Goal: Information Seeking & Learning: Learn about a topic

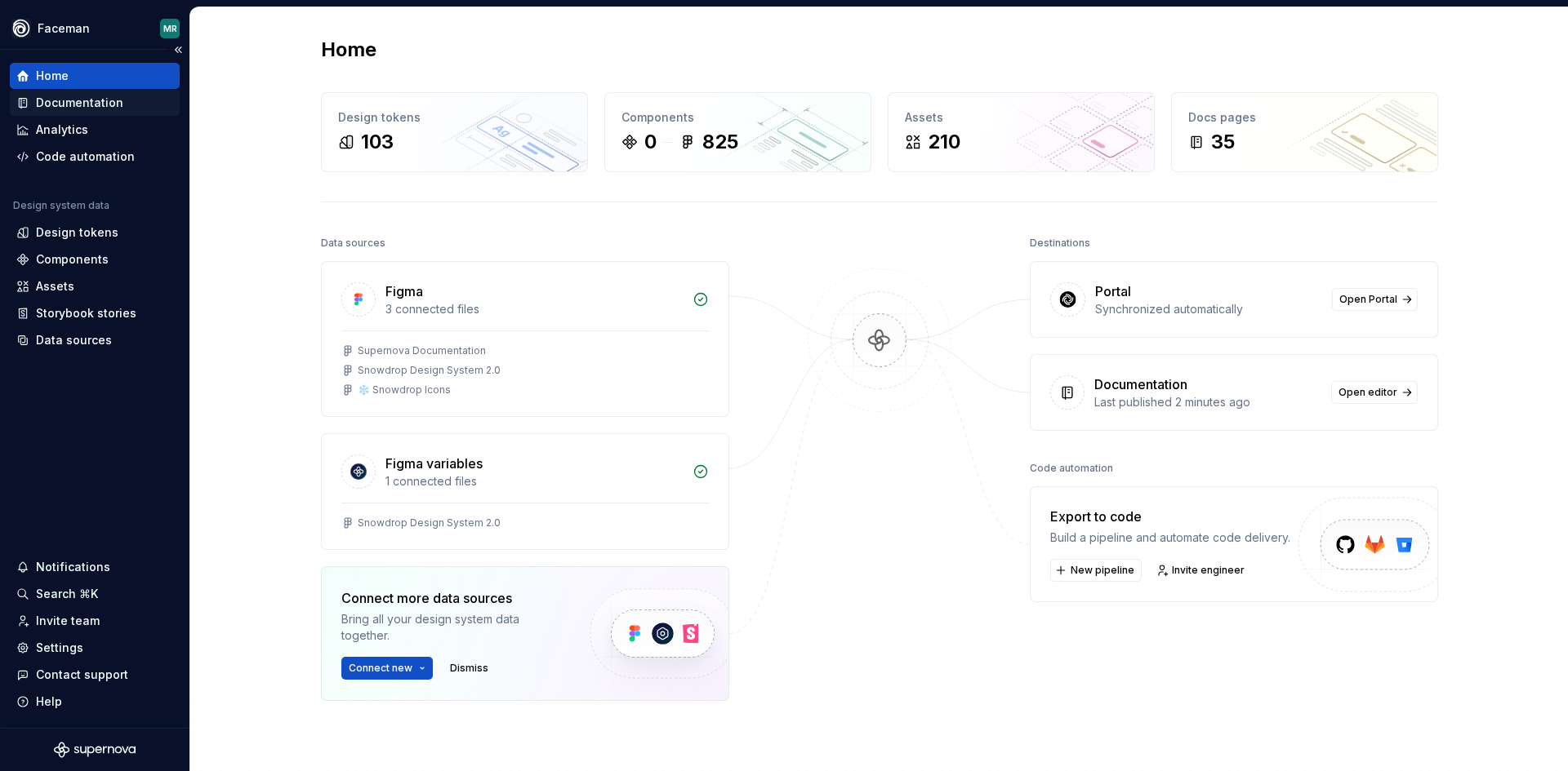
click at [66, 102] on div "Documentation" at bounding box center [79, 102] width 87 height 16
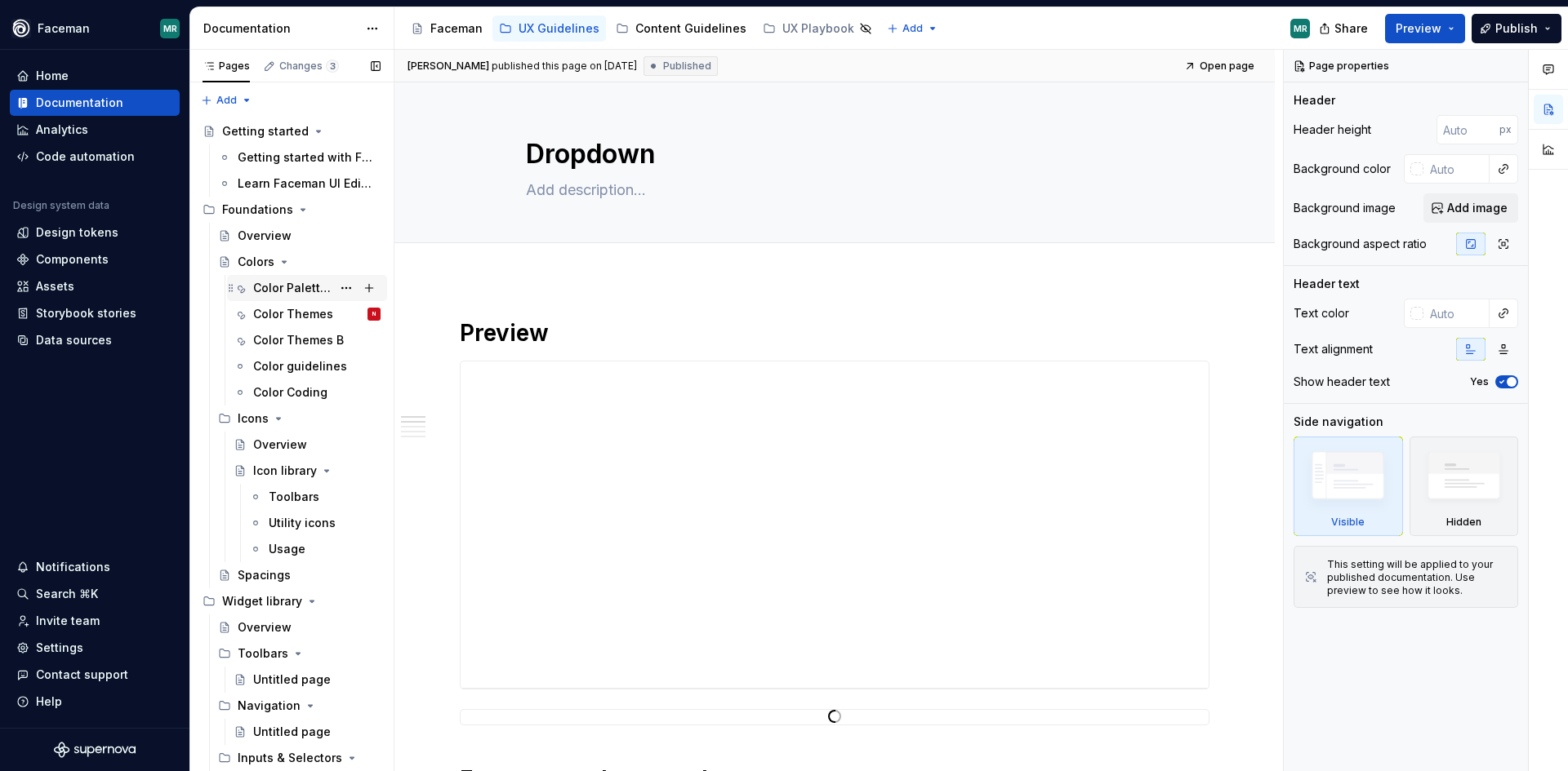
click at [305, 285] on div "Color Palettes" at bounding box center [292, 288] width 78 height 16
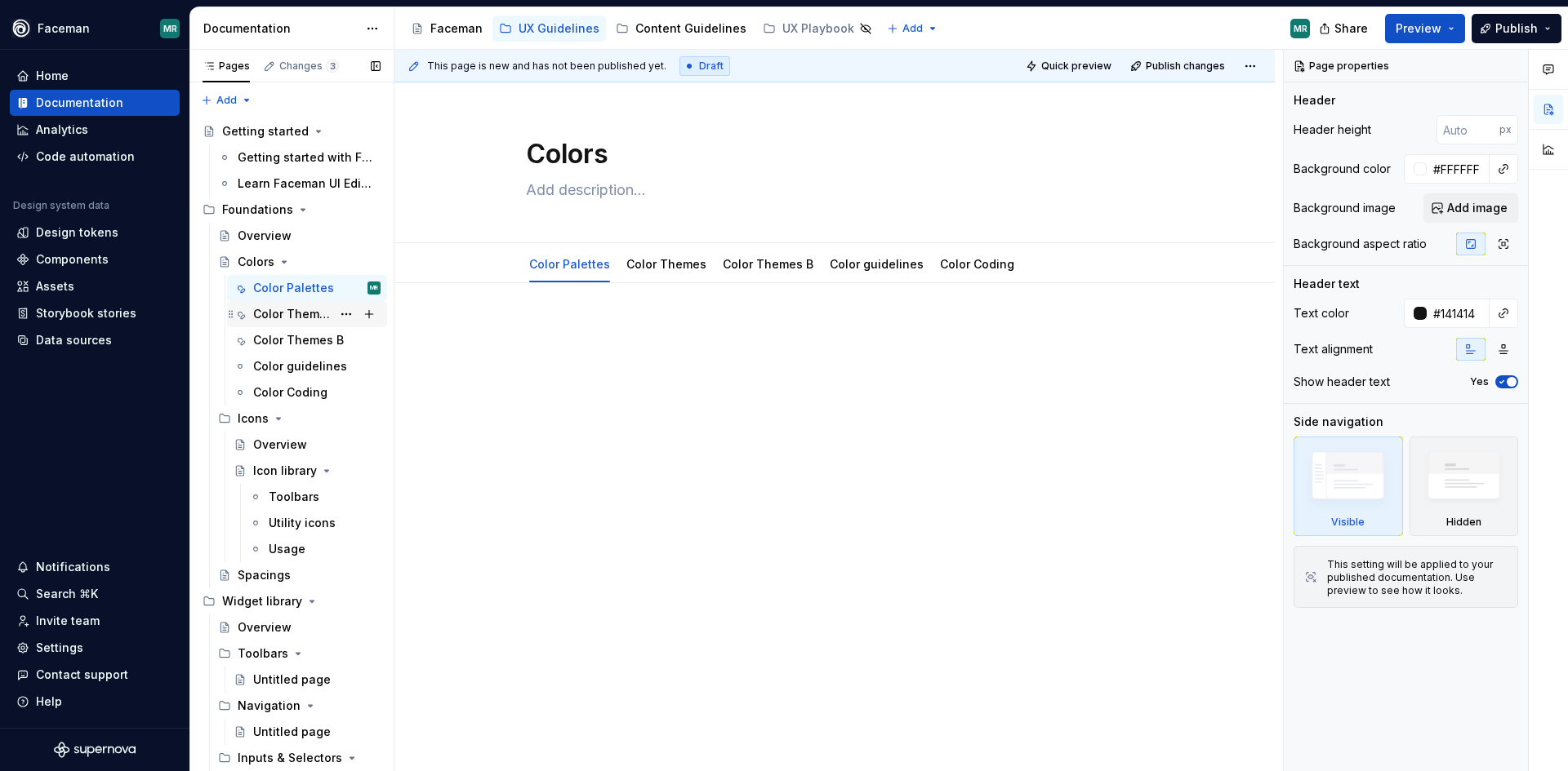
click at [290, 315] on div "Color Themes" at bounding box center [292, 314] width 78 height 16
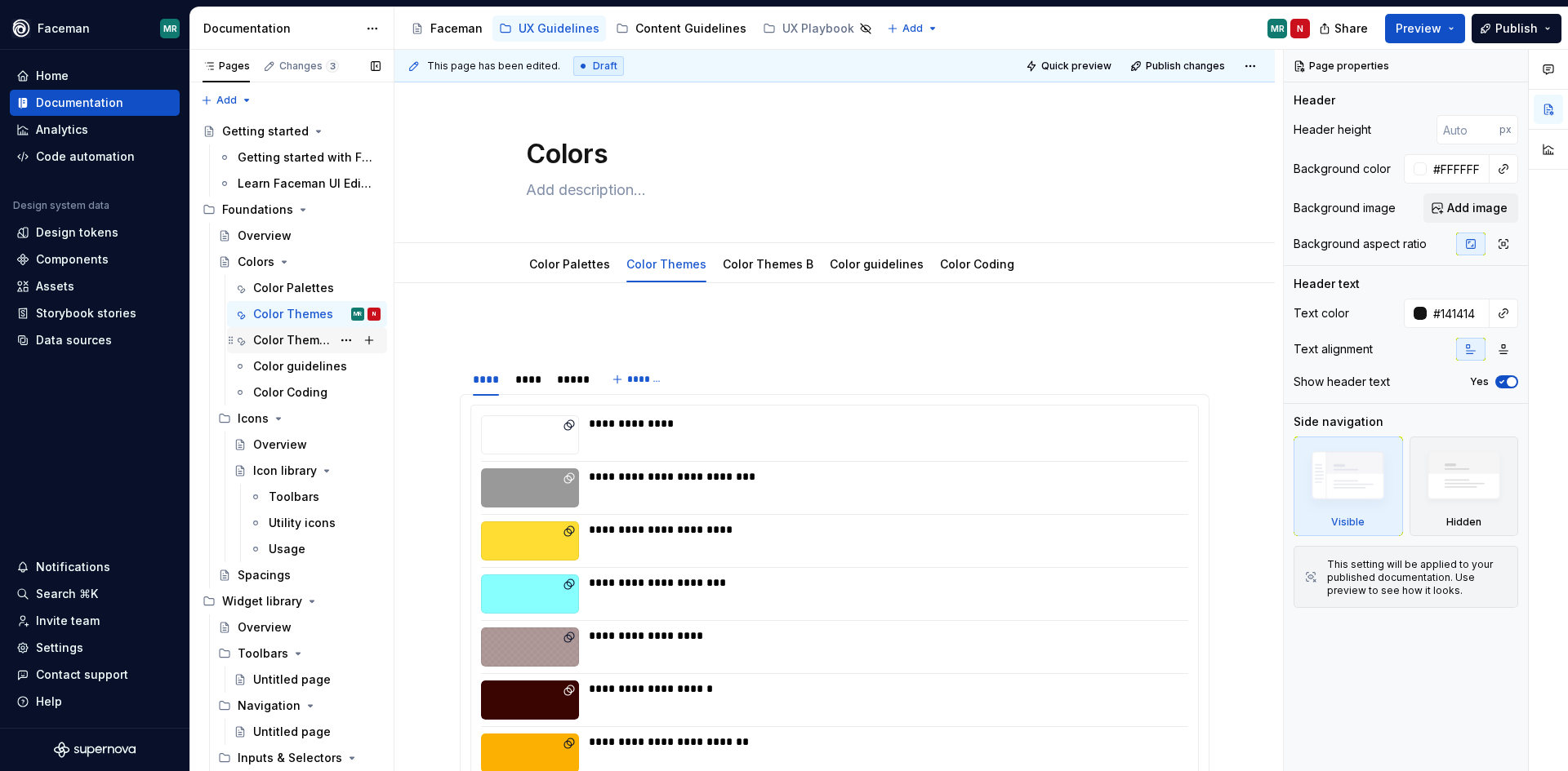
click at [304, 344] on div "Color Themes B" at bounding box center [292, 340] width 78 height 16
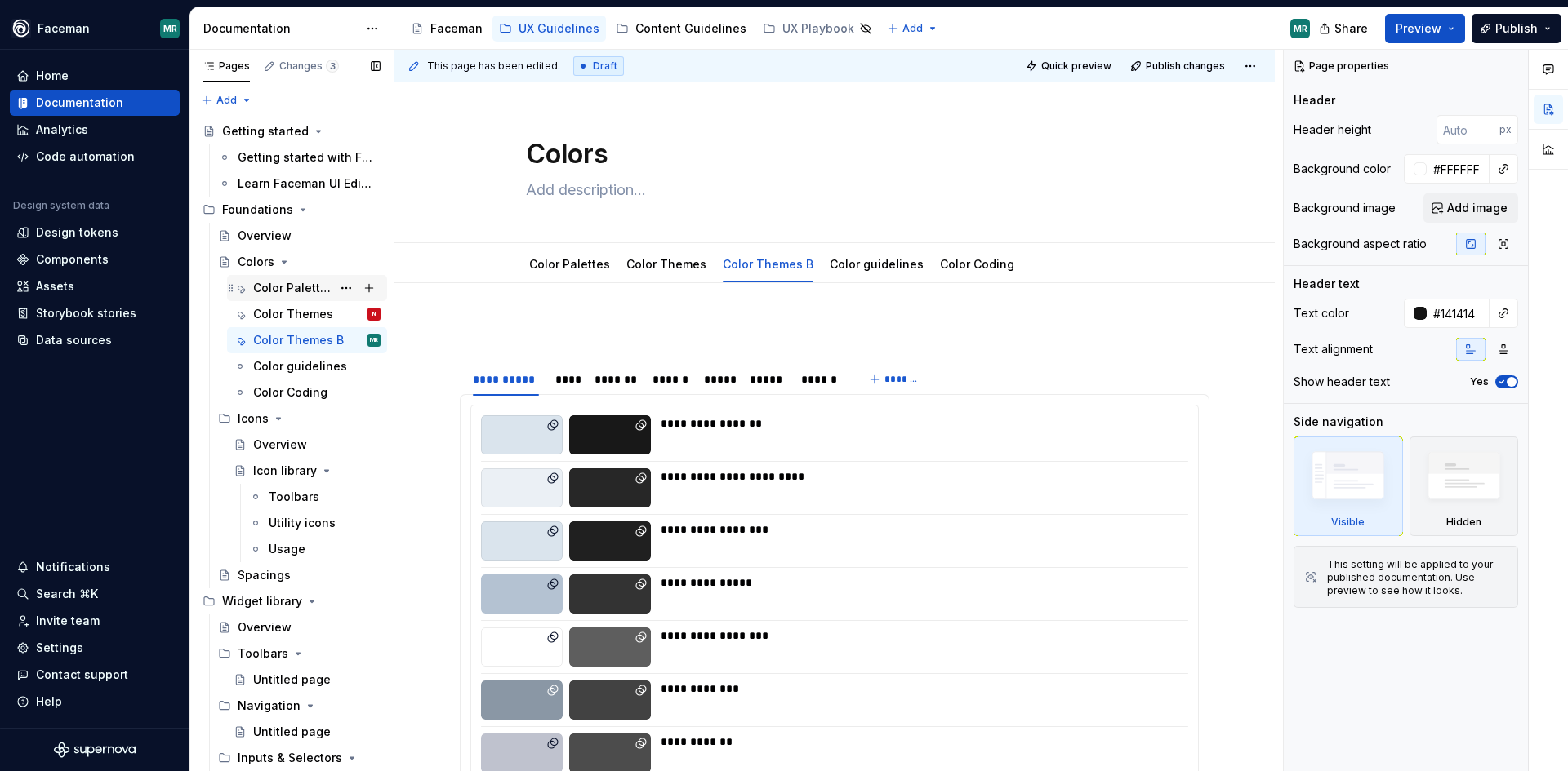
click at [292, 284] on div "Color Palettes" at bounding box center [292, 288] width 78 height 16
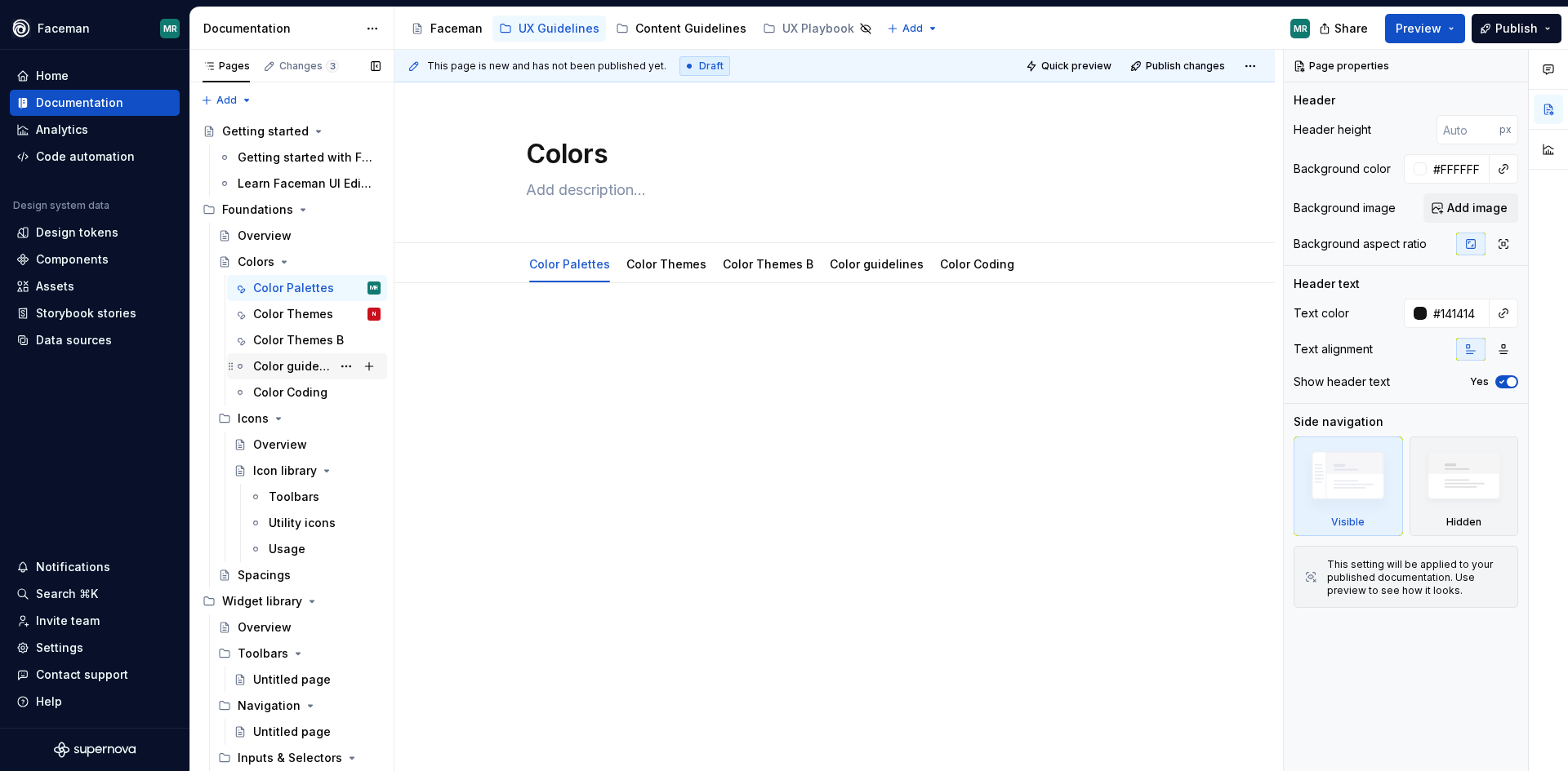
click at [290, 360] on div "Color guidelines" at bounding box center [292, 366] width 78 height 16
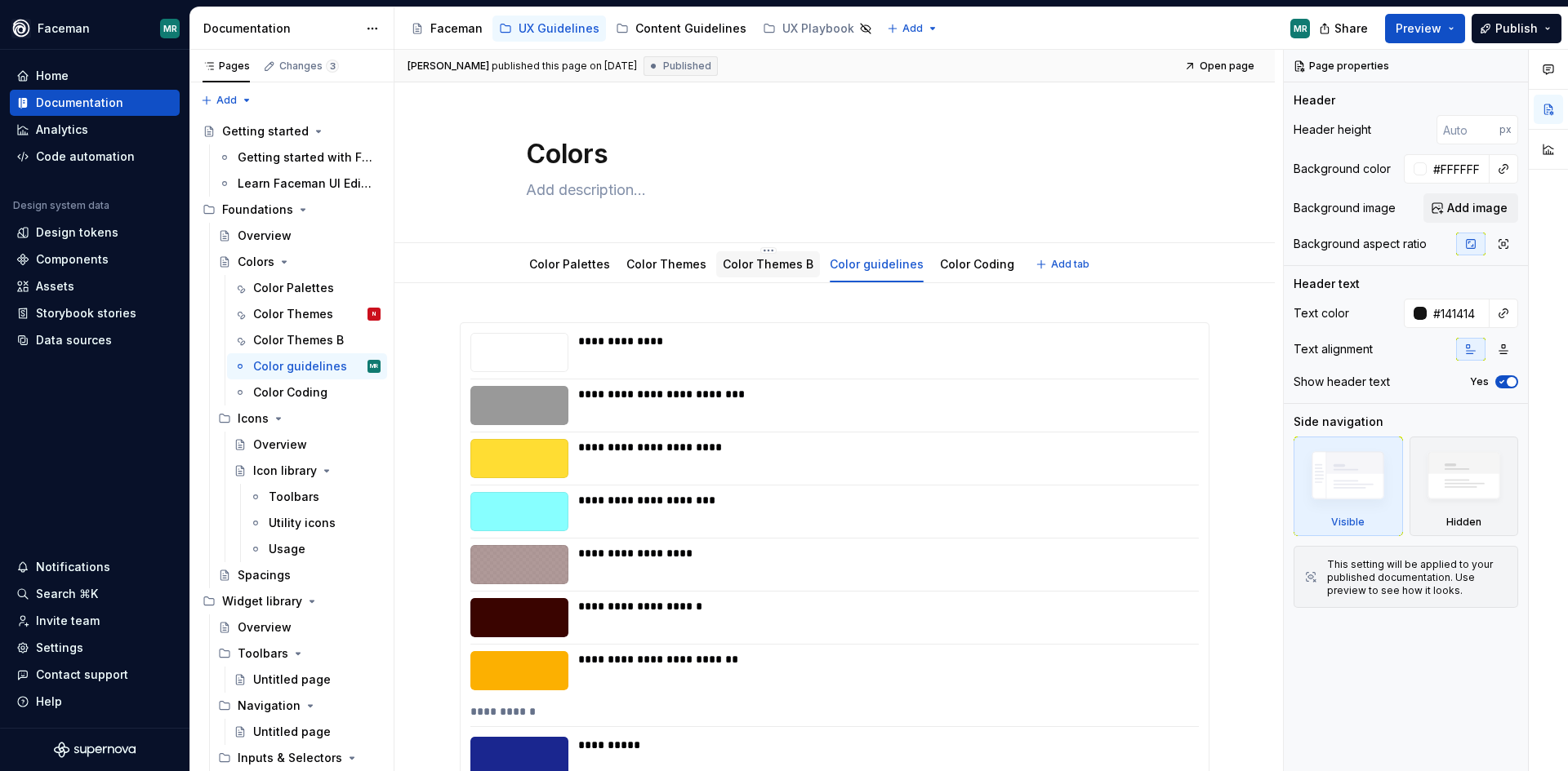
click at [761, 260] on link "Color Themes B" at bounding box center [769, 264] width 91 height 14
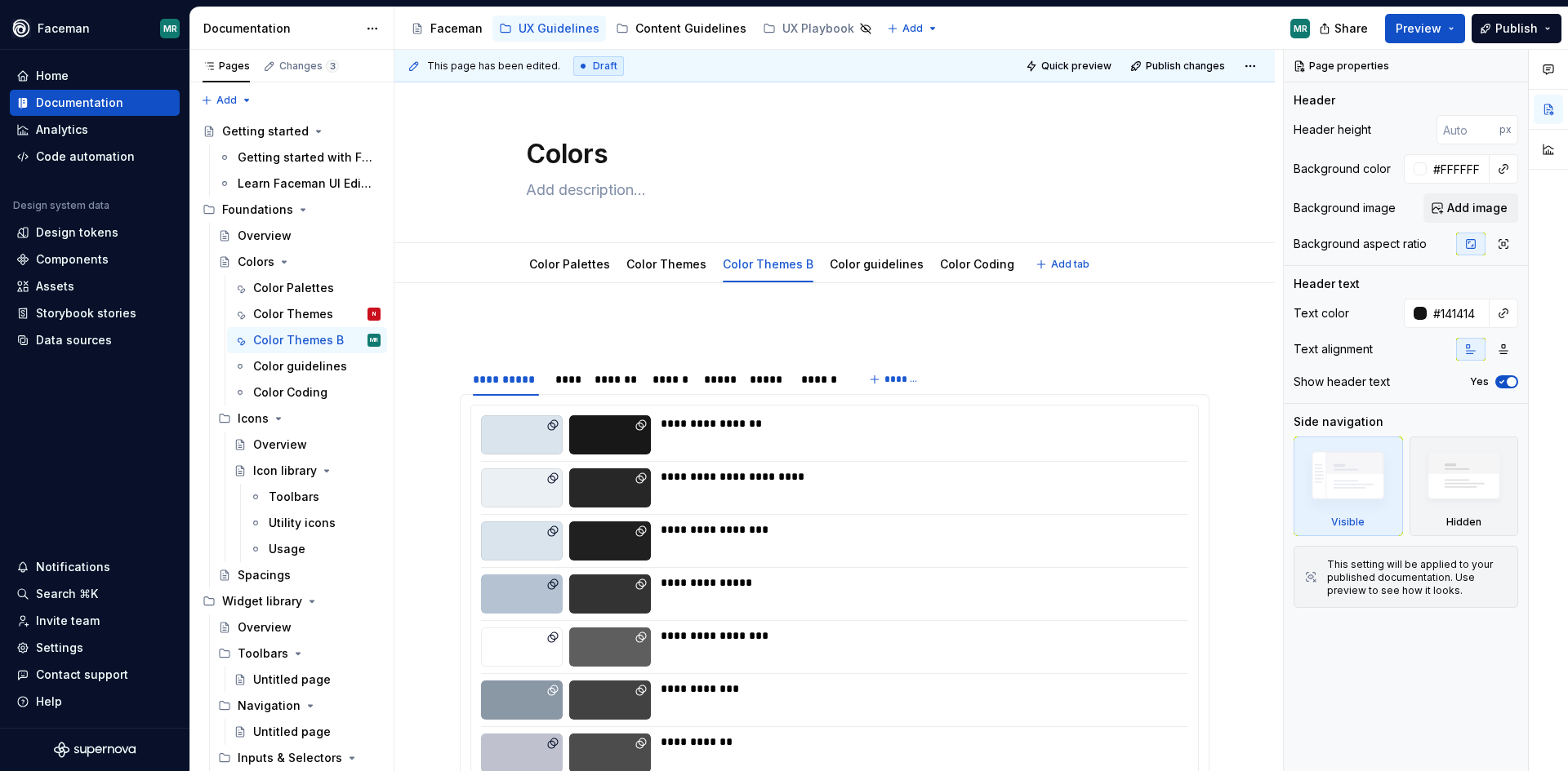
click at [673, 261] on link "Color Themes" at bounding box center [666, 264] width 80 height 14
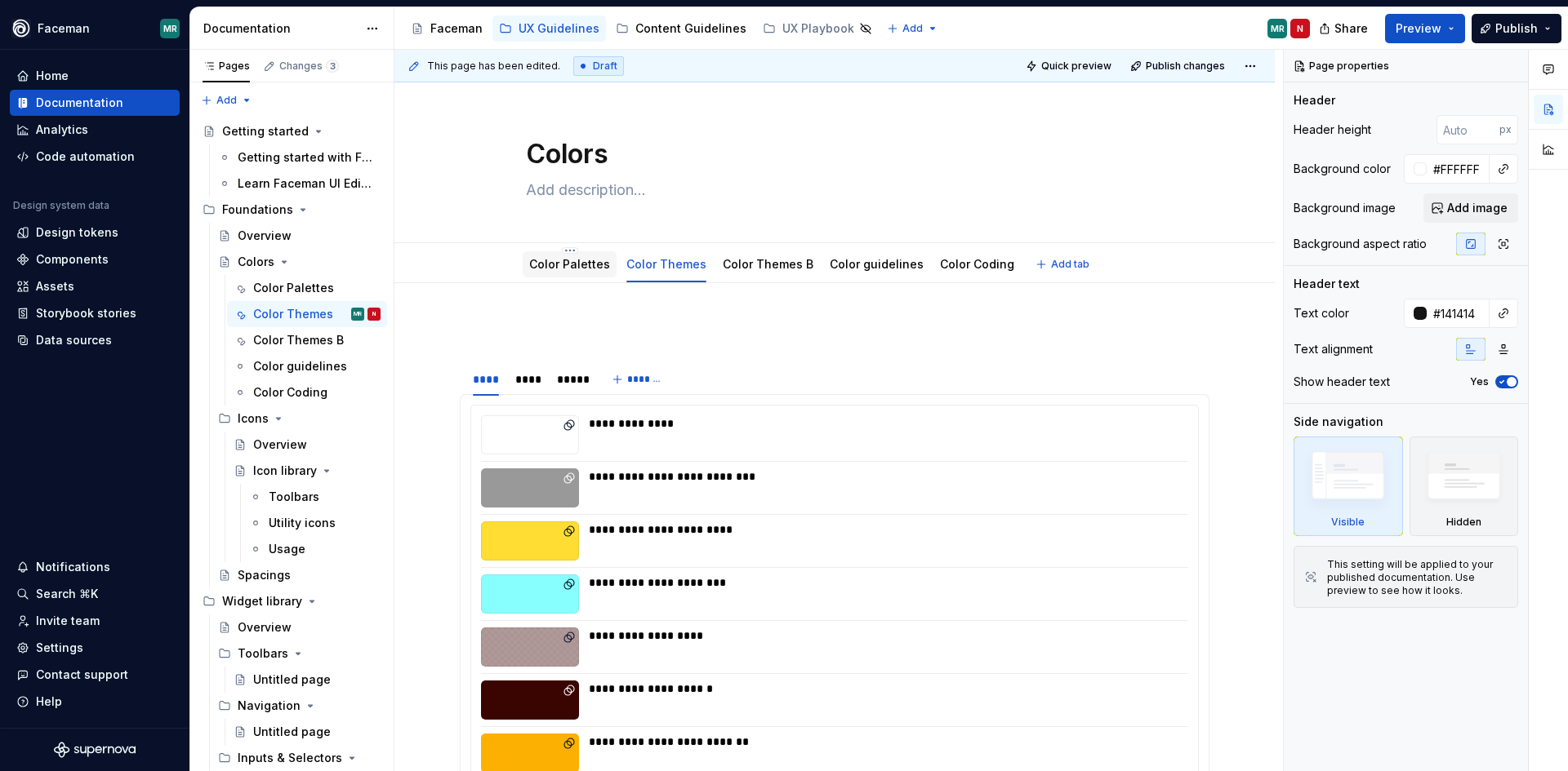
click at [557, 257] on link "Color Palettes" at bounding box center [569, 264] width 81 height 14
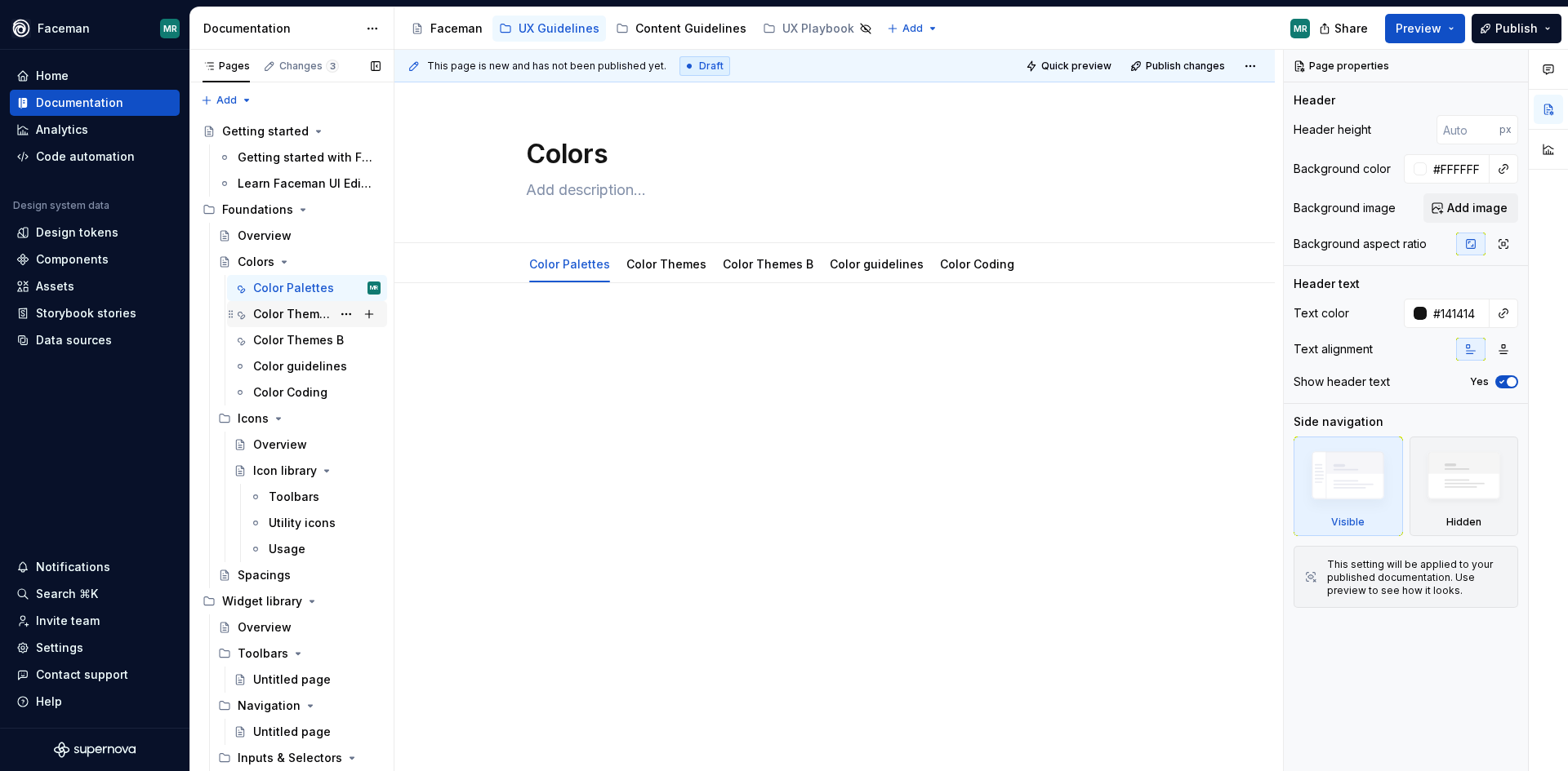
click at [285, 312] on div "Color Themes" at bounding box center [292, 314] width 78 height 16
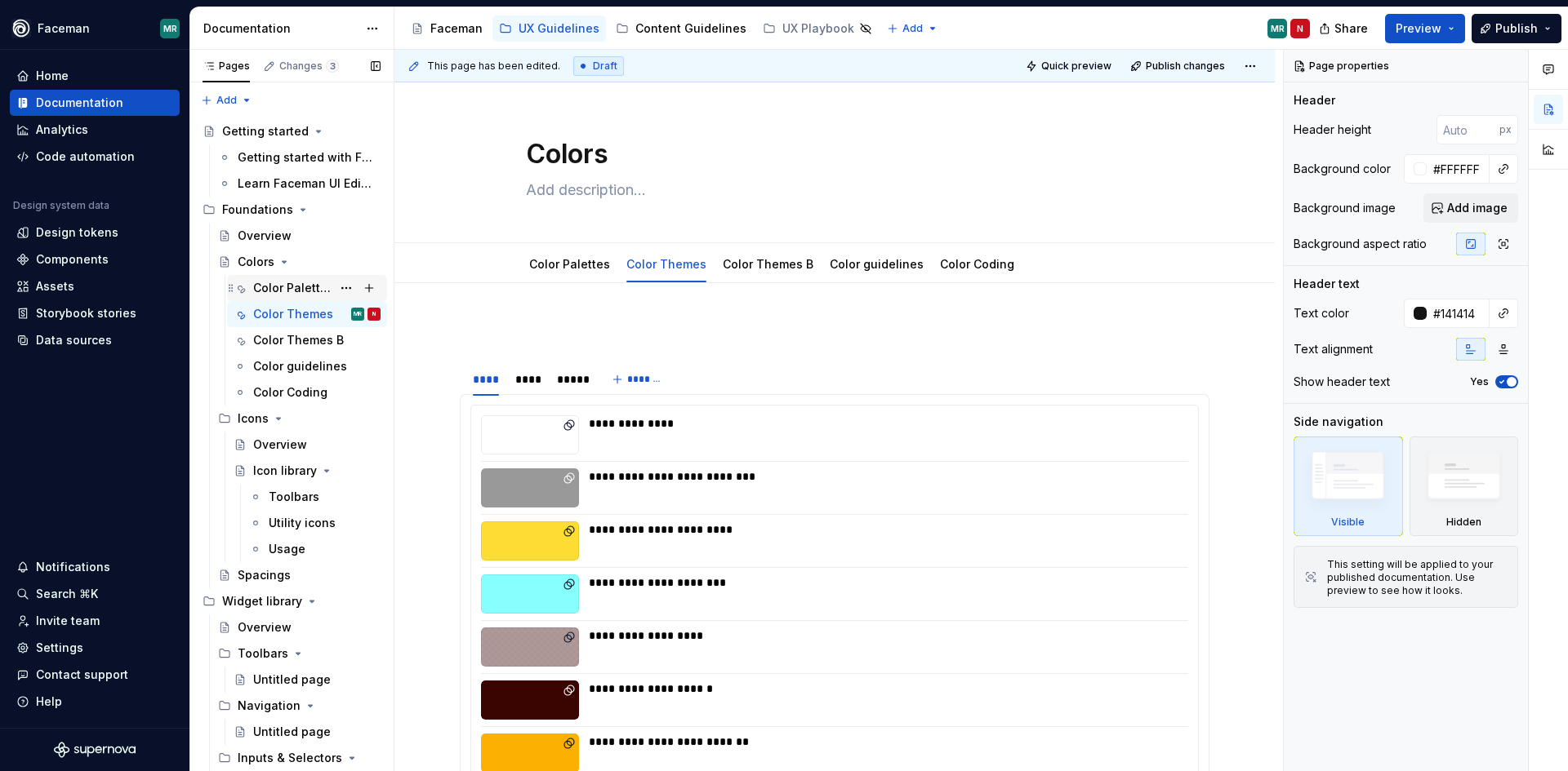
click at [297, 287] on div "Color Palettes" at bounding box center [292, 288] width 78 height 16
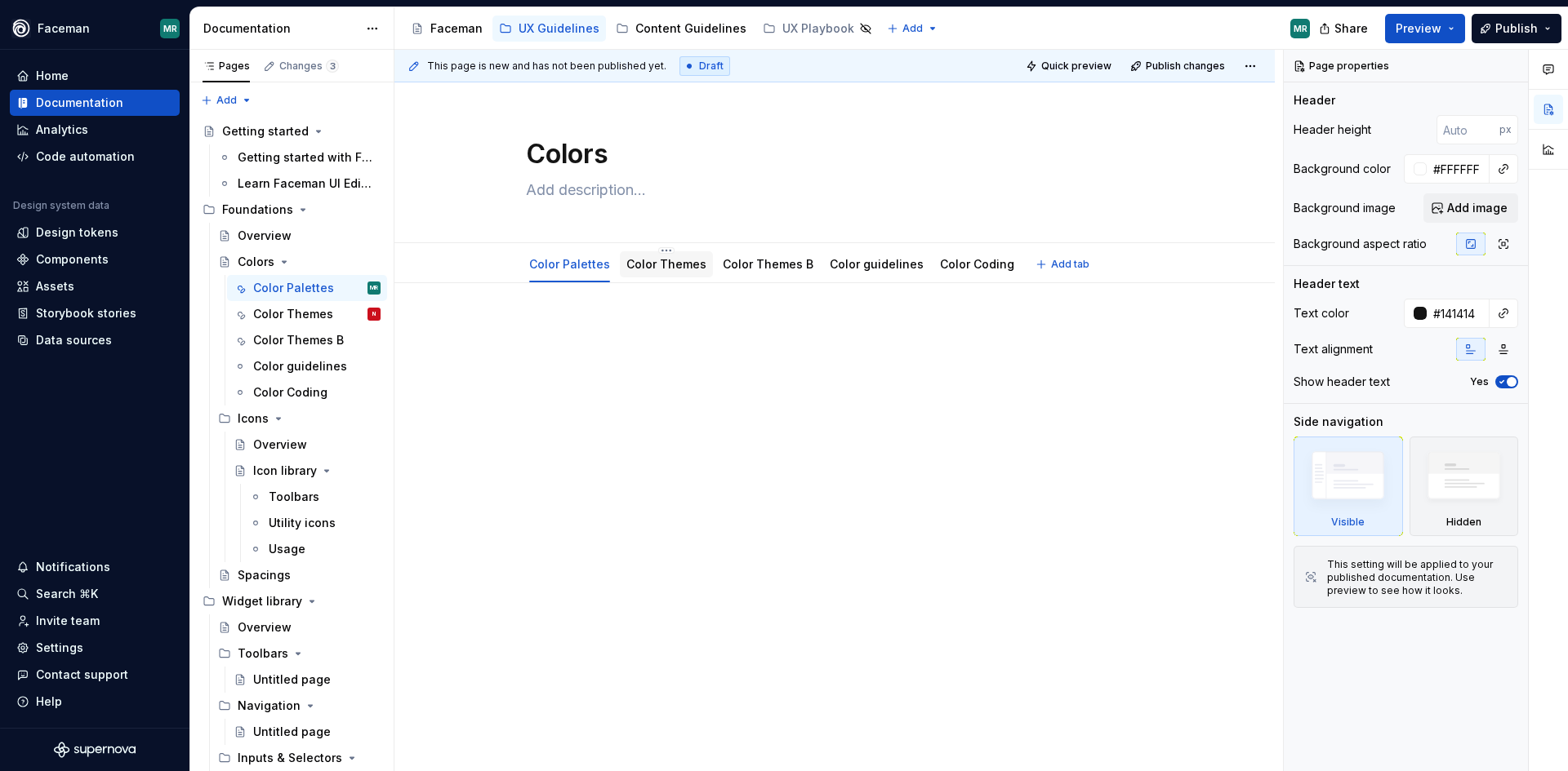
click at [692, 261] on link "Color Themes" at bounding box center [666, 264] width 80 height 14
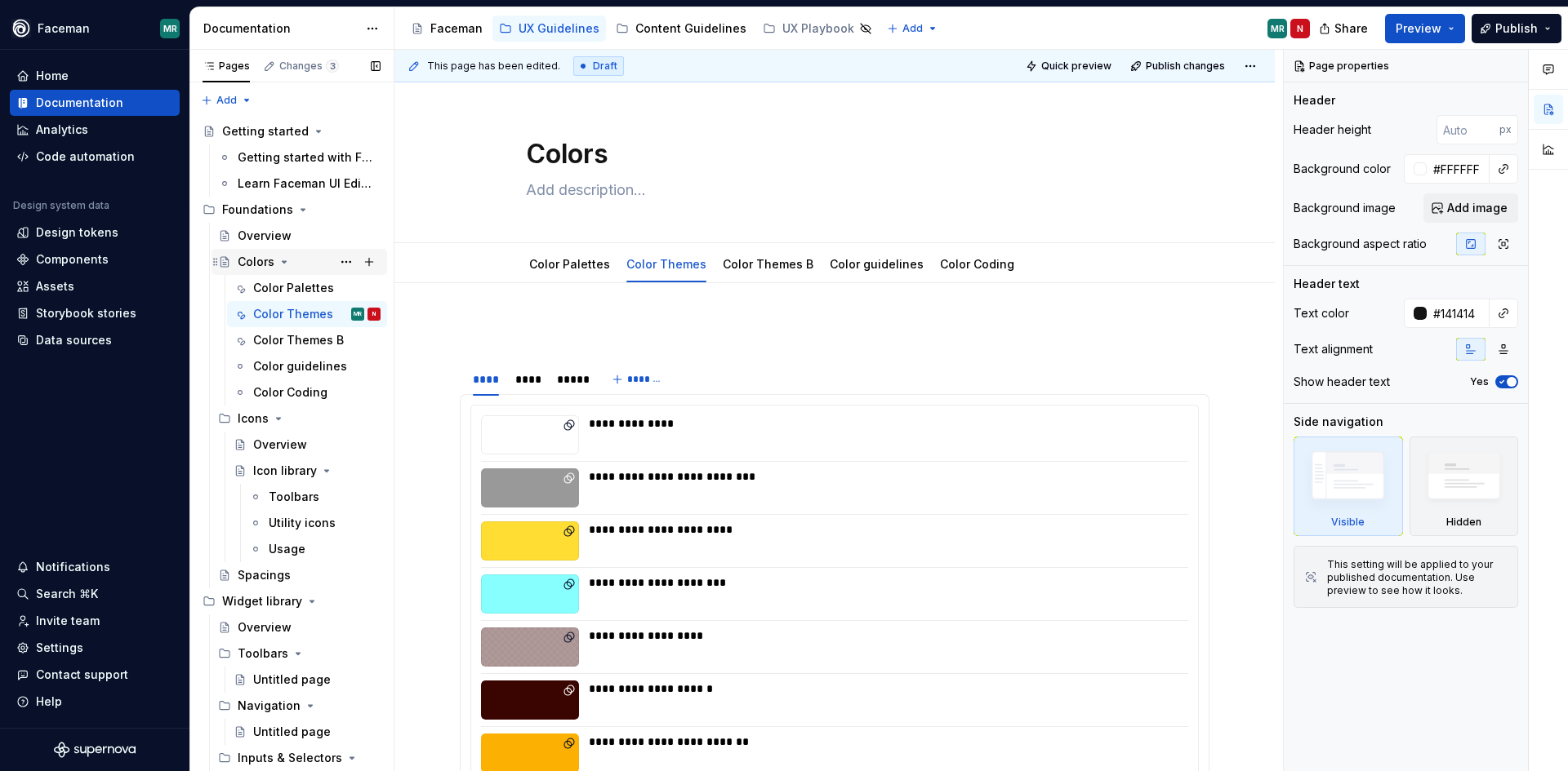
click at [257, 260] on div "Colors" at bounding box center [256, 262] width 37 height 16
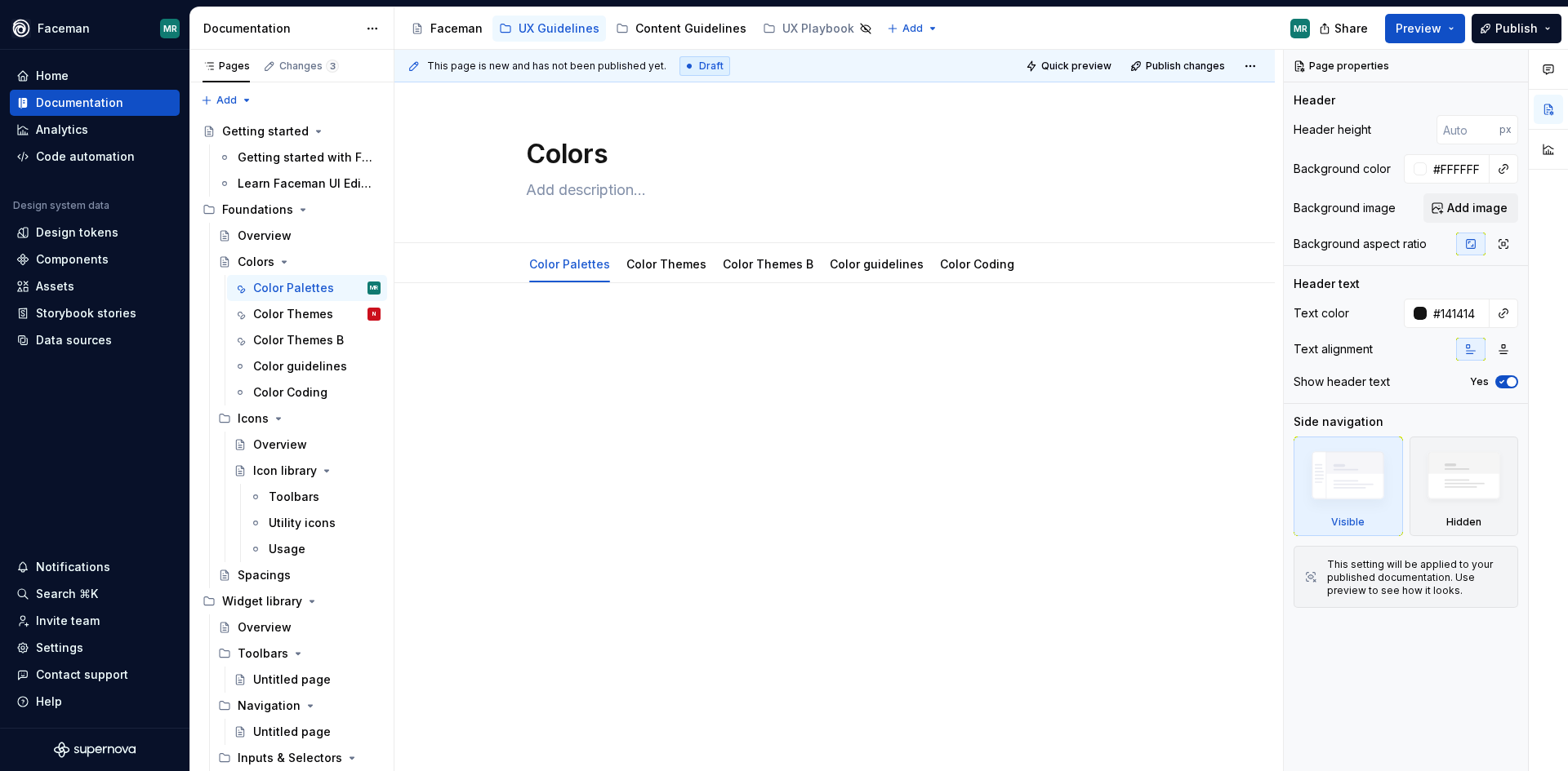
drag, startPoint x: 636, startPoint y: 689, endPoint x: 683, endPoint y: 682, distance: 47.5
click at [636, 689] on div "Colors Edit header Color Palettes Color Themes Color Themes B Color guidelines …" at bounding box center [834, 427] width 881 height 690
click at [659, 276] on div "Color Themes" at bounding box center [666, 264] width 93 height 26
click at [672, 269] on link "Color Themes" at bounding box center [666, 264] width 80 height 14
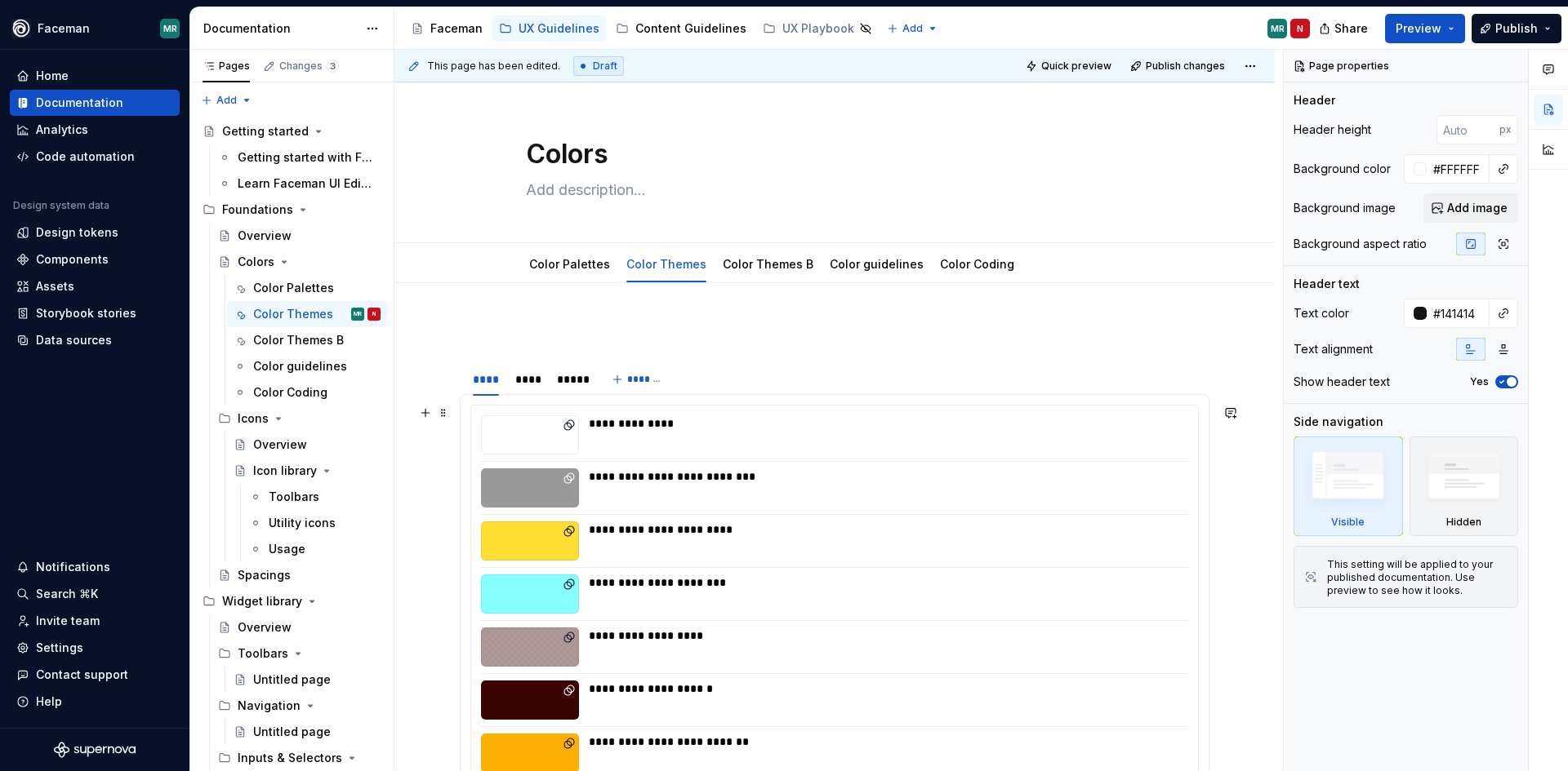
click at [1104, 72] on button "Quick preview" at bounding box center [1069, 67] width 98 height 23
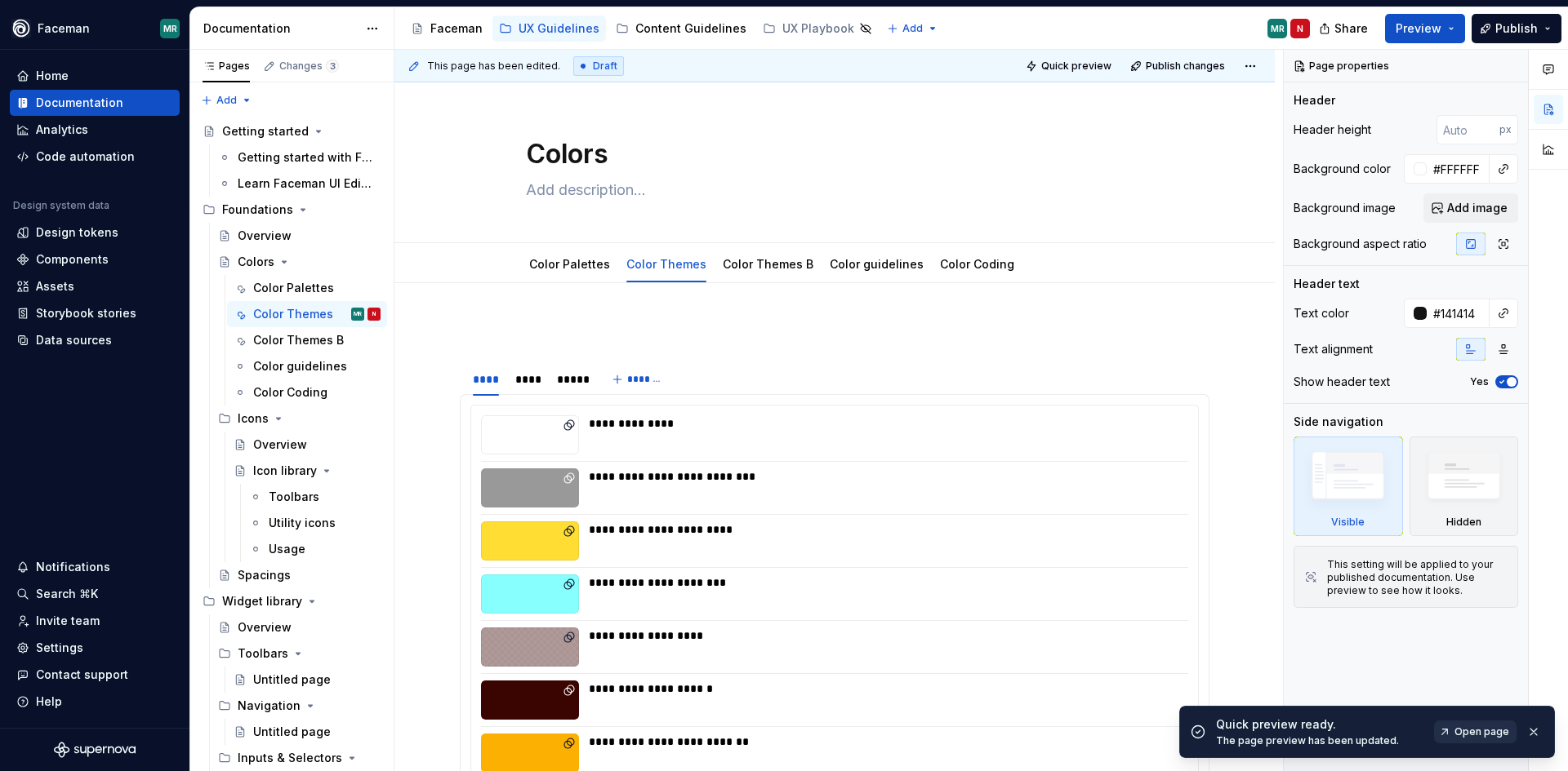
click at [1493, 739] on link "Open page" at bounding box center [1475, 732] width 82 height 23
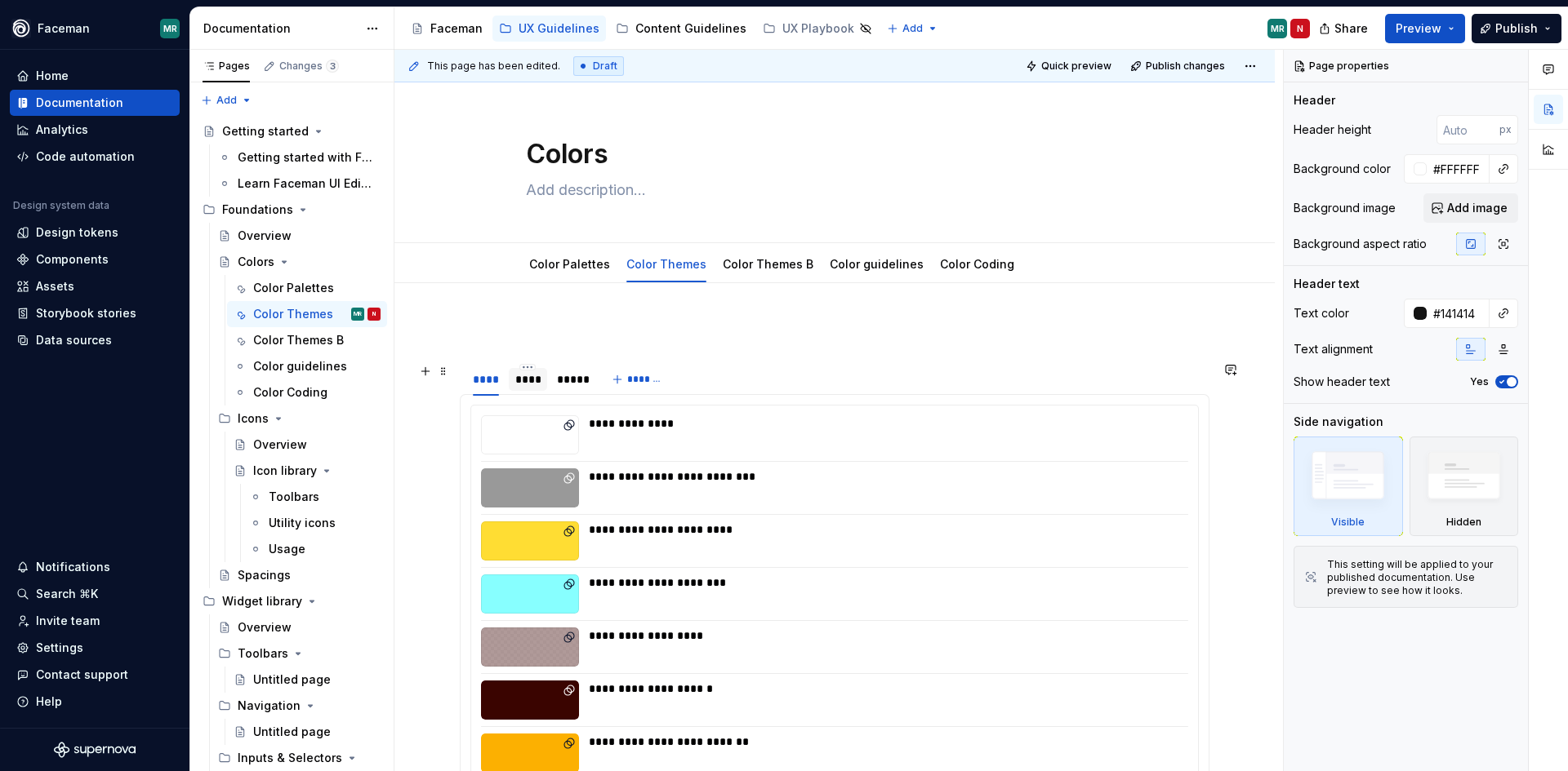
click at [528, 386] on div "****" at bounding box center [528, 379] width 26 height 16
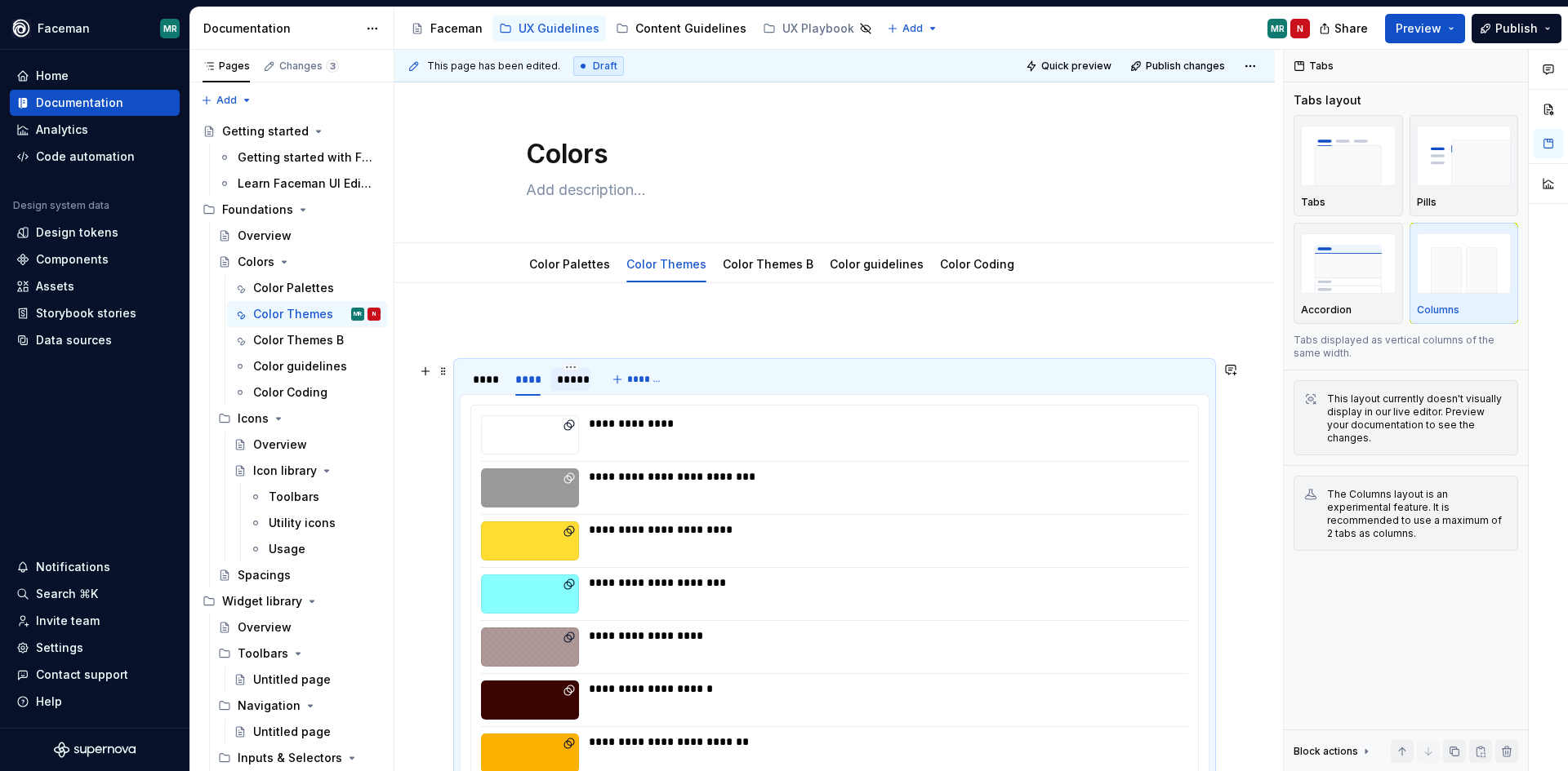
click at [566, 382] on div "*****" at bounding box center [570, 379] width 27 height 16
click at [492, 386] on div "****" at bounding box center [485, 379] width 26 height 16
click at [1467, 156] on img "button" at bounding box center [1465, 156] width 95 height 60
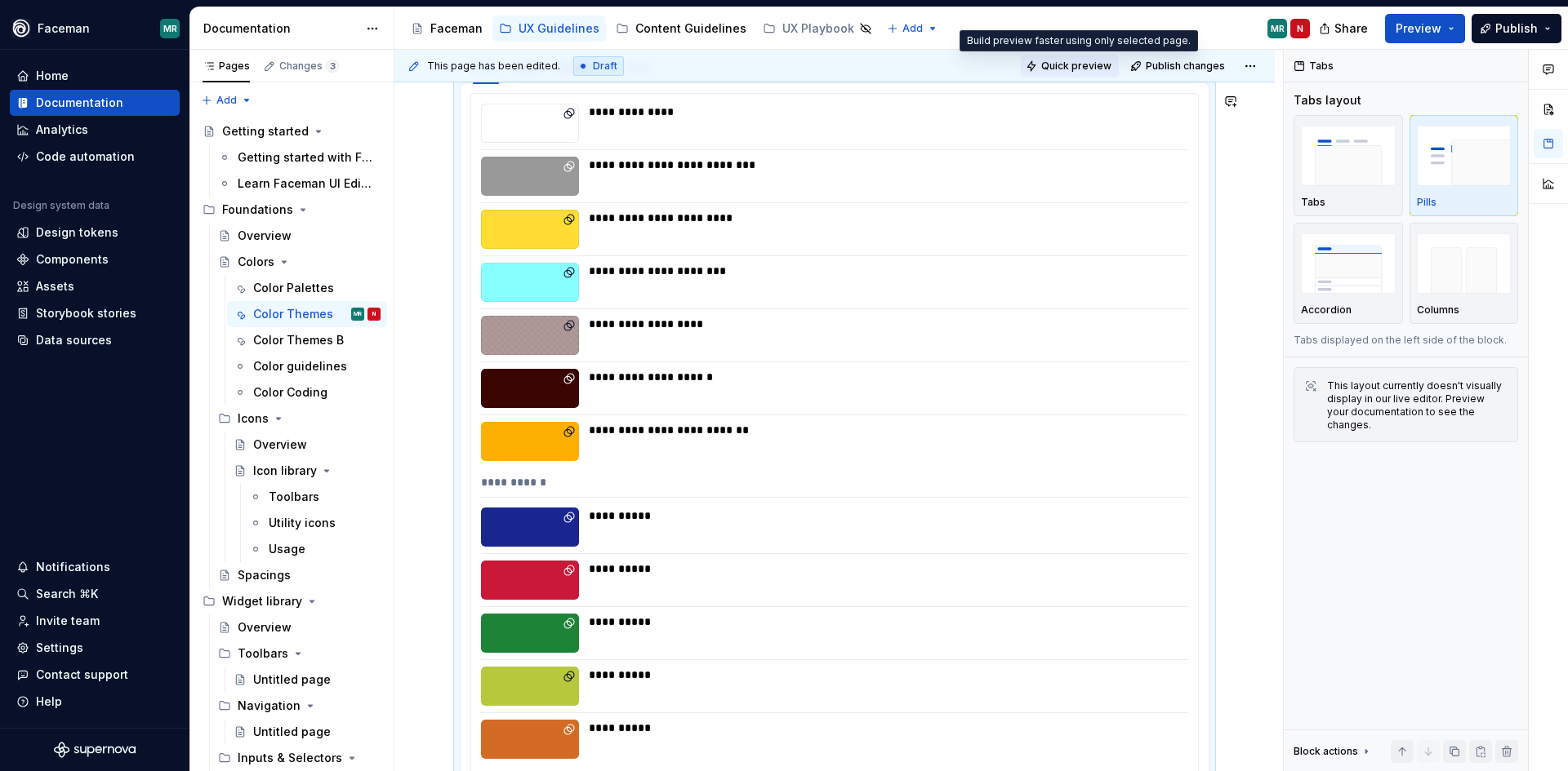
click at [1080, 58] on button "Quick preview" at bounding box center [1069, 67] width 98 height 23
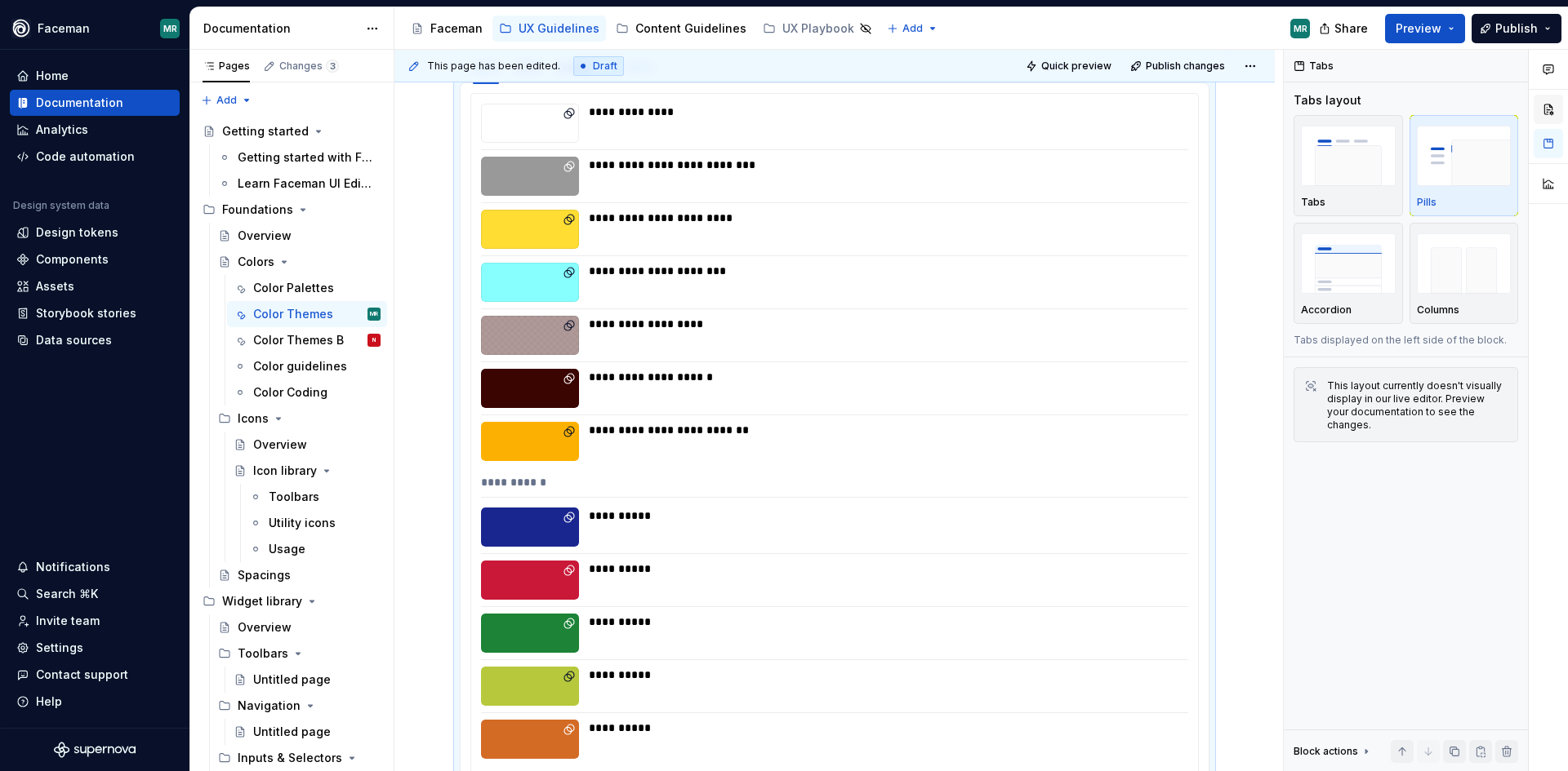
click at [1553, 117] on button "button" at bounding box center [1549, 109] width 29 height 29
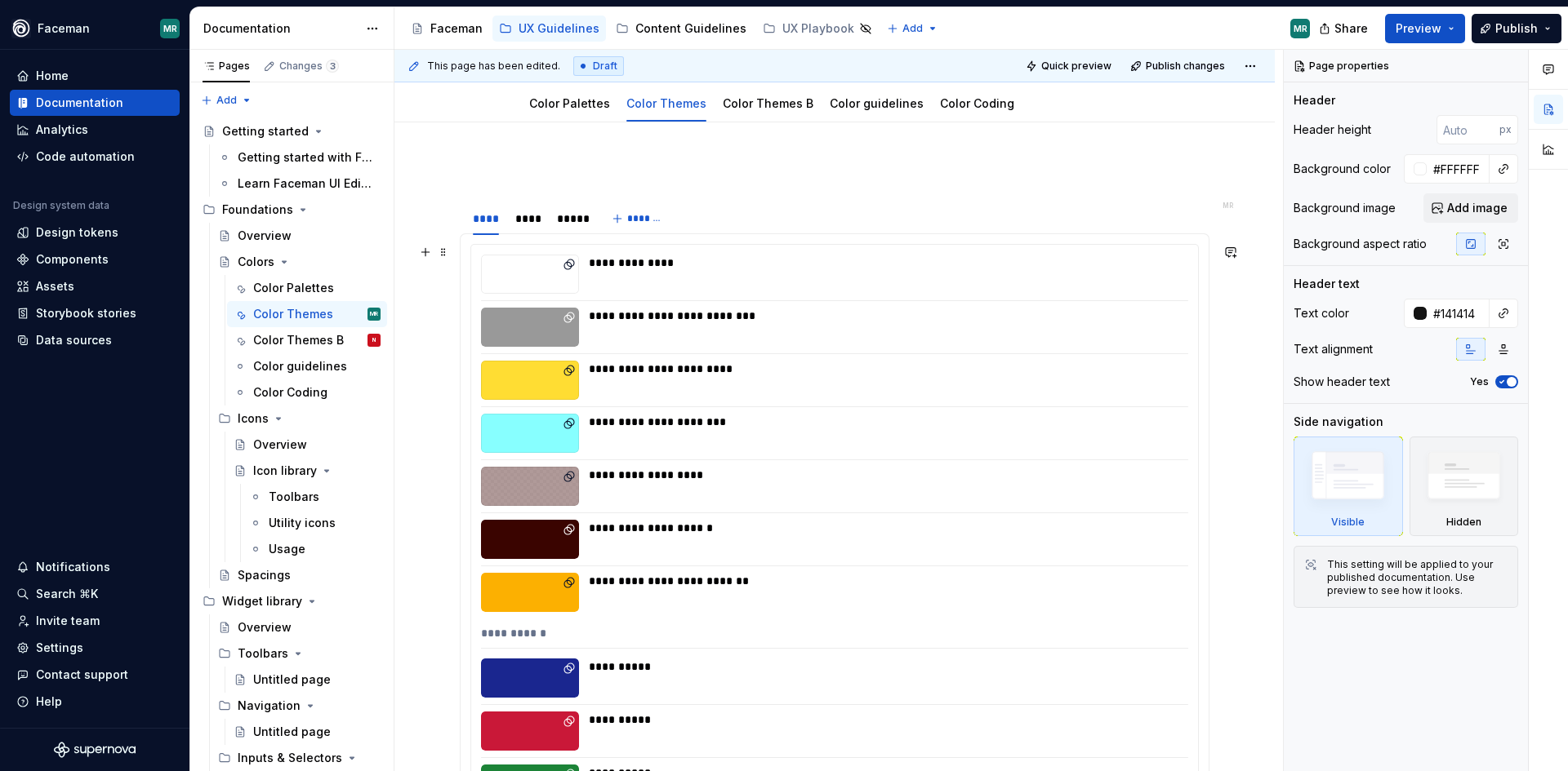
scroll to position [271, 0]
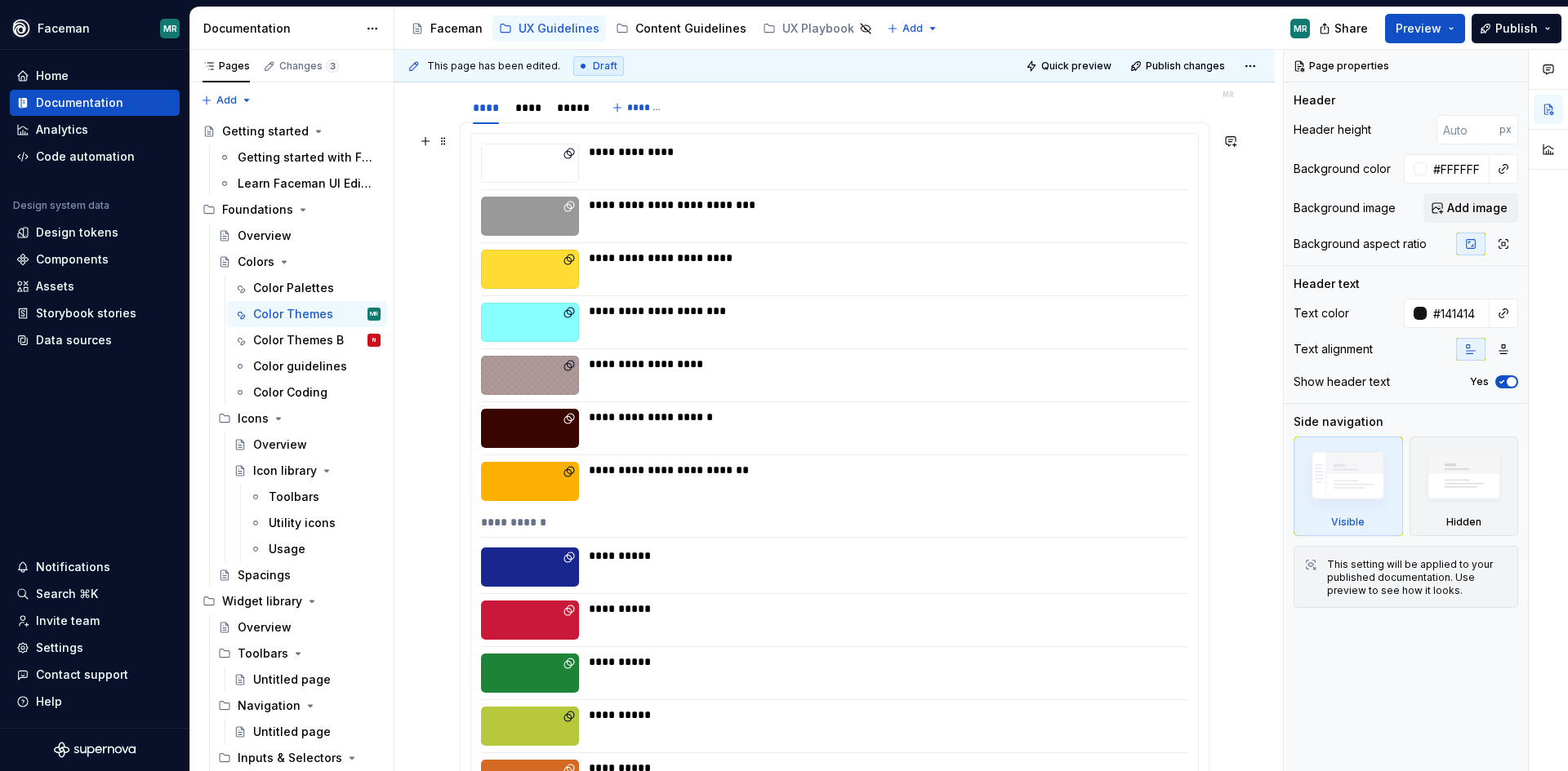
click at [676, 218] on div "**********" at bounding box center [884, 216] width 590 height 40
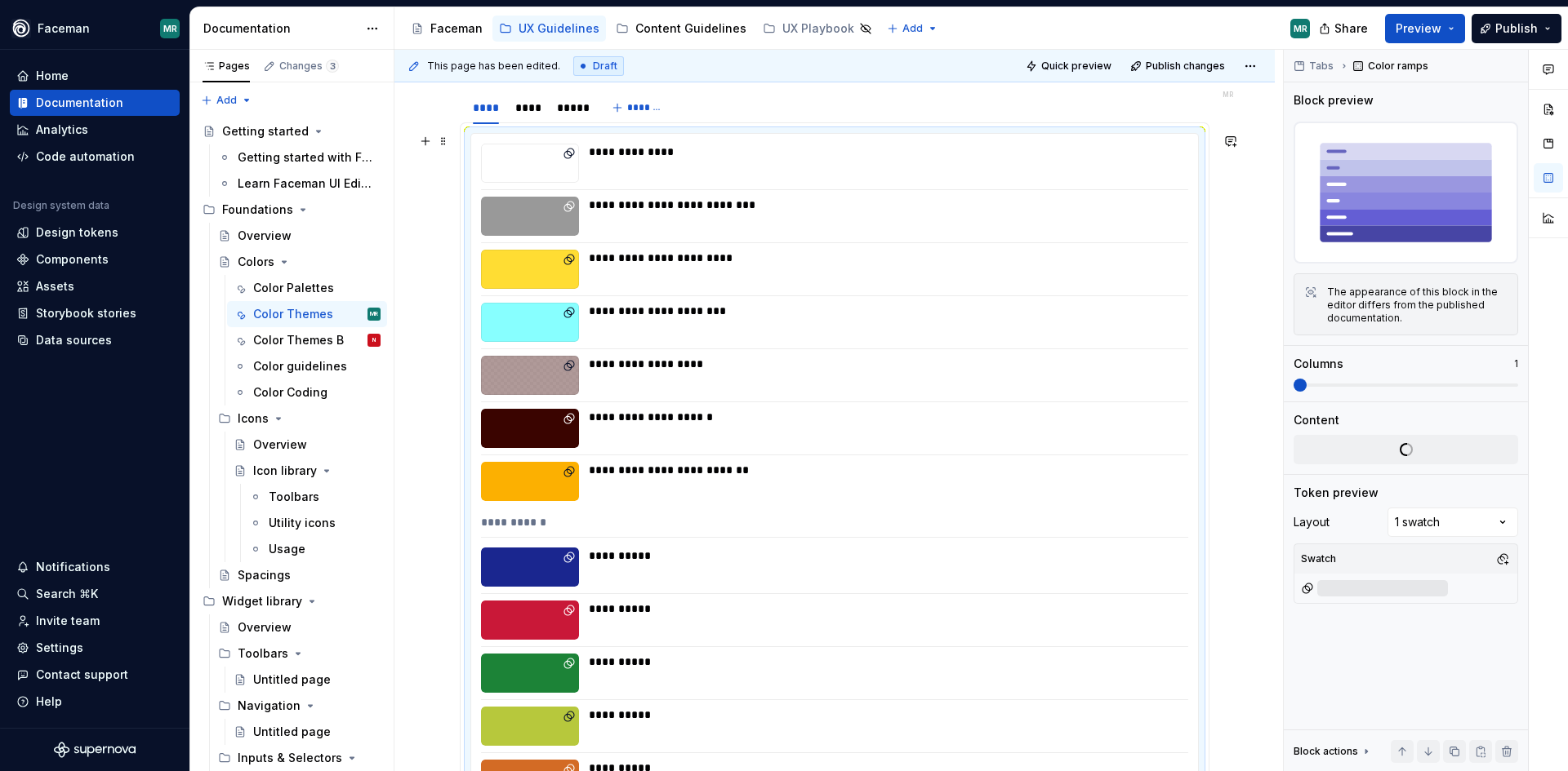
click at [671, 157] on div "**********" at bounding box center [884, 152] width 590 height 16
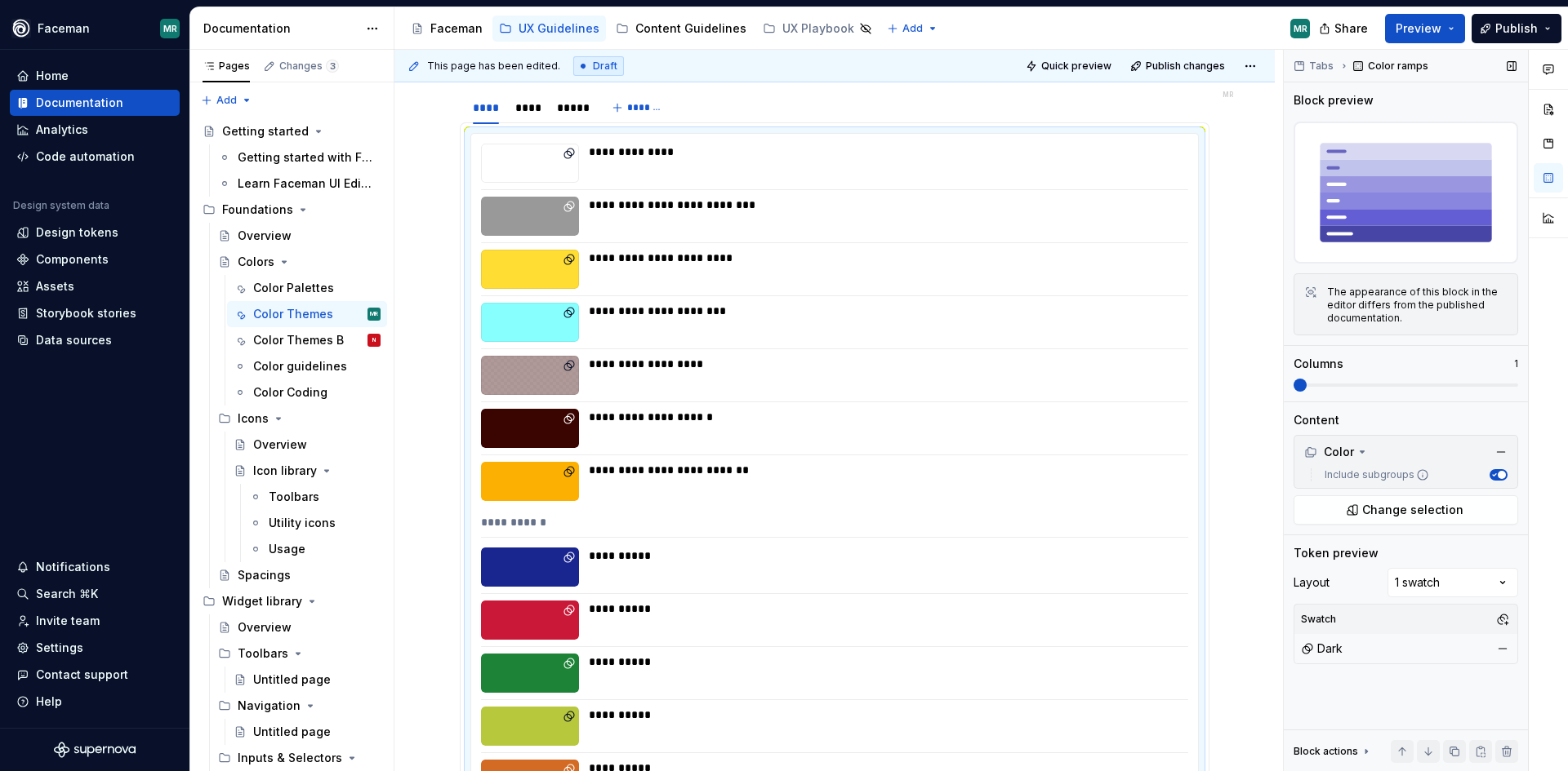
scroll to position [356, 0]
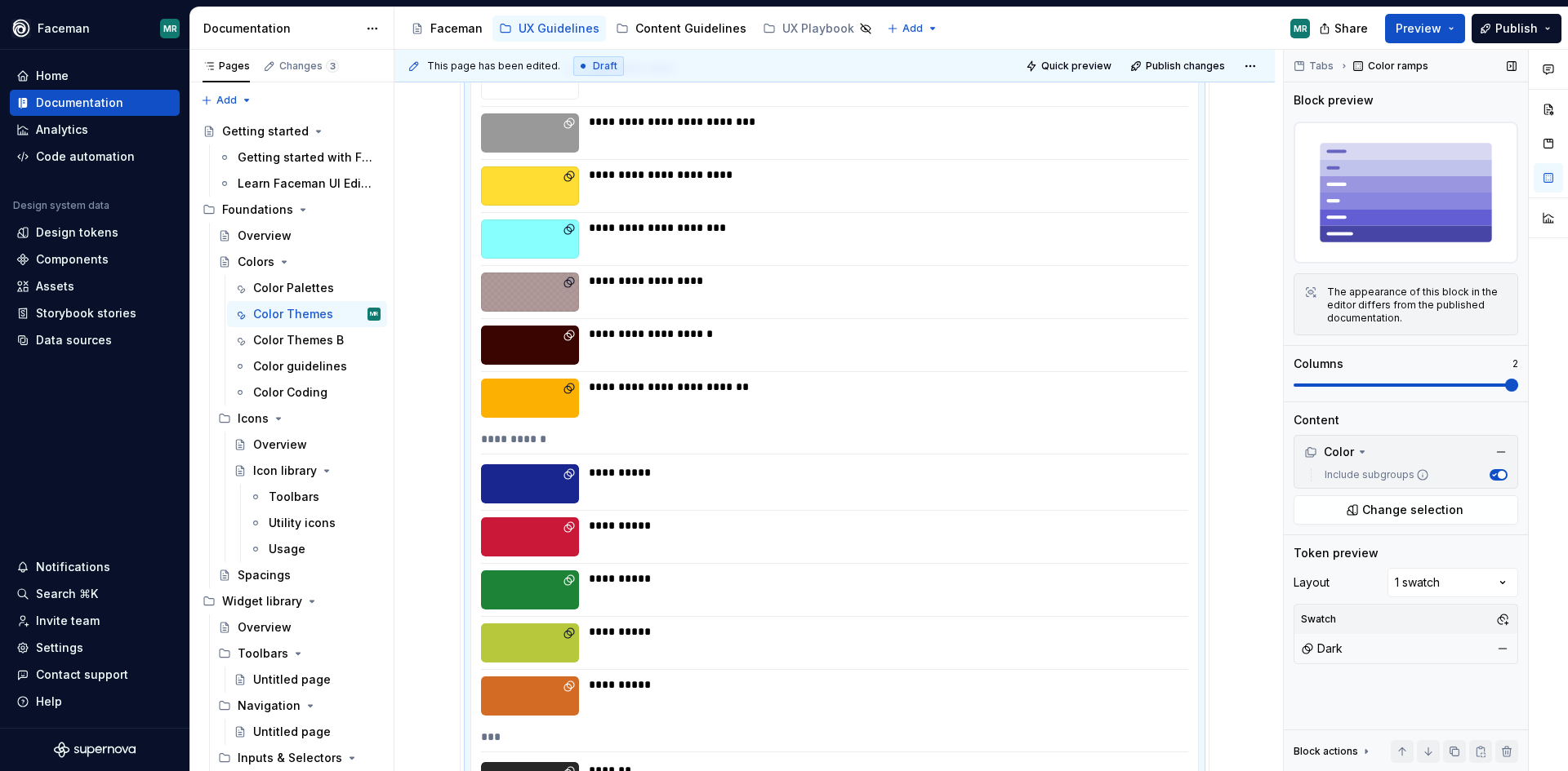
click at [1519, 384] on span at bounding box center [1512, 386] width 14 height 14
click at [1421, 587] on div "Comments Open comments No comments yet Select ‘Comment’ from the block context …" at bounding box center [1426, 412] width 284 height 723
click at [1357, 576] on div "Comments Open comments No comments yet Select ‘Comment’ from the block context …" at bounding box center [1426, 412] width 284 height 723
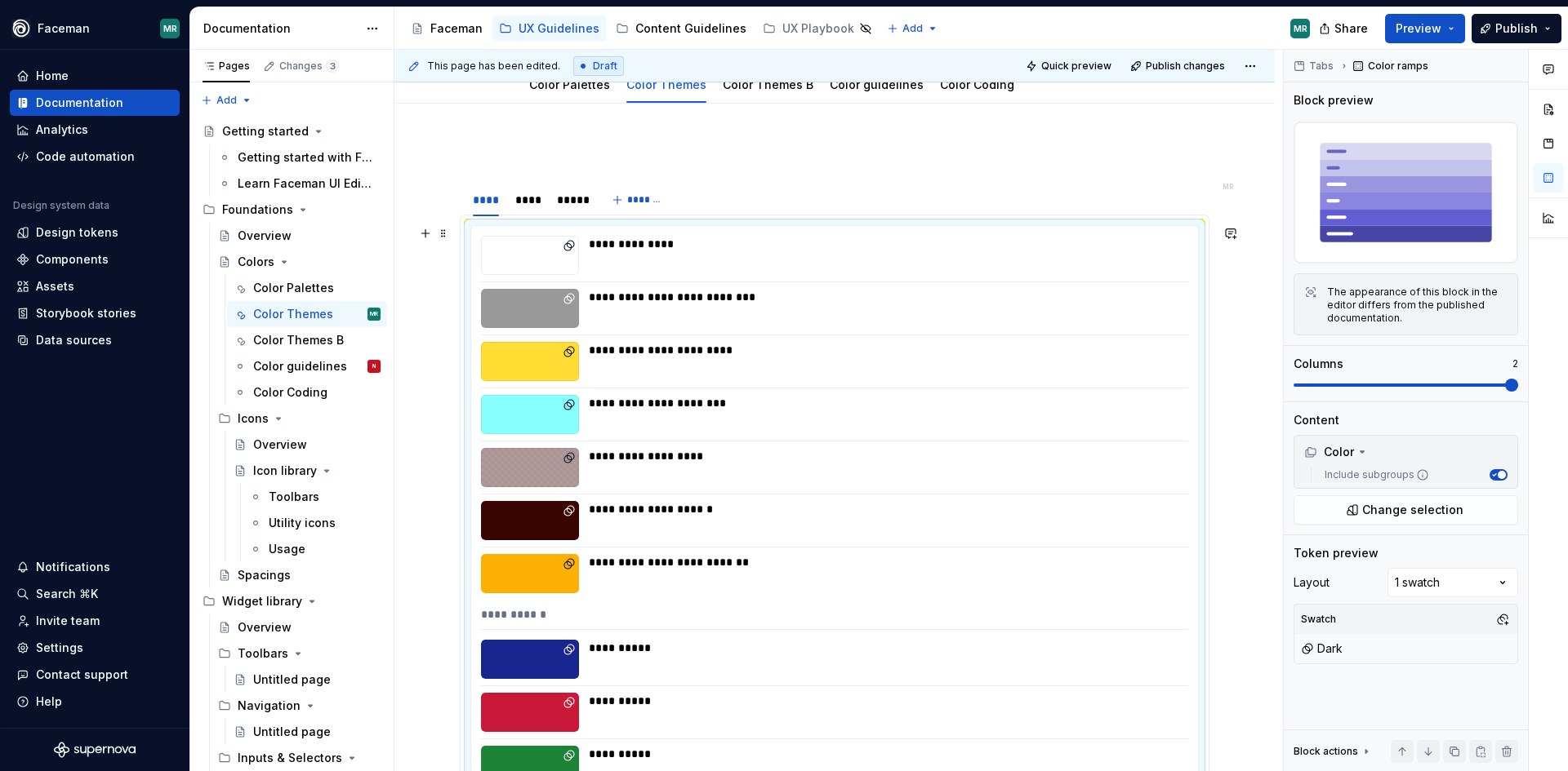
scroll to position [0, 0]
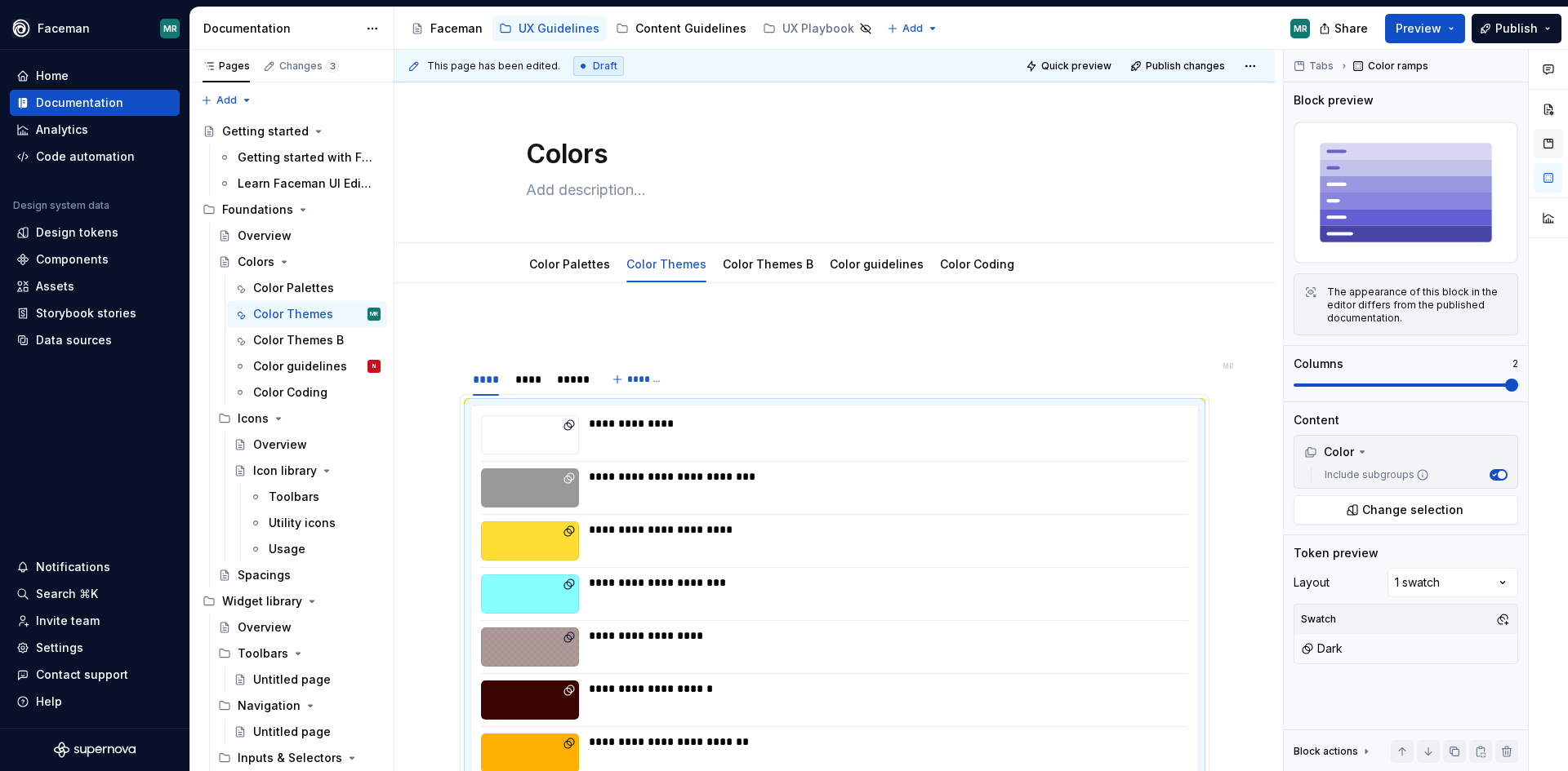
click at [1546, 145] on button "button" at bounding box center [1549, 143] width 29 height 29
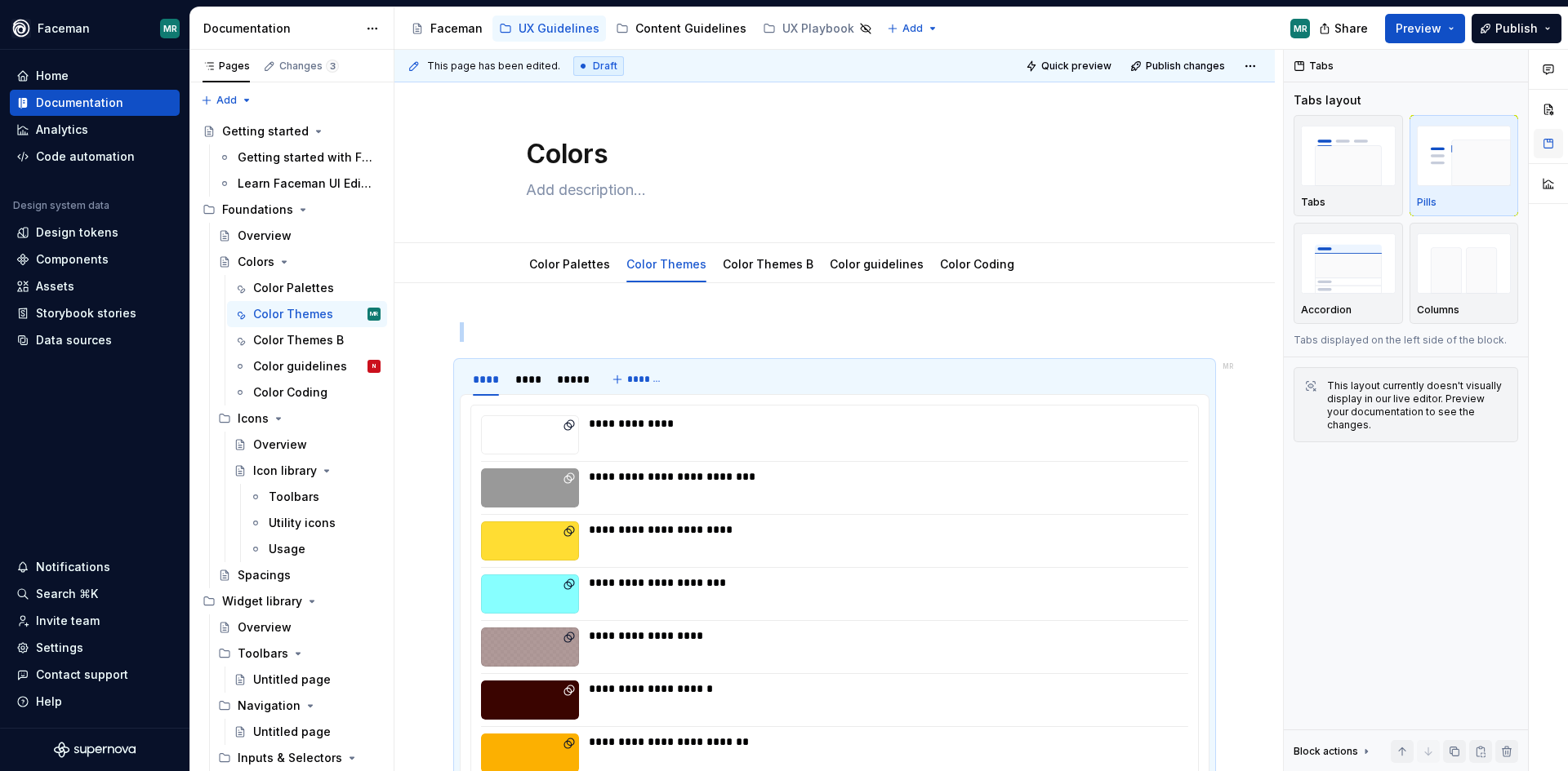
scroll to position [312, 0]
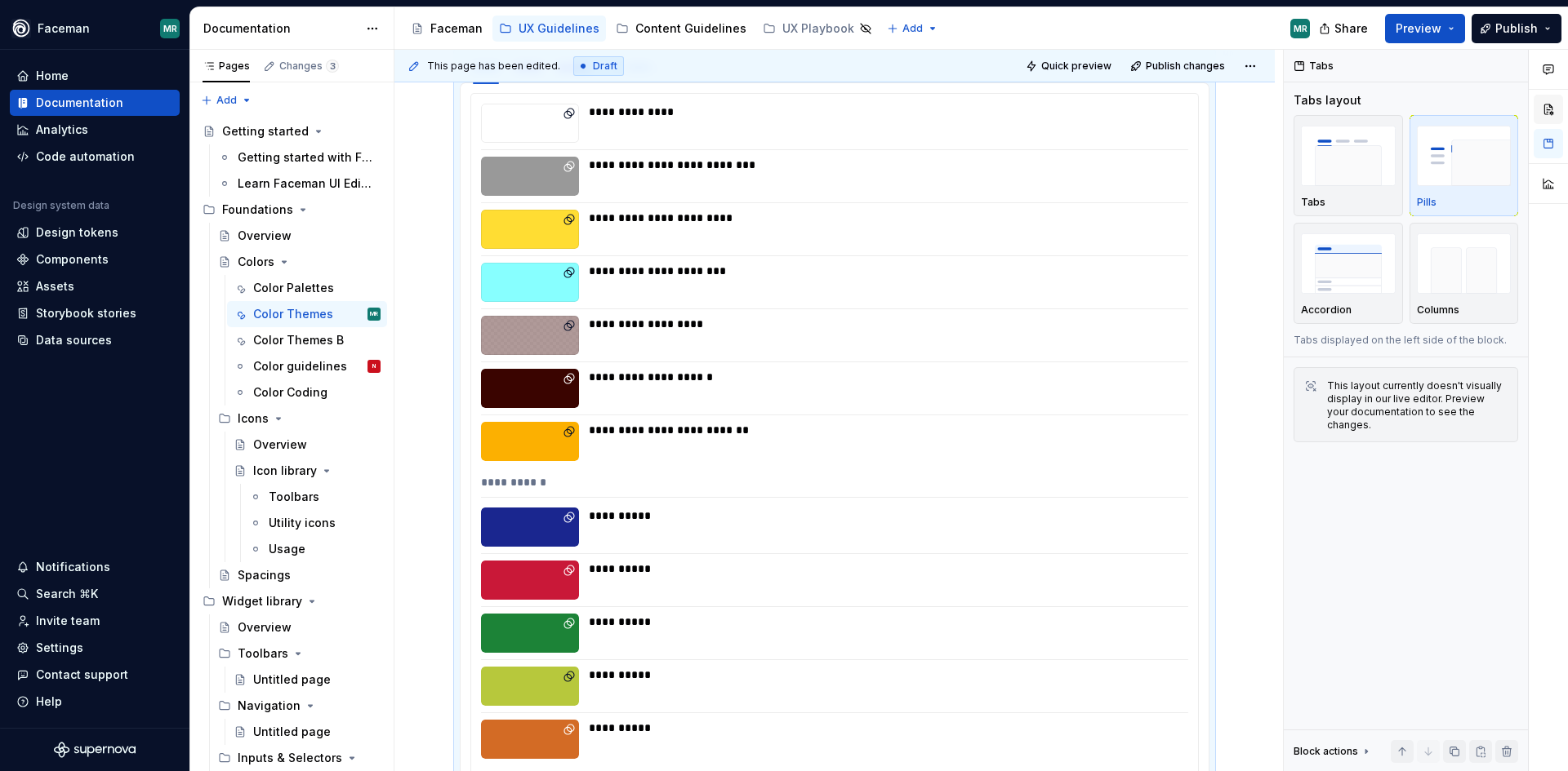
click at [1550, 106] on button "button" at bounding box center [1549, 109] width 29 height 29
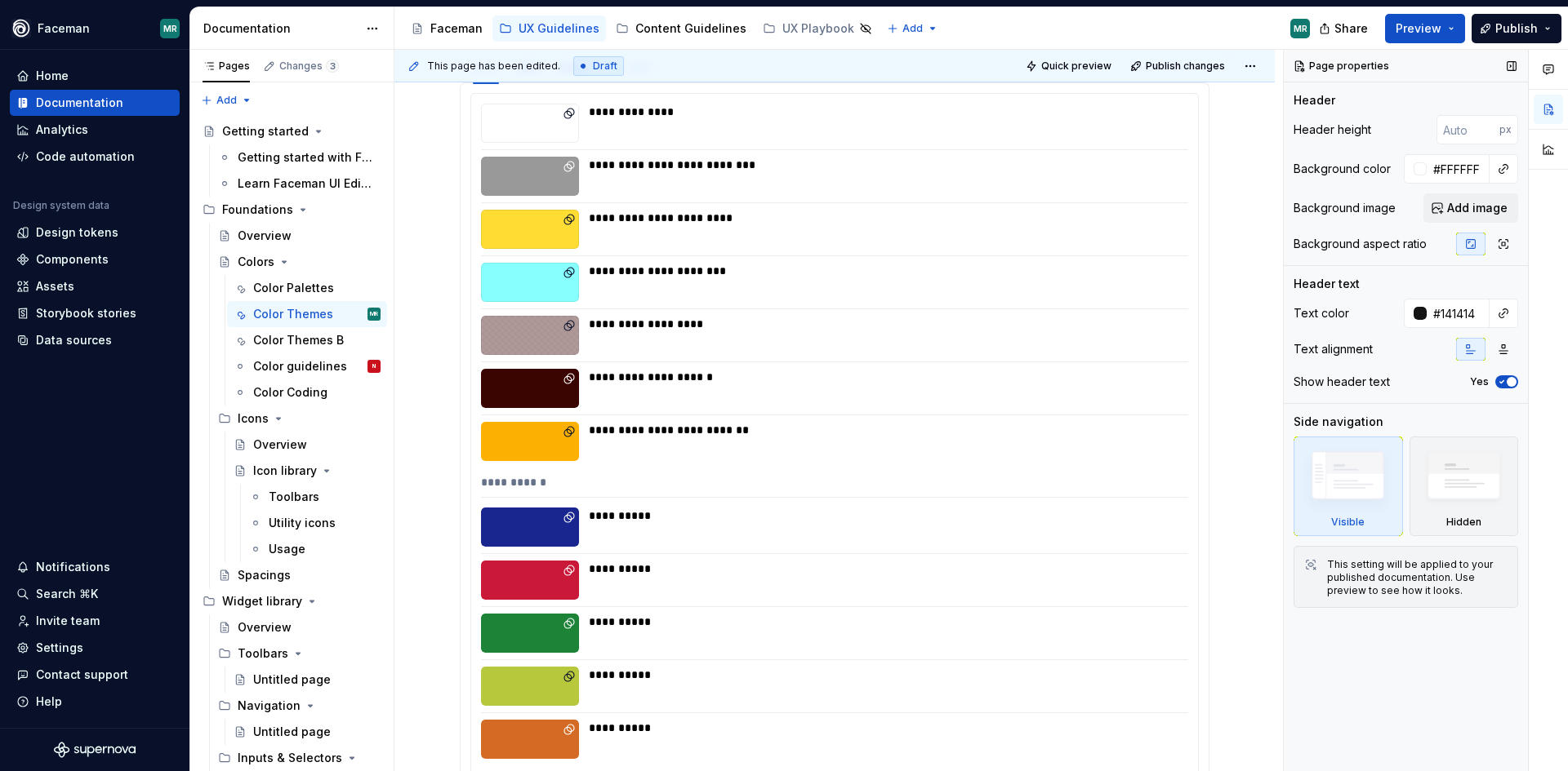
click at [1508, 381] on span "button" at bounding box center [1512, 382] width 10 height 10
click at [1508, 381] on icon "button" at bounding box center [1502, 382] width 14 height 10
click at [1056, 67] on span "Quick preview" at bounding box center [1076, 67] width 71 height 14
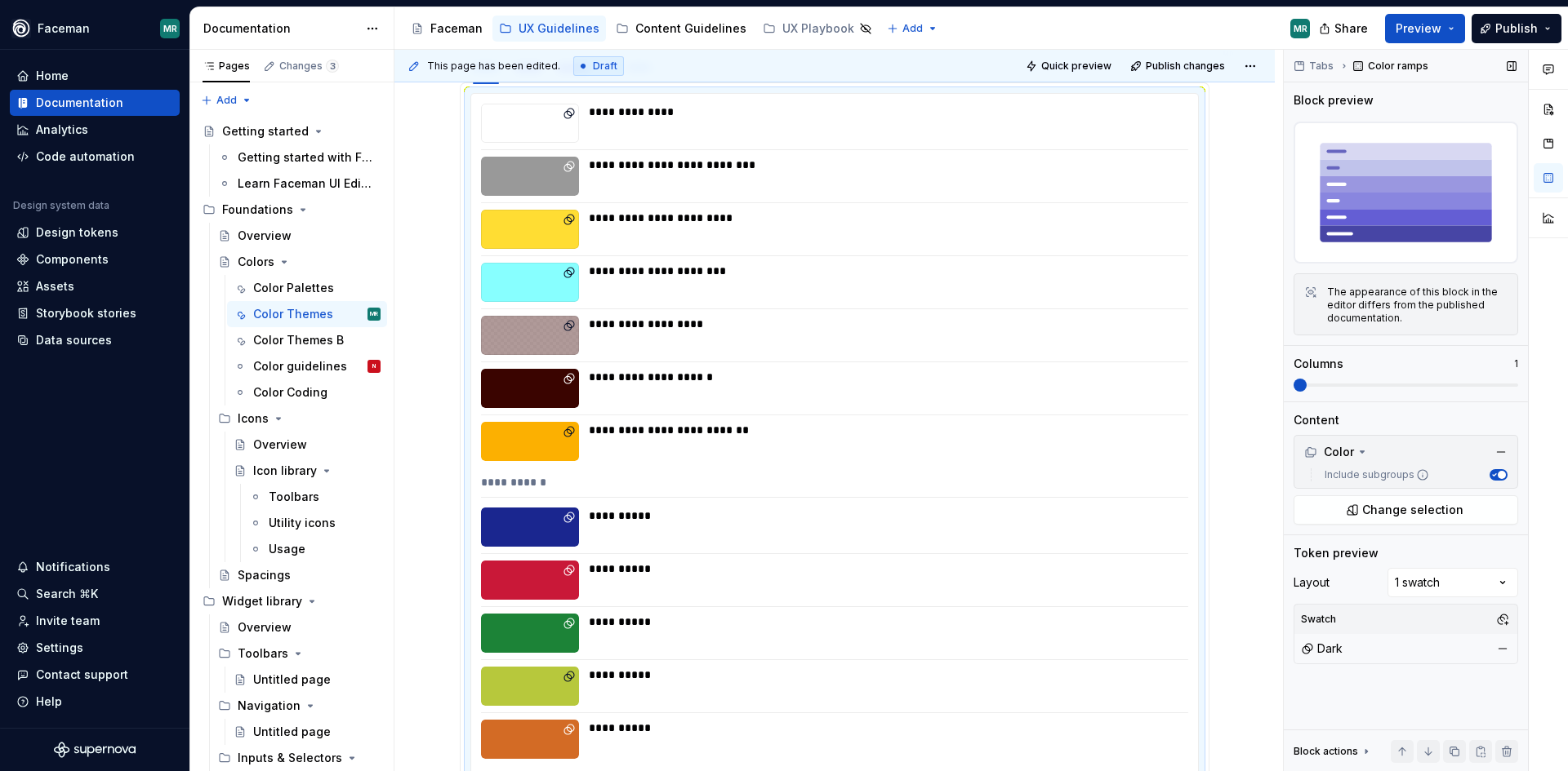
scroll to position [356, 0]
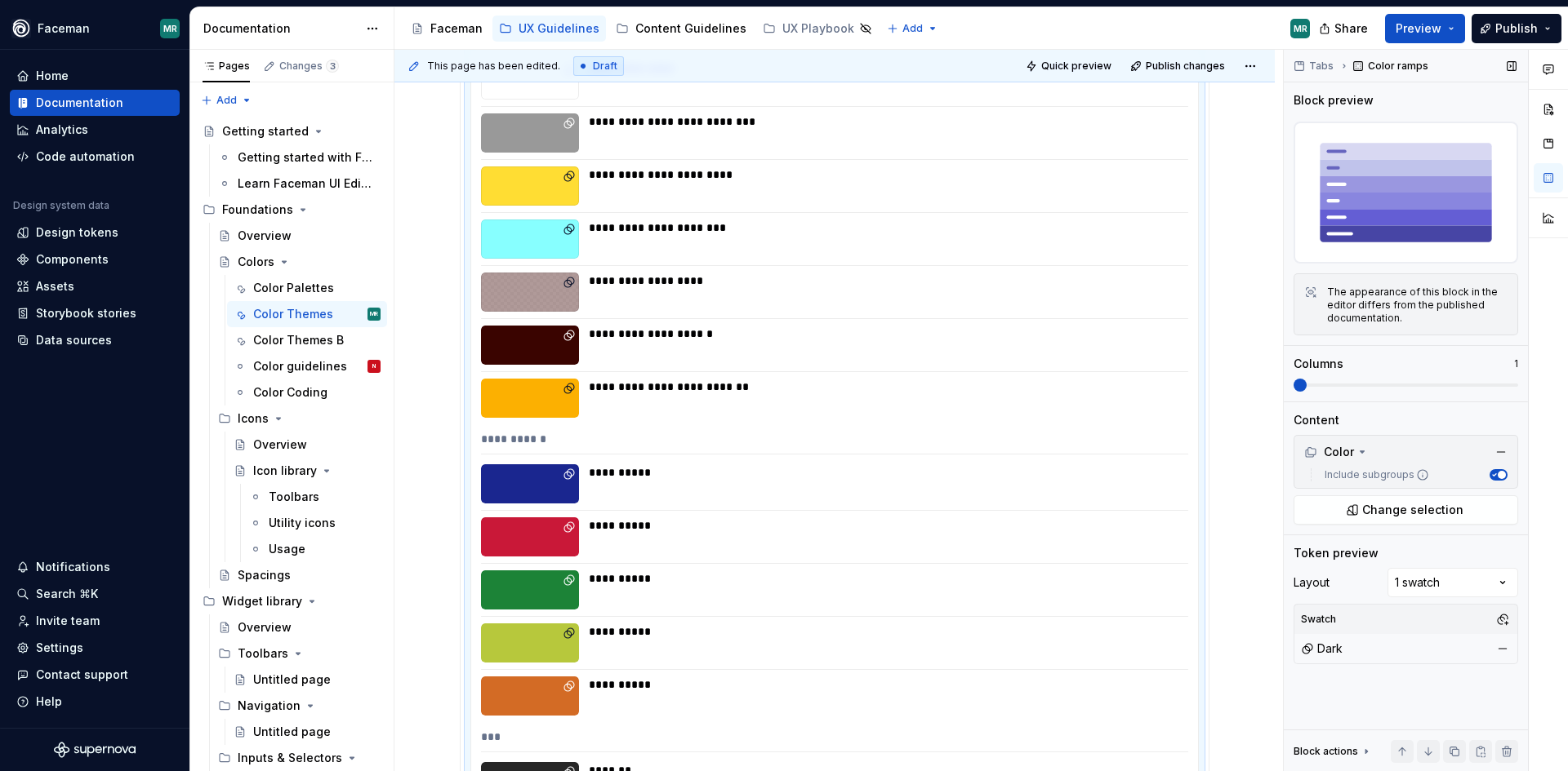
click at [1293, 382] on span at bounding box center [1406, 386] width 224 height 14
click at [1082, 71] on span "Quick preview" at bounding box center [1076, 67] width 71 height 14
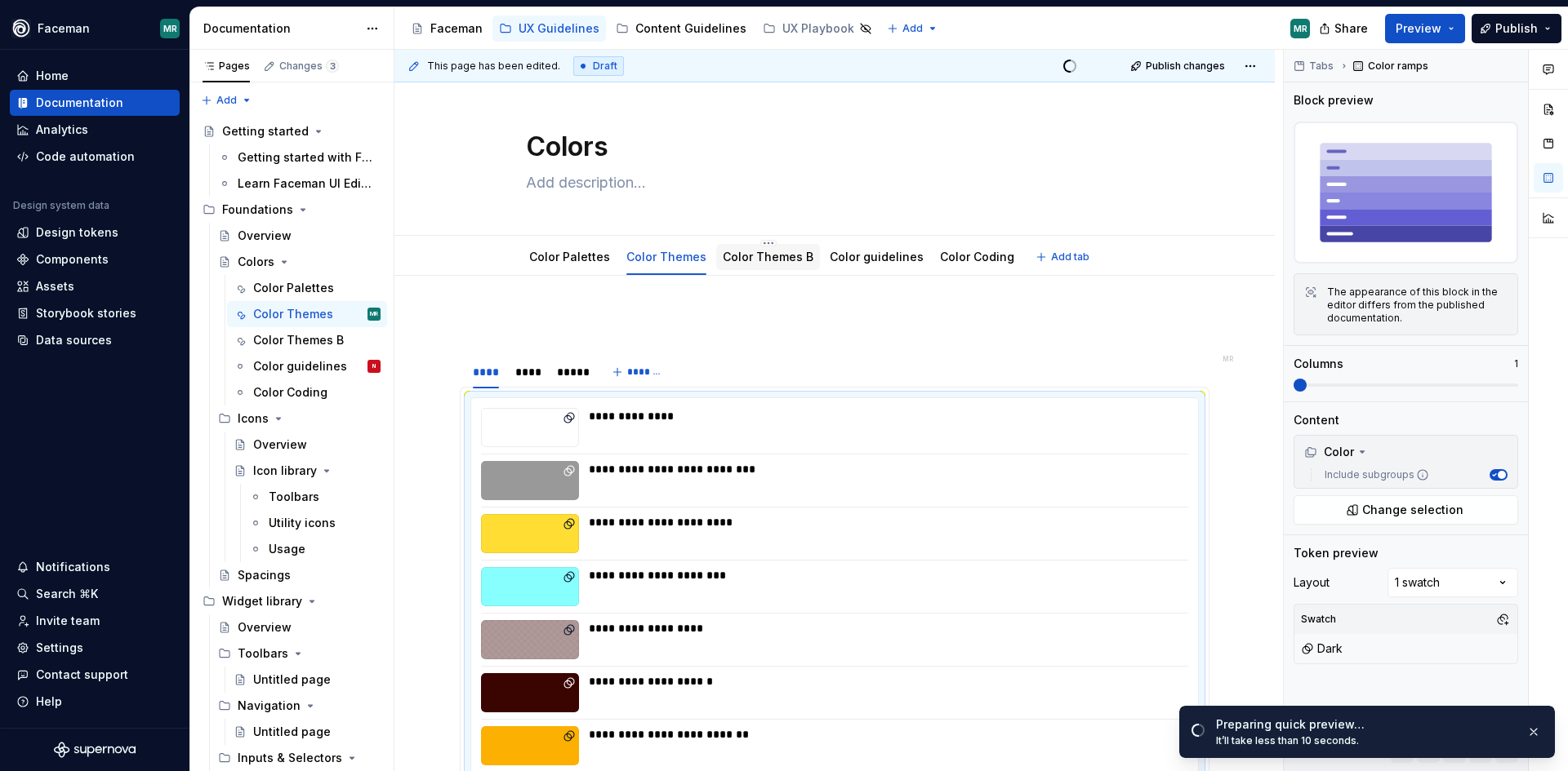
scroll to position [0, 0]
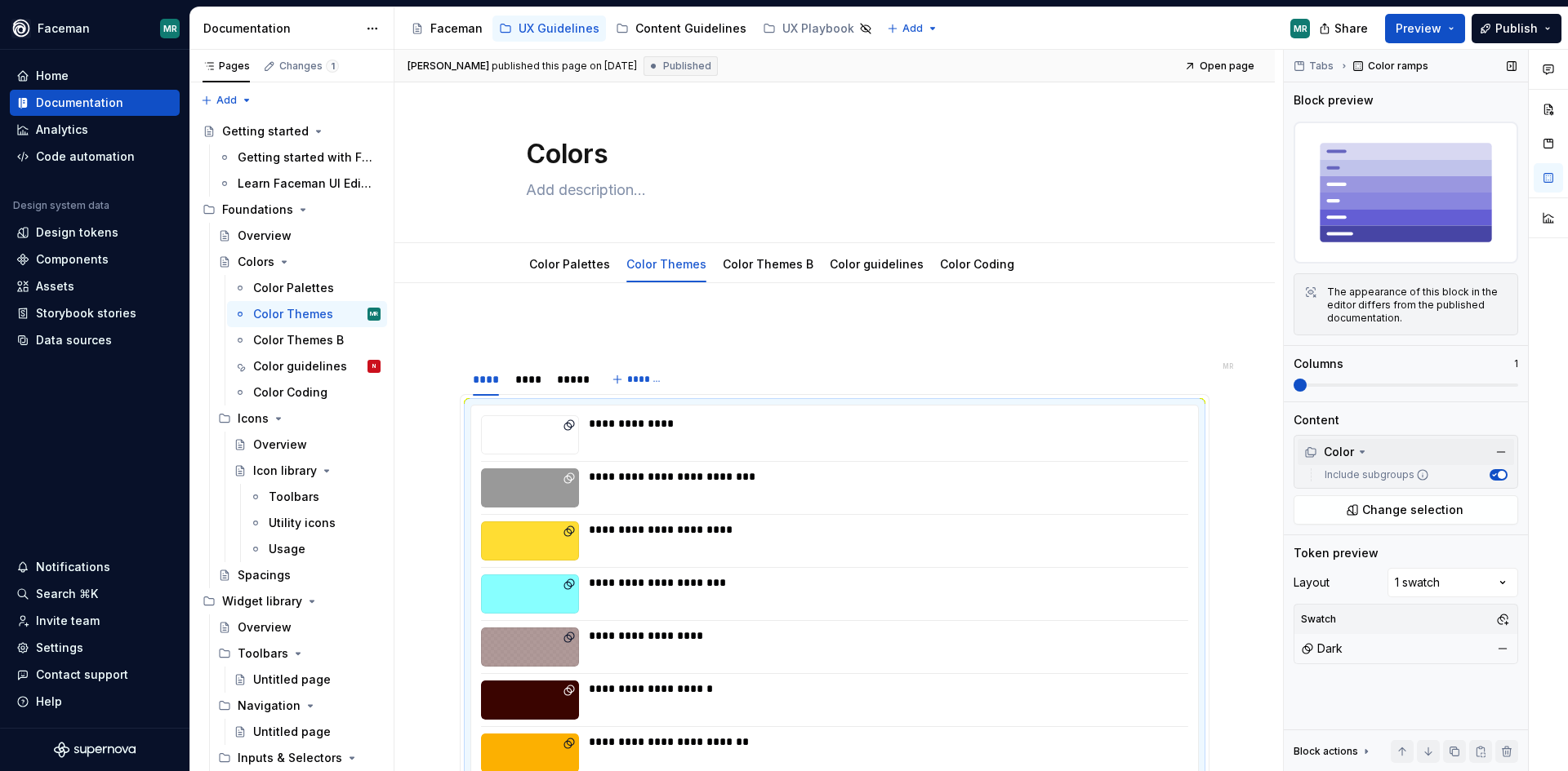
click at [1361, 451] on icon at bounding box center [1363, 452] width 4 height 2
click at [1360, 451] on icon at bounding box center [1362, 452] width 14 height 14
click at [1361, 451] on icon at bounding box center [1363, 452] width 4 height 2
click at [1360, 451] on icon at bounding box center [1362, 452] width 14 height 14
click at [1408, 512] on span "Change selection" at bounding box center [1412, 510] width 102 height 16
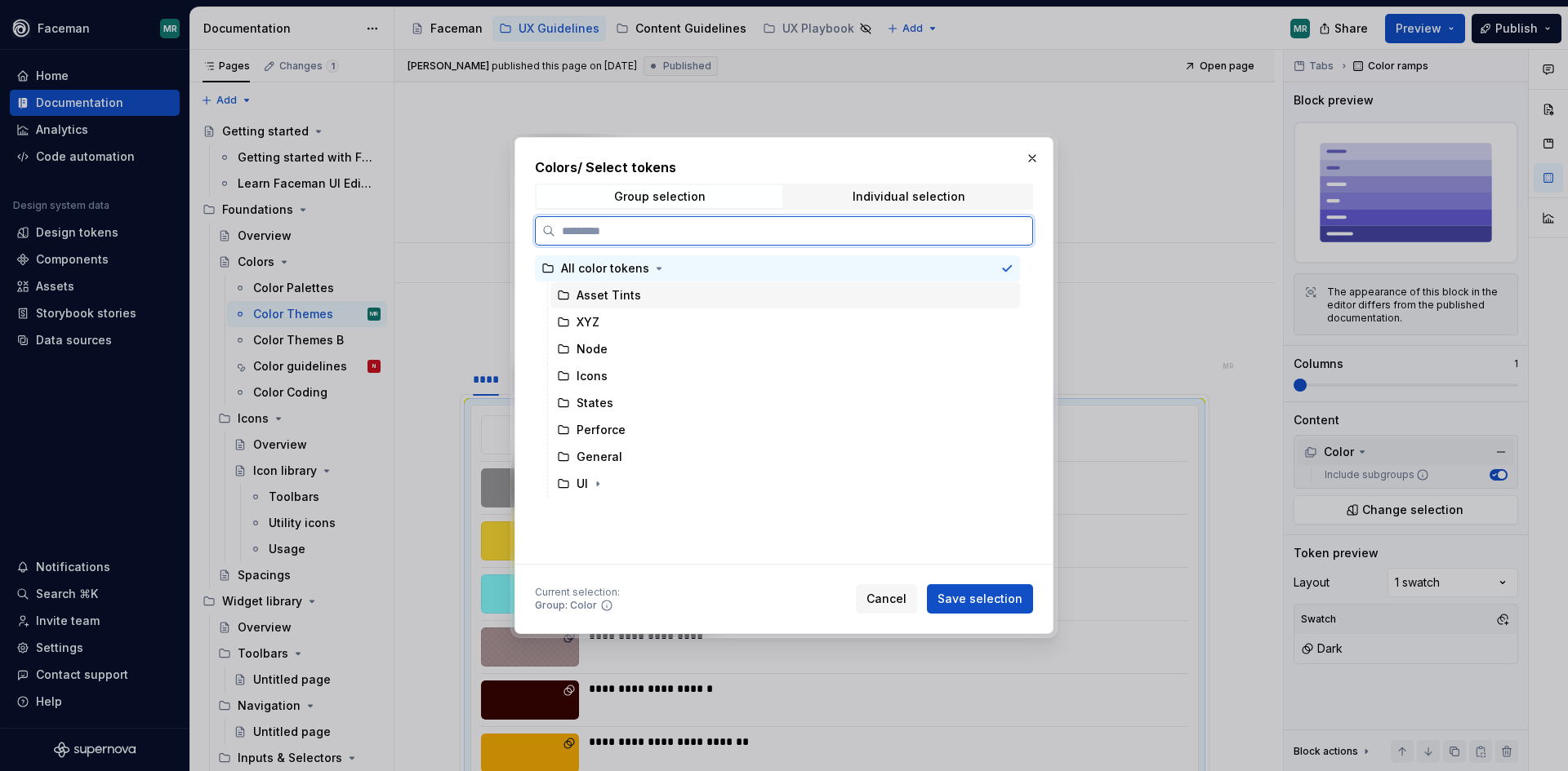
click at [595, 298] on div "Asset Tints" at bounding box center [608, 295] width 65 height 16
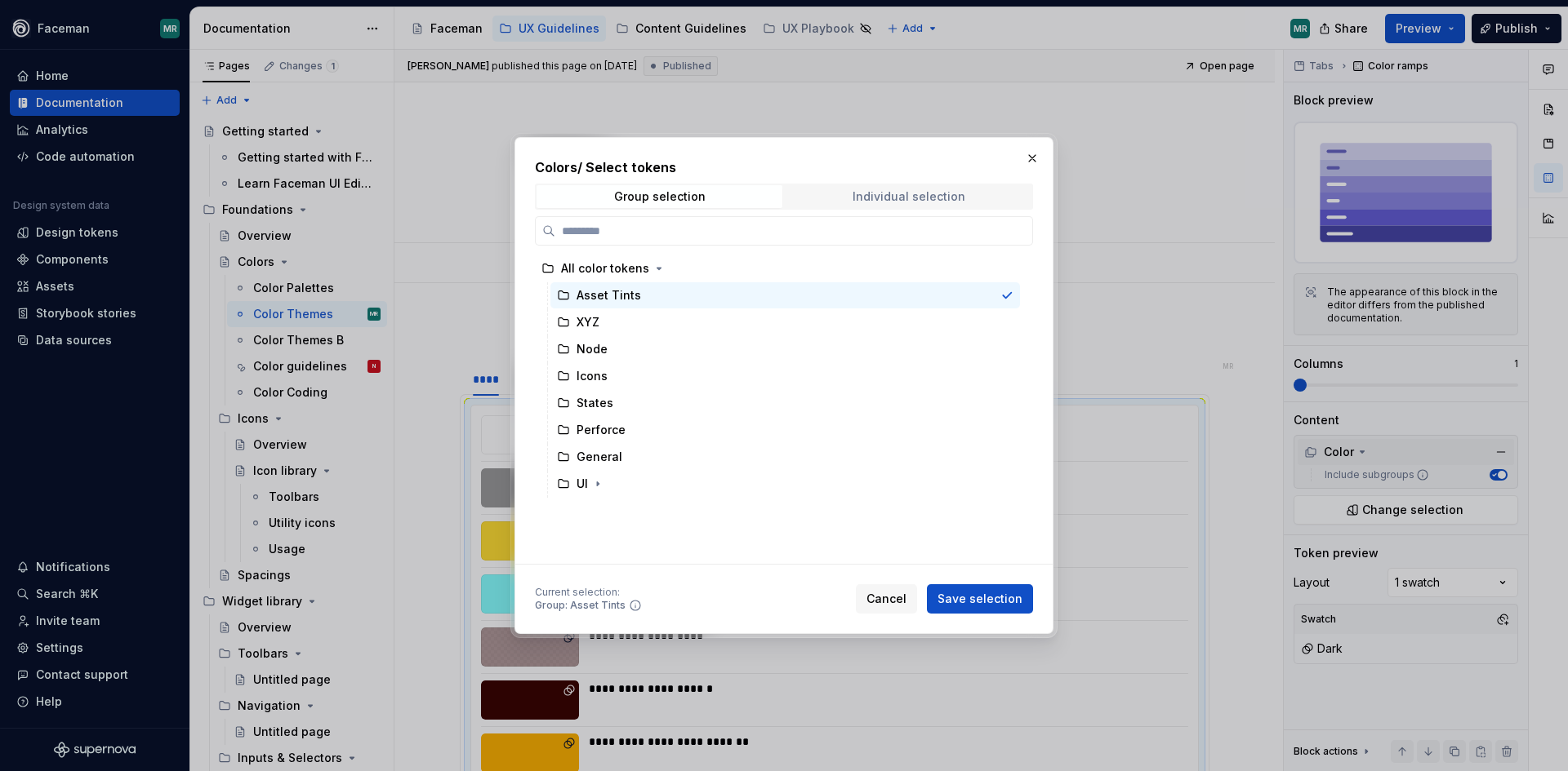
click at [891, 206] on span "Individual selection" at bounding box center [909, 197] width 246 height 23
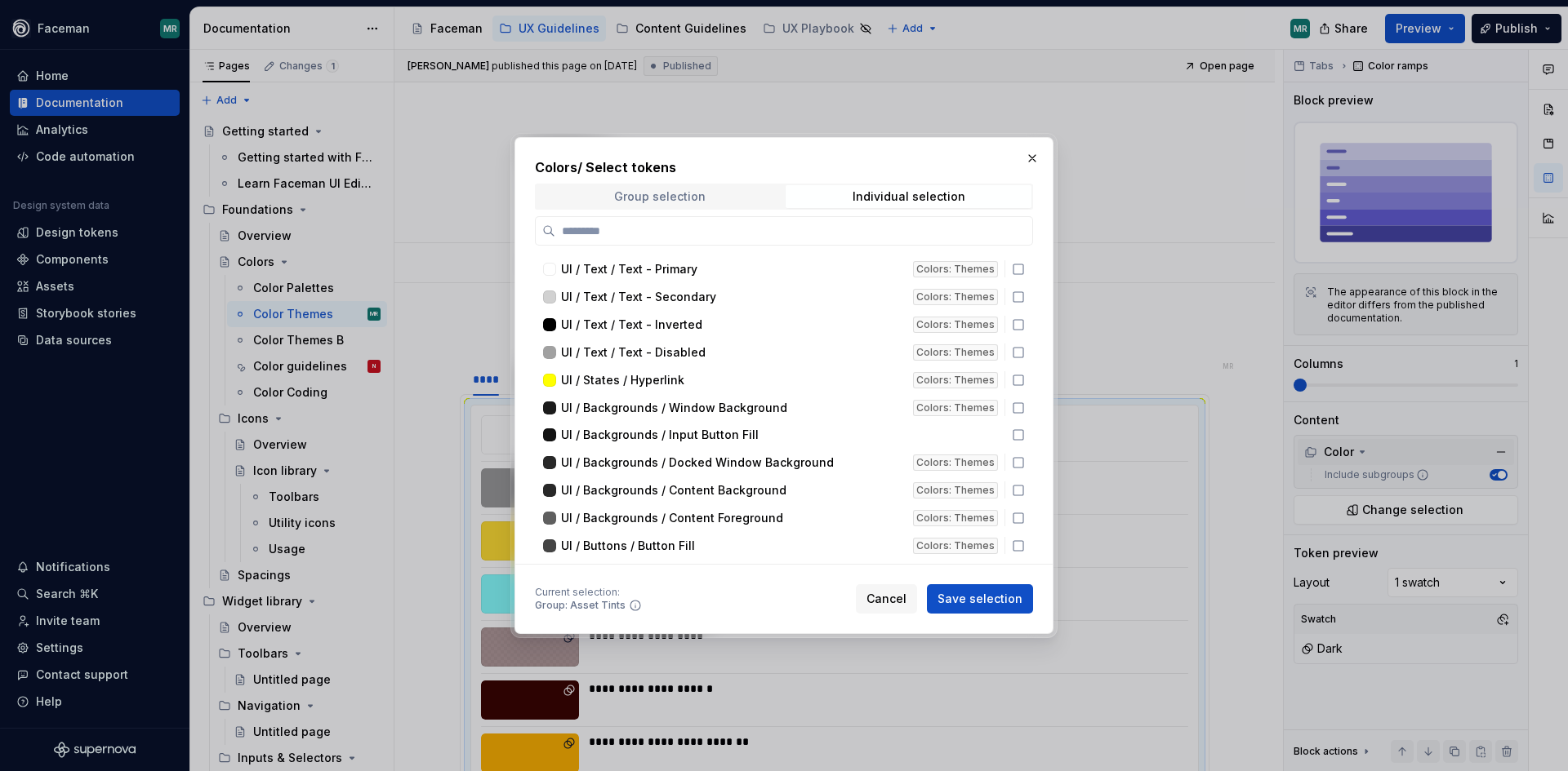
click at [661, 203] on span "Group selection" at bounding box center [659, 197] width 246 height 23
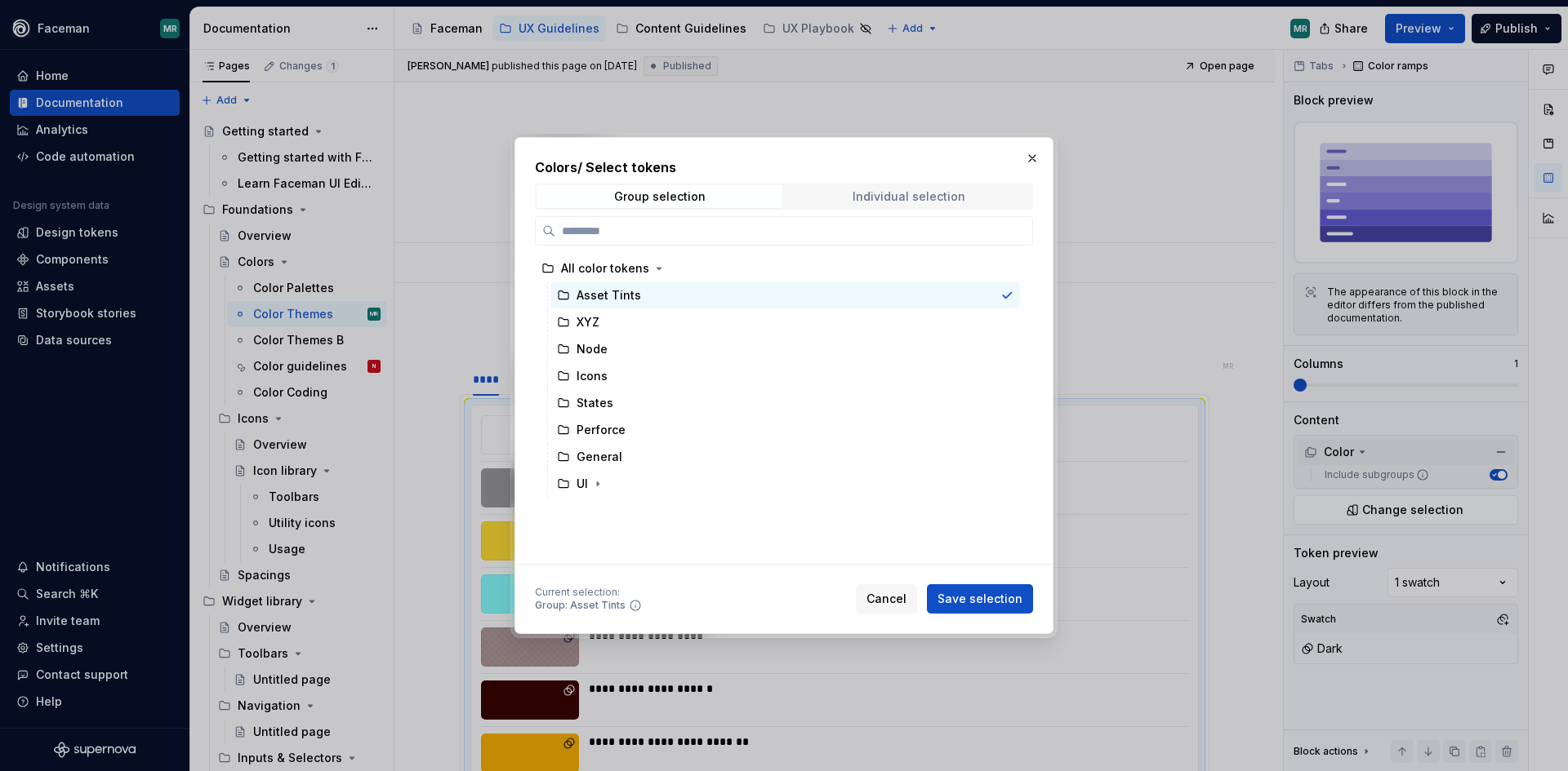
click at [911, 194] on div "Individual selection" at bounding box center [909, 197] width 113 height 14
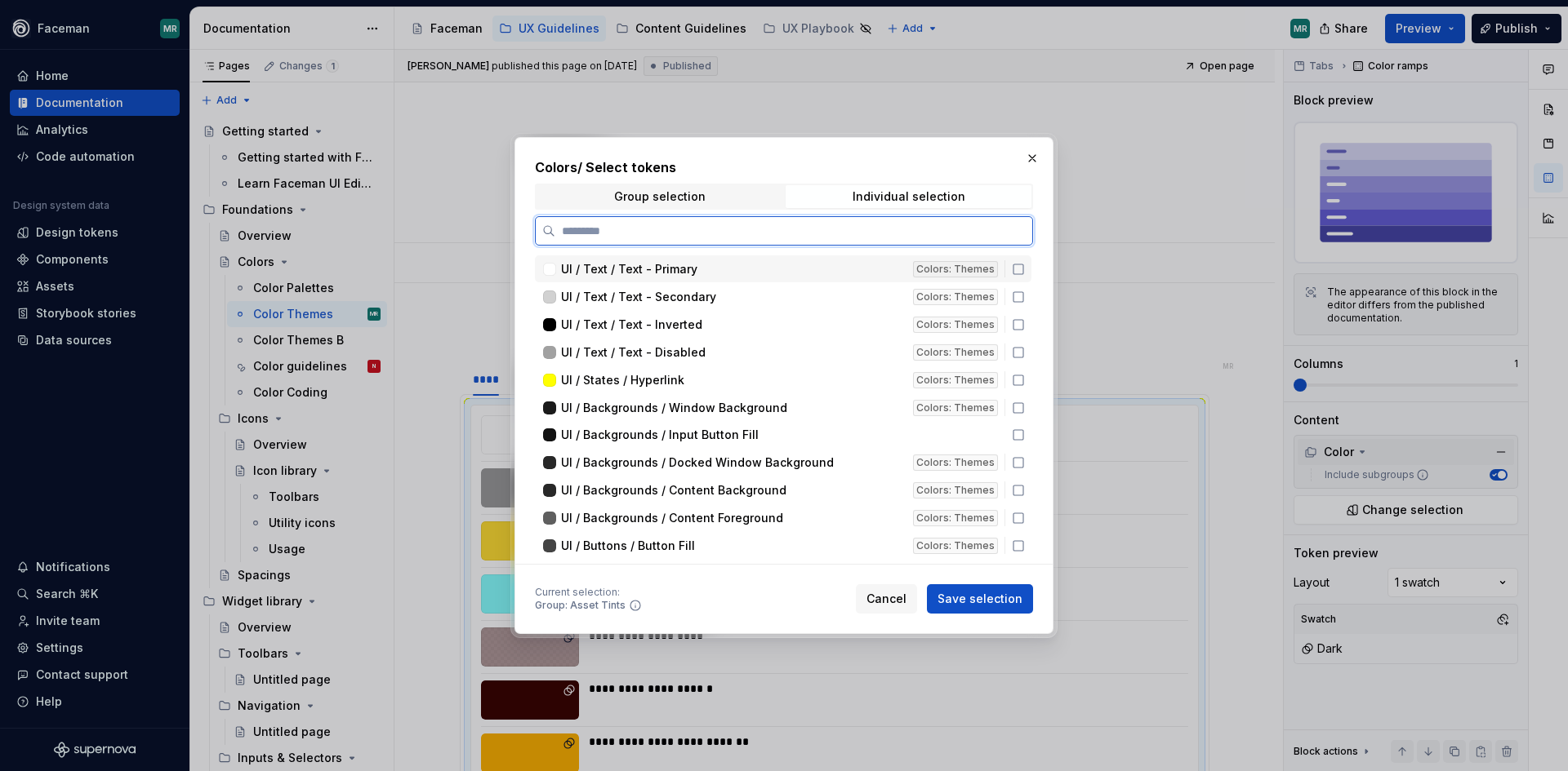
click at [1019, 271] on icon at bounding box center [1019, 270] width 14 height 14
click at [1017, 293] on icon at bounding box center [1019, 298] width 14 height 14
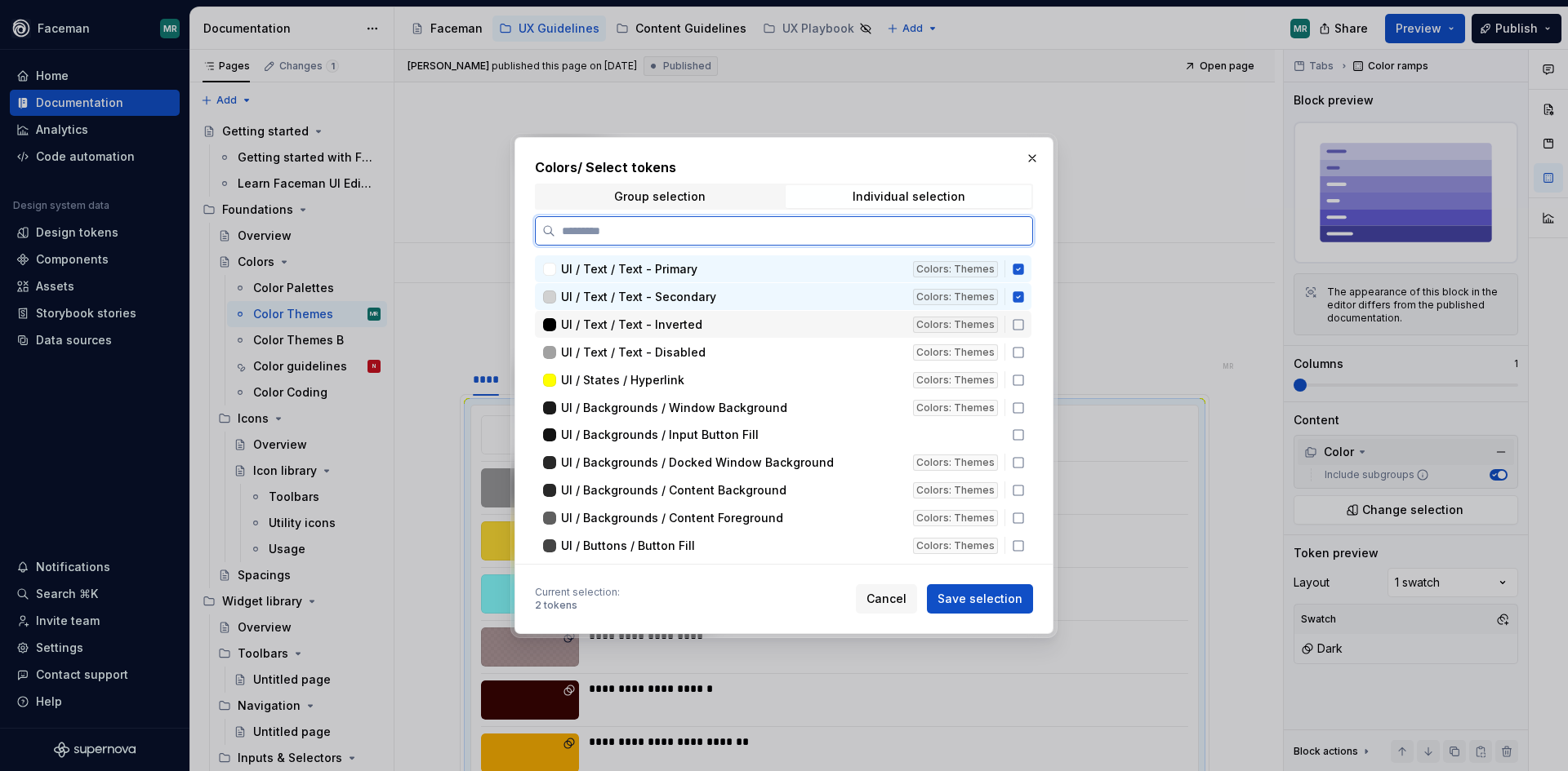
drag, startPoint x: 1014, startPoint y: 324, endPoint x: 1014, endPoint y: 333, distance: 9.0
click at [1014, 325] on icon at bounding box center [1019, 326] width 14 height 14
click at [1017, 345] on div "UI / Text / Text - Disabled Colors: Themes" at bounding box center [783, 353] width 497 height 27
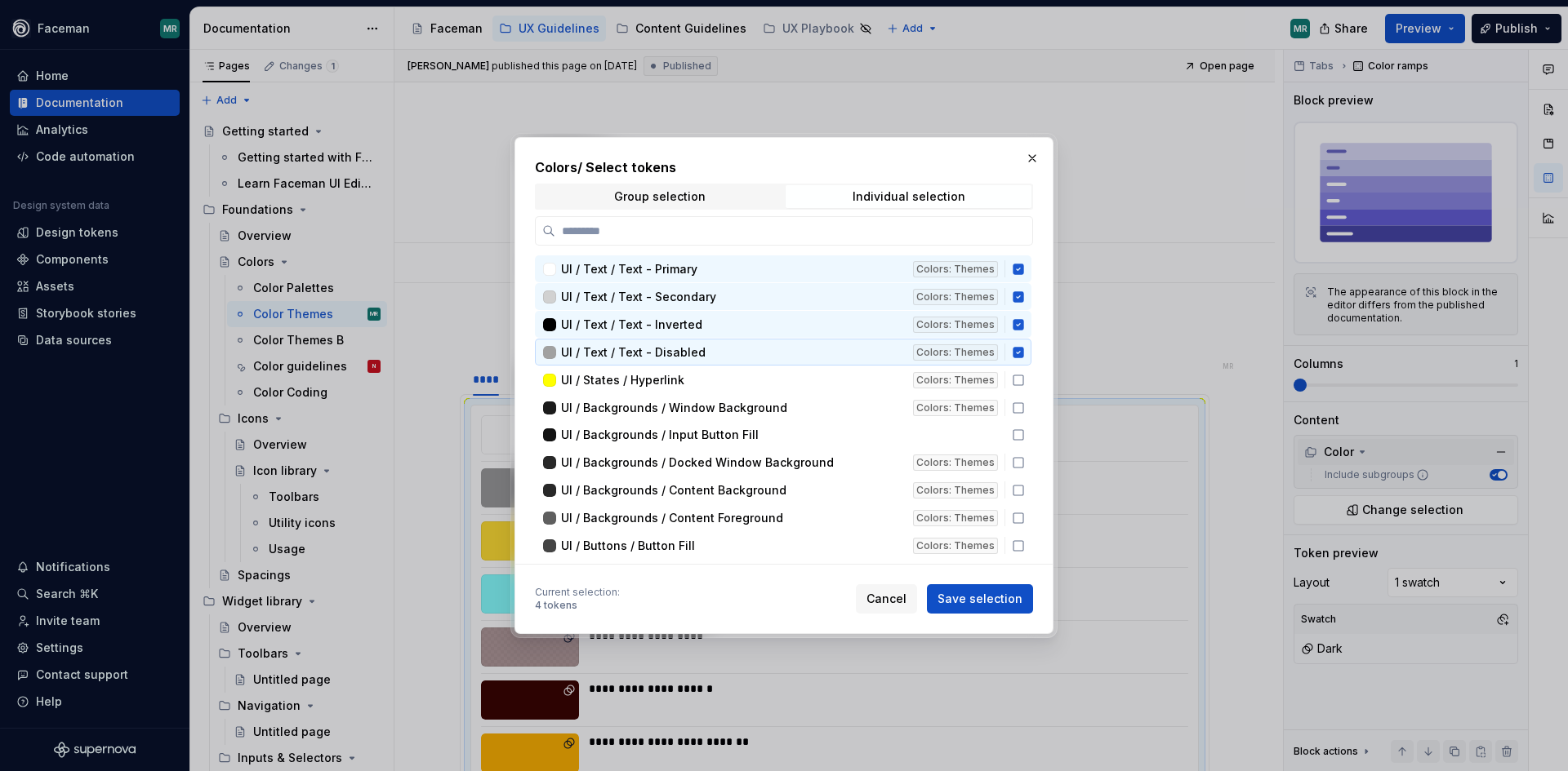
drag, startPoint x: 1019, startPoint y: 376, endPoint x: 1019, endPoint y: 386, distance: 10.0
click at [1019, 378] on icon at bounding box center [1019, 381] width 14 height 14
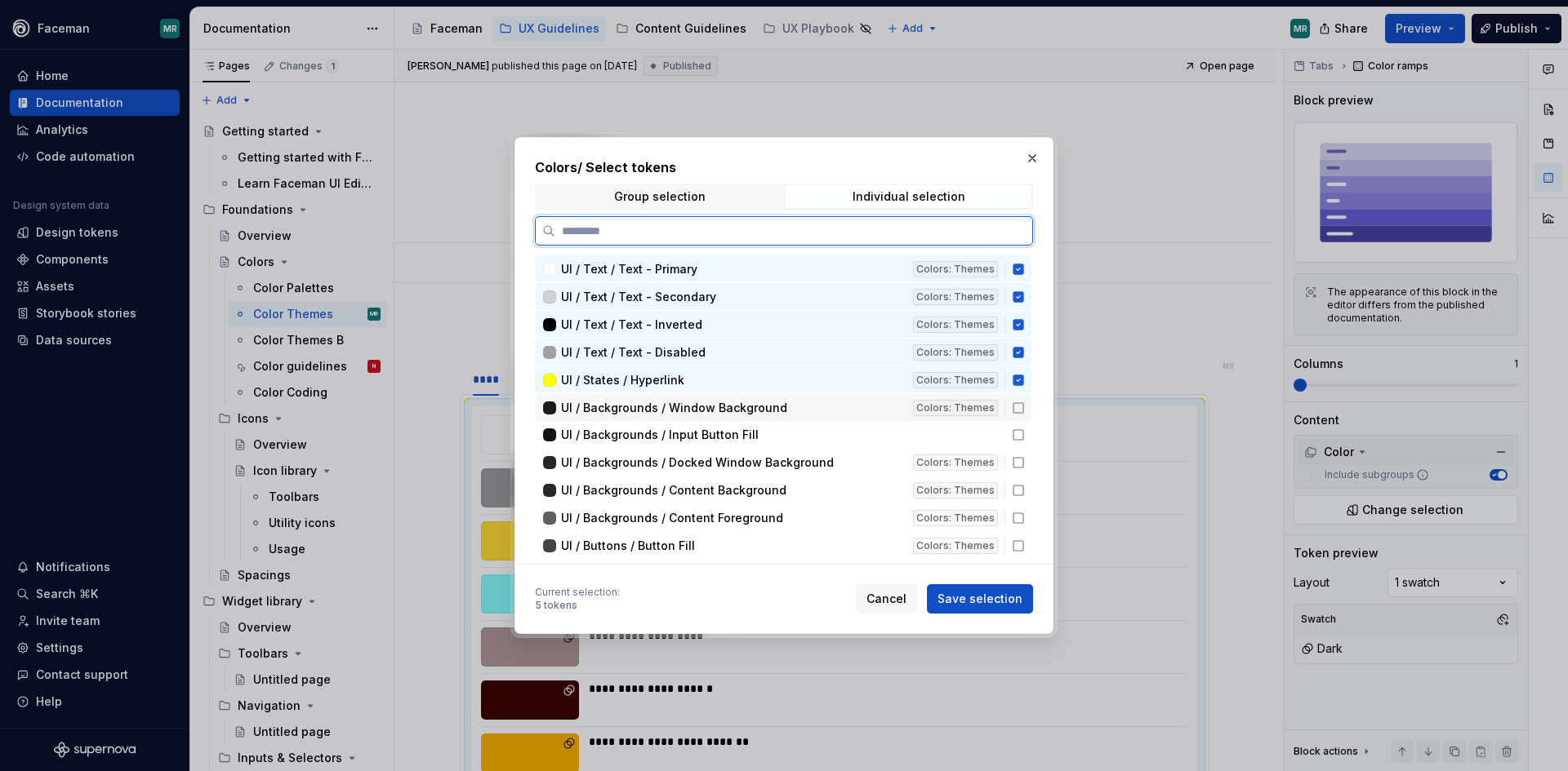
drag, startPoint x: 1019, startPoint y: 402, endPoint x: 1019, endPoint y: 422, distance: 20.0
click at [1019, 408] on icon at bounding box center [1019, 409] width 14 height 14
drag, startPoint x: 1019, startPoint y: 434, endPoint x: 1021, endPoint y: 461, distance: 27.1
click at [1019, 443] on div "UI / Backgrounds / Input Button Fill" at bounding box center [783, 435] width 497 height 26
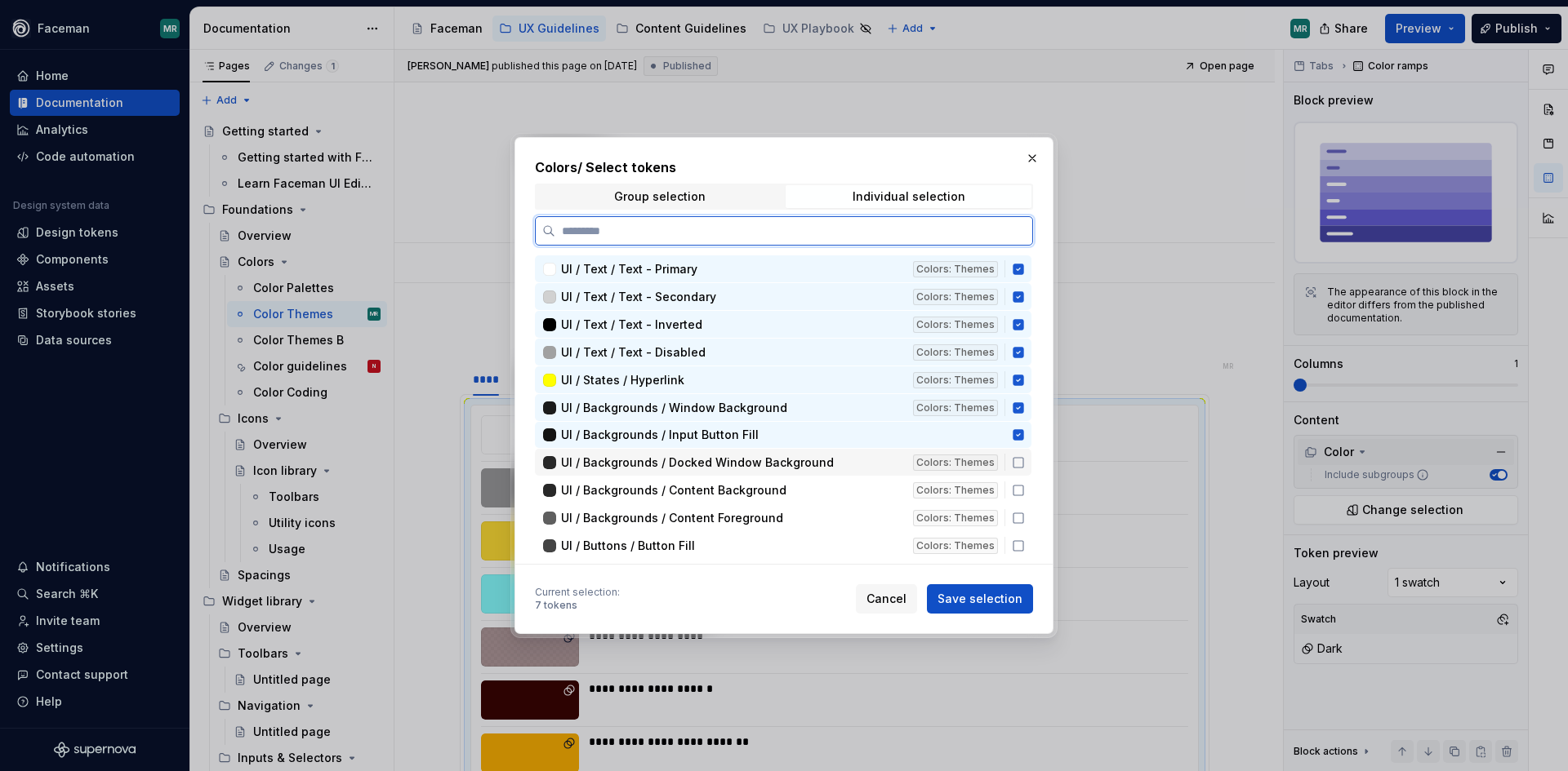
drag, startPoint x: 1021, startPoint y: 466, endPoint x: 1021, endPoint y: 479, distance: 13.0
click at [1021, 469] on icon at bounding box center [1019, 463] width 14 height 14
click at [1021, 486] on icon at bounding box center [1019, 491] width 14 height 14
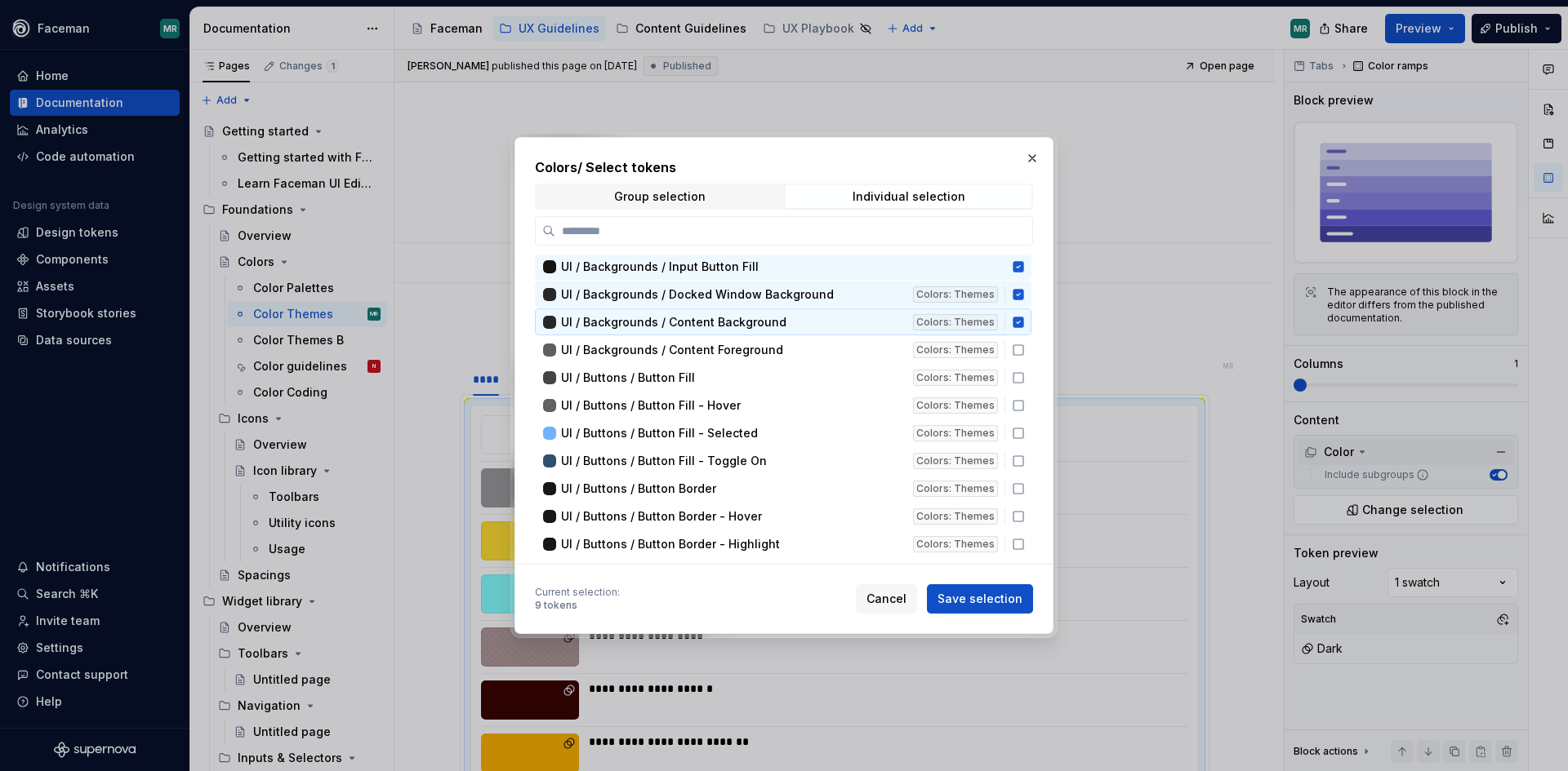
scroll to position [271, 0]
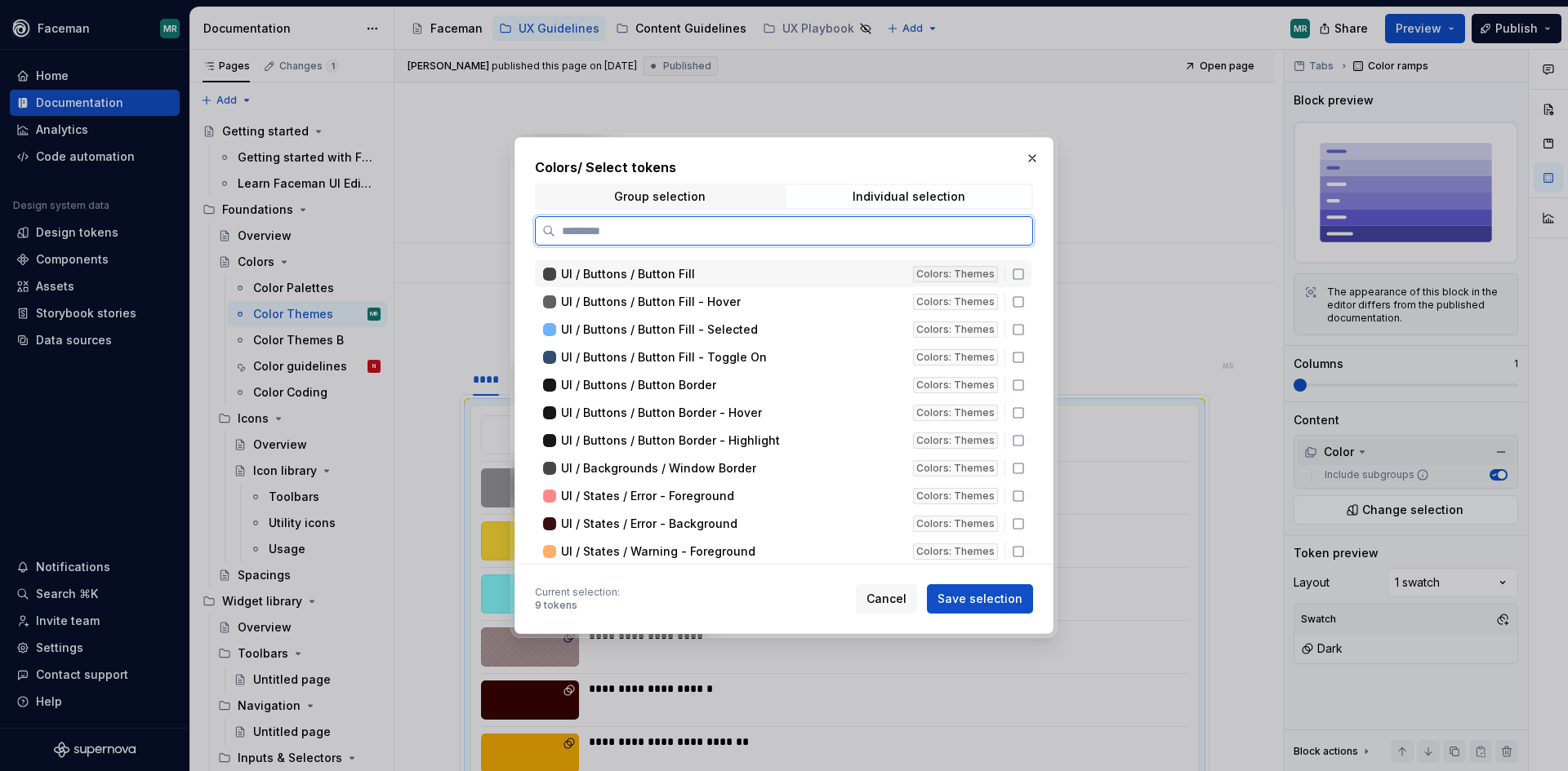
click at [1012, 274] on icon at bounding box center [1019, 274] width 14 height 14
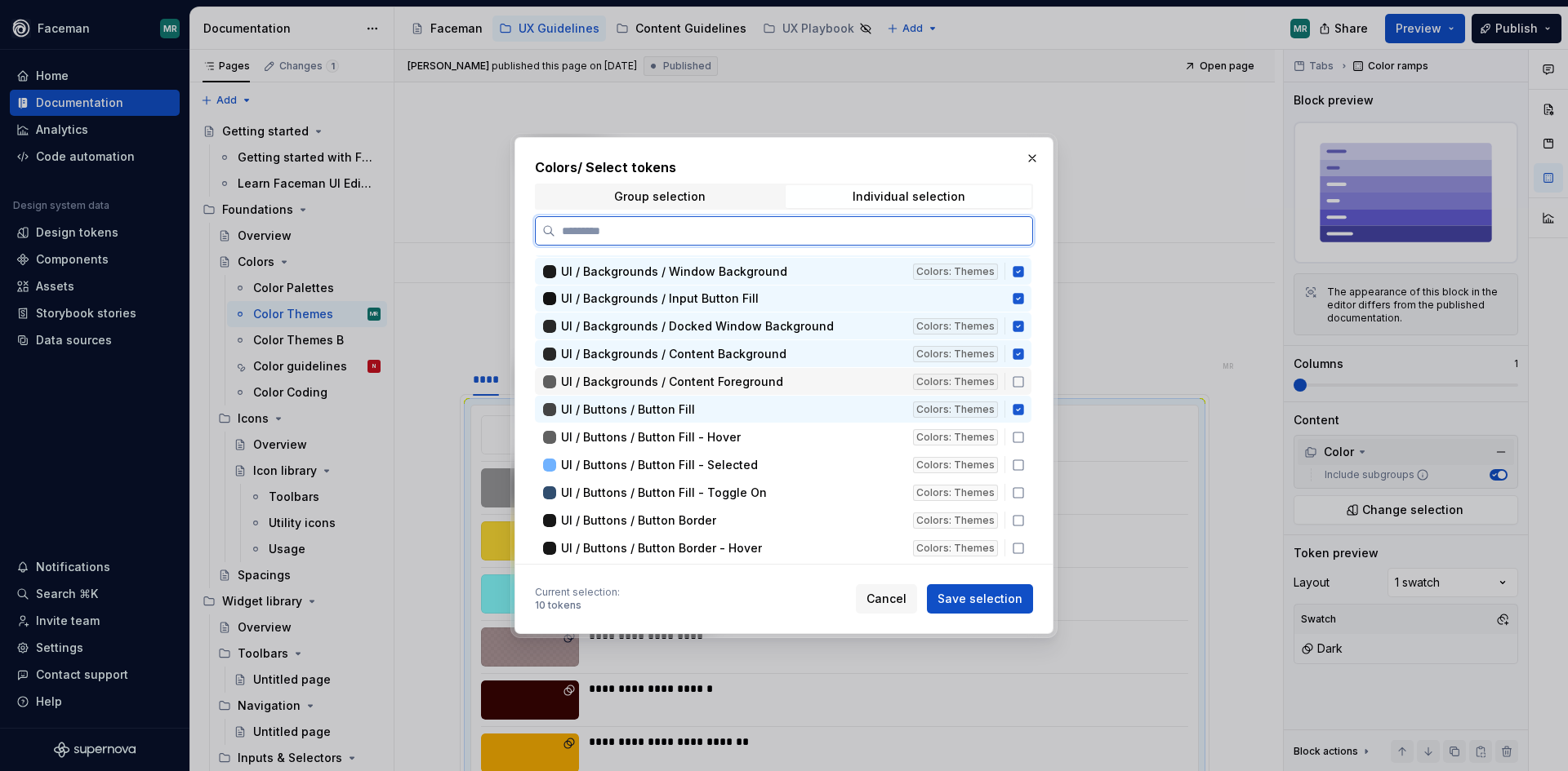
click at [1012, 382] on icon at bounding box center [1019, 383] width 14 height 14
drag, startPoint x: 1016, startPoint y: 432, endPoint x: 1019, endPoint y: 450, distance: 18.2
click at [1016, 434] on icon at bounding box center [1019, 438] width 14 height 14
drag, startPoint x: 1021, startPoint y: 464, endPoint x: 1021, endPoint y: 474, distance: 10.0
click at [1021, 466] on icon at bounding box center [1019, 466] width 14 height 14
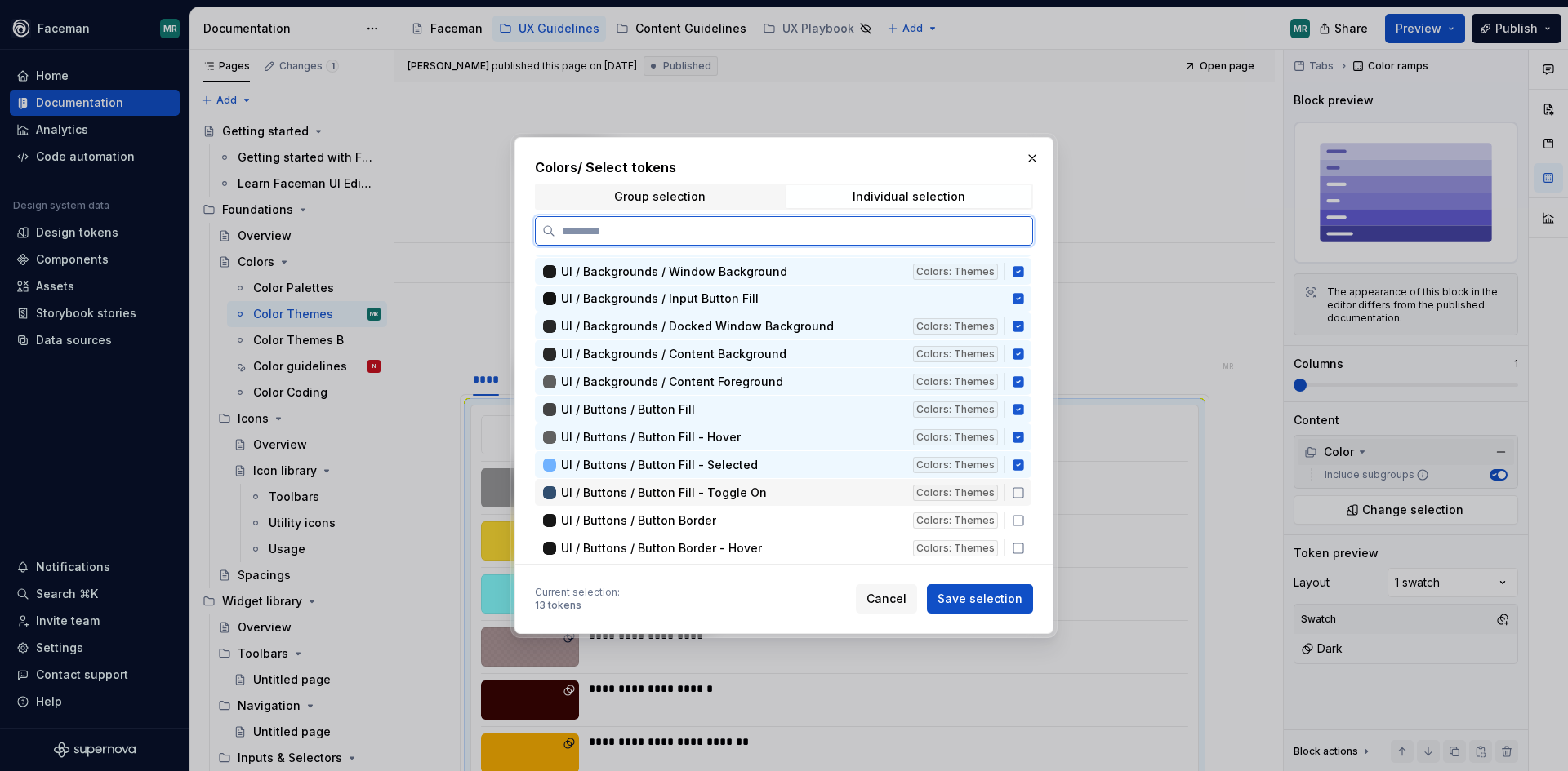
click at [1021, 495] on icon at bounding box center [1019, 494] width 14 height 14
click at [1023, 523] on icon at bounding box center [1019, 521] width 14 height 14
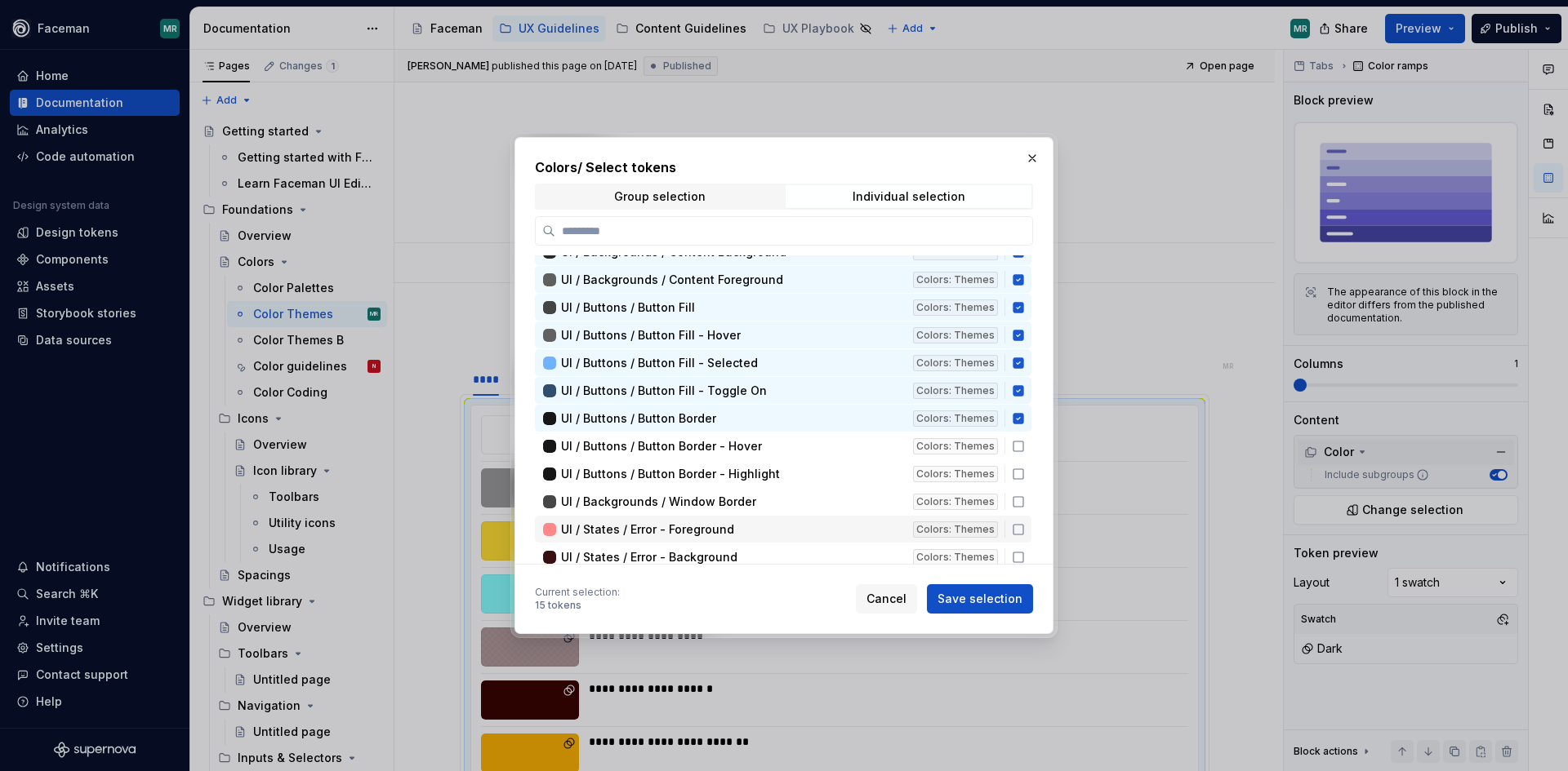
scroll to position [271, 0]
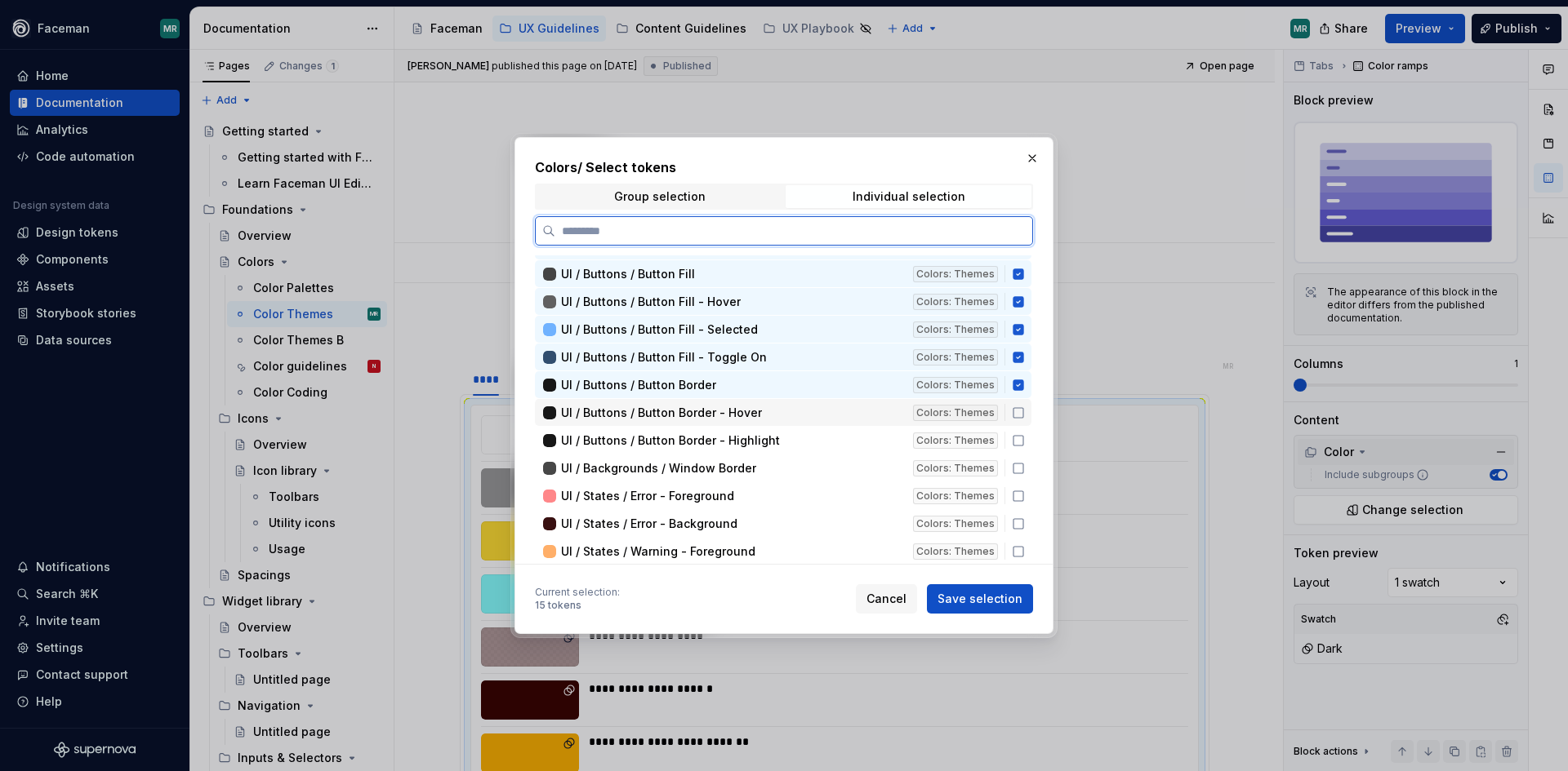
click at [1017, 415] on icon at bounding box center [1019, 414] width 14 height 14
click at [1019, 447] on div "UI / Buttons / Button Border - Highlight Colors: Themes" at bounding box center [783, 441] width 497 height 27
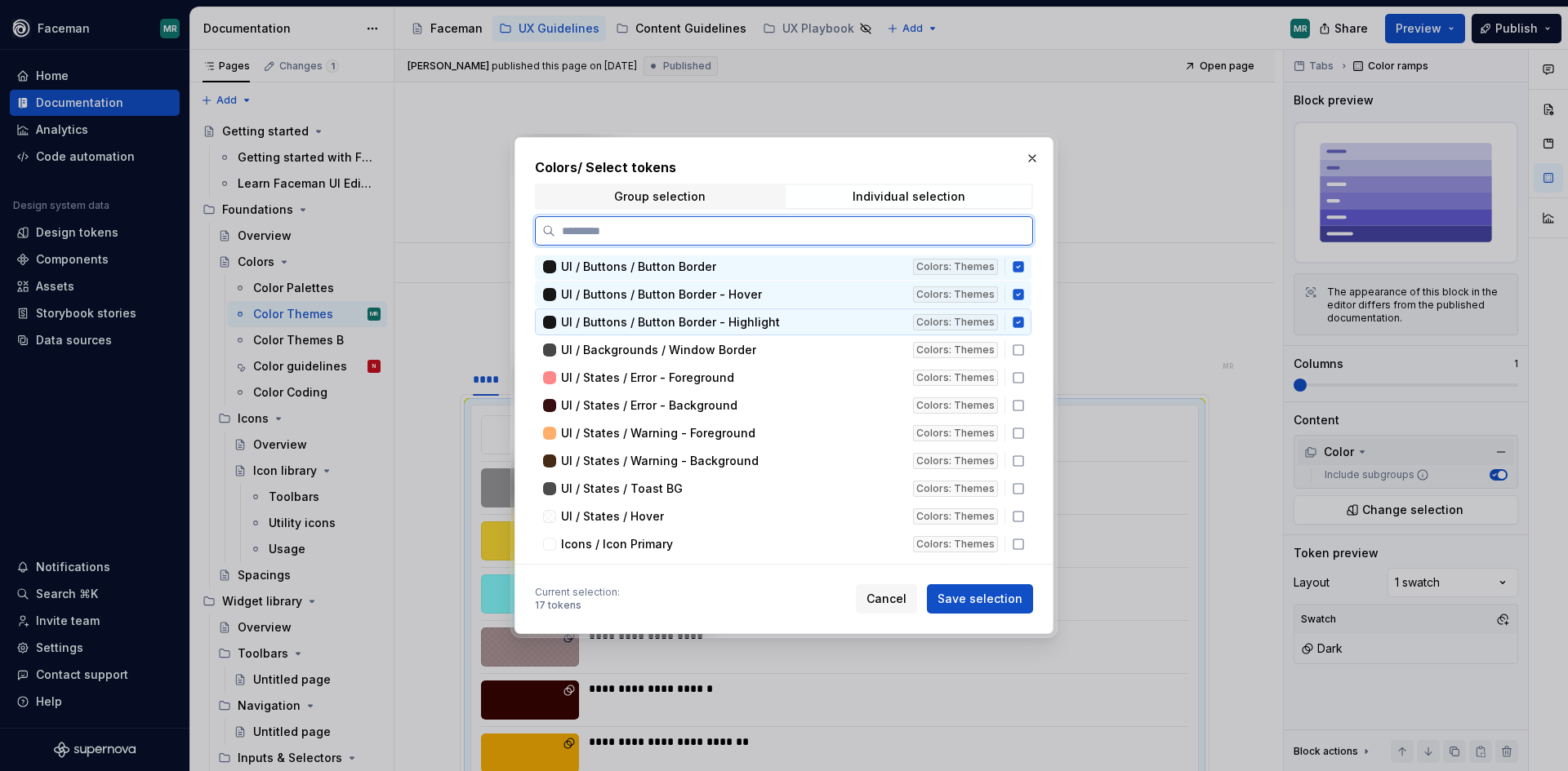
scroll to position [408, 0]
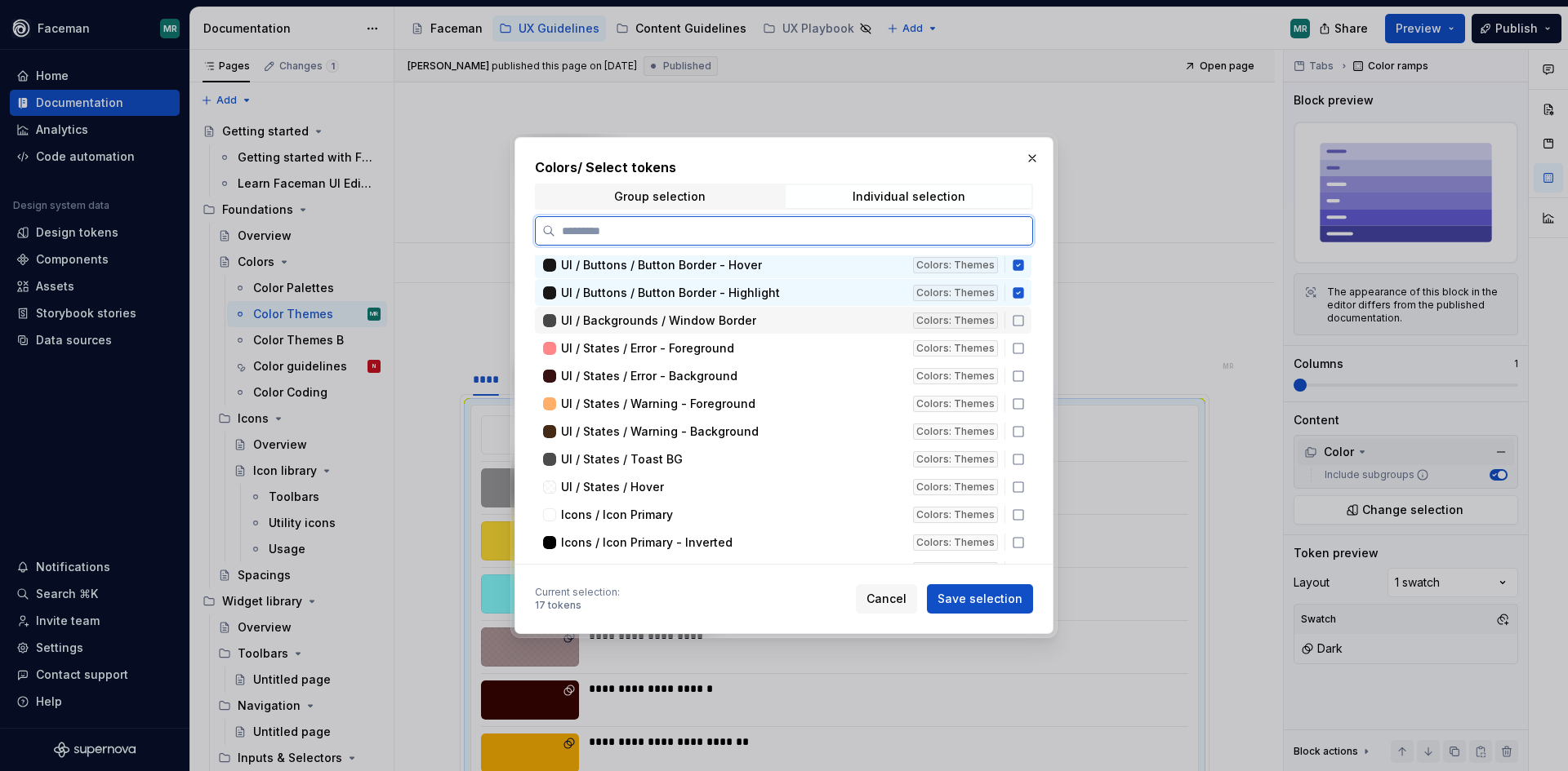
click at [1016, 326] on icon at bounding box center [1018, 321] width 10 height 10
click at [1017, 351] on icon at bounding box center [1019, 349] width 14 height 14
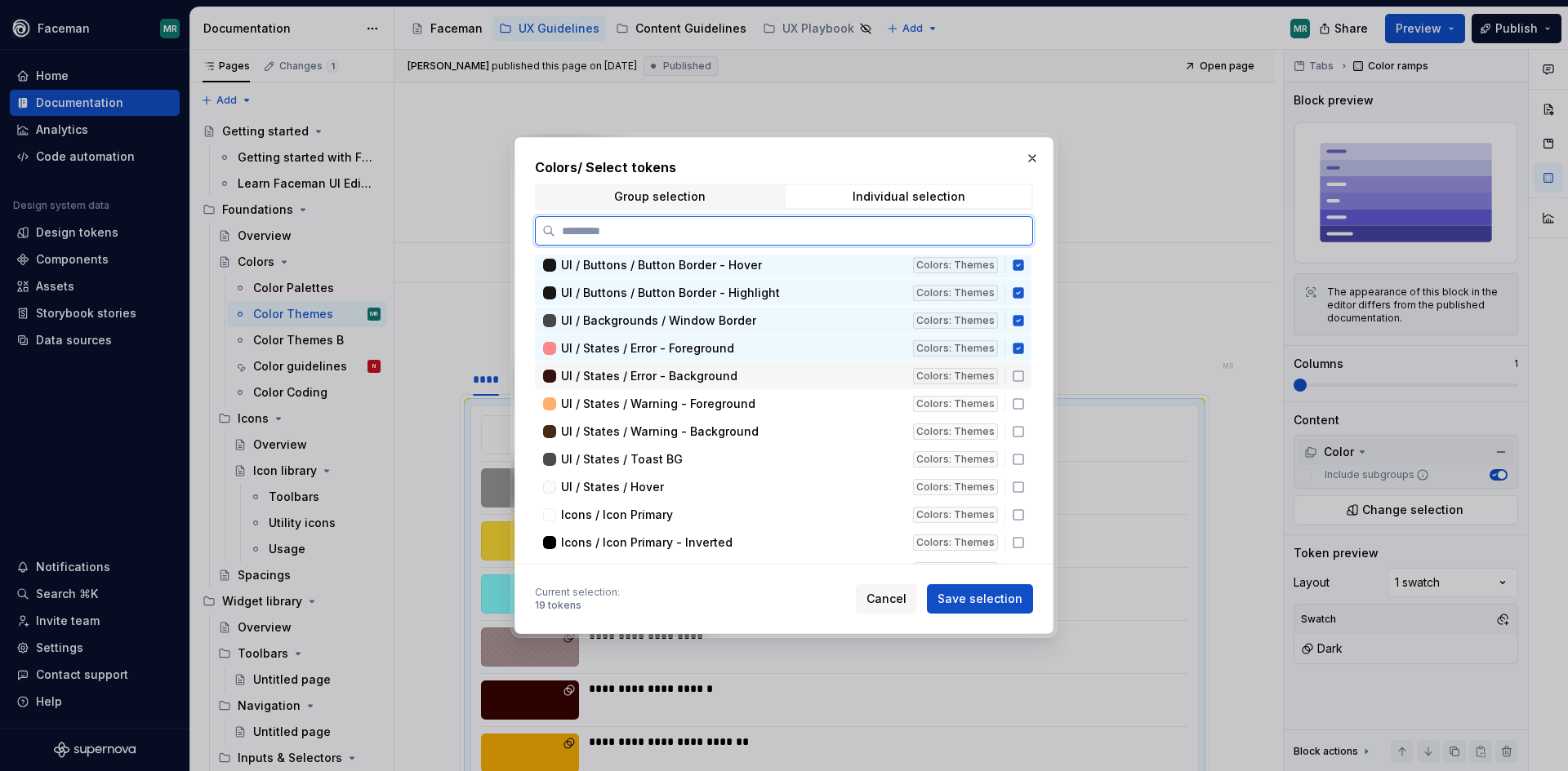
click at [1017, 382] on icon at bounding box center [1019, 377] width 14 height 14
drag, startPoint x: 1017, startPoint y: 400, endPoint x: 1015, endPoint y: 418, distance: 18.1
click at [1017, 401] on icon at bounding box center [1019, 404] width 14 height 14
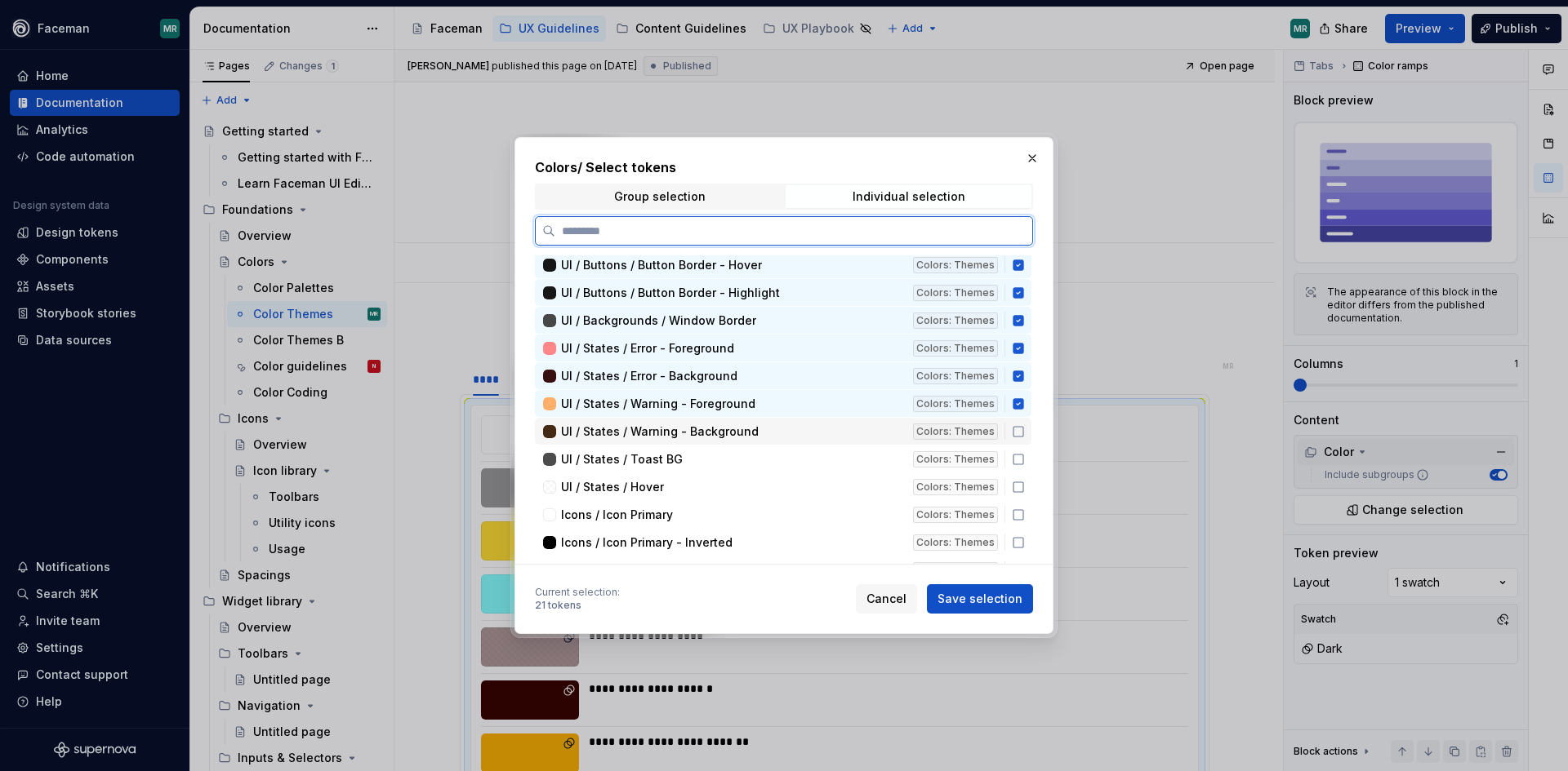
click at [1013, 434] on icon at bounding box center [1018, 432] width 10 height 10
drag, startPoint x: 1020, startPoint y: 457, endPoint x: 1021, endPoint y: 481, distance: 24.0
click at [1020, 464] on icon at bounding box center [1019, 460] width 14 height 14
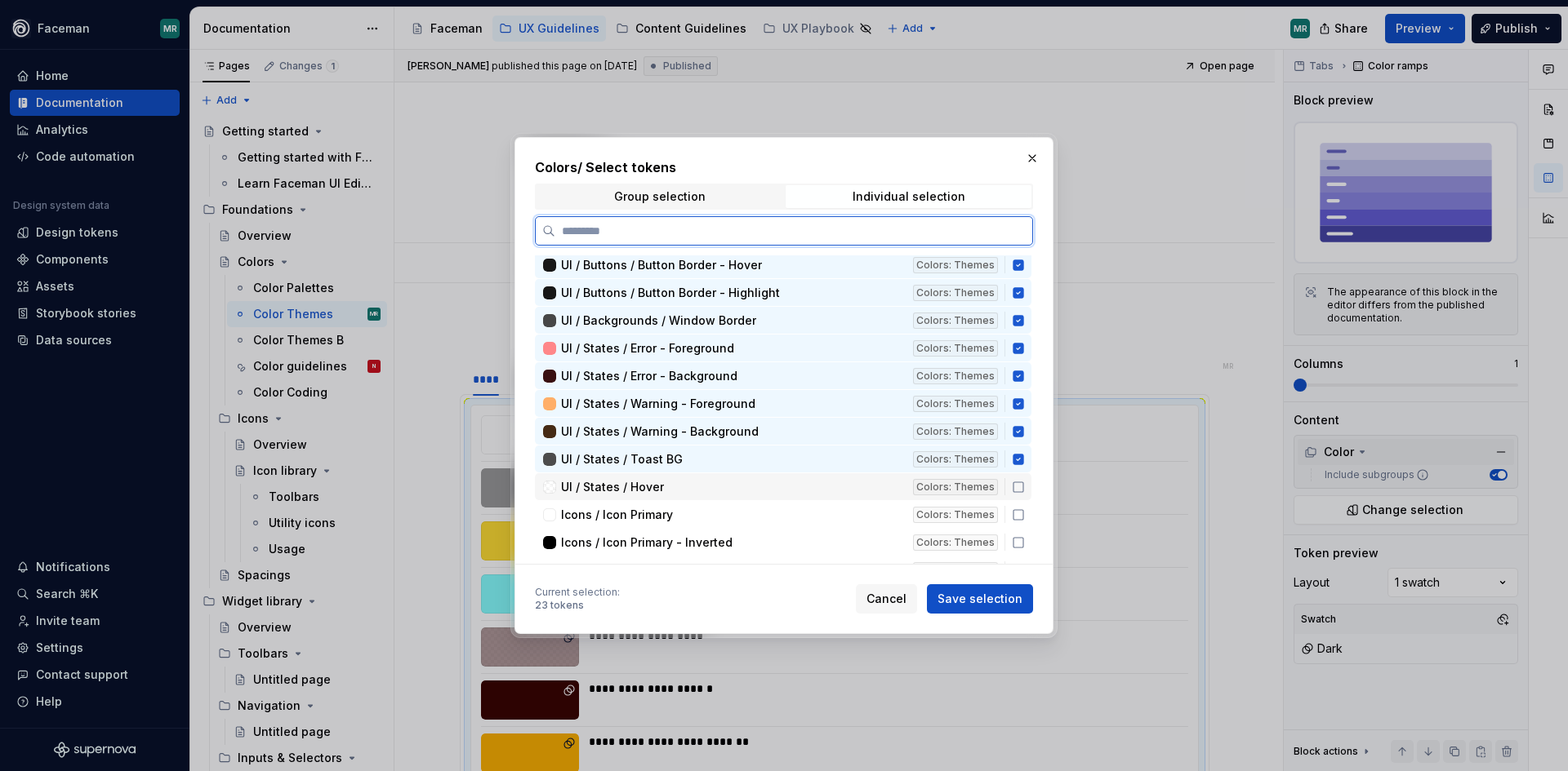
click at [1019, 492] on icon at bounding box center [1019, 488] width 14 height 14
click at [1019, 518] on icon at bounding box center [1019, 515] width 14 height 14
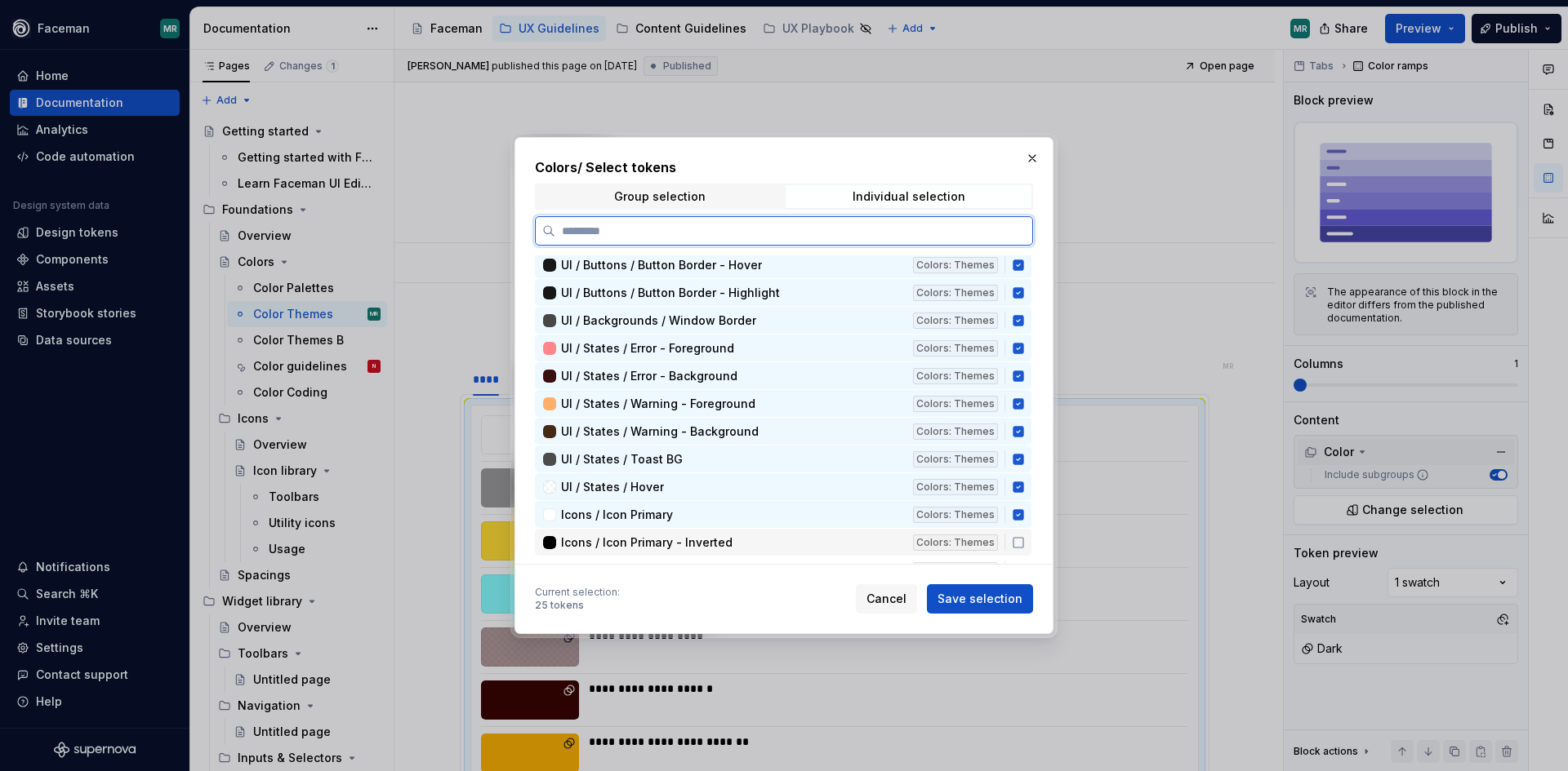
click at [1019, 544] on icon at bounding box center [1019, 543] width 14 height 14
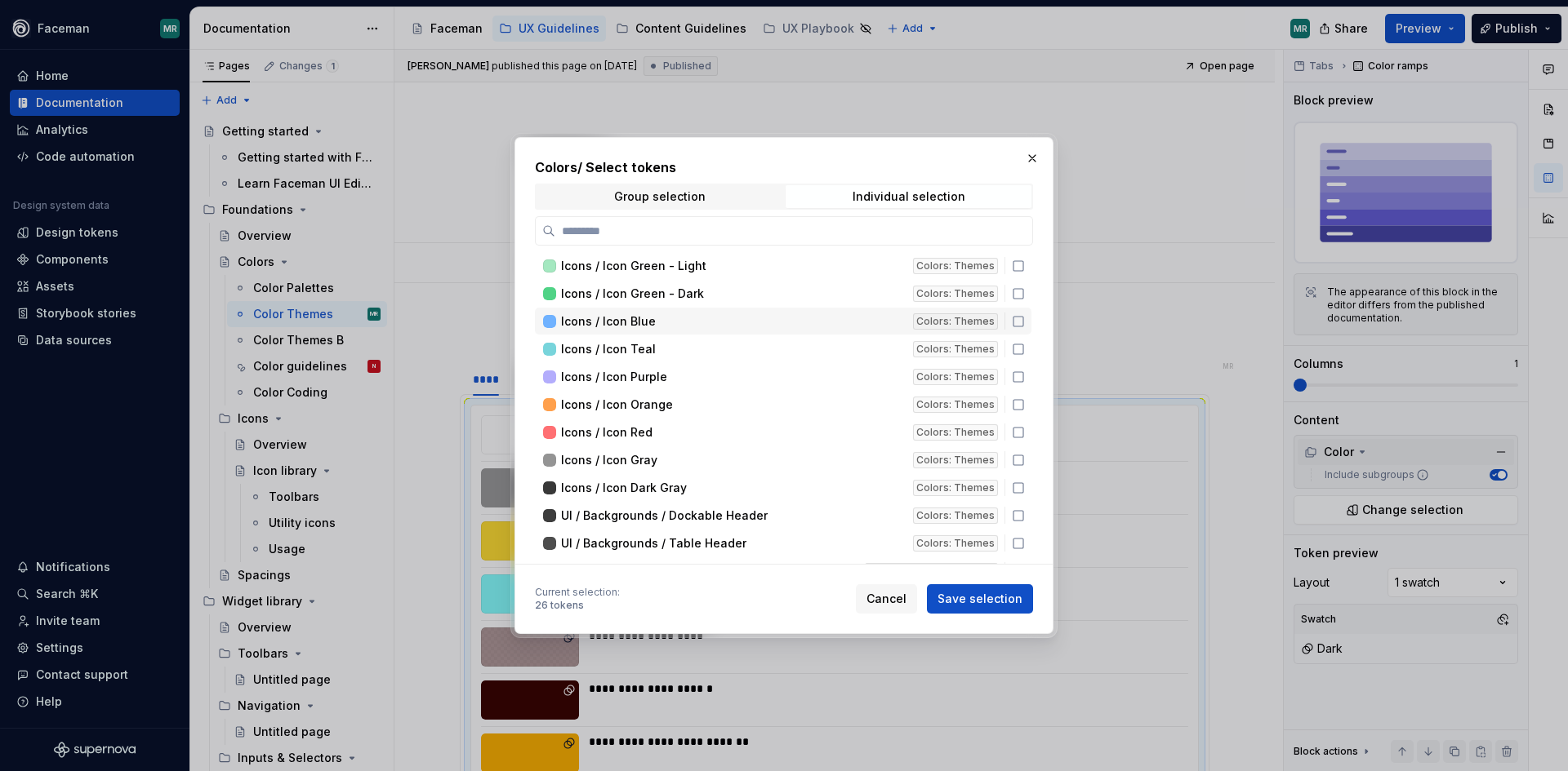
scroll to position [680, 0]
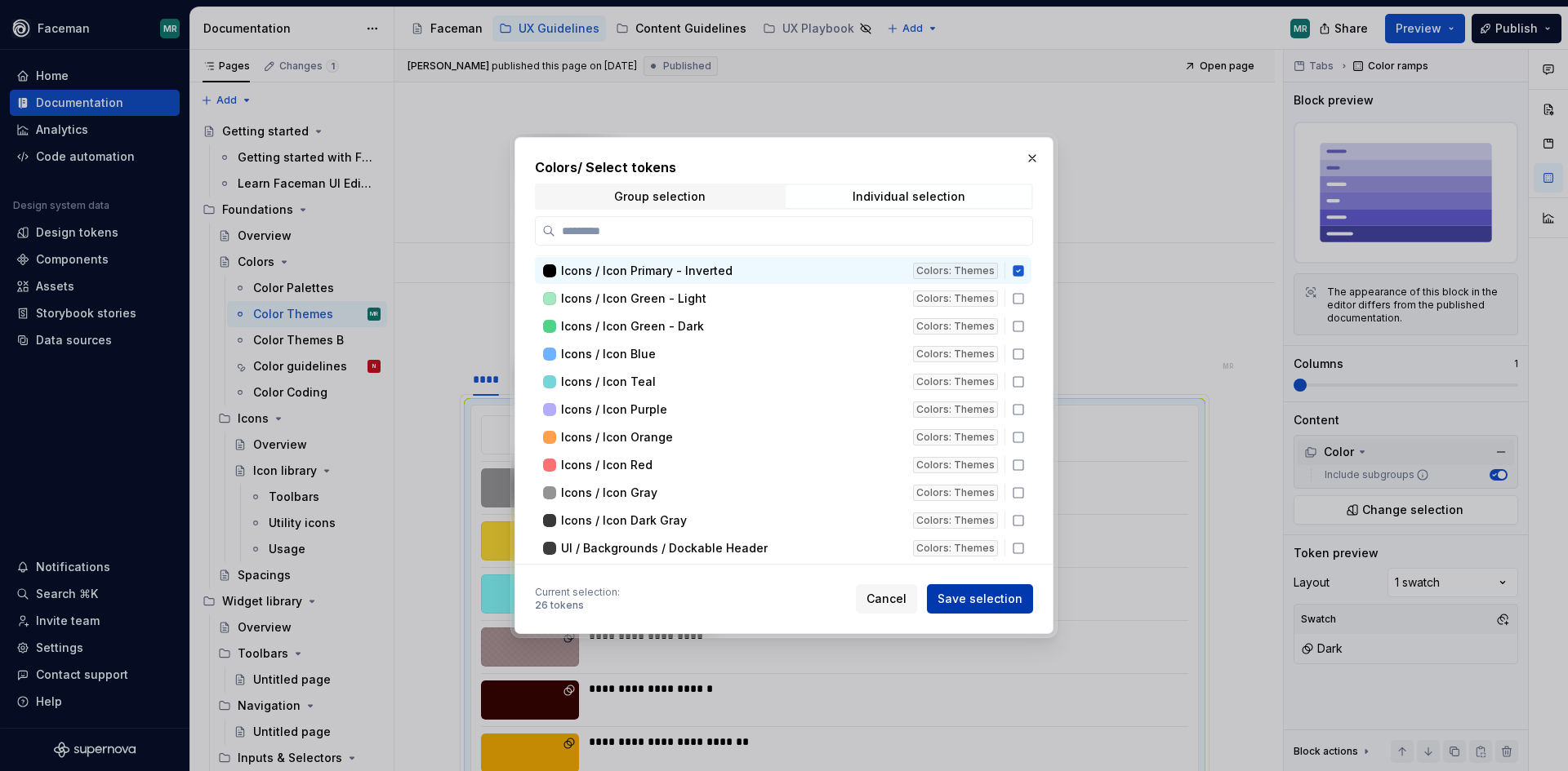
click at [974, 592] on span "Save selection" at bounding box center [980, 599] width 85 height 16
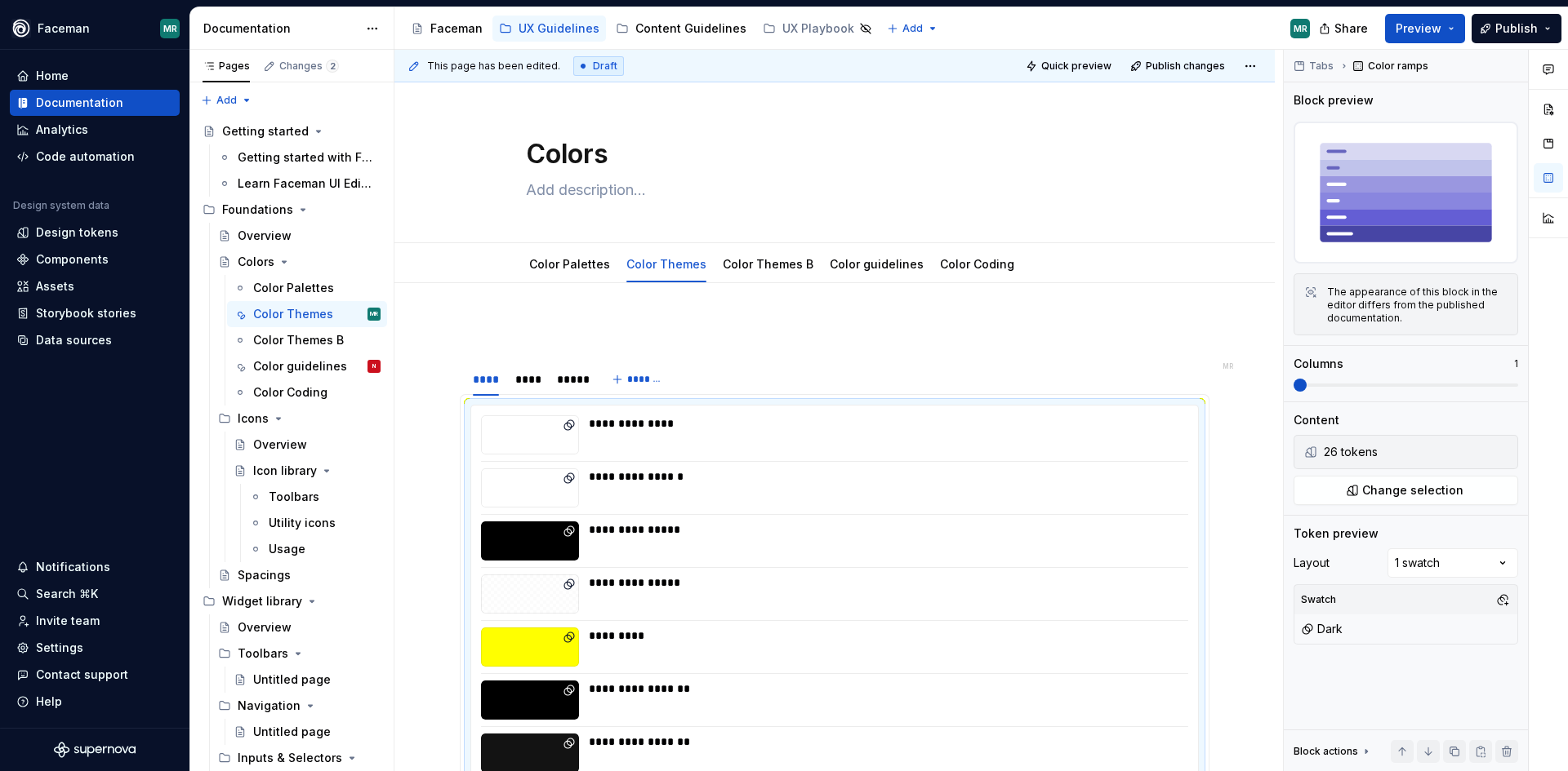
scroll to position [356, 0]
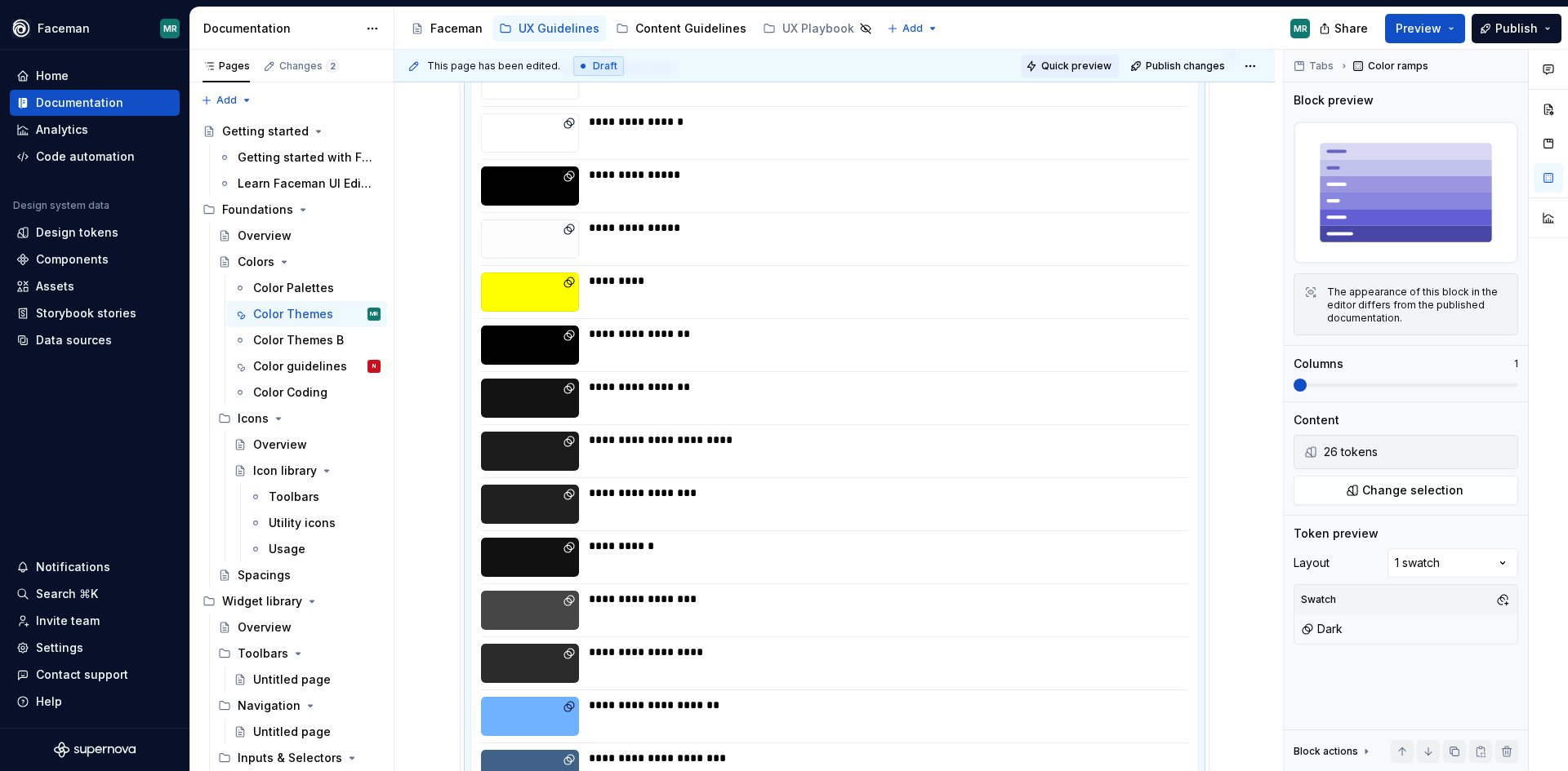
click at [1100, 73] on button "Quick preview" at bounding box center [1069, 67] width 98 height 23
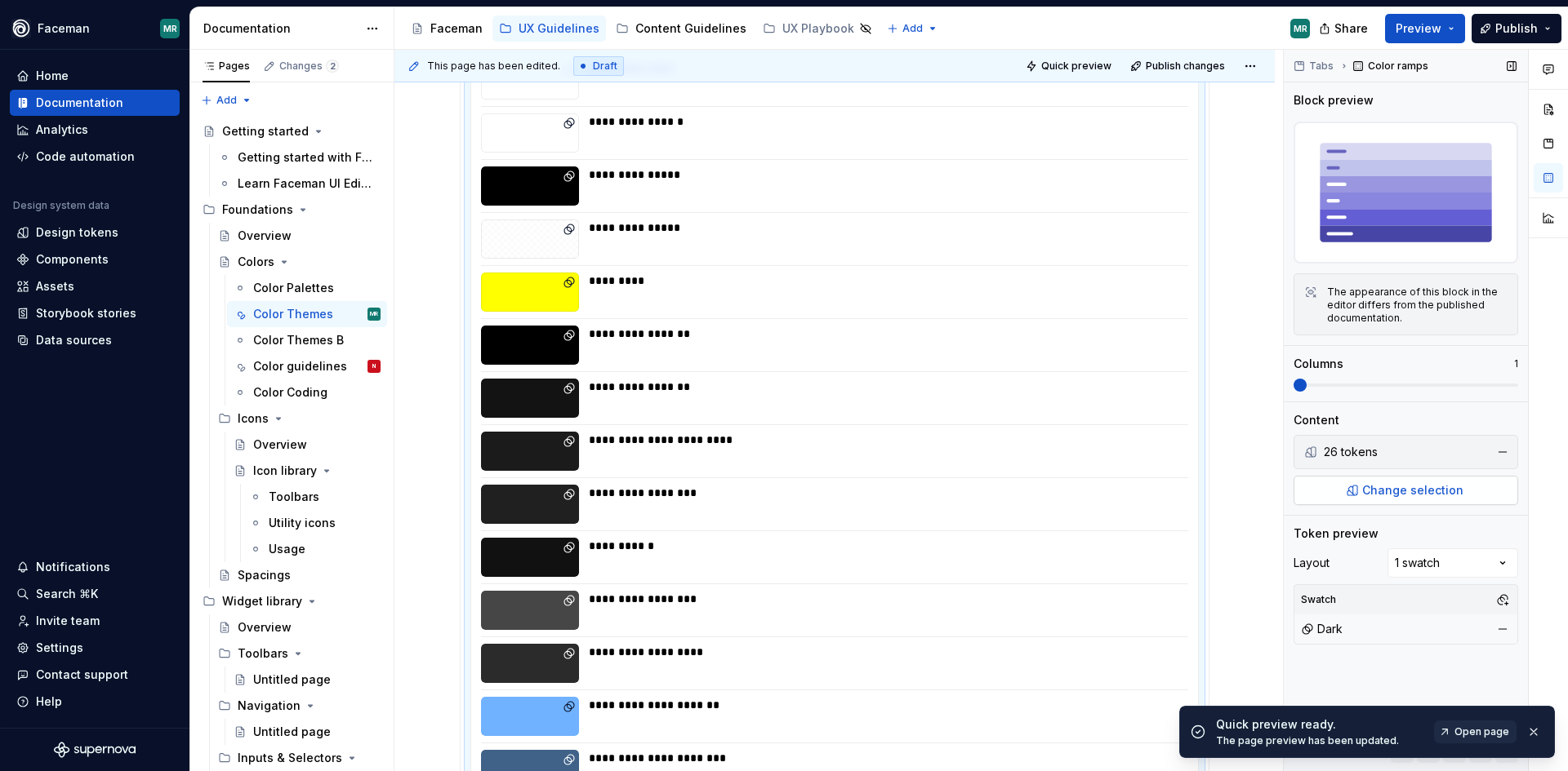
click at [1380, 494] on span "Change selection" at bounding box center [1412, 490] width 102 height 16
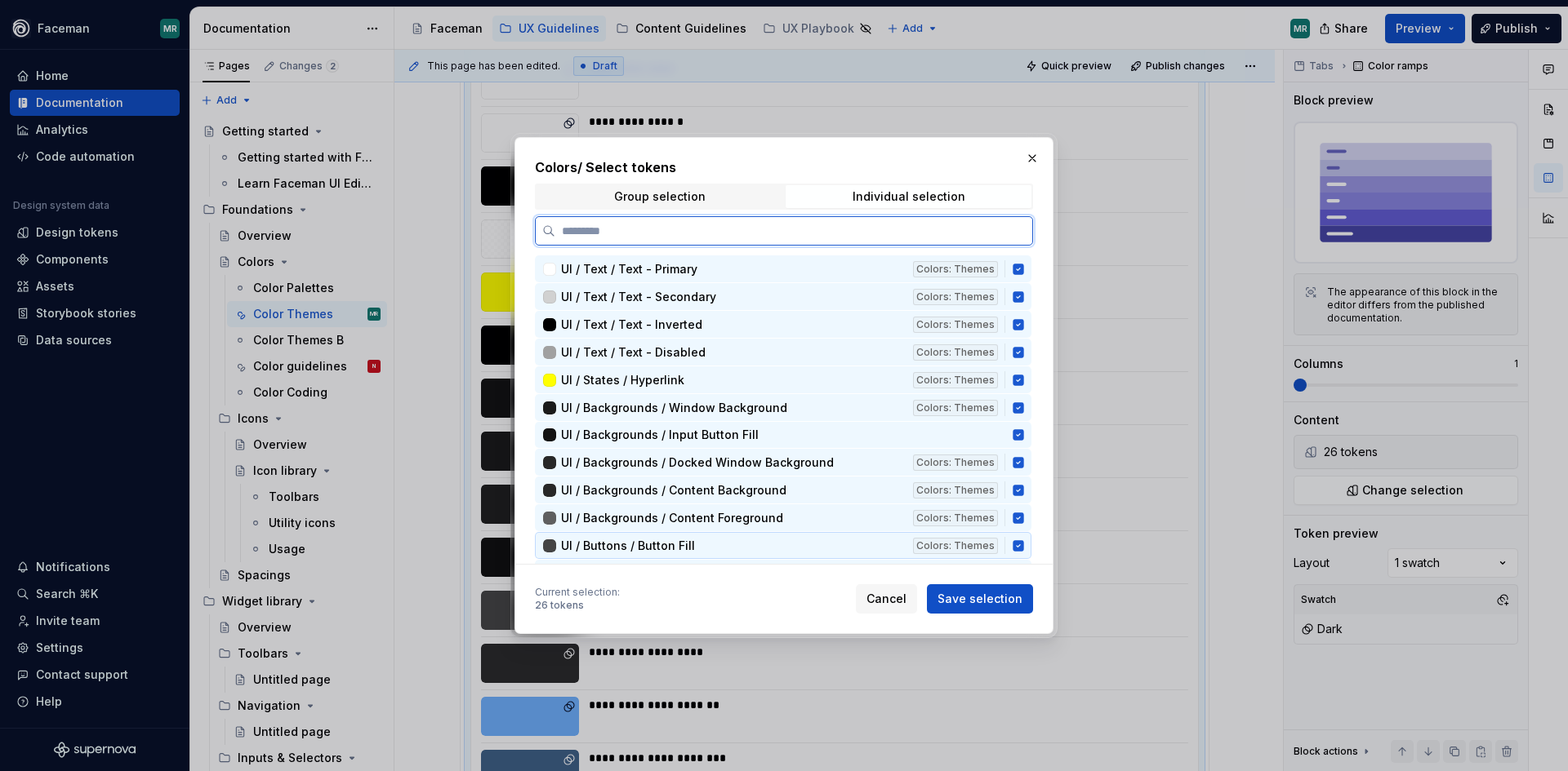
drag, startPoint x: 1018, startPoint y: 547, endPoint x: 1014, endPoint y: 517, distance: 30.3
click at [1017, 547] on icon at bounding box center [1019, 546] width 14 height 14
click at [1014, 516] on icon at bounding box center [1018, 518] width 11 height 11
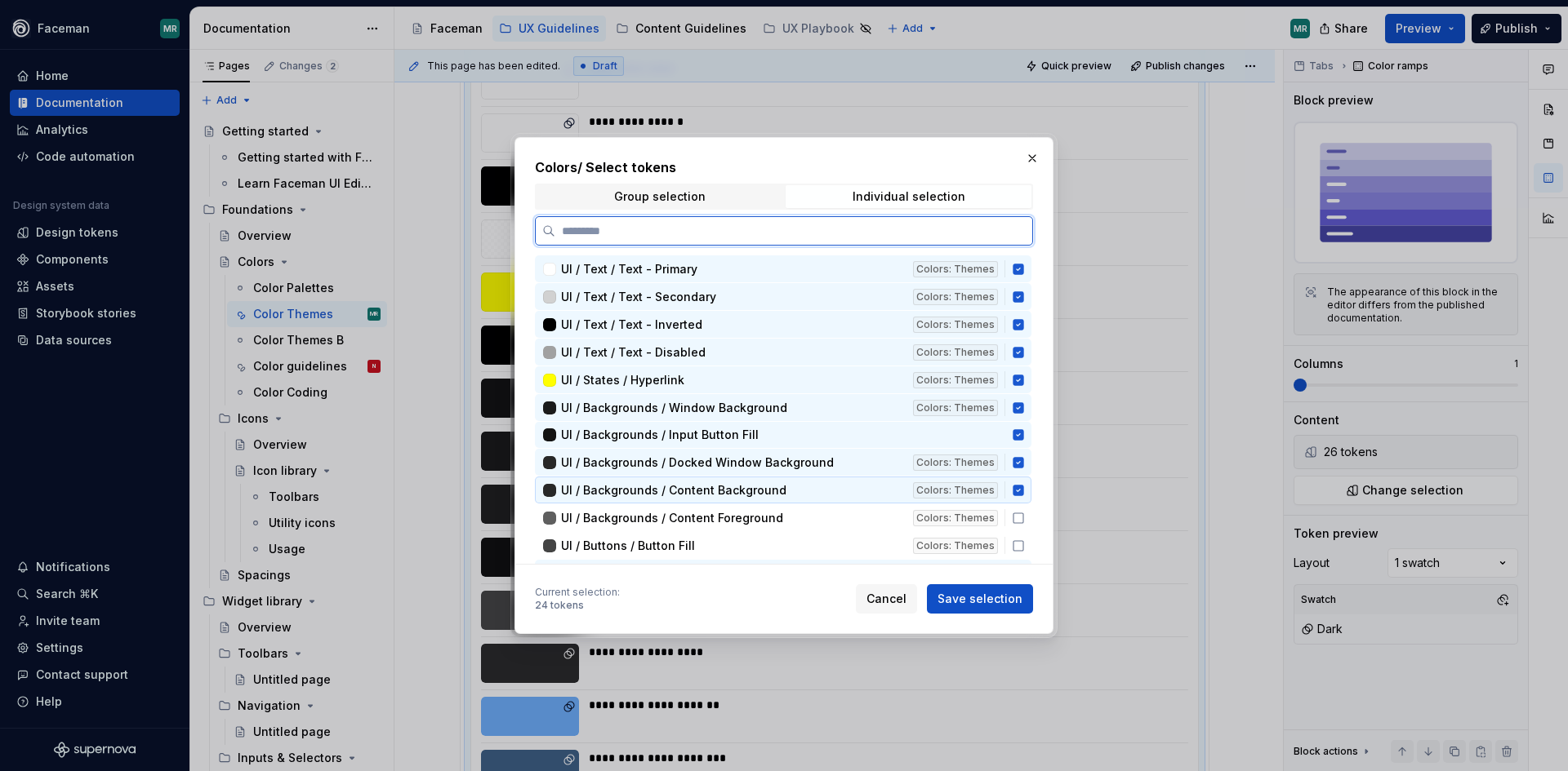
drag, startPoint x: 1018, startPoint y: 493, endPoint x: 1013, endPoint y: 470, distance: 23.5
click at [1018, 492] on icon at bounding box center [1018, 490] width 11 height 11
click at [1013, 468] on icon at bounding box center [1019, 463] width 14 height 14
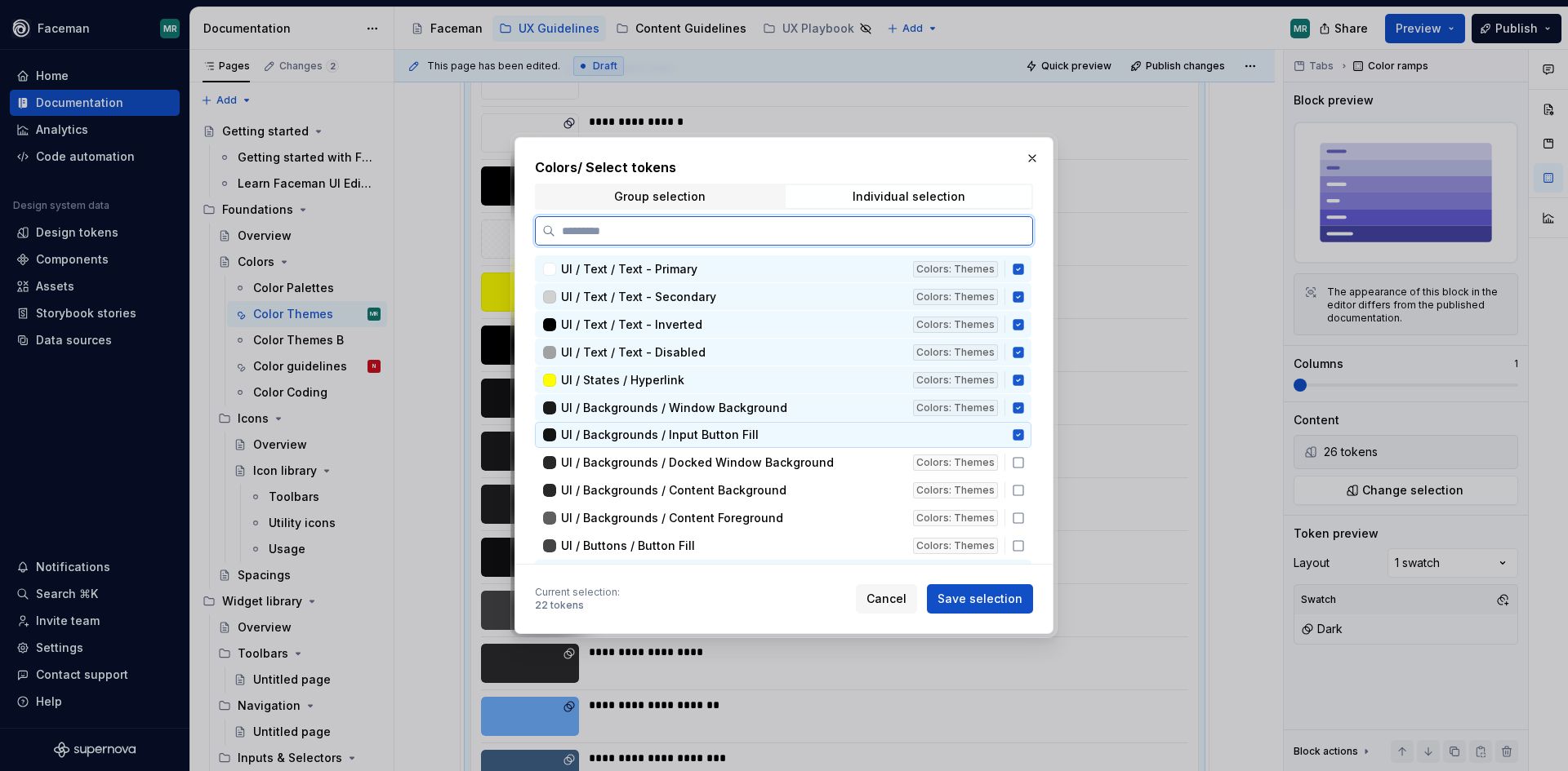
drag, startPoint x: 1015, startPoint y: 440, endPoint x: 1016, endPoint y: 415, distance: 25.0
click at [1015, 435] on icon at bounding box center [1018, 434] width 11 height 11
click at [1018, 411] on icon at bounding box center [1018, 408] width 11 height 11
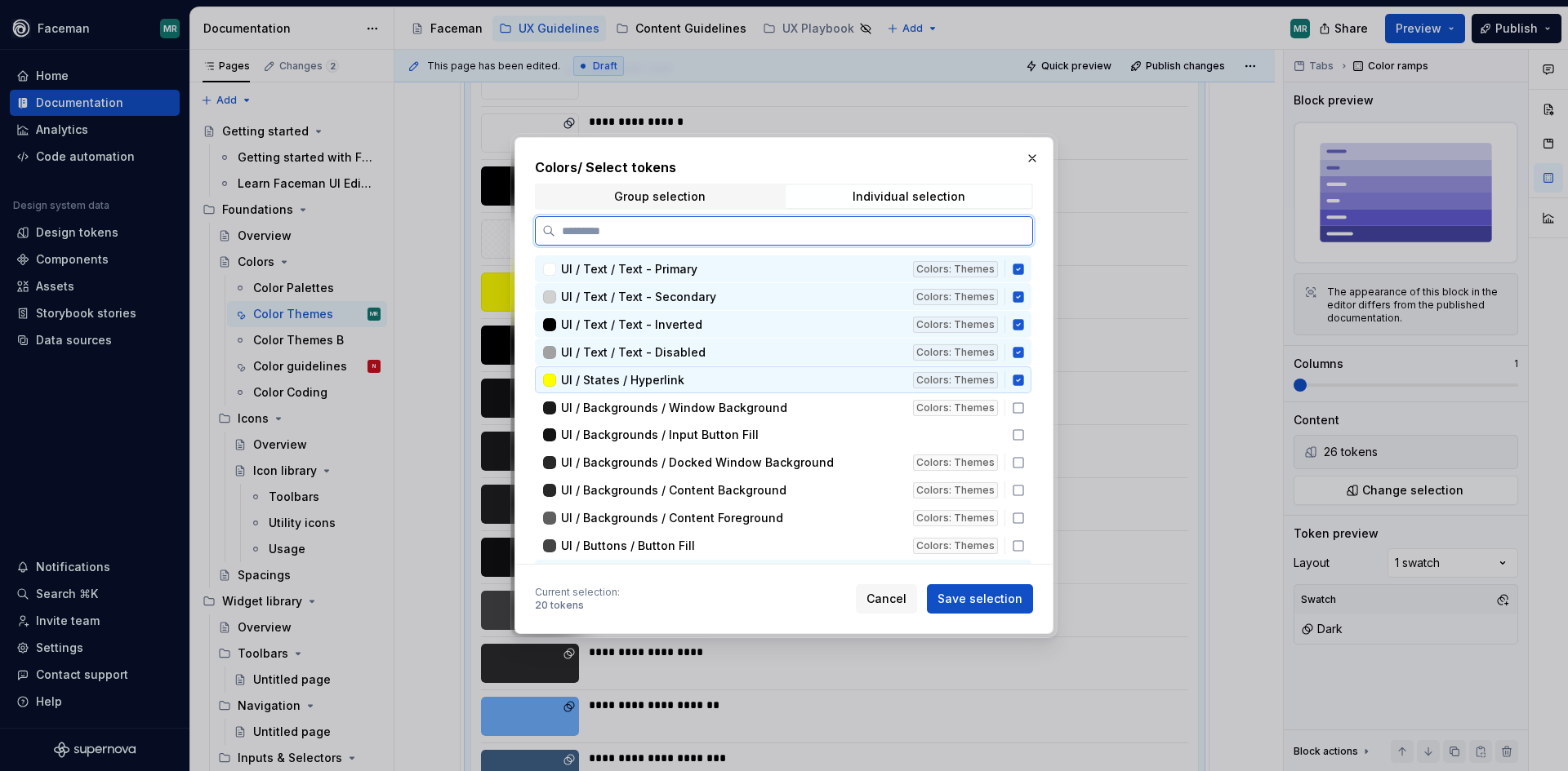
drag, startPoint x: 1017, startPoint y: 385, endPoint x: 1013, endPoint y: 354, distance: 31.3
click at [1017, 383] on icon at bounding box center [1018, 380] width 11 height 11
click at [1014, 350] on icon at bounding box center [1018, 352] width 11 height 11
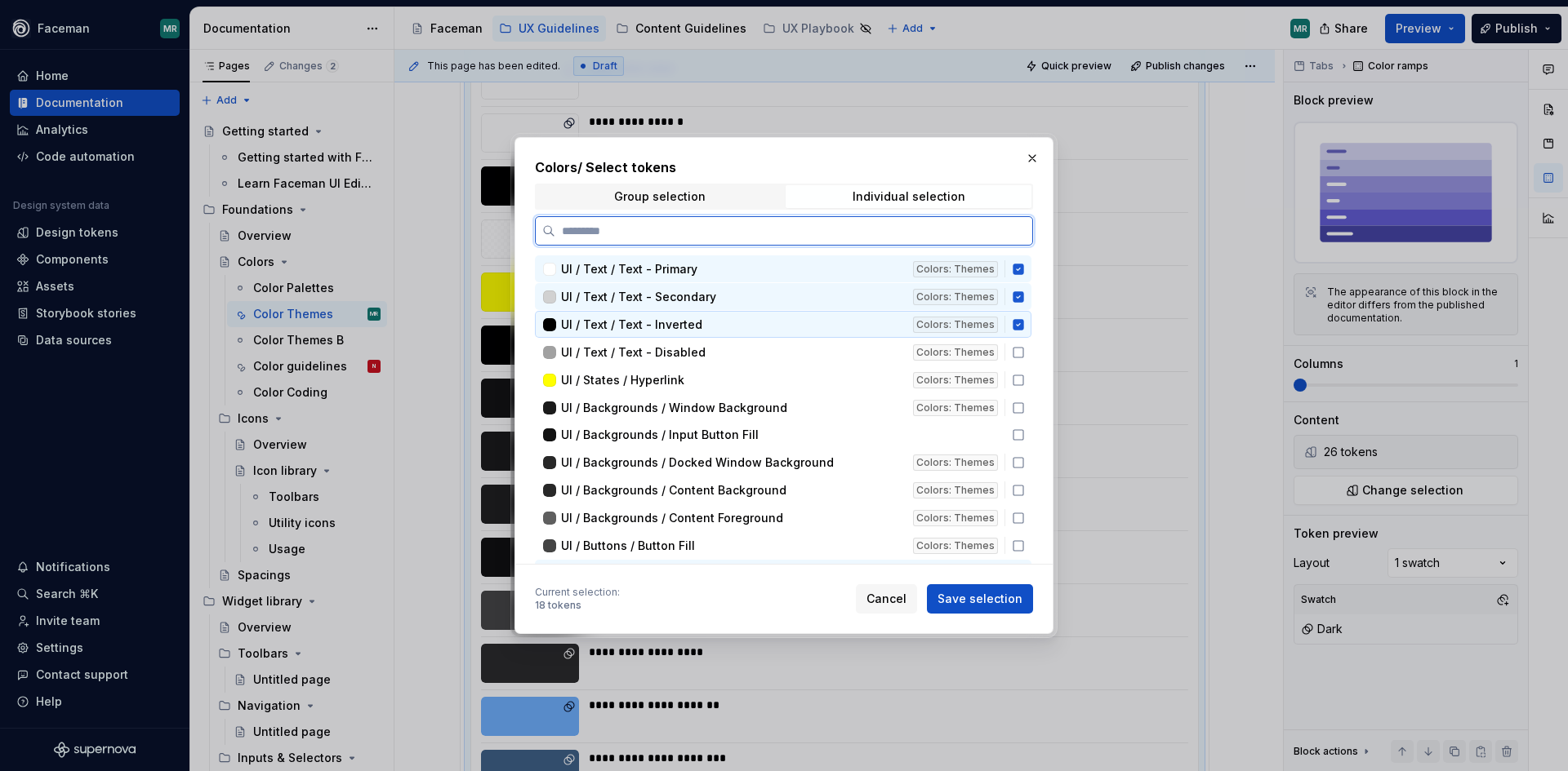
click at [1021, 324] on icon at bounding box center [1018, 324] width 11 height 11
click at [1021, 304] on div "UI / Text / Text - Secondary Colors: Themes" at bounding box center [783, 297] width 497 height 27
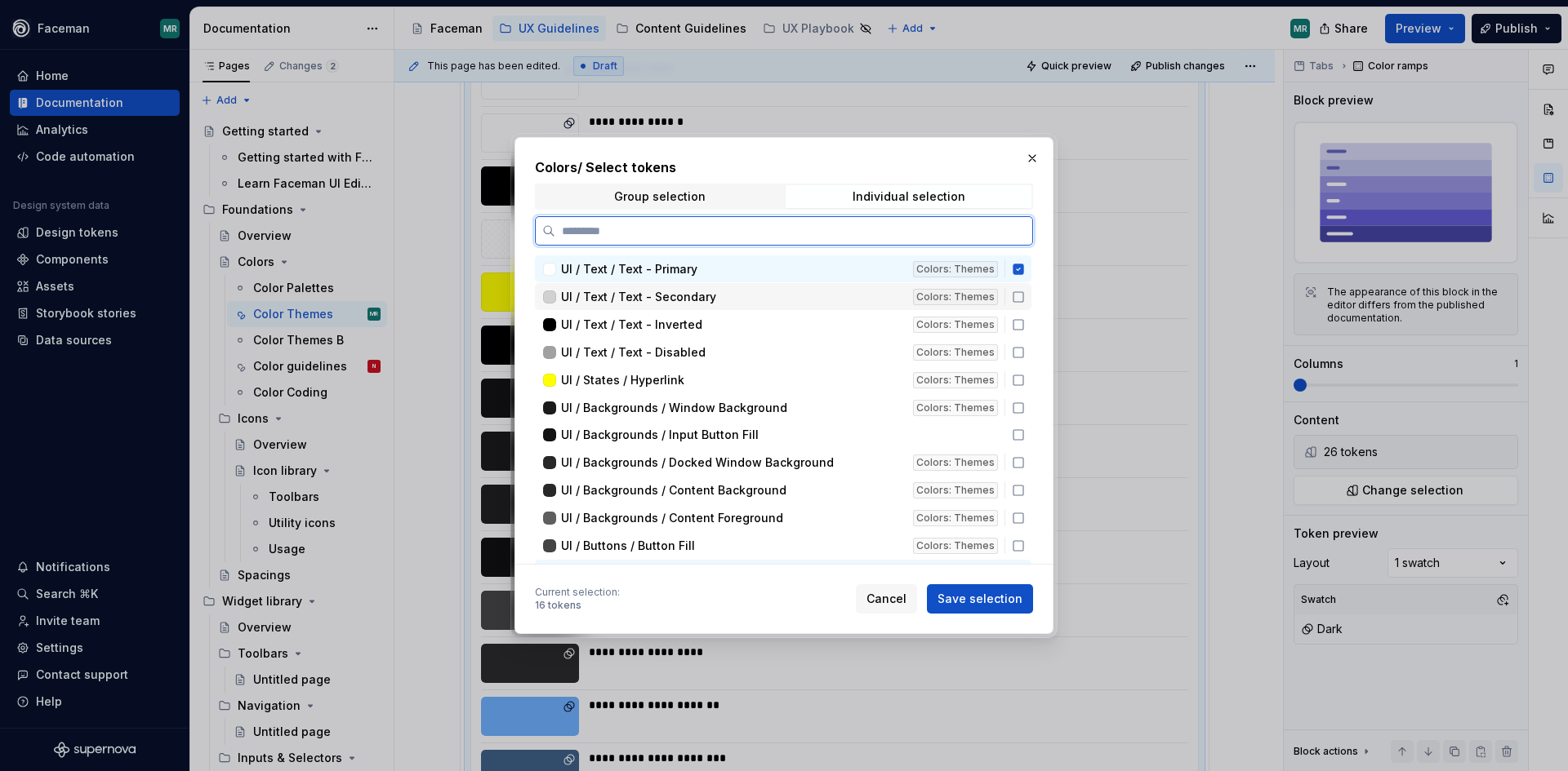
click at [1021, 277] on div "UI / Text / Text - Primary Colors: Themes" at bounding box center [783, 269] width 497 height 27
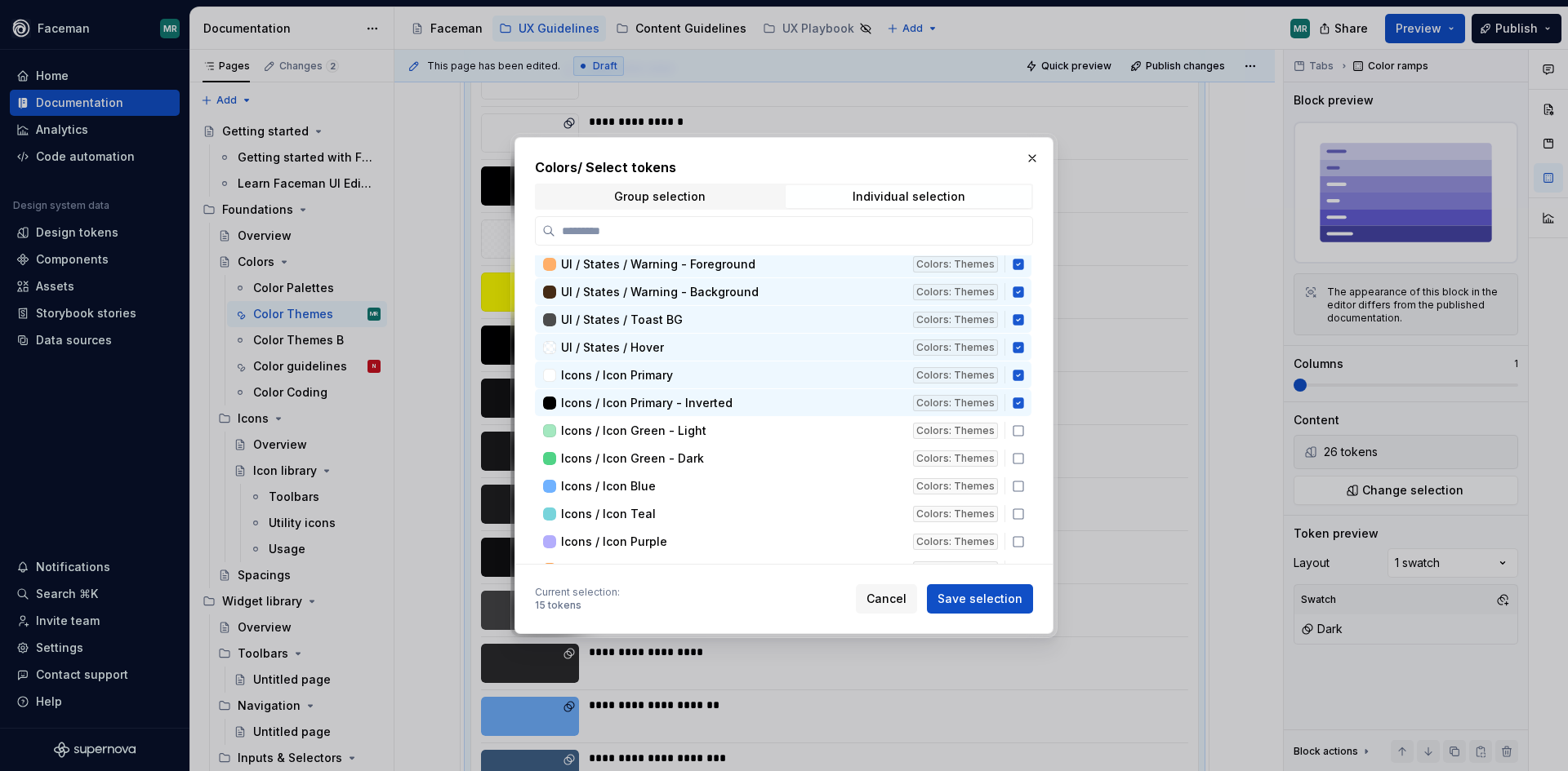
scroll to position [271, 0]
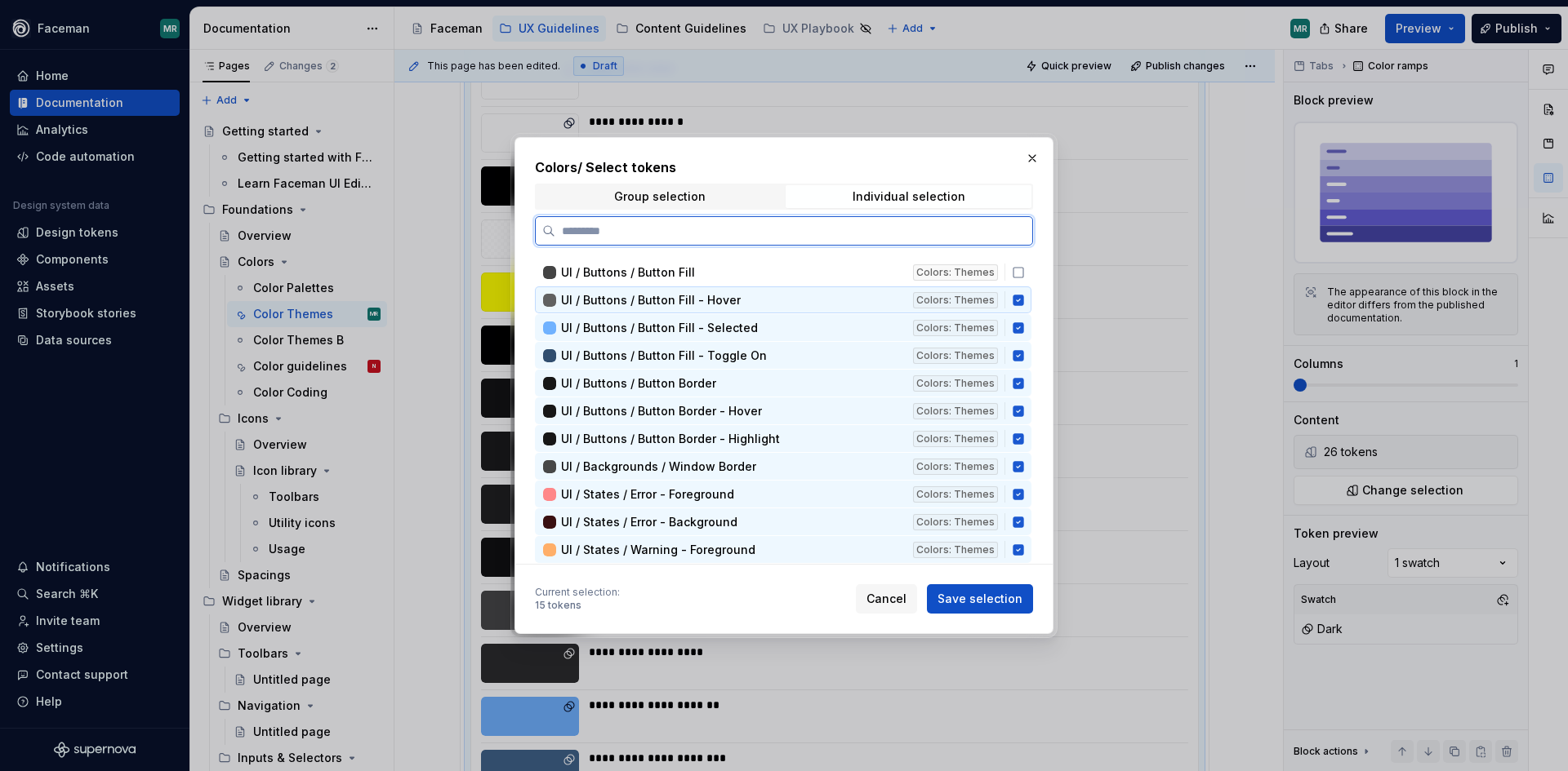
click at [1018, 308] on div "UI / Buttons / Button Fill - Hover Colors: Themes" at bounding box center [783, 300] width 497 height 27
click at [1019, 328] on icon at bounding box center [1018, 328] width 11 height 11
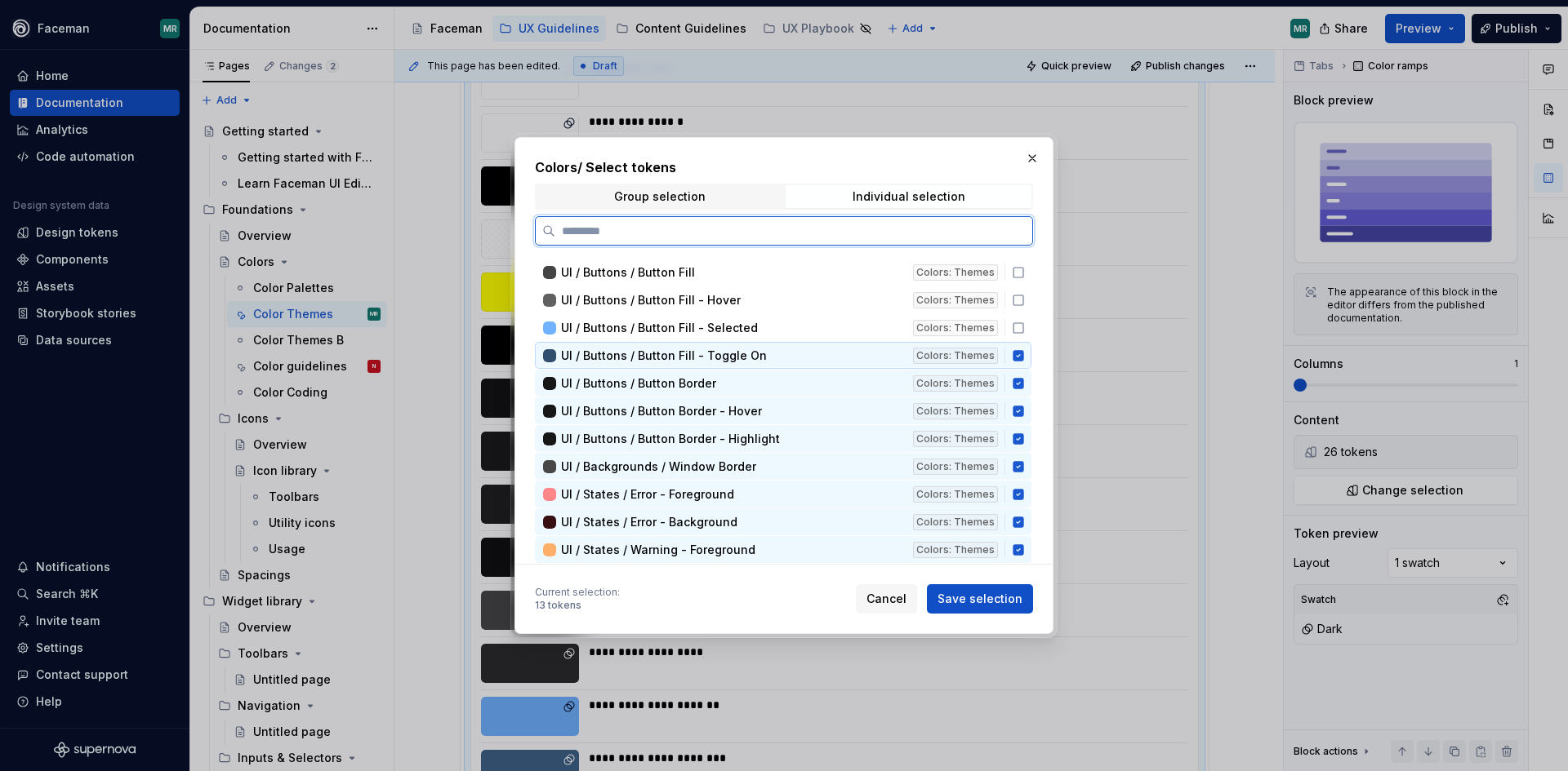
click at [1019, 356] on icon at bounding box center [1018, 355] width 11 height 11
drag, startPoint x: 1012, startPoint y: 387, endPoint x: 1015, endPoint y: 411, distance: 24.2
click at [1012, 390] on div "UI / Buttons / Button Border Colors: Themes" at bounding box center [783, 384] width 497 height 27
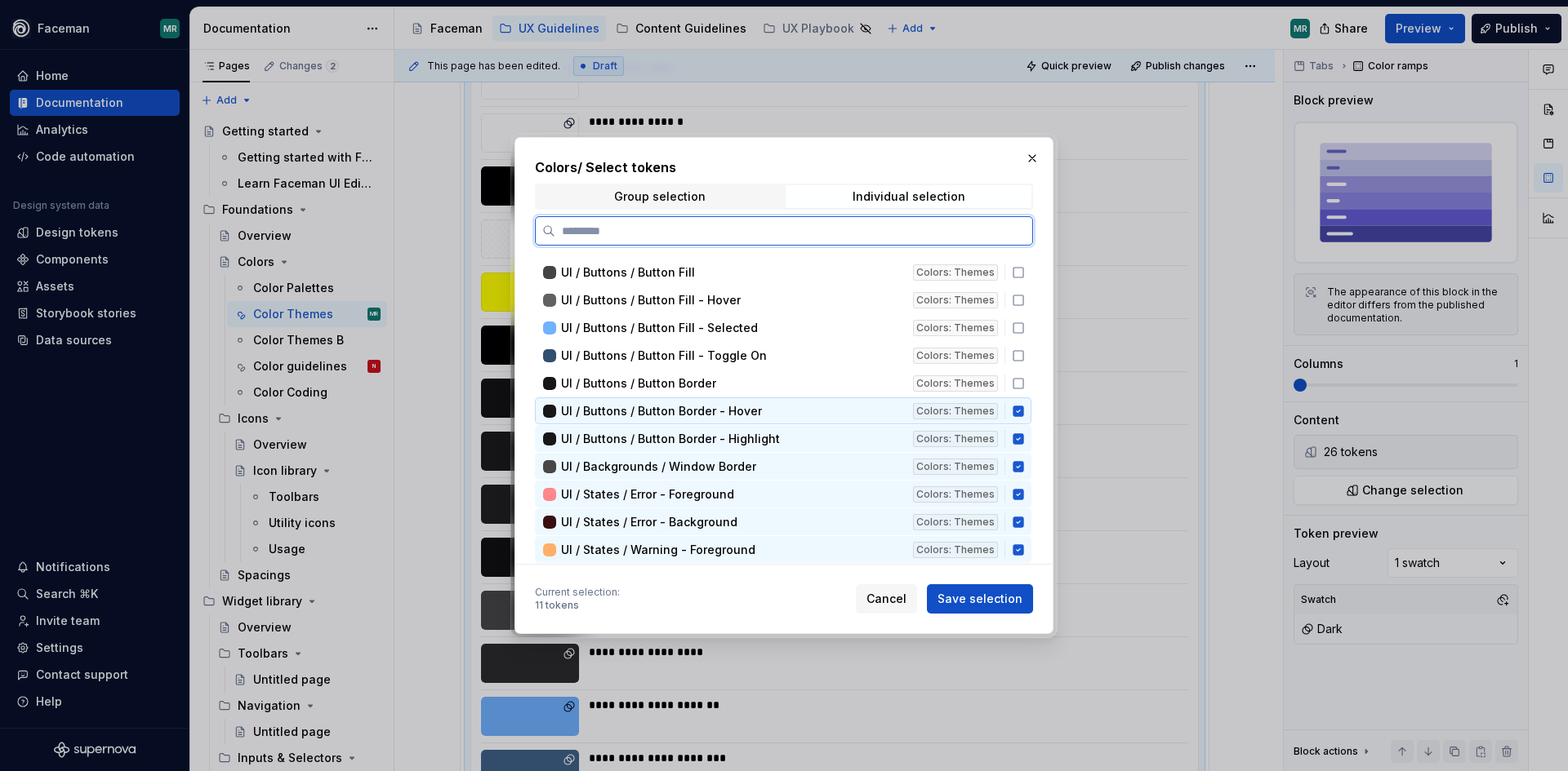
drag, startPoint x: 1016, startPoint y: 414, endPoint x: 1018, endPoint y: 434, distance: 20.1
click at [1016, 416] on icon at bounding box center [1018, 411] width 11 height 11
click at [1019, 444] on icon at bounding box center [1019, 440] width 14 height 14
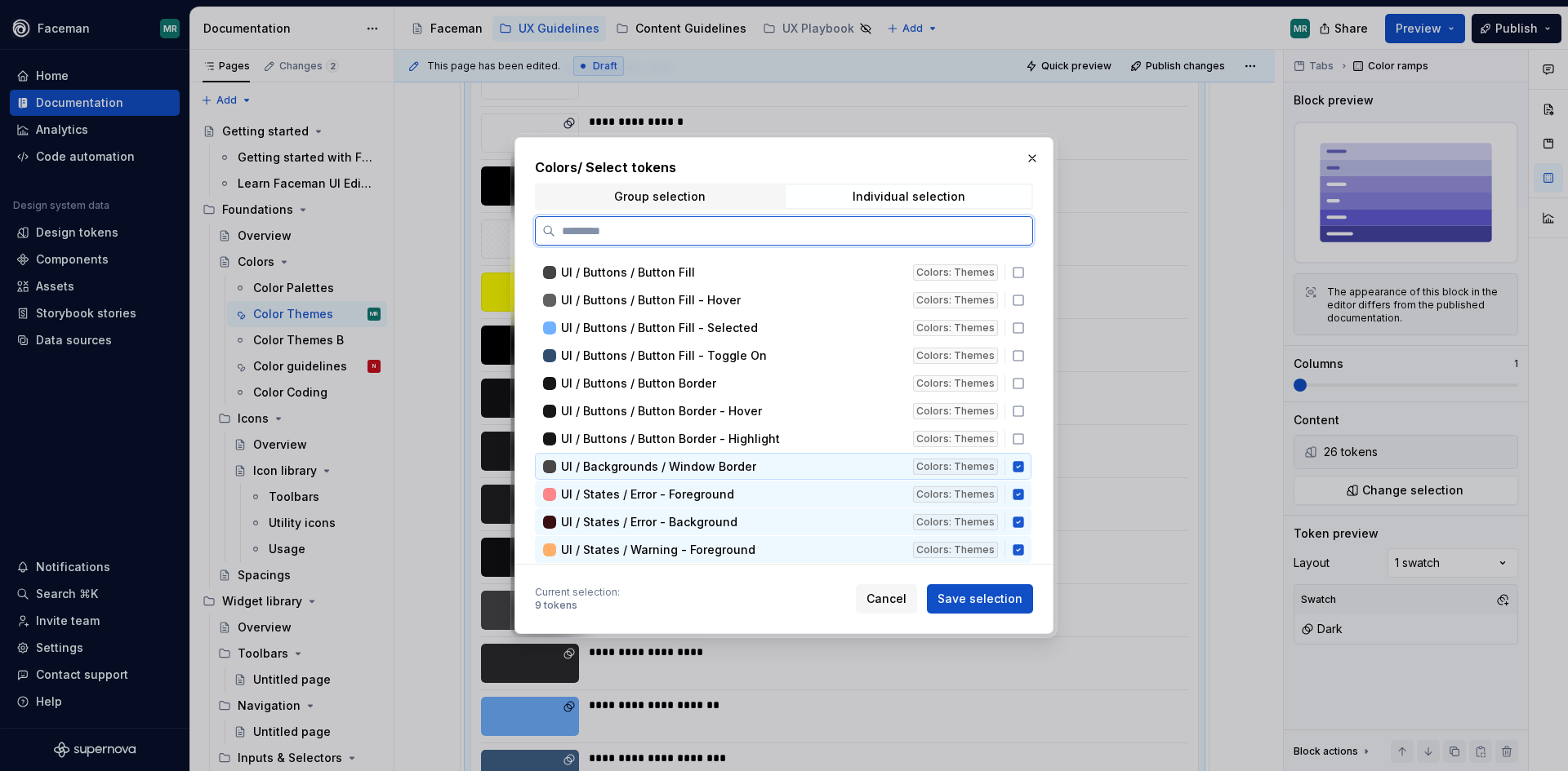
click at [1019, 474] on div "UI / Backgrounds / Window Border Colors: Themes" at bounding box center [783, 467] width 497 height 27
click at [1019, 498] on icon at bounding box center [1018, 494] width 11 height 11
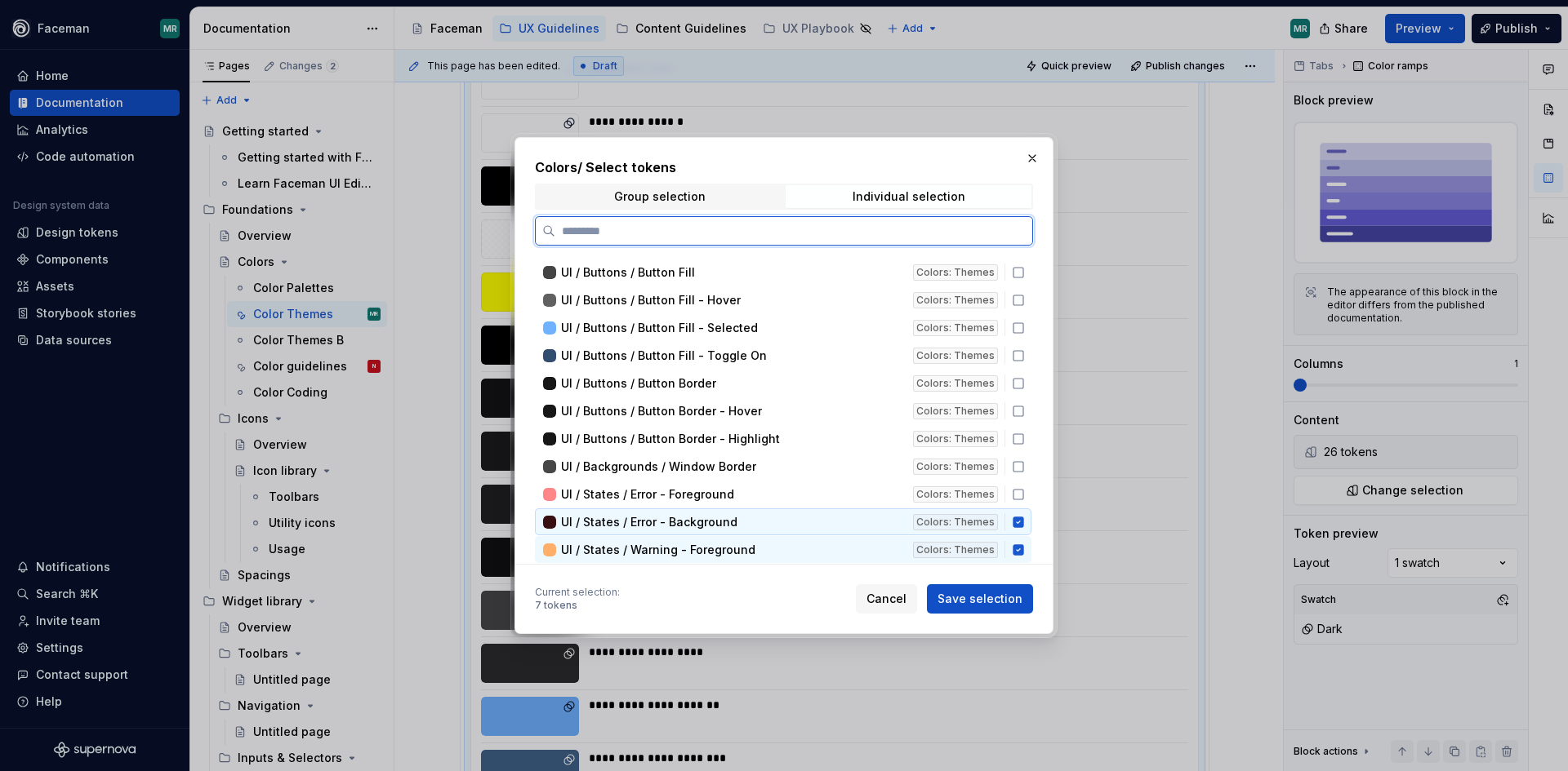
click at [1019, 518] on div "UI / States / Error - Background Colors: Themes" at bounding box center [783, 522] width 497 height 27
click at [1014, 542] on div "UI / States / Warning - Foreground Colors: Themes" at bounding box center [783, 550] width 497 height 27
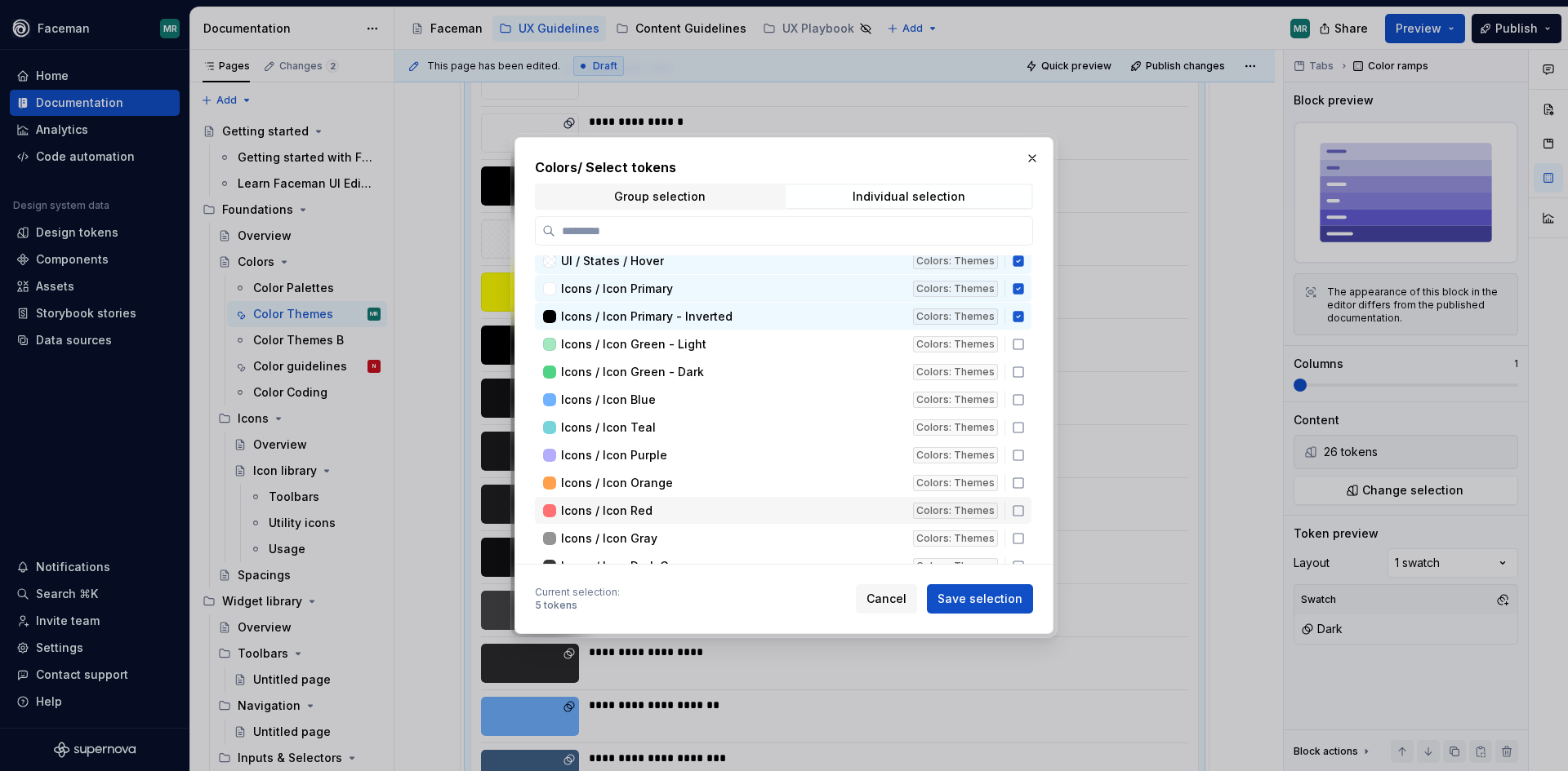
scroll to position [545, 0]
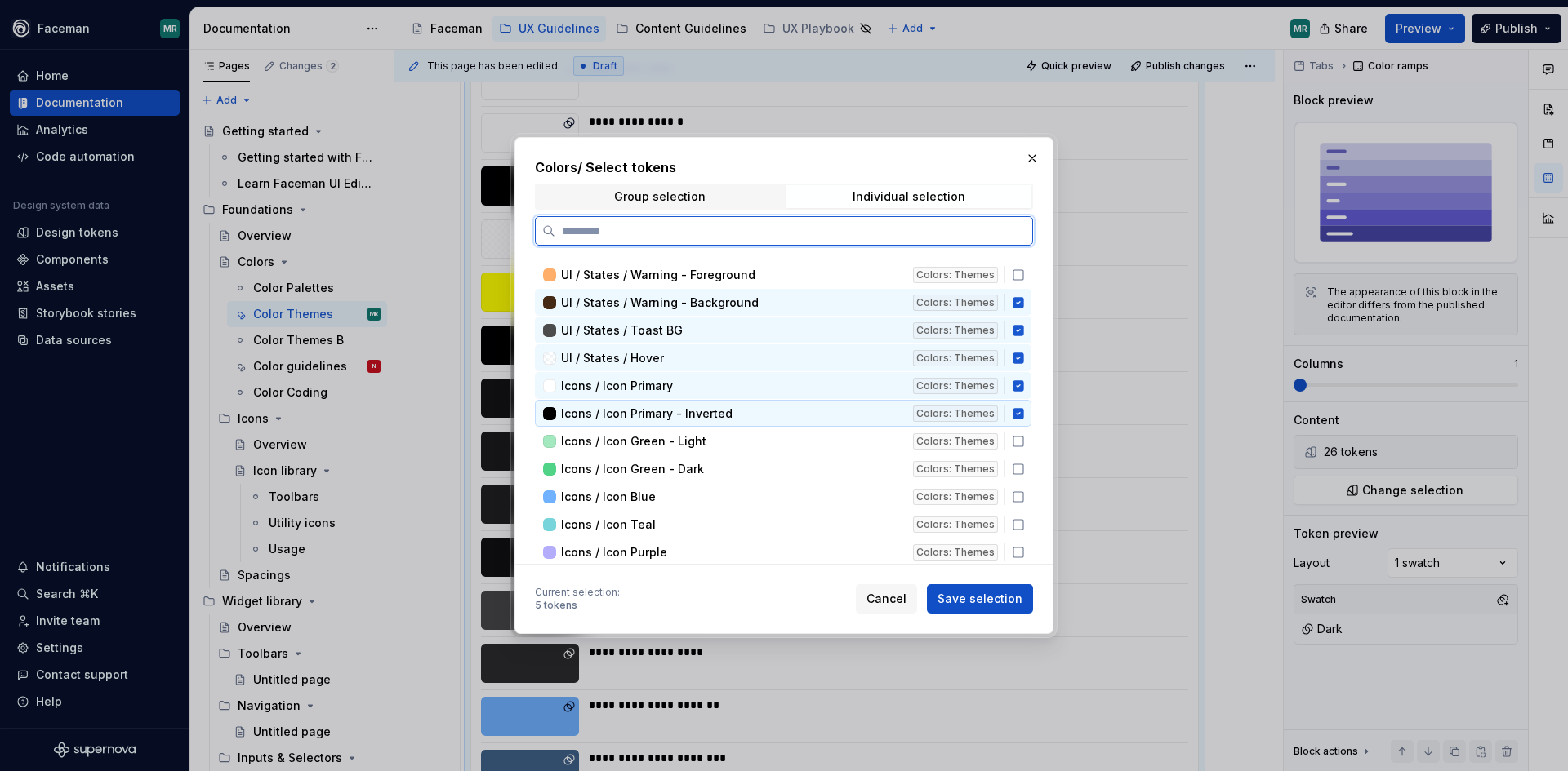
click at [1019, 411] on icon at bounding box center [1018, 413] width 11 height 11
click at [1014, 391] on icon at bounding box center [1018, 386] width 11 height 11
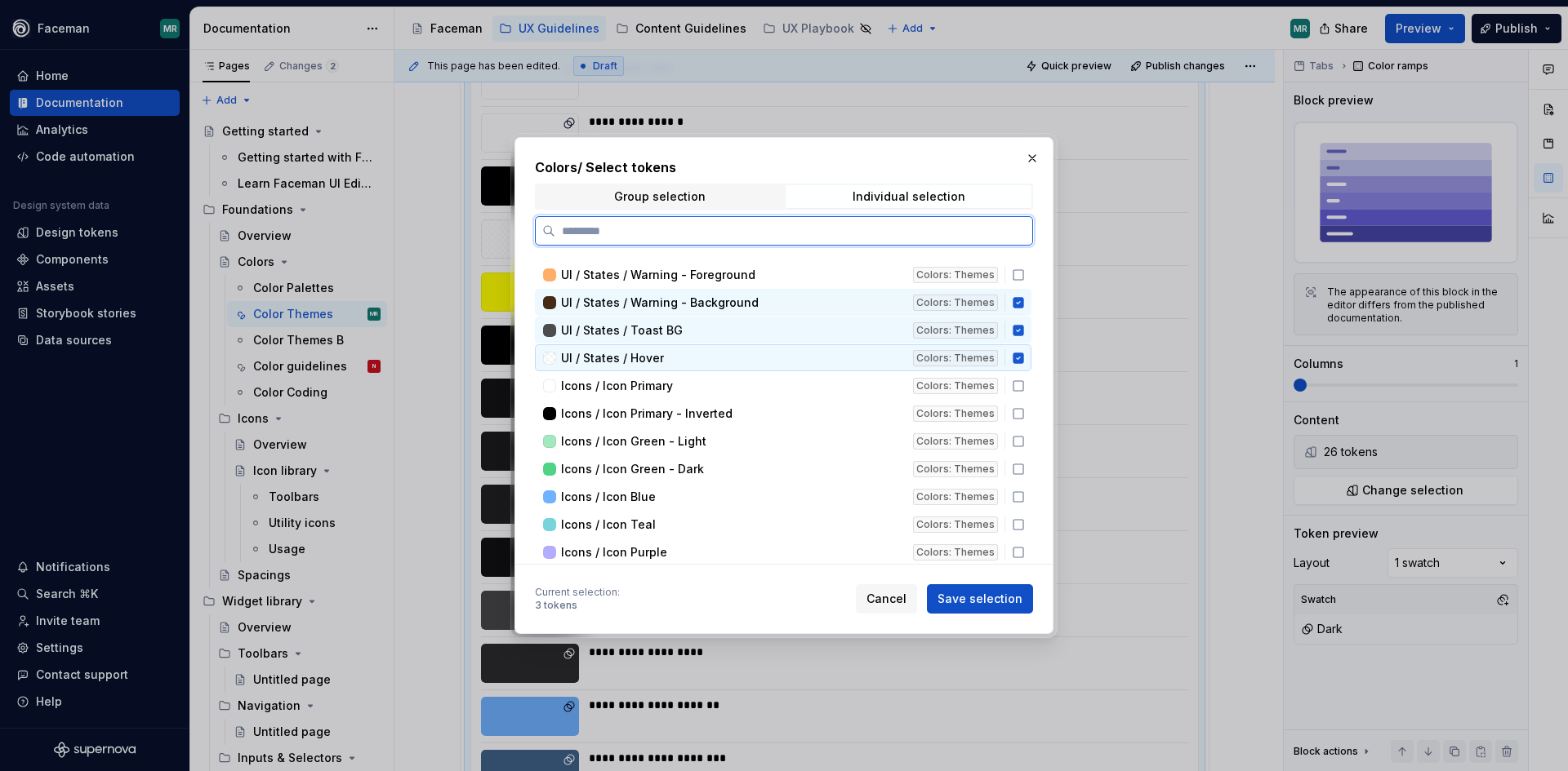
drag, startPoint x: 1014, startPoint y: 366, endPoint x: 1016, endPoint y: 345, distance: 21.1
click at [1014, 364] on div "UI / States / Hover Colors: Themes" at bounding box center [783, 358] width 497 height 27
click at [1019, 333] on icon at bounding box center [1018, 329] width 11 height 11
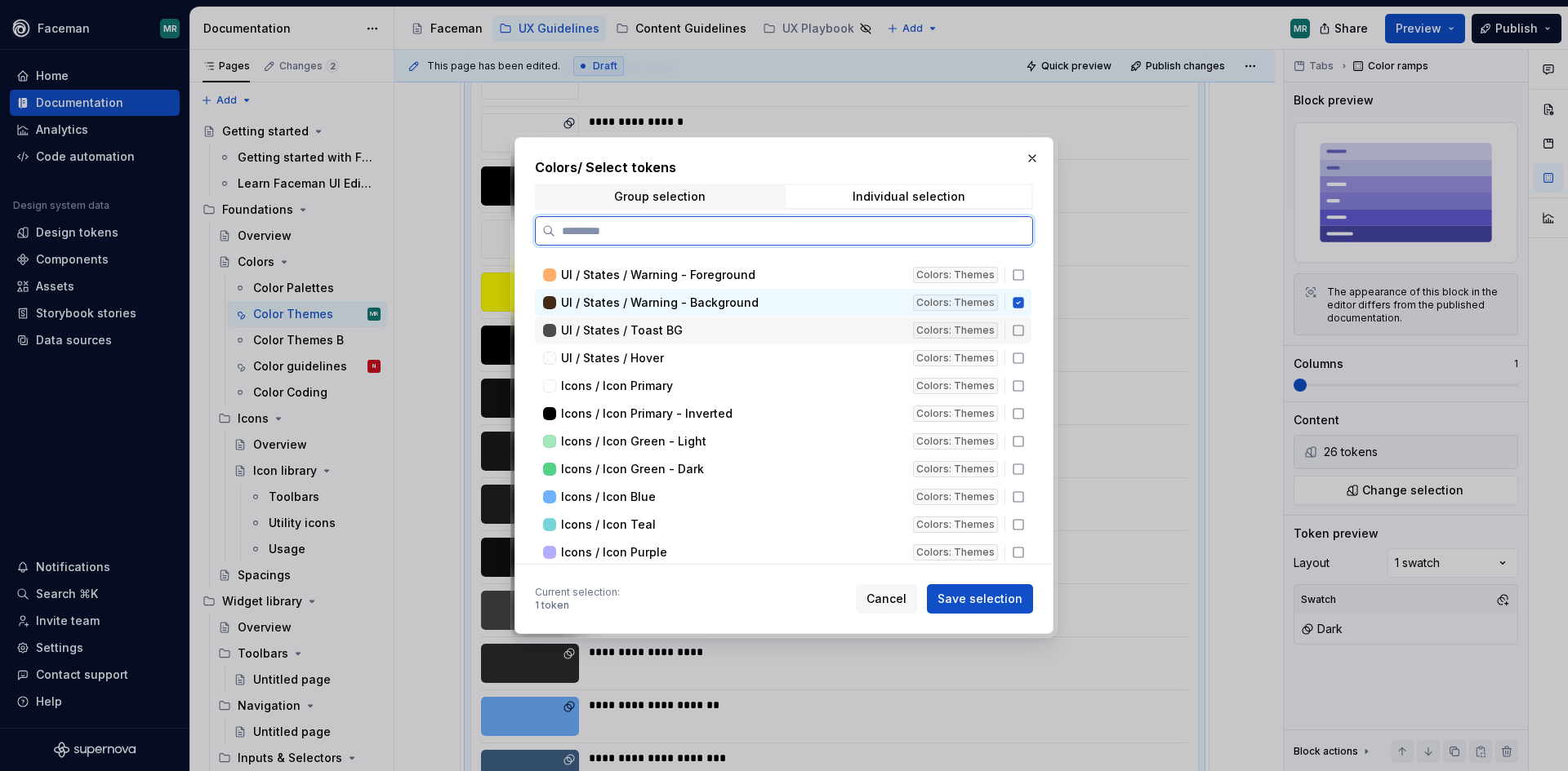
click at [1014, 308] on icon at bounding box center [1018, 302] width 11 height 11
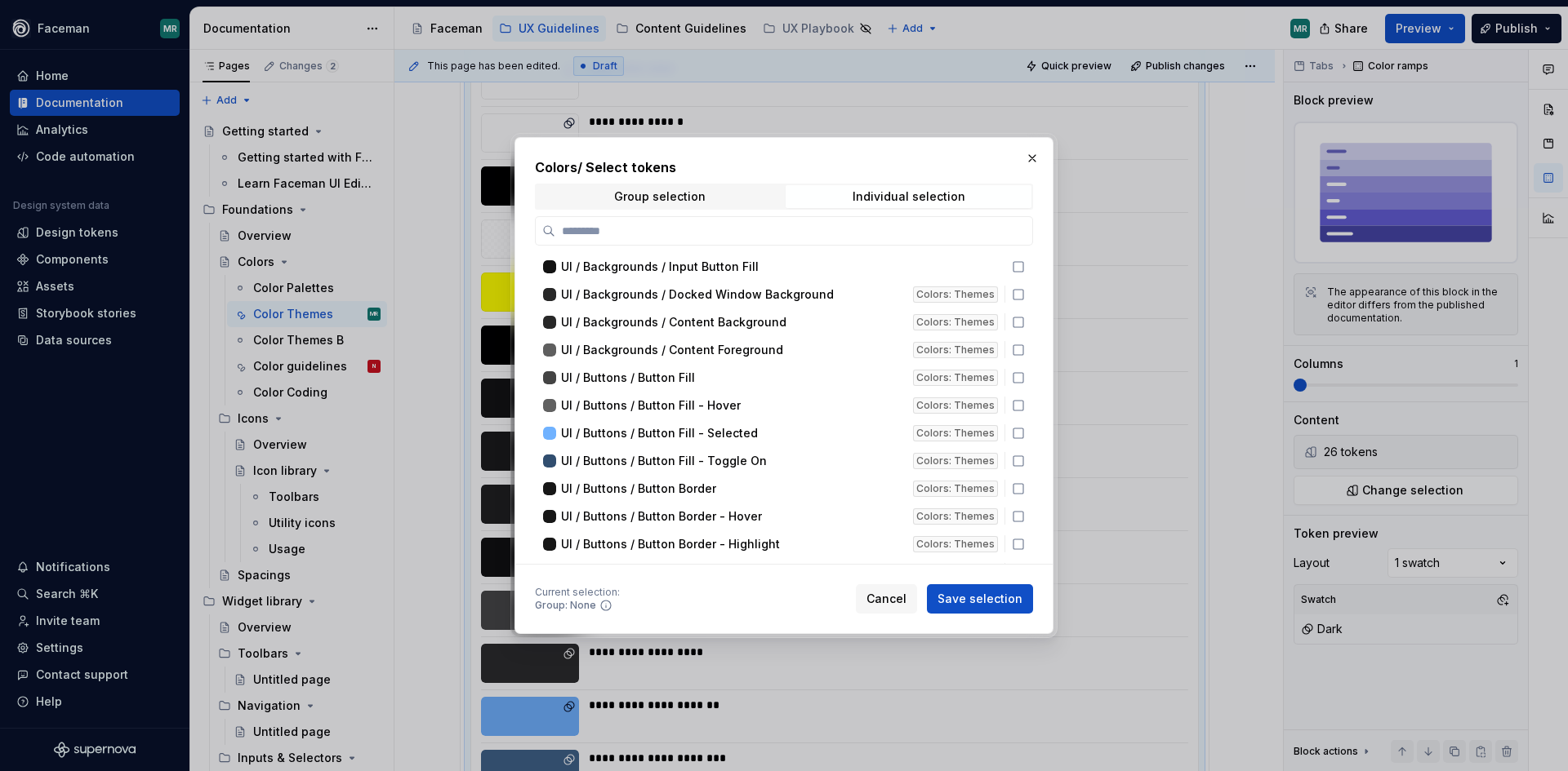
scroll to position [0, 0]
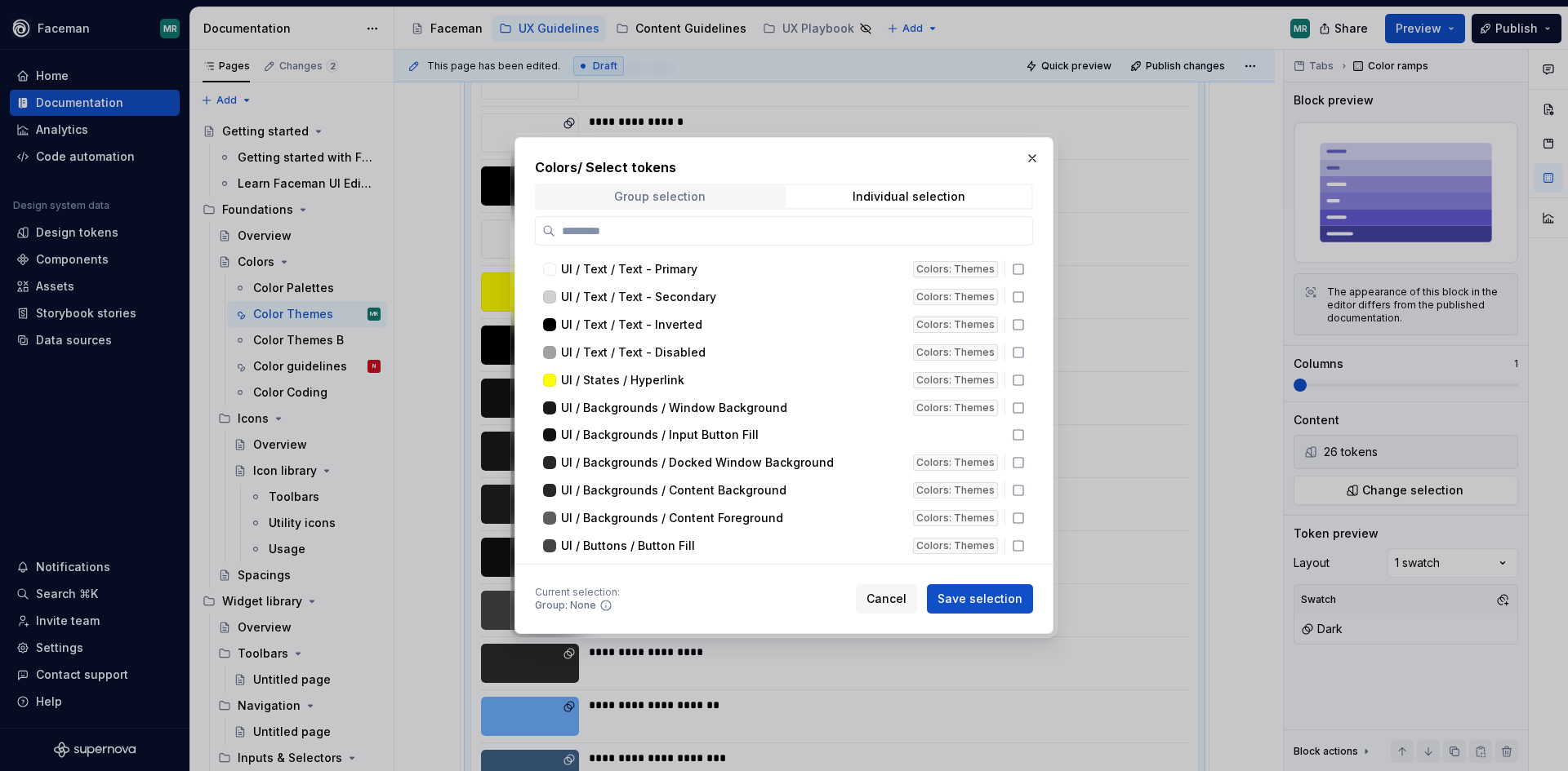
click at [650, 198] on div "Group selection" at bounding box center [659, 197] width 92 height 14
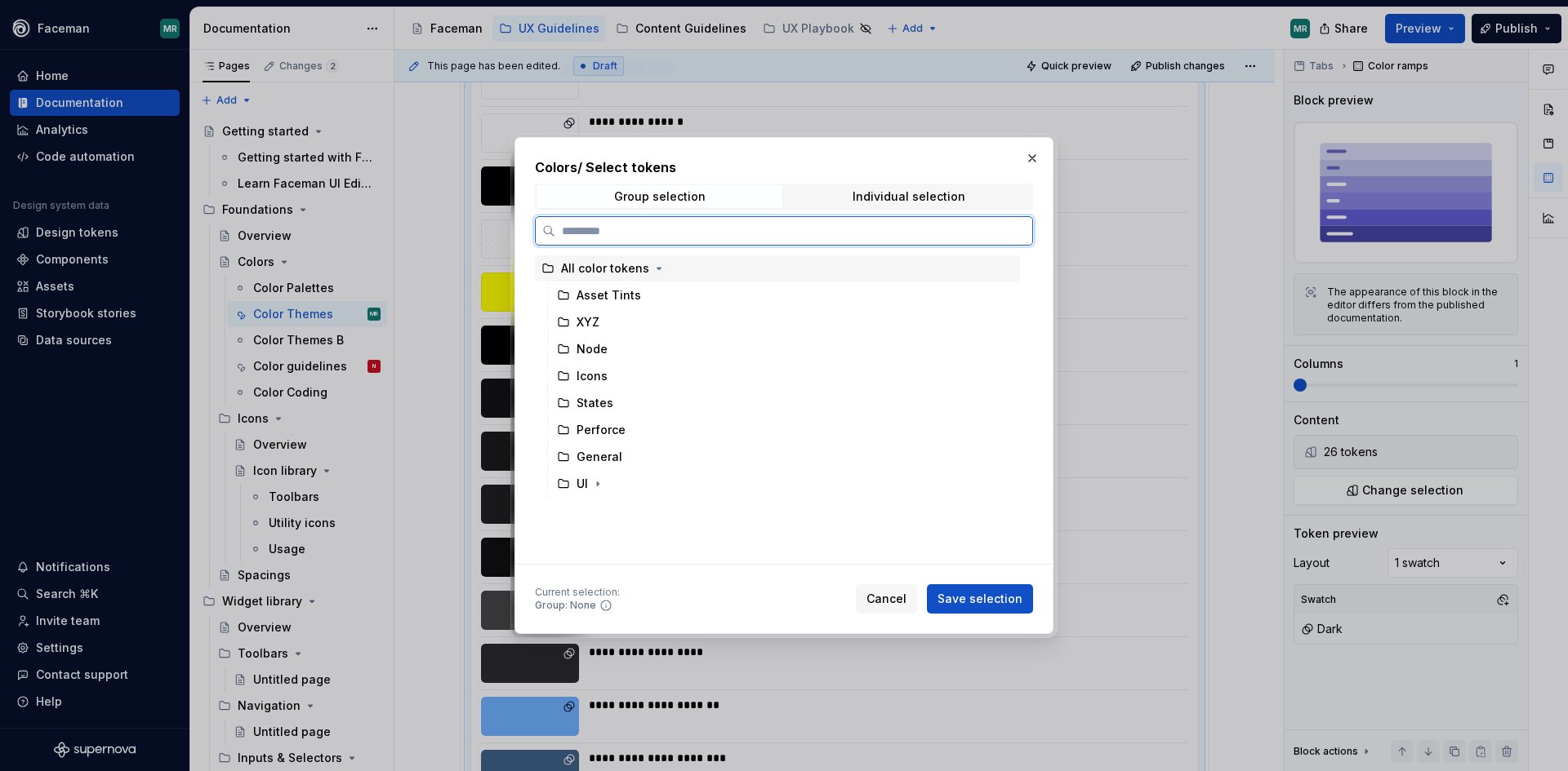
click at [619, 271] on div "All color tokens" at bounding box center [604, 269] width 88 height 16
click at [997, 603] on span "Save selection" at bounding box center [980, 599] width 85 height 16
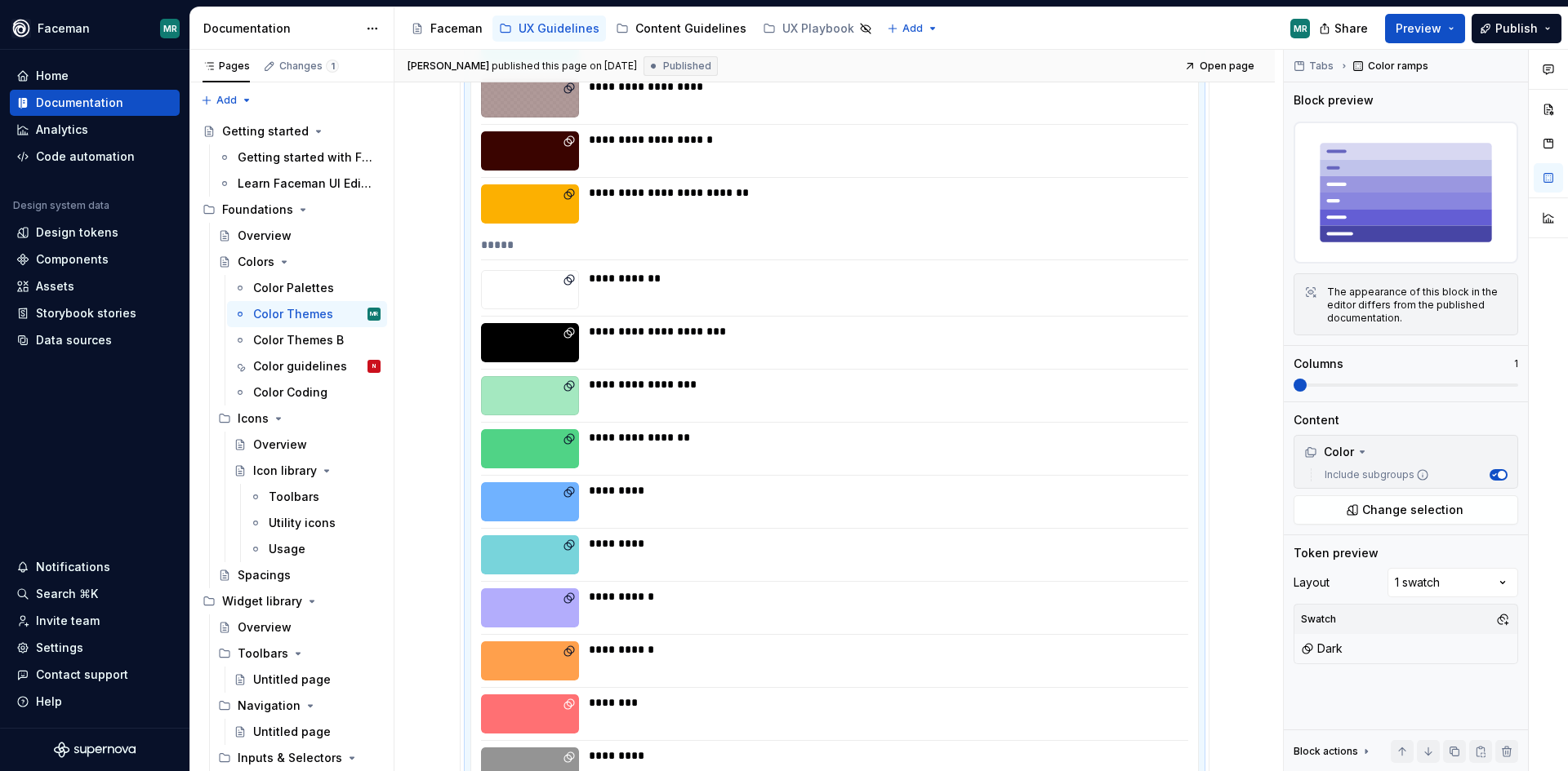
scroll to position [680, 0]
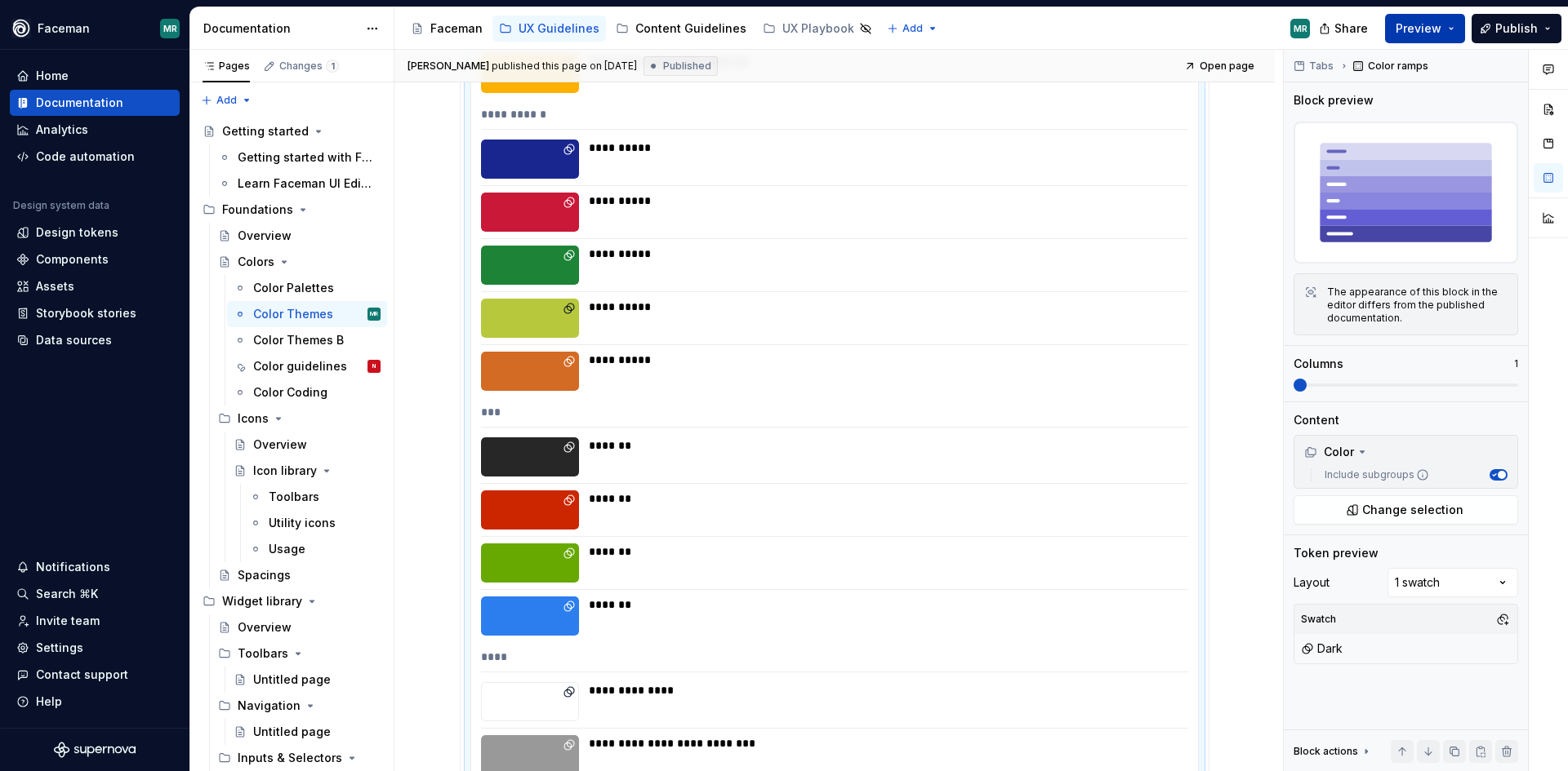
click at [1461, 33] on button "Preview" at bounding box center [1425, 28] width 80 height 29
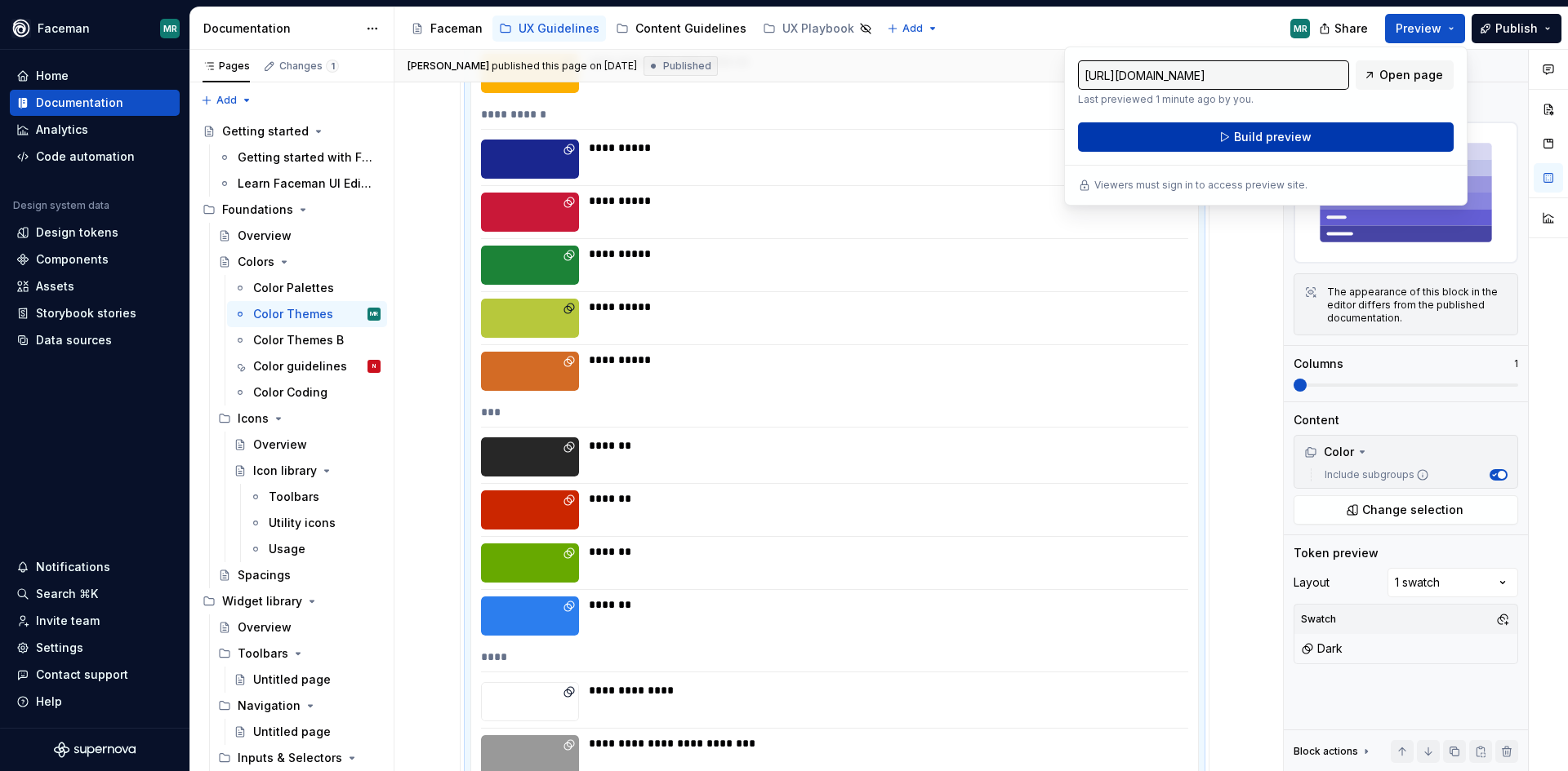
click at [1314, 137] on button "Build preview" at bounding box center [1265, 137] width 376 height 29
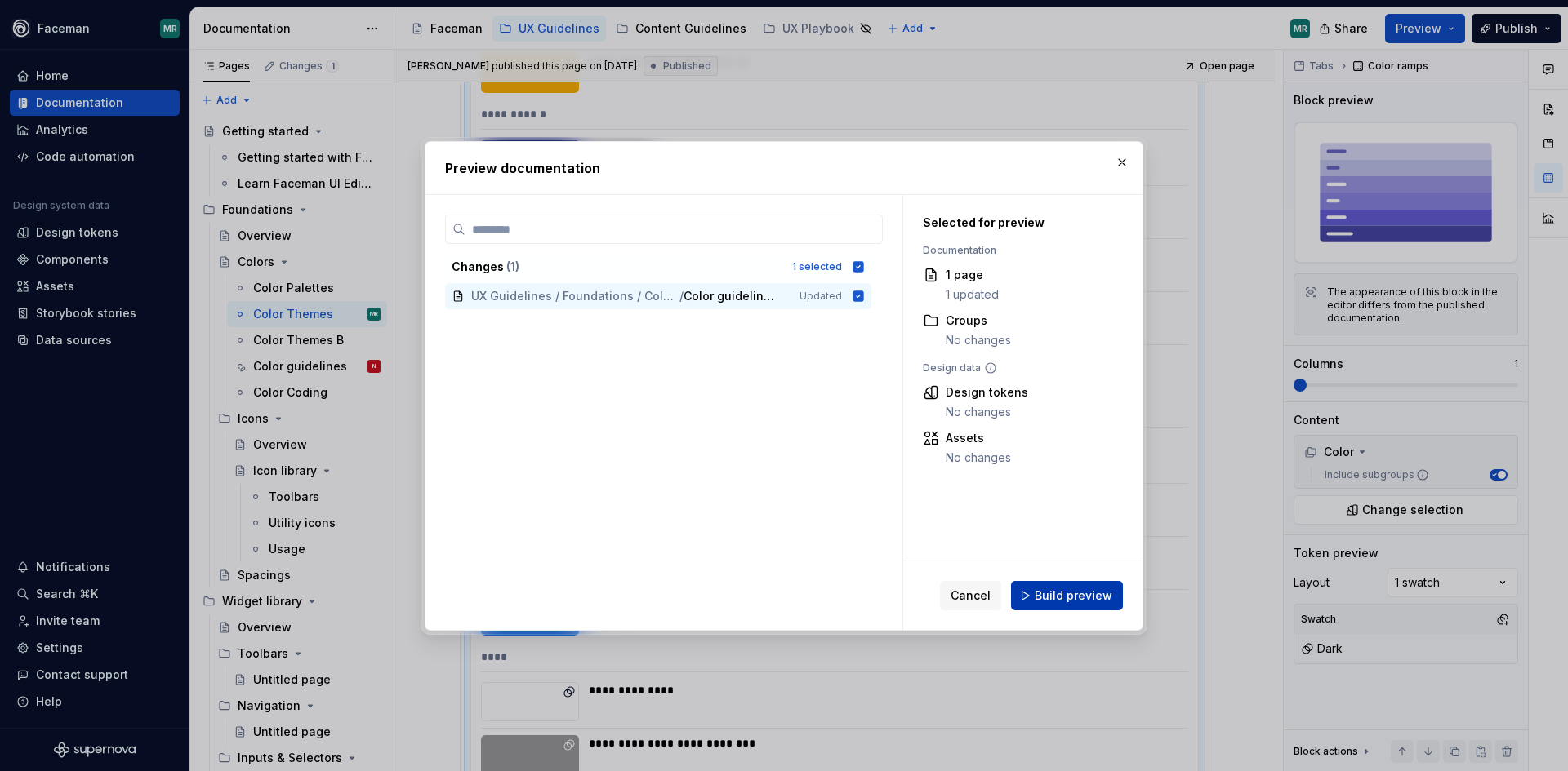
click at [1066, 602] on span "Build preview" at bounding box center [1073, 595] width 77 height 16
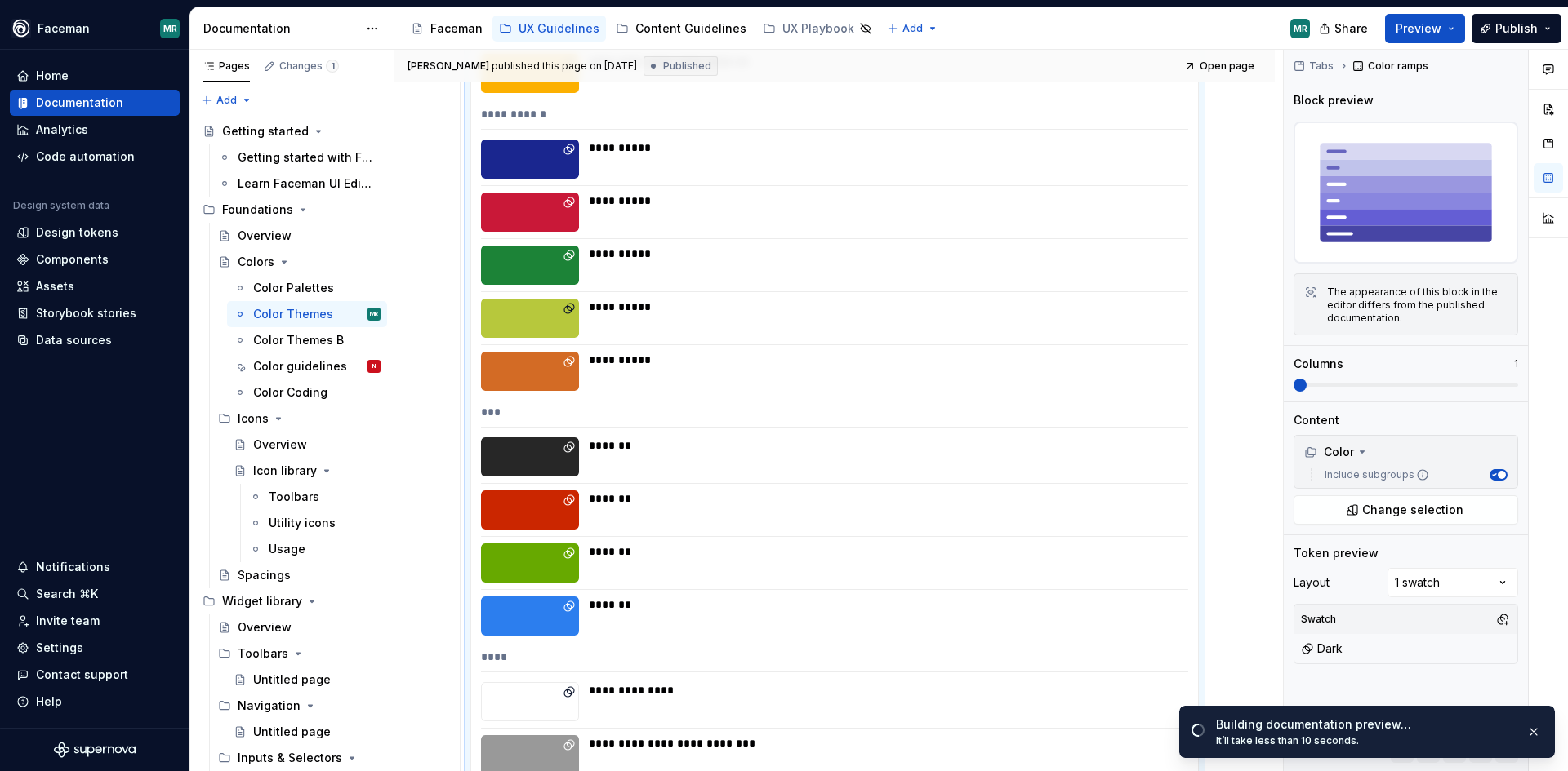
scroll to position [0, 0]
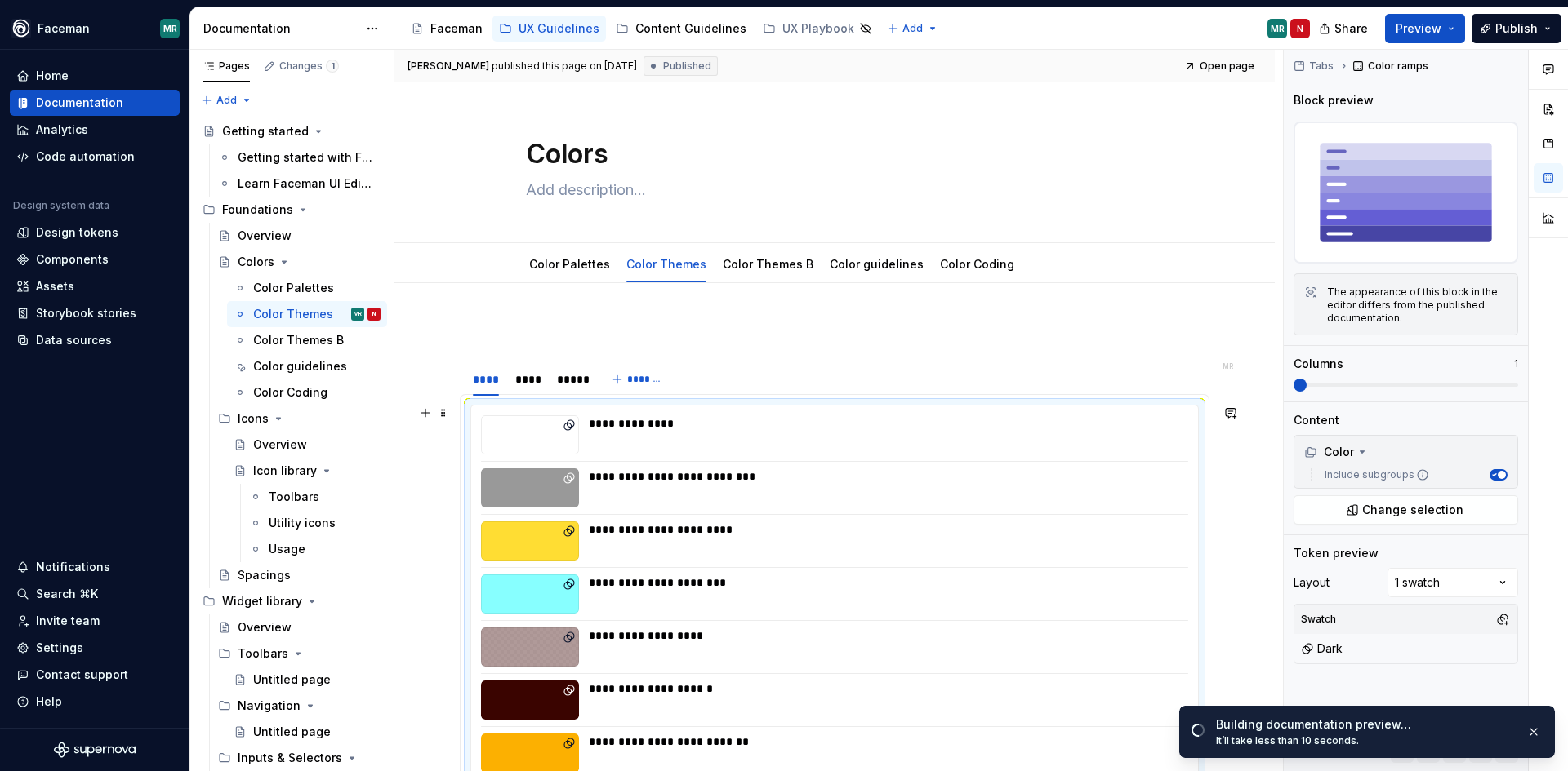
click at [651, 430] on div "**********" at bounding box center [884, 423] width 590 height 16
drag, startPoint x: 581, startPoint y: 431, endPoint x: 614, endPoint y: 440, distance: 34.2
click at [582, 432] on div "**********" at bounding box center [835, 435] width 708 height 40
click at [614, 440] on div "**********" at bounding box center [884, 435] width 590 height 40
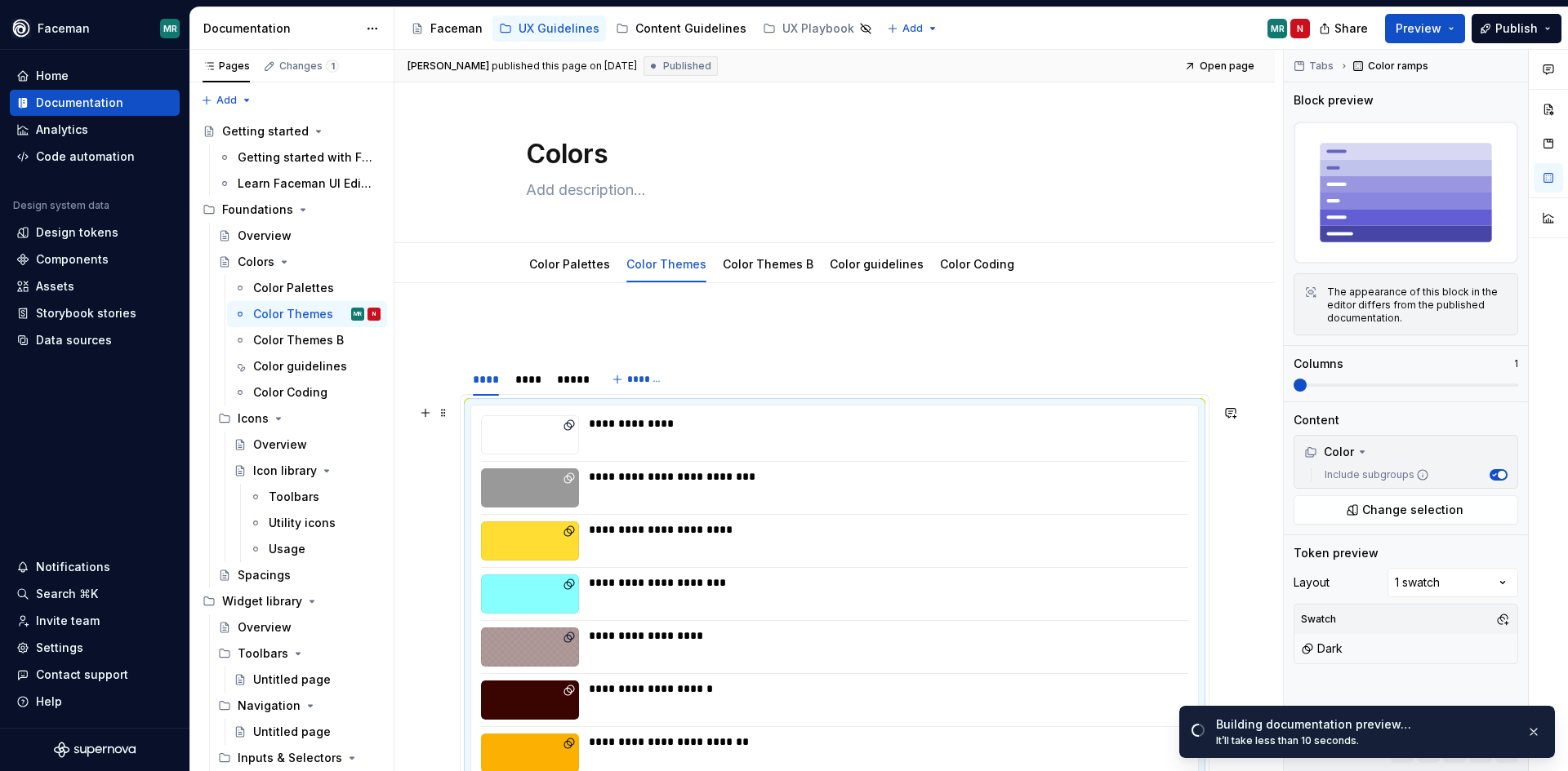
click at [612, 422] on div "**********" at bounding box center [884, 423] width 590 height 16
click at [444, 413] on span at bounding box center [444, 414] width 14 height 23
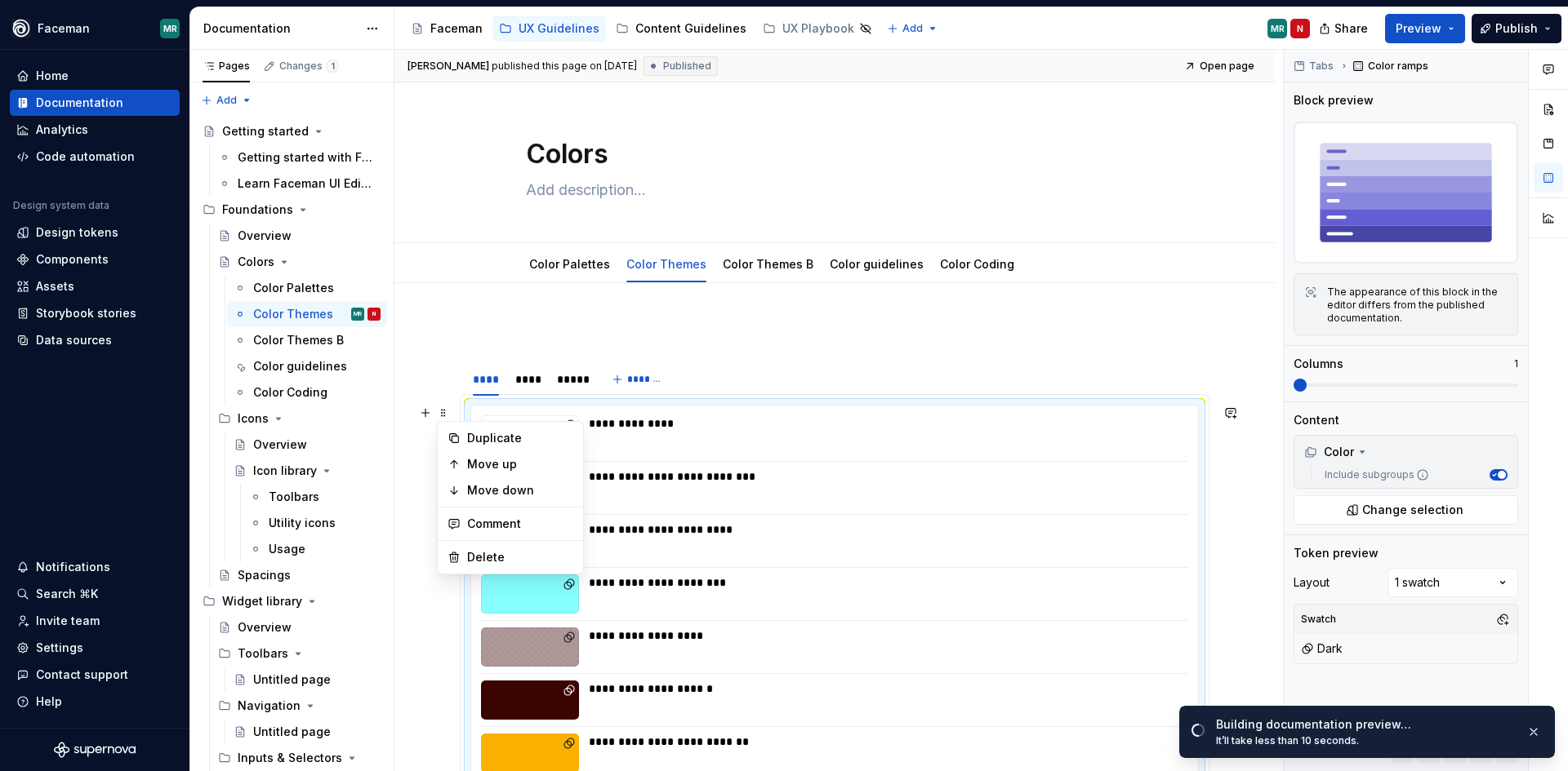
click at [857, 450] on div "**********" at bounding box center [884, 435] width 590 height 40
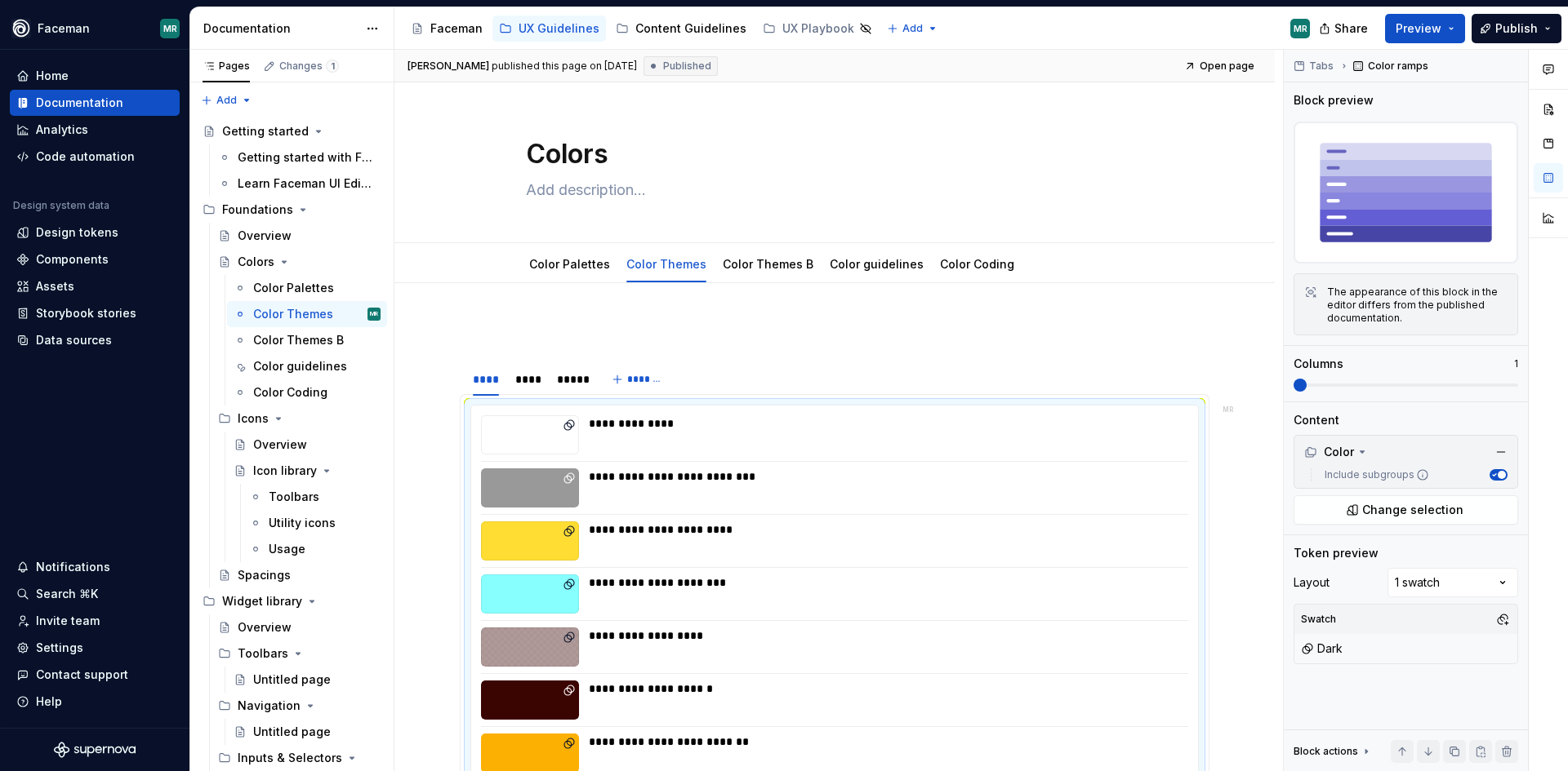
click at [1499, 475] on span "button" at bounding box center [1501, 474] width 8 height 8
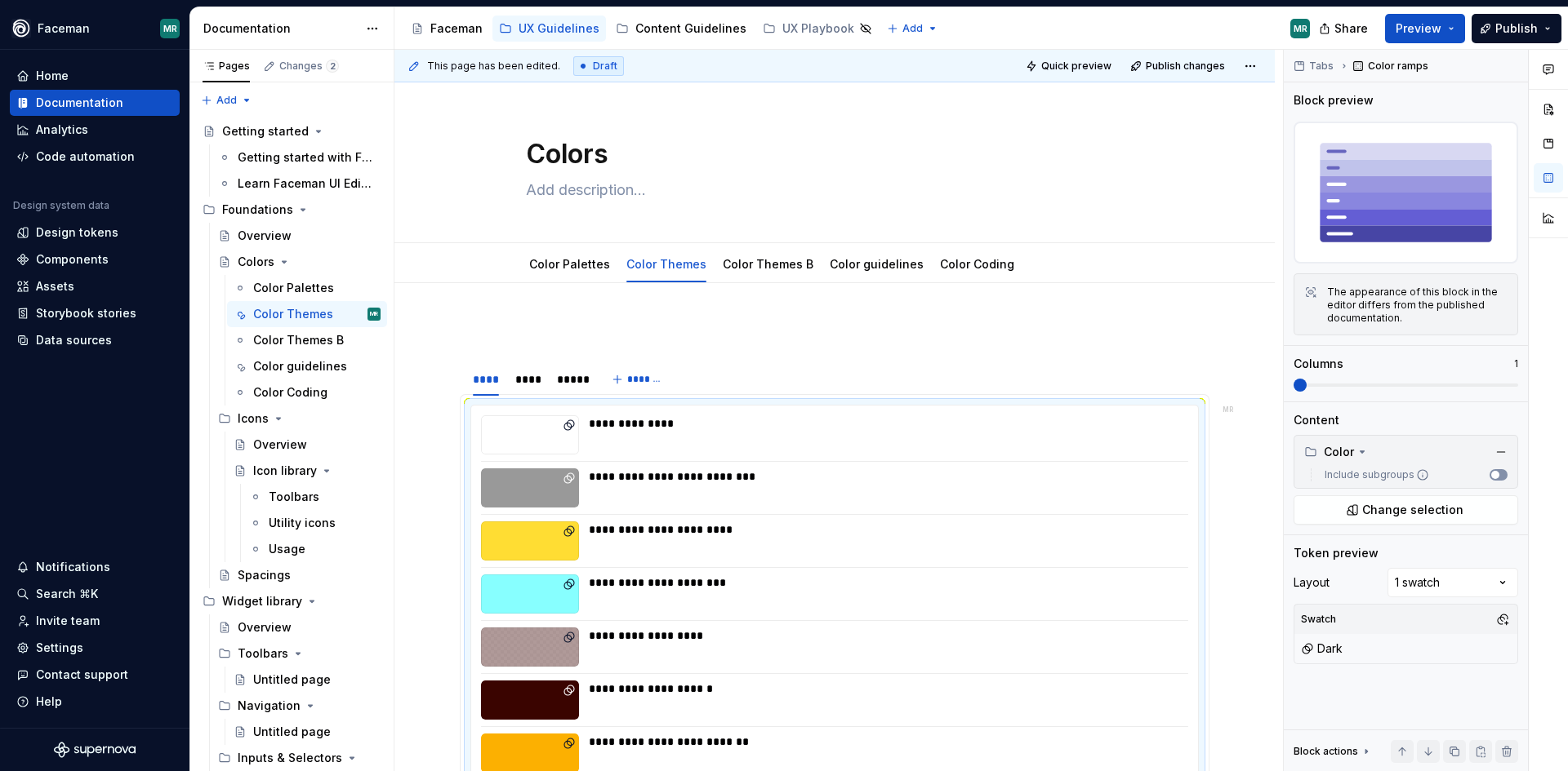
click at [1499, 475] on button "Include subgroups" at bounding box center [1498, 475] width 18 height 12
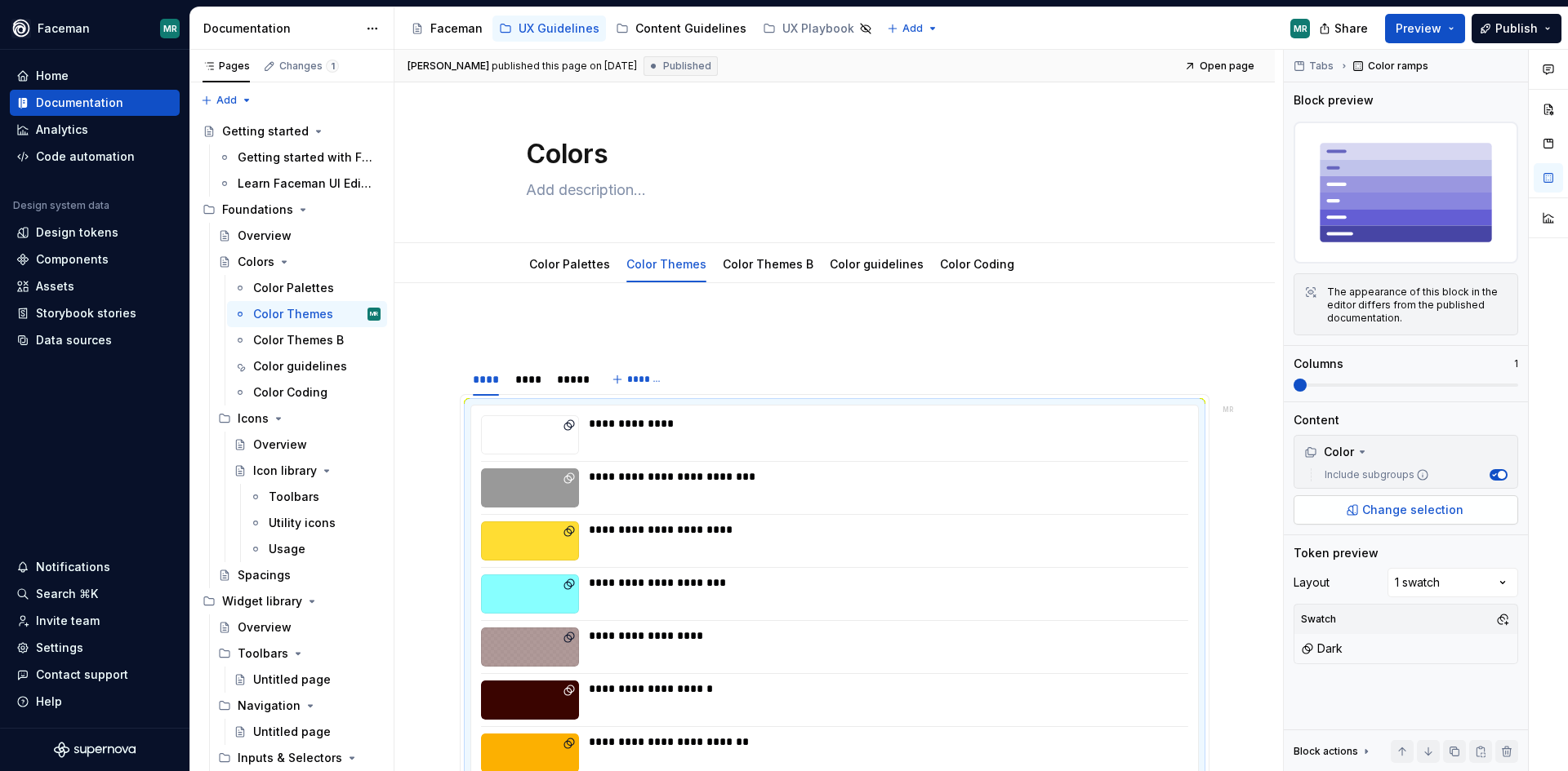
click at [1399, 500] on button "Change selection" at bounding box center [1406, 510] width 224 height 29
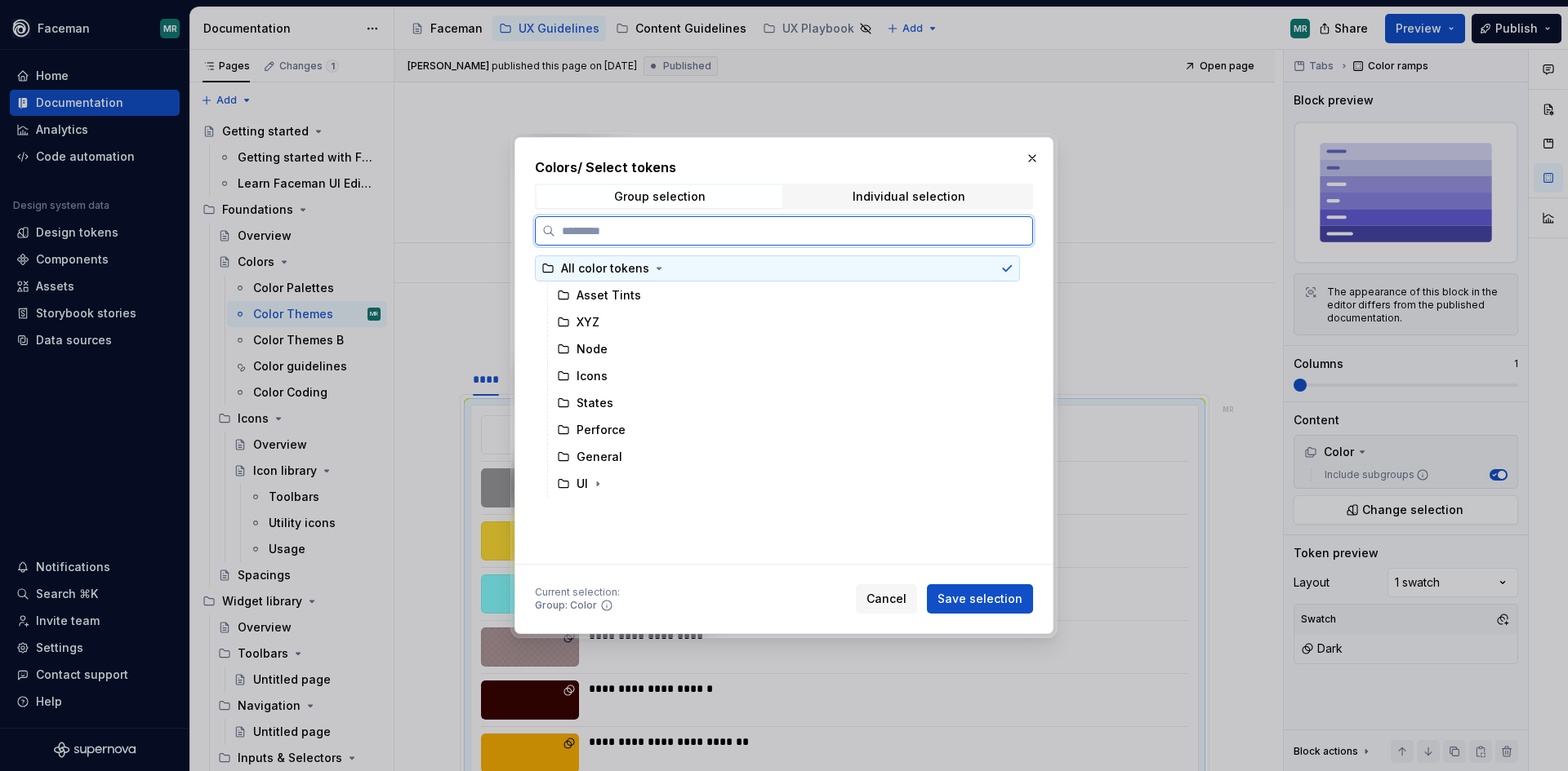
click at [611, 273] on div "All color tokens" at bounding box center [604, 269] width 88 height 16
click at [608, 294] on div "Asset Tints" at bounding box center [608, 295] width 65 height 16
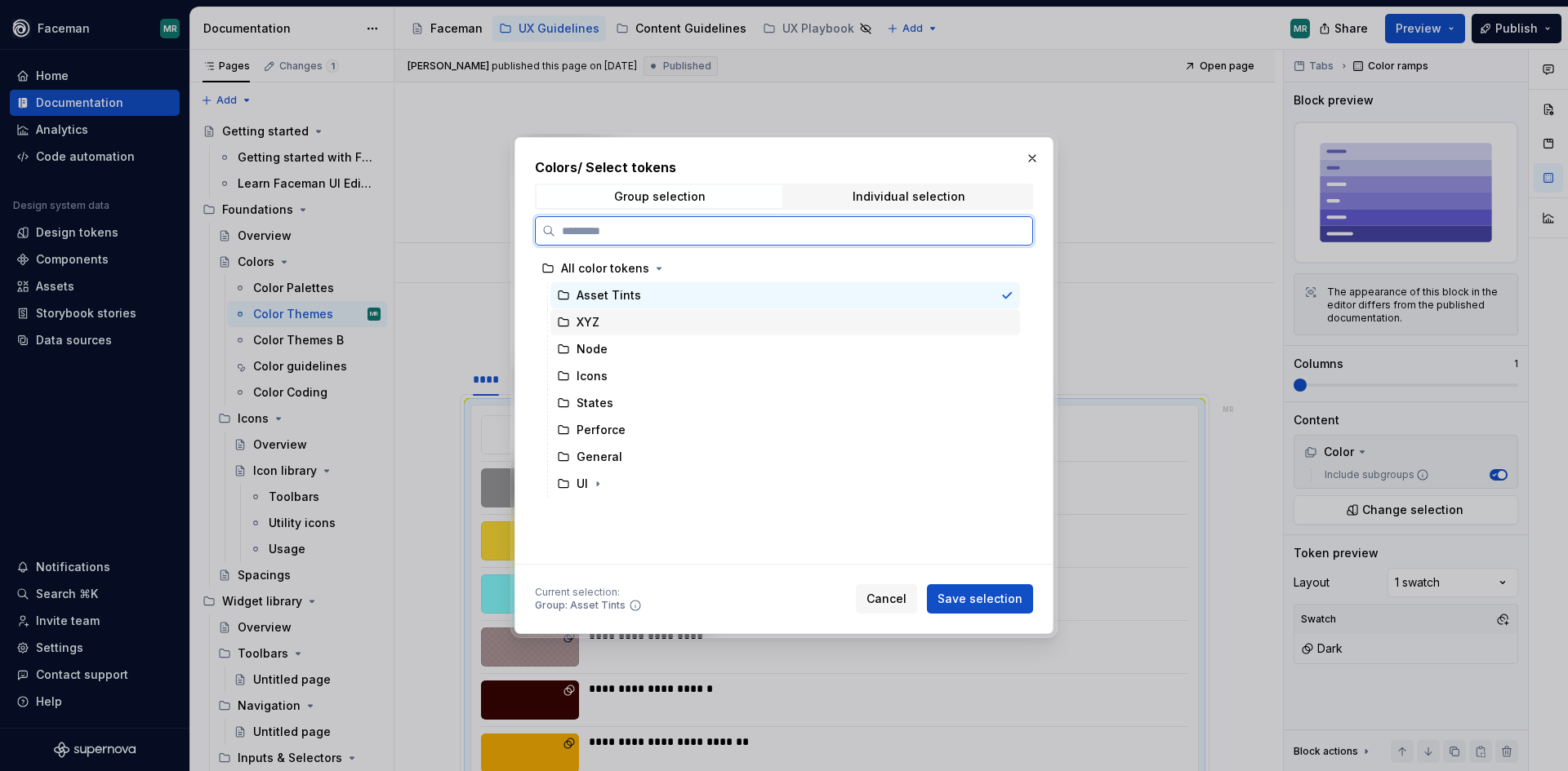
click at [621, 321] on div "XYZ" at bounding box center [785, 322] width 470 height 26
click at [620, 309] on div "XYZ" at bounding box center [785, 322] width 470 height 26
click at [623, 301] on div "Asset Tints" at bounding box center [608, 295] width 65 height 16
click at [622, 321] on div "XYZ" at bounding box center [785, 322] width 470 height 26
click at [631, 306] on div "Asset Tints" at bounding box center [785, 295] width 470 height 26
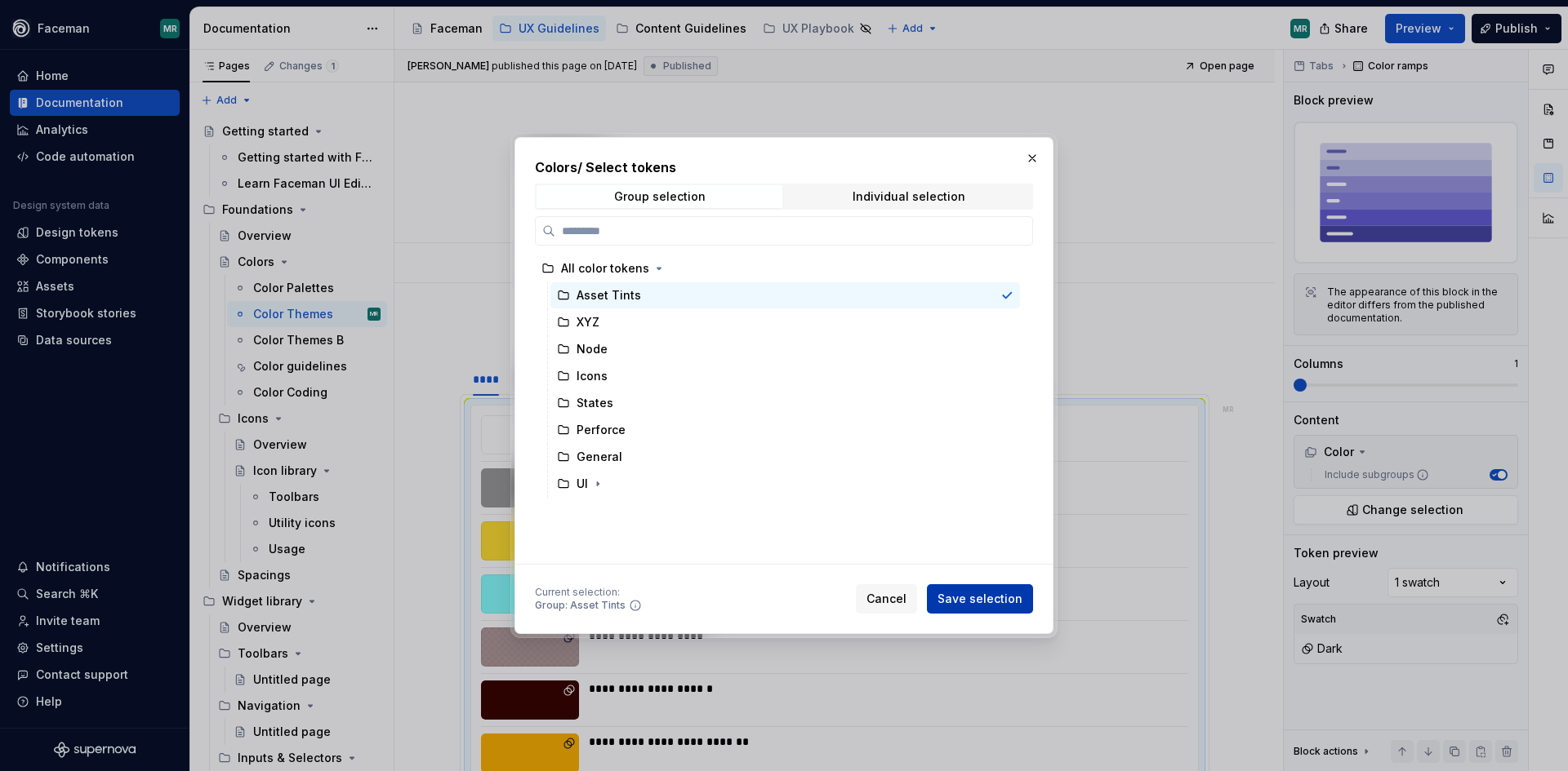
click at [990, 592] on span "Save selection" at bounding box center [980, 599] width 85 height 16
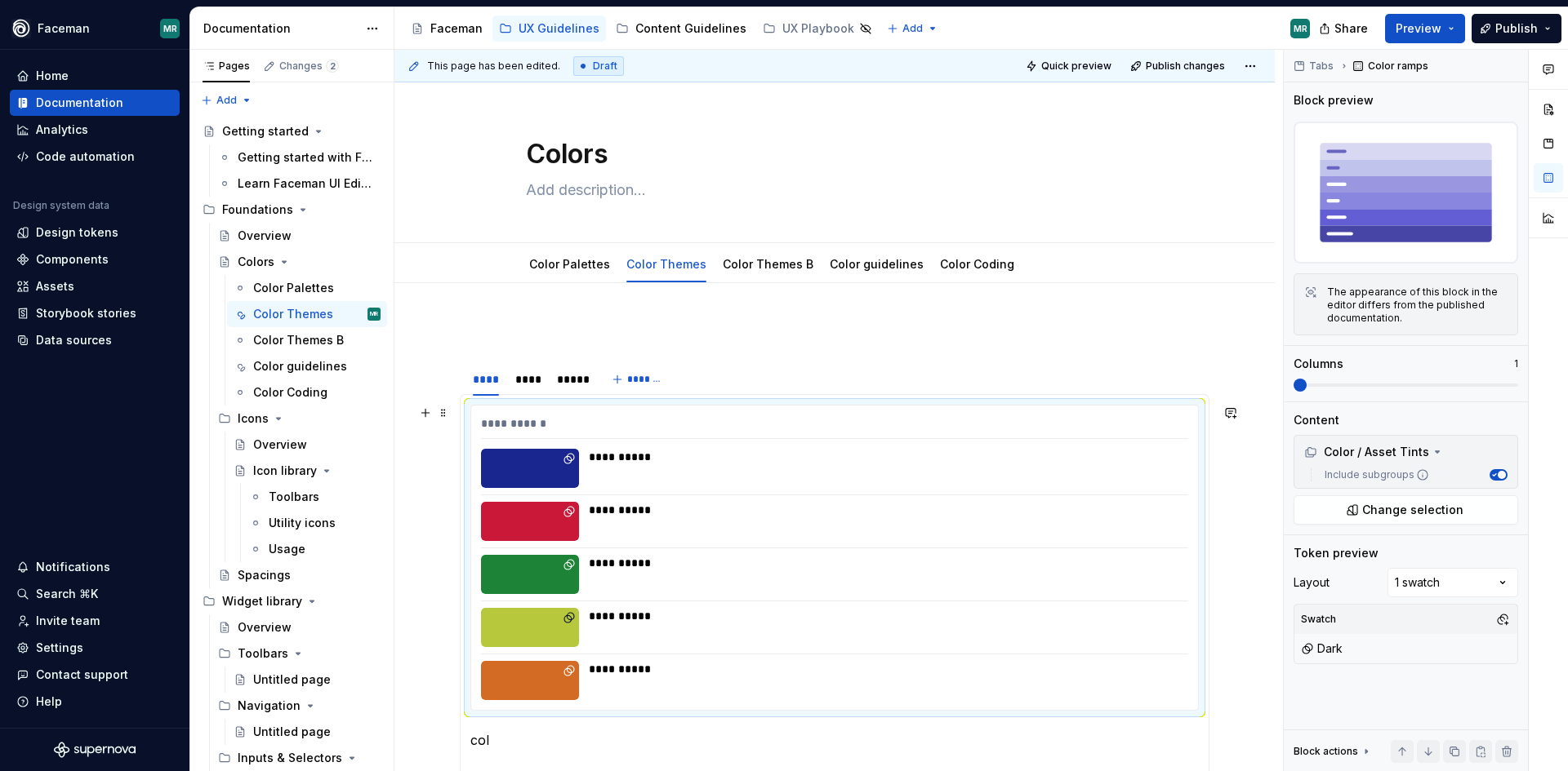
click at [568, 459] on icon at bounding box center [569, 459] width 14 height 14
click at [609, 455] on div "**********" at bounding box center [884, 457] width 590 height 16
click at [1449, 204] on img at bounding box center [1406, 192] width 224 height 142
click at [1432, 307] on div "The appearance of this block in the editor differs from the published documenta…" at bounding box center [1417, 305] width 181 height 40
click at [1555, 143] on button "button" at bounding box center [1549, 143] width 29 height 29
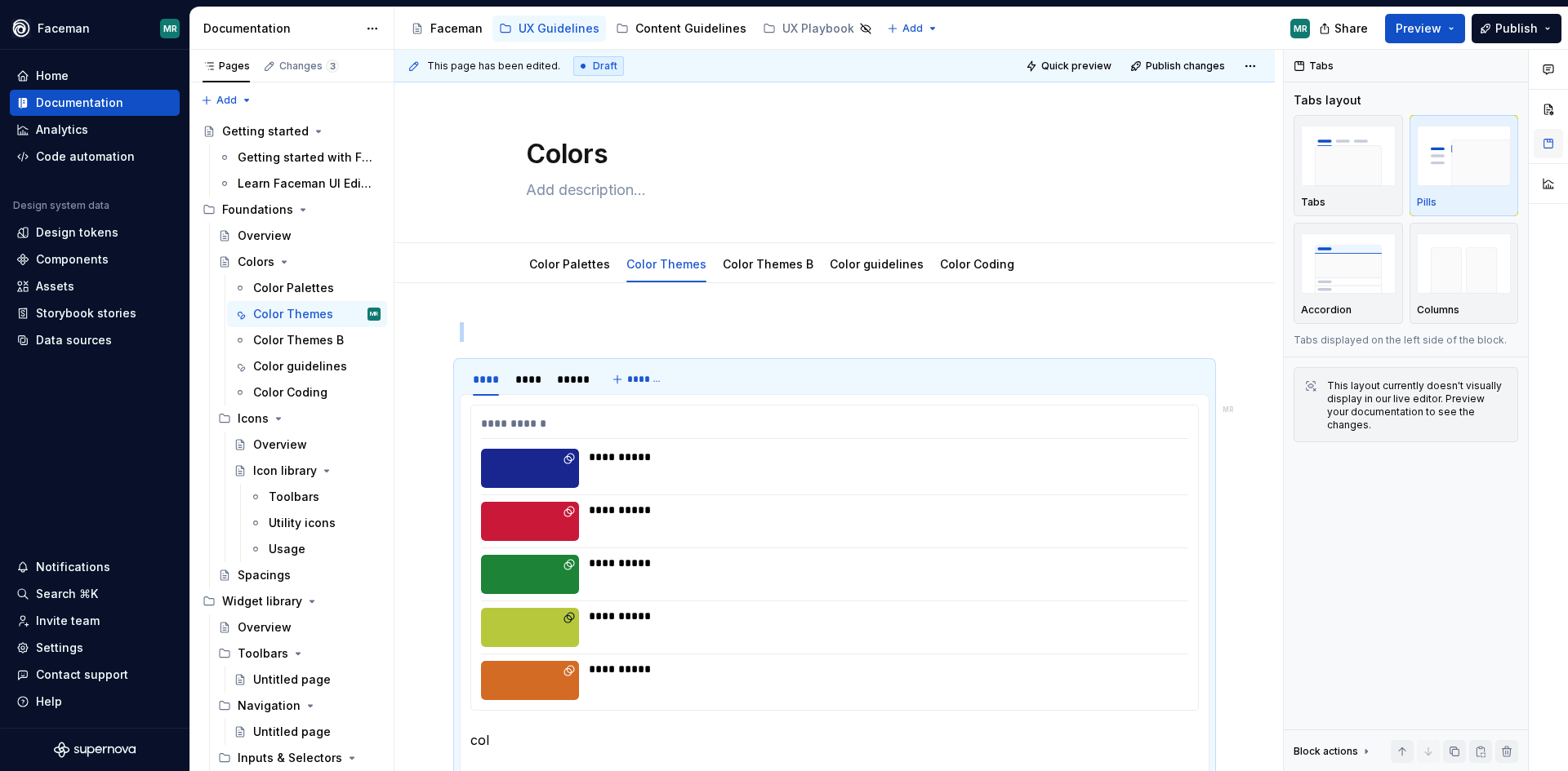
scroll to position [18, 0]
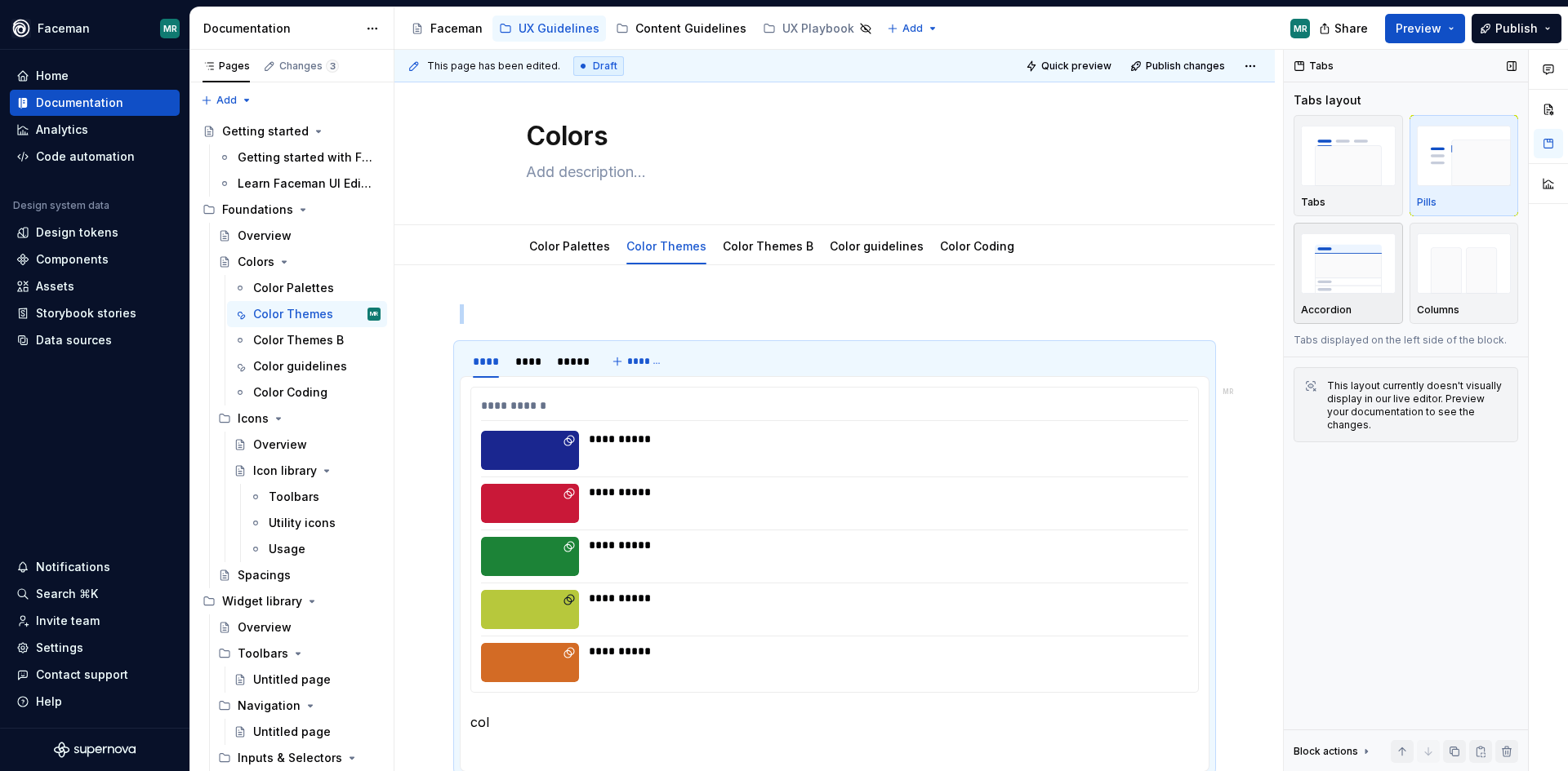
click at [1346, 275] on img "button" at bounding box center [1349, 264] width 95 height 60
click at [1084, 69] on span "Quick preview" at bounding box center [1076, 67] width 71 height 14
click at [1433, 170] on img "button" at bounding box center [1465, 156] width 95 height 60
click at [1096, 73] on button "Quick preview" at bounding box center [1069, 67] width 98 height 23
click at [933, 453] on div "**********" at bounding box center [884, 450] width 590 height 40
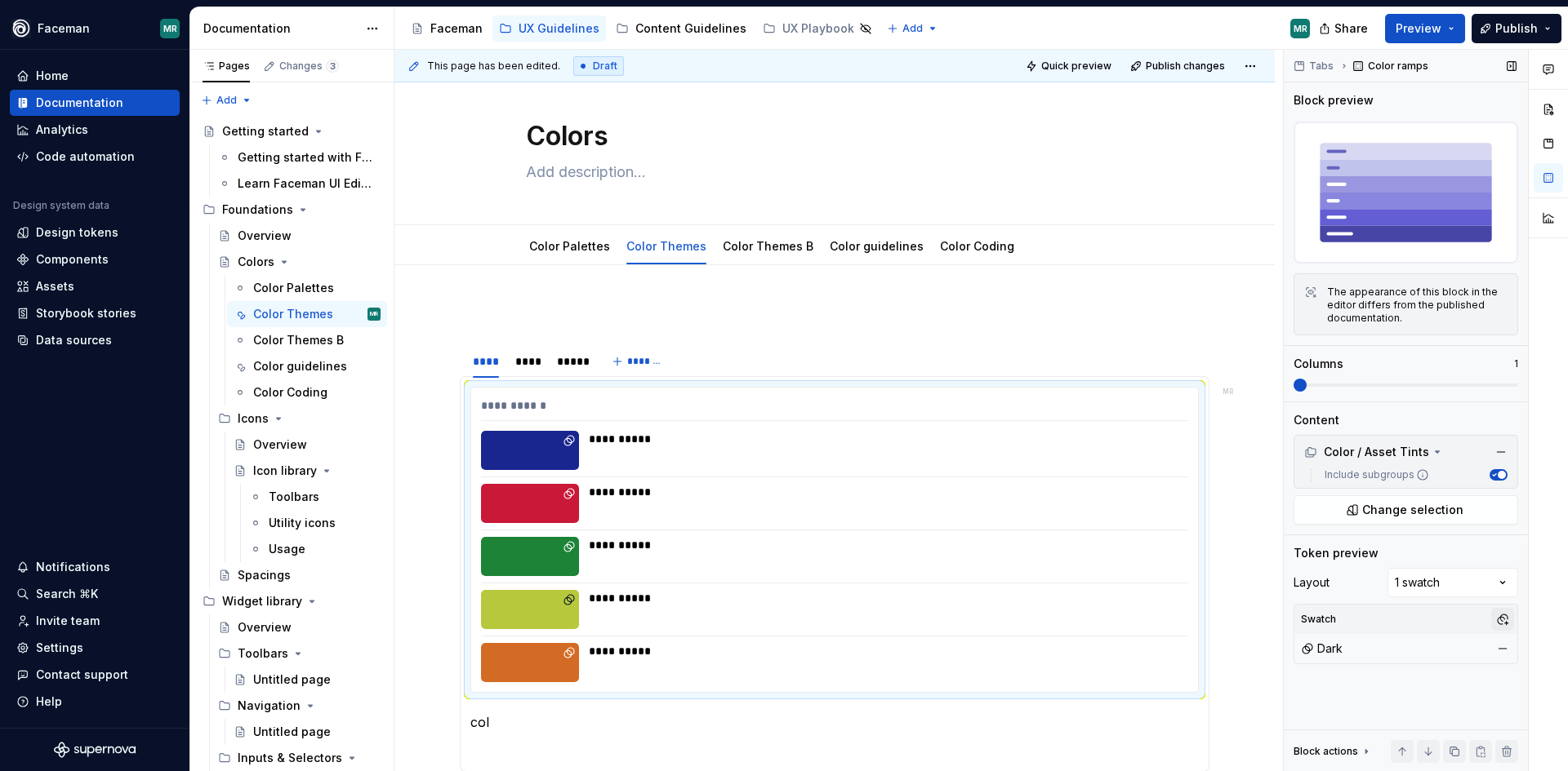
click at [1500, 618] on button "button" at bounding box center [1503, 619] width 23 height 23
click at [1408, 638] on div "Comments Open comments No comments yet Select ‘Comment’ from the block context …" at bounding box center [1426, 412] width 284 height 723
click at [537, 364] on div "****" at bounding box center [528, 361] width 26 height 16
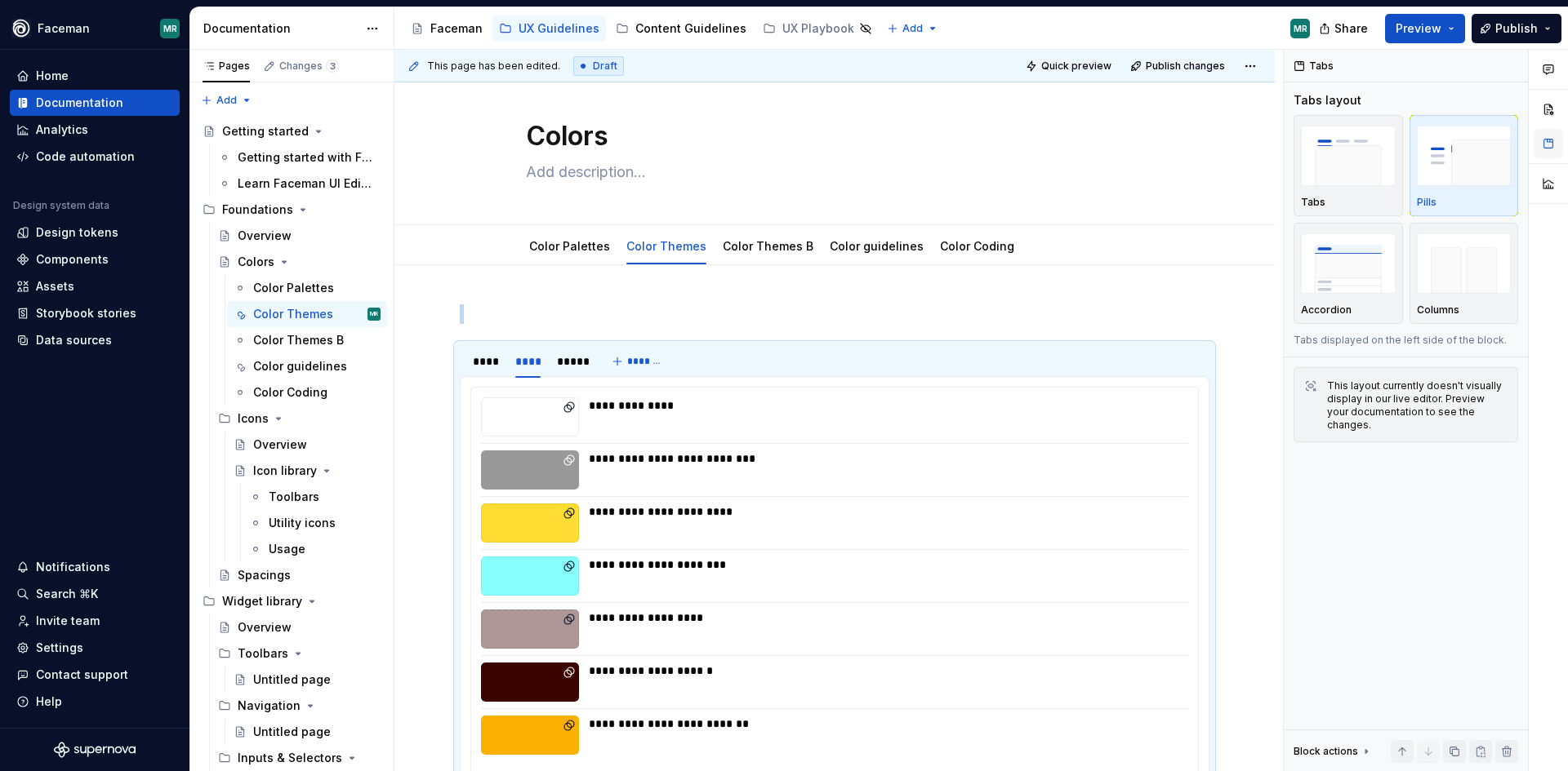
click at [1554, 148] on button "button" at bounding box center [1549, 143] width 29 height 29
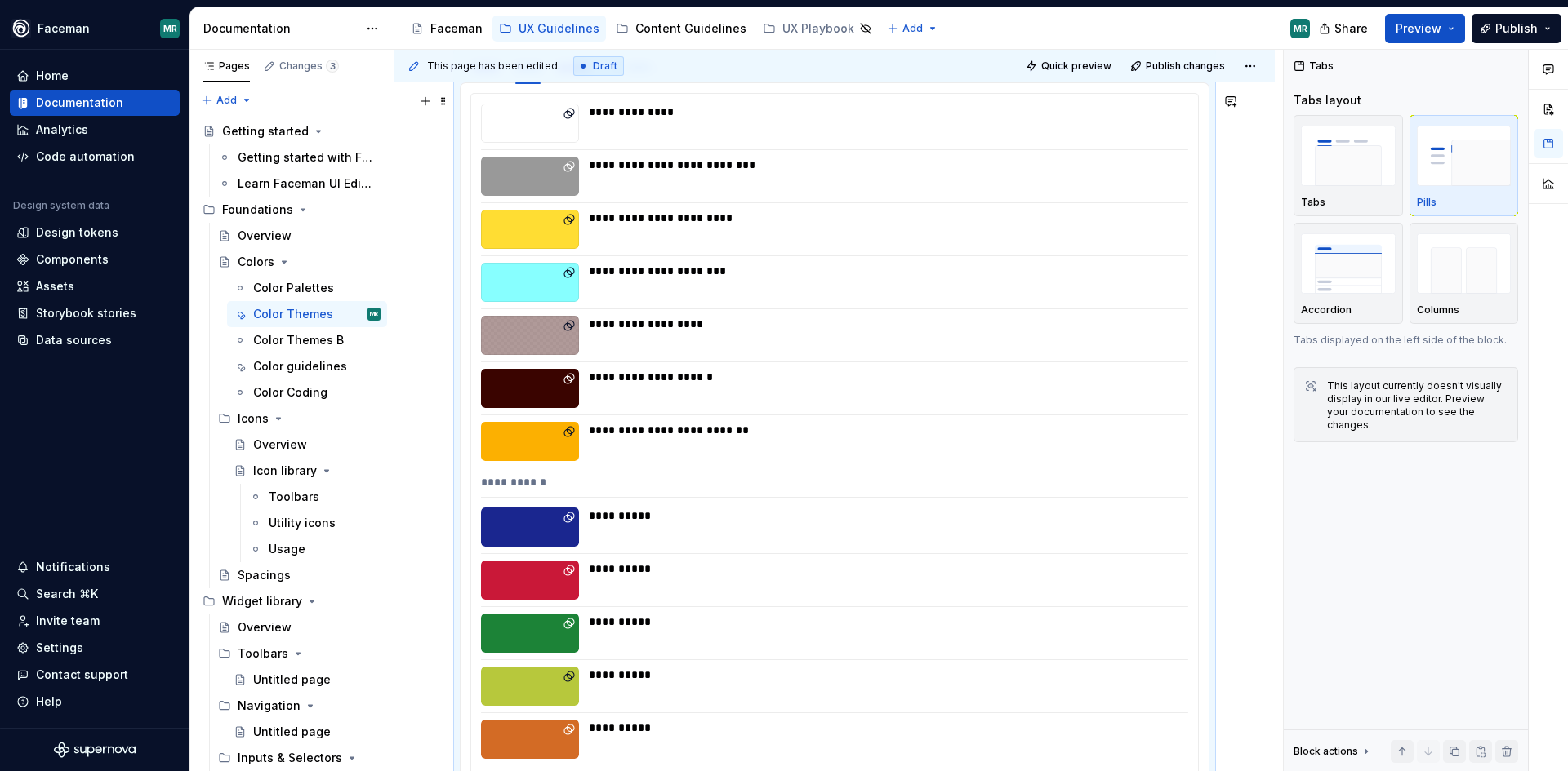
scroll to position [0, 0]
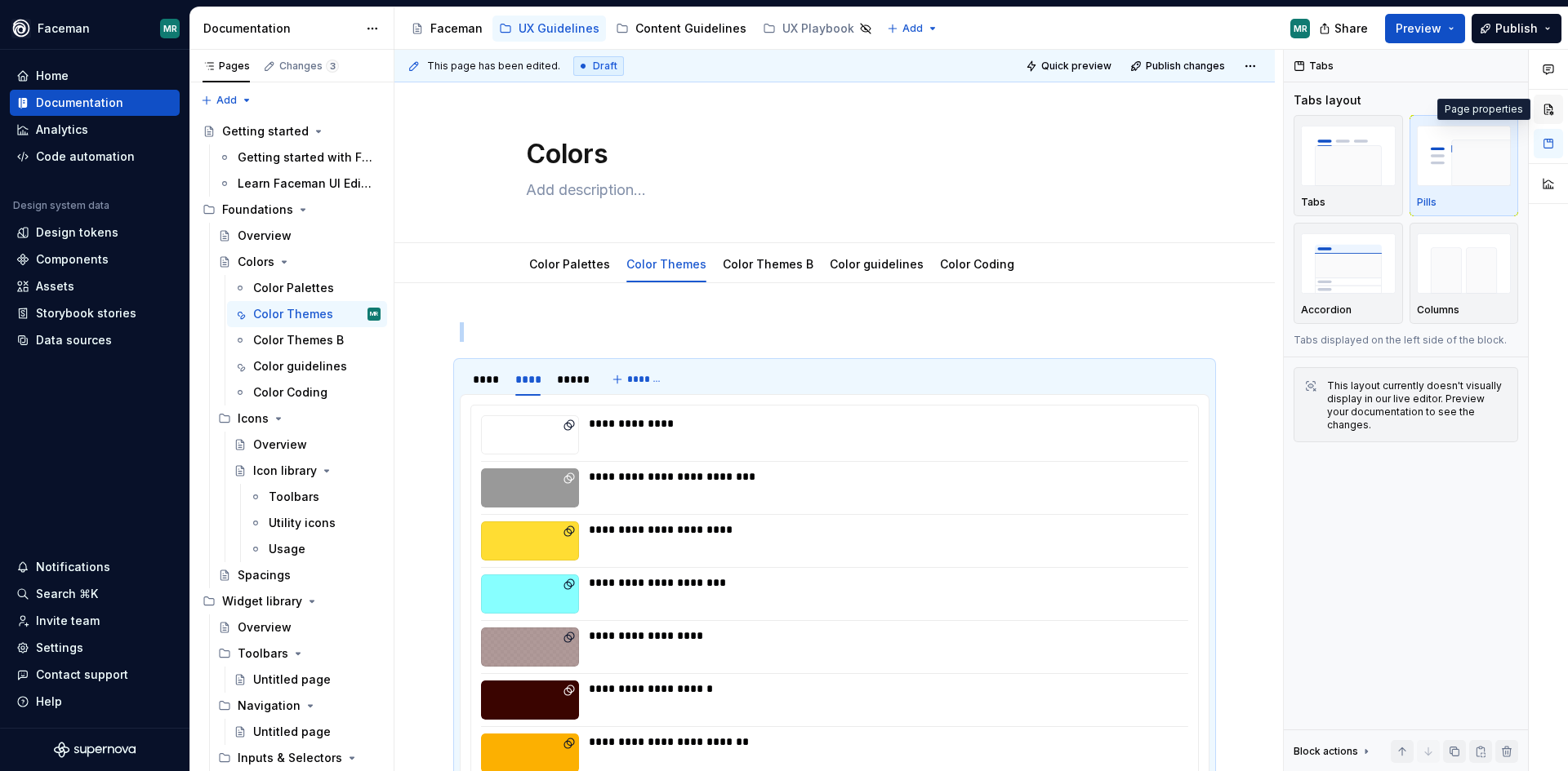
click at [1551, 110] on button "button" at bounding box center [1549, 109] width 29 height 29
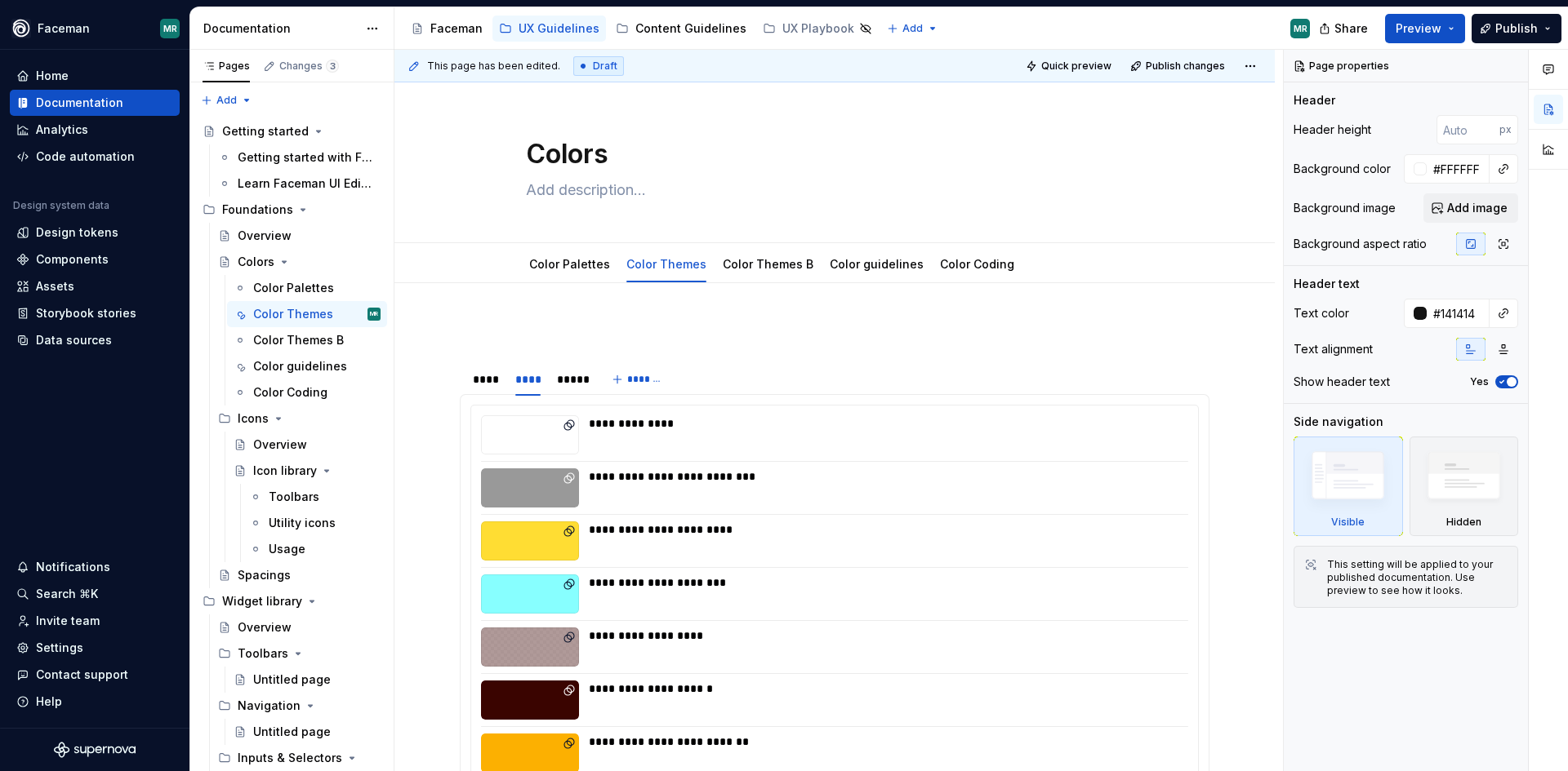
click at [1551, 131] on div at bounding box center [1549, 112] width 40 height 125
click at [1551, 148] on button "button" at bounding box center [1549, 149] width 29 height 29
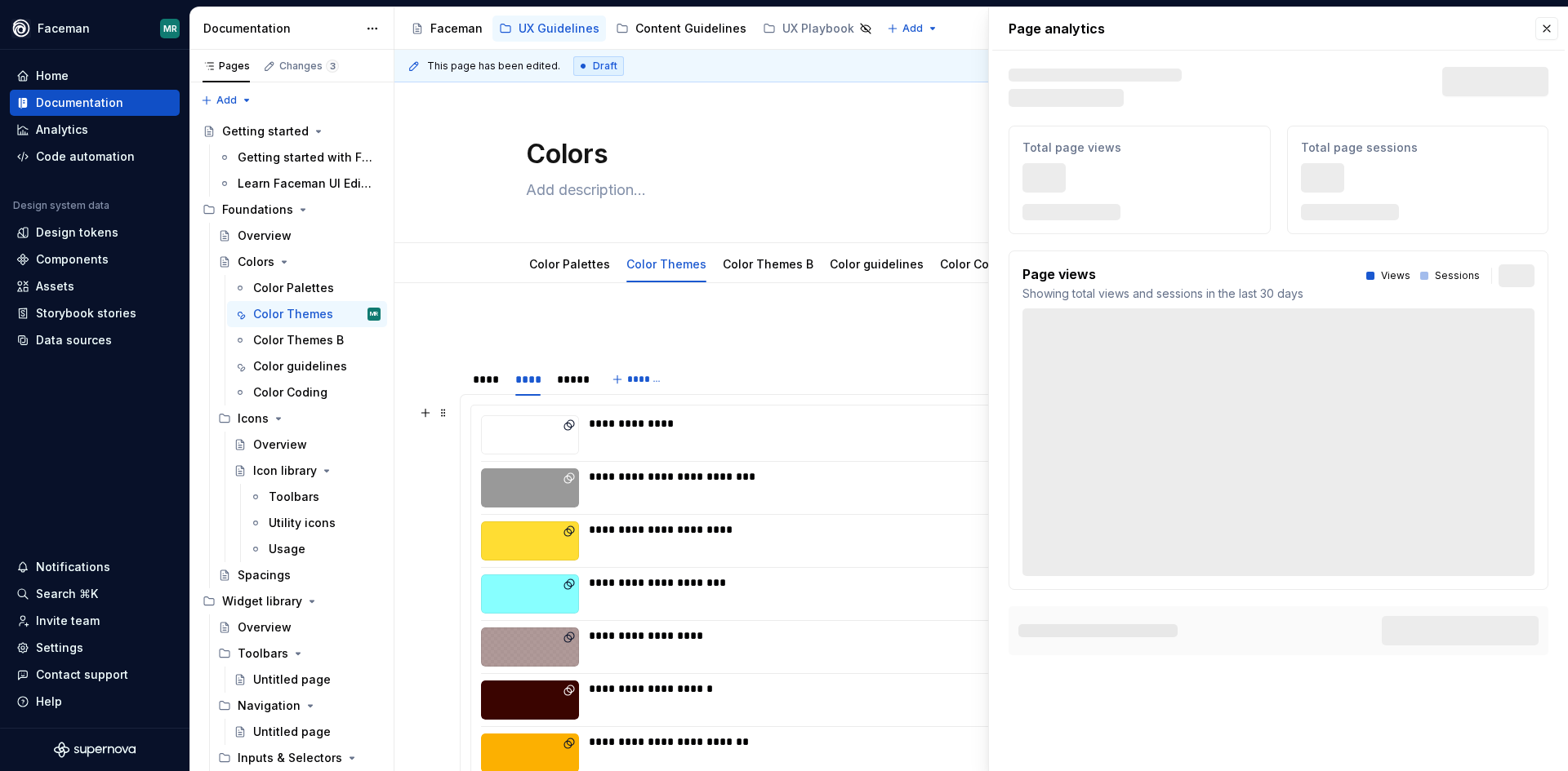
click at [813, 490] on div "**********" at bounding box center [884, 488] width 590 height 40
click at [1544, 24] on button "button" at bounding box center [1547, 29] width 23 height 23
type textarea "*"
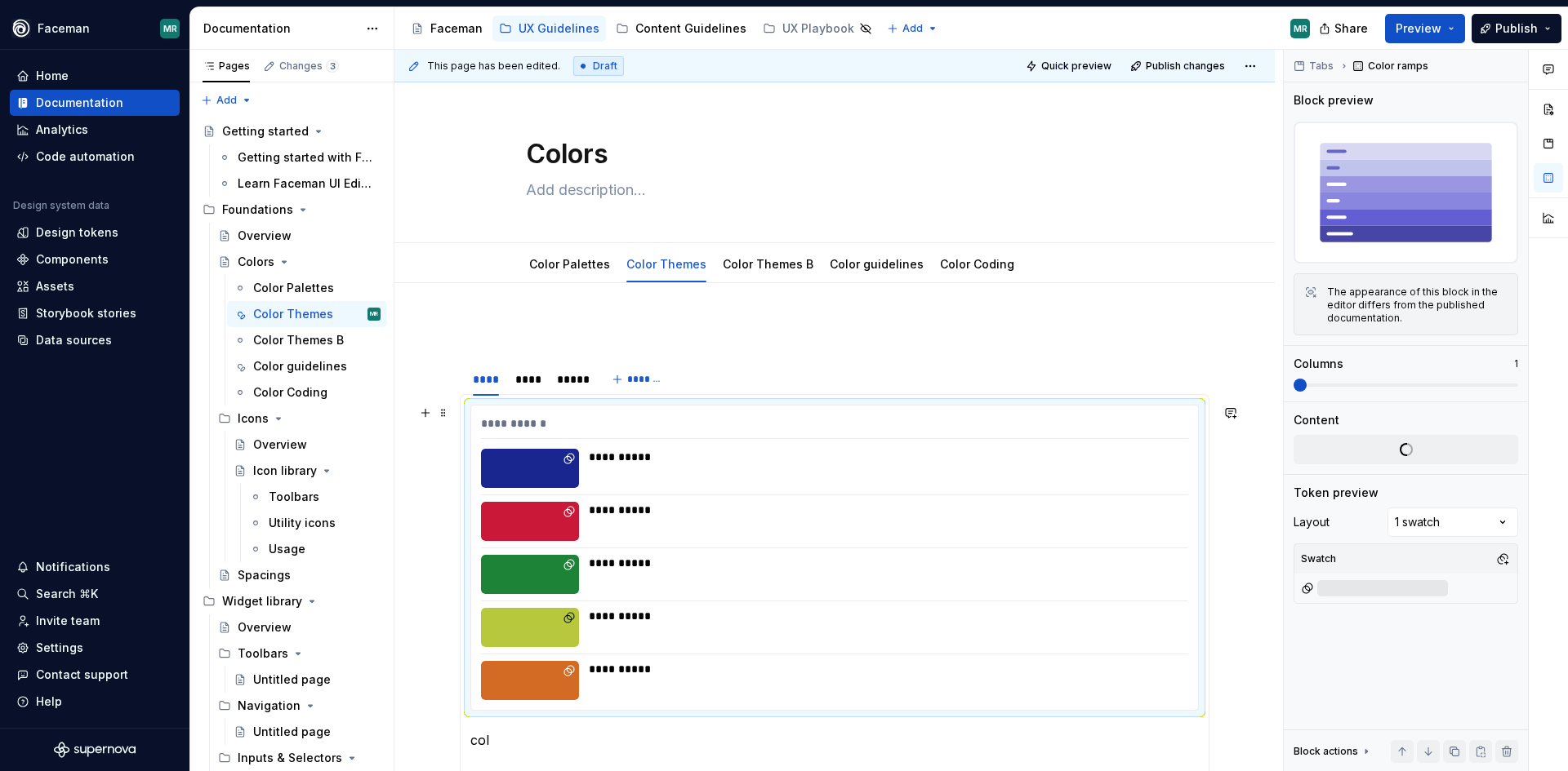
click at [700, 487] on div "**********" at bounding box center [884, 469] width 590 height 40
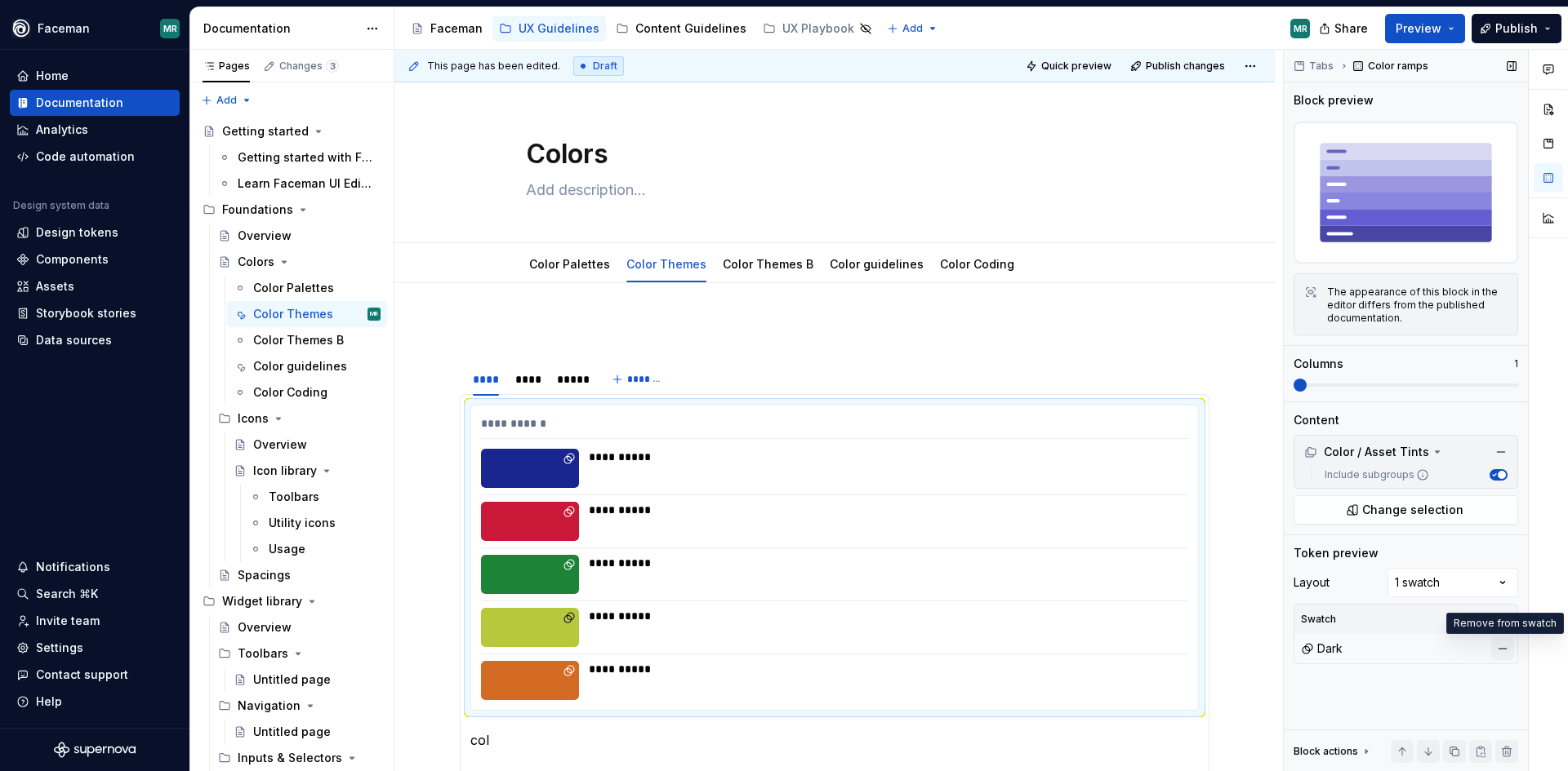
click at [1500, 648] on button "button" at bounding box center [1503, 649] width 23 height 23
click at [1507, 624] on button "button" at bounding box center [1503, 619] width 23 height 23
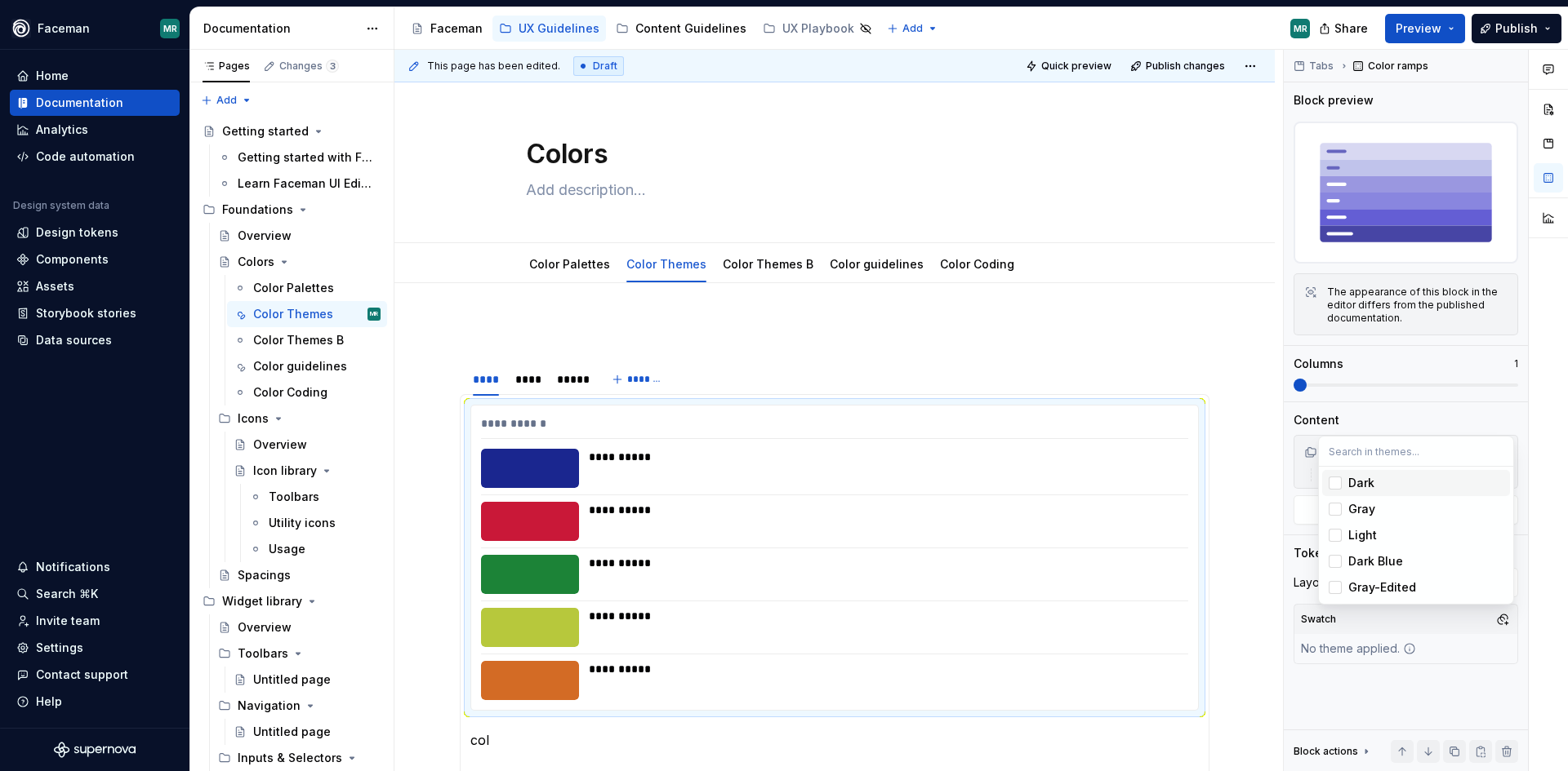
click at [1411, 485] on div "Dark" at bounding box center [1426, 483] width 156 height 16
click at [1373, 480] on div "Dark" at bounding box center [1361, 483] width 26 height 16
click at [1433, 677] on div "Comments Open comments No comments yet Select ‘Comment’ from the block context …" at bounding box center [1426, 412] width 284 height 723
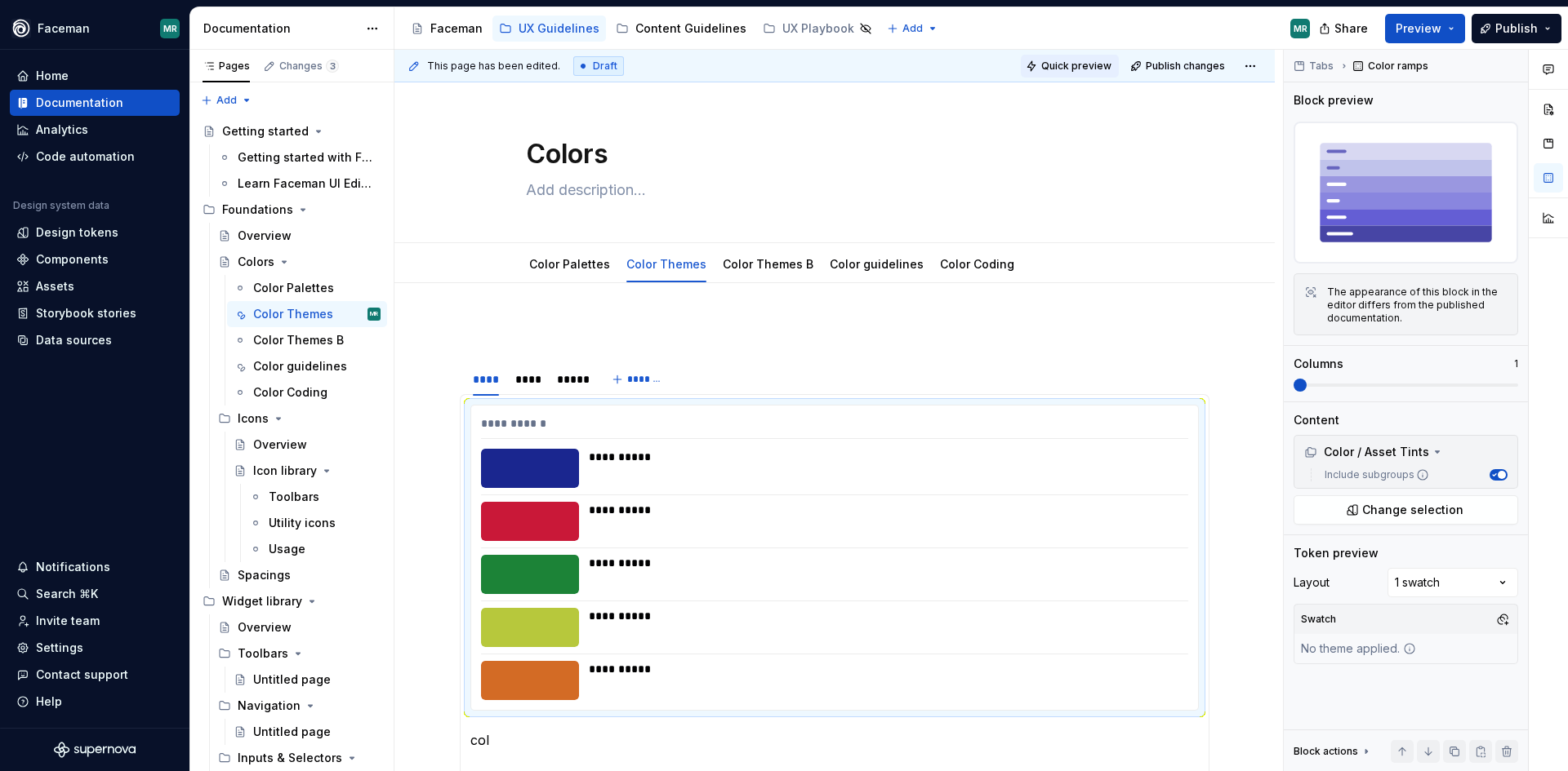
click at [1047, 61] on span "Quick preview" at bounding box center [1076, 67] width 71 height 14
click at [1435, 504] on span "Change selection" at bounding box center [1412, 510] width 102 height 16
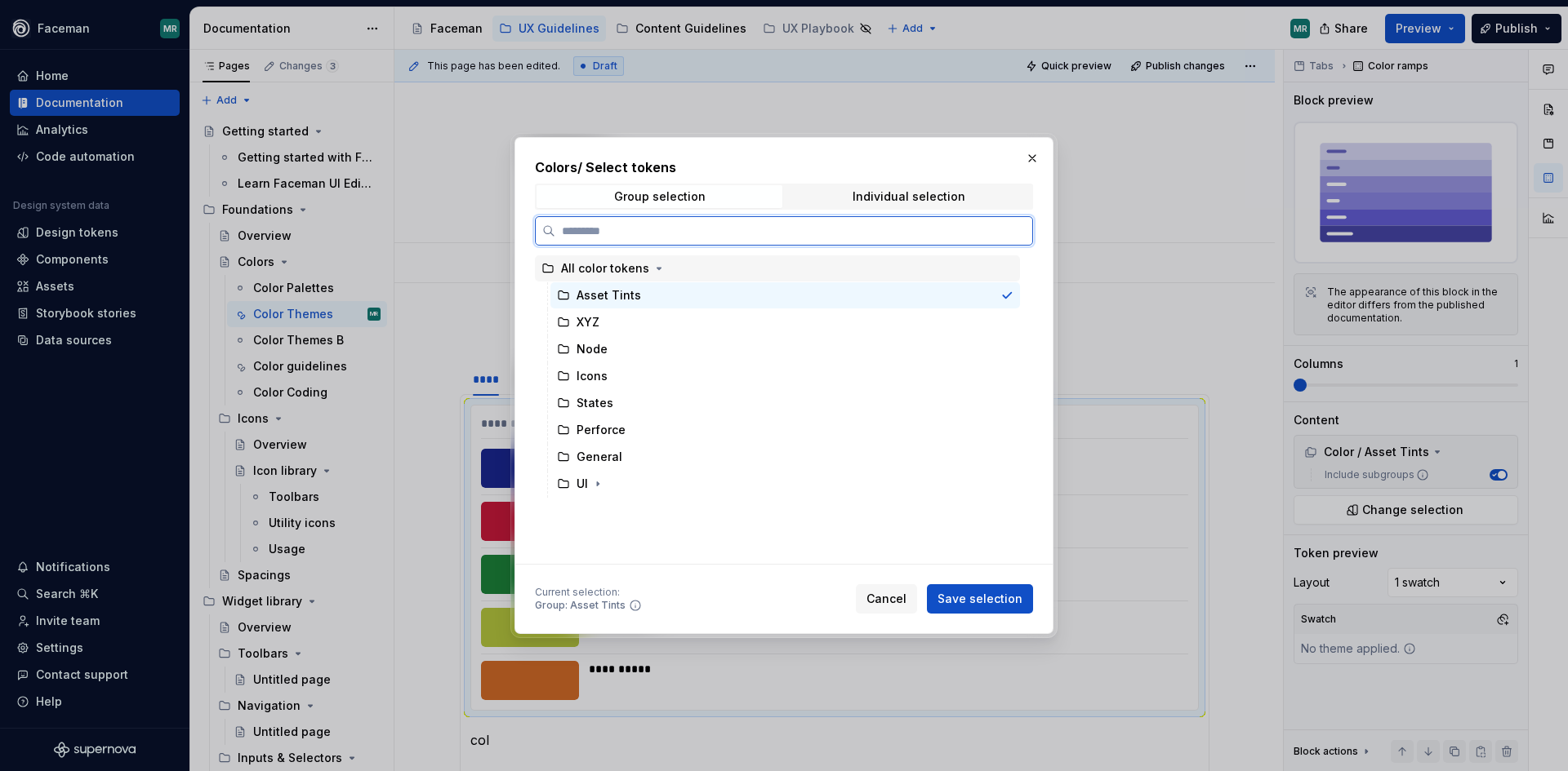
click at [634, 269] on div "All color tokens" at bounding box center [604, 269] width 88 height 16
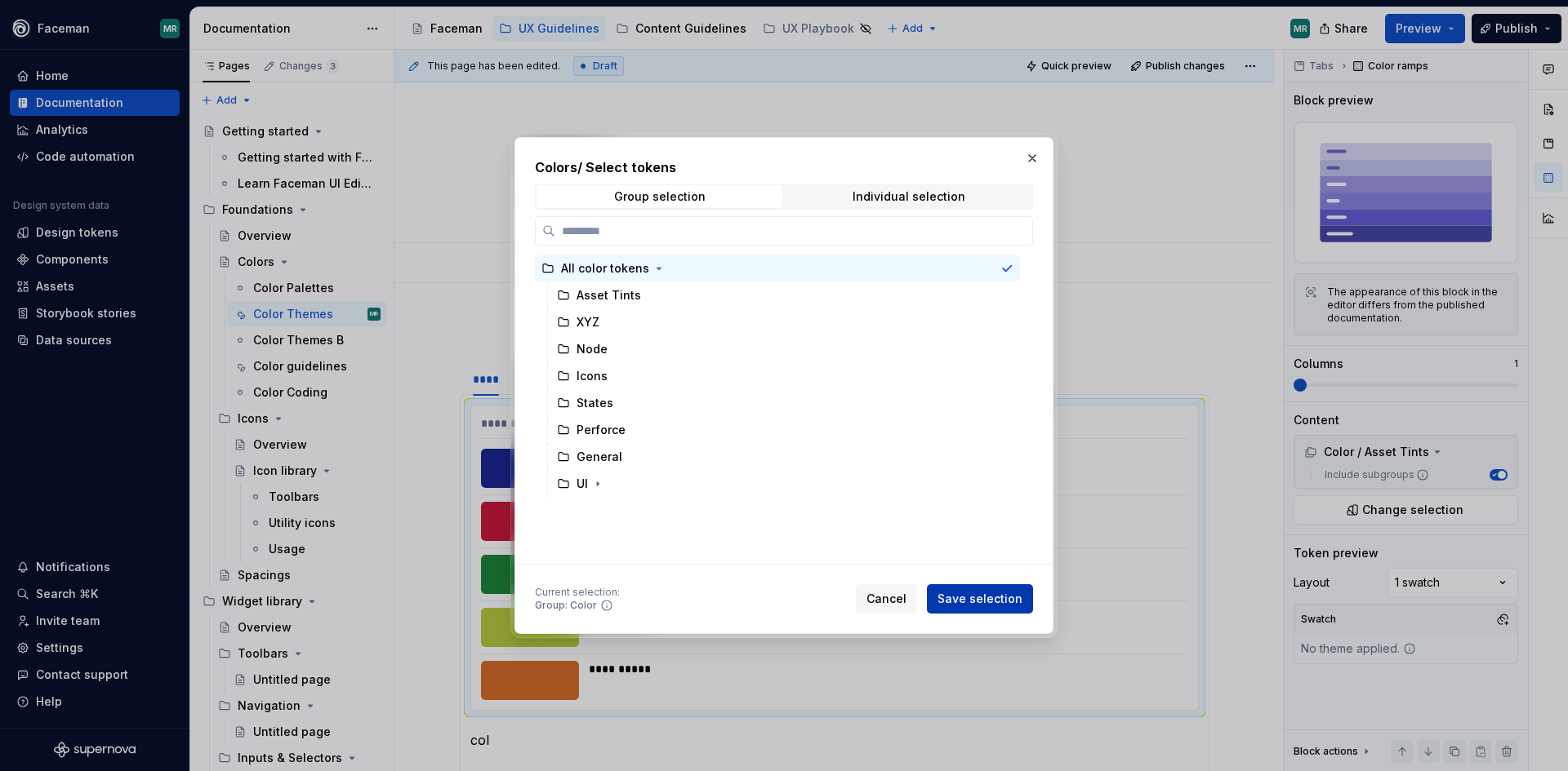
click at [996, 597] on span "Save selection" at bounding box center [980, 599] width 85 height 16
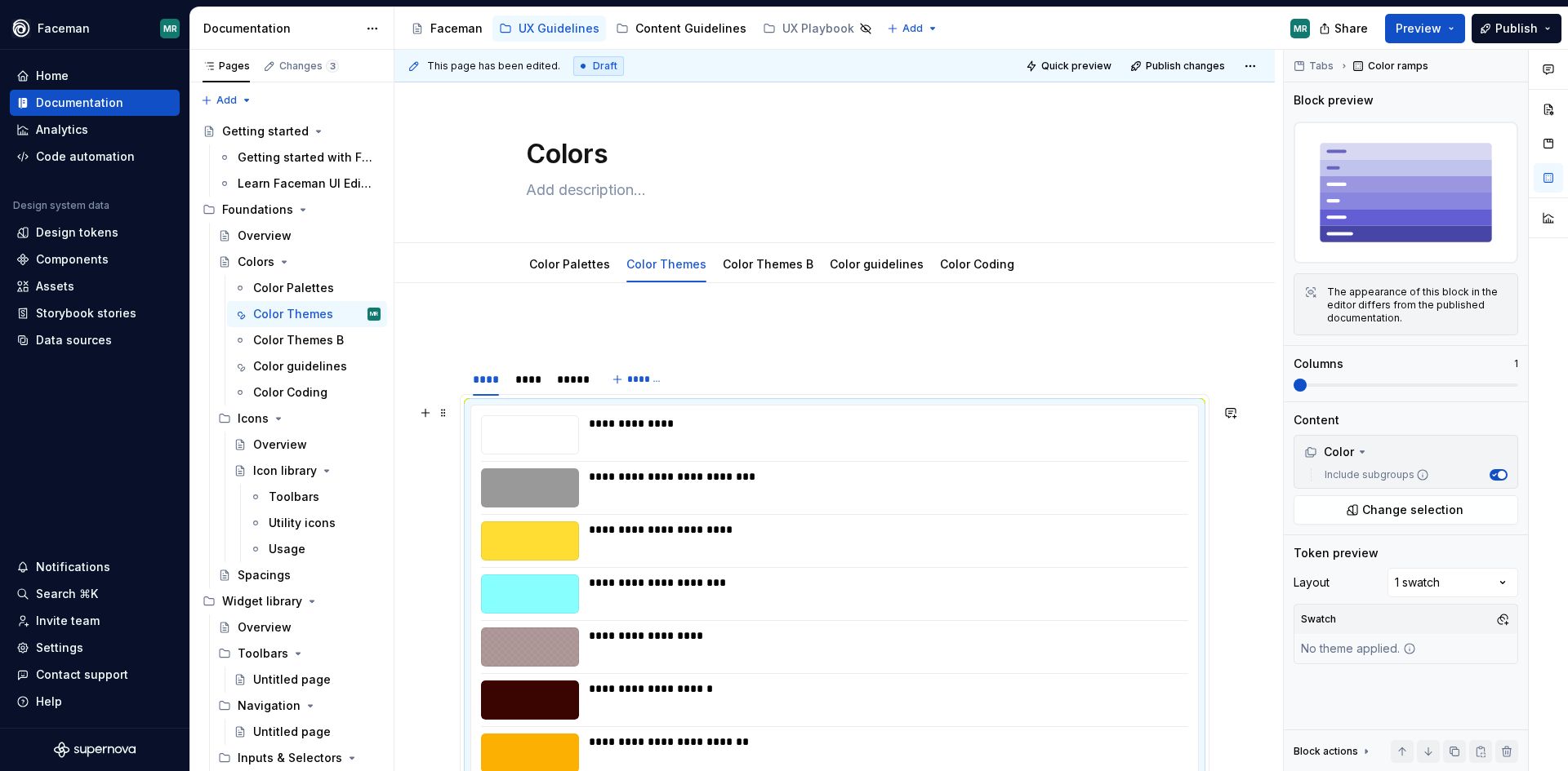
scroll to position [356, 0]
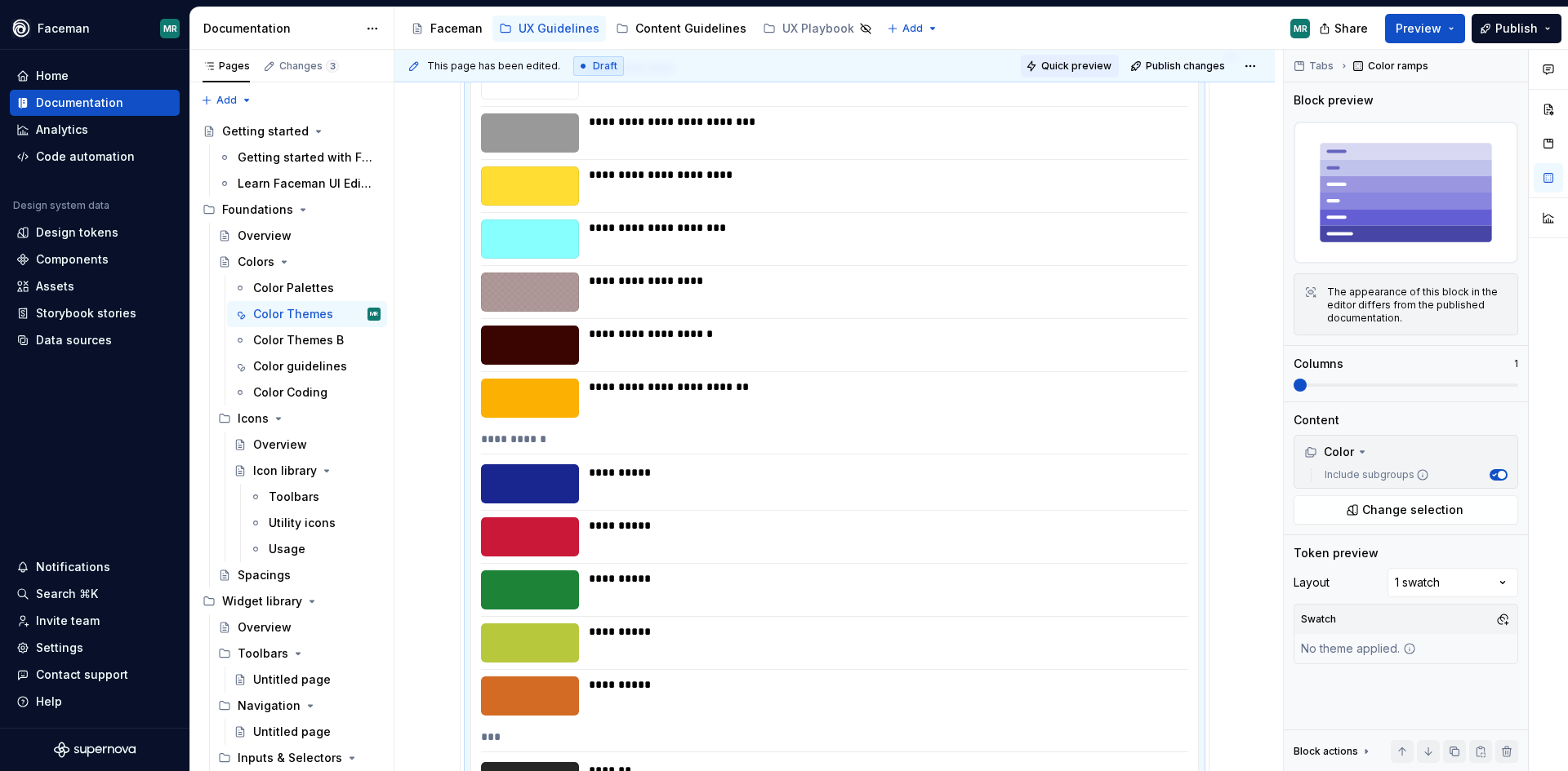
click at [1070, 67] on span "Quick preview" at bounding box center [1076, 67] width 71 height 14
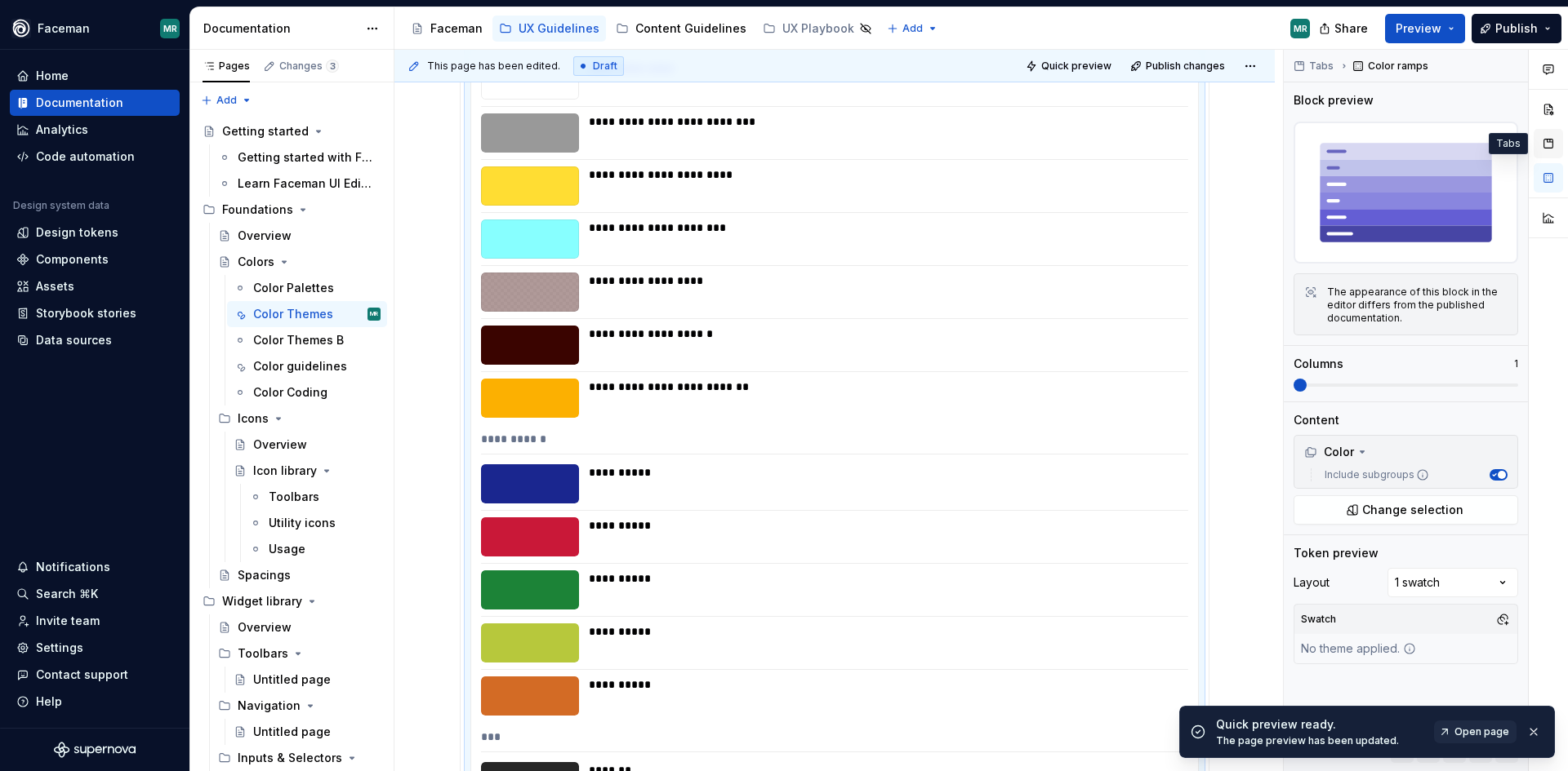
click at [1553, 139] on button "button" at bounding box center [1549, 143] width 29 height 29
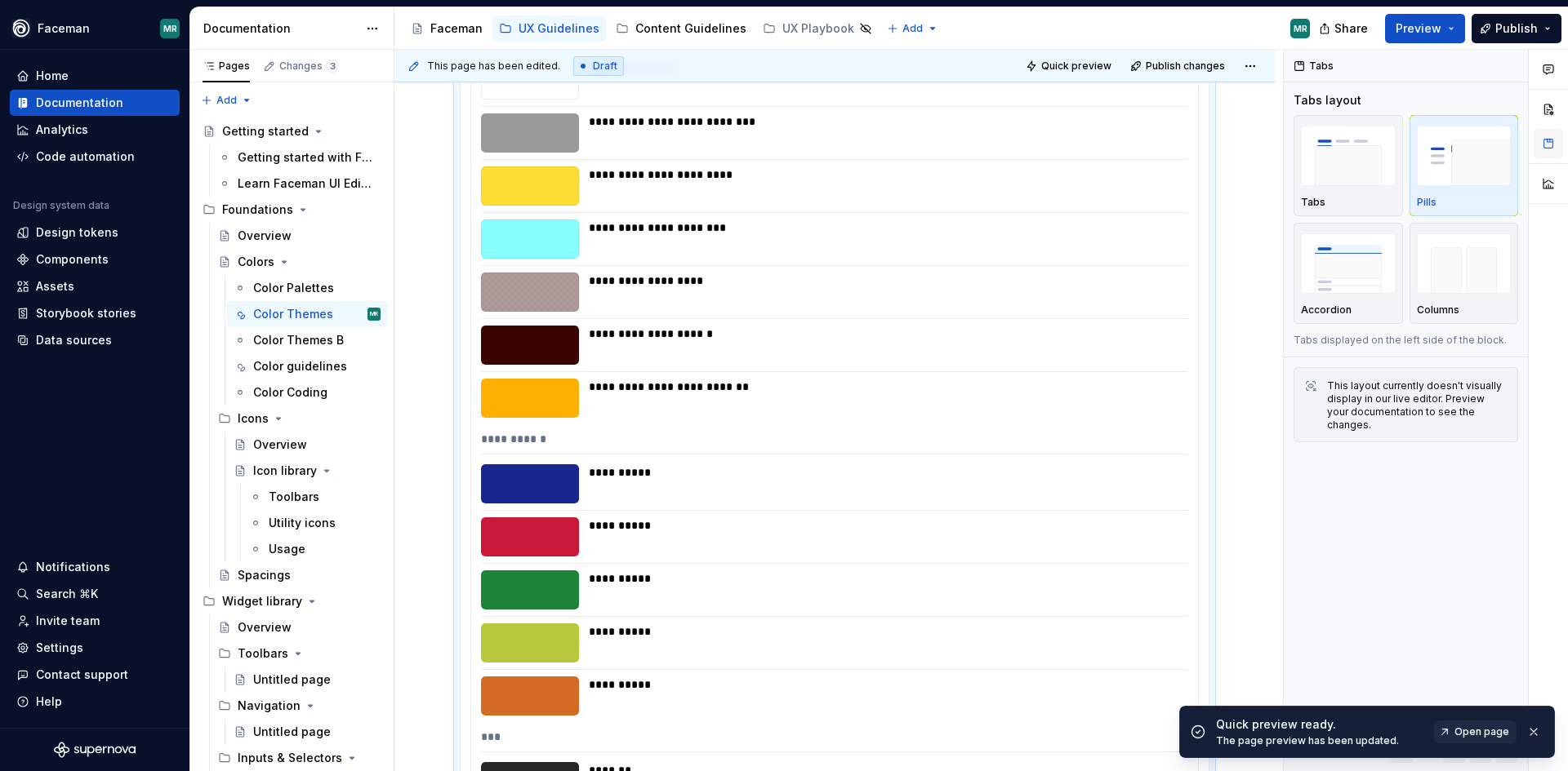
scroll to position [312, 0]
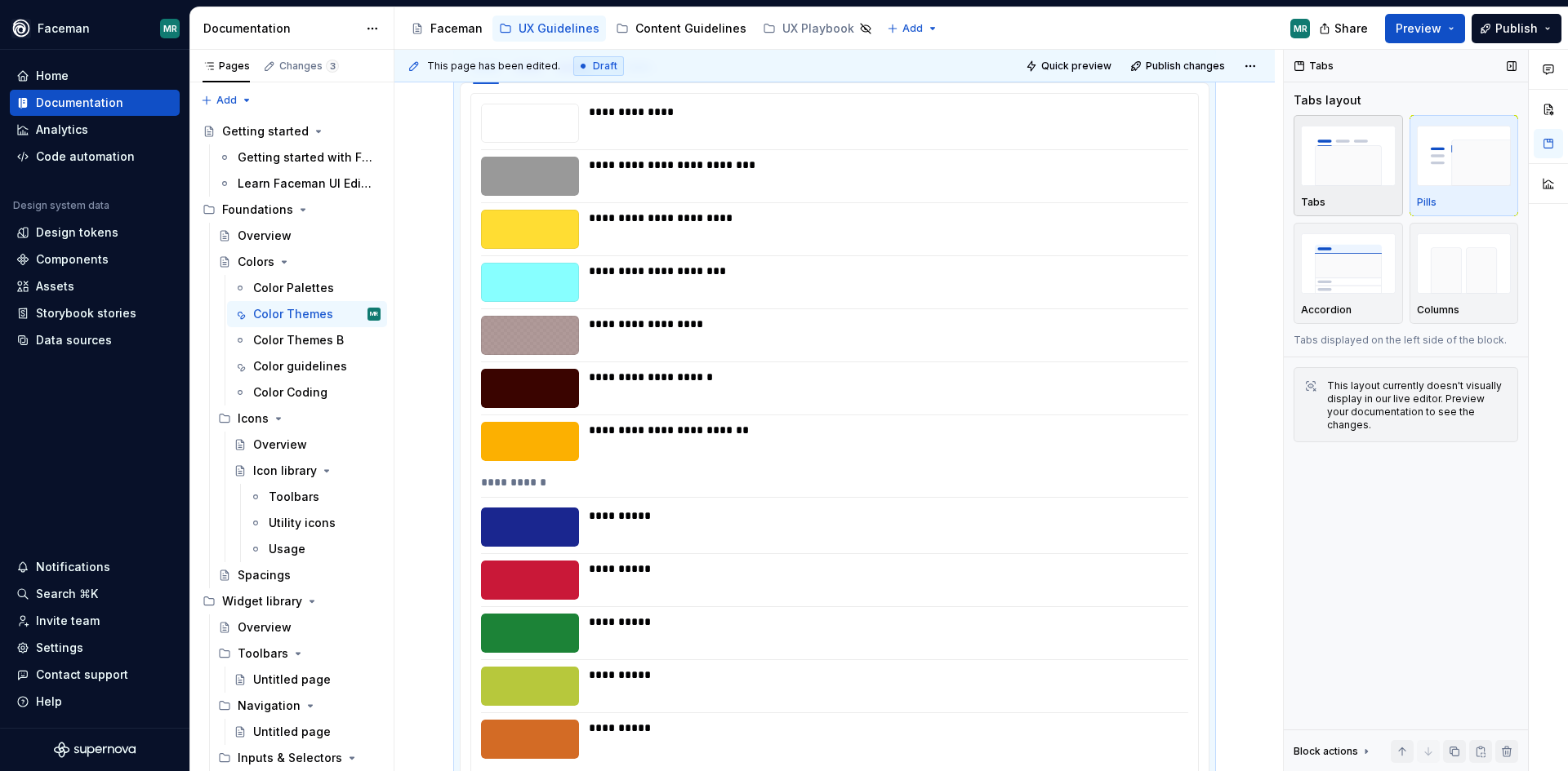
click at [1357, 165] on img "button" at bounding box center [1349, 156] width 95 height 60
click at [1061, 65] on span "Quick preview" at bounding box center [1076, 67] width 71 height 14
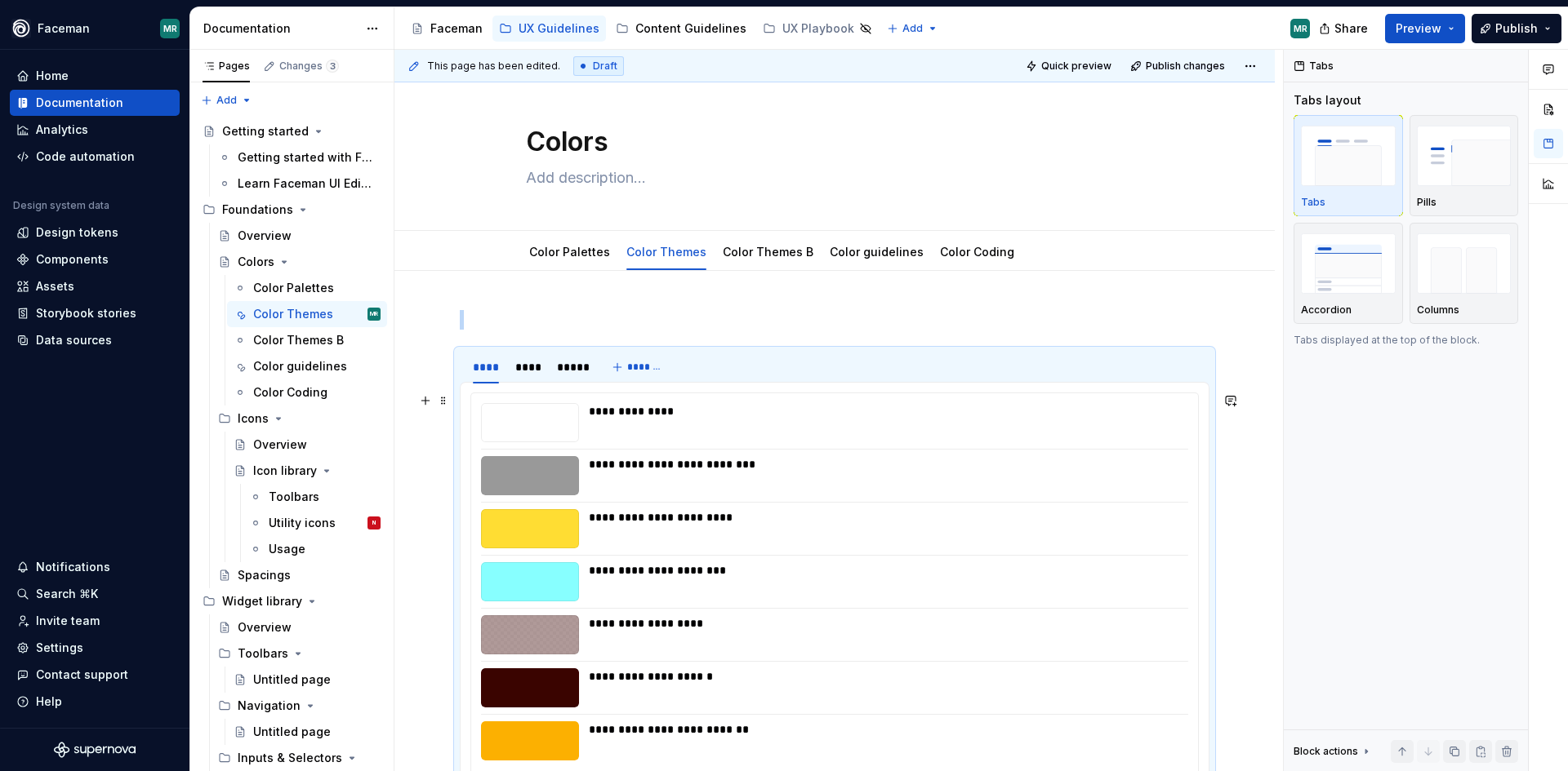
scroll to position [0, 0]
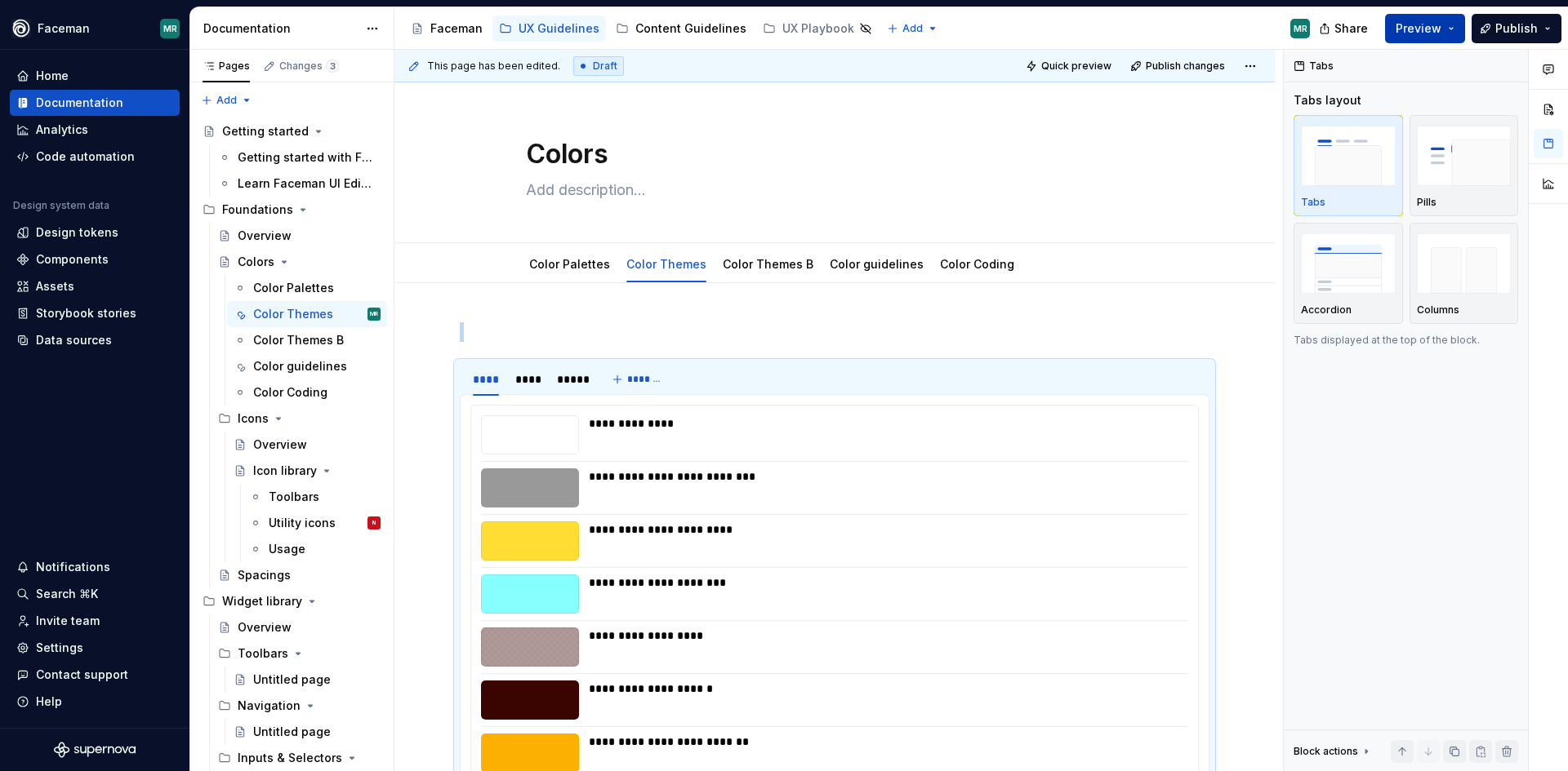
click at [1450, 30] on button "Preview" at bounding box center [1425, 28] width 80 height 29
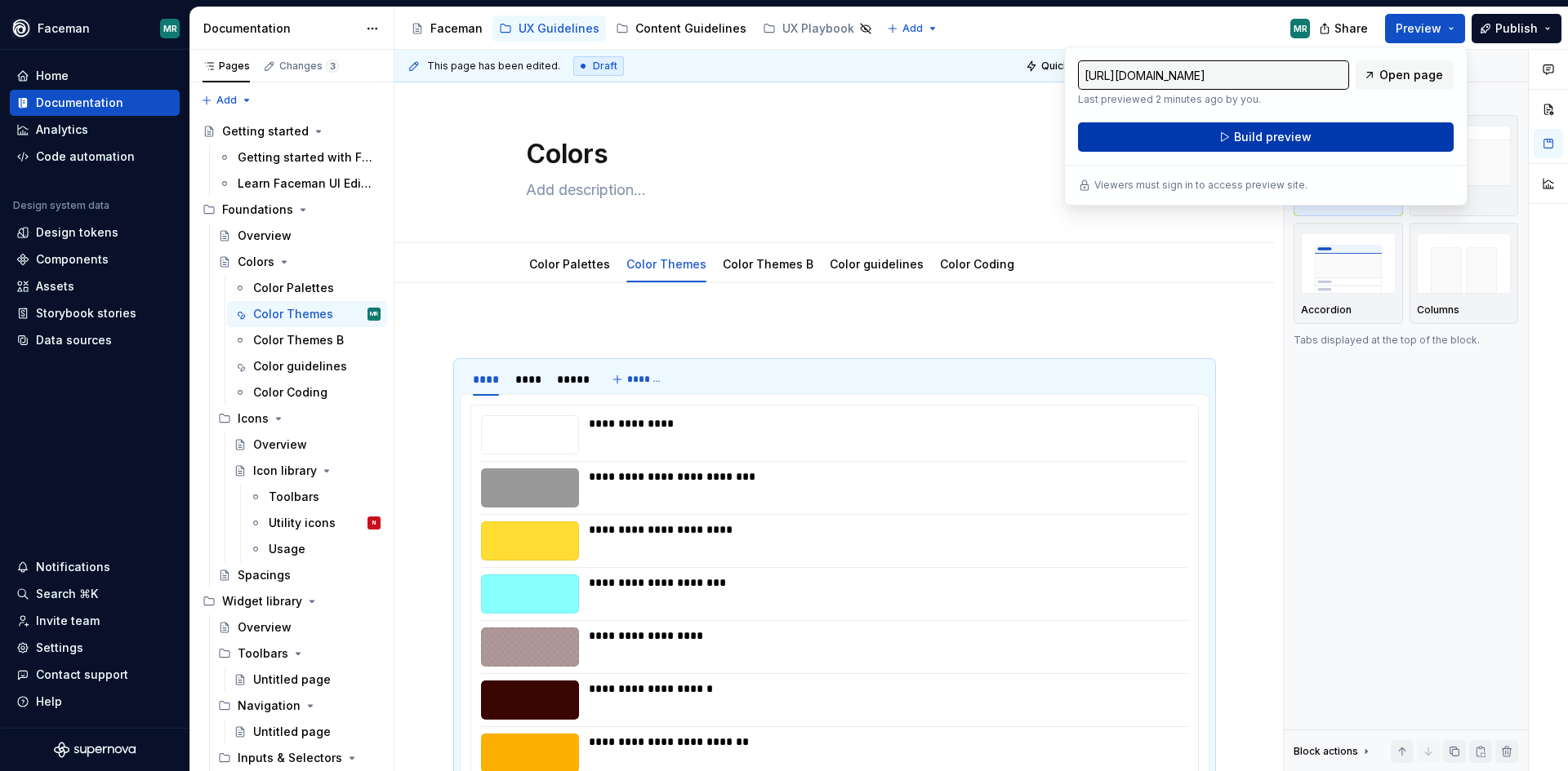
click at [1269, 132] on span "Build preview" at bounding box center [1273, 136] width 77 height 16
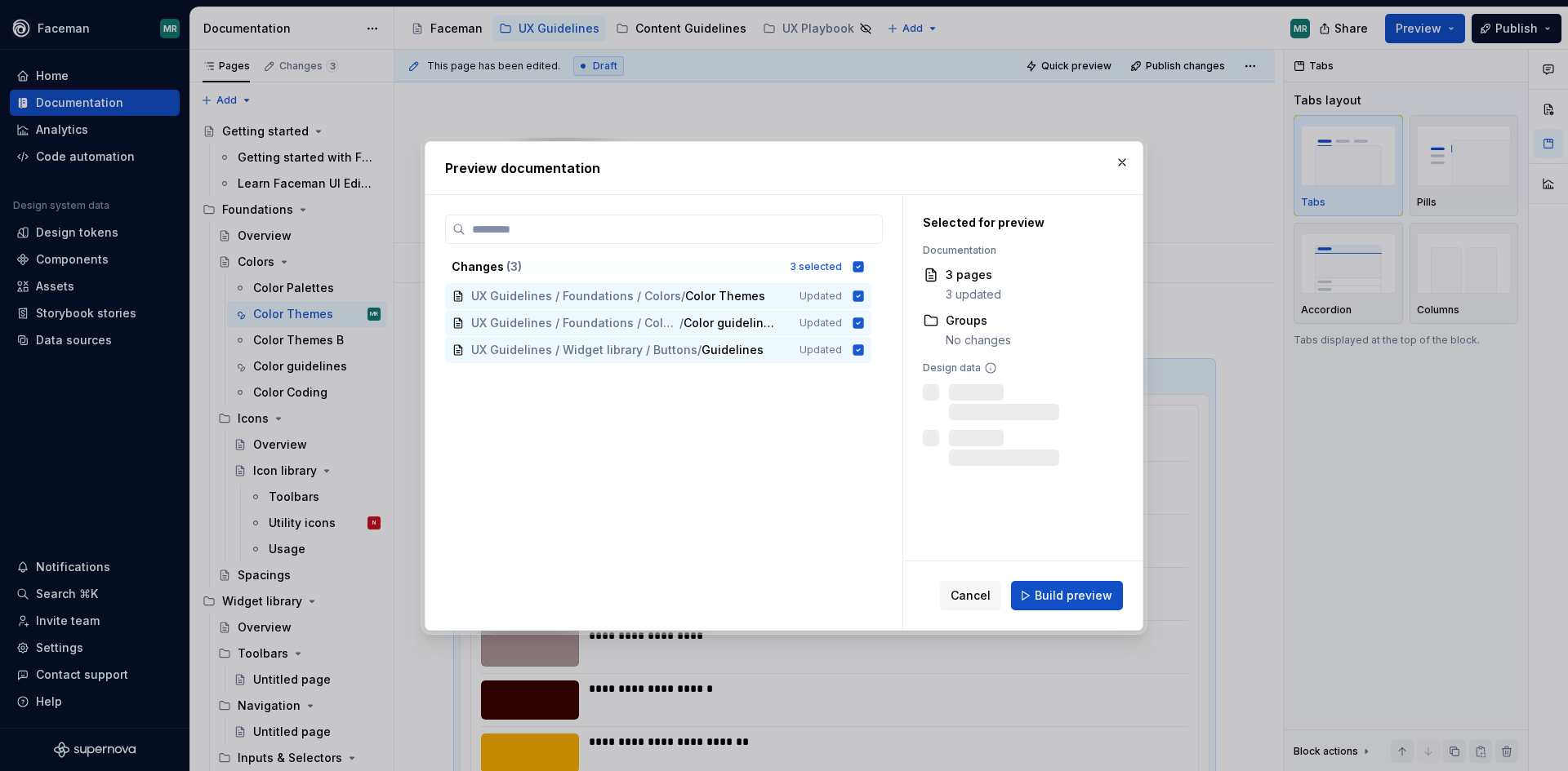
click at [1058, 594] on span "Build preview" at bounding box center [1073, 595] width 77 height 16
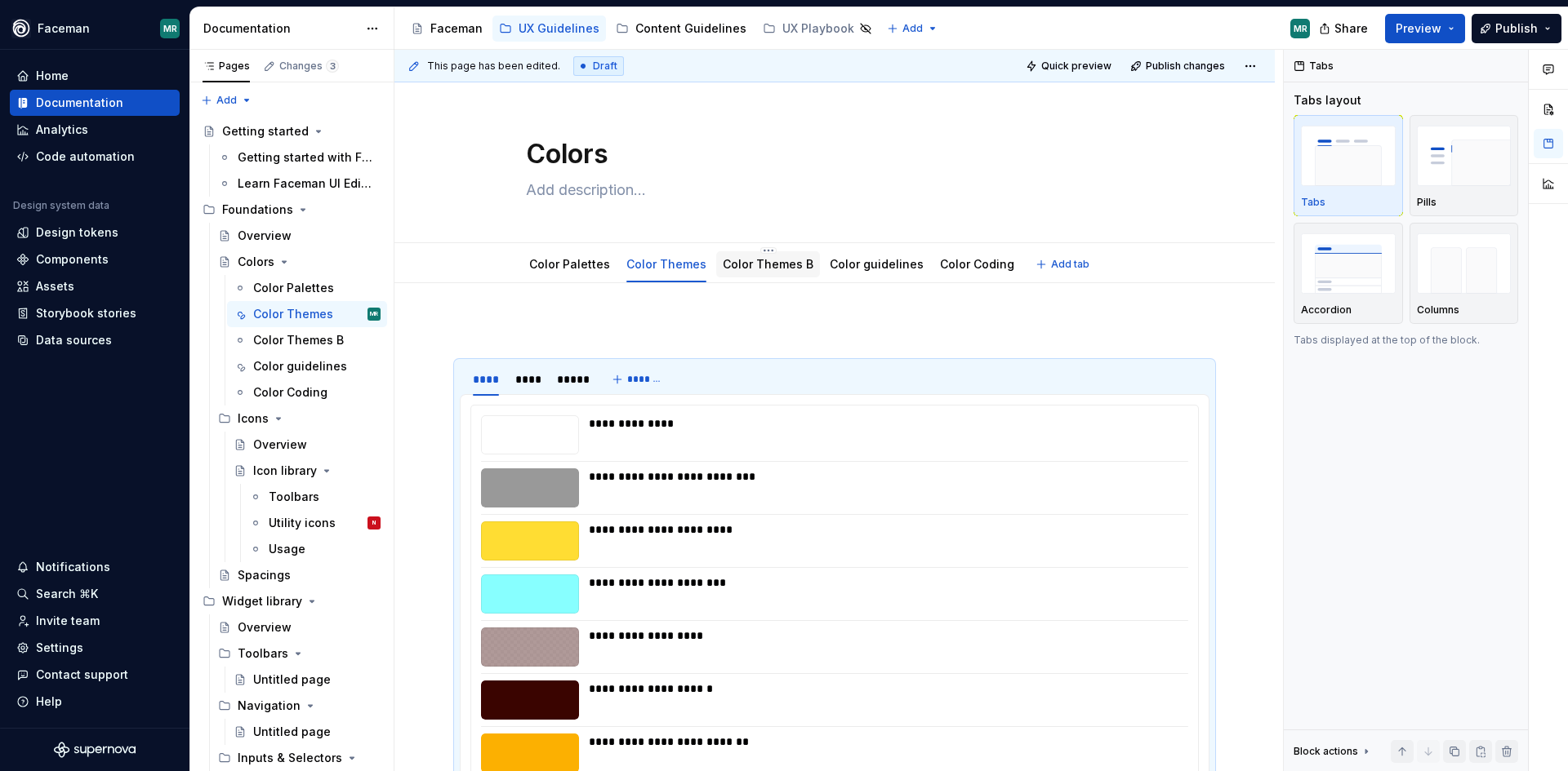
click at [780, 263] on link "Color Themes B" at bounding box center [769, 264] width 91 height 14
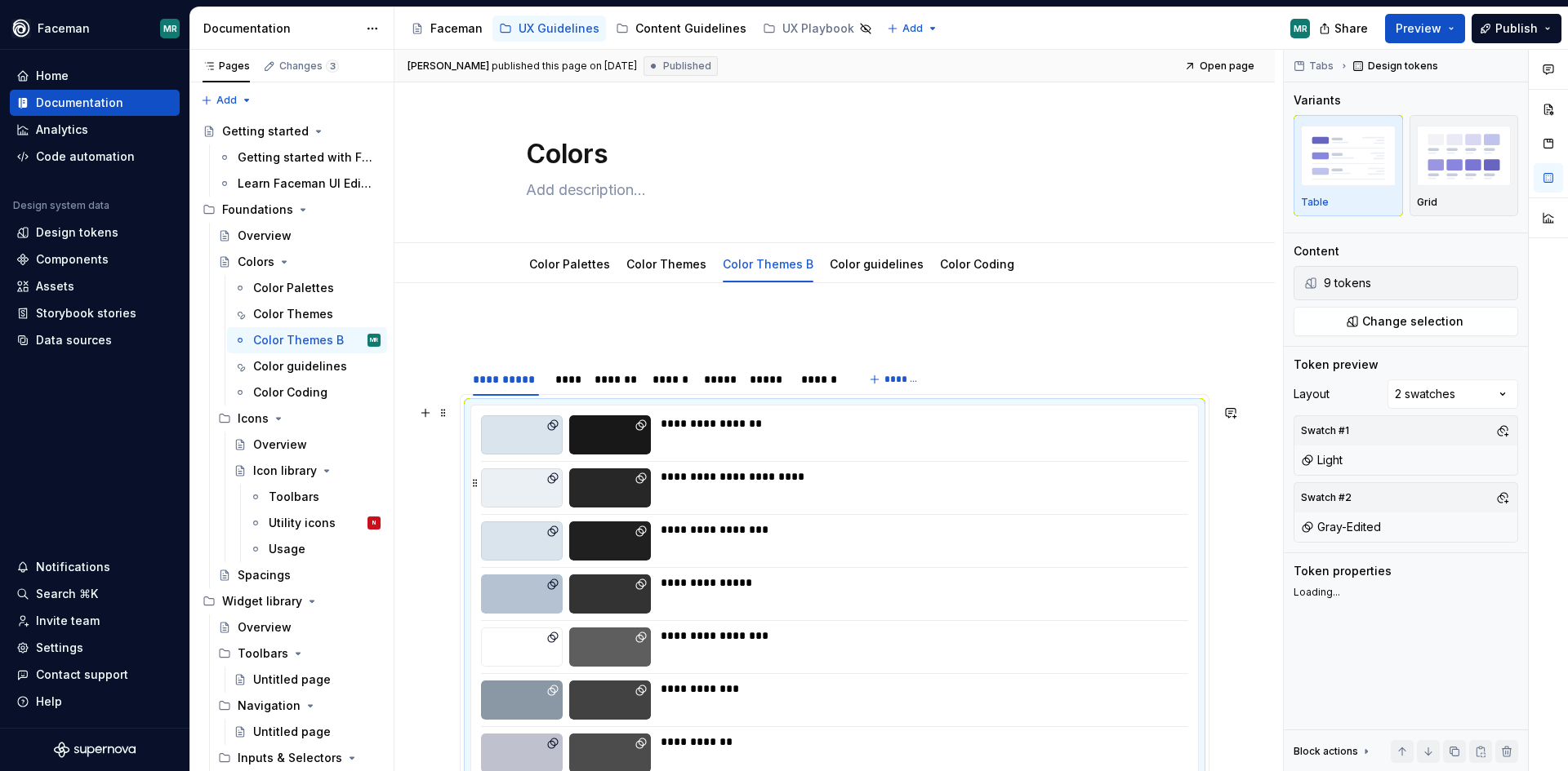
click at [952, 469] on div "**********" at bounding box center [920, 476] width 518 height 16
click at [1470, 156] on img "button" at bounding box center [1465, 156] width 95 height 60
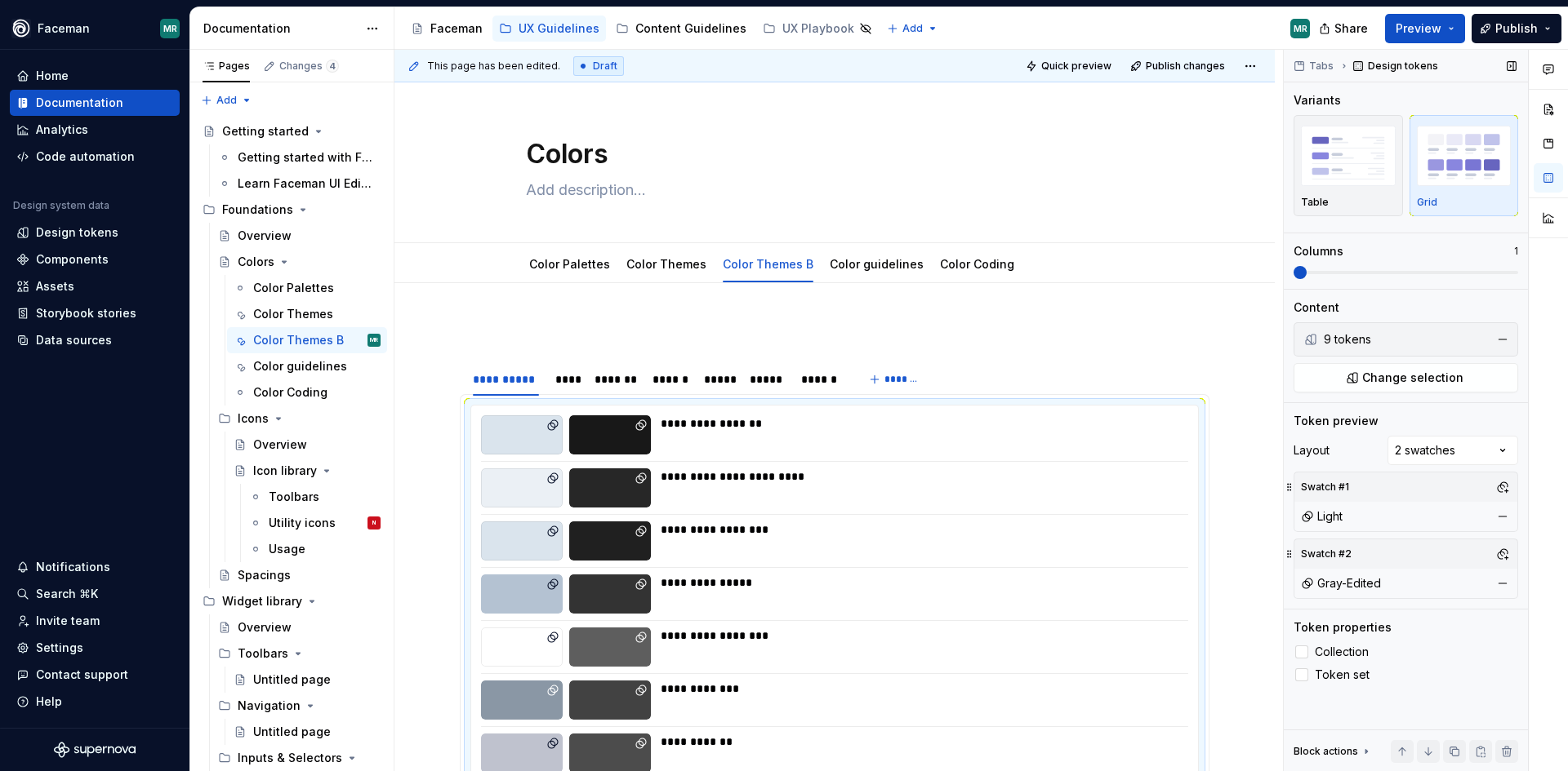
scroll to position [118, 0]
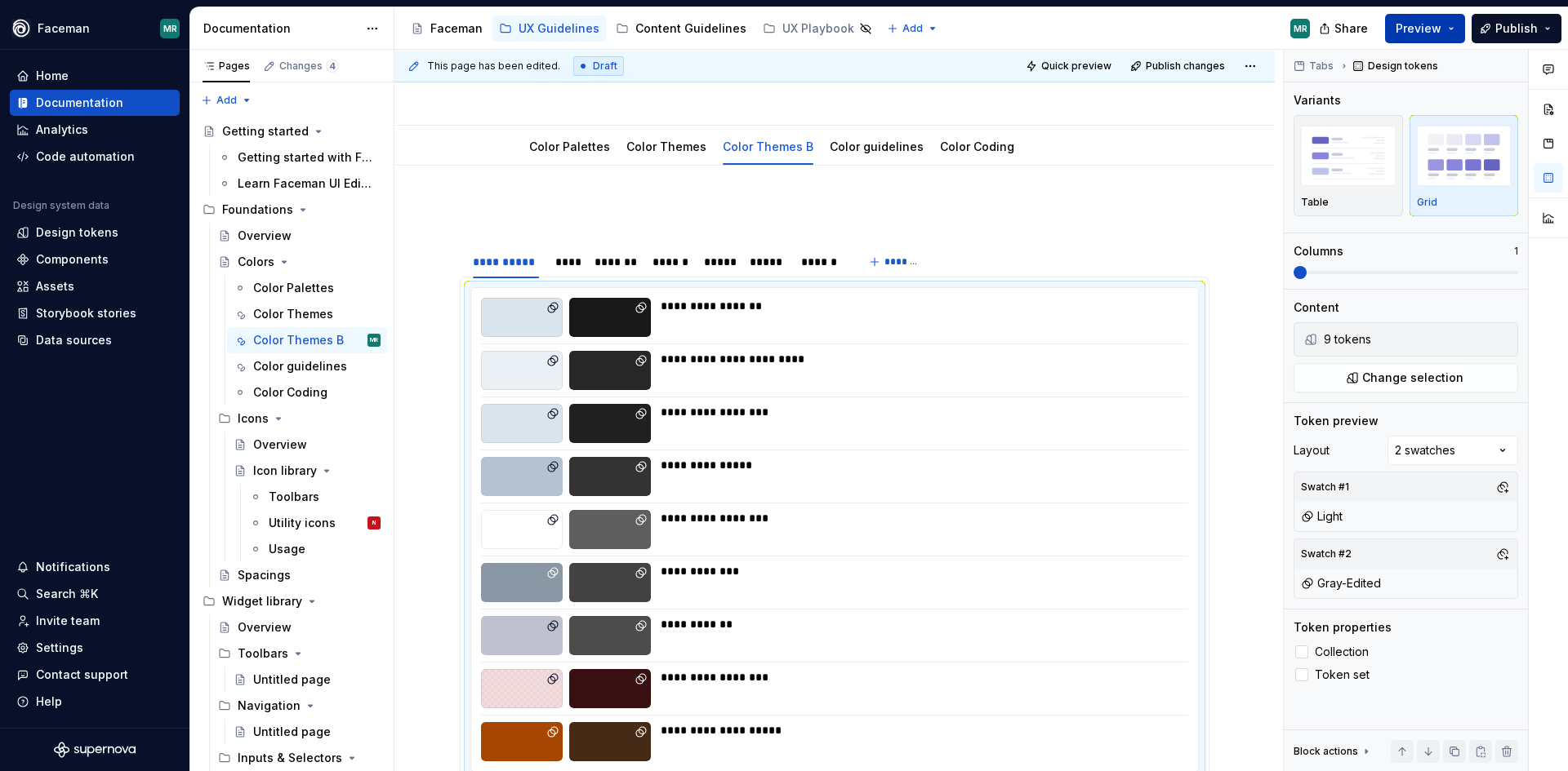
click at [1408, 32] on span "Preview" at bounding box center [1418, 28] width 45 height 16
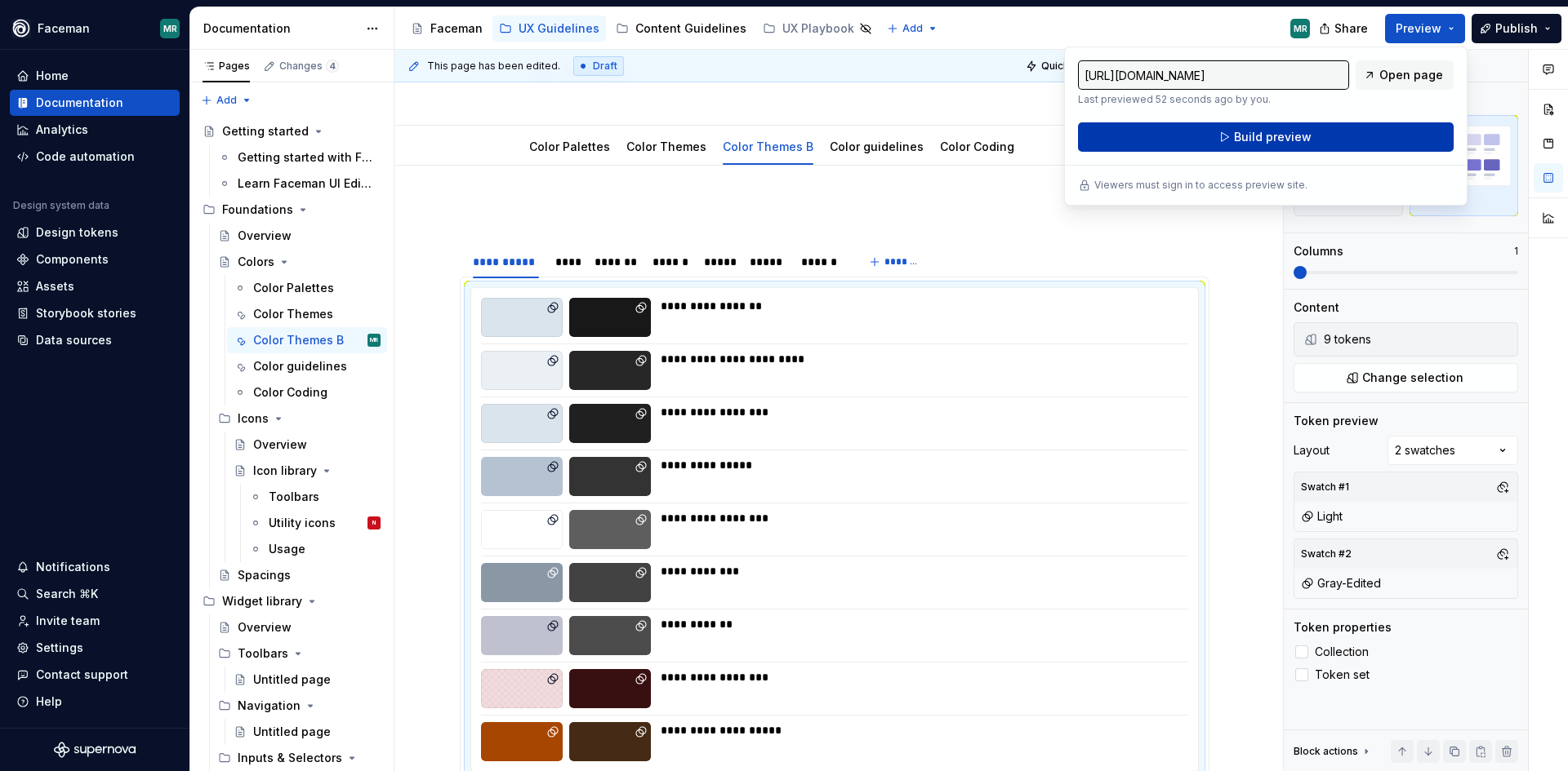
click at [1399, 128] on button "Build preview" at bounding box center [1265, 137] width 376 height 29
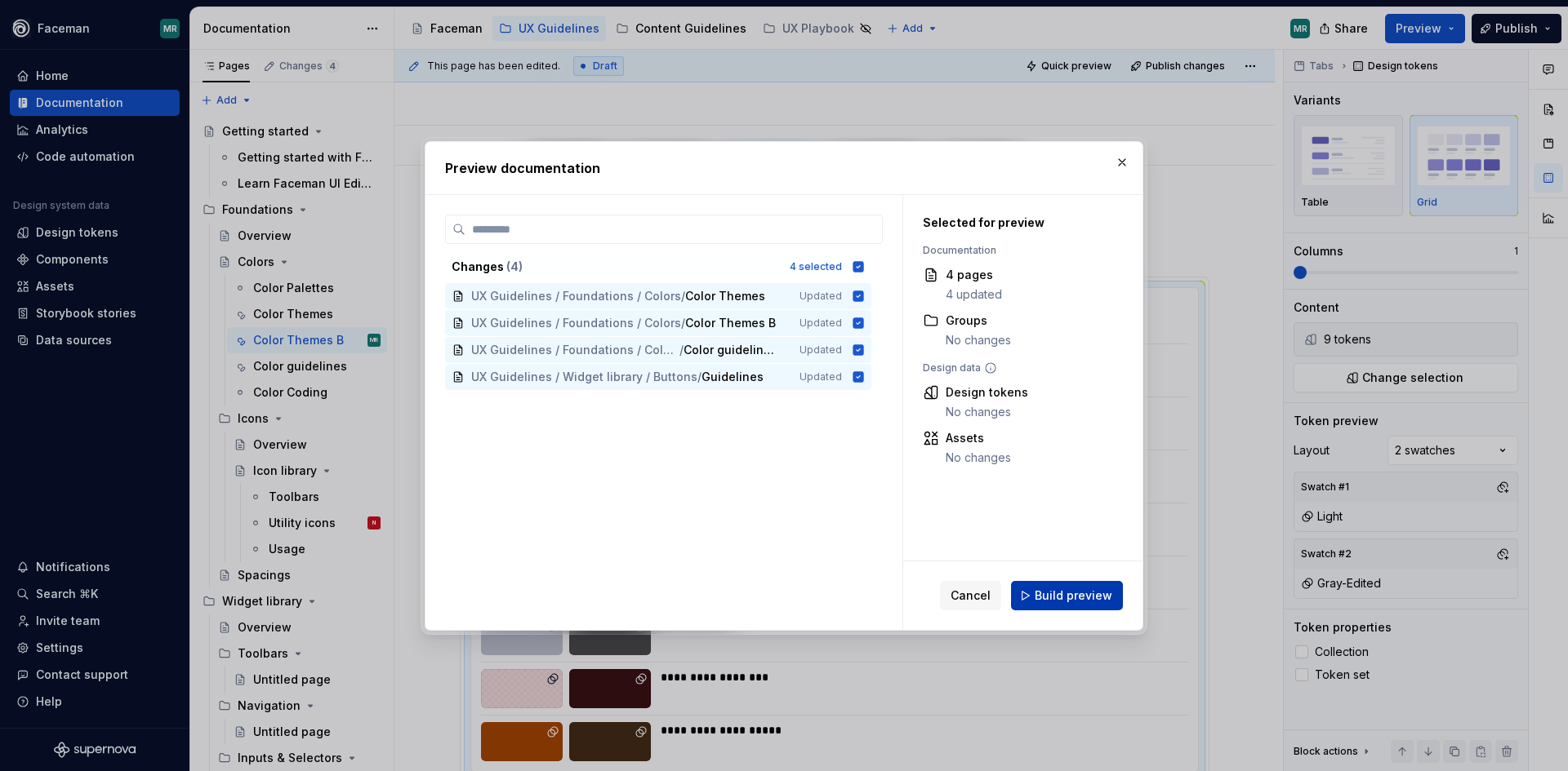
click at [1032, 596] on button "Build preview" at bounding box center [1067, 596] width 112 height 29
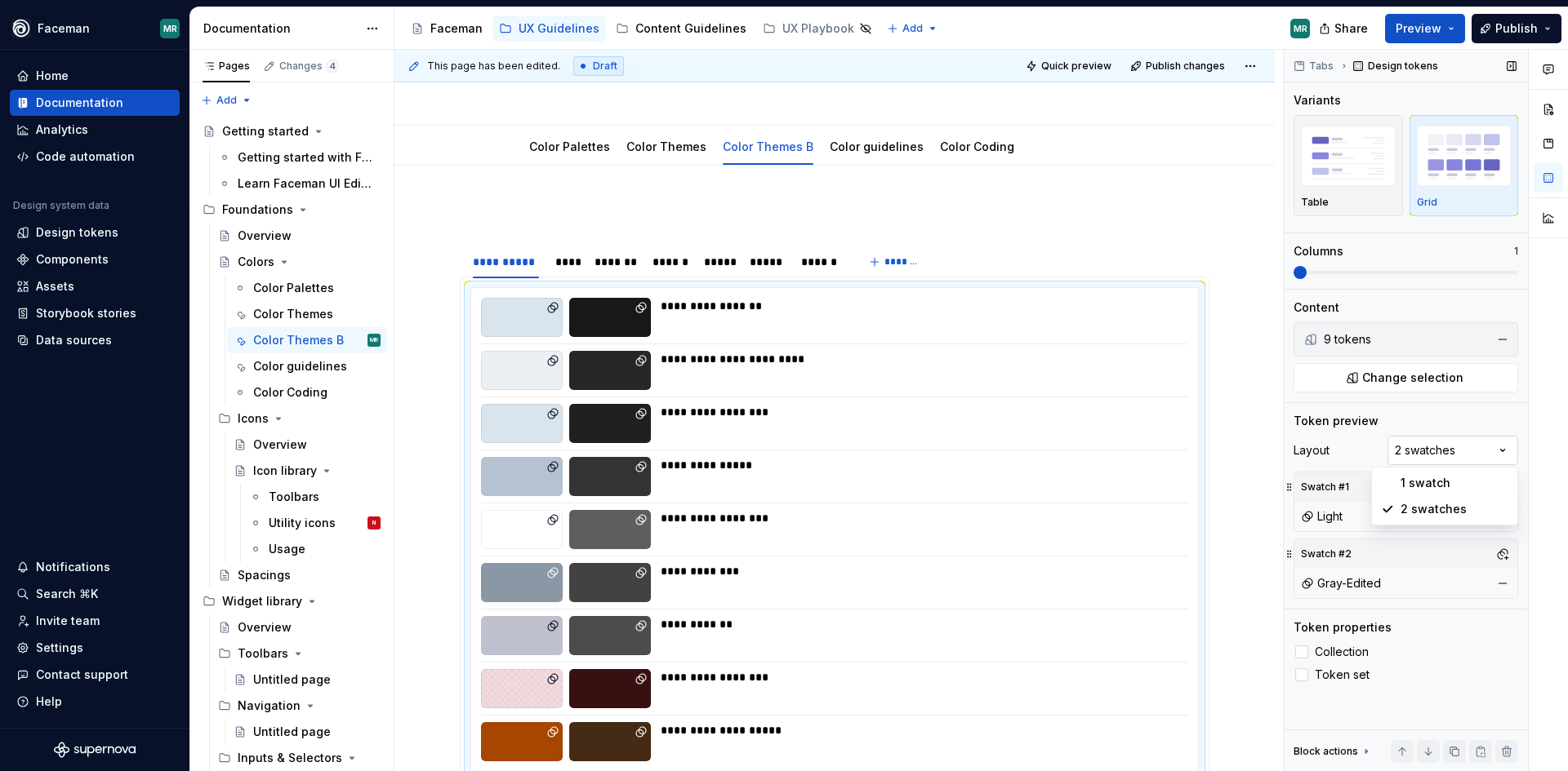
click at [1450, 436] on div "Comments Open comments No comments yet Select ‘Comment’ from the block context …" at bounding box center [1426, 412] width 284 height 723
click at [1447, 447] on div "Comments Open comments No comments yet Select ‘Comment’ from the block context …" at bounding box center [1426, 412] width 284 height 723
click at [1460, 387] on button "Change selection" at bounding box center [1406, 378] width 224 height 29
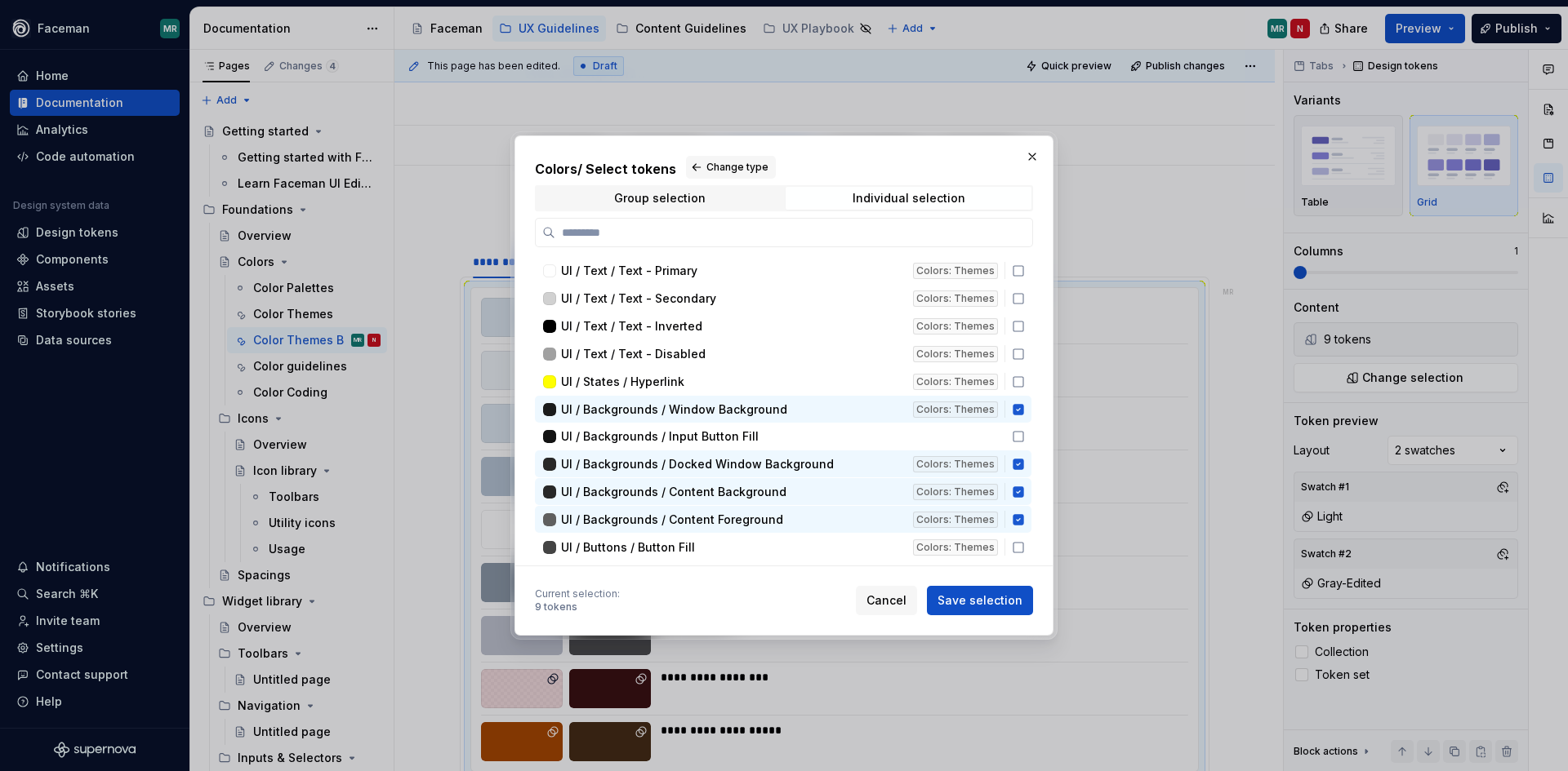
click at [678, 175] on h2 "Colors / Select tokens Change type" at bounding box center [783, 167] width 498 height 23
click at [670, 197] on div "Group selection" at bounding box center [659, 199] width 92 height 14
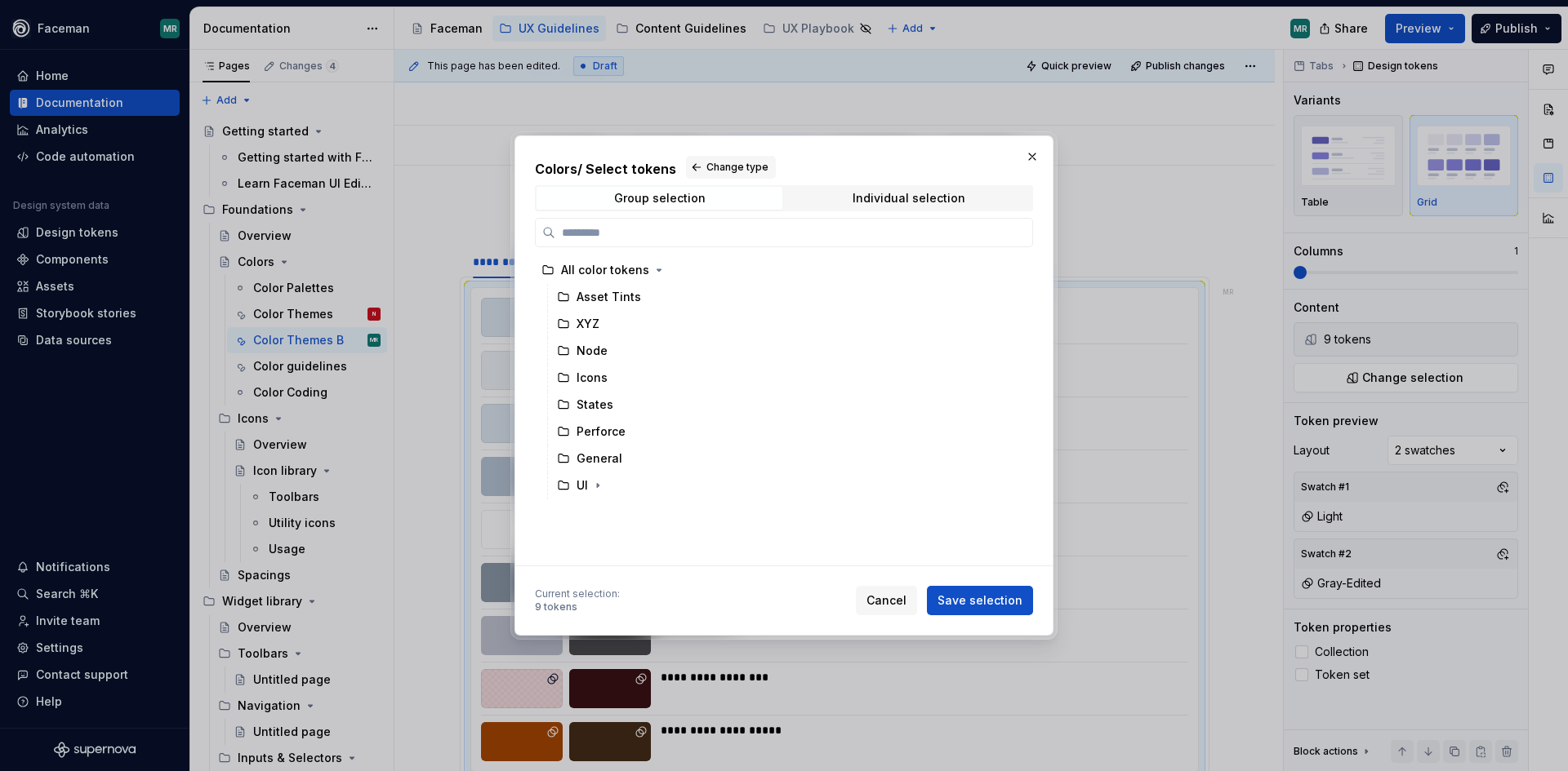
drag, startPoint x: 898, startPoint y: 598, endPoint x: 935, endPoint y: 519, distance: 87.2
click at [898, 598] on span "Cancel" at bounding box center [886, 600] width 40 height 16
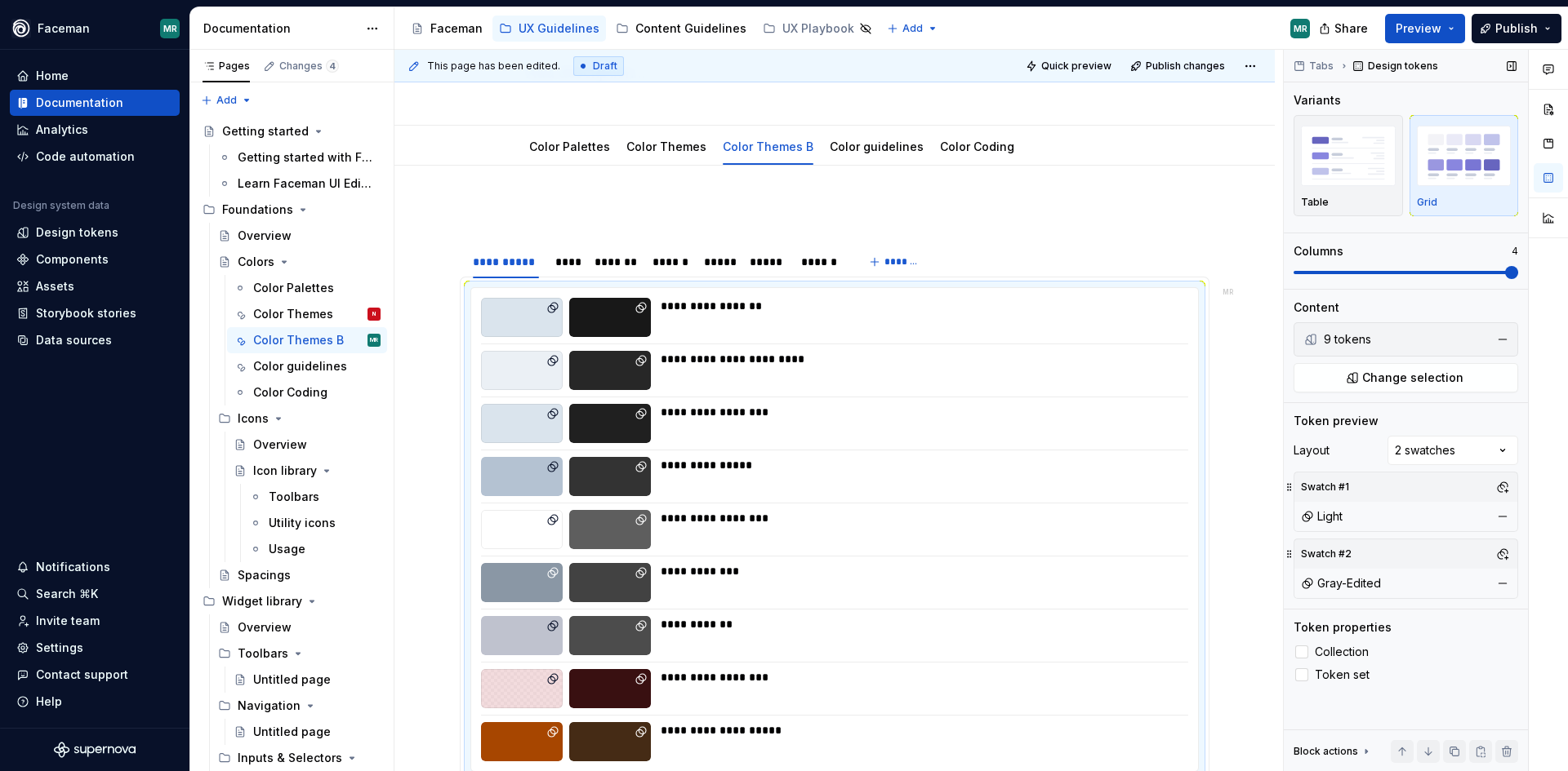
click at [1519, 273] on span at bounding box center [1512, 272] width 14 height 14
click at [1547, 149] on button "button" at bounding box center [1549, 143] width 29 height 29
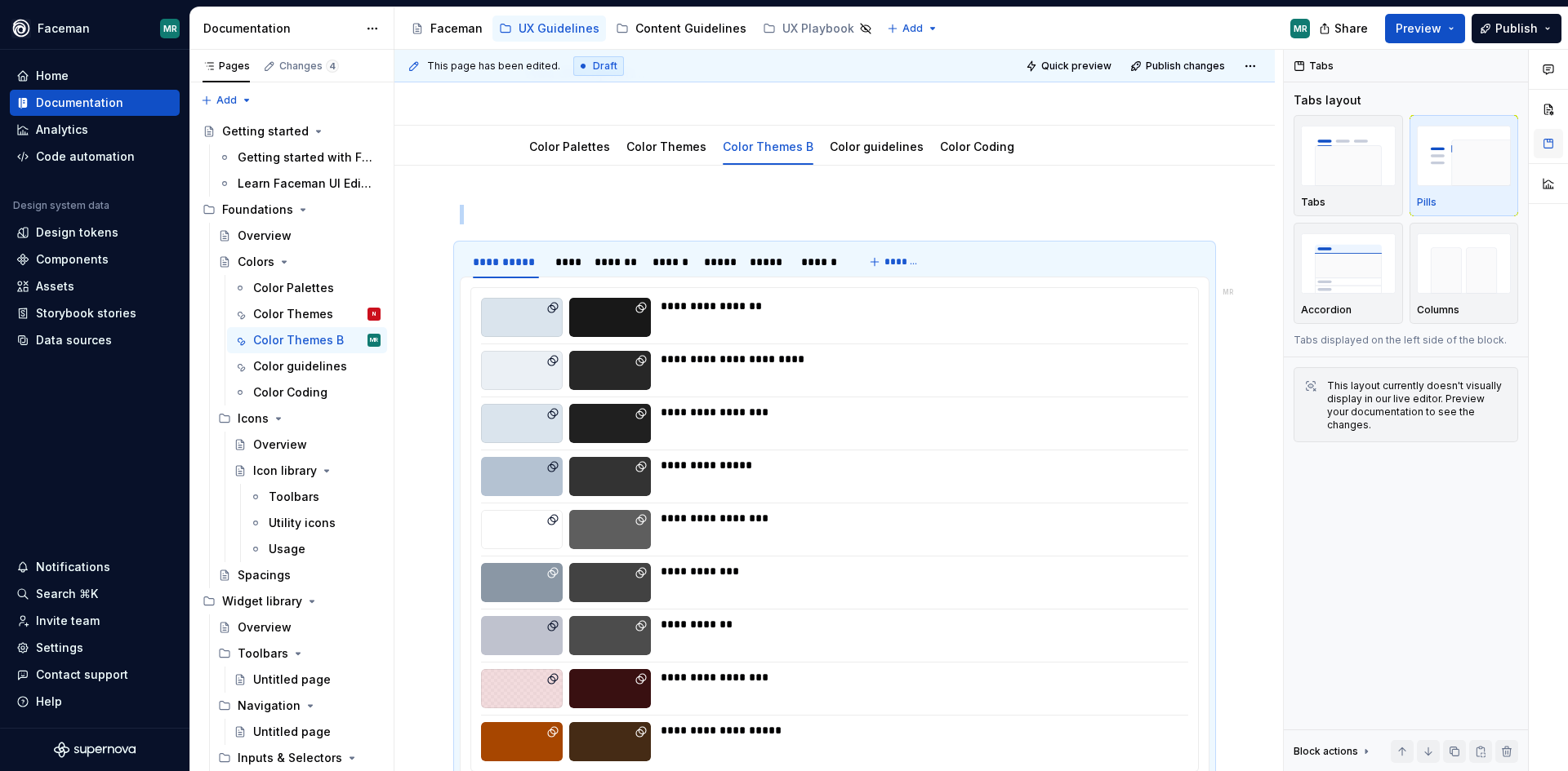
scroll to position [128, 0]
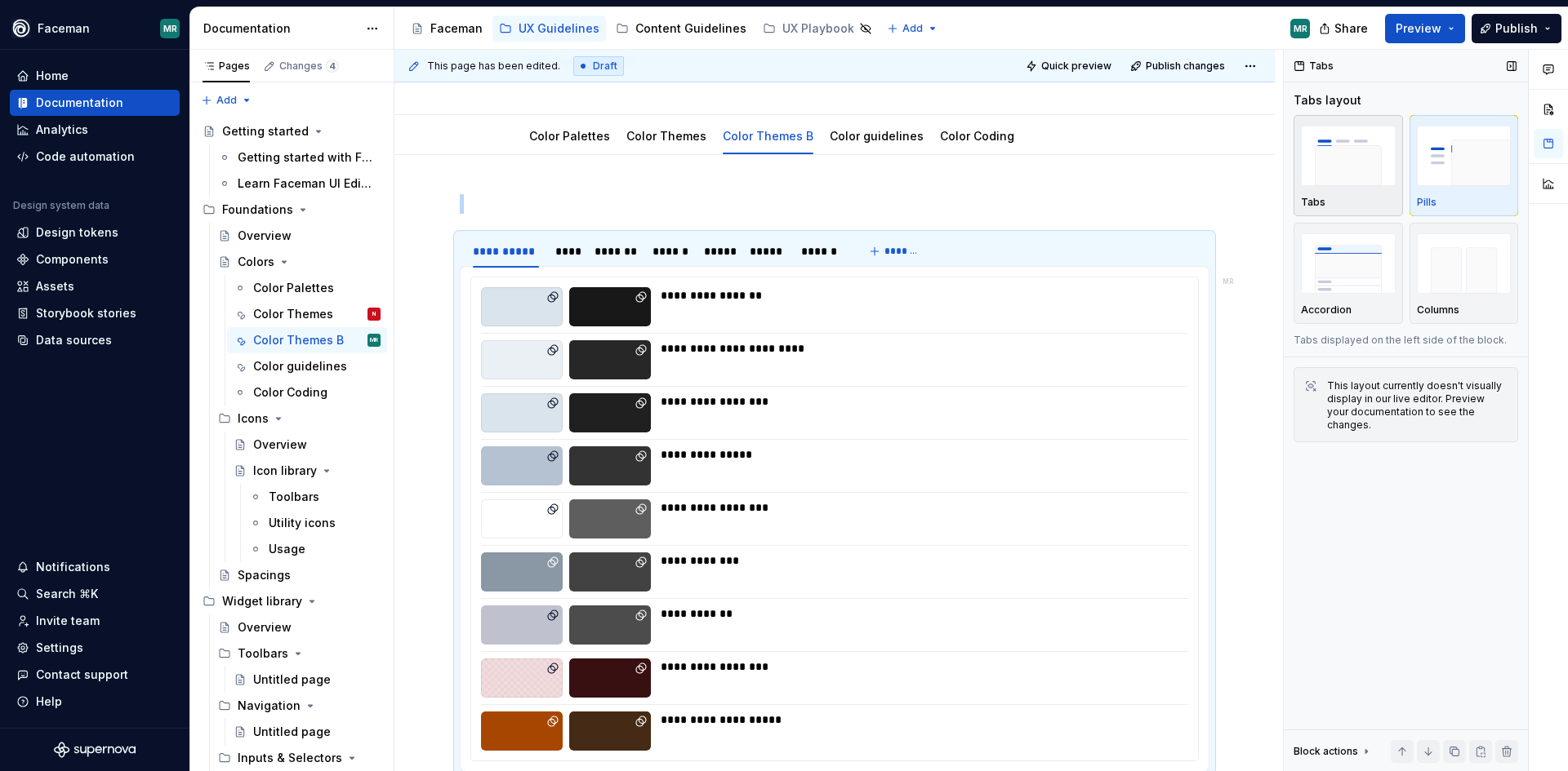
click at [1355, 157] on img "button" at bounding box center [1349, 156] width 95 height 60
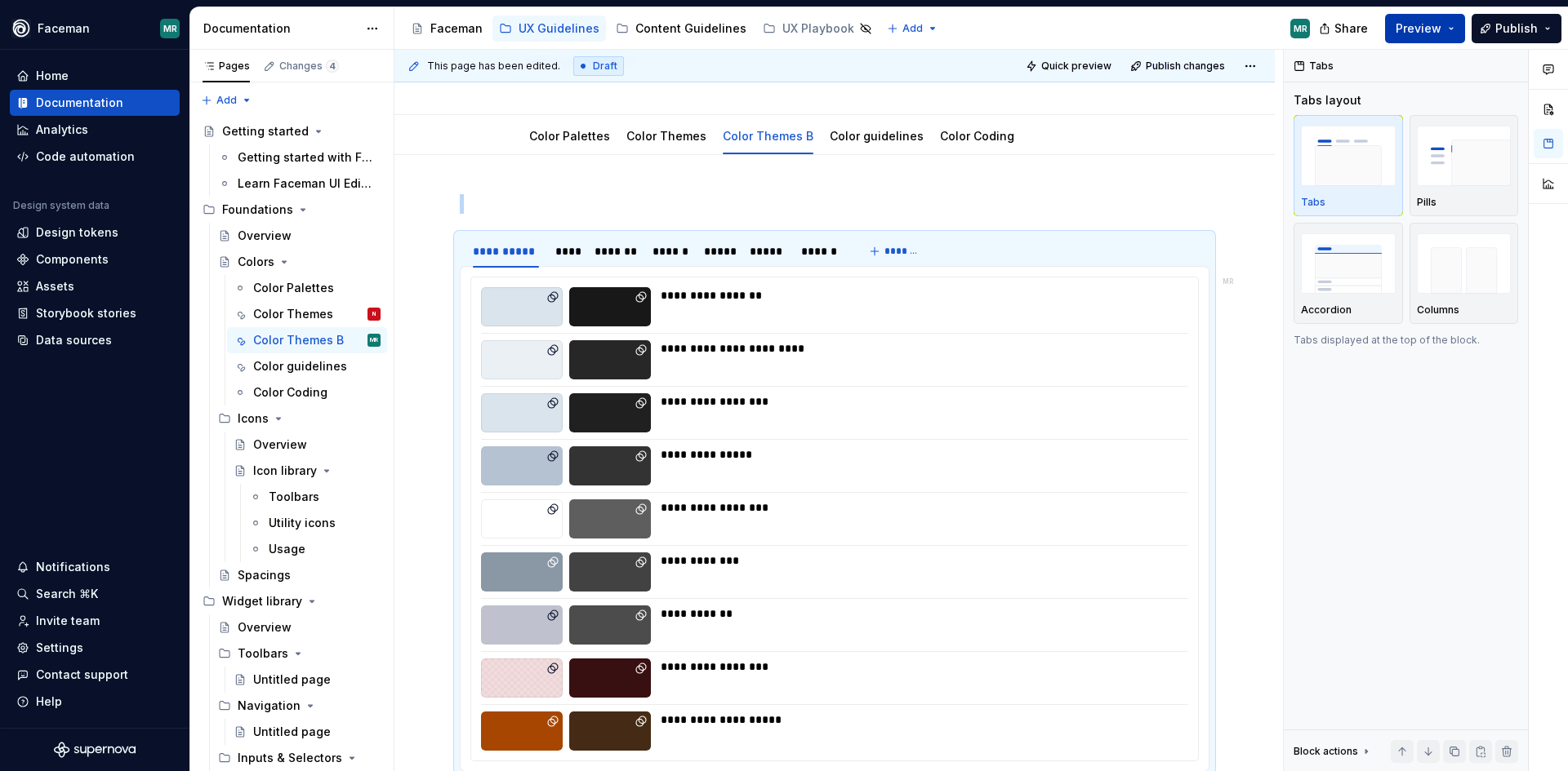
click at [1416, 31] on span "Preview" at bounding box center [1418, 28] width 45 height 16
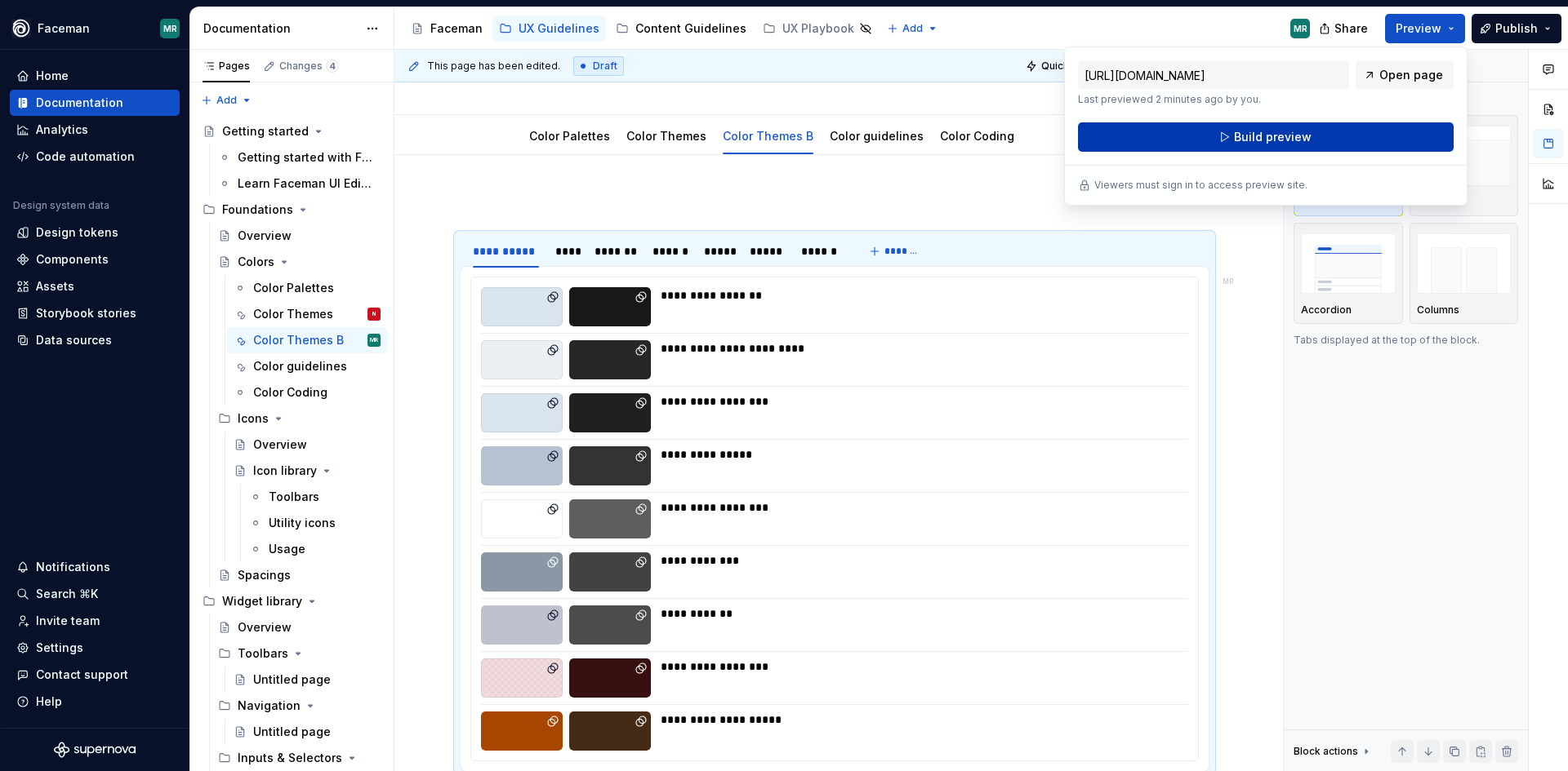
click at [1403, 131] on button "Build preview" at bounding box center [1265, 137] width 376 height 29
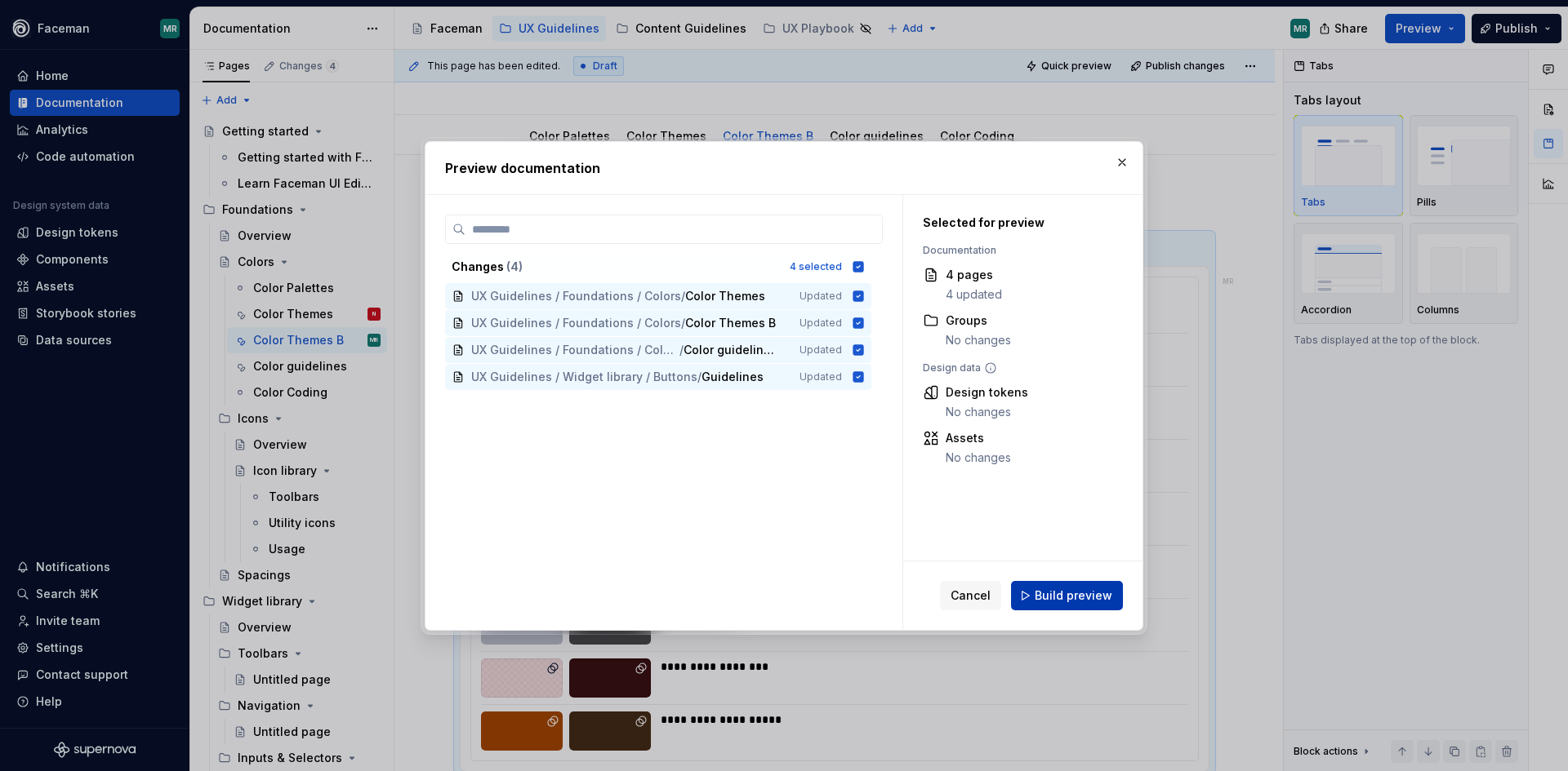
click at [1070, 600] on span "Build preview" at bounding box center [1073, 595] width 77 height 16
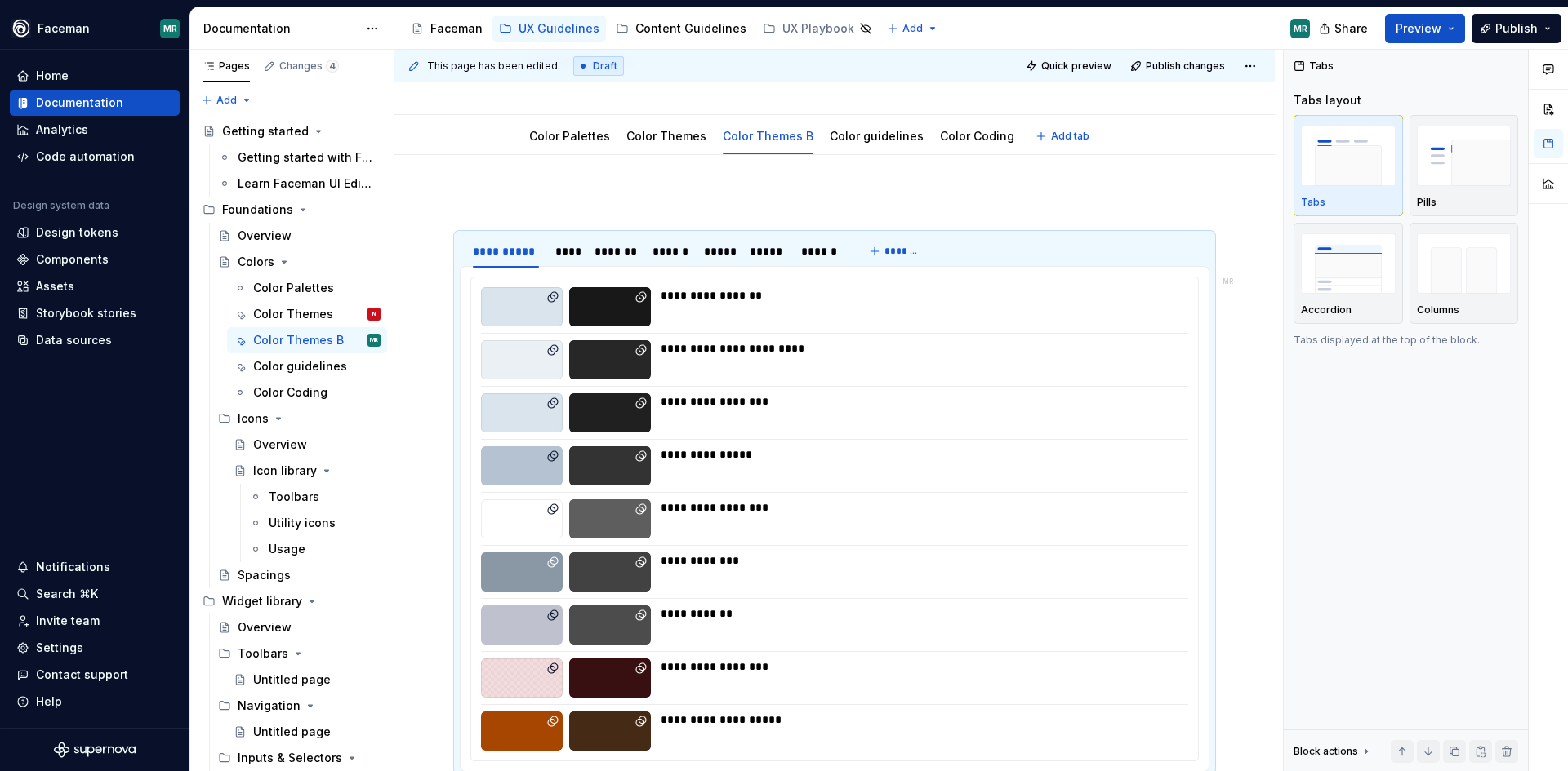
type textarea "*"
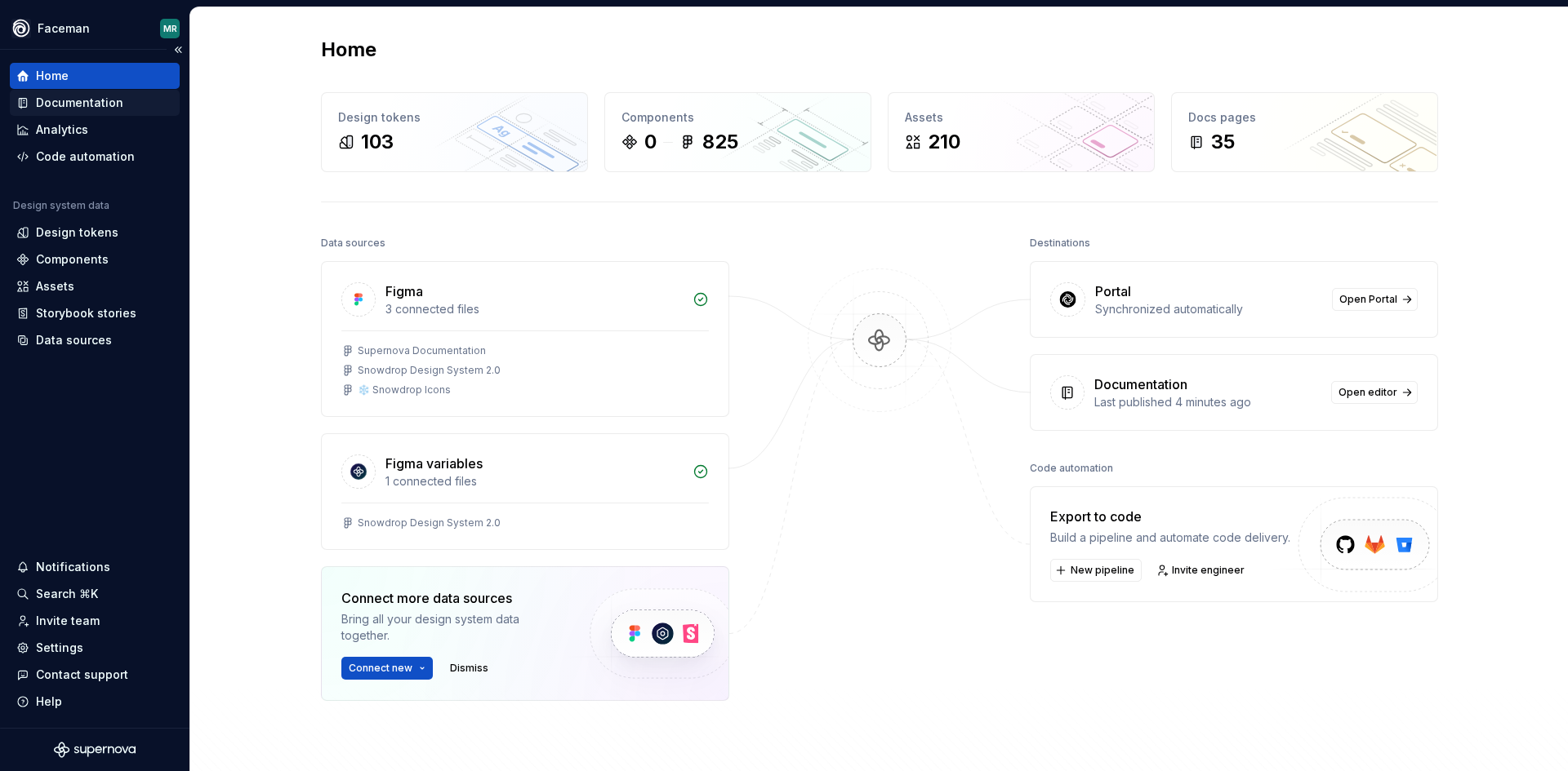
click at [93, 102] on div "Documentation" at bounding box center [79, 102] width 87 height 16
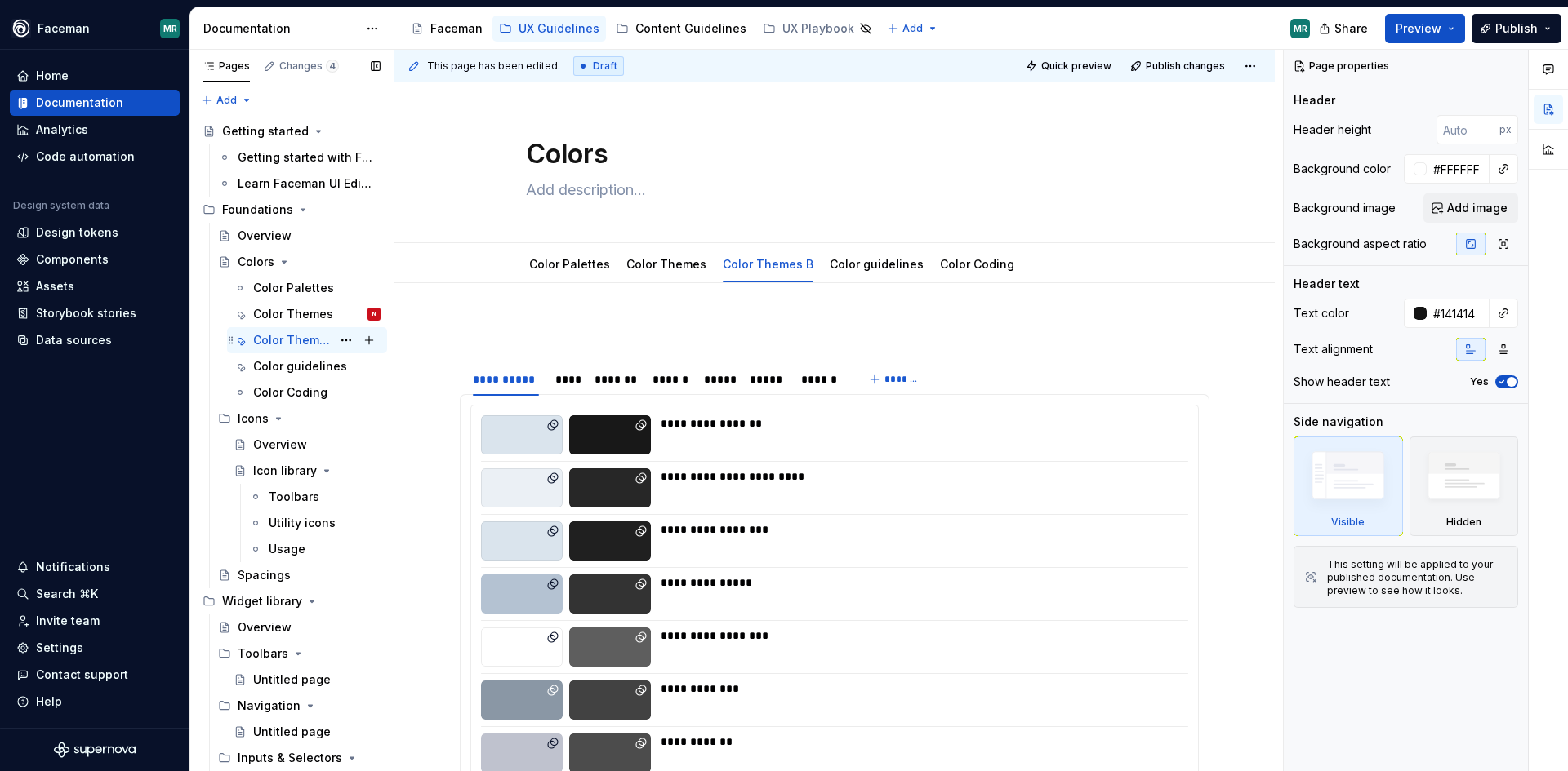
drag, startPoint x: 297, startPoint y: 339, endPoint x: 287, endPoint y: 339, distance: 10.0
click at [287, 339] on div "Color Themes B" at bounding box center [292, 340] width 78 height 16
click at [339, 344] on button "Page tree" at bounding box center [346, 340] width 23 height 23
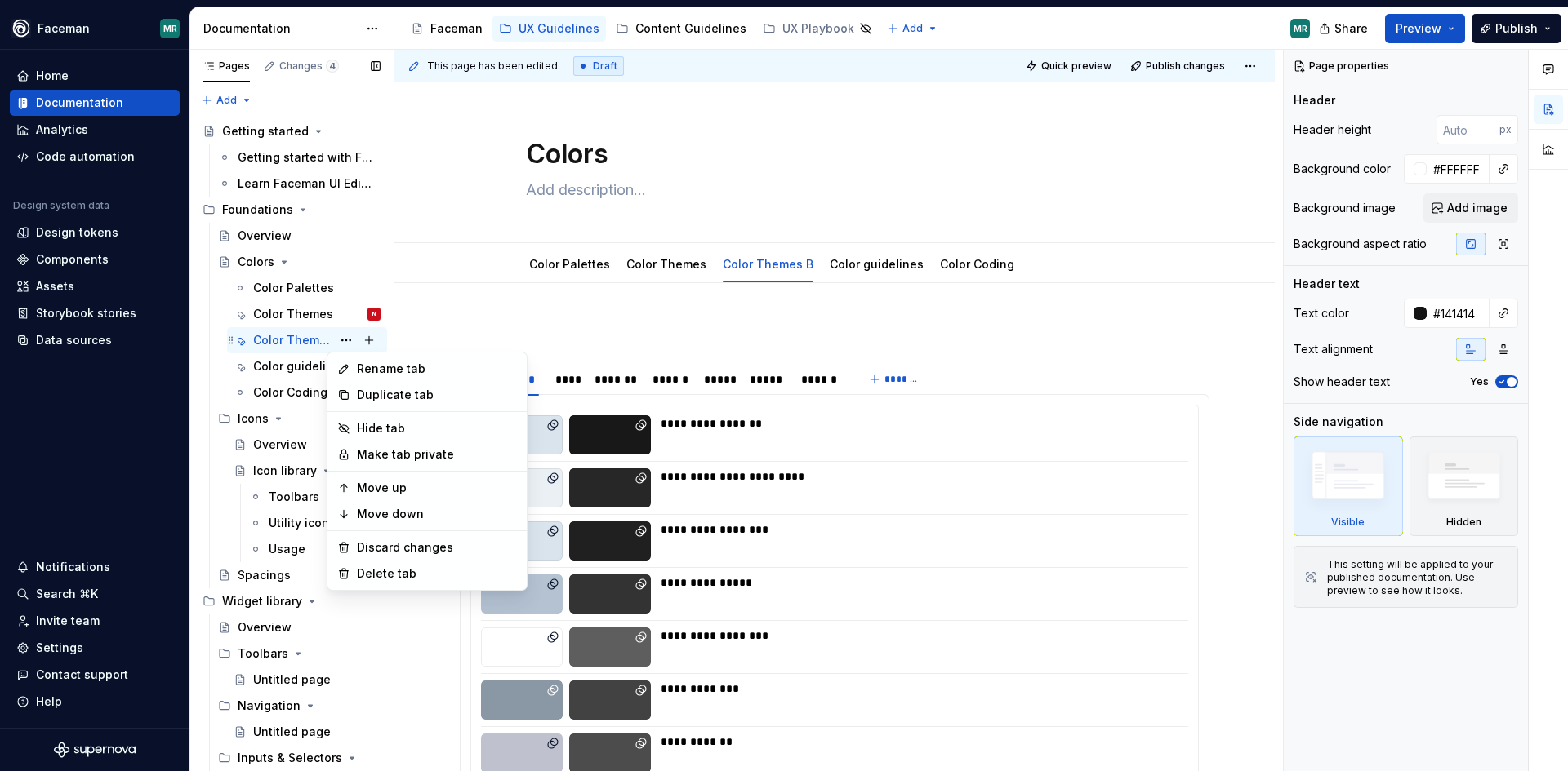
click at [276, 339] on div "Pages Changes 4 Add Accessibility guide for tree Page tree. Navigate the tree w…" at bounding box center [291, 414] width 204 height 728
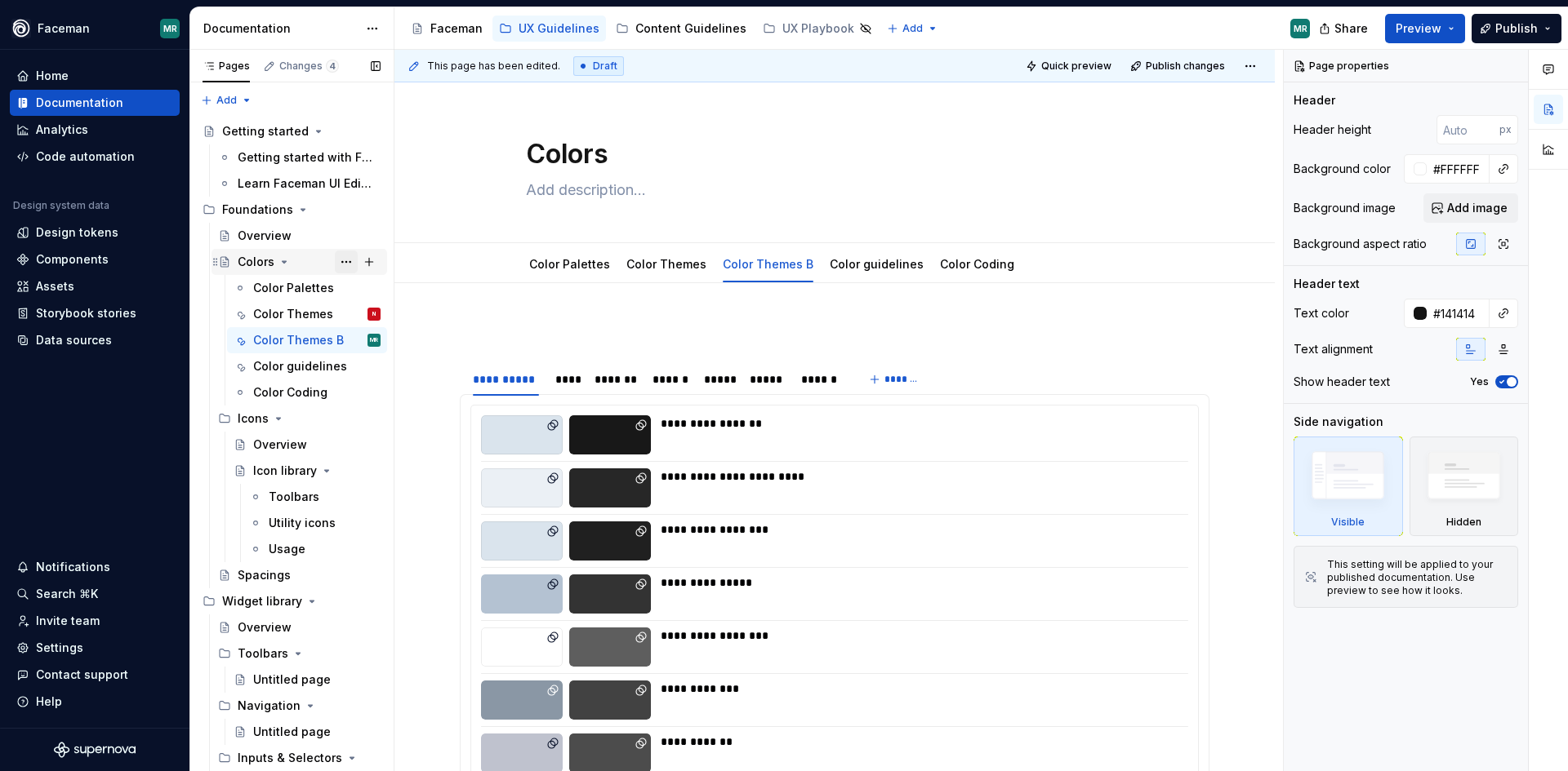
click at [341, 262] on button "Page tree" at bounding box center [346, 262] width 23 height 23
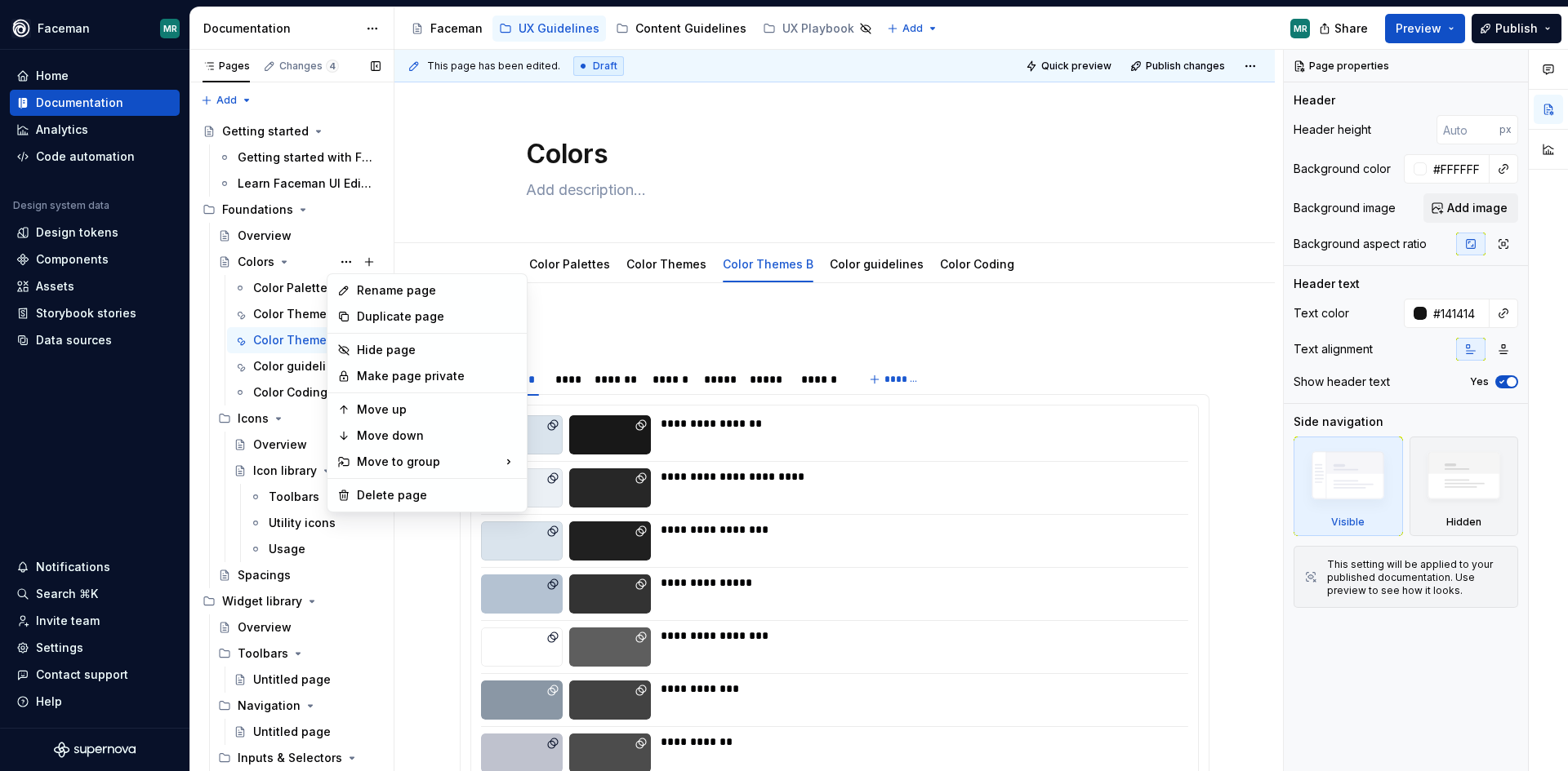
click at [295, 209] on div "Pages Changes 4 Add Accessibility guide for tree Page tree. Navigate the tree w…" at bounding box center [291, 414] width 204 height 728
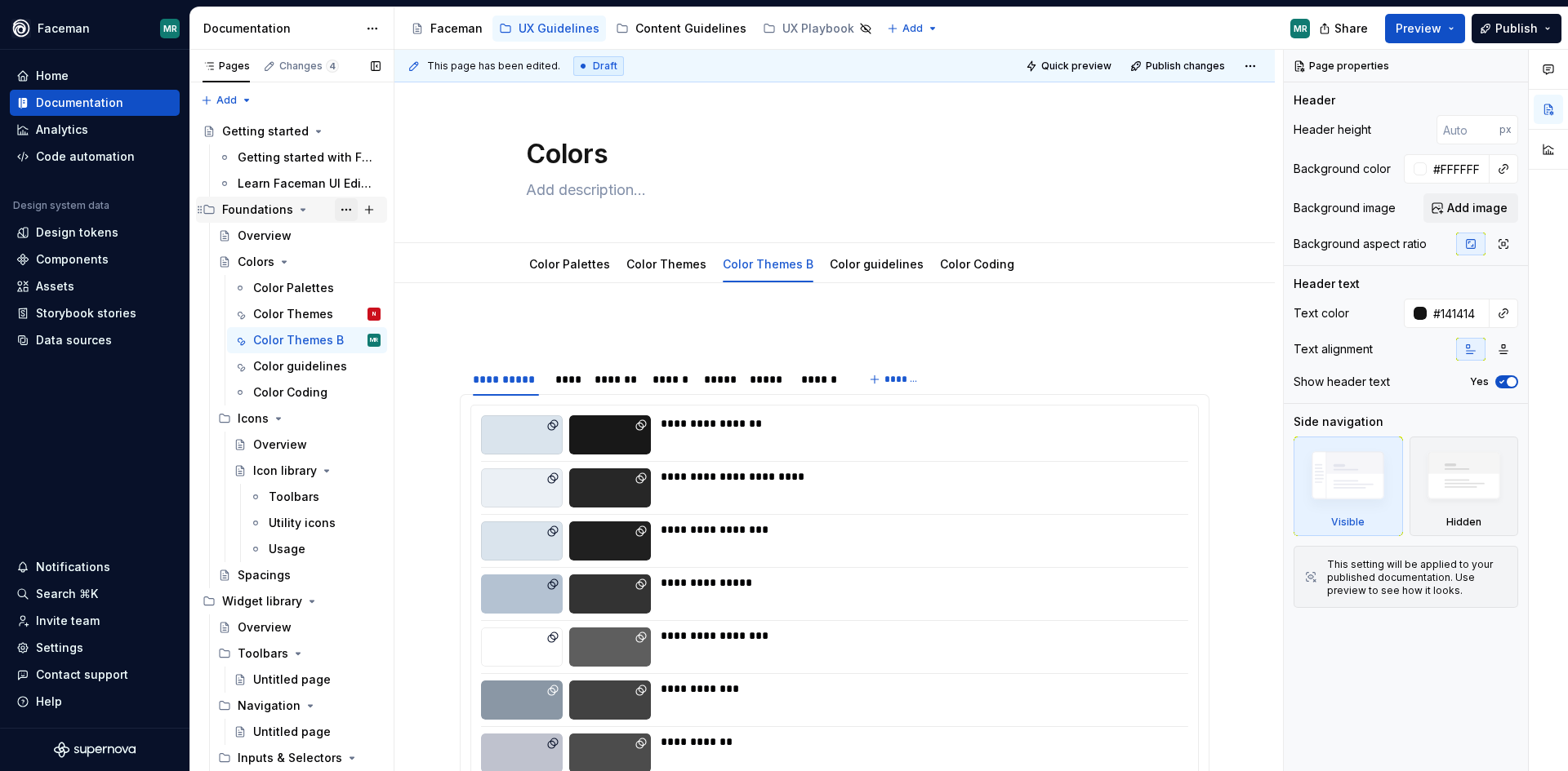
click at [347, 208] on button "Page tree" at bounding box center [346, 210] width 23 height 23
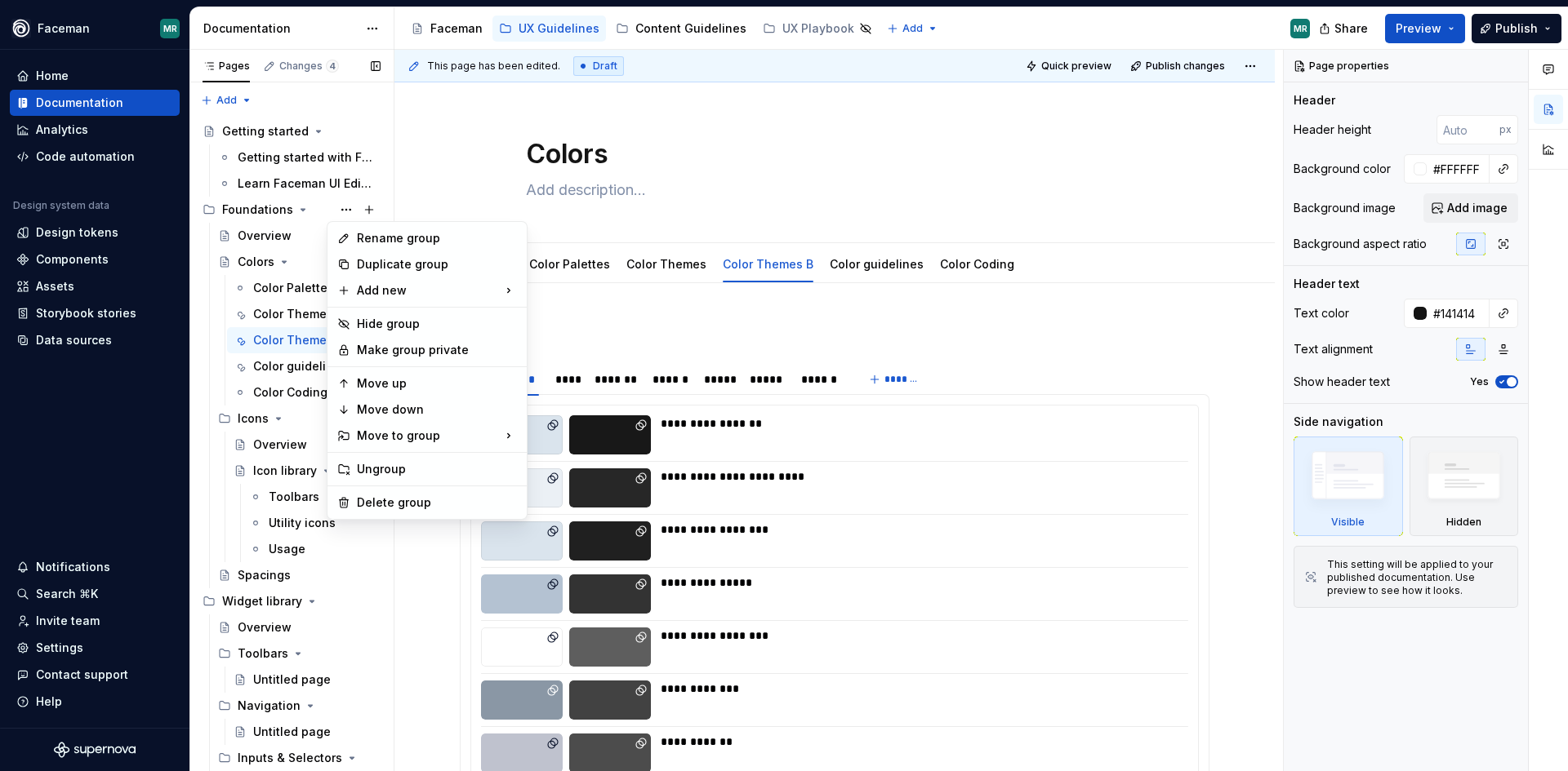
click at [341, 214] on div "Pages Changes 4 Add Accessibility guide for tree Page tree. Navigate the tree w…" at bounding box center [291, 414] width 204 height 728
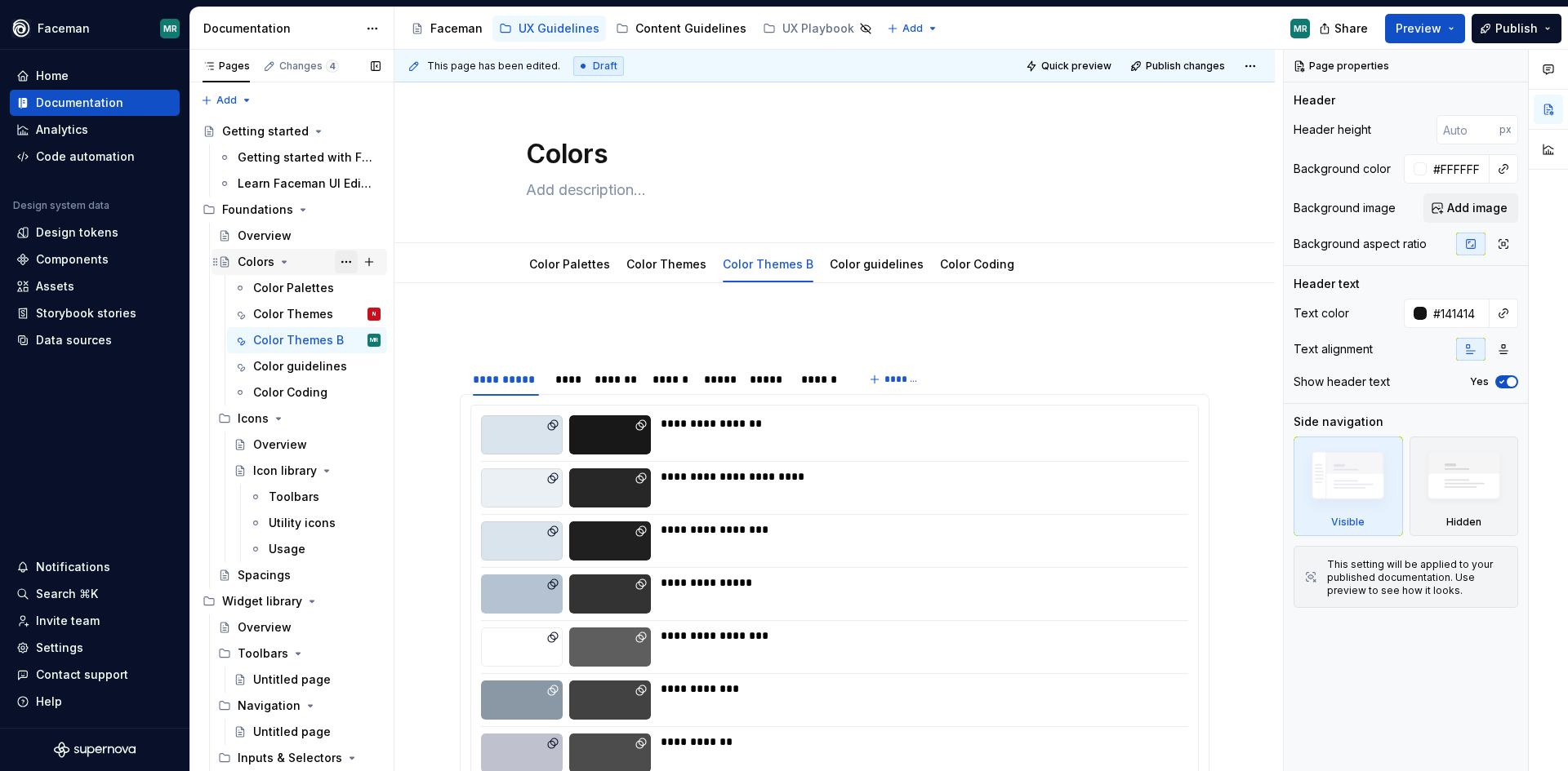
click at [334, 261] on button "Page tree" at bounding box center [346, 262] width 23 height 23
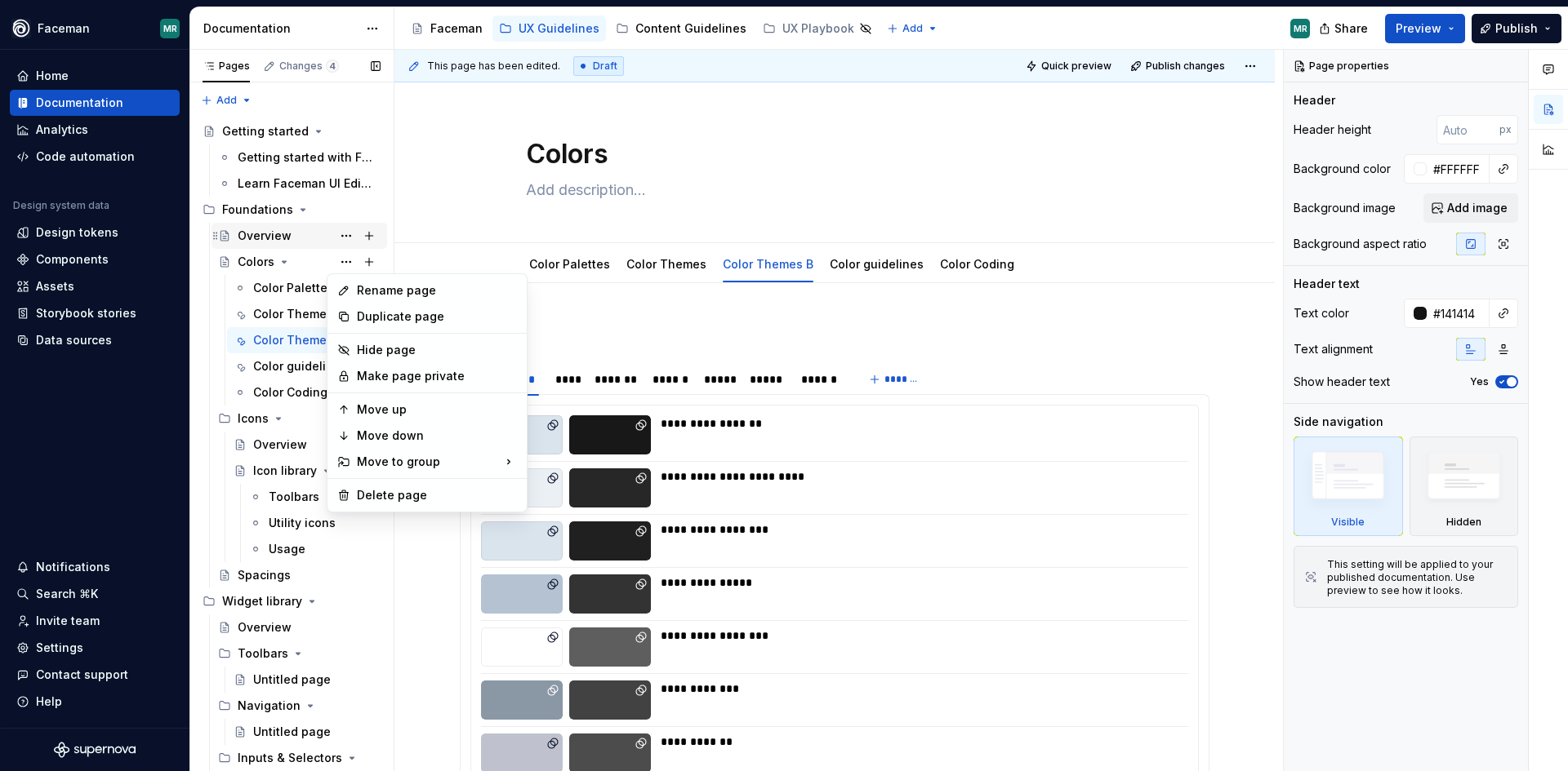
drag, startPoint x: 294, startPoint y: 232, endPoint x: 287, endPoint y: 239, distance: 9.9
click at [294, 232] on div "Pages Changes 4 Add Accessibility guide for tree Page tree. Navigate the tree w…" at bounding box center [291, 414] width 204 height 728
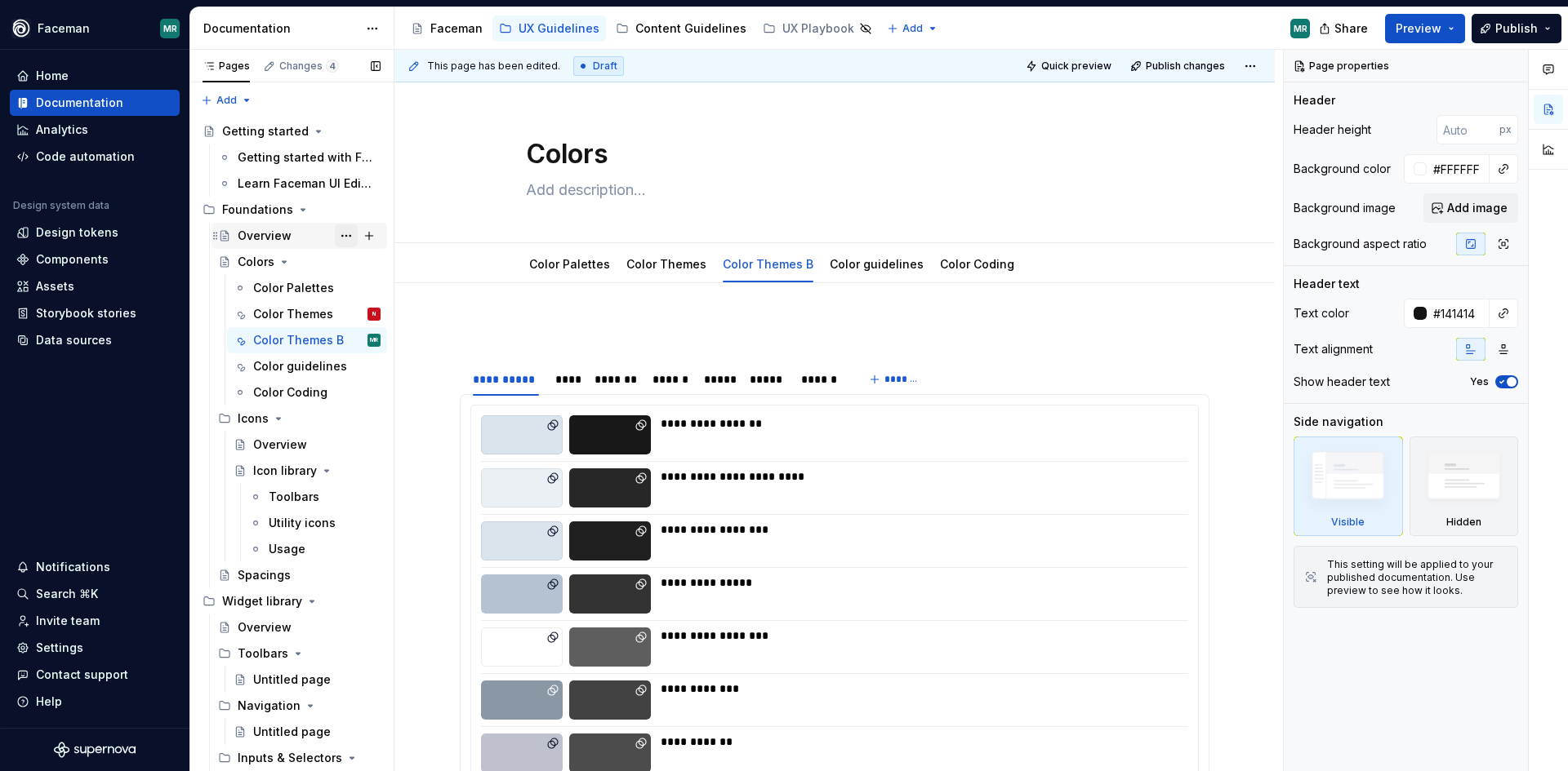
click at [335, 234] on button "Page tree" at bounding box center [346, 236] width 23 height 23
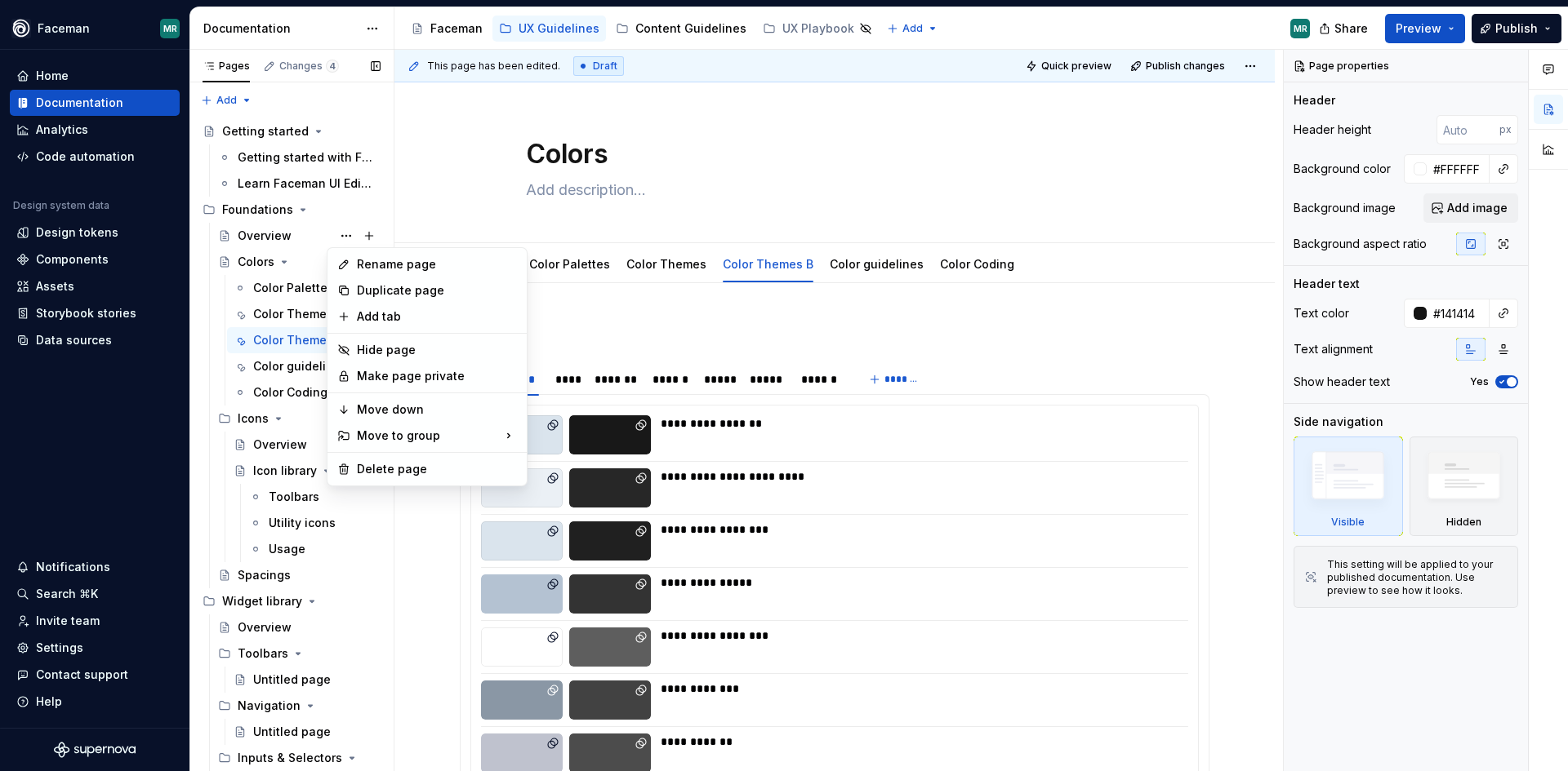
click at [297, 214] on div "Pages Changes 4 Add Accessibility guide for tree Page tree. Navigate the tree w…" at bounding box center [291, 414] width 204 height 728
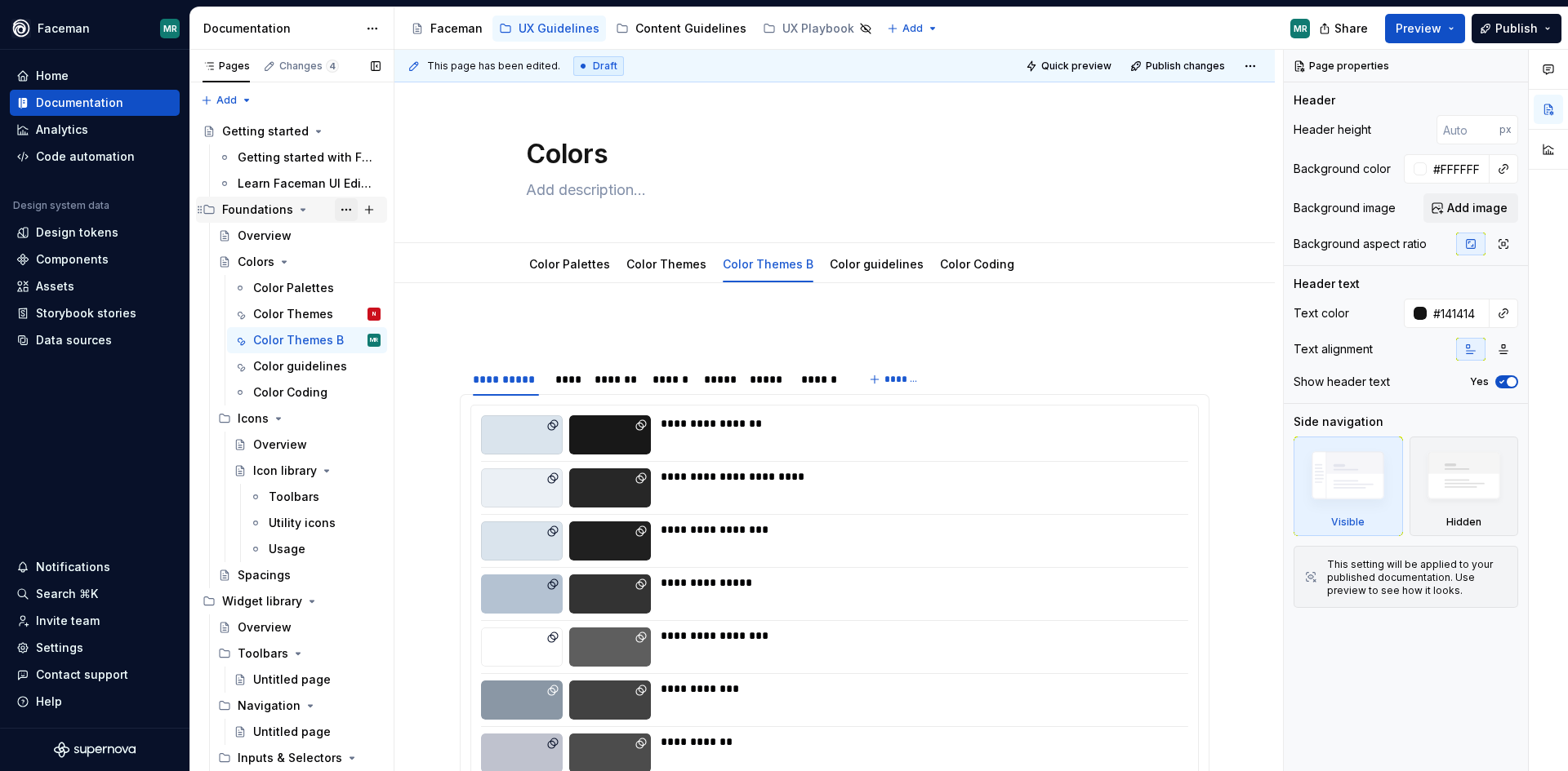
click at [334, 210] on button "Page tree" at bounding box center [346, 210] width 23 height 23
type textarea "*"
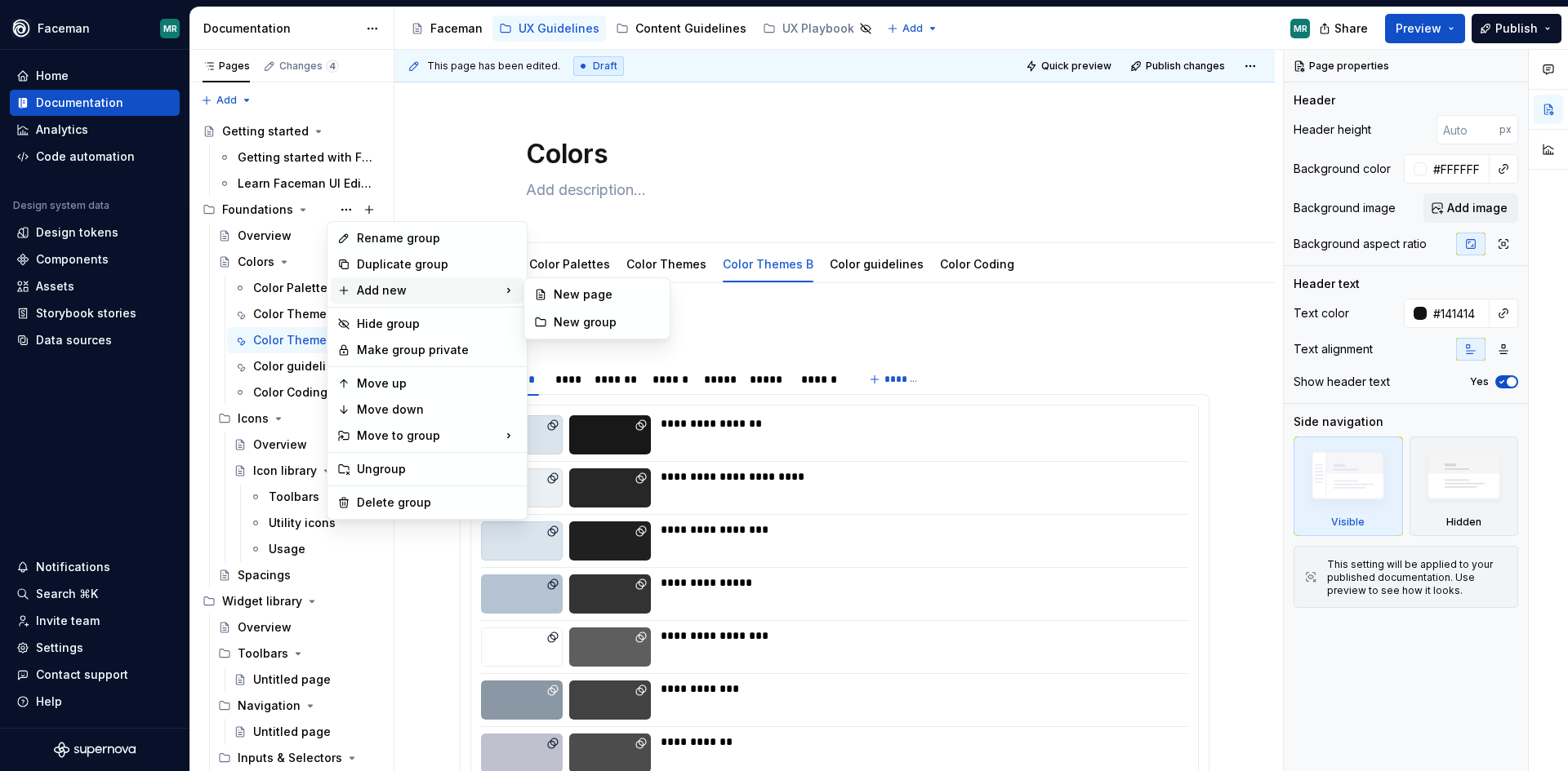
click at [412, 281] on div "Add new" at bounding box center [426, 290] width 192 height 26
click at [566, 321] on div "New group" at bounding box center [607, 322] width 106 height 16
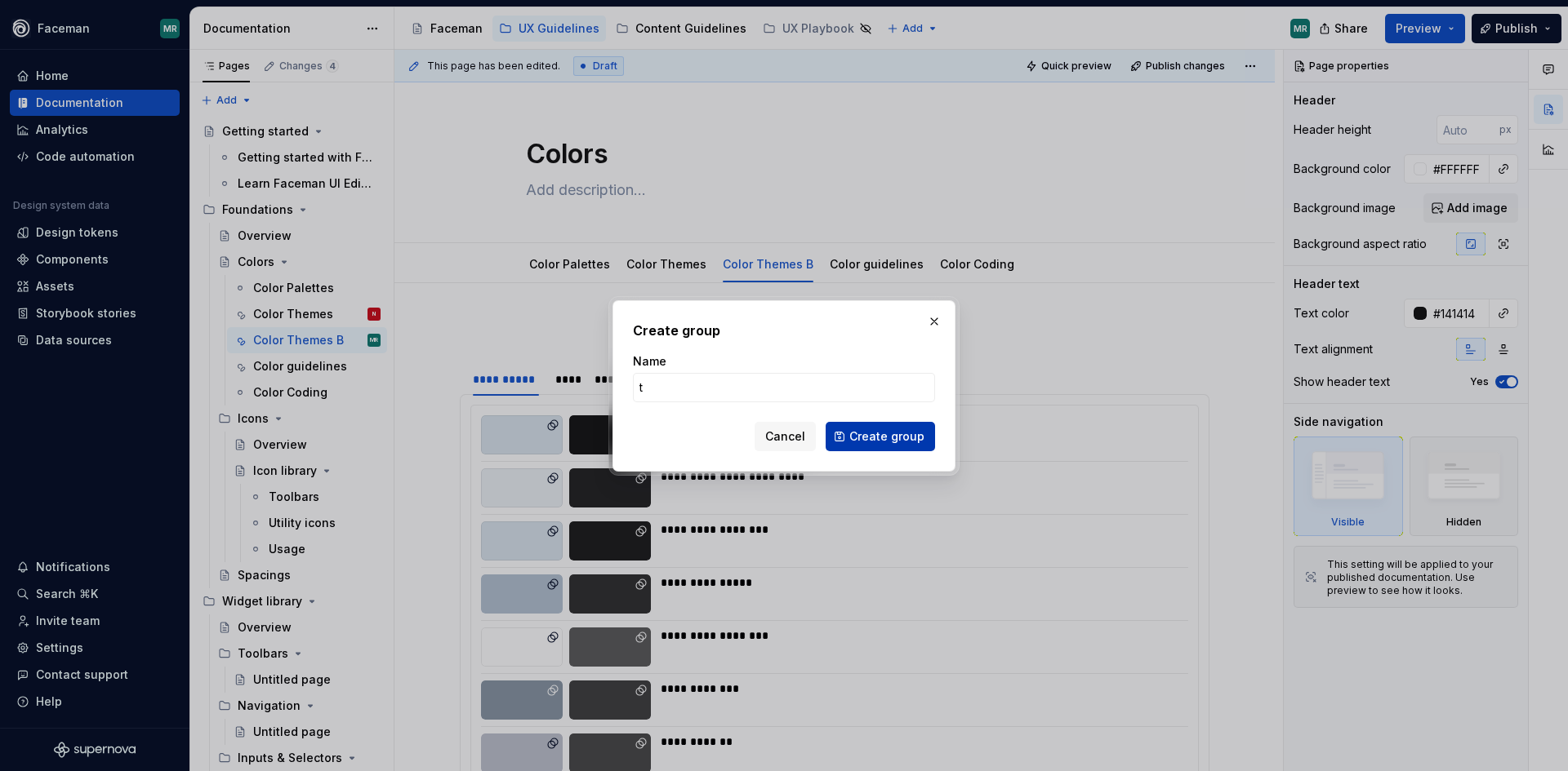
type input "te"
type textarea "*"
type input "test"
click at [898, 438] on span "Create group" at bounding box center [887, 437] width 75 height 16
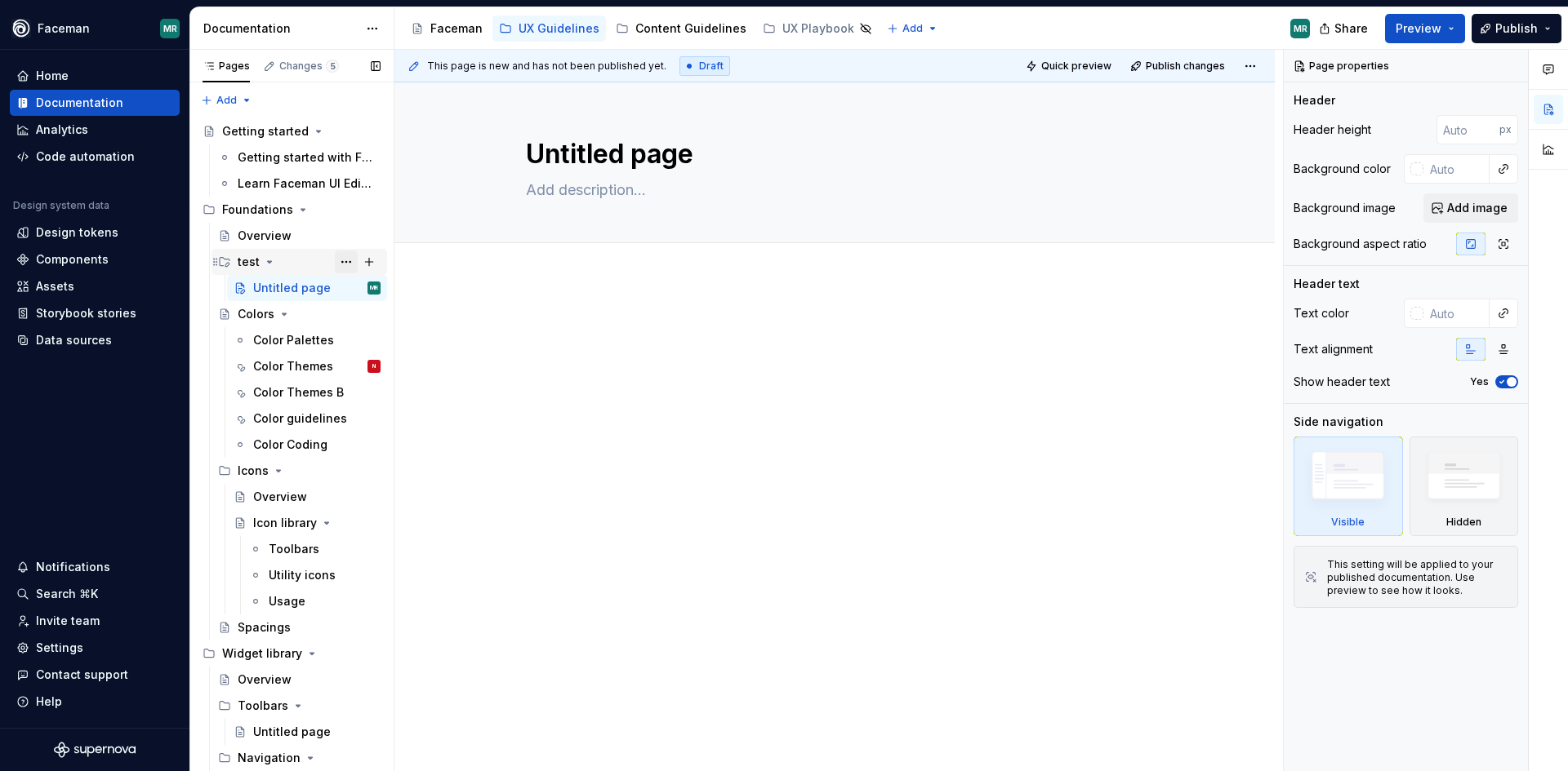
click at [336, 263] on button "Page tree" at bounding box center [346, 262] width 23 height 23
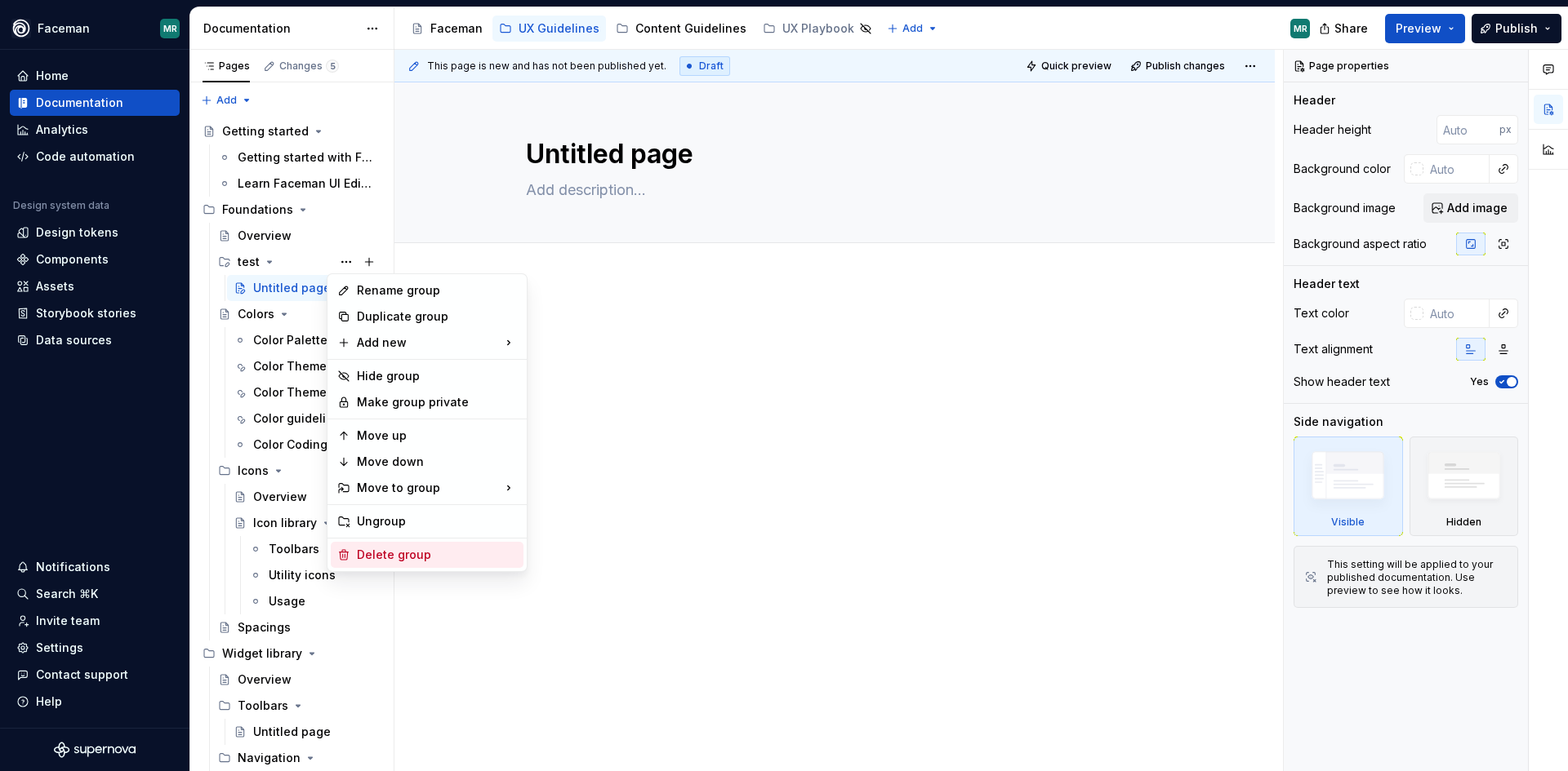
click at [414, 553] on div "Delete group" at bounding box center [437, 555] width 160 height 16
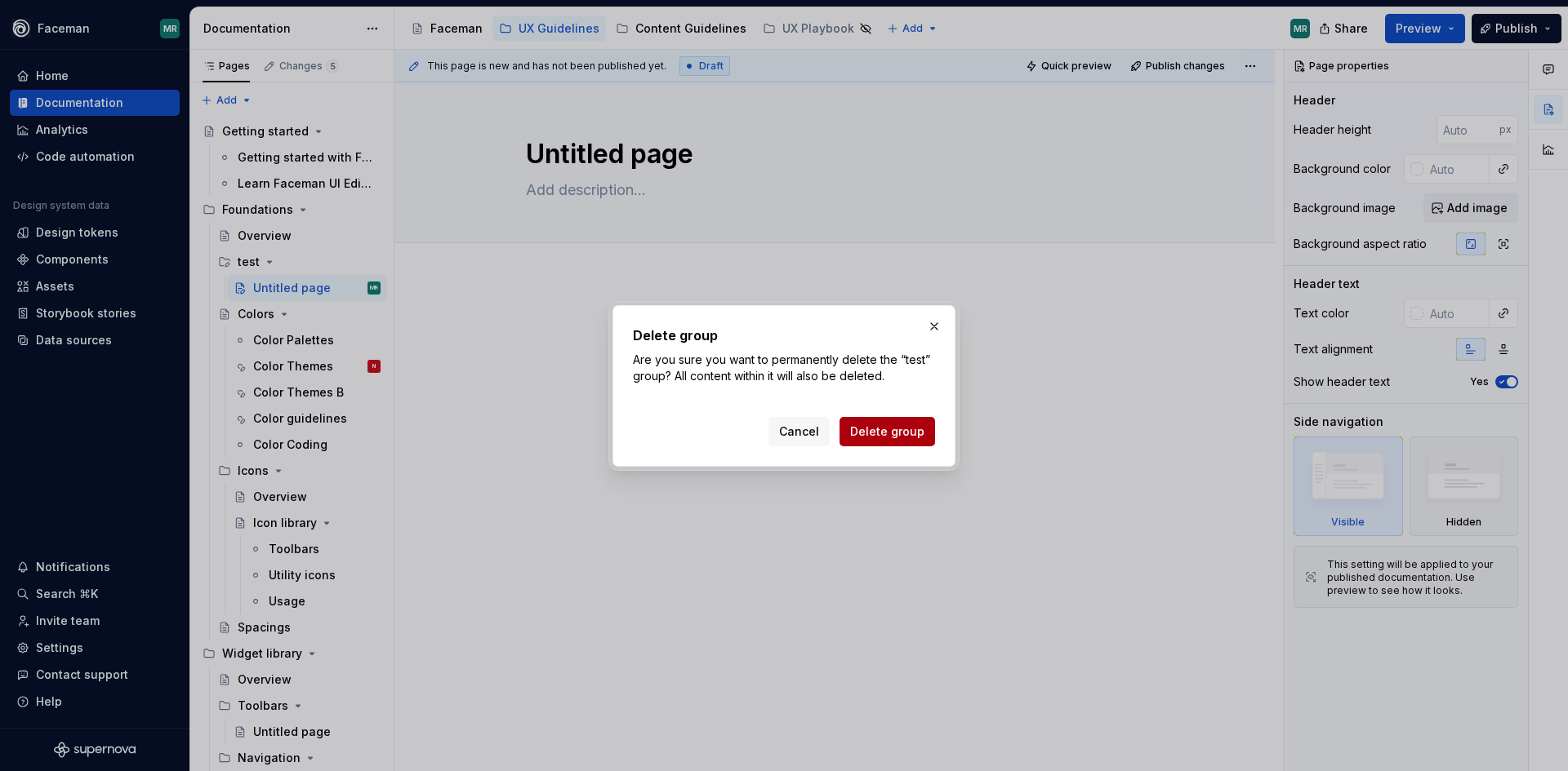
click at [921, 430] on span "Delete group" at bounding box center [887, 431] width 74 height 16
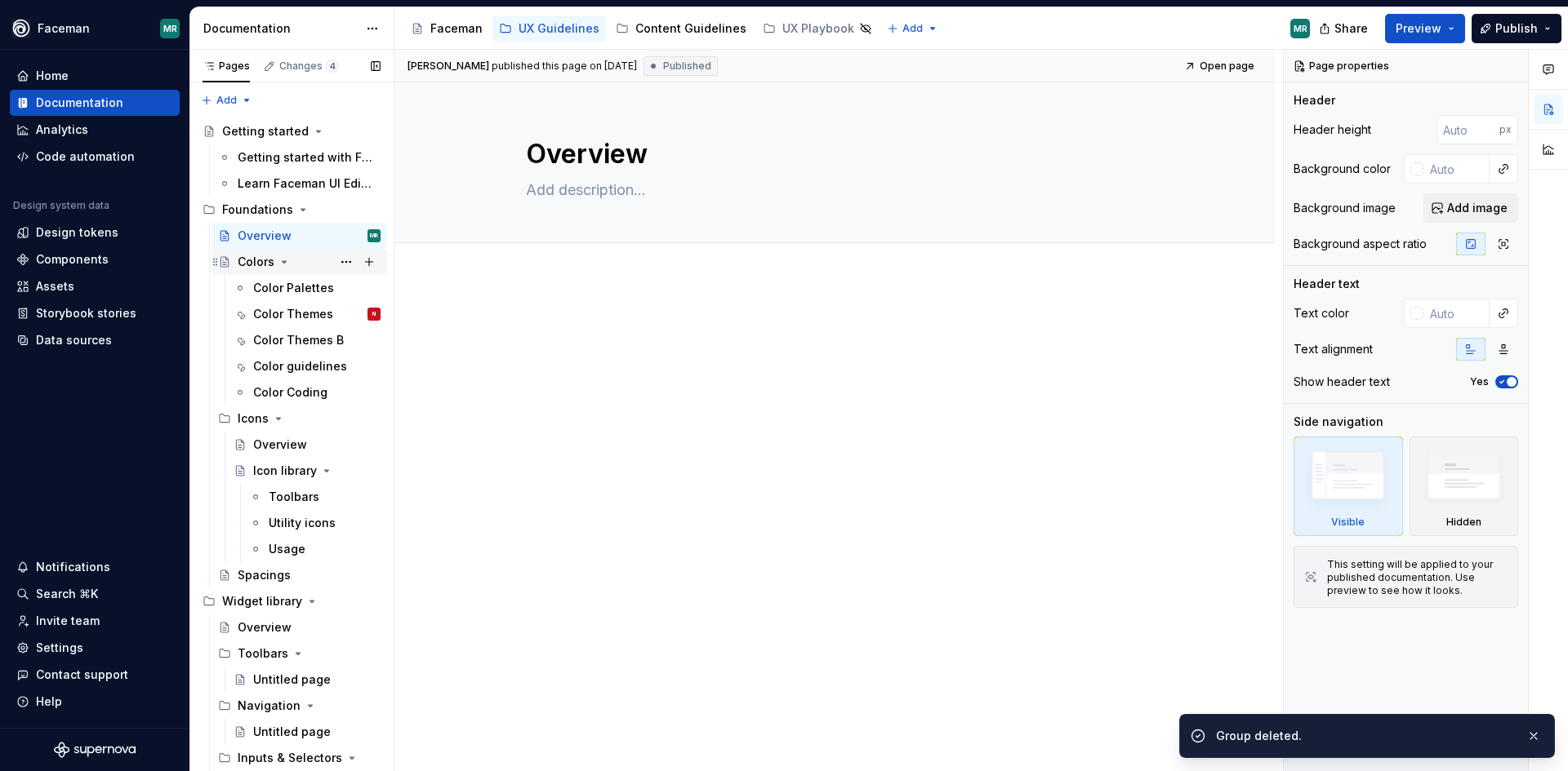
click at [269, 258] on div "Colors" at bounding box center [256, 262] width 37 height 16
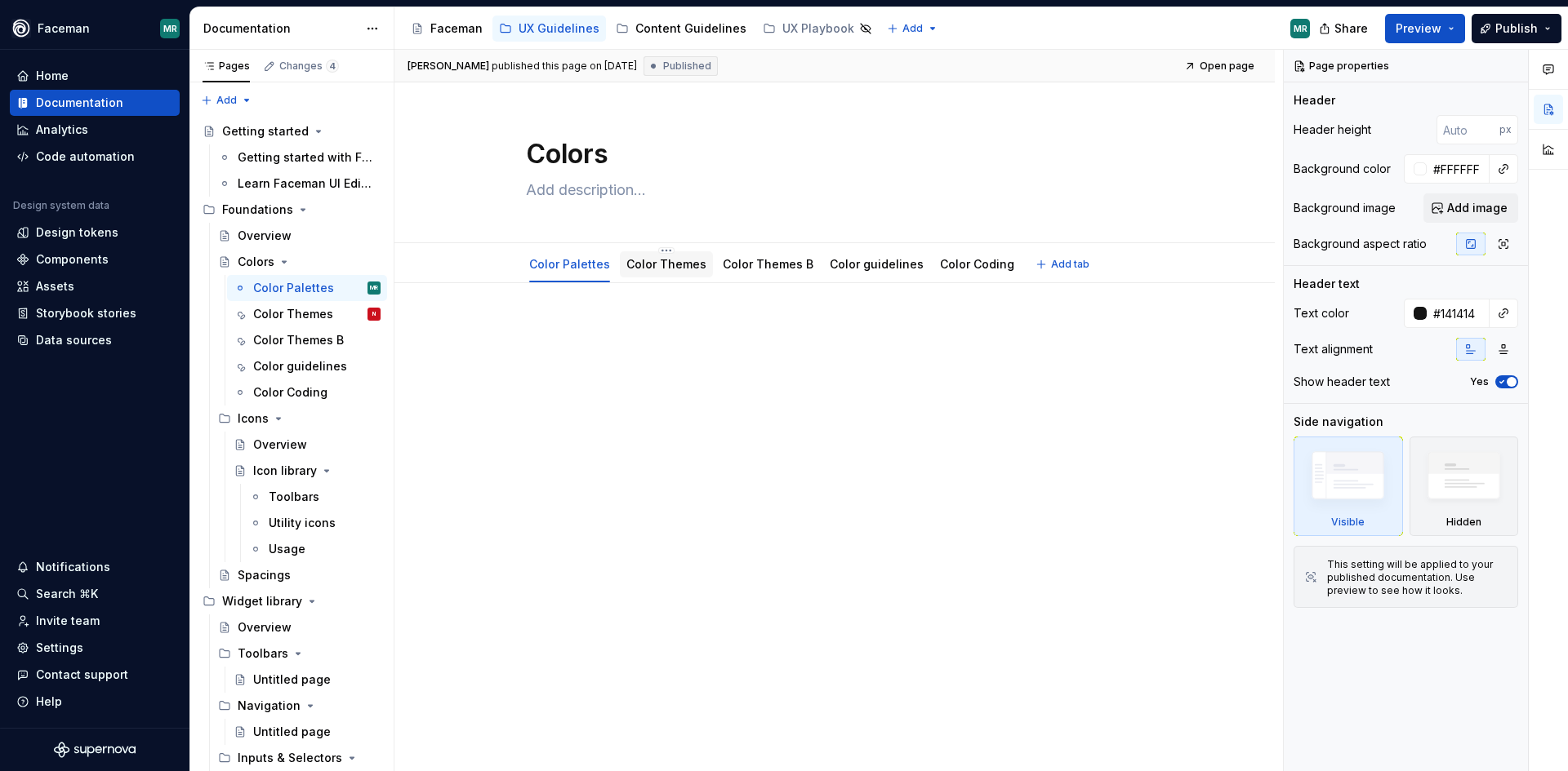
click at [682, 271] on link "Color Themes" at bounding box center [666, 264] width 80 height 14
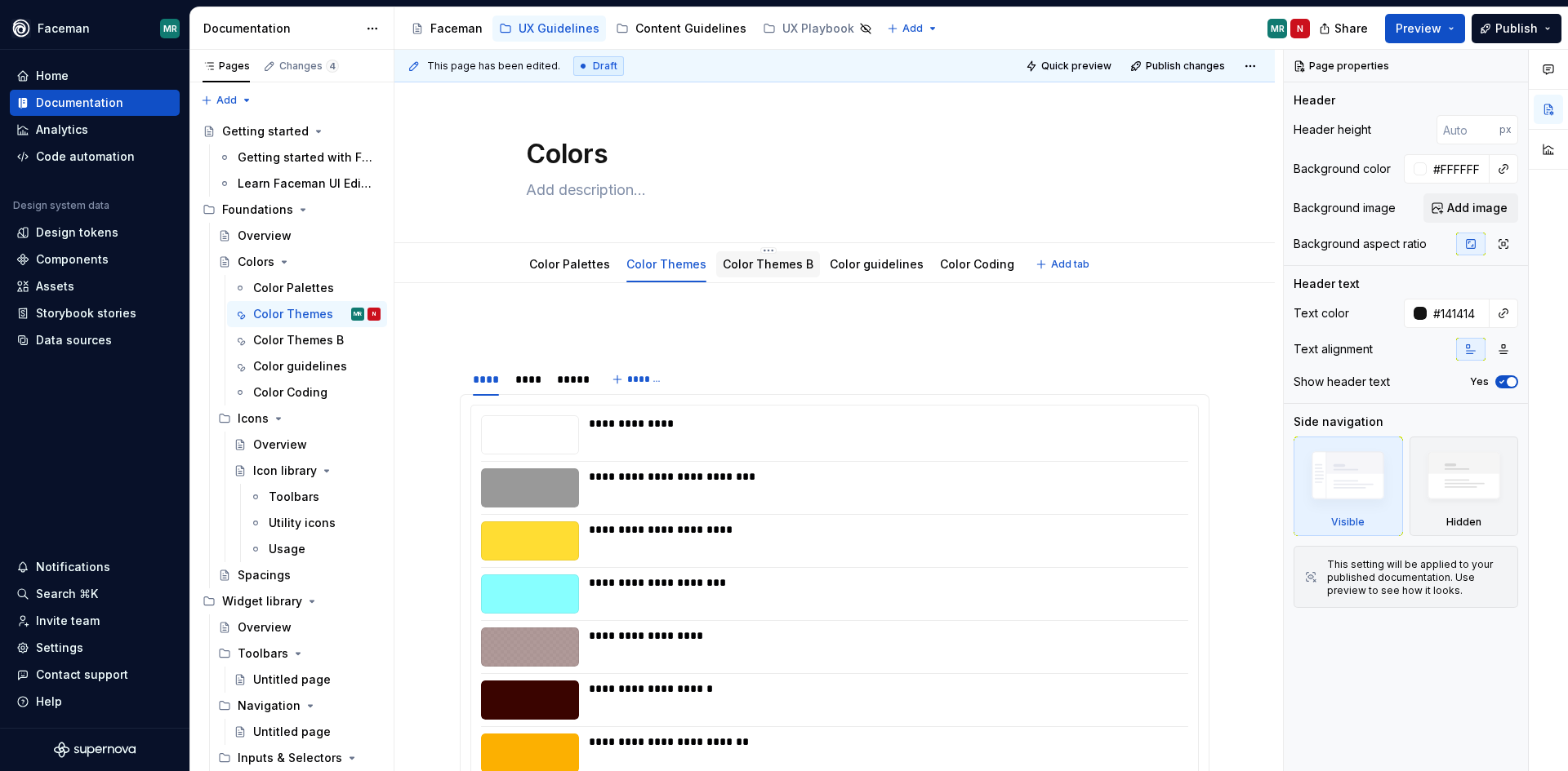
click at [771, 268] on link "Color Themes B" at bounding box center [769, 264] width 91 height 14
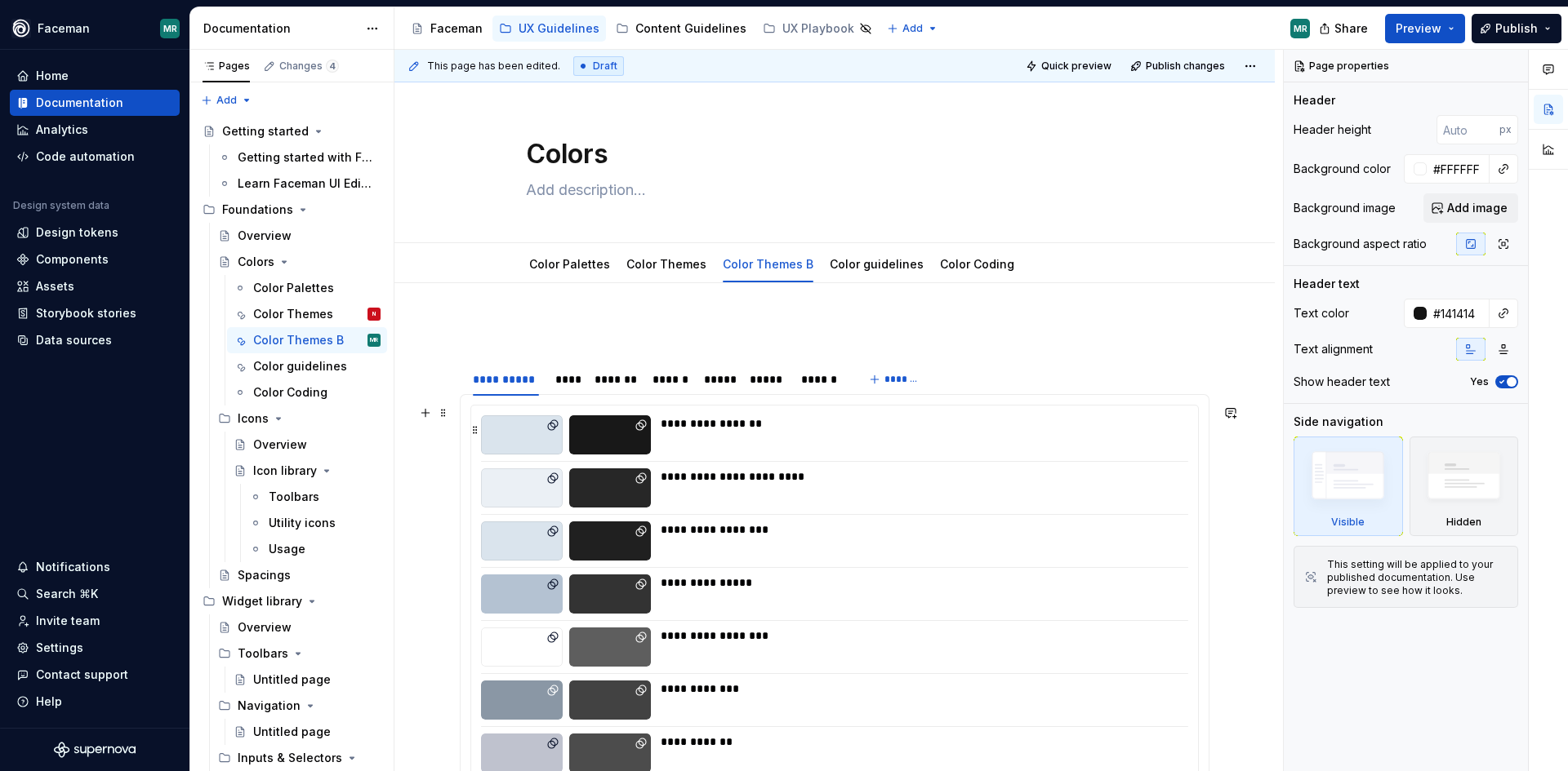
click at [804, 437] on div "**********" at bounding box center [920, 435] width 518 height 40
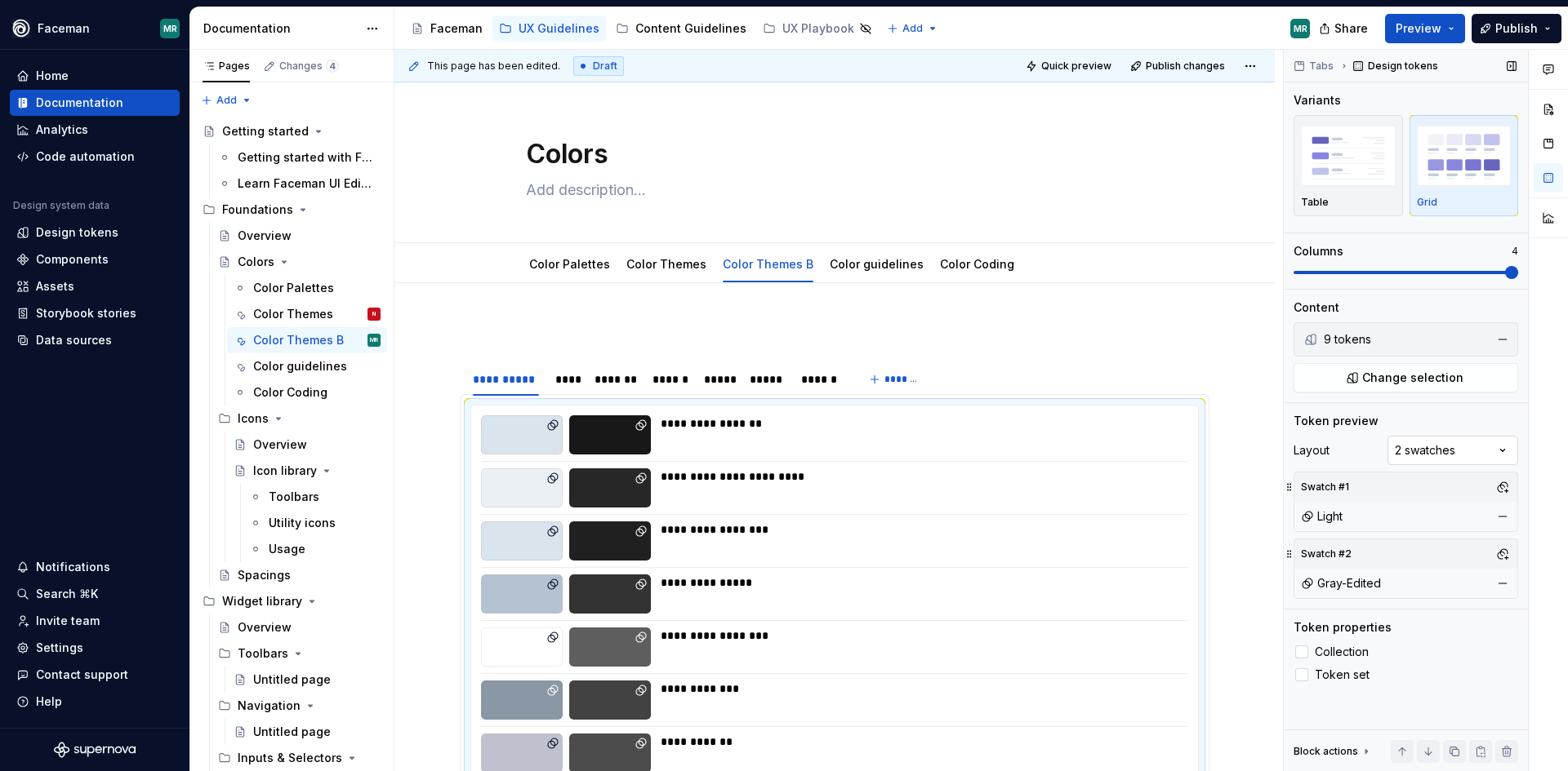
click at [1483, 453] on div "Comments Open comments No comments yet Select ‘Comment’ from the block context …" at bounding box center [1426, 412] width 284 height 723
click at [1366, 452] on div "Comments Open comments No comments yet Select ‘Comment’ from the block context …" at bounding box center [1426, 412] width 284 height 723
click at [1507, 582] on button "button" at bounding box center [1503, 584] width 23 height 23
click at [1336, 520] on div "Light" at bounding box center [1321, 516] width 42 height 16
click at [1501, 514] on button "button" at bounding box center [1503, 517] width 23 height 23
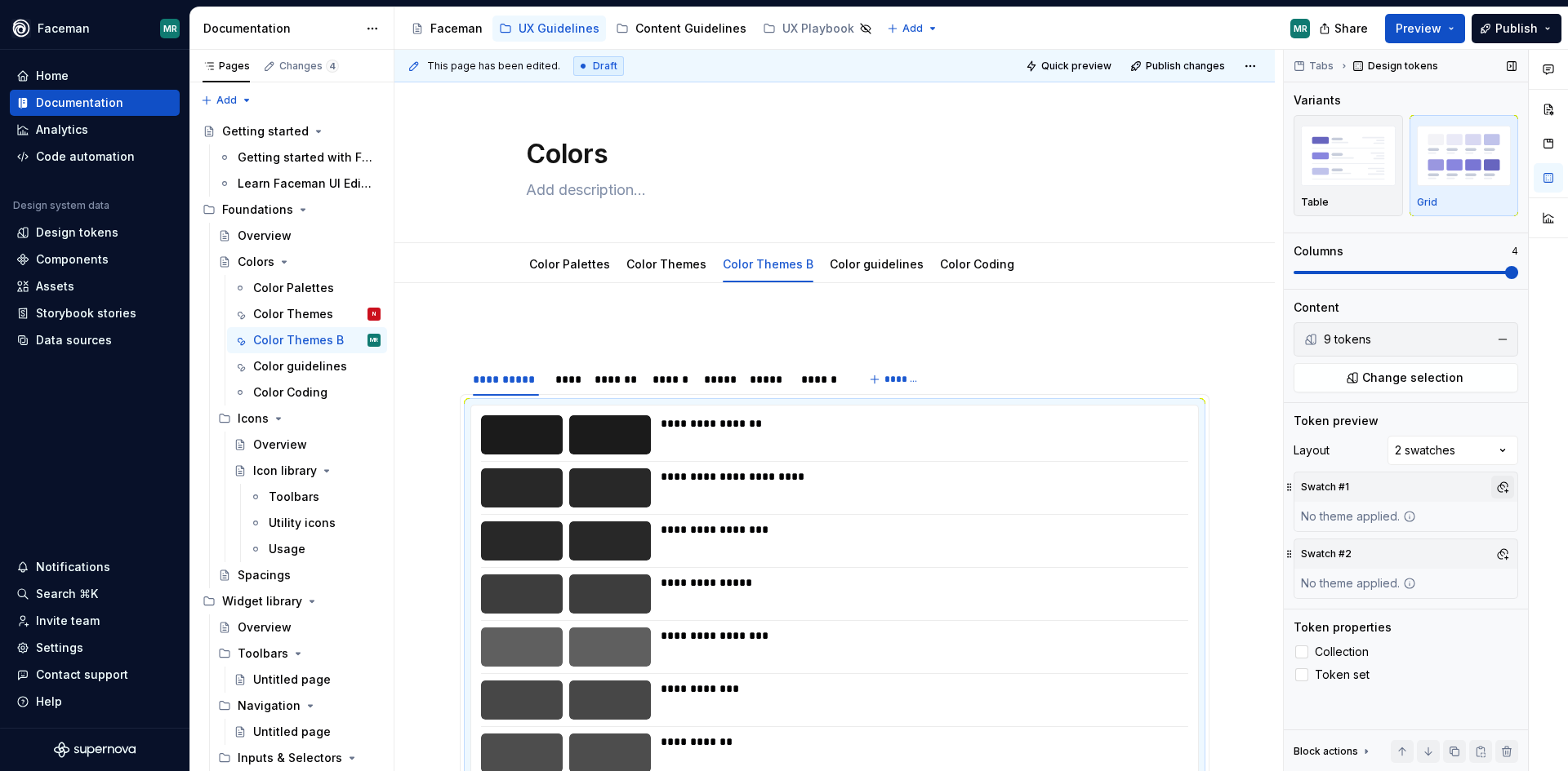
click at [1503, 487] on button "button" at bounding box center [1503, 488] width 23 height 23
click at [1408, 554] on div "Dark" at bounding box center [1426, 549] width 156 height 16
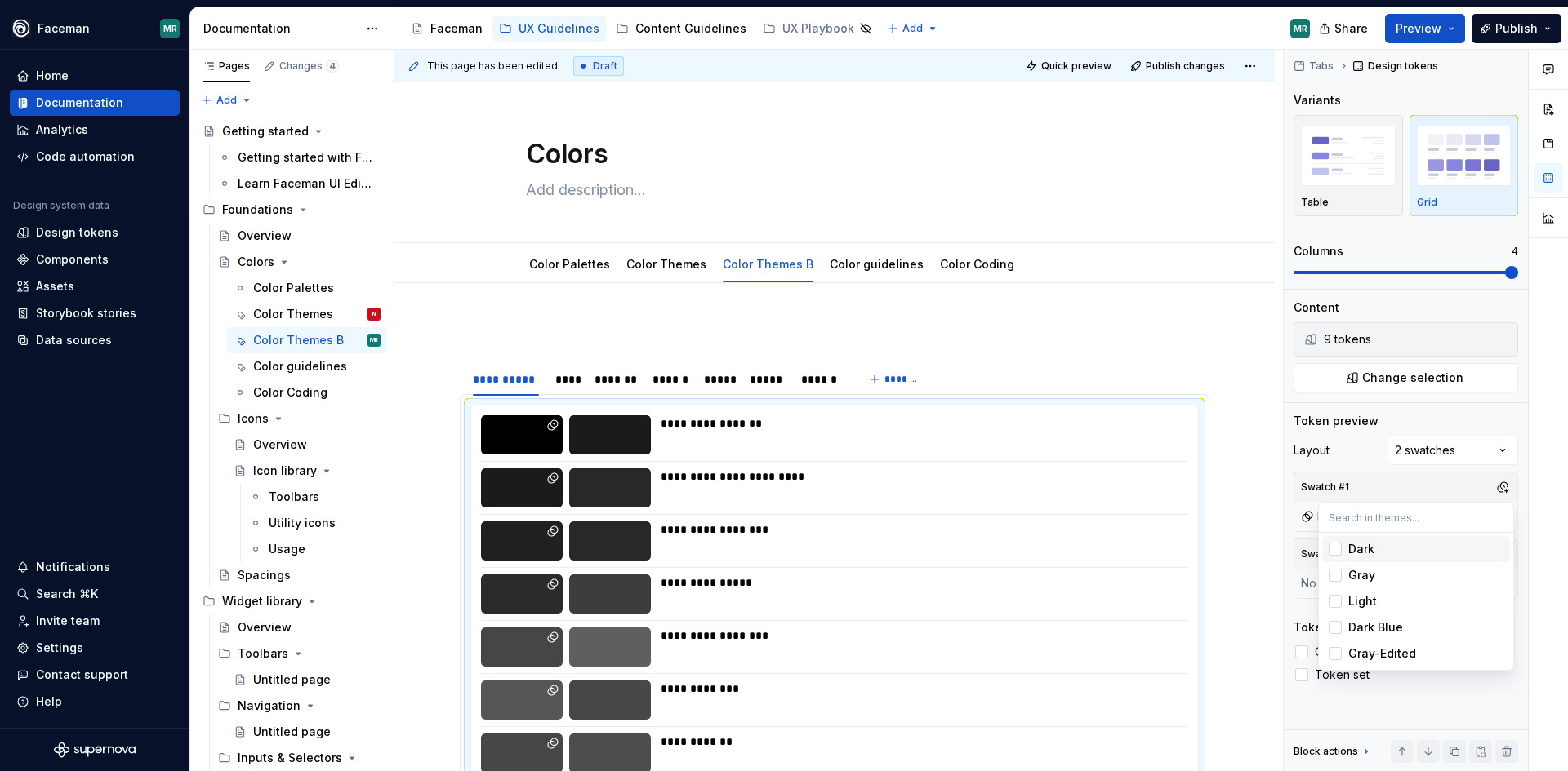
click at [1348, 450] on div "Comments Open comments No comments yet Select ‘Comment’ from the block context …" at bounding box center [1426, 412] width 284 height 723
click at [1292, 556] on icon at bounding box center [1290, 555] width 14 height 14
click at [1499, 550] on button "button" at bounding box center [1503, 555] width 23 height 23
click at [1418, 545] on div "Comments Open comments No comments yet Select ‘Comment’ from the block context …" at bounding box center [1426, 412] width 284 height 723
click at [1330, 552] on div "Swatch #2" at bounding box center [1326, 555] width 57 height 23
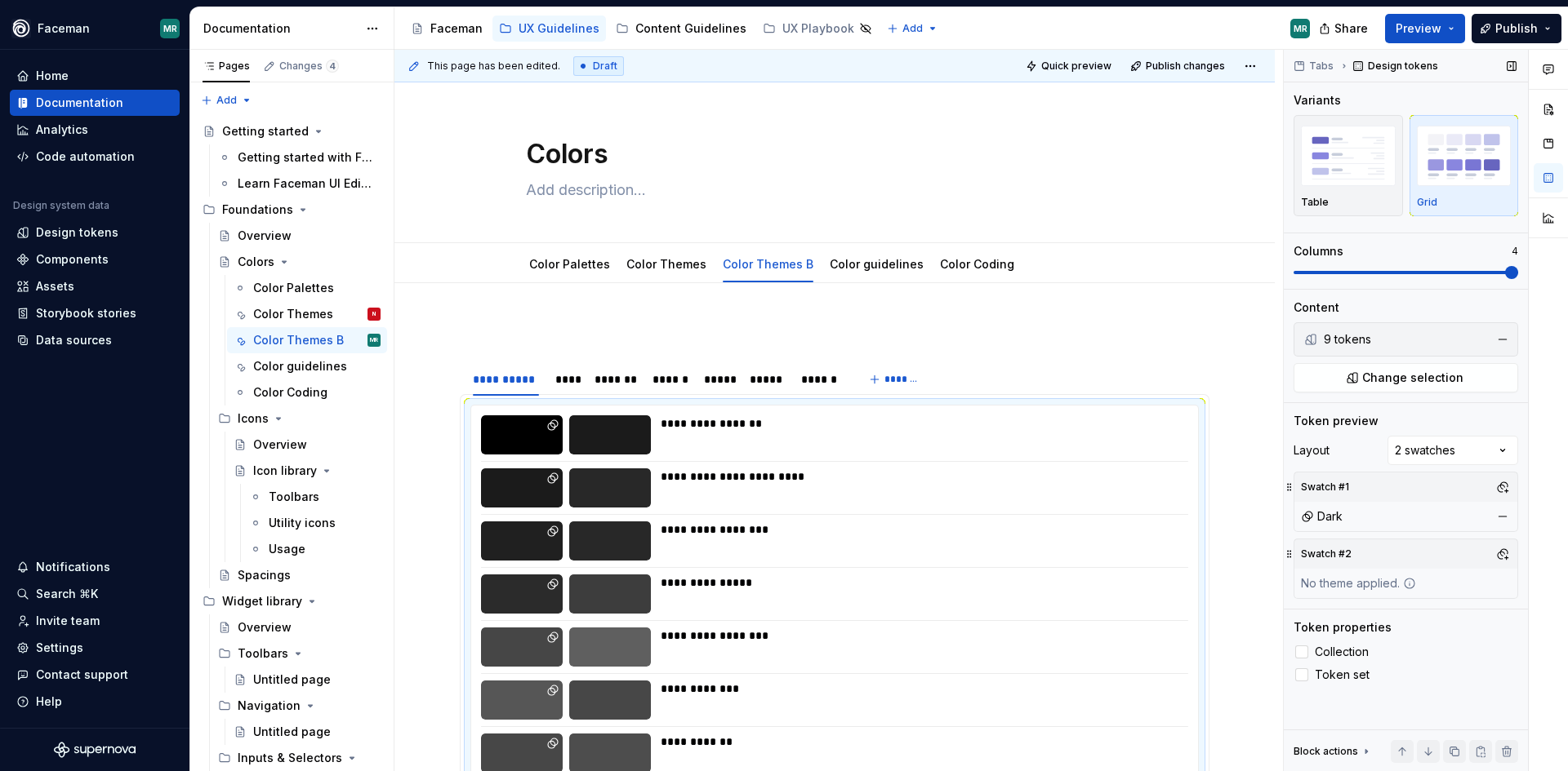
click at [1288, 556] on icon at bounding box center [1290, 554] width 4 height 8
click at [1466, 441] on div "Comments Open comments No comments yet Select ‘Comment’ from the block context …" at bounding box center [1426, 412] width 284 height 723
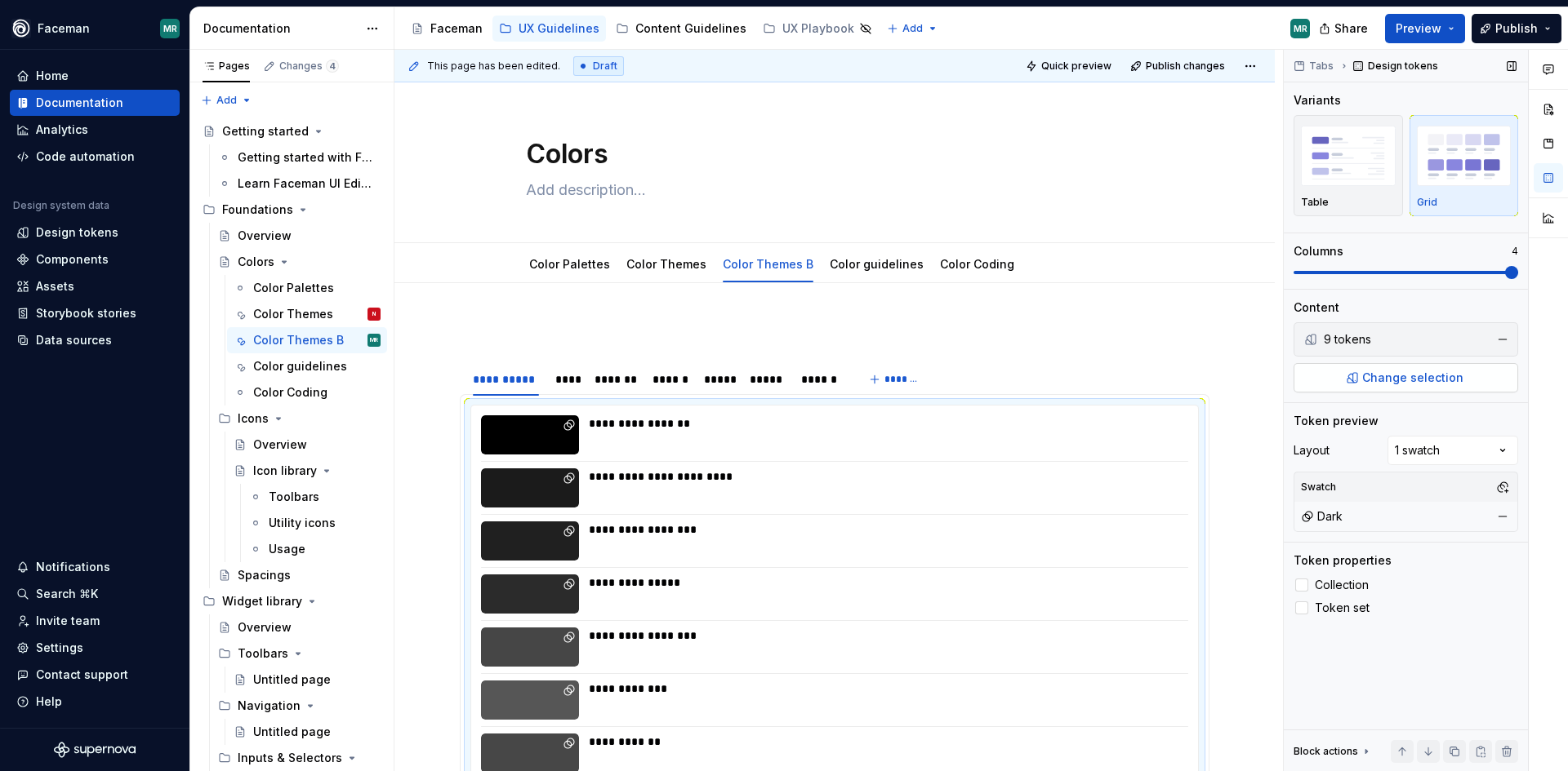
click at [1367, 385] on span "Change selection" at bounding box center [1412, 378] width 102 height 16
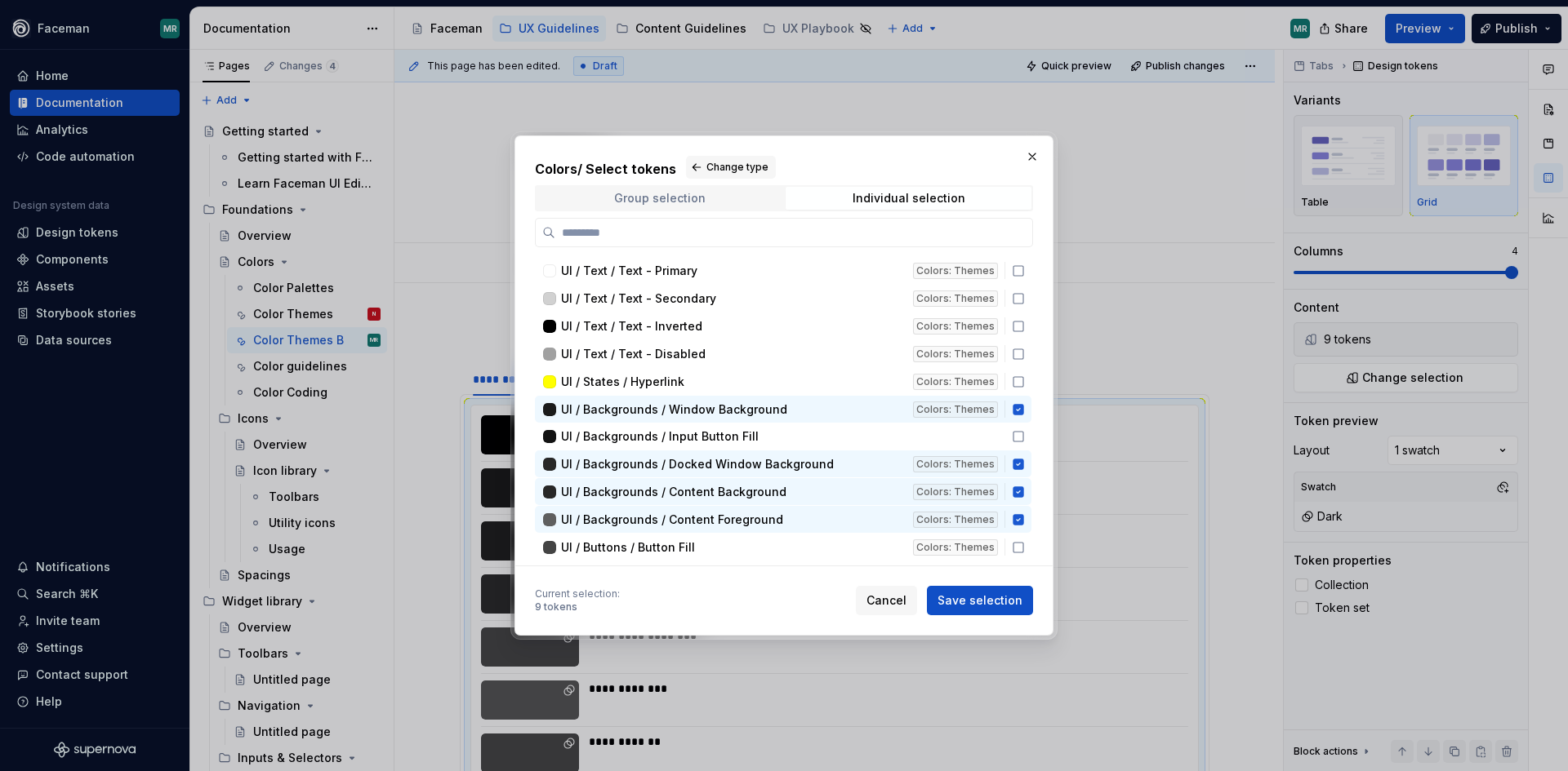
click at [662, 201] on div "Group selection" at bounding box center [659, 199] width 92 height 14
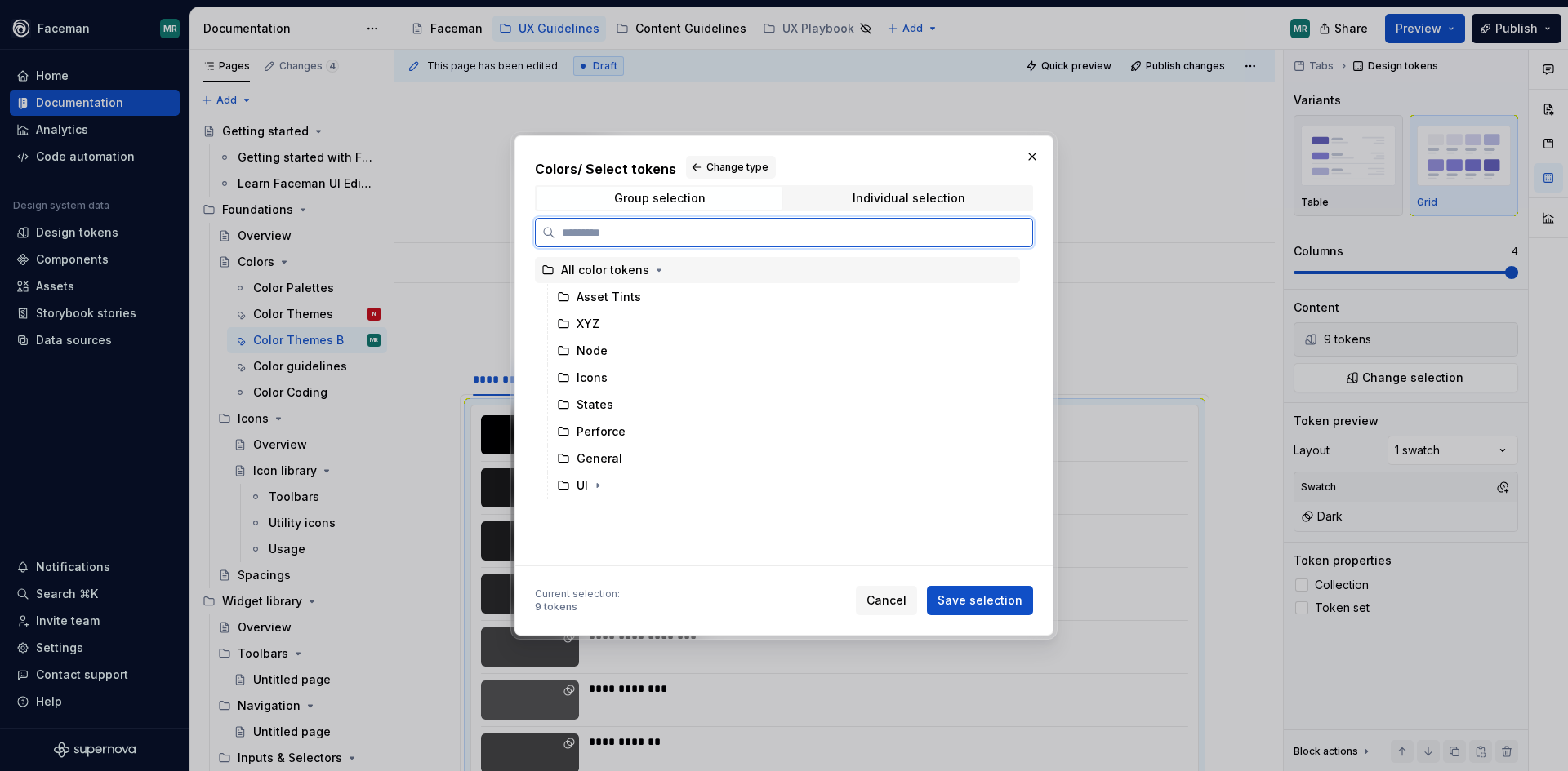
click at [631, 271] on div "All color tokens" at bounding box center [604, 270] width 88 height 16
click at [982, 602] on span "Save selection" at bounding box center [980, 600] width 85 height 16
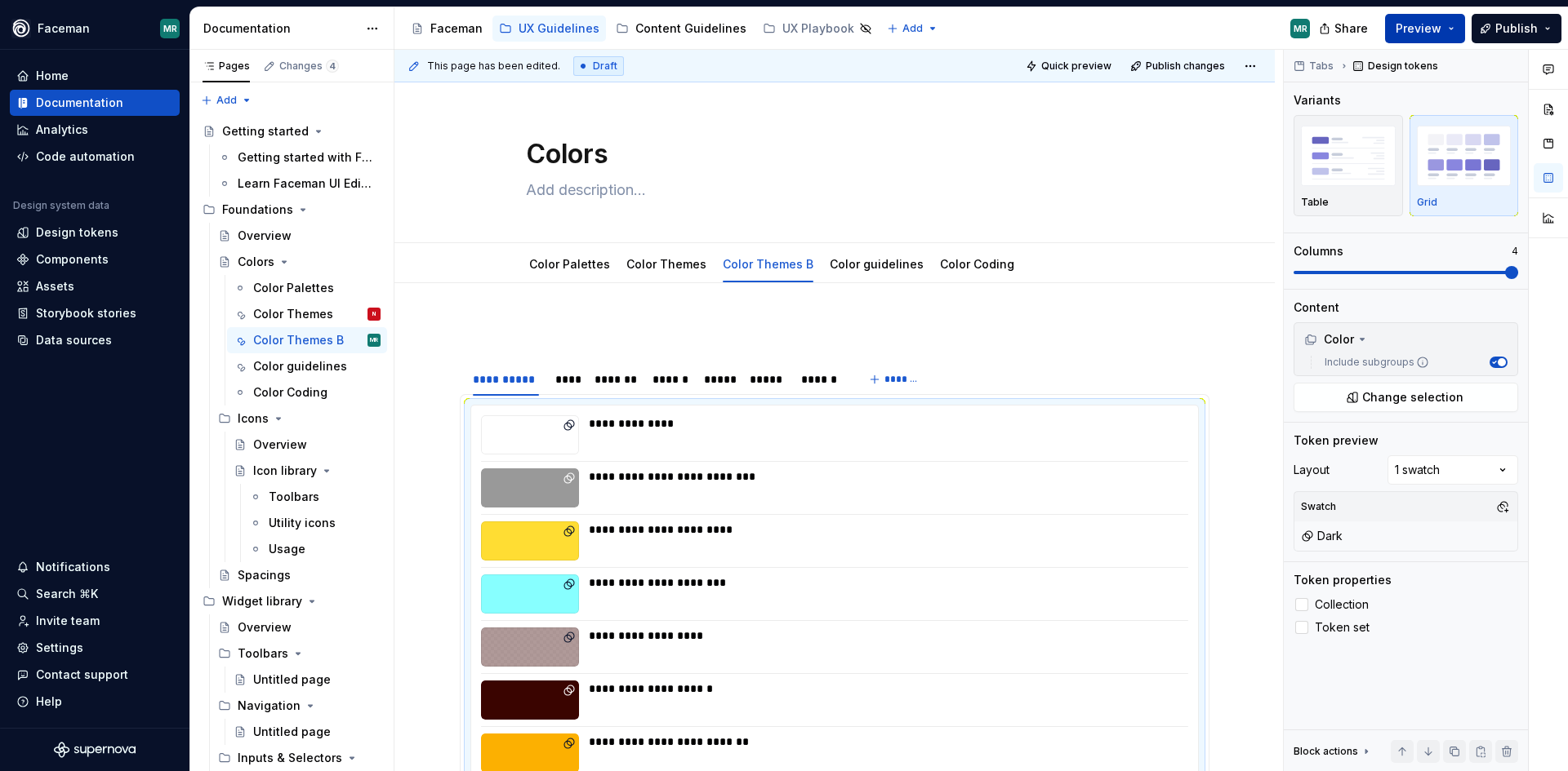
click at [1425, 34] on span "Preview" at bounding box center [1418, 28] width 45 height 16
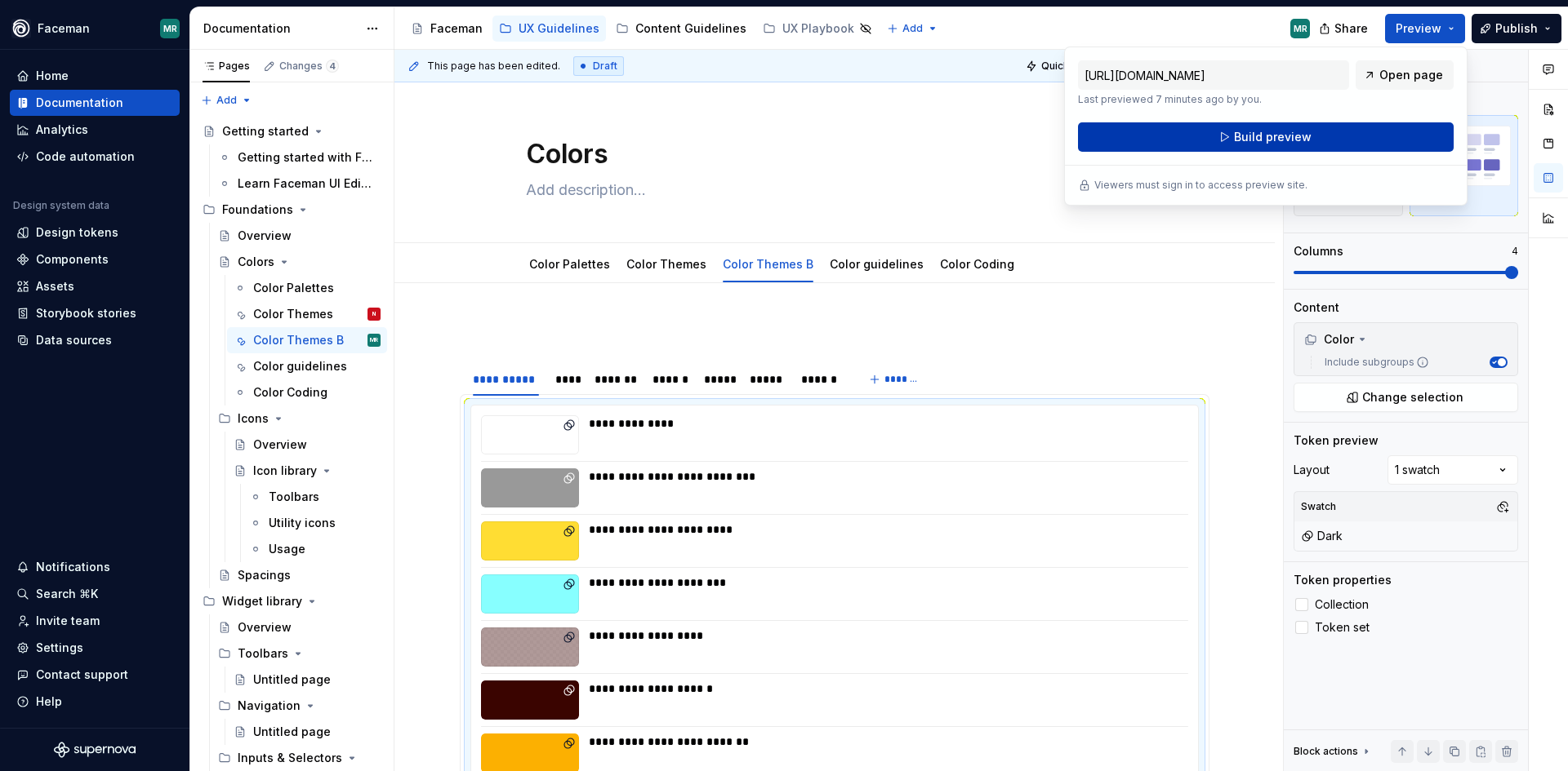
click at [1406, 145] on button "Build preview" at bounding box center [1265, 137] width 376 height 29
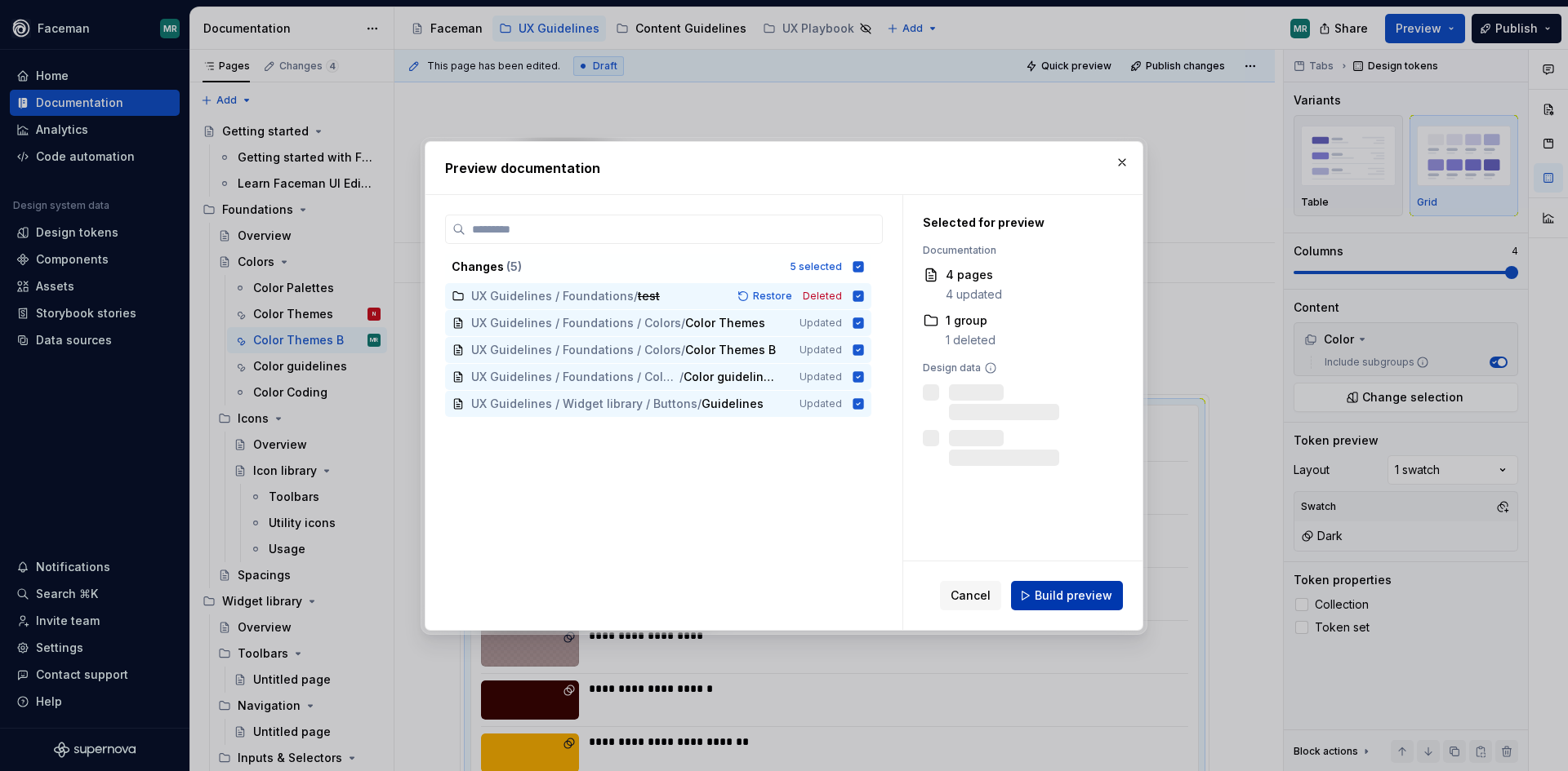
click at [1060, 603] on span "Build preview" at bounding box center [1073, 595] width 77 height 16
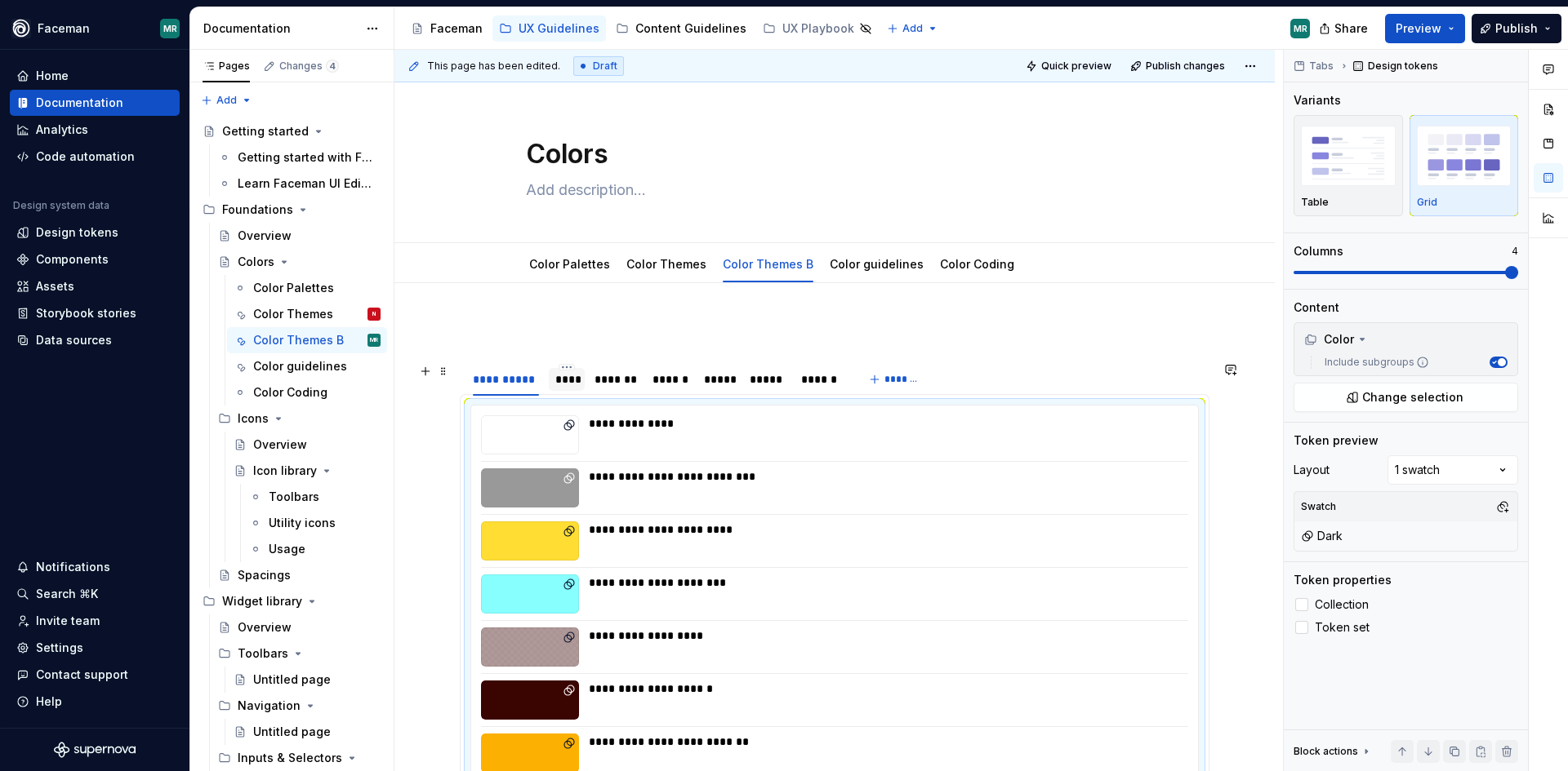
click at [571, 384] on div "****" at bounding box center [567, 379] width 24 height 16
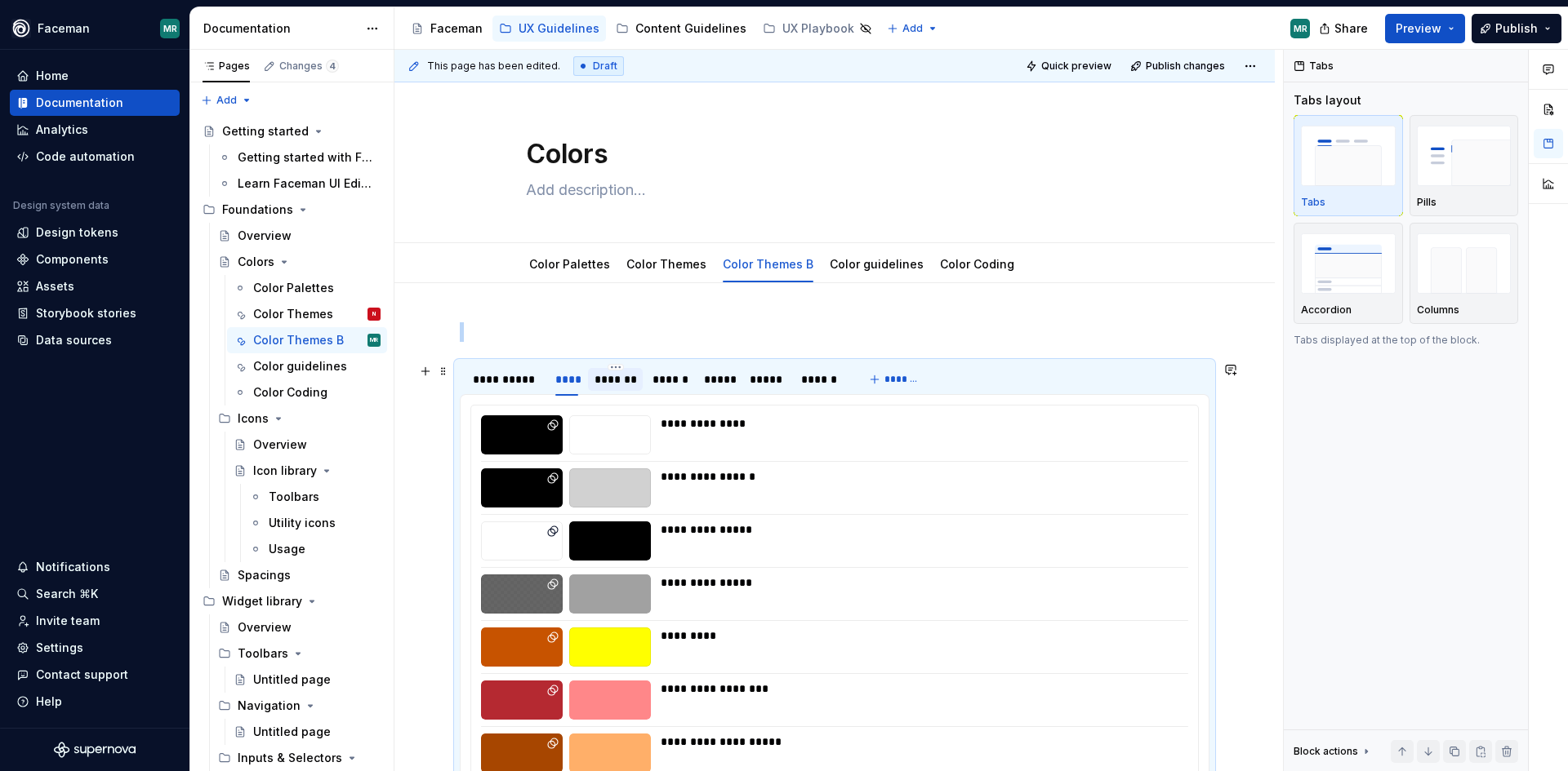
click at [612, 384] on div "*******" at bounding box center [615, 379] width 42 height 16
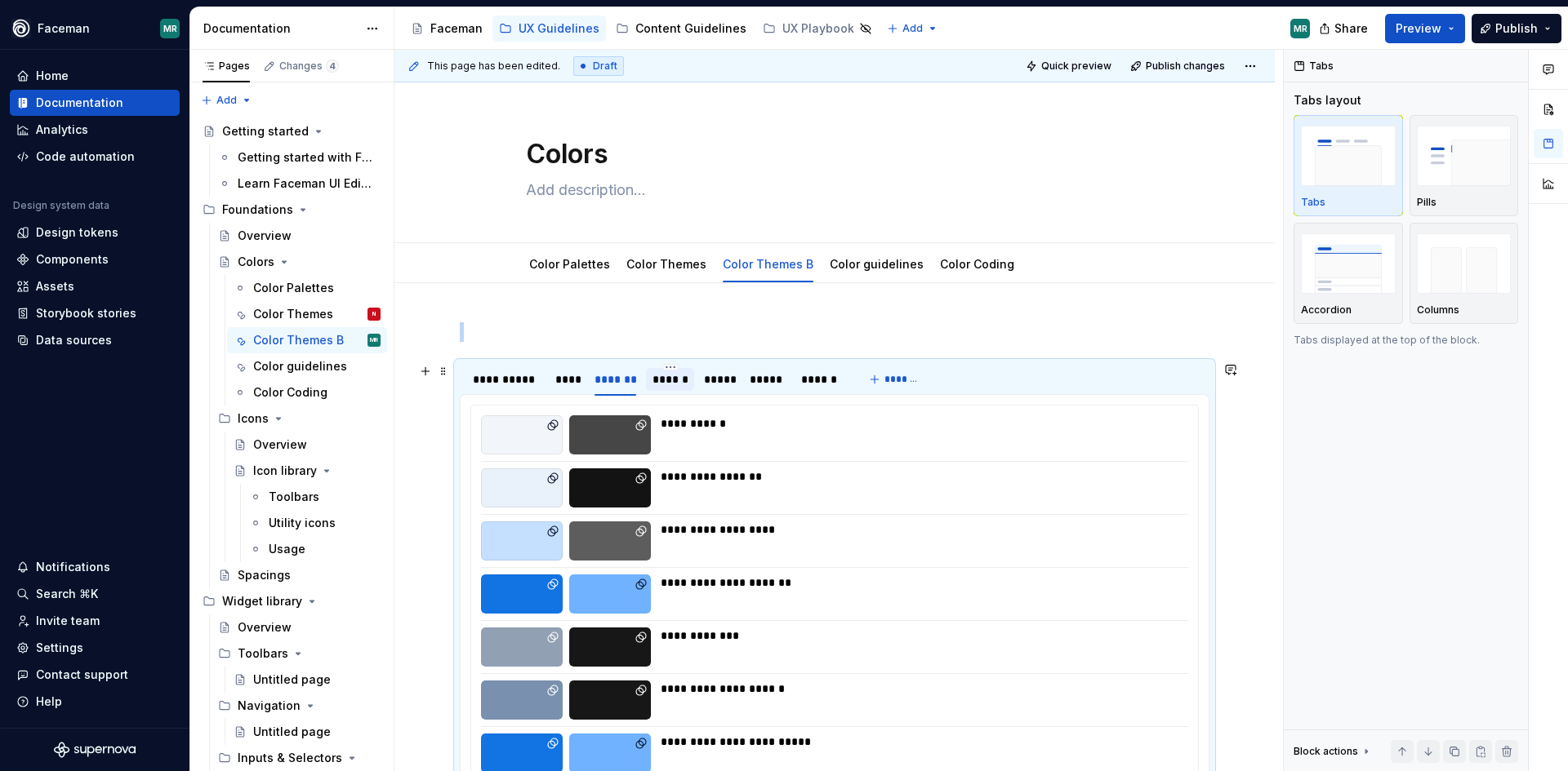
click at [666, 384] on div "******" at bounding box center [669, 379] width 34 height 16
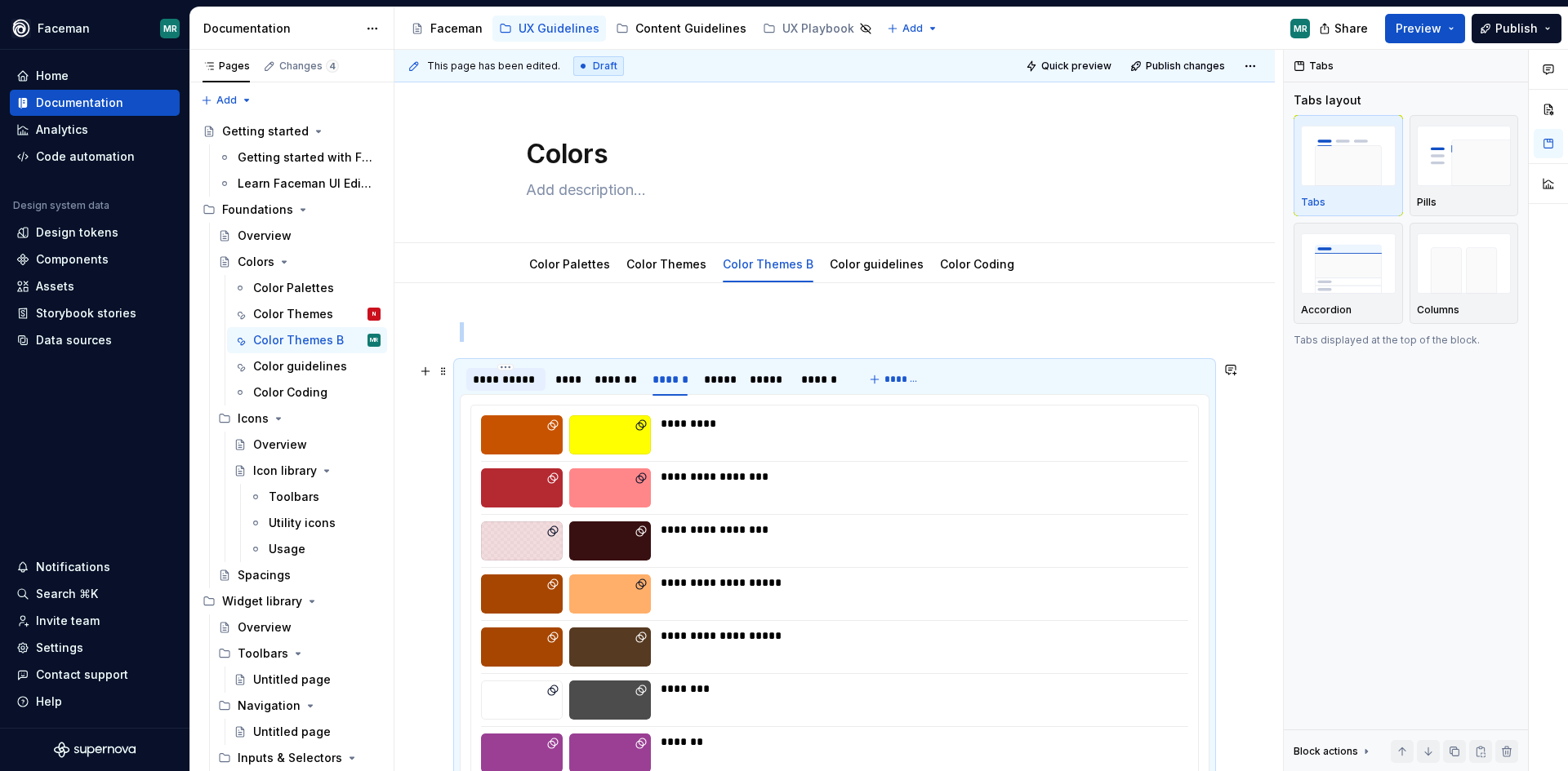
click at [519, 384] on div "**********" at bounding box center [506, 379] width 66 height 16
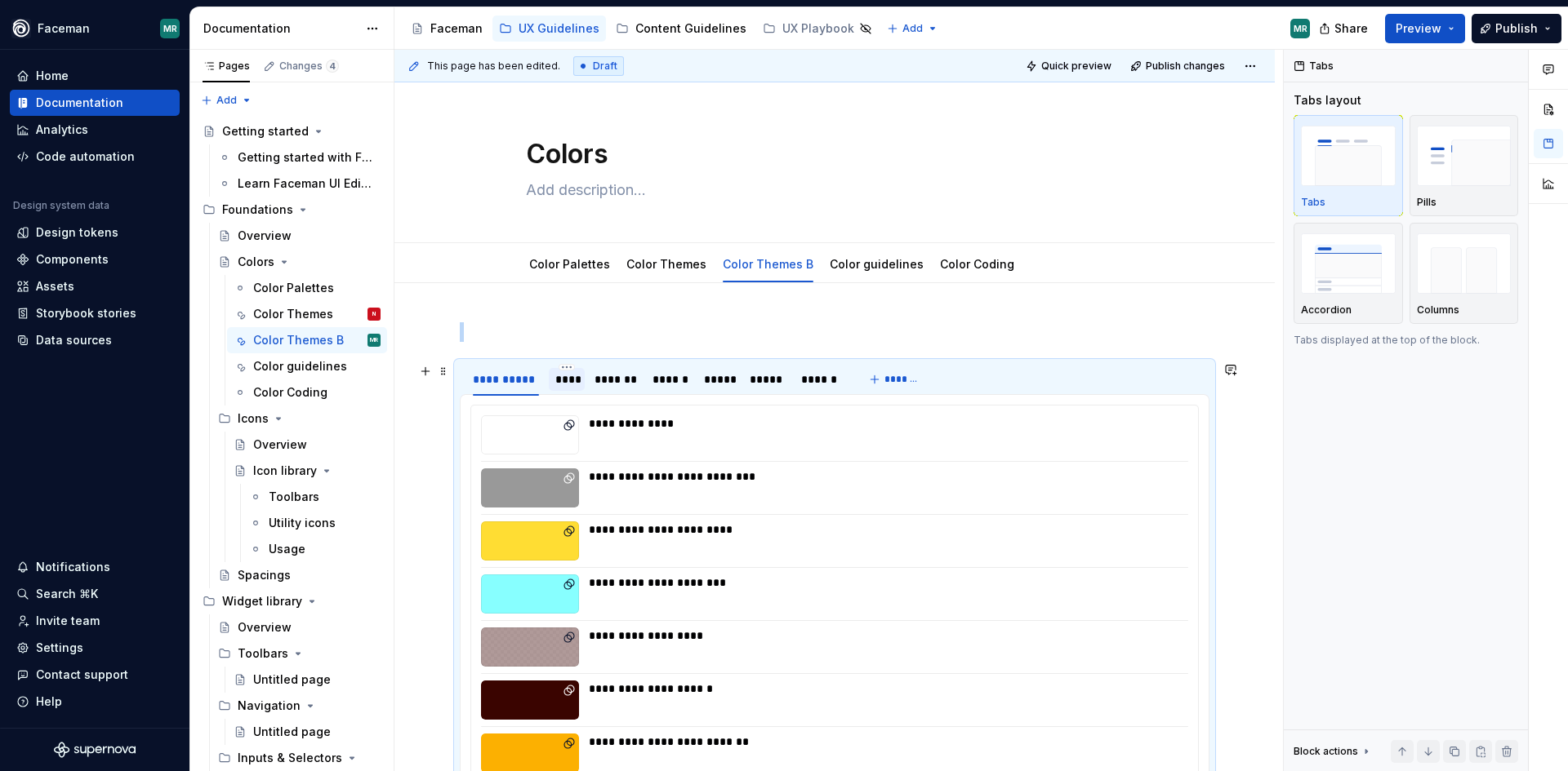
click at [585, 384] on div "****" at bounding box center [567, 380] width 37 height 23
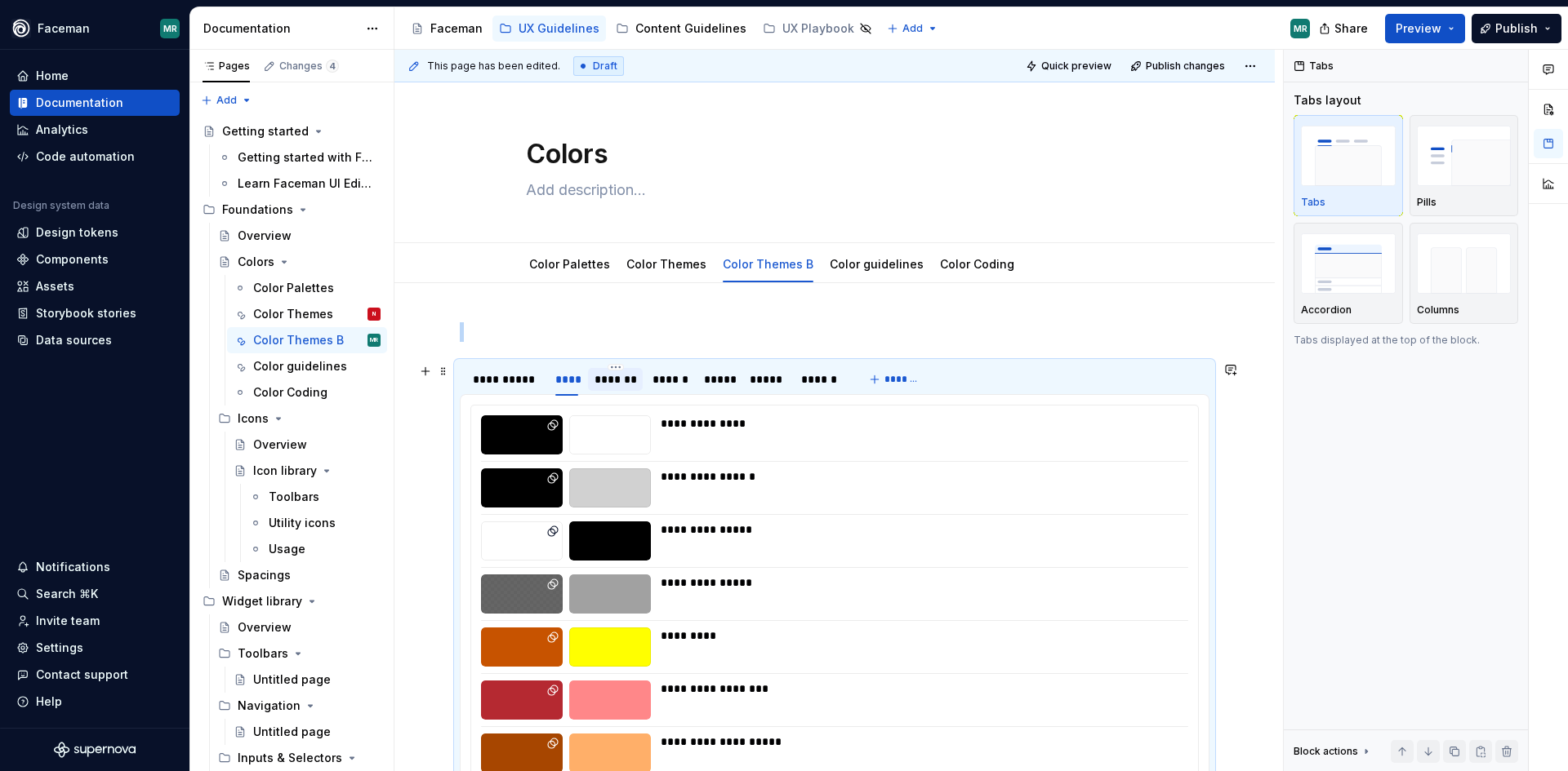
click at [619, 384] on div "*******" at bounding box center [615, 379] width 42 height 16
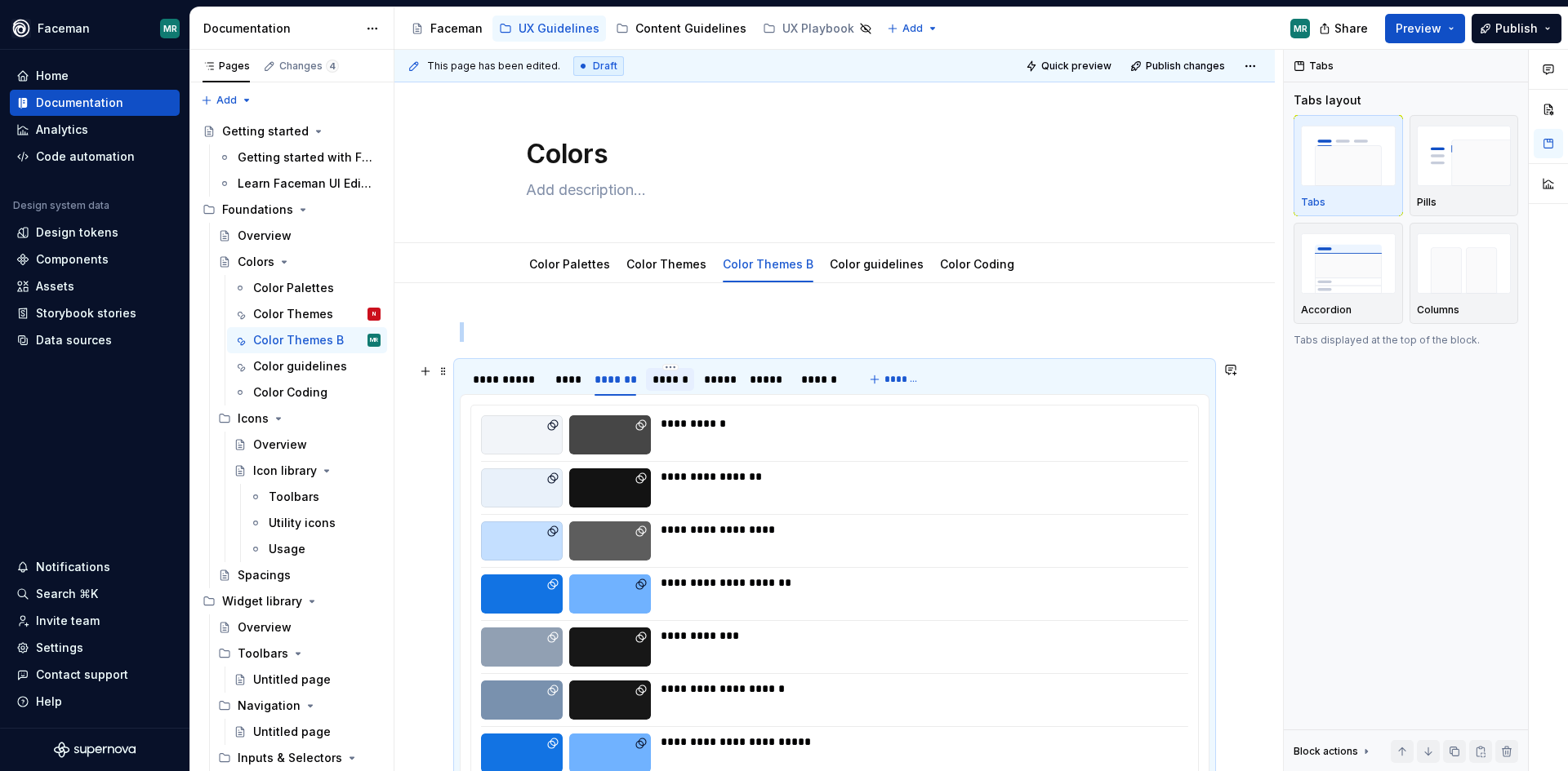
click at [687, 384] on div "******" at bounding box center [669, 380] width 47 height 23
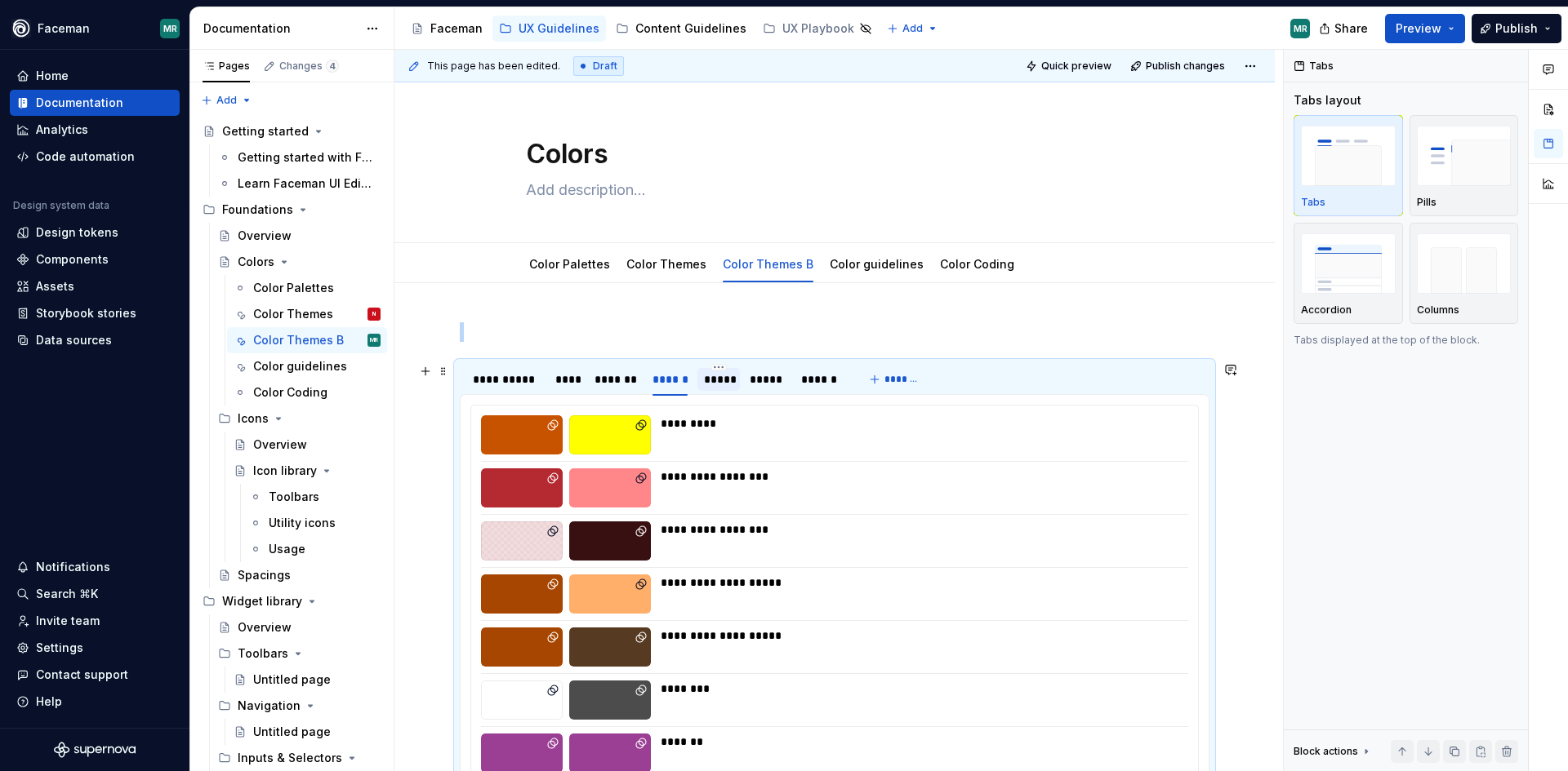
click at [726, 384] on div "*****" at bounding box center [718, 379] width 29 height 16
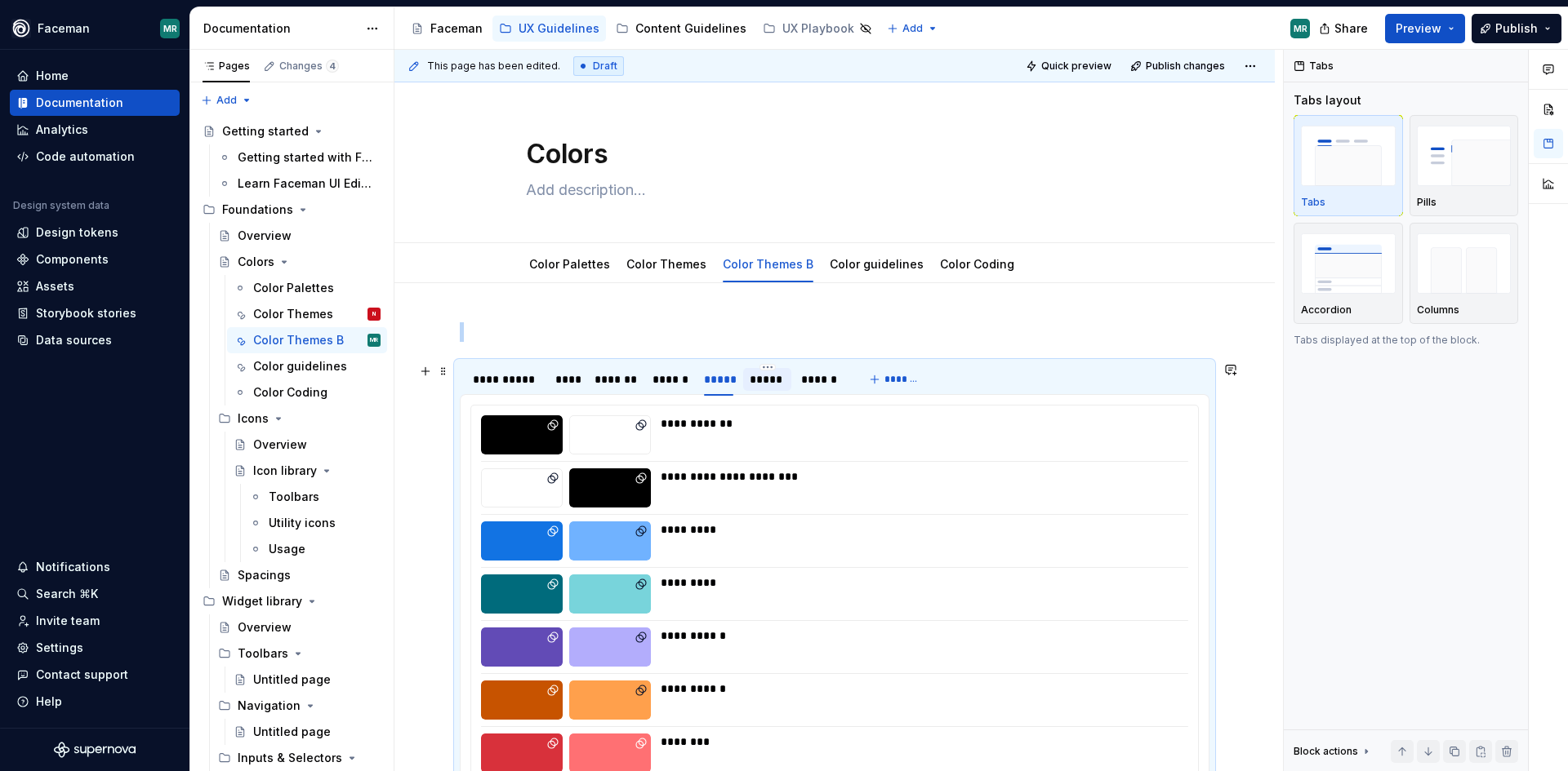
click at [760, 384] on div "*****" at bounding box center [768, 379] width 35 height 16
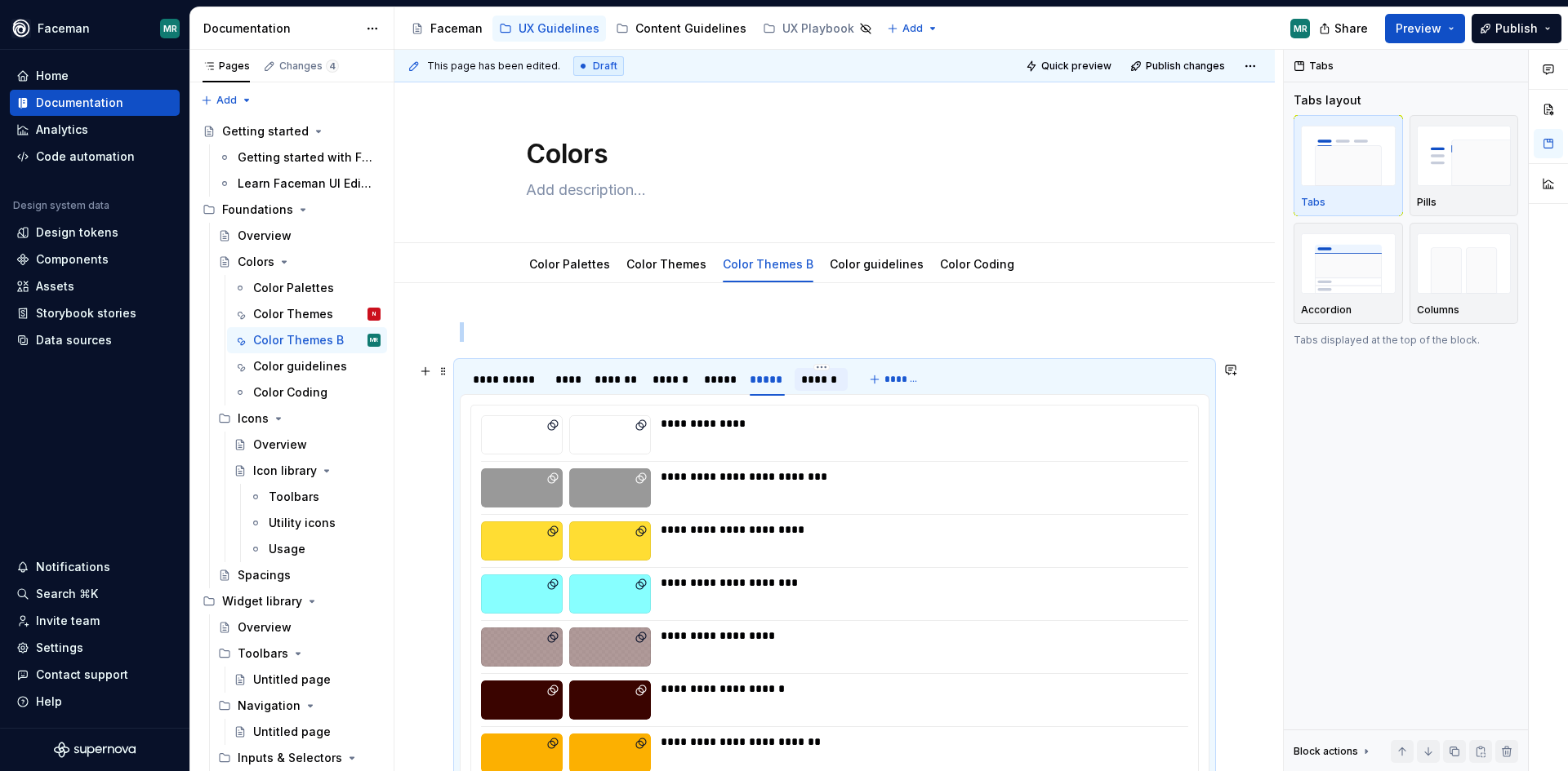
click at [833, 384] on div "******" at bounding box center [821, 379] width 40 height 16
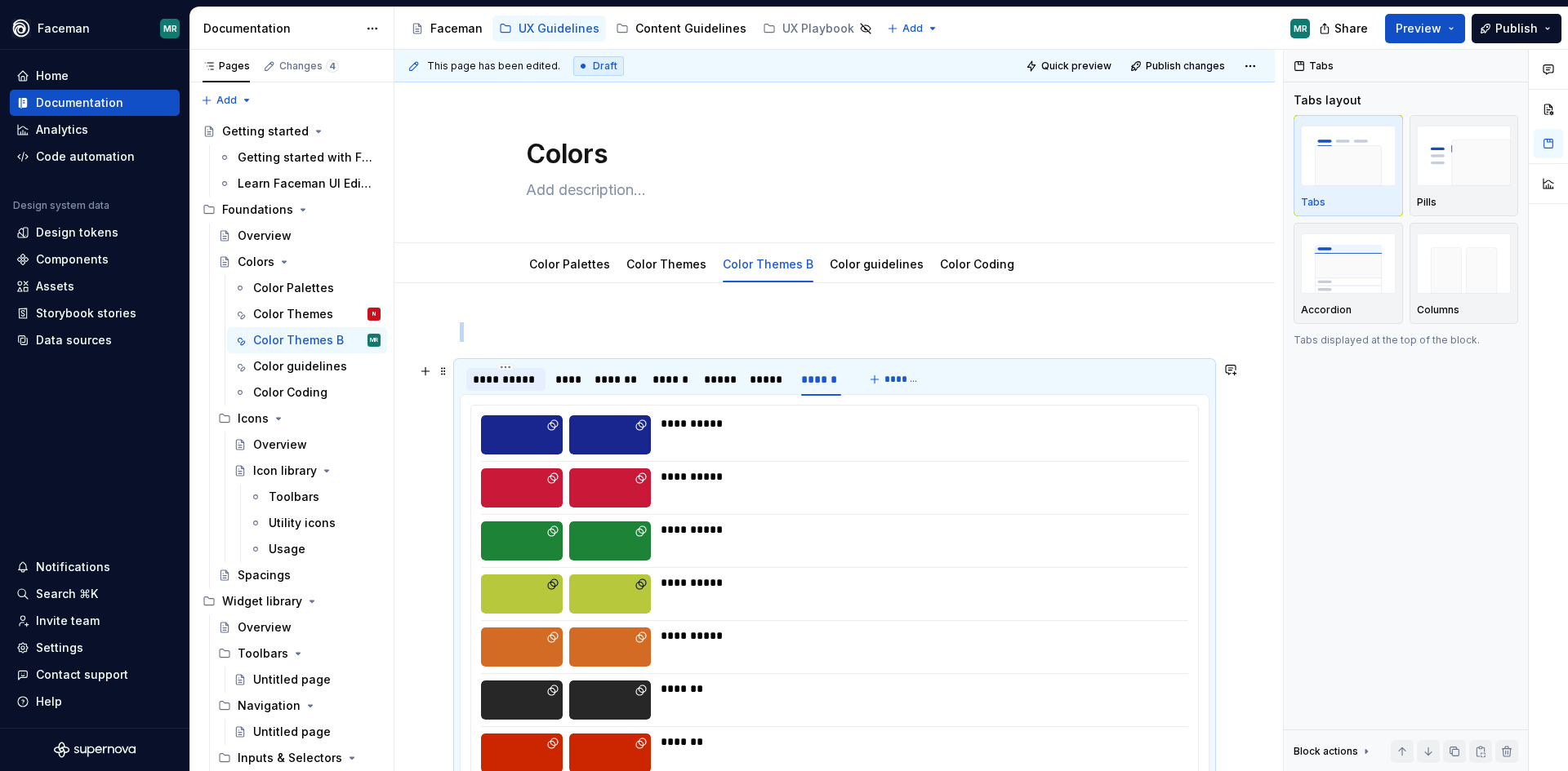
click at [525, 383] on div "**********" at bounding box center [506, 379] width 66 height 16
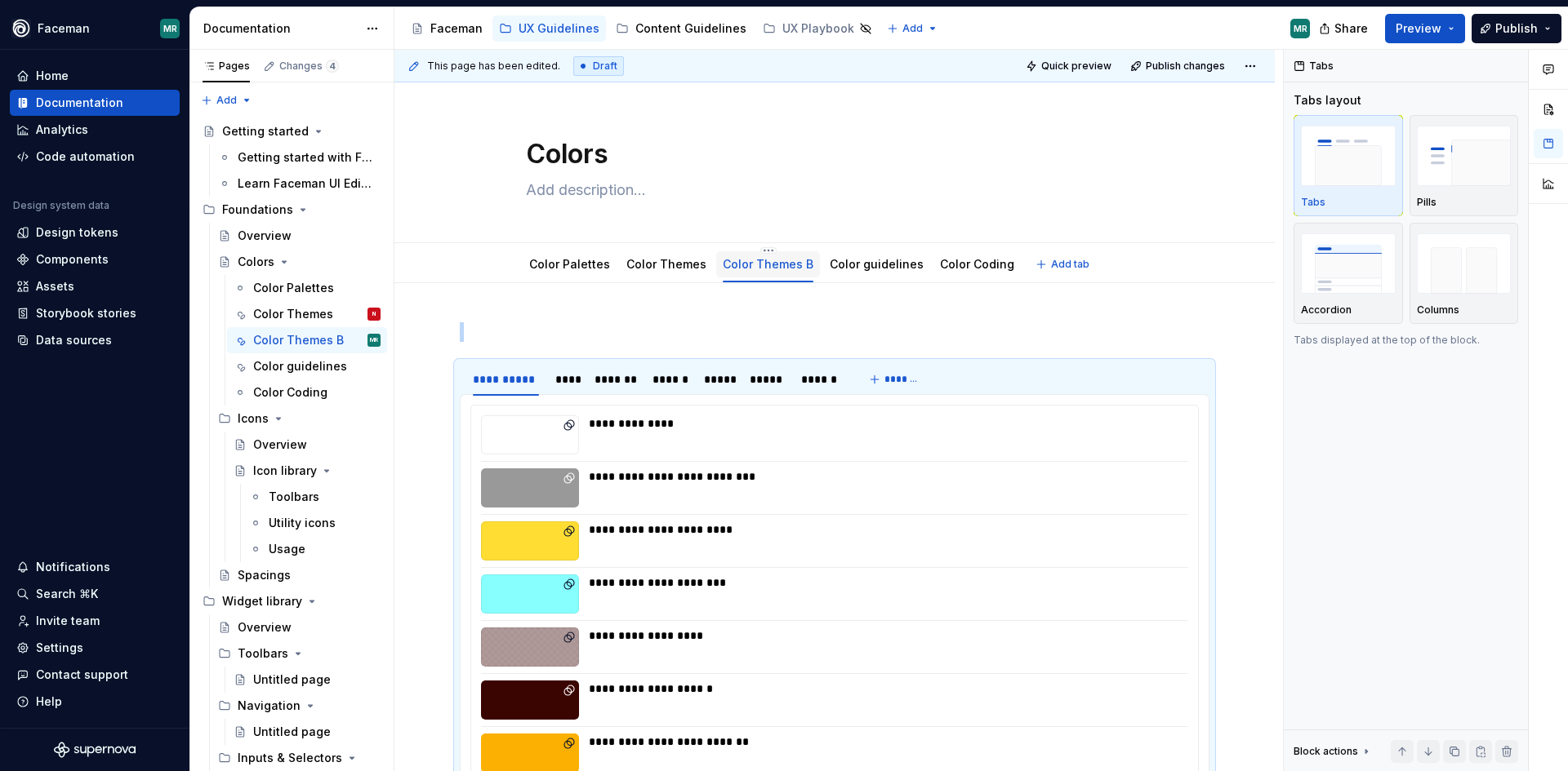
click at [780, 266] on link "Color Themes B" at bounding box center [769, 264] width 91 height 14
drag, startPoint x: 761, startPoint y: 259, endPoint x: 745, endPoint y: 267, distance: 17.9
click at [745, 267] on link "Color Themes B" at bounding box center [769, 264] width 91 height 14
click at [766, 267] on link "Color Themes B" at bounding box center [769, 264] width 91 height 14
click at [291, 342] on div "Color Themes B" at bounding box center [292, 340] width 78 height 16
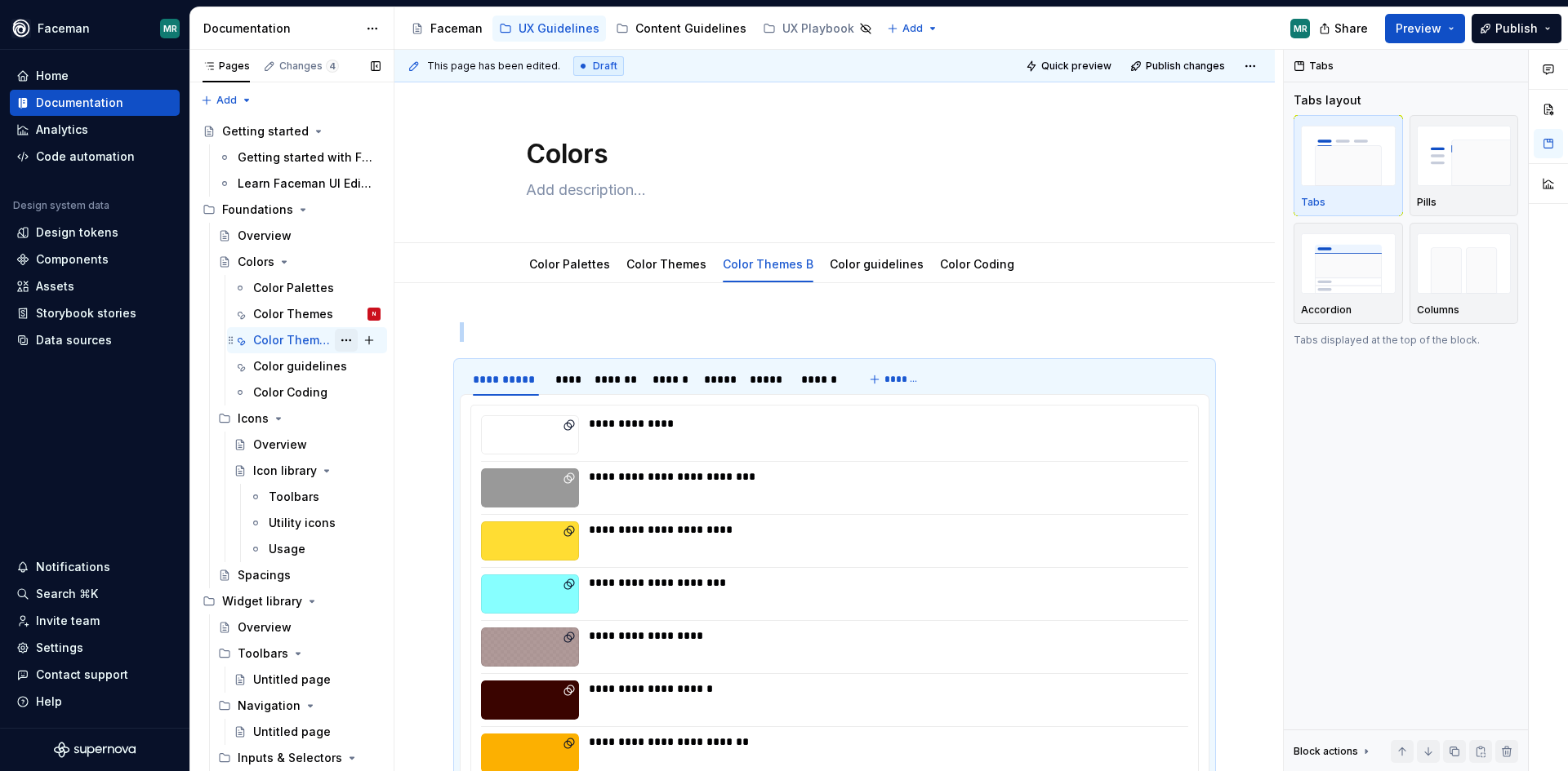
click at [339, 339] on button "Page tree" at bounding box center [346, 340] width 23 height 23
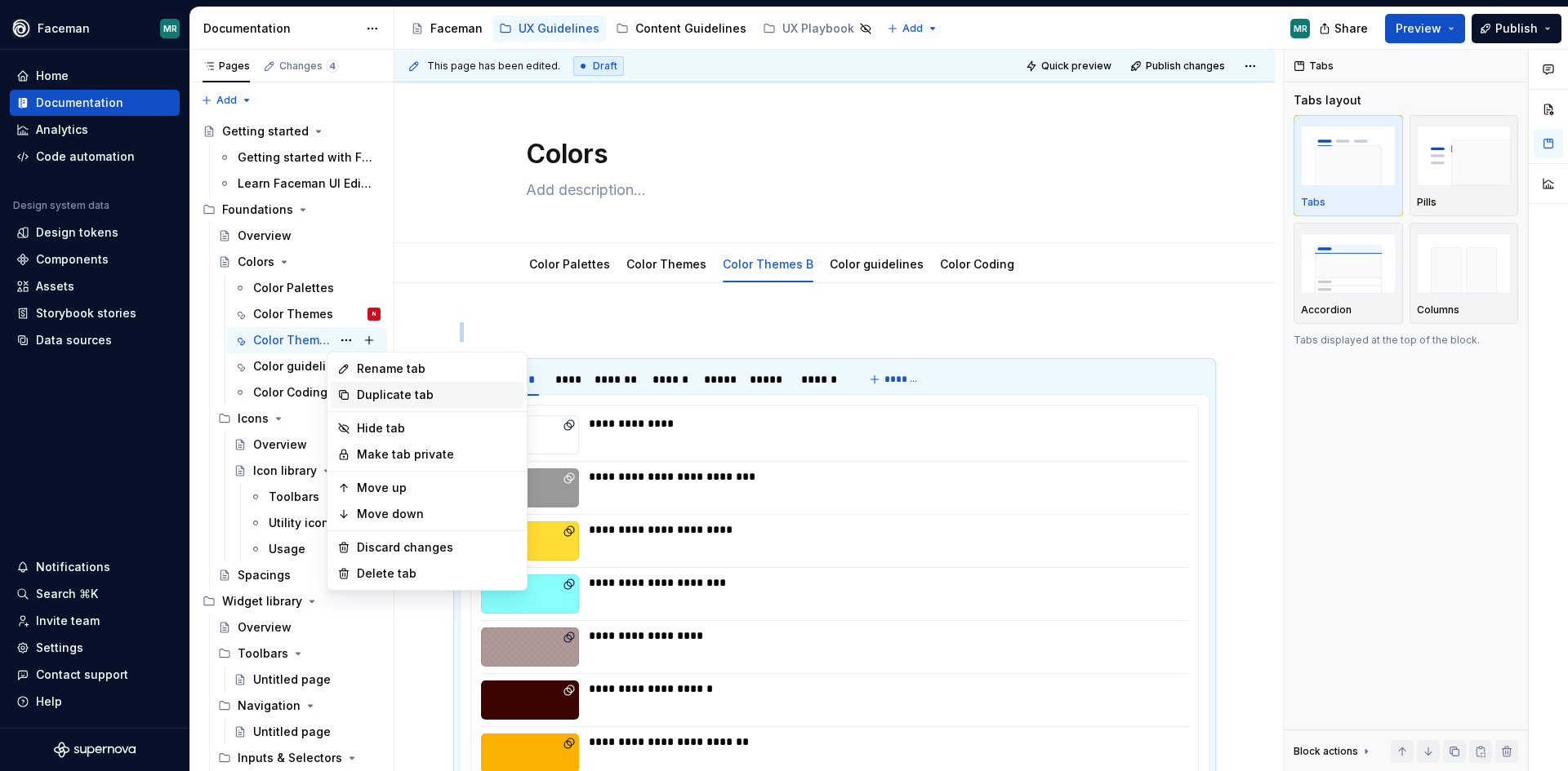
click at [377, 391] on div "Duplicate tab" at bounding box center [437, 394] width 160 height 16
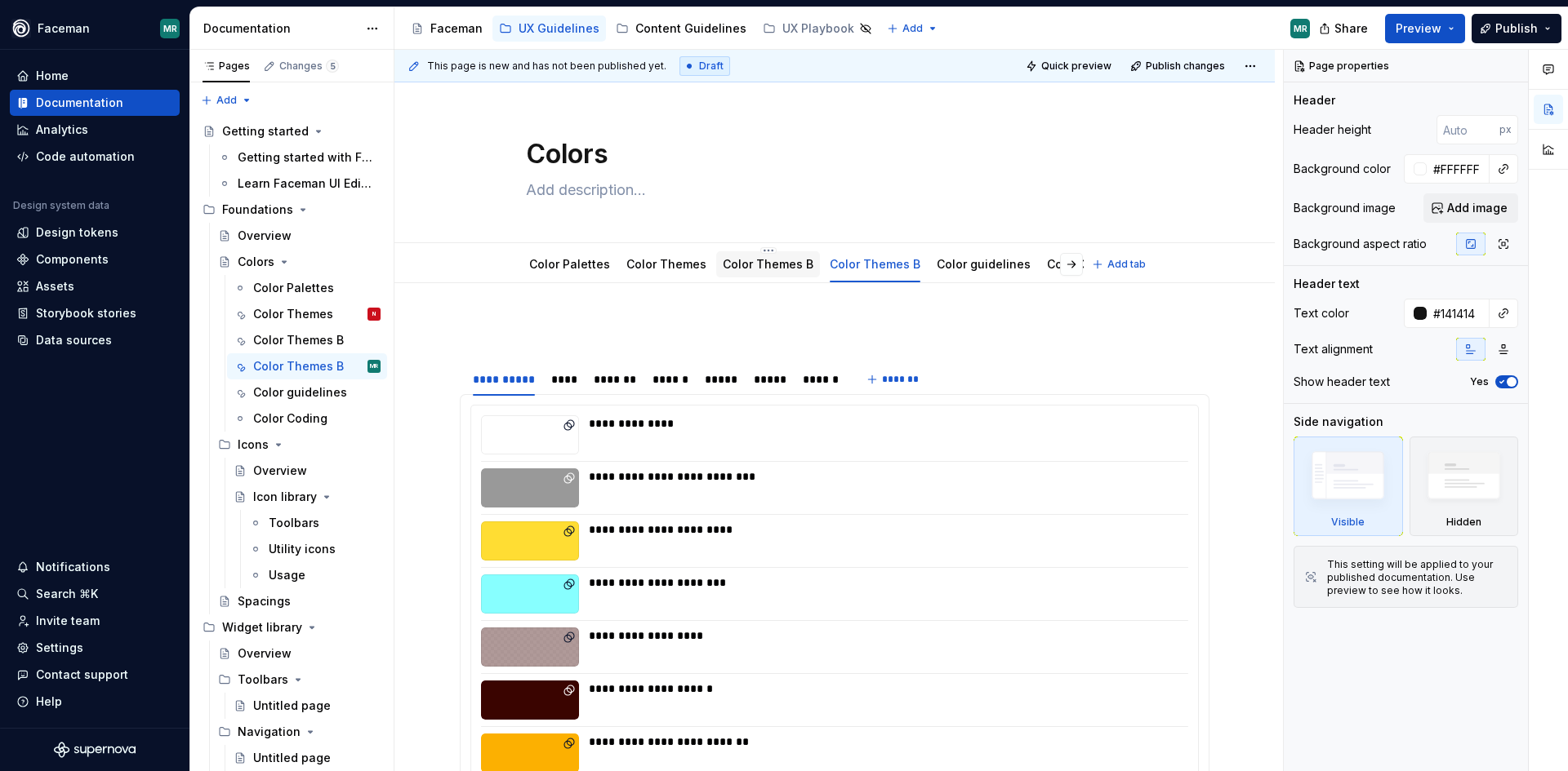
click at [743, 255] on div "Color Themes B" at bounding box center [769, 265] width 91 height 19
click at [1047, 261] on link "Color Coding" at bounding box center [1084, 264] width 74 height 14
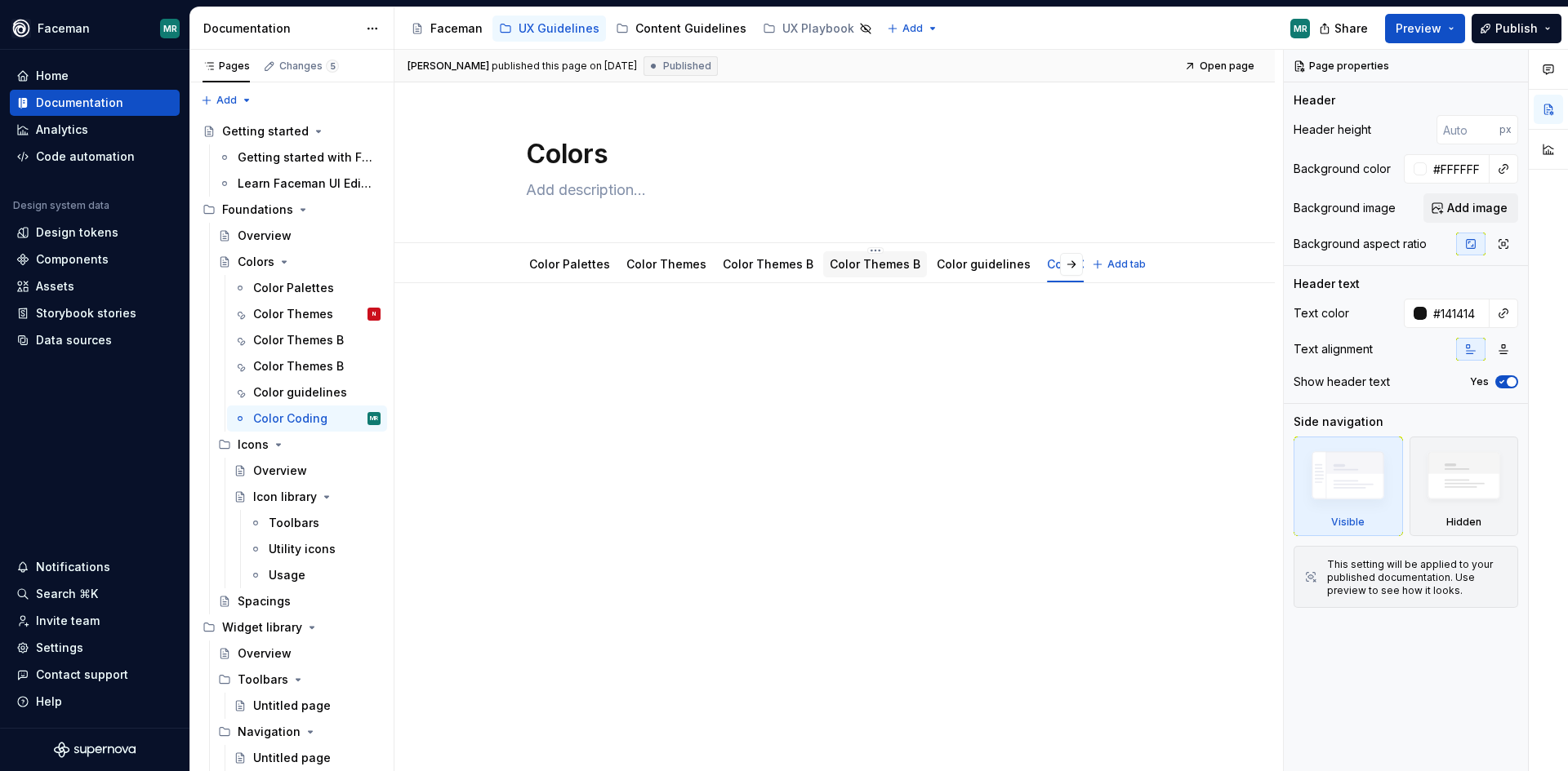
click at [881, 262] on link "Color Themes B" at bounding box center [875, 264] width 91 height 14
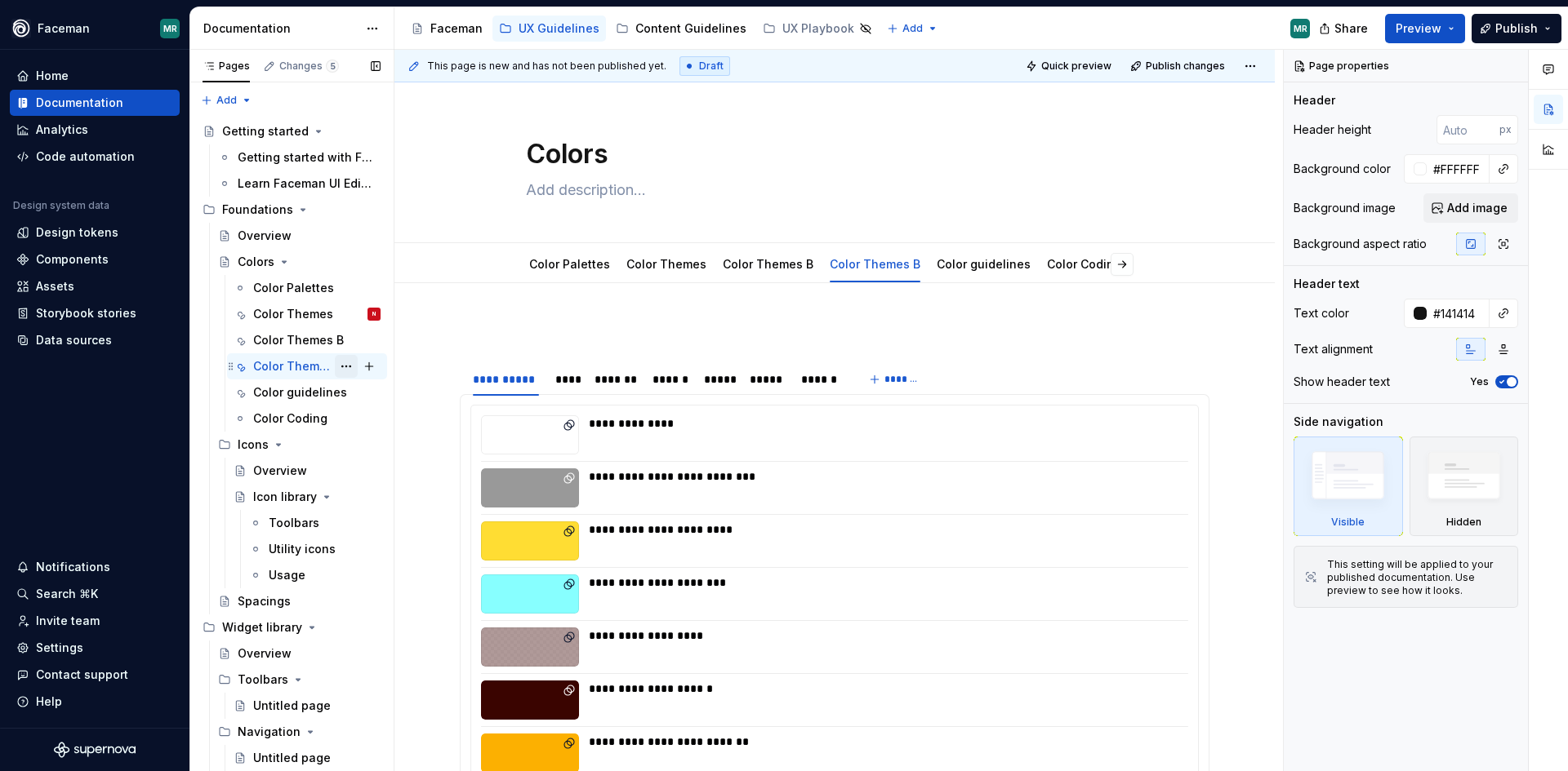
click at [334, 362] on button "Page tree" at bounding box center [346, 367] width 23 height 23
type textarea "*"
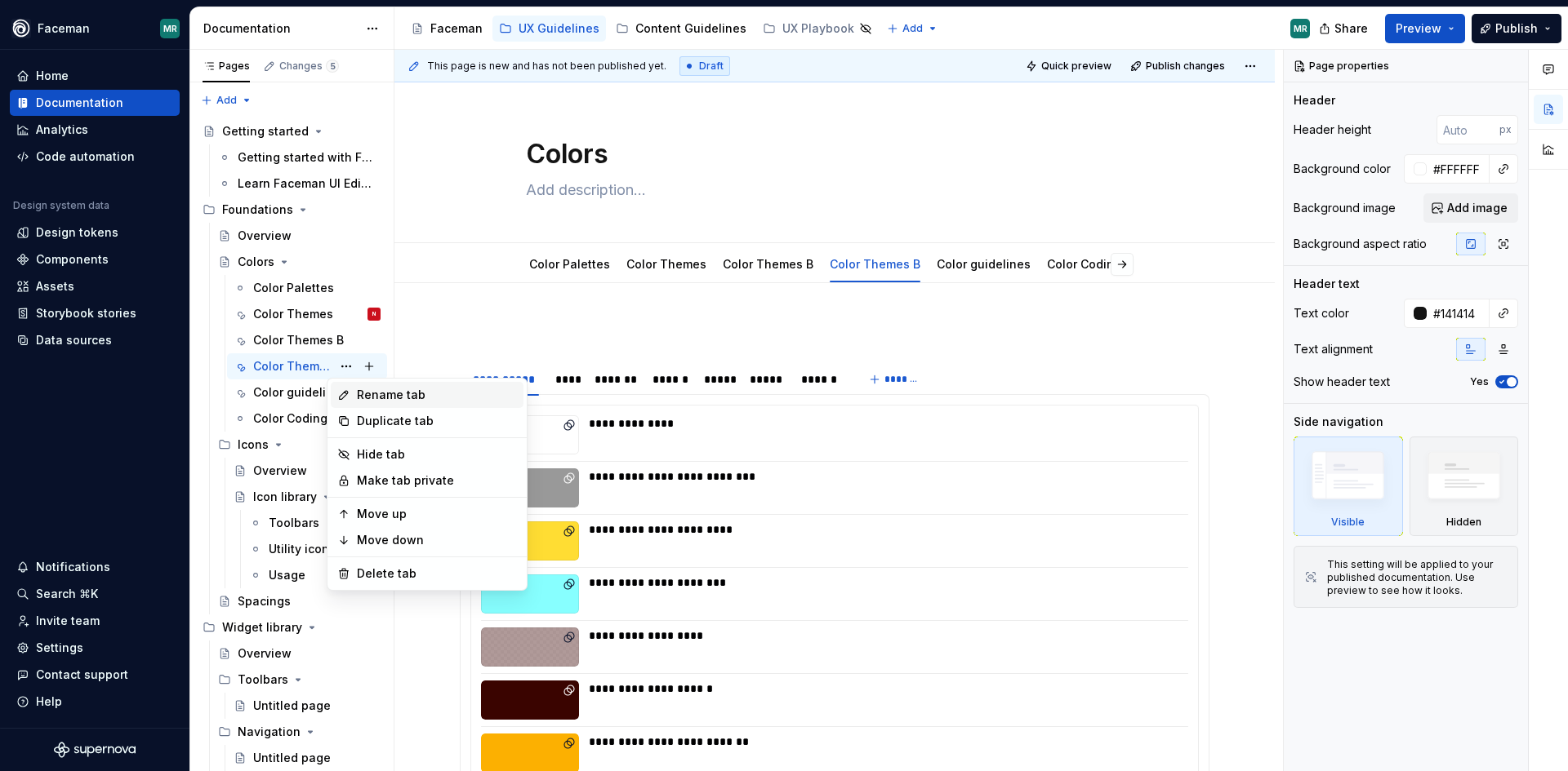
click at [373, 395] on div "Rename tab" at bounding box center [437, 394] width 160 height 16
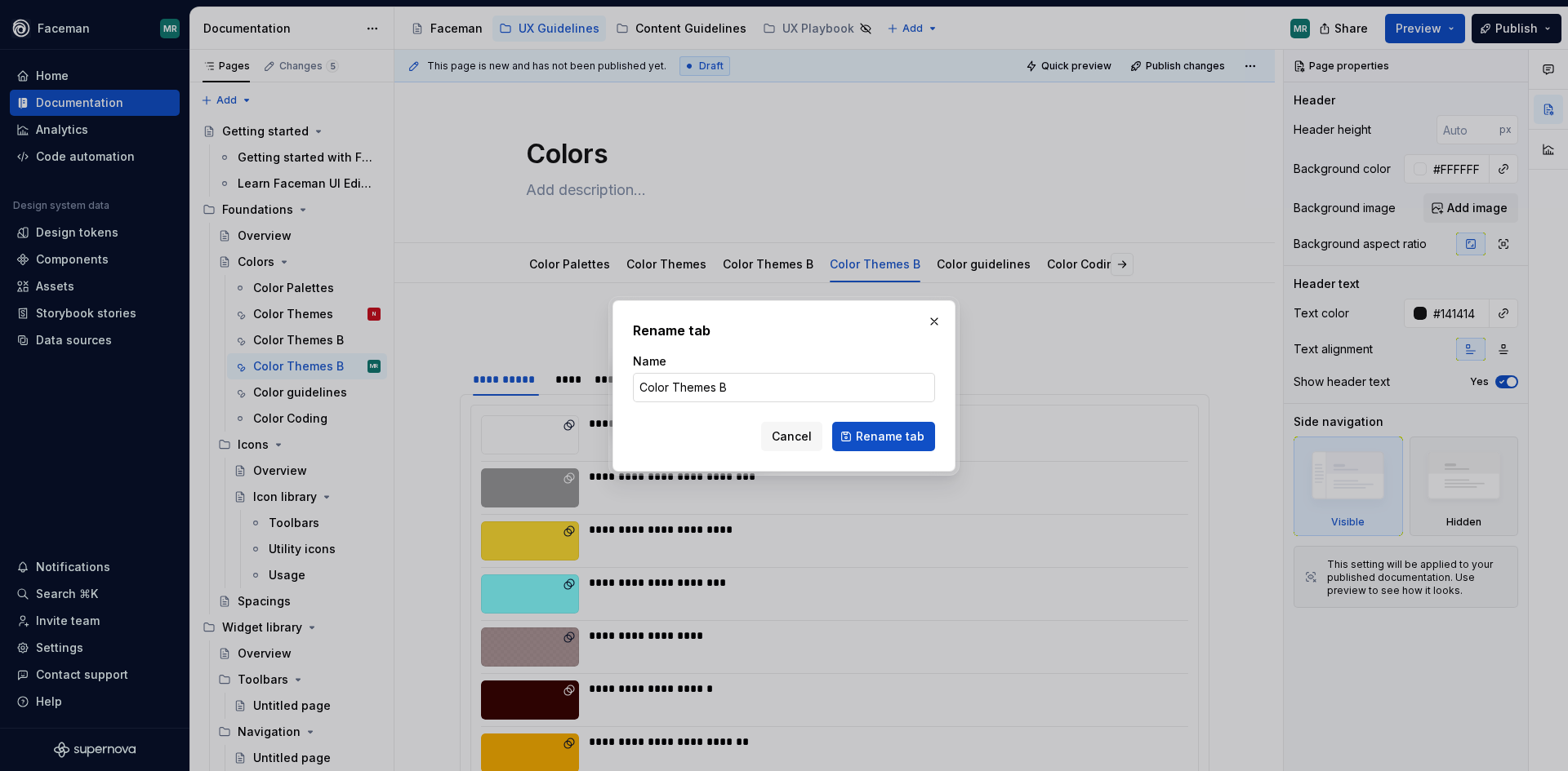
click at [740, 386] on input "Color Themes B" at bounding box center [784, 387] width 303 height 29
drag, startPoint x: 756, startPoint y: 386, endPoint x: 721, endPoint y: 385, distance: 35.0
click at [719, 386] on input "Color Themes B" at bounding box center [784, 387] width 303 height 29
type input "Color Themes [PERSON_NAME] test"
click at [861, 429] on span "Rename tab" at bounding box center [889, 437] width 69 height 16
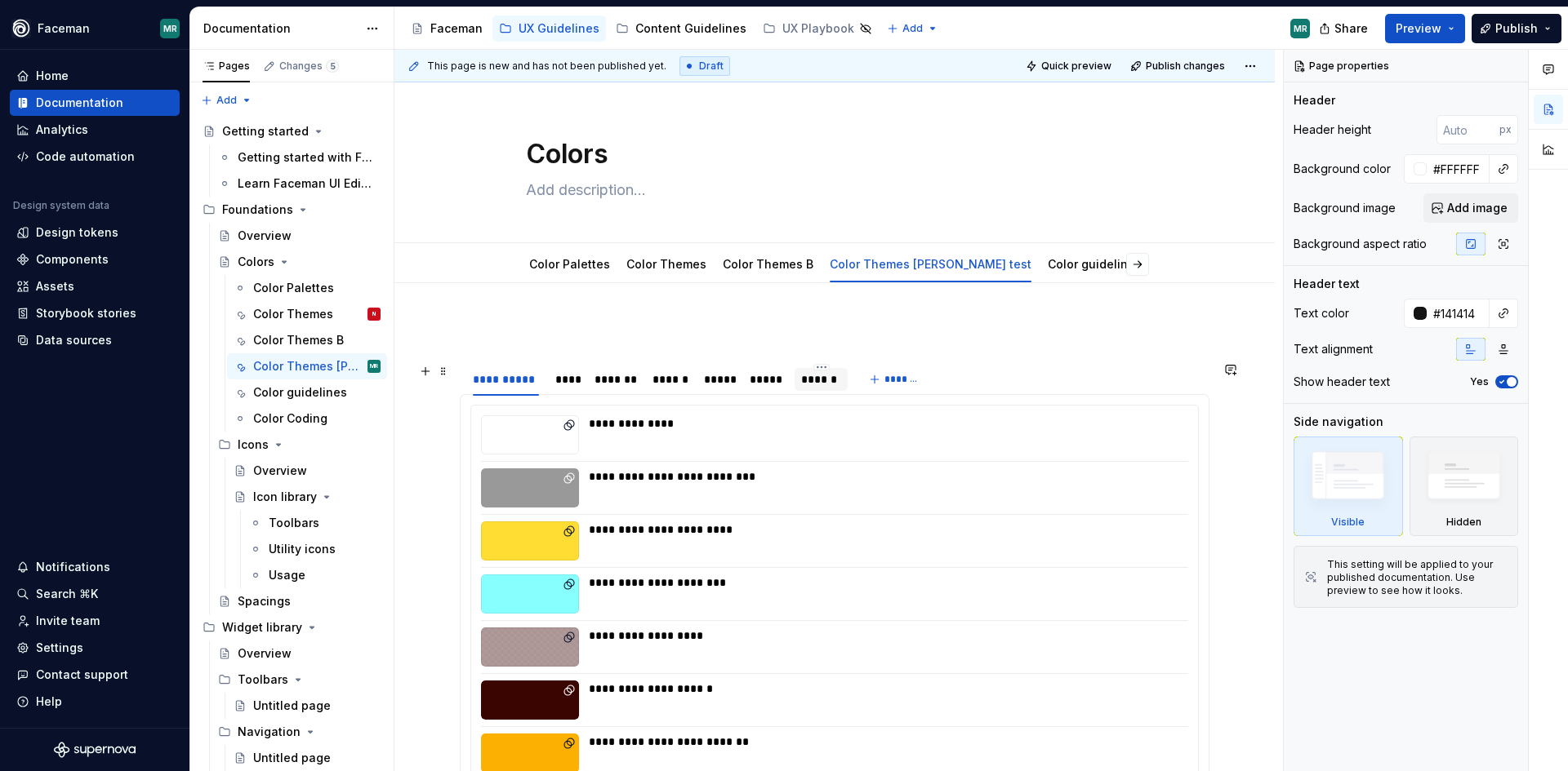
type textarea "*"
click at [534, 378] on div "**********" at bounding box center [506, 379] width 66 height 16
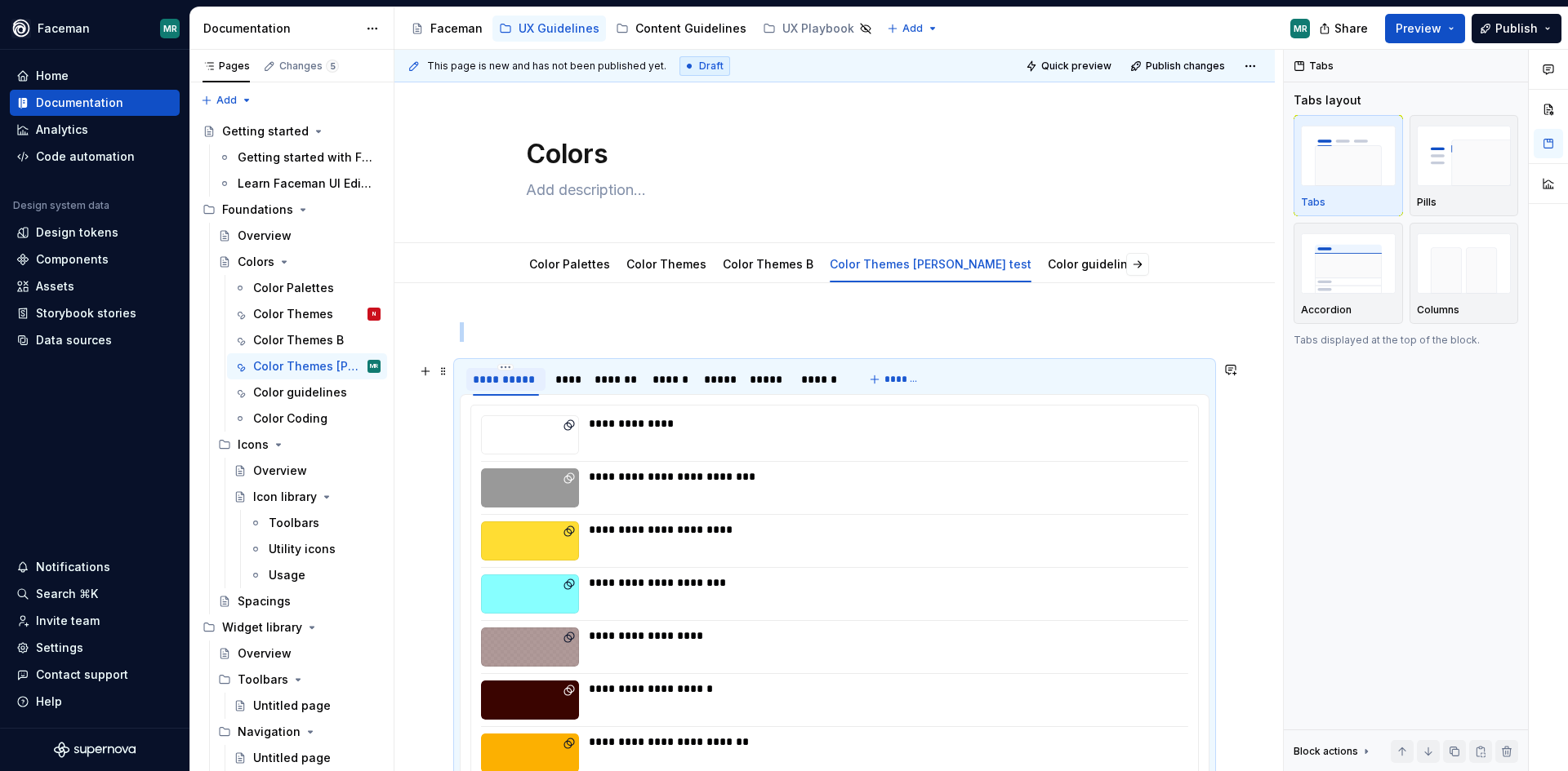
click at [501, 378] on div "**********" at bounding box center [506, 379] width 66 height 16
click at [503, 377] on div "**********" at bounding box center [506, 379] width 66 height 16
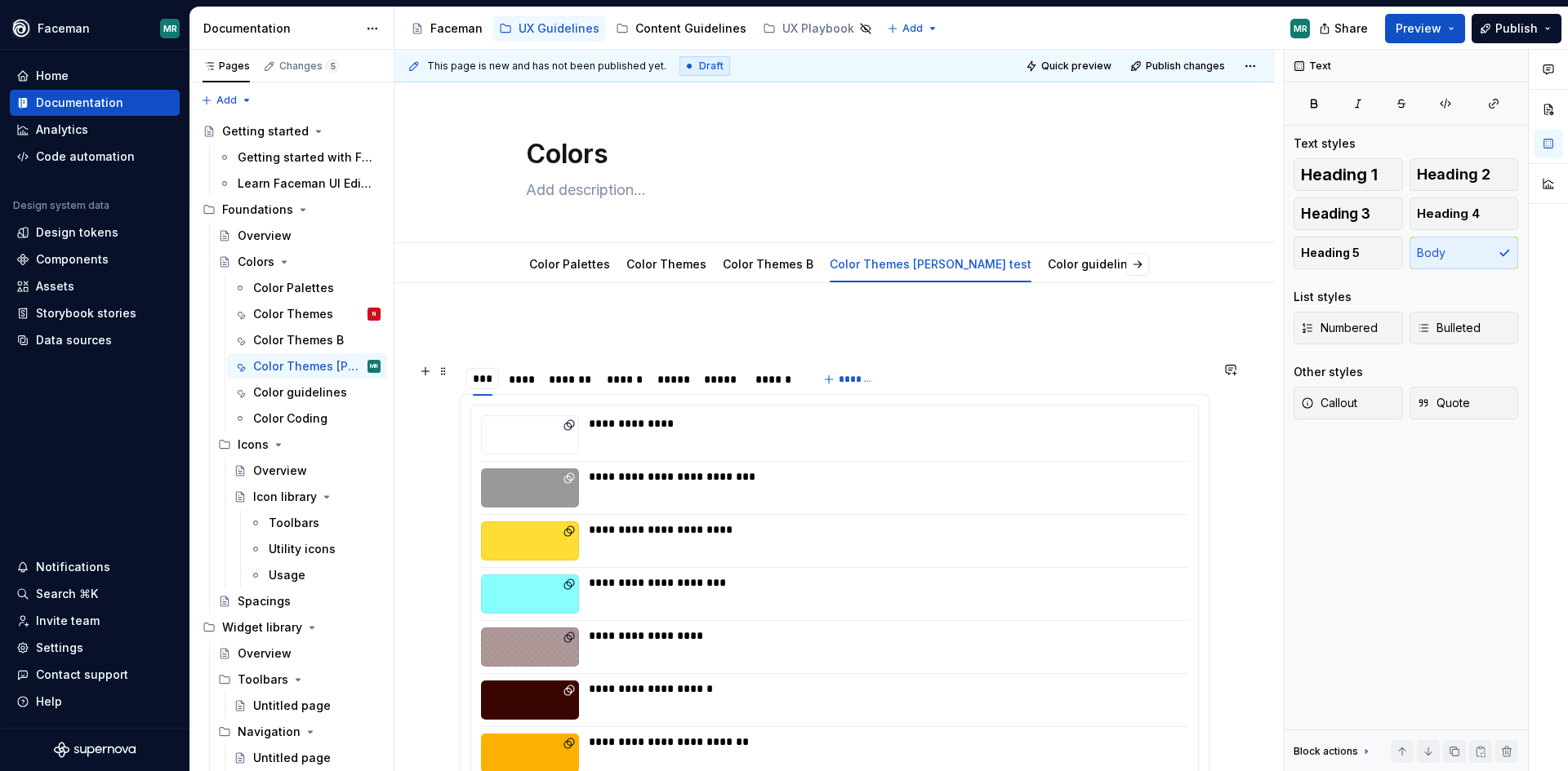
type input "****"
click at [527, 376] on div "****" at bounding box center [527, 379] width 24 height 16
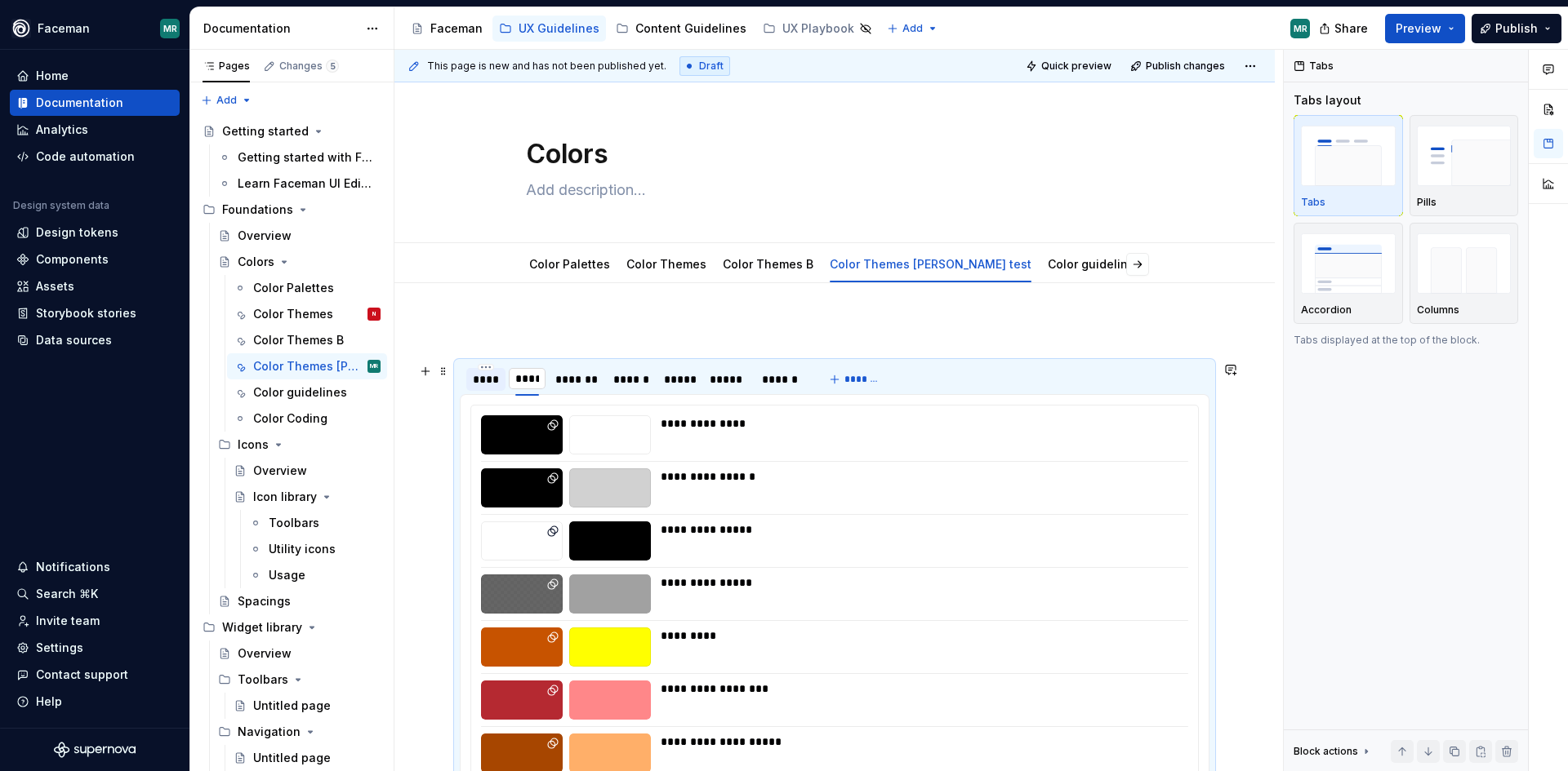
type input "*****"
click at [576, 375] on div "*******" at bounding box center [585, 379] width 42 height 16
click at [576, 375] on div "*******" at bounding box center [579, 379] width 42 height 16
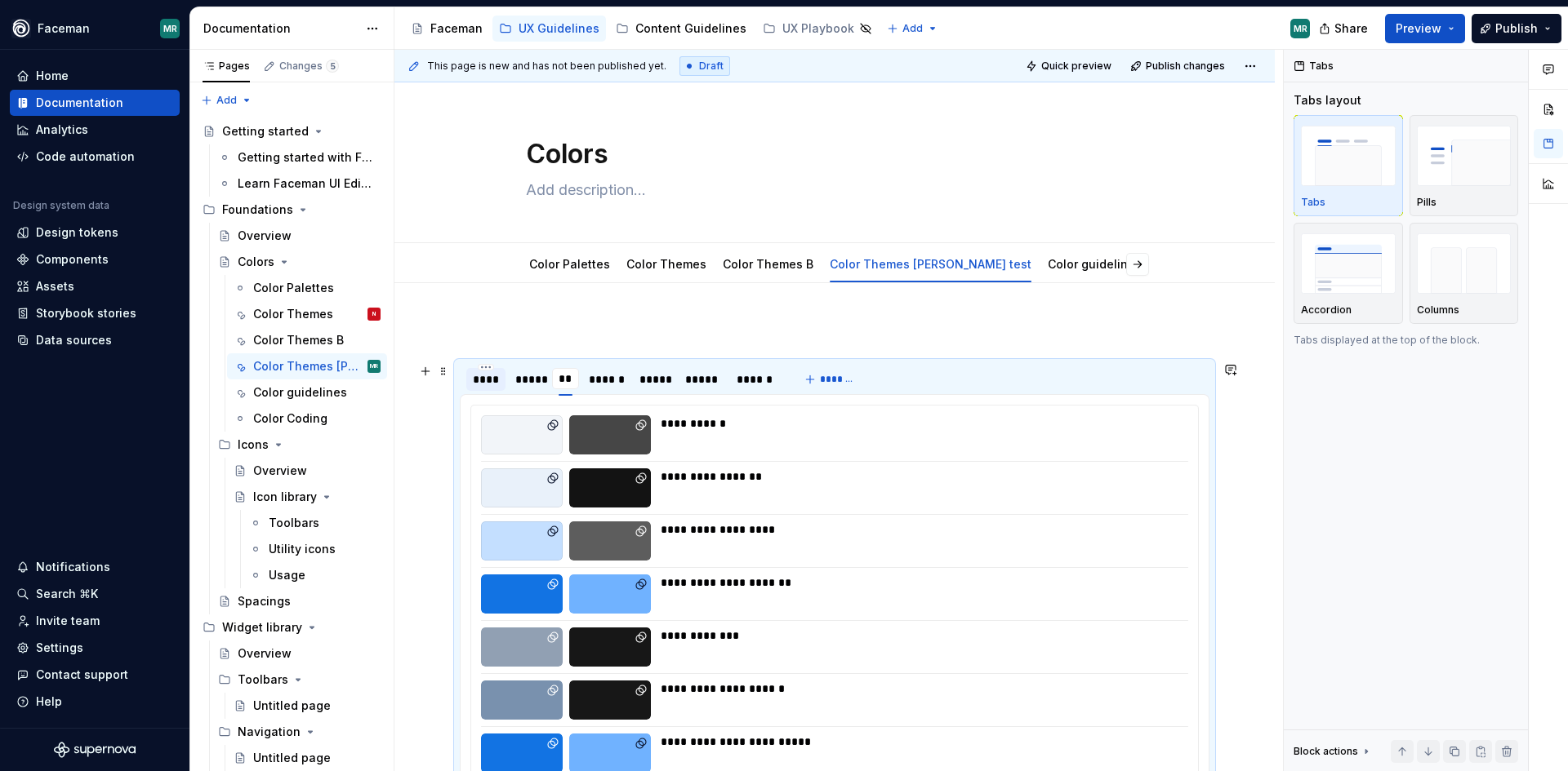
type input "****"
click at [612, 373] on div "******" at bounding box center [618, 379] width 34 height 16
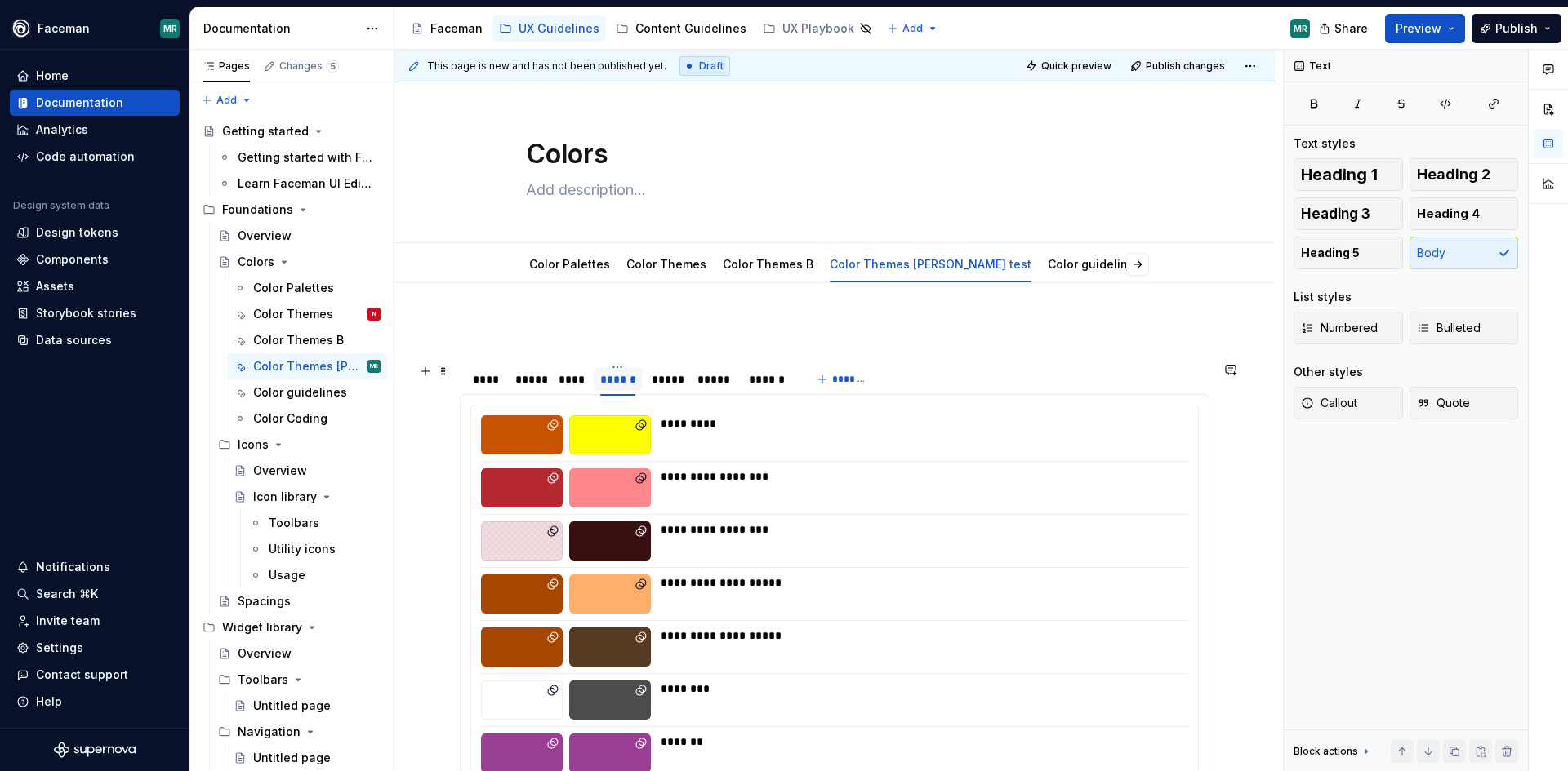
click at [627, 384] on div "******" at bounding box center [617, 379] width 34 height 16
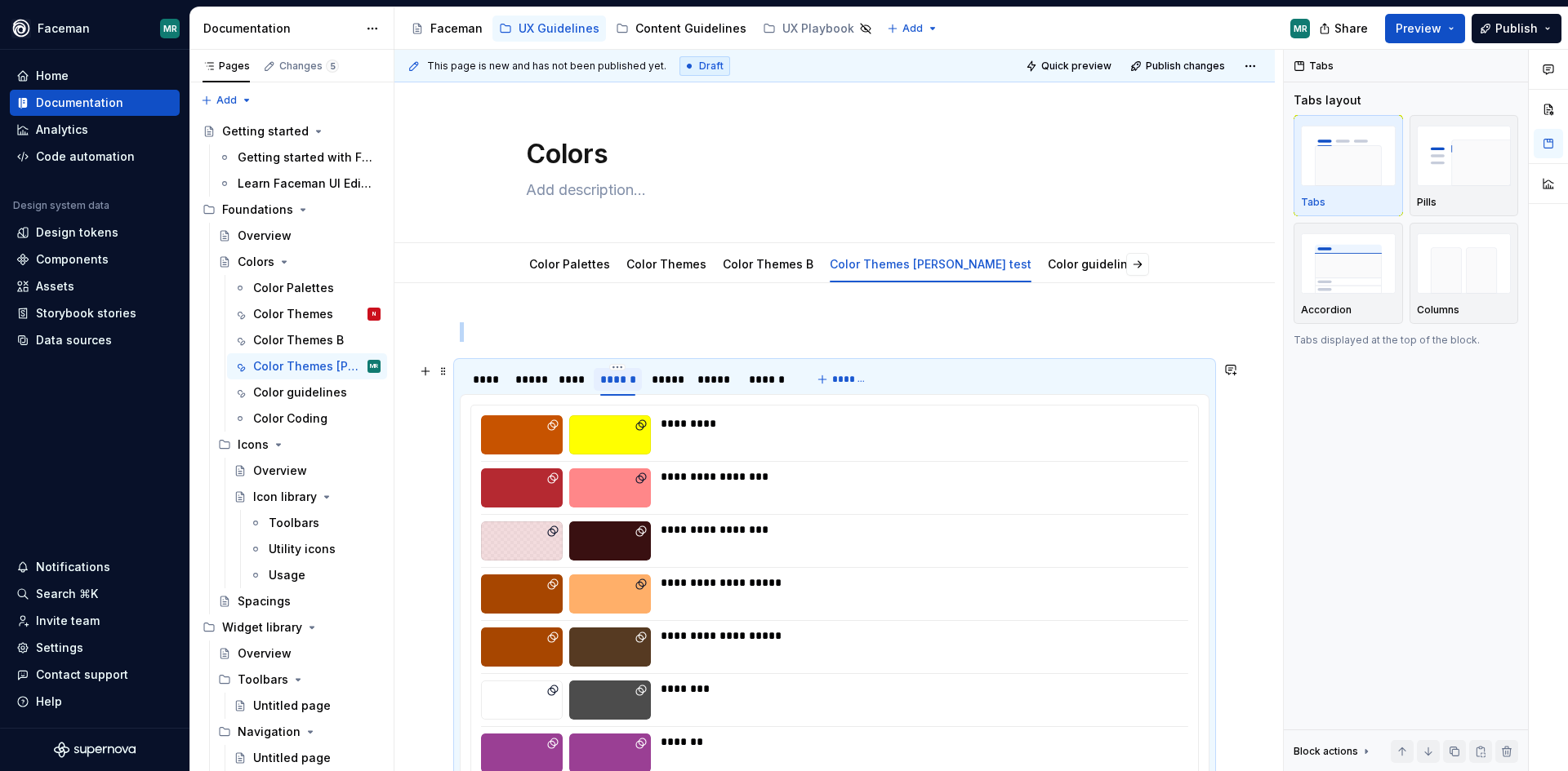
click at [627, 382] on div "******" at bounding box center [617, 379] width 34 height 16
click at [622, 379] on div "******" at bounding box center [617, 379] width 34 height 16
click at [620, 368] on html "Faceman MR Home Documentation Analytics Code automation Design system data Desi…" at bounding box center [784, 386] width 1568 height 771
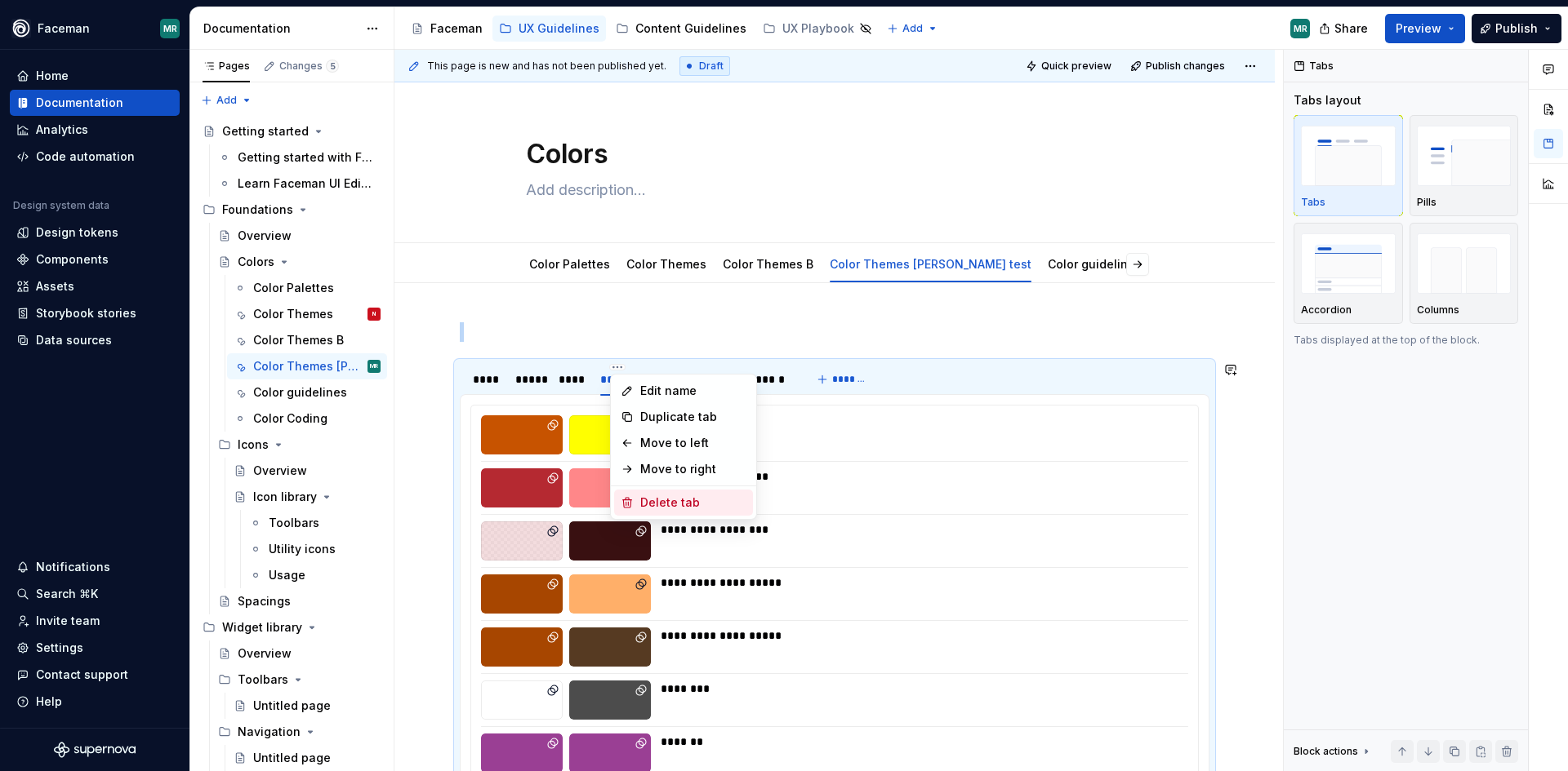
click at [679, 496] on div "Delete tab" at bounding box center [693, 502] width 106 height 16
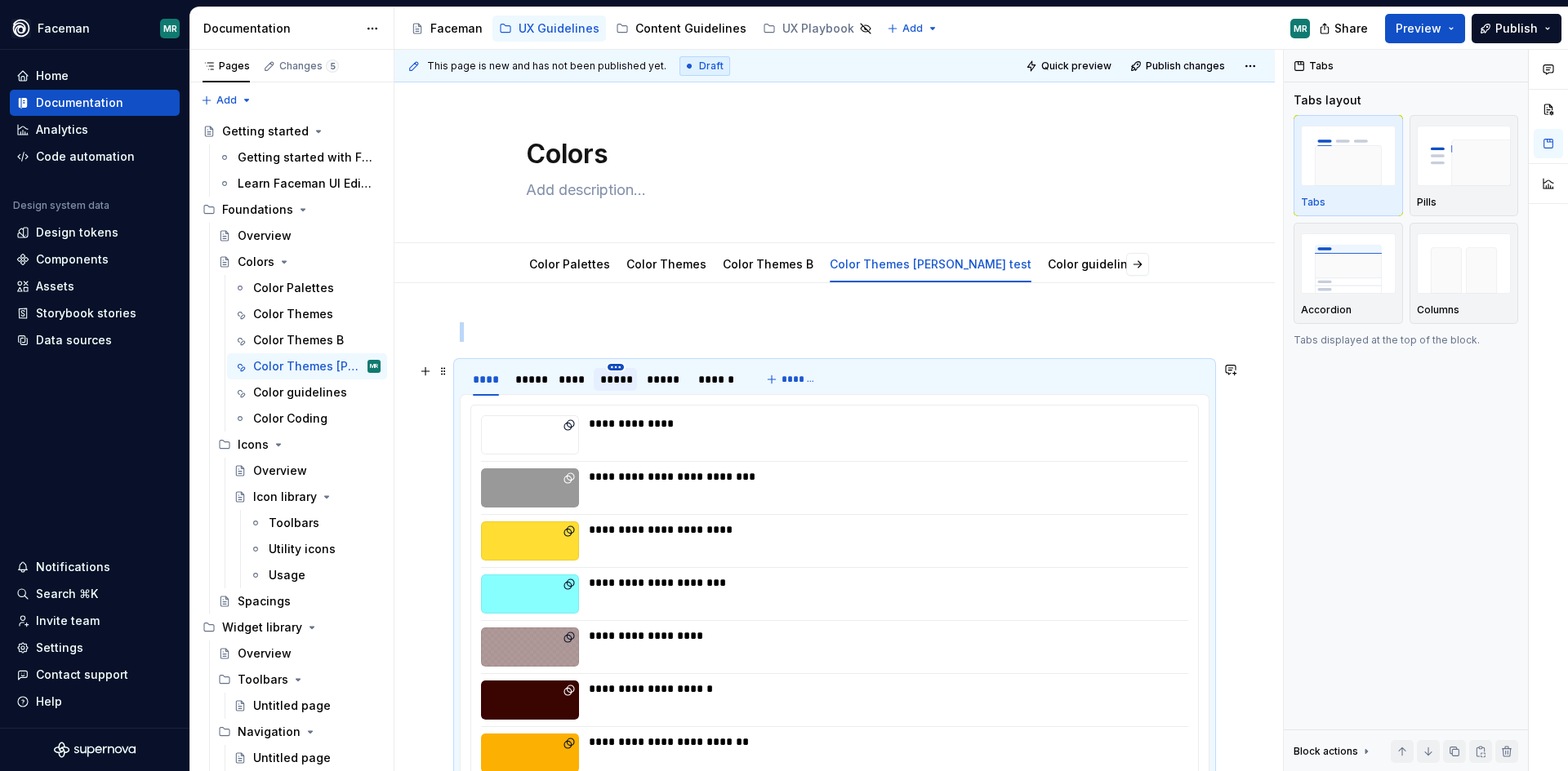
click at [614, 366] on html "Faceman MR Home Documentation Analytics Code automation Design system data Desi…" at bounding box center [784, 386] width 1568 height 771
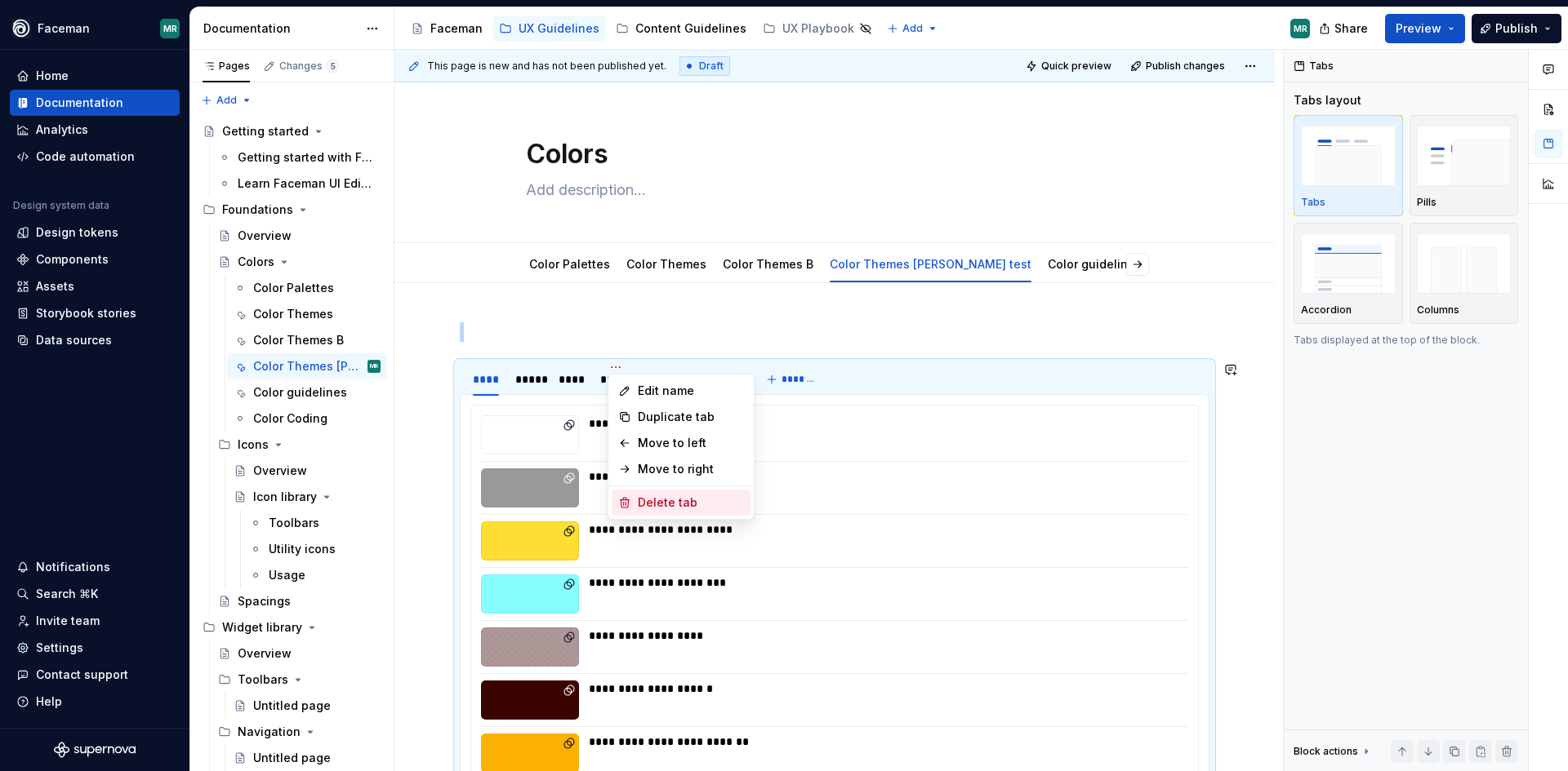
click at [669, 502] on div "Delete tab" at bounding box center [691, 502] width 106 height 16
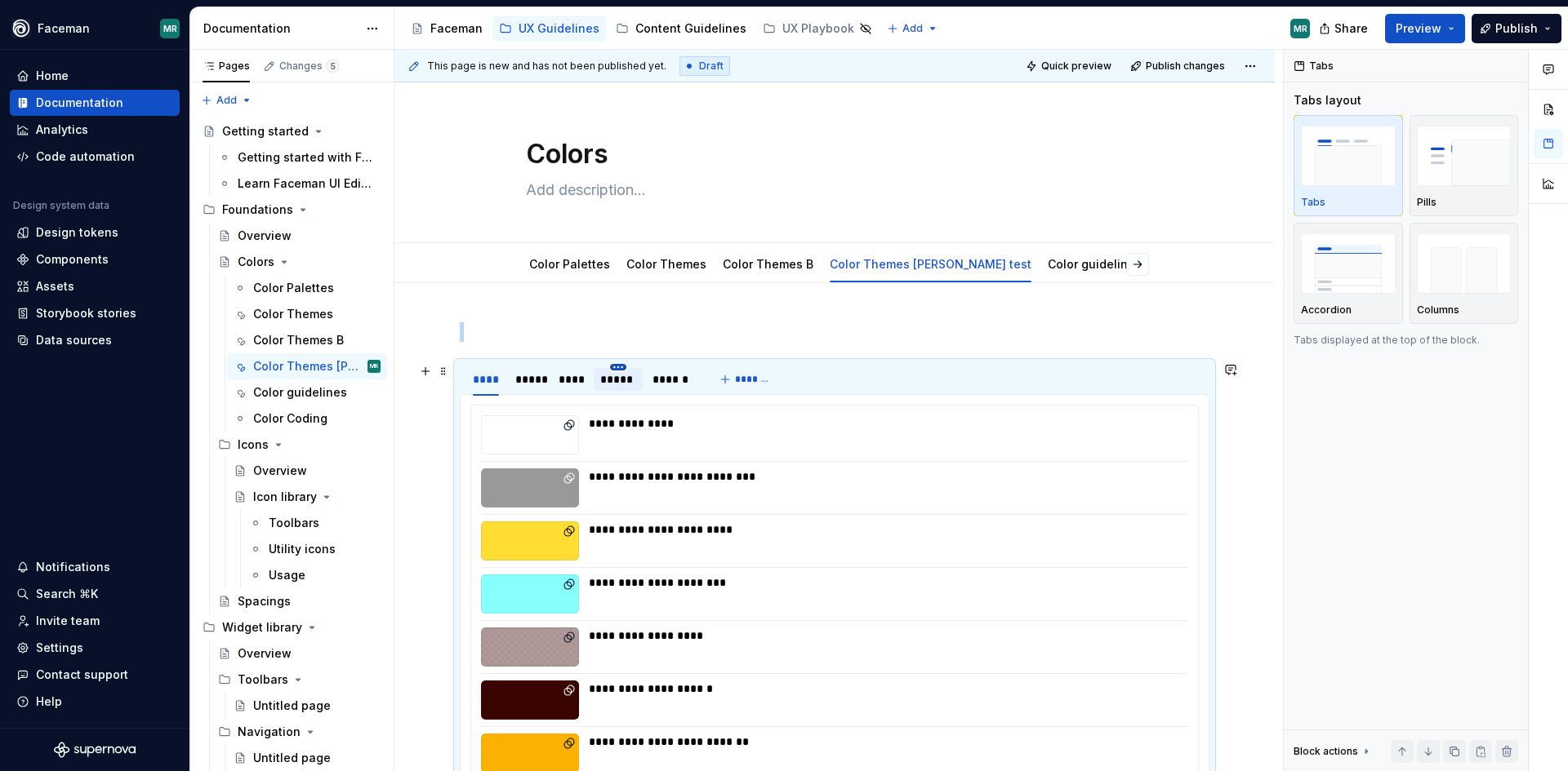
click at [617, 366] on html "Faceman MR Home Documentation Analytics Code automation Design system data Desi…" at bounding box center [784, 386] width 1568 height 771
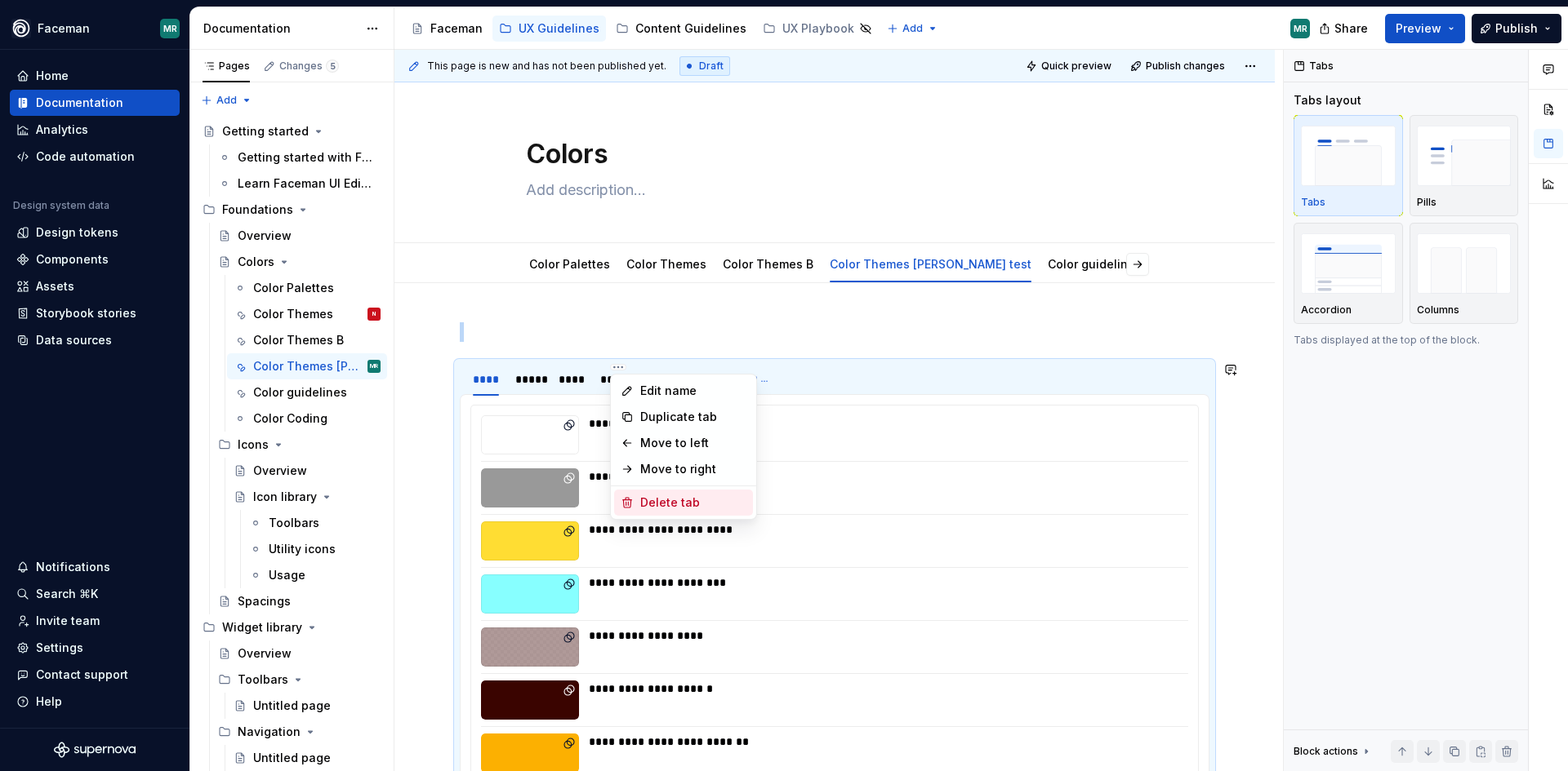
click at [677, 501] on div "Delete tab" at bounding box center [693, 502] width 106 height 16
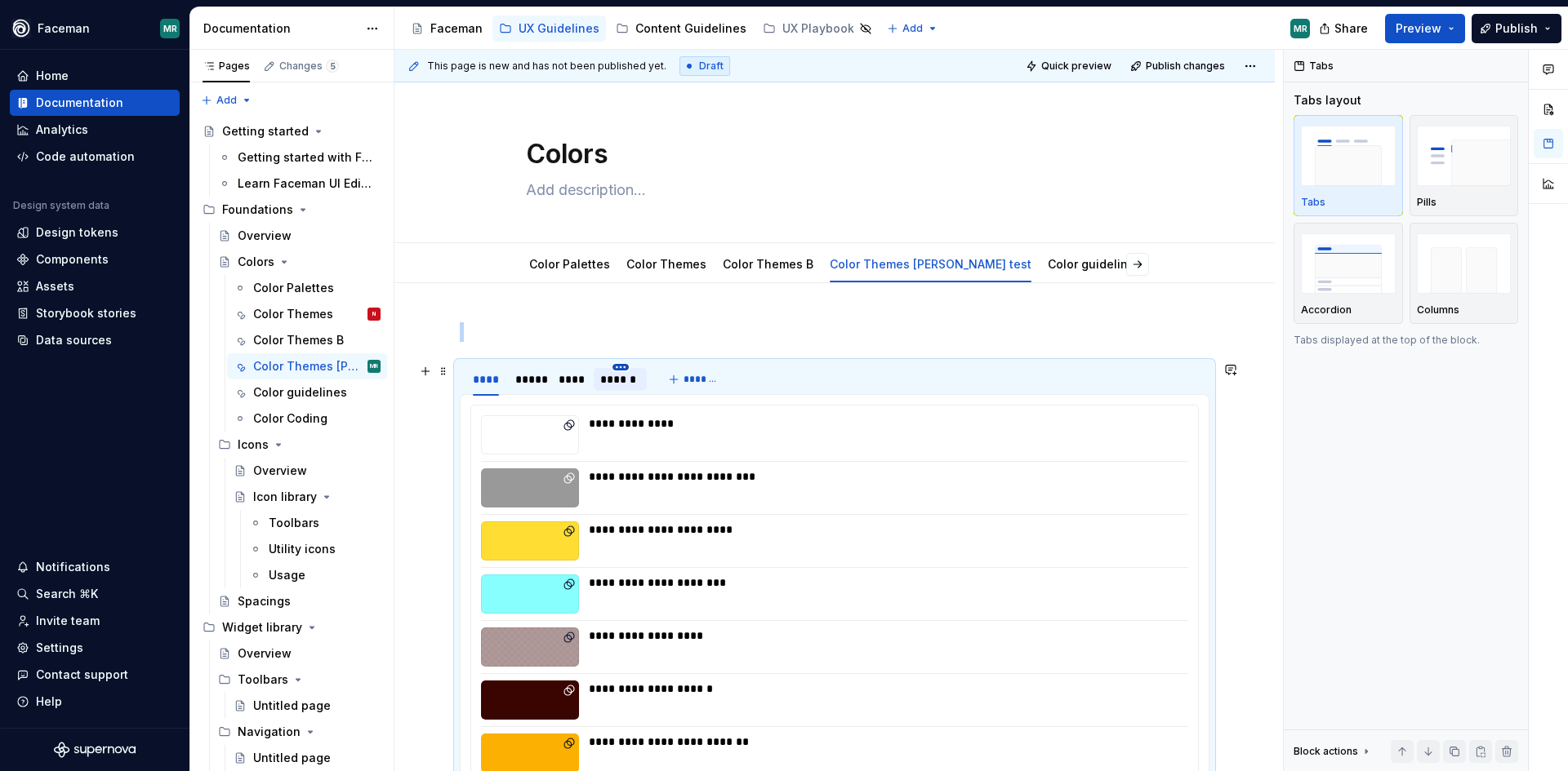
click at [613, 365] on html "Faceman MR Home Documentation Analytics Code automation Design system data Desi…" at bounding box center [784, 386] width 1568 height 771
click at [677, 500] on div "Delete tab" at bounding box center [696, 502] width 106 height 16
click at [1355, 265] on img "button" at bounding box center [1349, 264] width 95 height 60
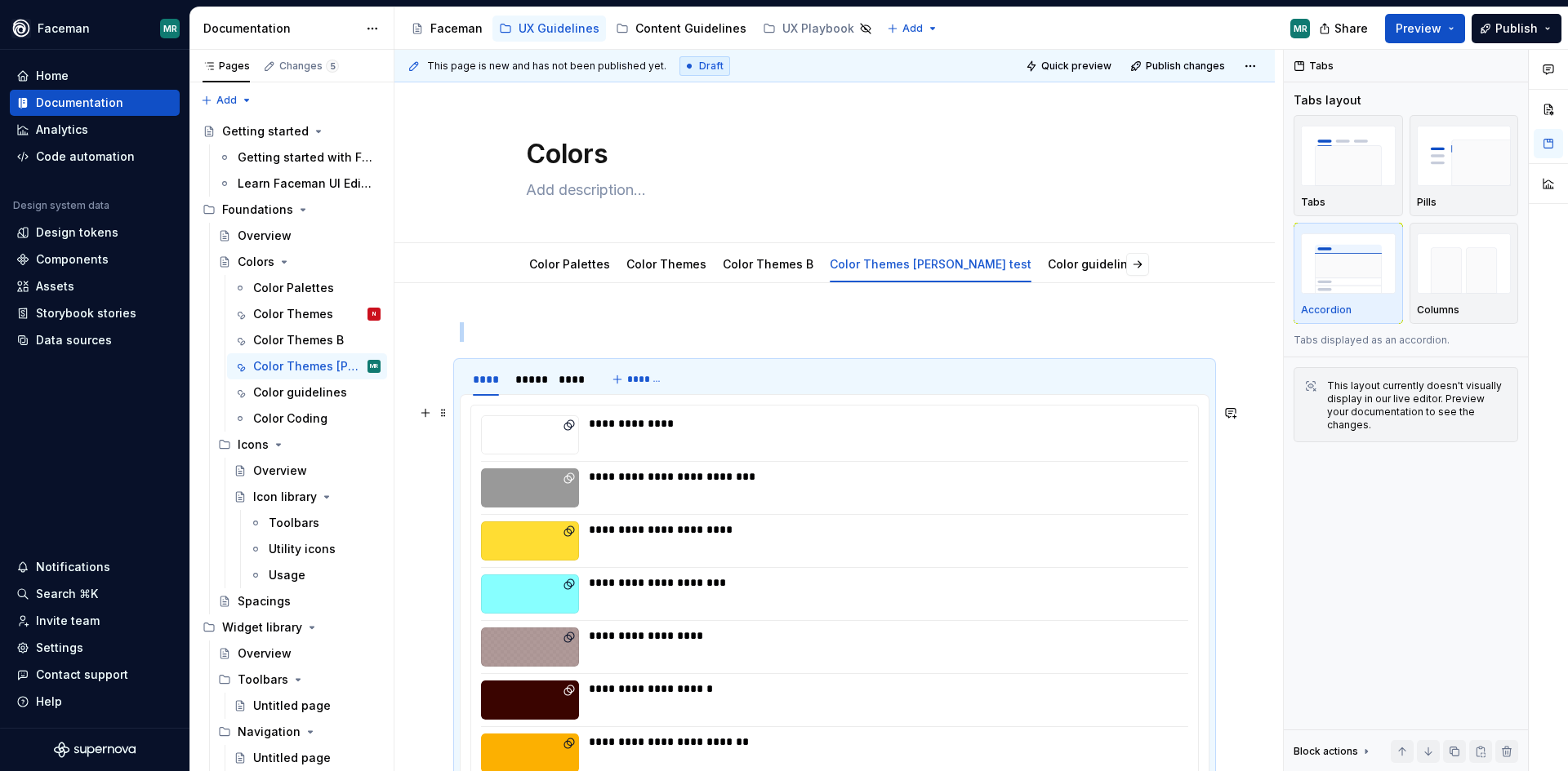
click at [1015, 435] on div "**********" at bounding box center [884, 435] width 590 height 40
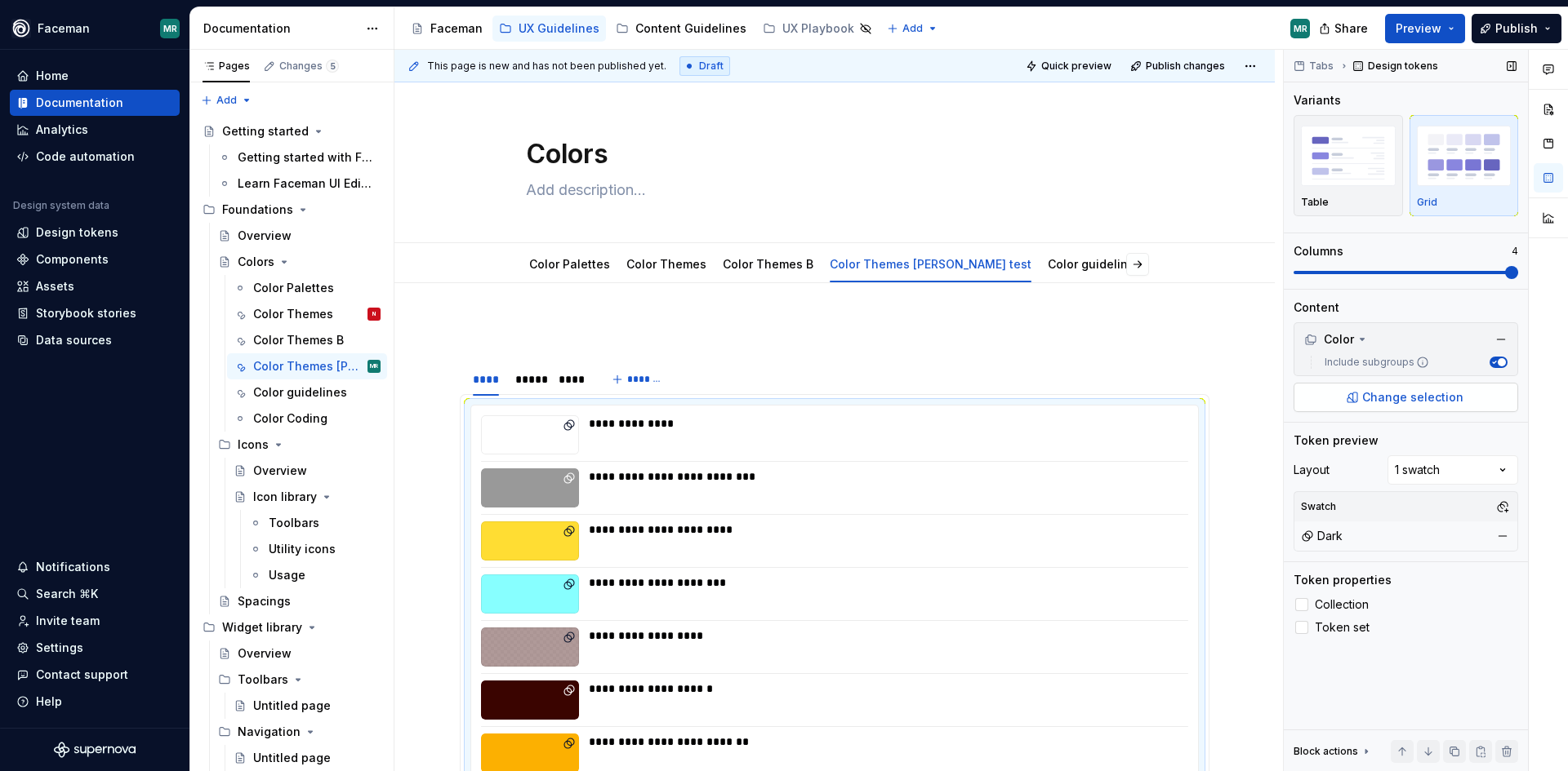
click at [1403, 396] on span "Change selection" at bounding box center [1412, 397] width 102 height 16
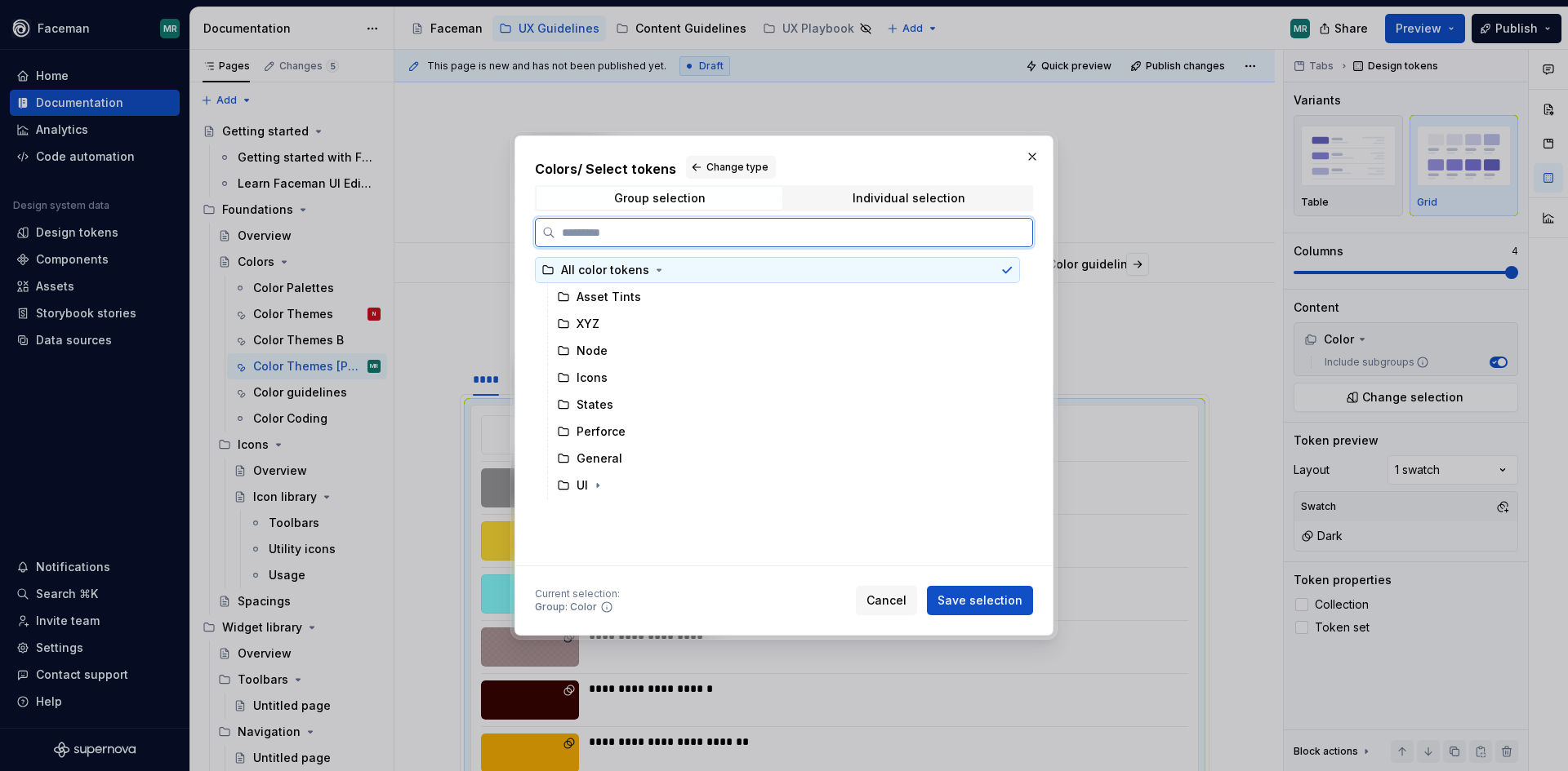
click at [606, 264] on div "All color tokens" at bounding box center [604, 270] width 88 height 16
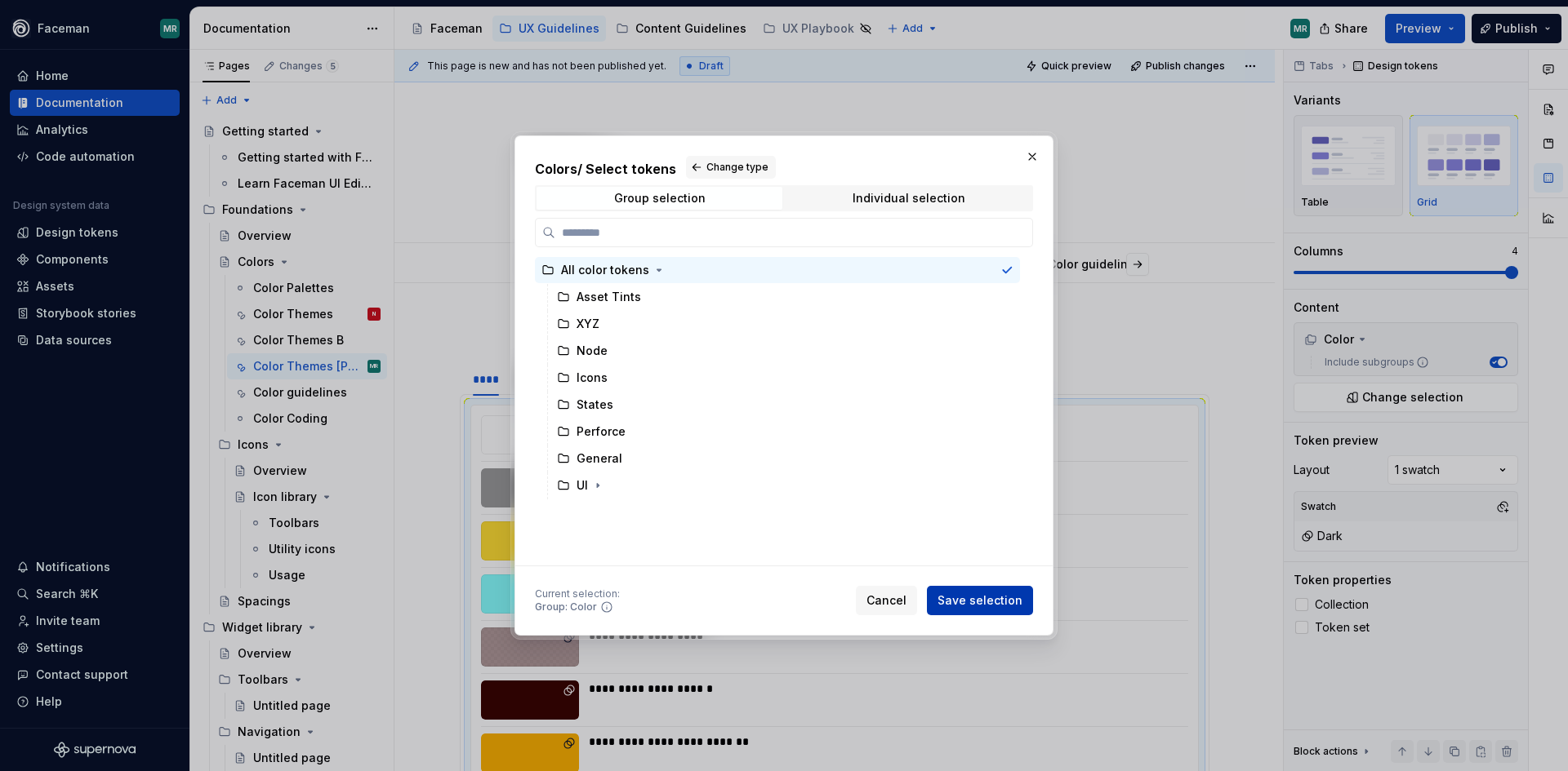
click at [965, 600] on span "Save selection" at bounding box center [980, 600] width 85 height 16
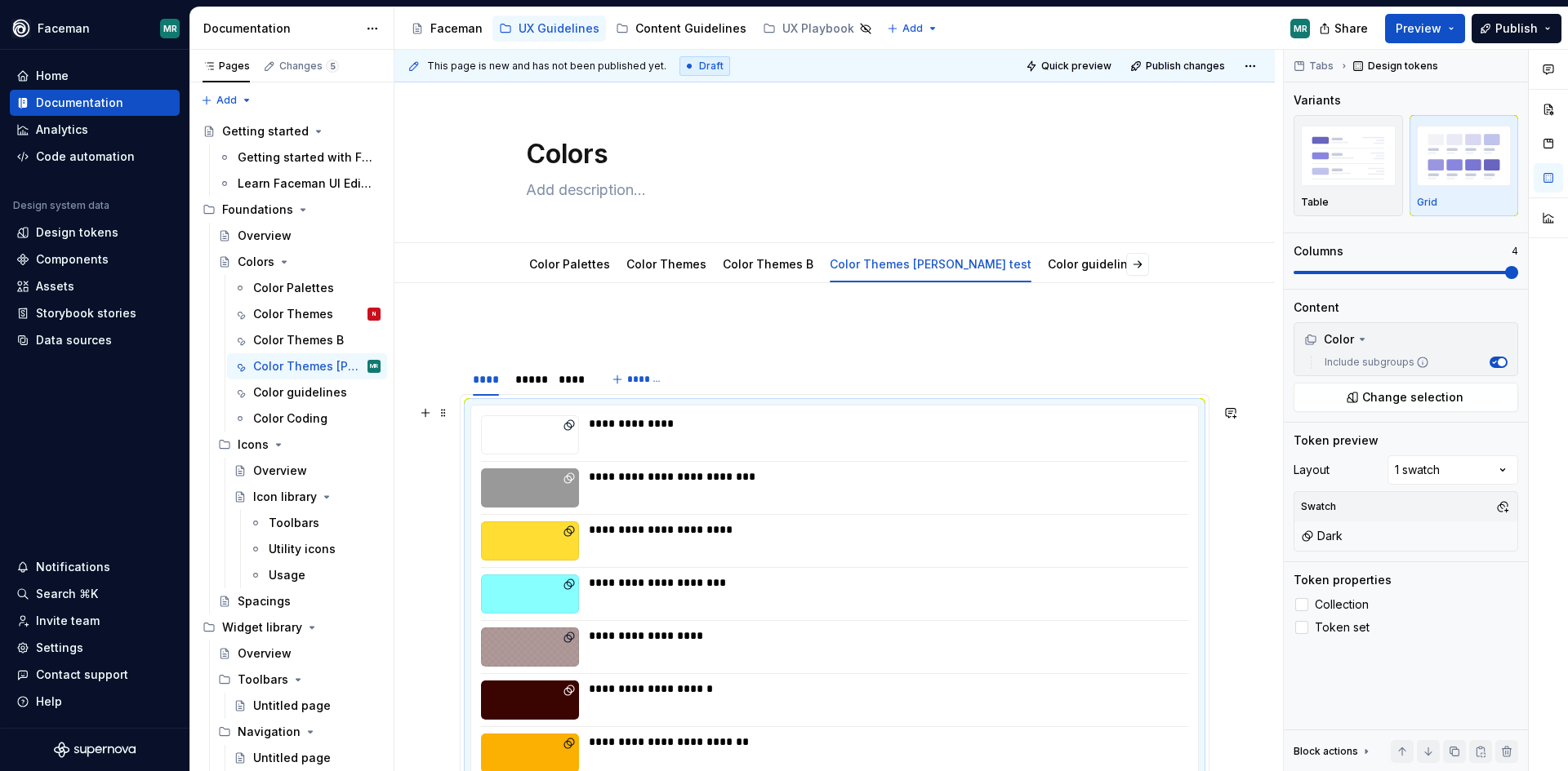
scroll to position [271, 0]
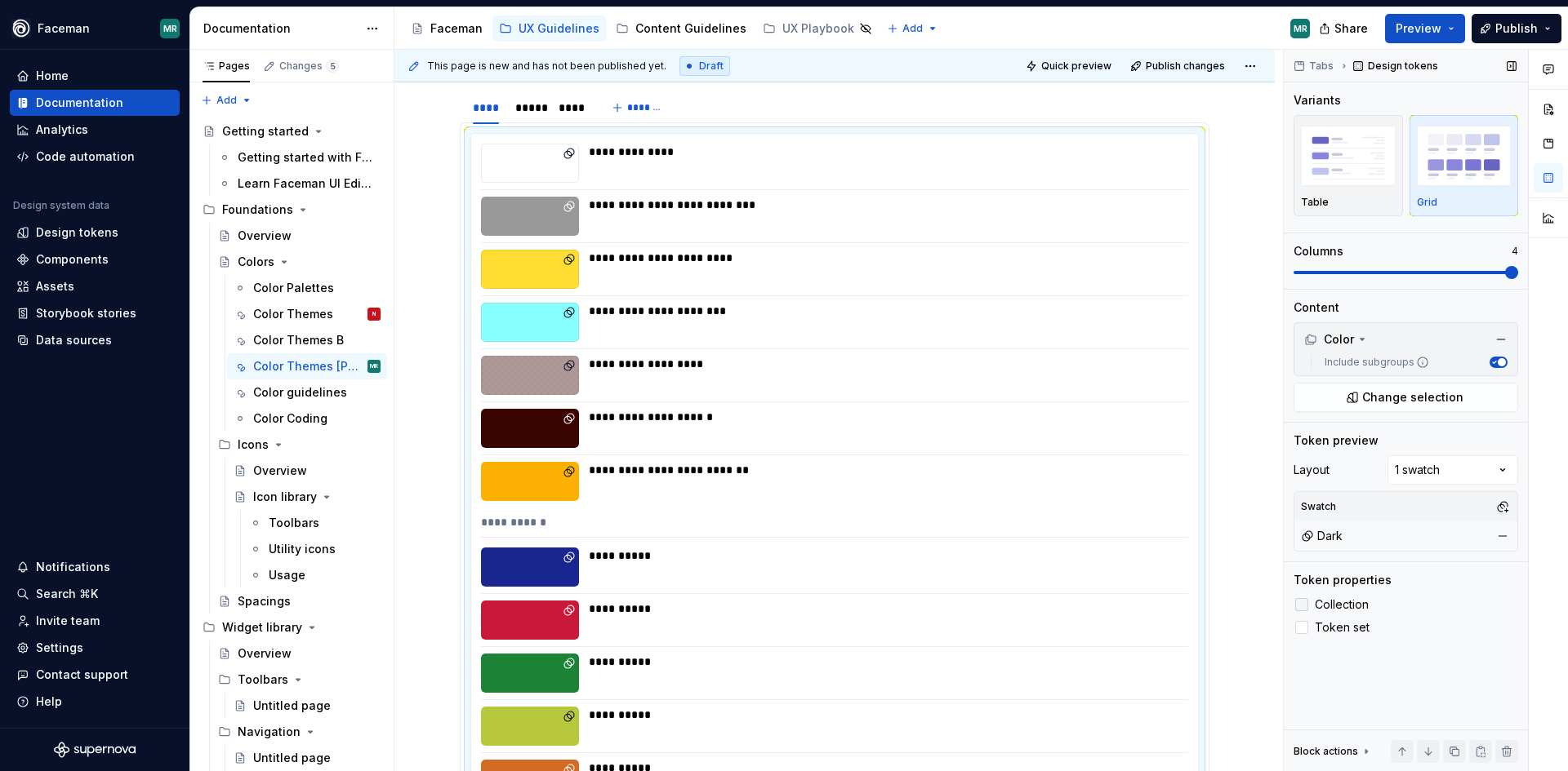
click at [1301, 603] on div at bounding box center [1302, 605] width 14 height 14
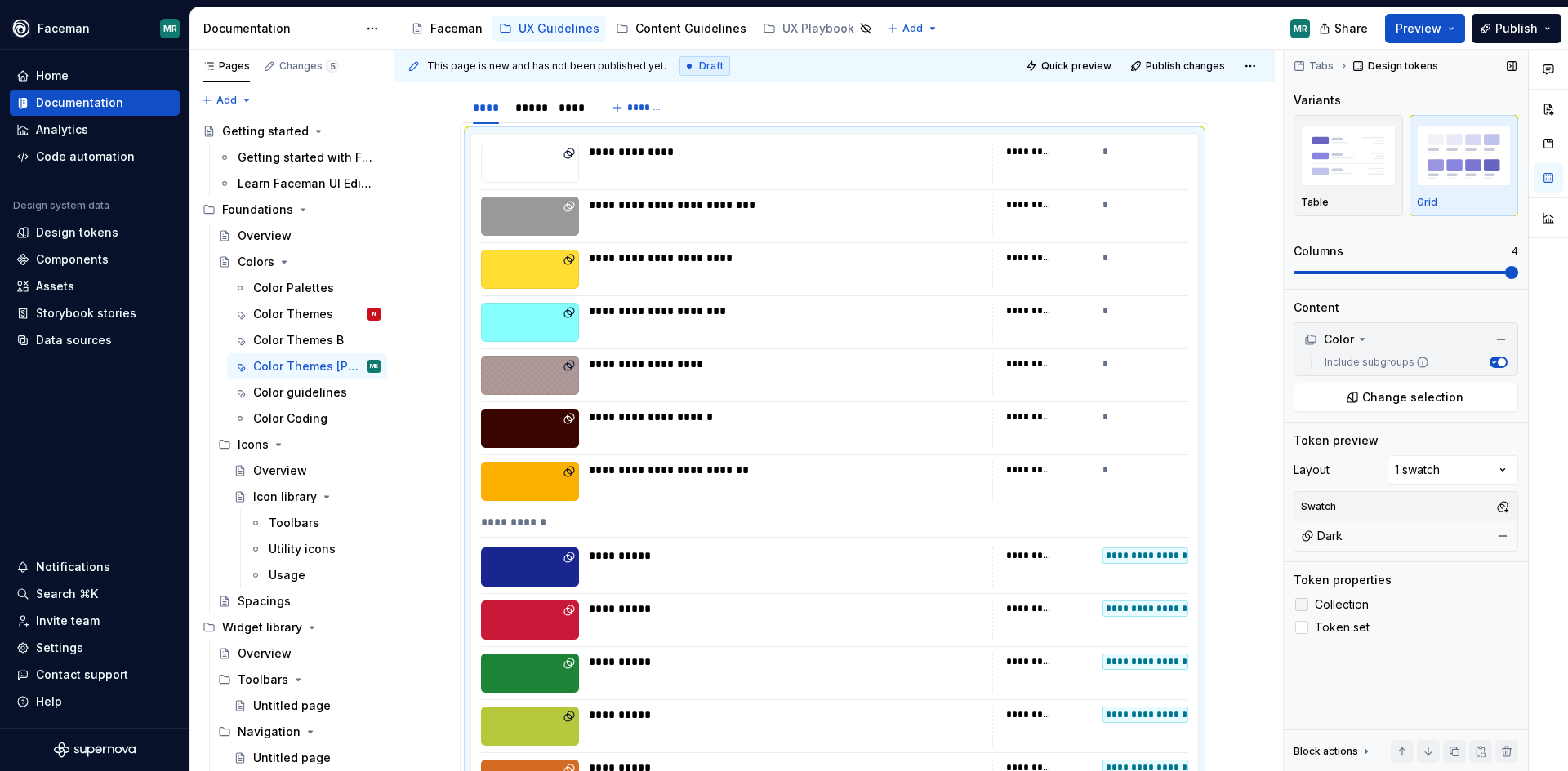
click at [1302, 605] on icon at bounding box center [1302, 605] width 0 height 0
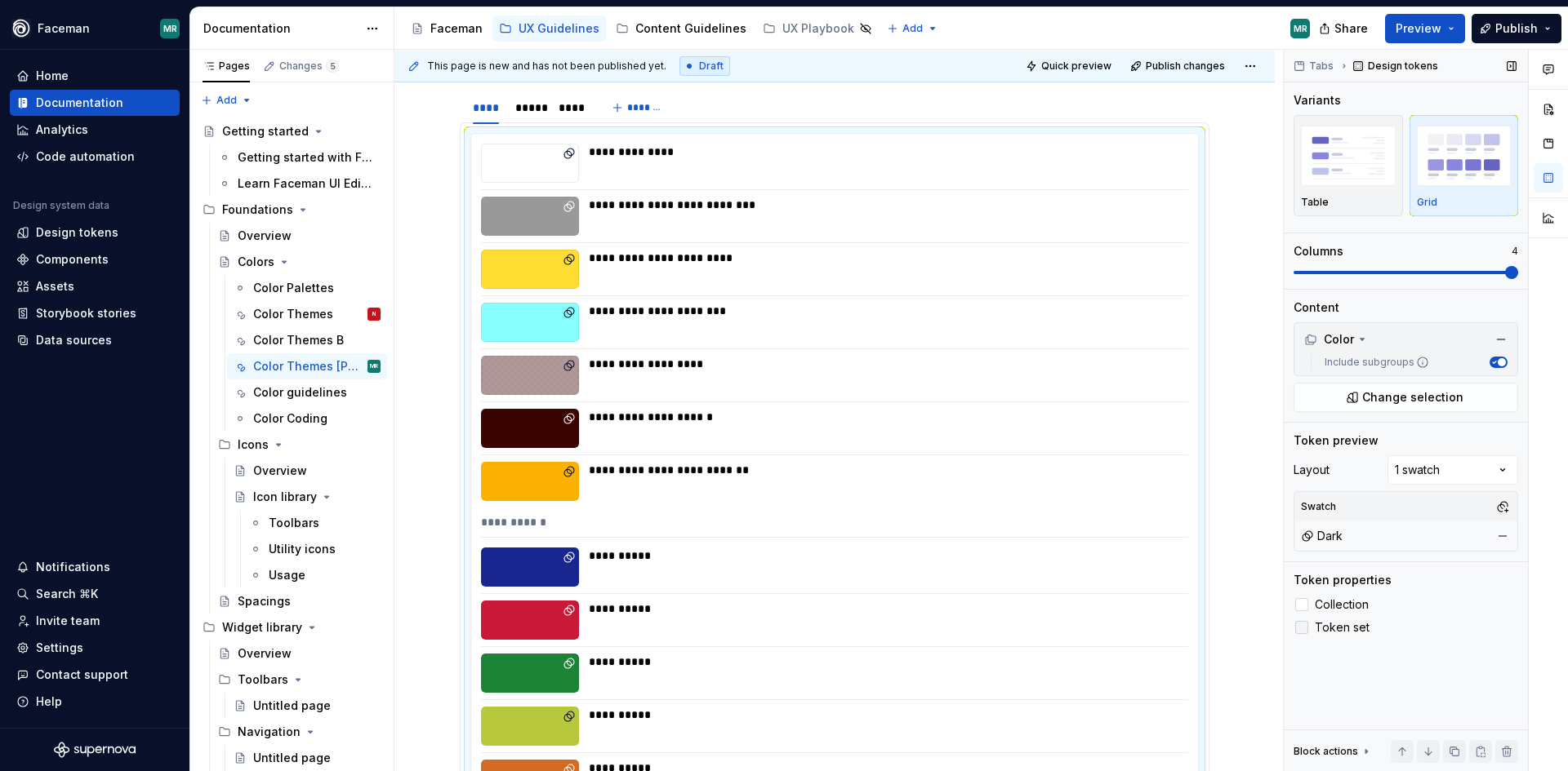
click at [1308, 621] on div at bounding box center [1302, 628] width 14 height 14
click at [1302, 628] on icon at bounding box center [1302, 628] width 0 height 0
click at [1299, 594] on div "Token properties Collection Token set" at bounding box center [1406, 605] width 224 height 66
click at [1304, 608] on div at bounding box center [1302, 605] width 14 height 14
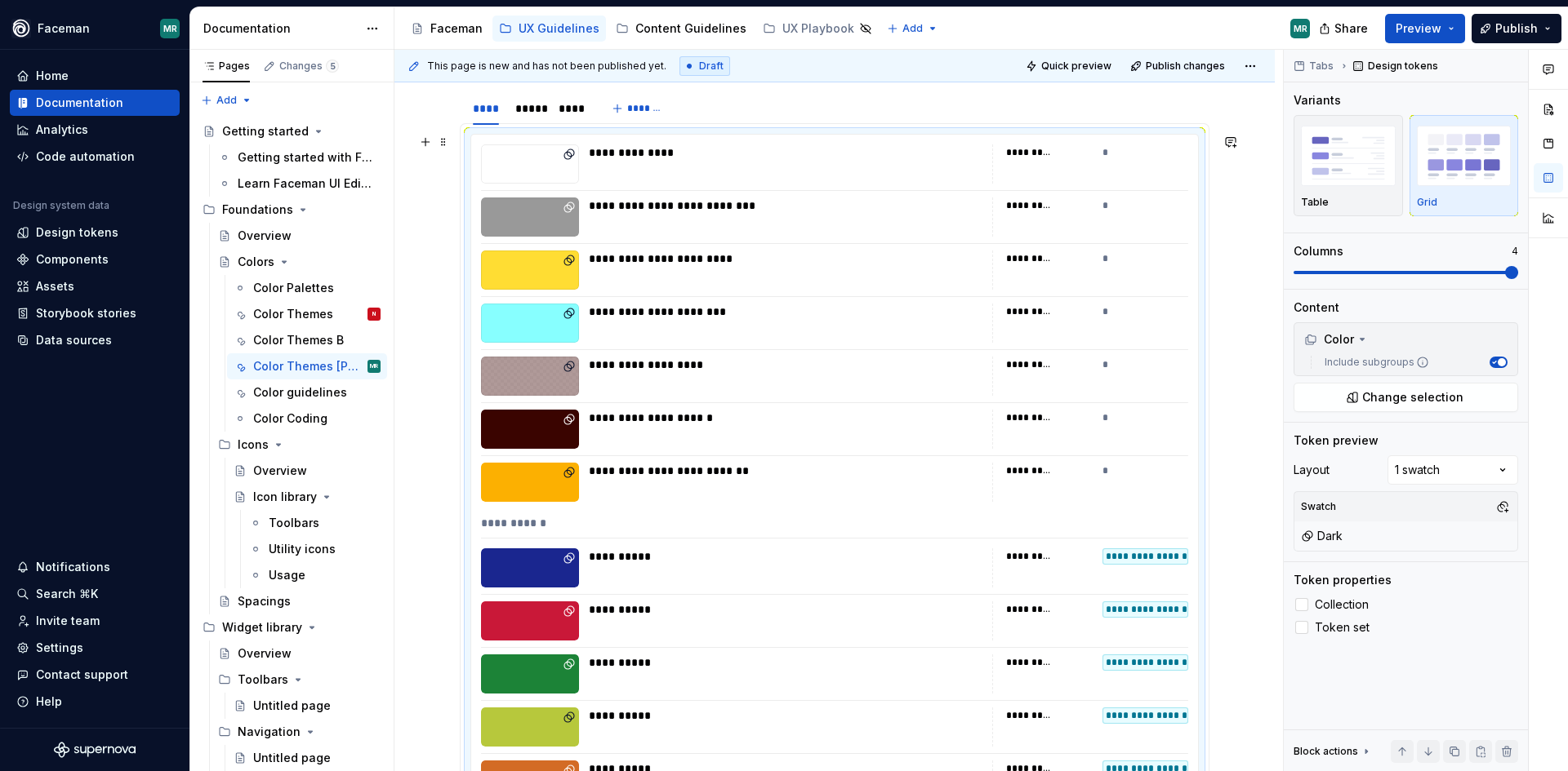
scroll to position [136, 0]
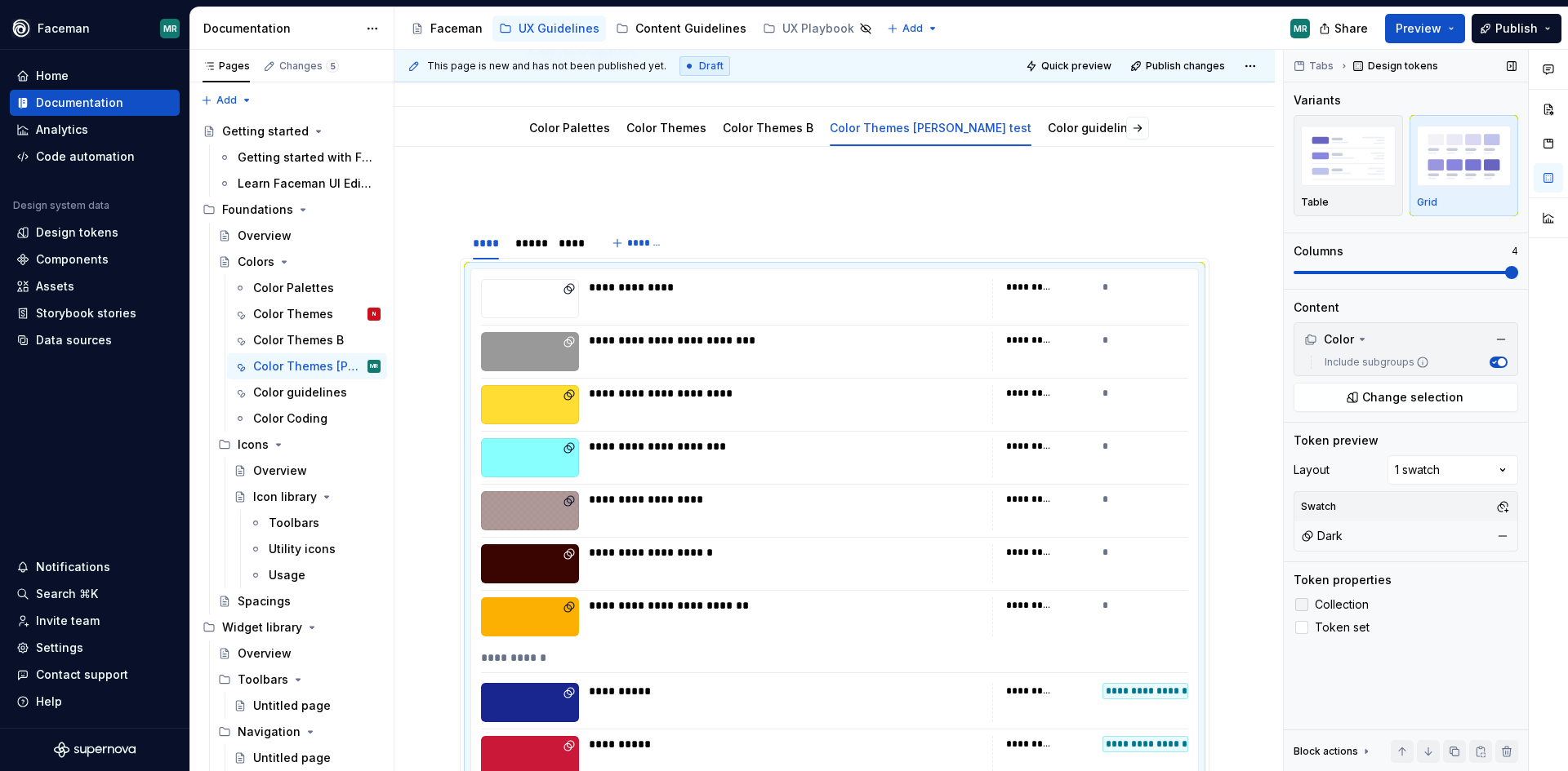
click at [1302, 605] on icon at bounding box center [1302, 605] width 0 height 0
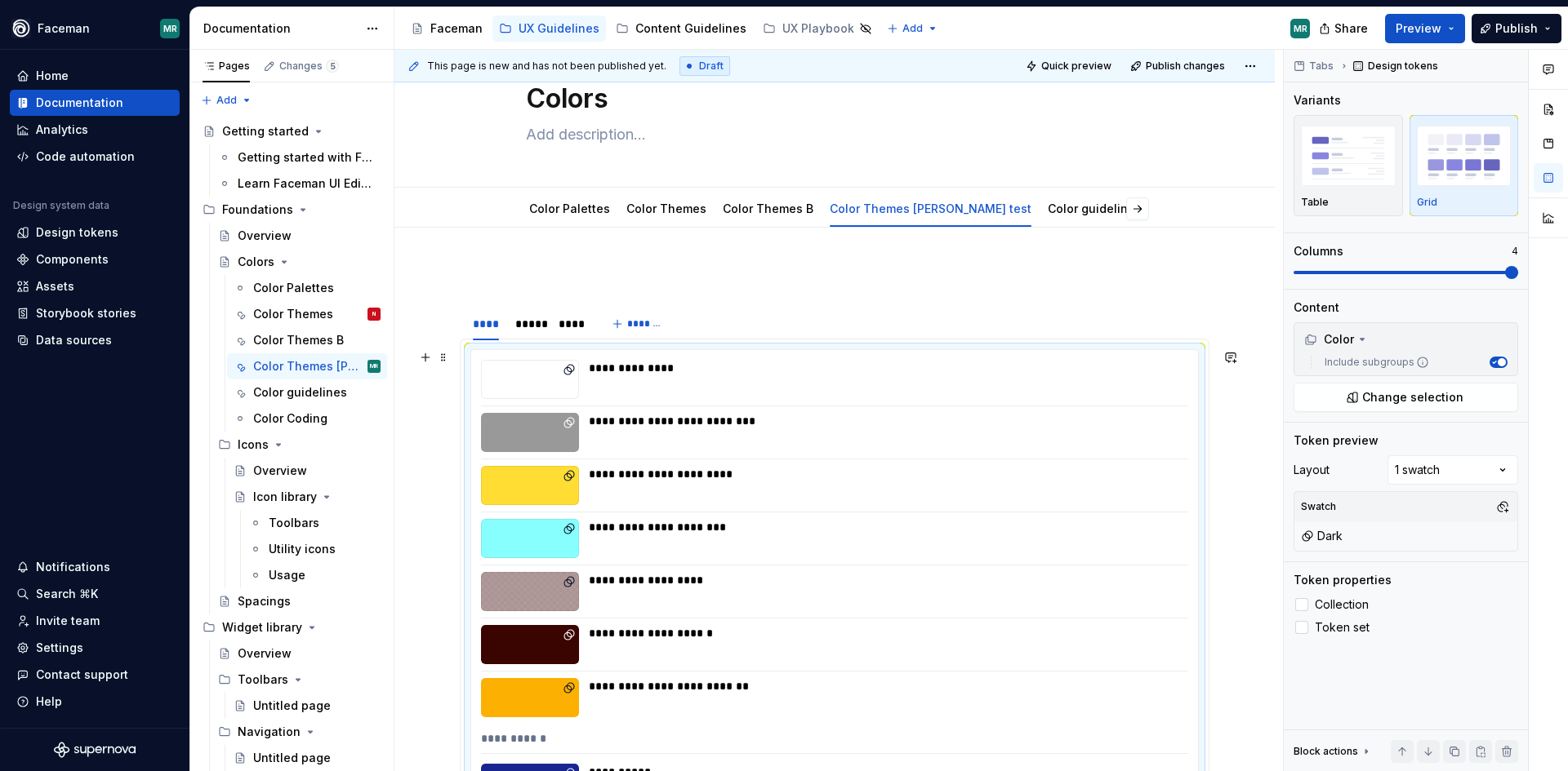
scroll to position [0, 0]
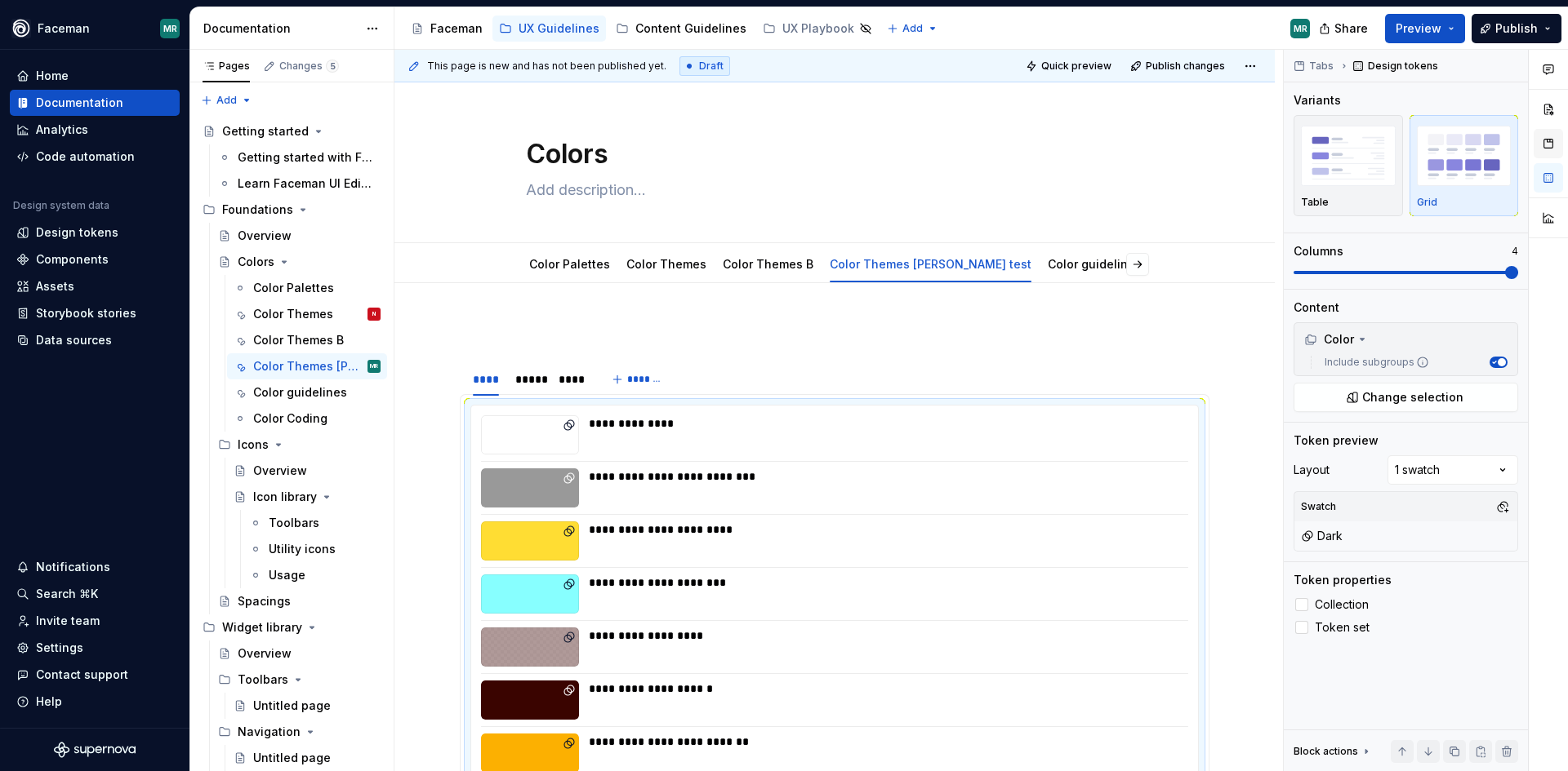
click at [1558, 148] on button "button" at bounding box center [1549, 143] width 29 height 29
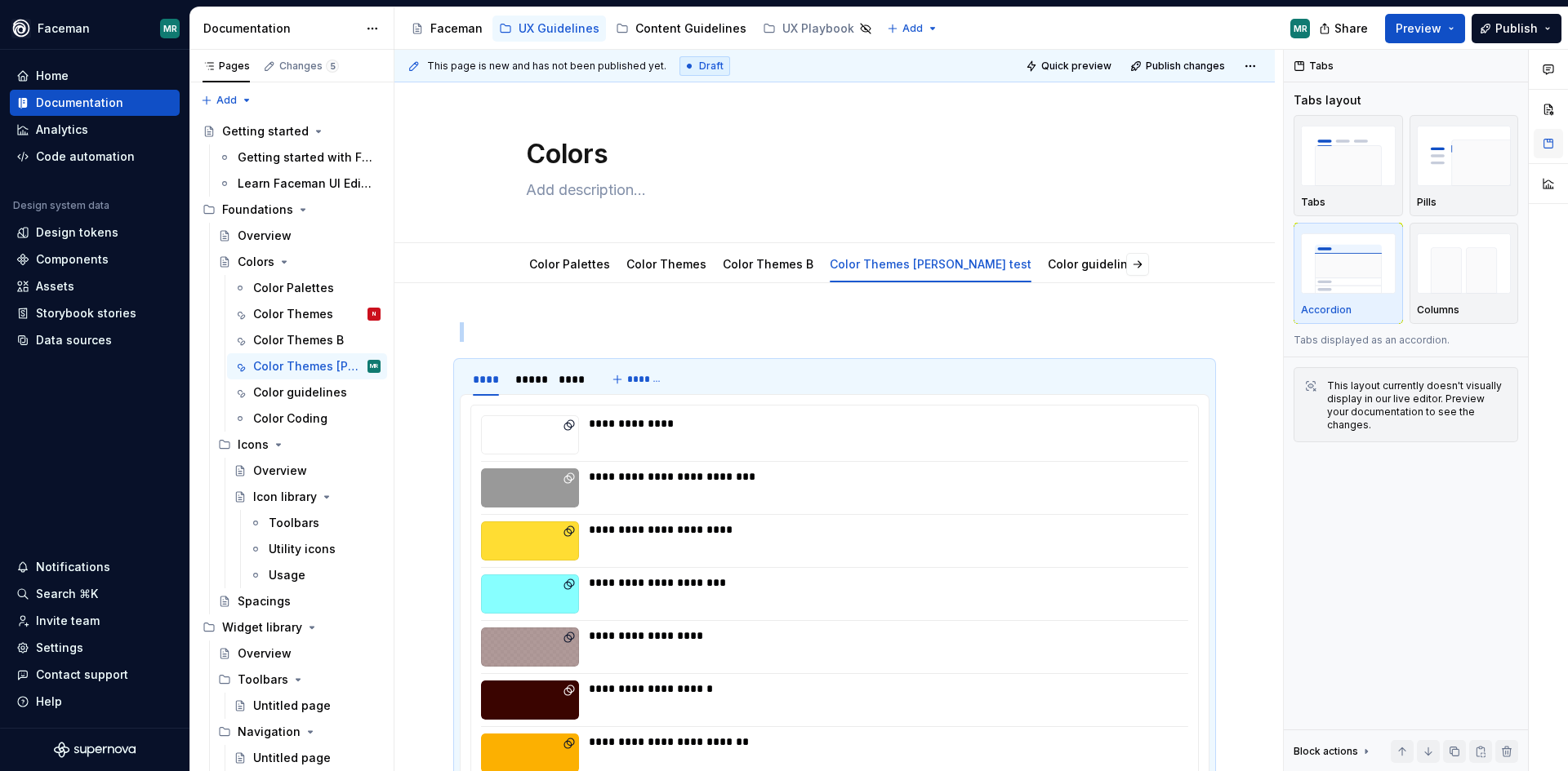
scroll to position [312, 0]
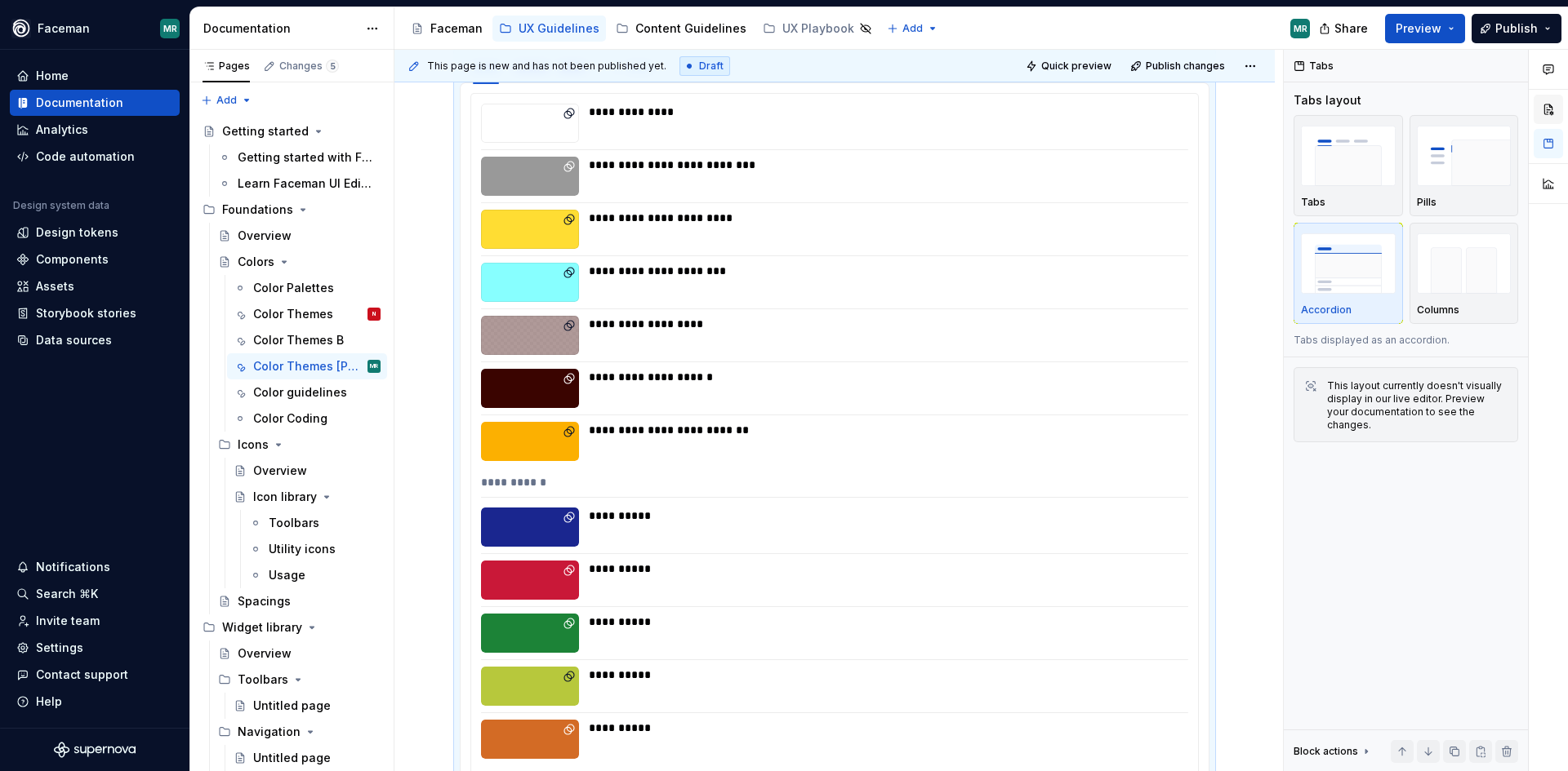
click at [1553, 108] on button "button" at bounding box center [1549, 109] width 29 height 29
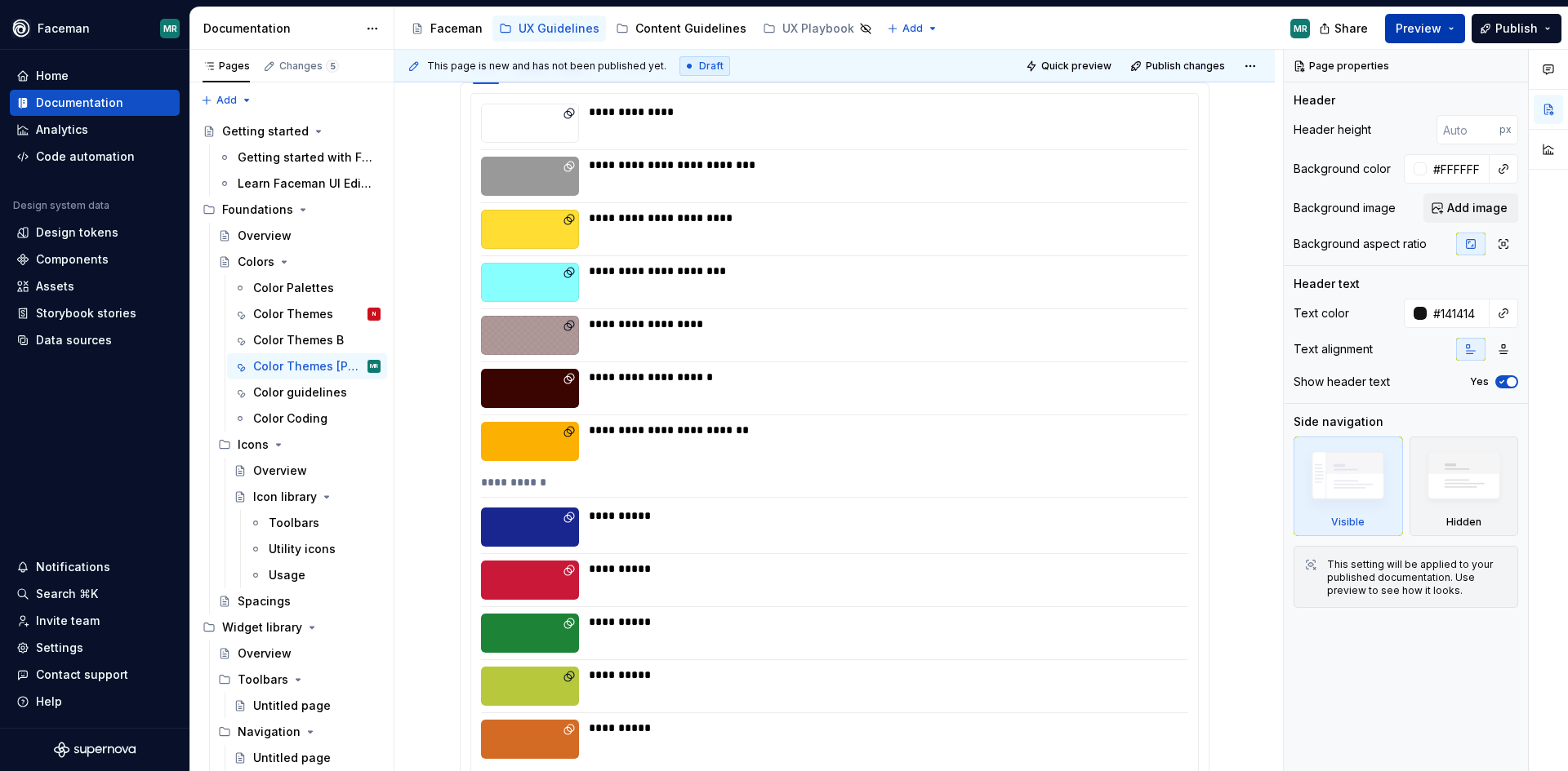
click at [1445, 24] on button "Preview" at bounding box center [1425, 28] width 80 height 29
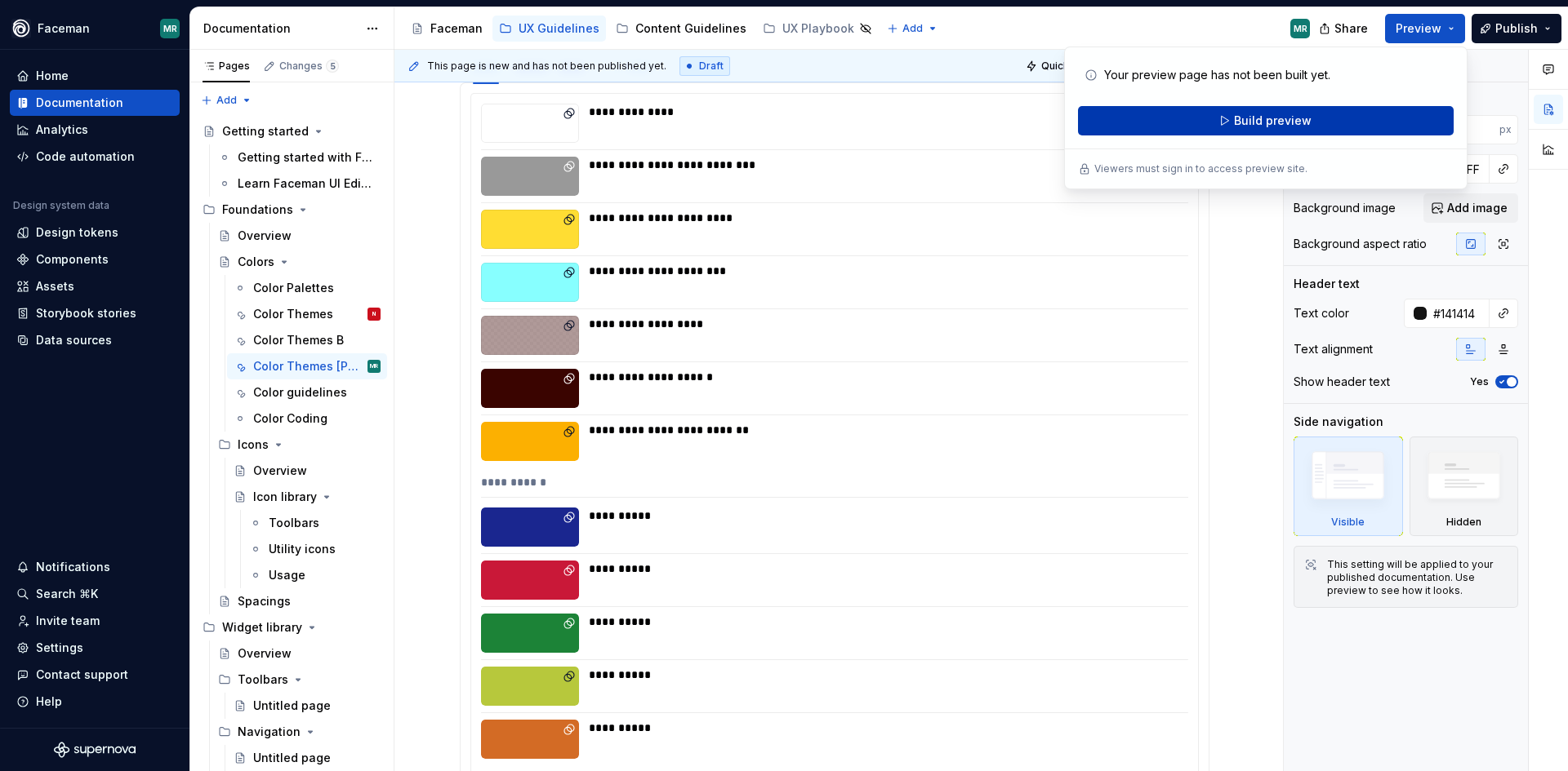
click at [1349, 124] on button "Build preview" at bounding box center [1265, 121] width 376 height 29
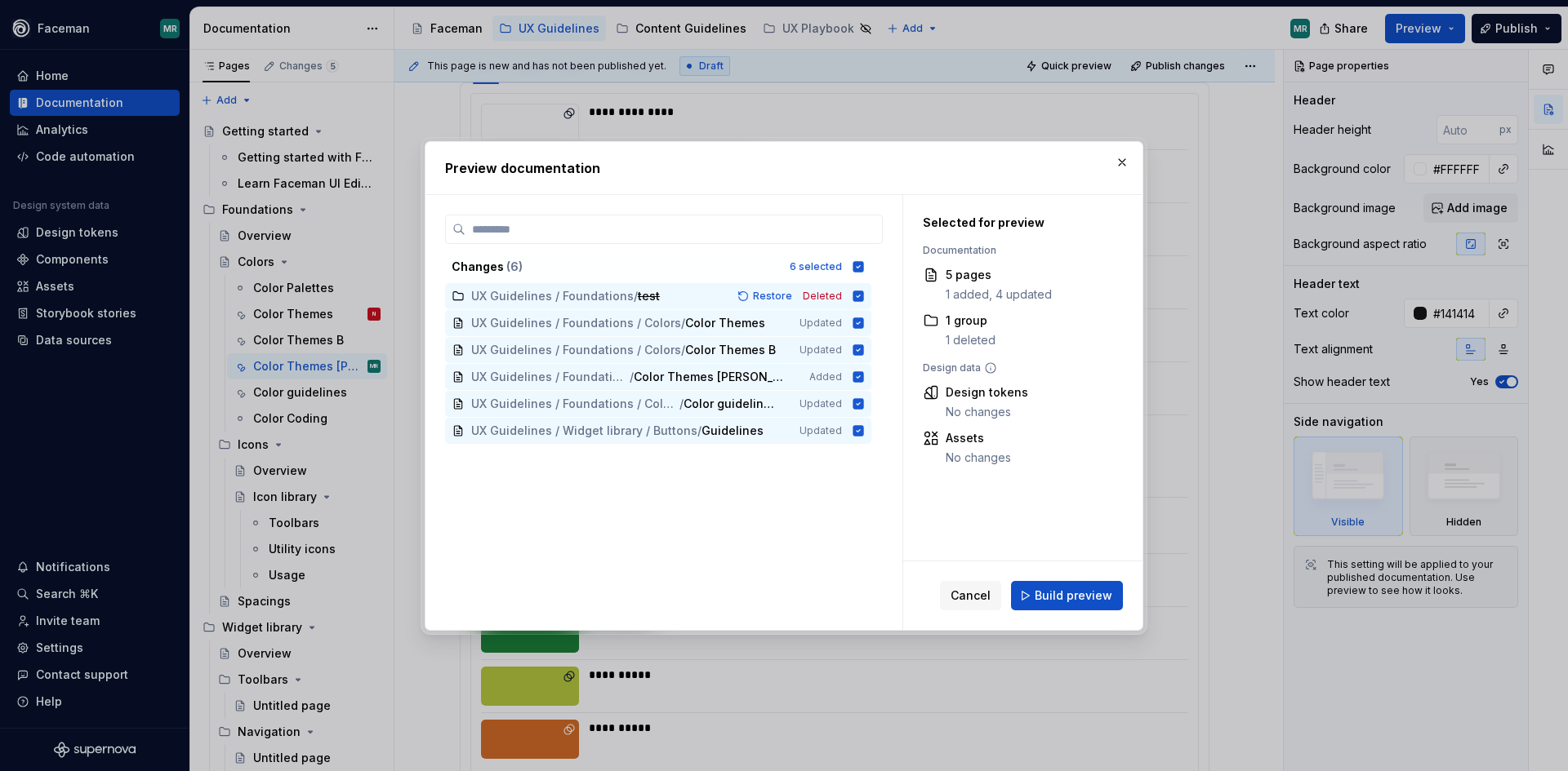
click at [1077, 580] on div "Cancel Build preview" at bounding box center [1023, 595] width 240 height 69
click at [1077, 589] on span "Build preview" at bounding box center [1073, 595] width 77 height 16
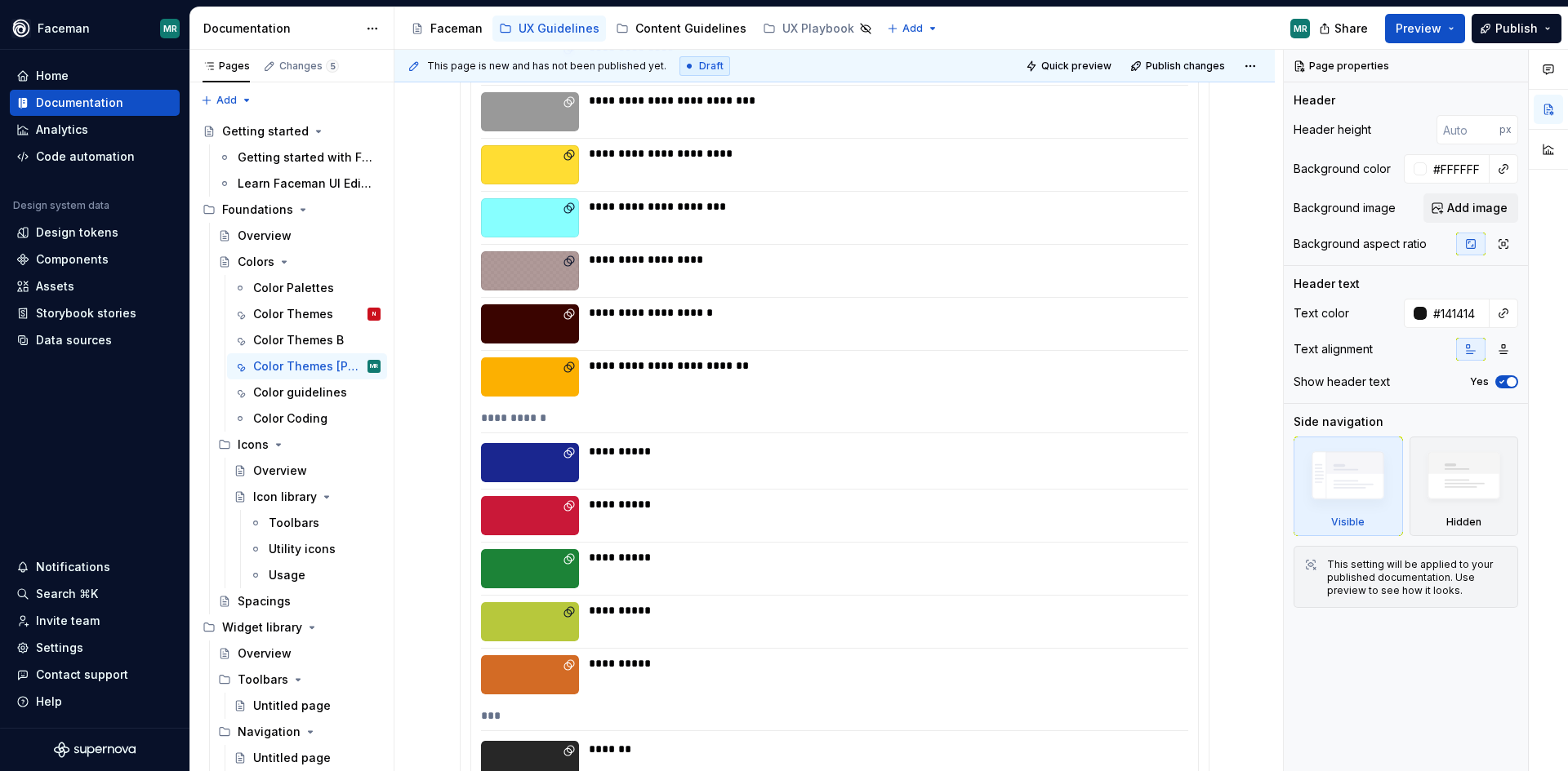
scroll to position [408, 0]
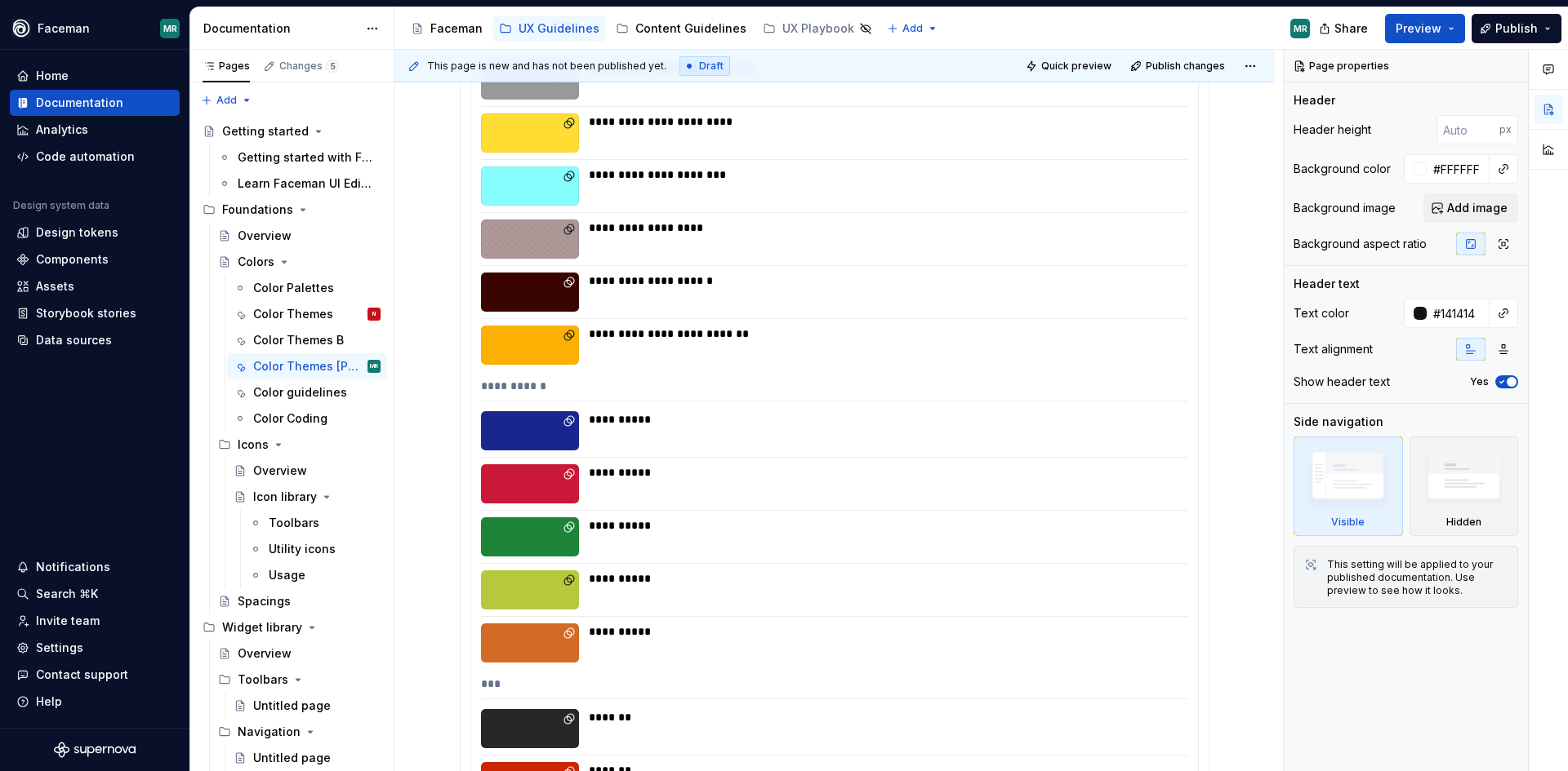
click at [531, 386] on div "**********" at bounding box center [835, 389] width 708 height 24
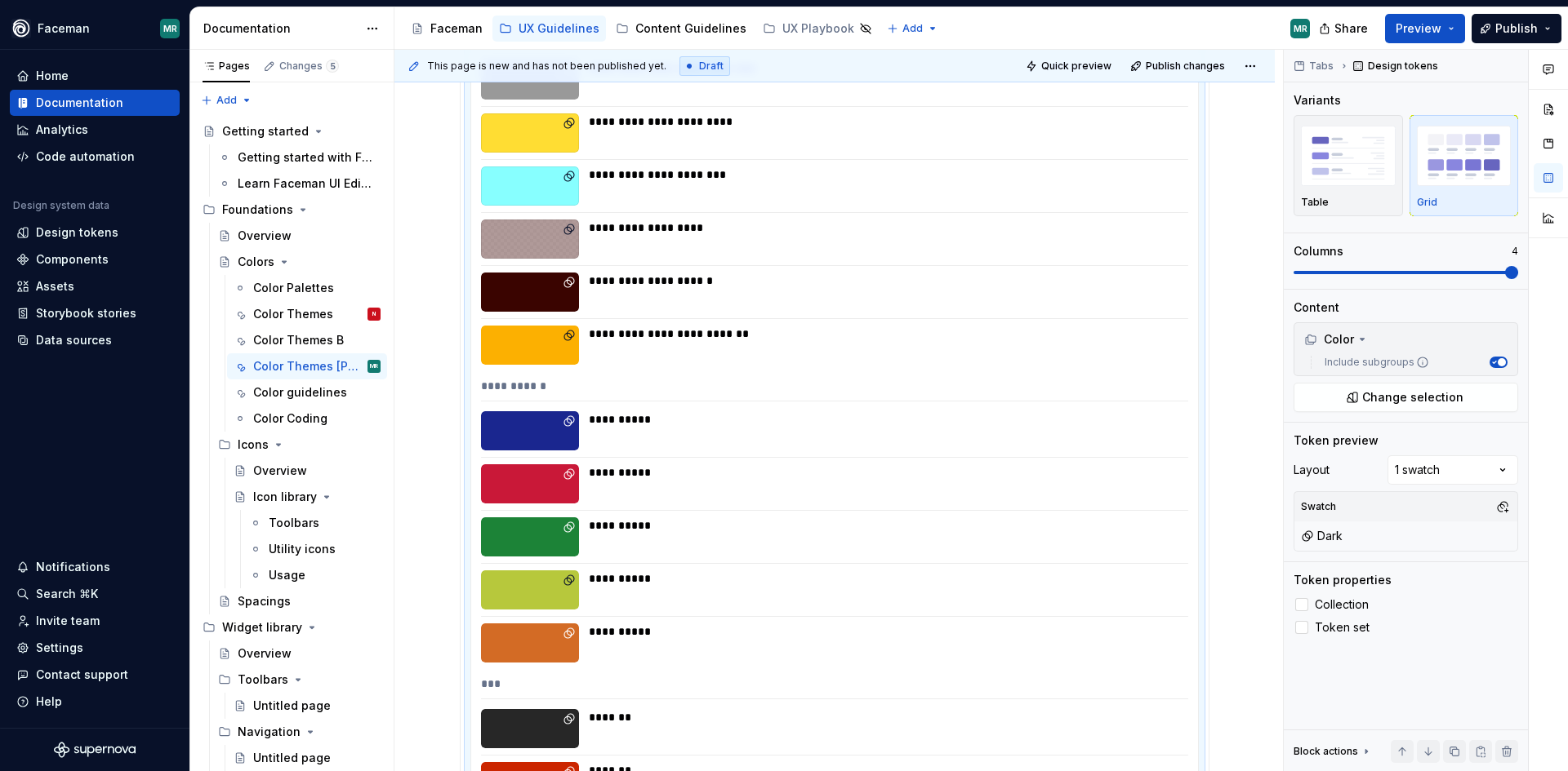
click at [531, 386] on div "**********" at bounding box center [835, 389] width 708 height 24
click at [540, 384] on div "**********" at bounding box center [835, 389] width 708 height 24
click at [541, 384] on div "**********" at bounding box center [835, 389] width 708 height 24
drag, startPoint x: 535, startPoint y: 385, endPoint x: 506, endPoint y: 386, distance: 29.0
click at [506, 386] on div "**********" at bounding box center [835, 389] width 708 height 24
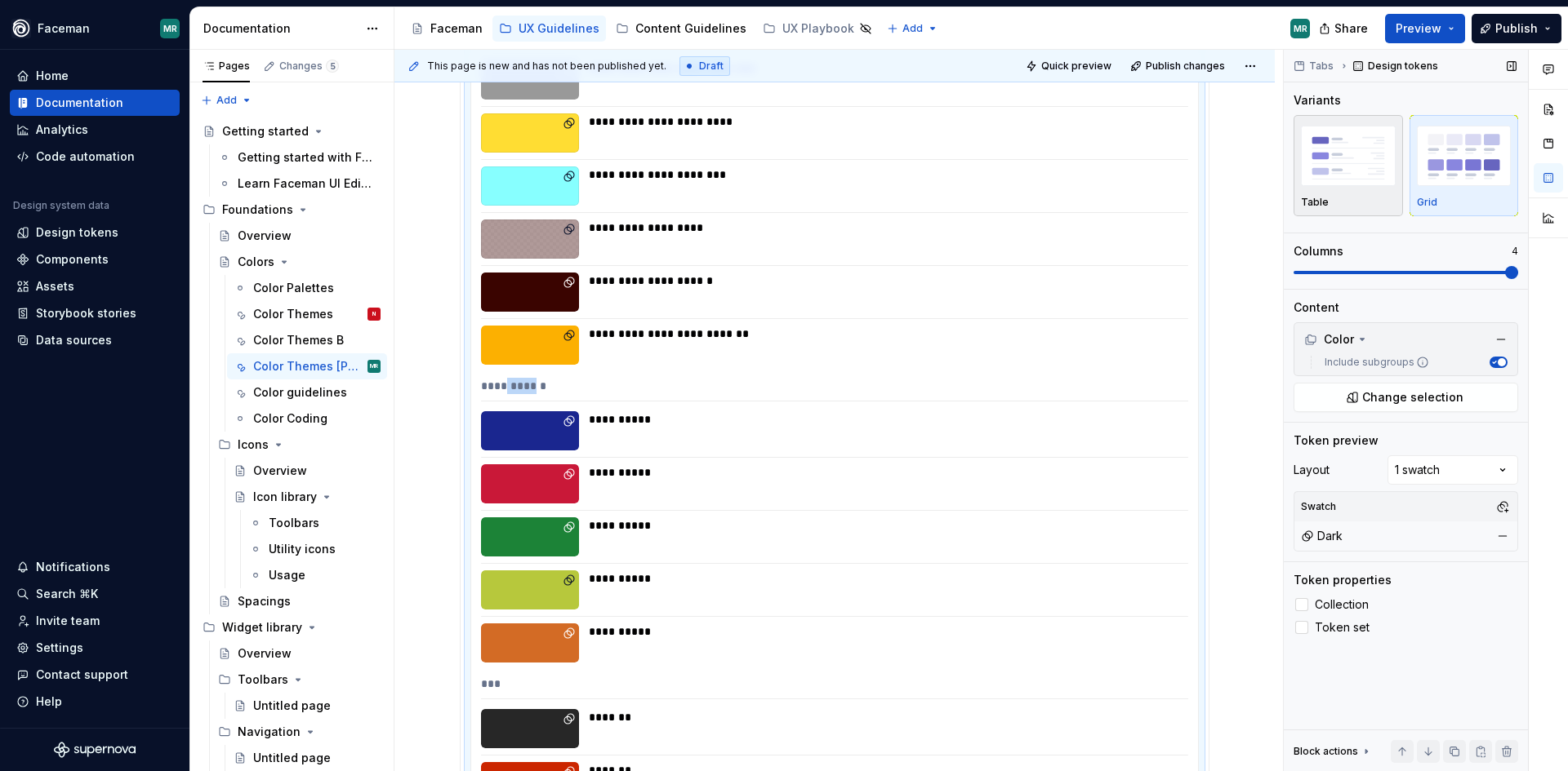
click at [1354, 161] on img "button" at bounding box center [1349, 156] width 95 height 60
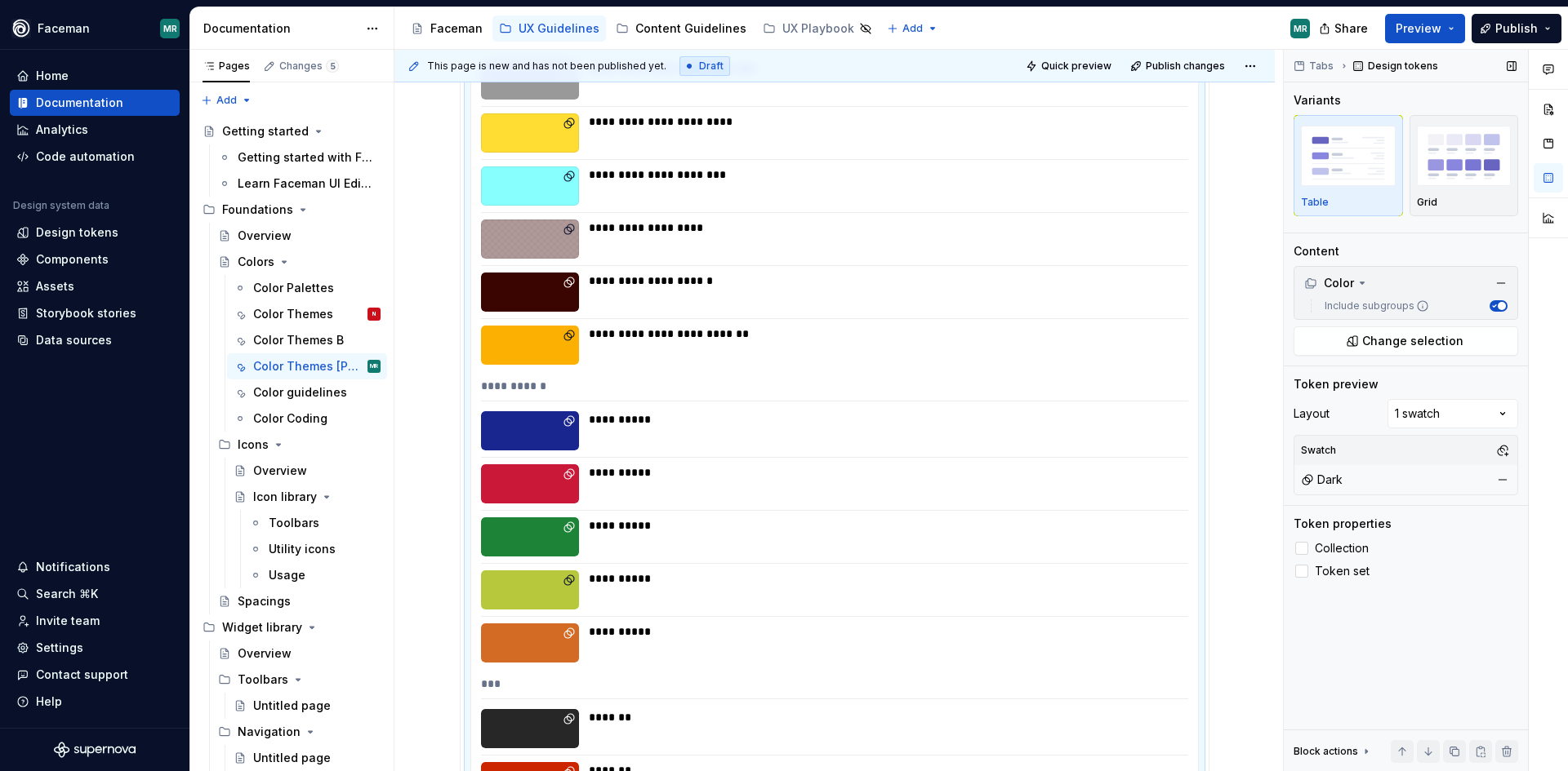
scroll to position [356, 0]
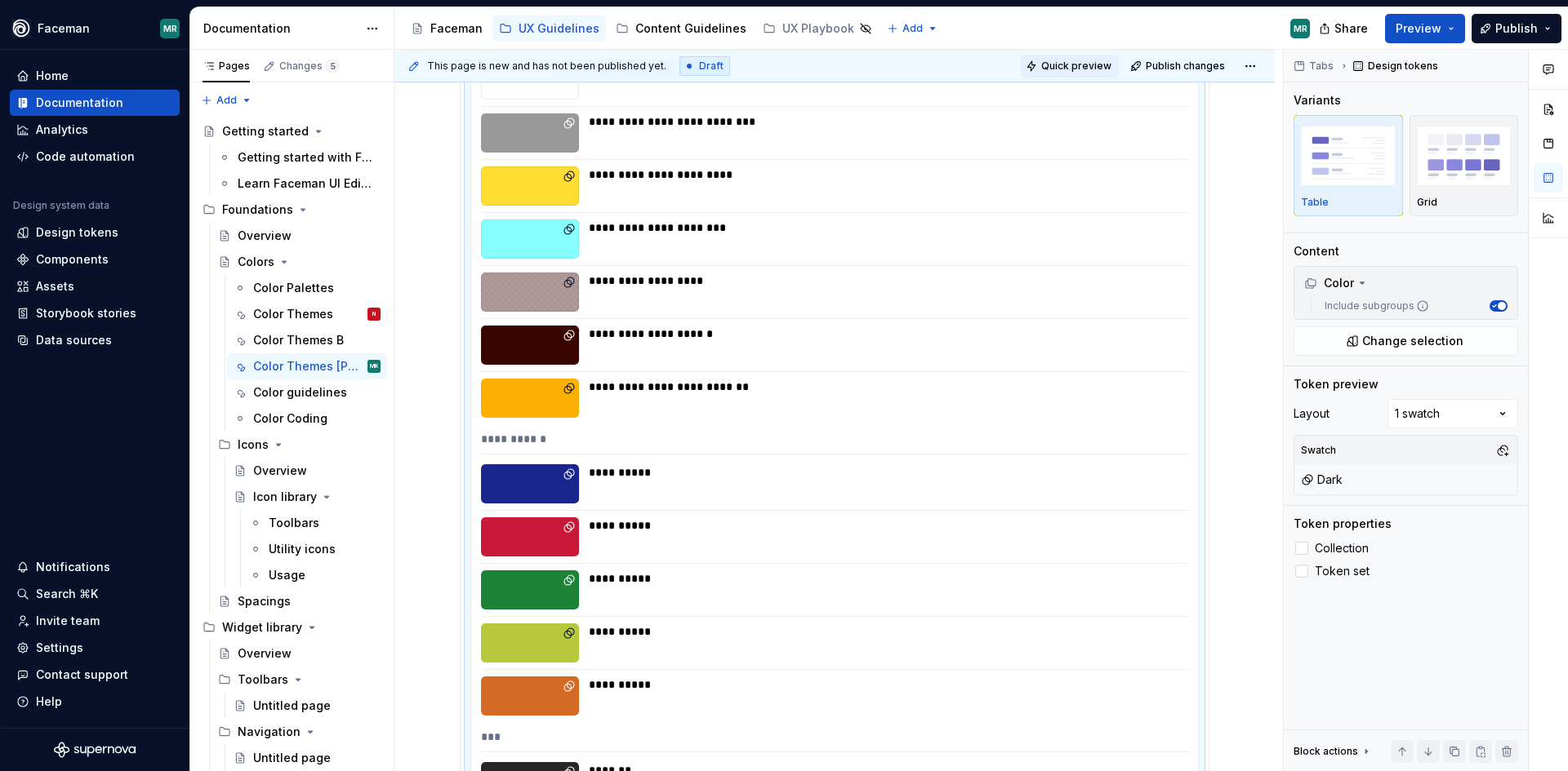
click at [1084, 69] on span "Quick preview" at bounding box center [1076, 67] width 71 height 14
click at [1466, 168] on img "button" at bounding box center [1465, 156] width 95 height 60
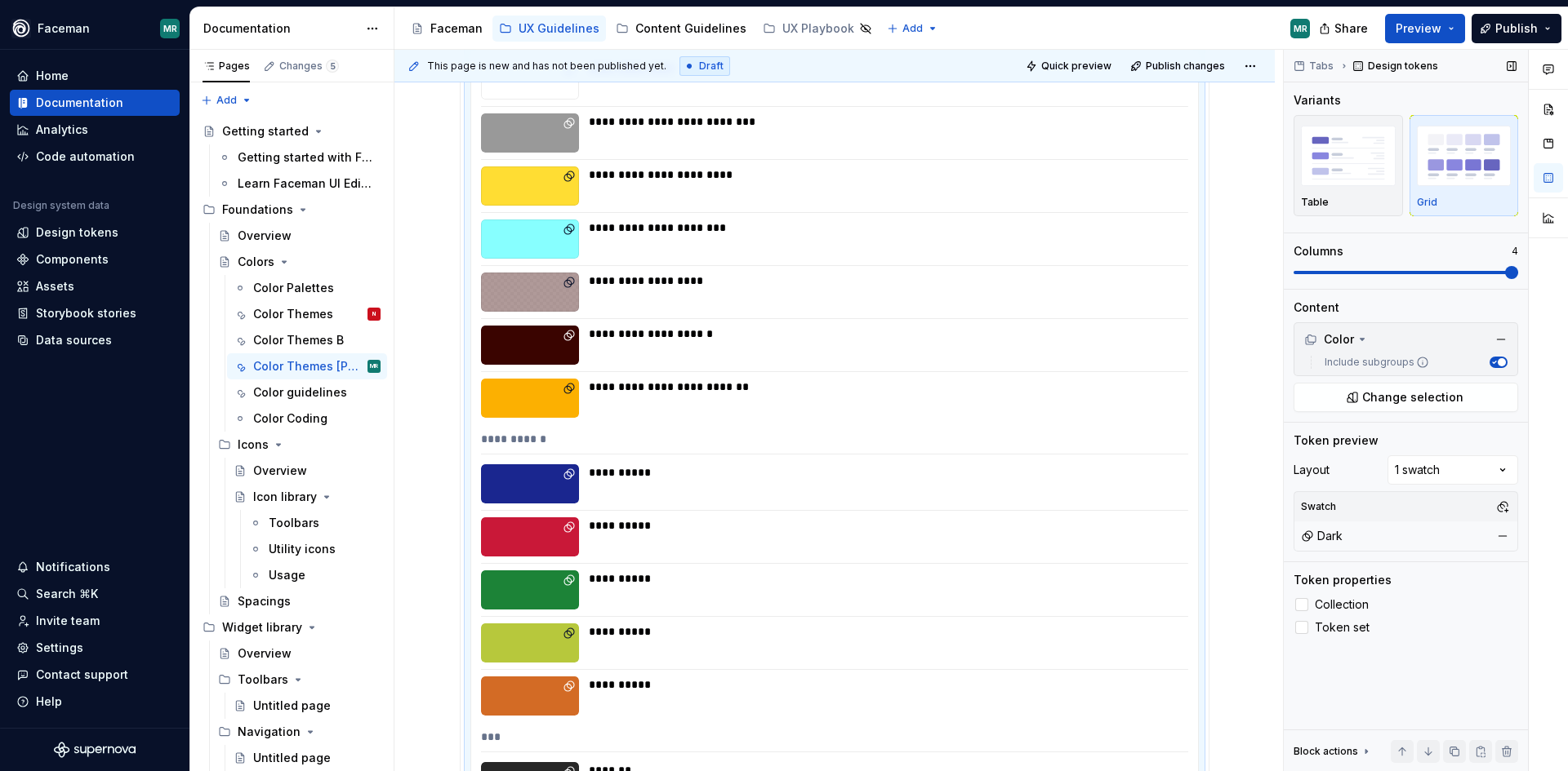
click at [1519, 275] on span at bounding box center [1512, 272] width 14 height 14
click at [1542, 141] on button "button" at bounding box center [1549, 143] width 29 height 29
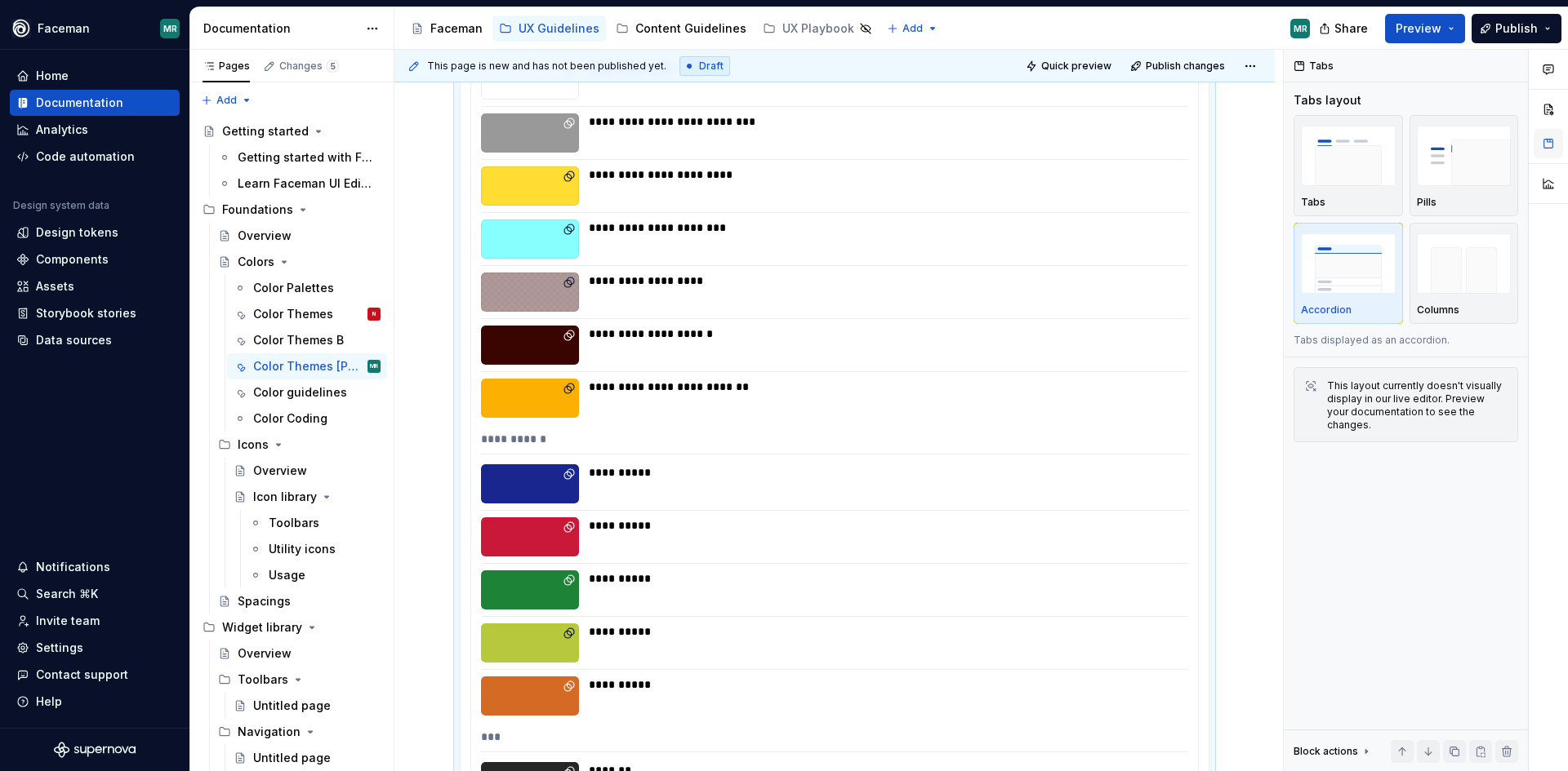
scroll to position [312, 0]
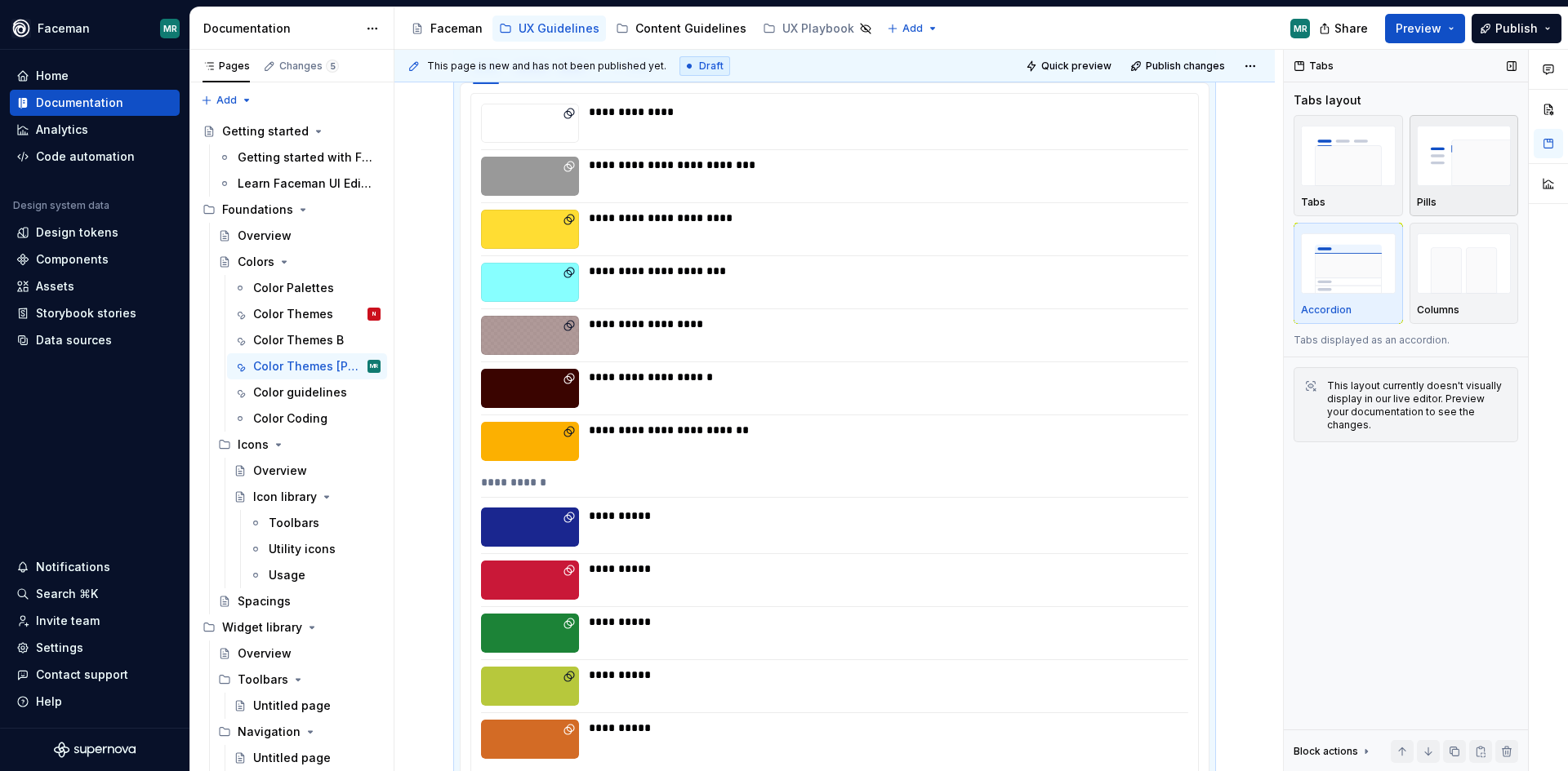
click at [1445, 163] on img "button" at bounding box center [1465, 156] width 95 height 60
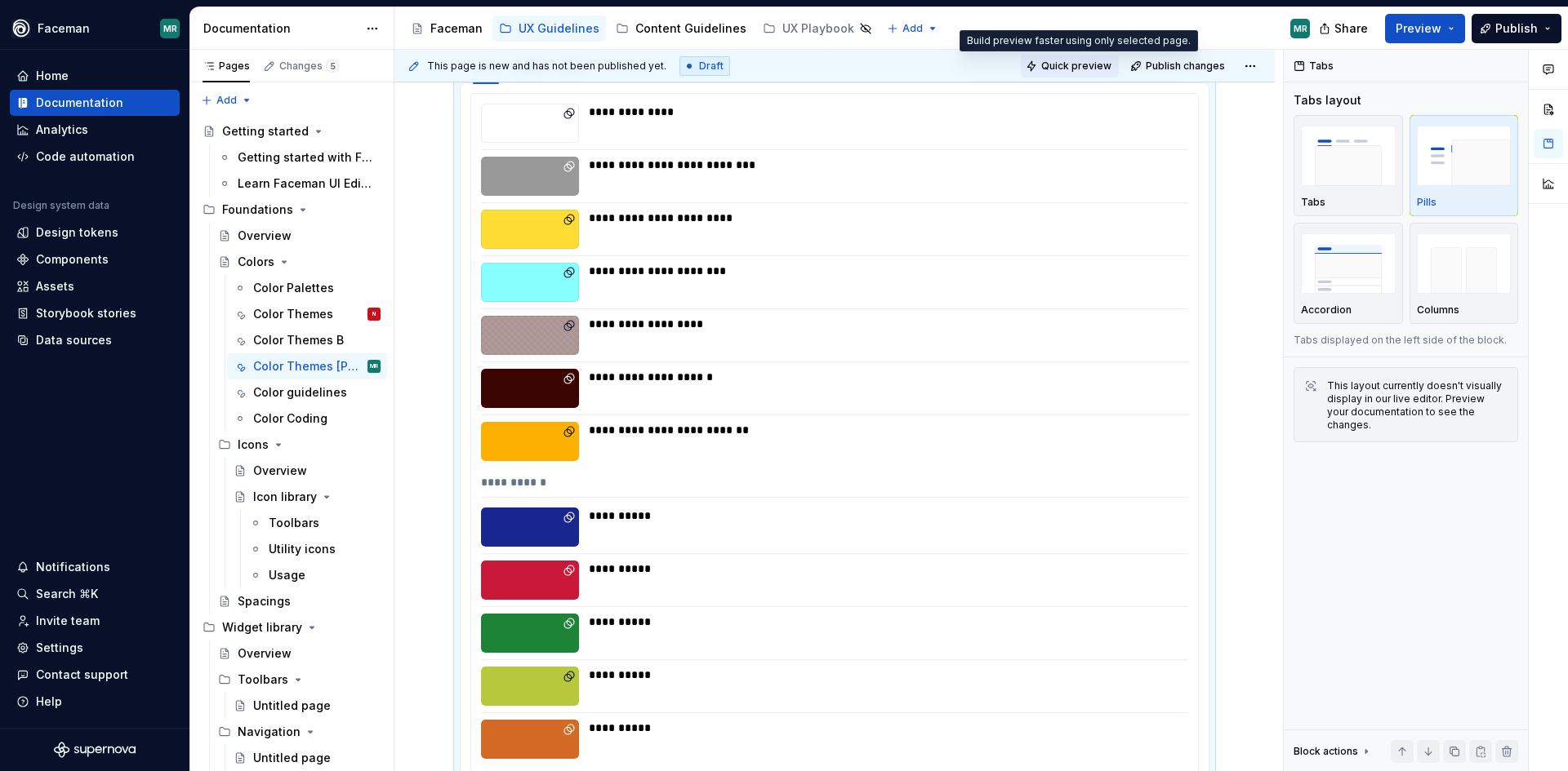
click at [1094, 63] on span "Quick preview" at bounding box center [1076, 67] width 71 height 14
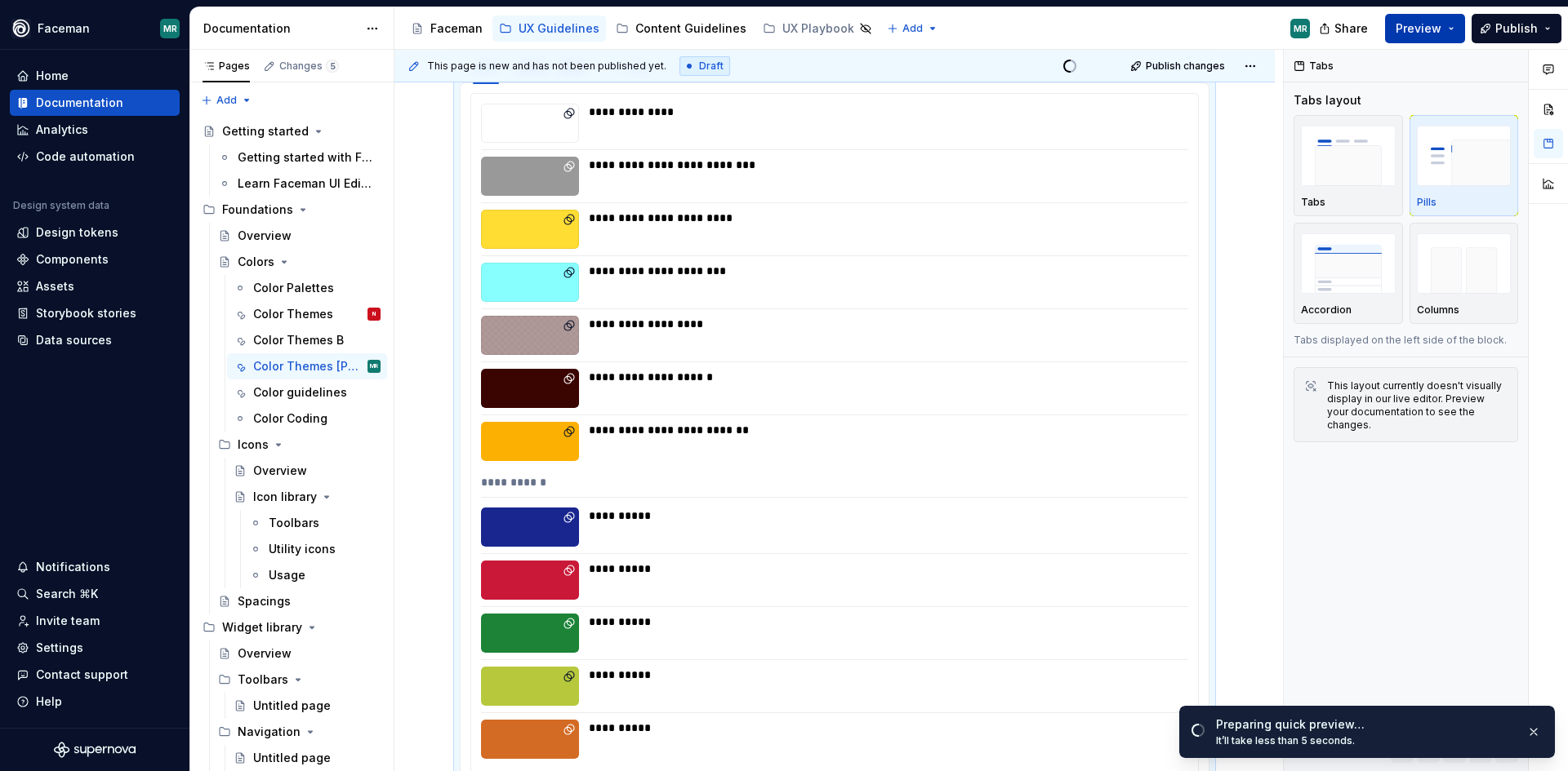
click at [1430, 23] on span "Preview" at bounding box center [1418, 28] width 45 height 16
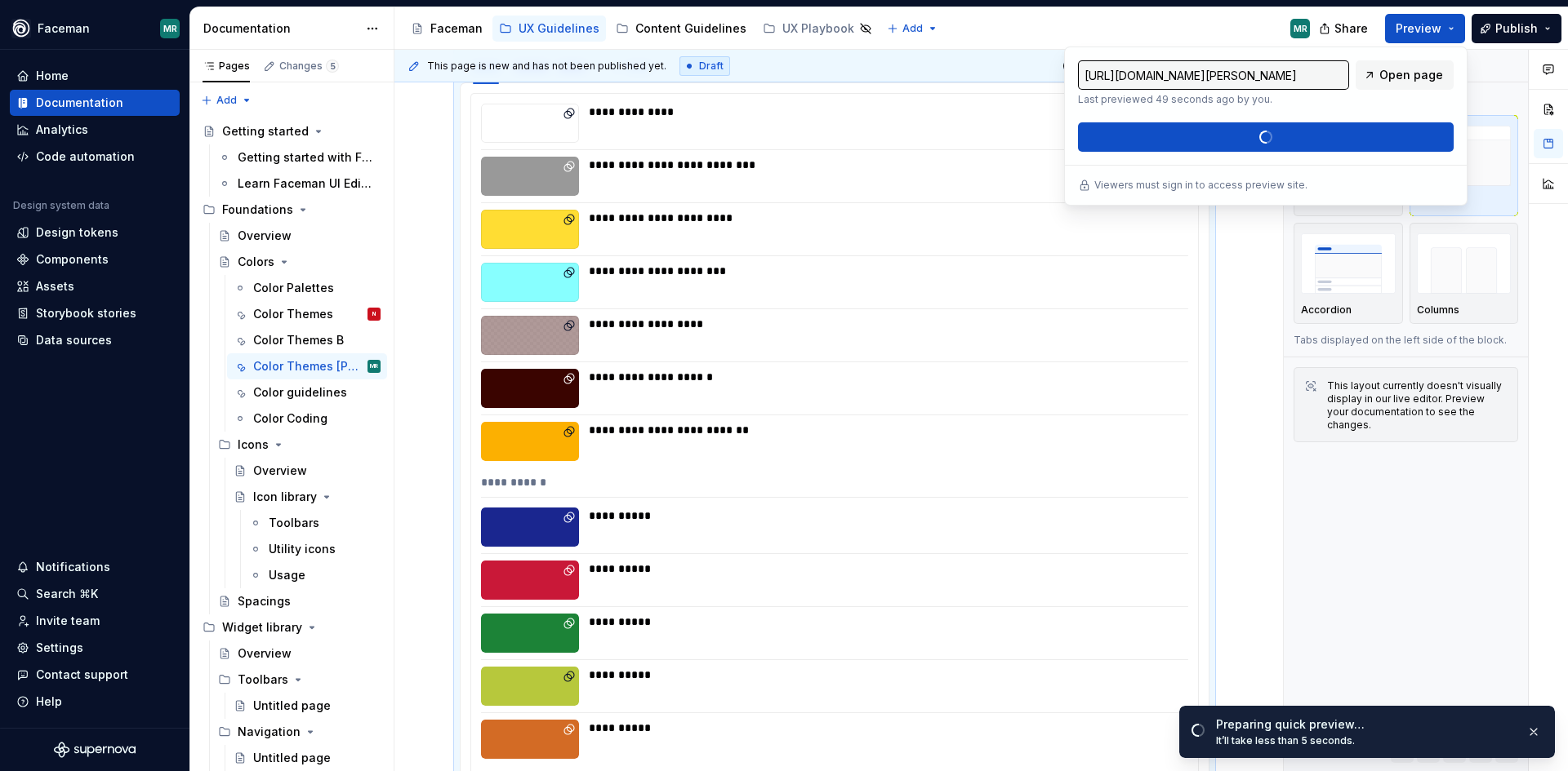
click at [1224, 21] on div "Accessibility guide for tree Page tree. Navigate the tree with the arrow keys. …" at bounding box center [858, 29] width 929 height 43
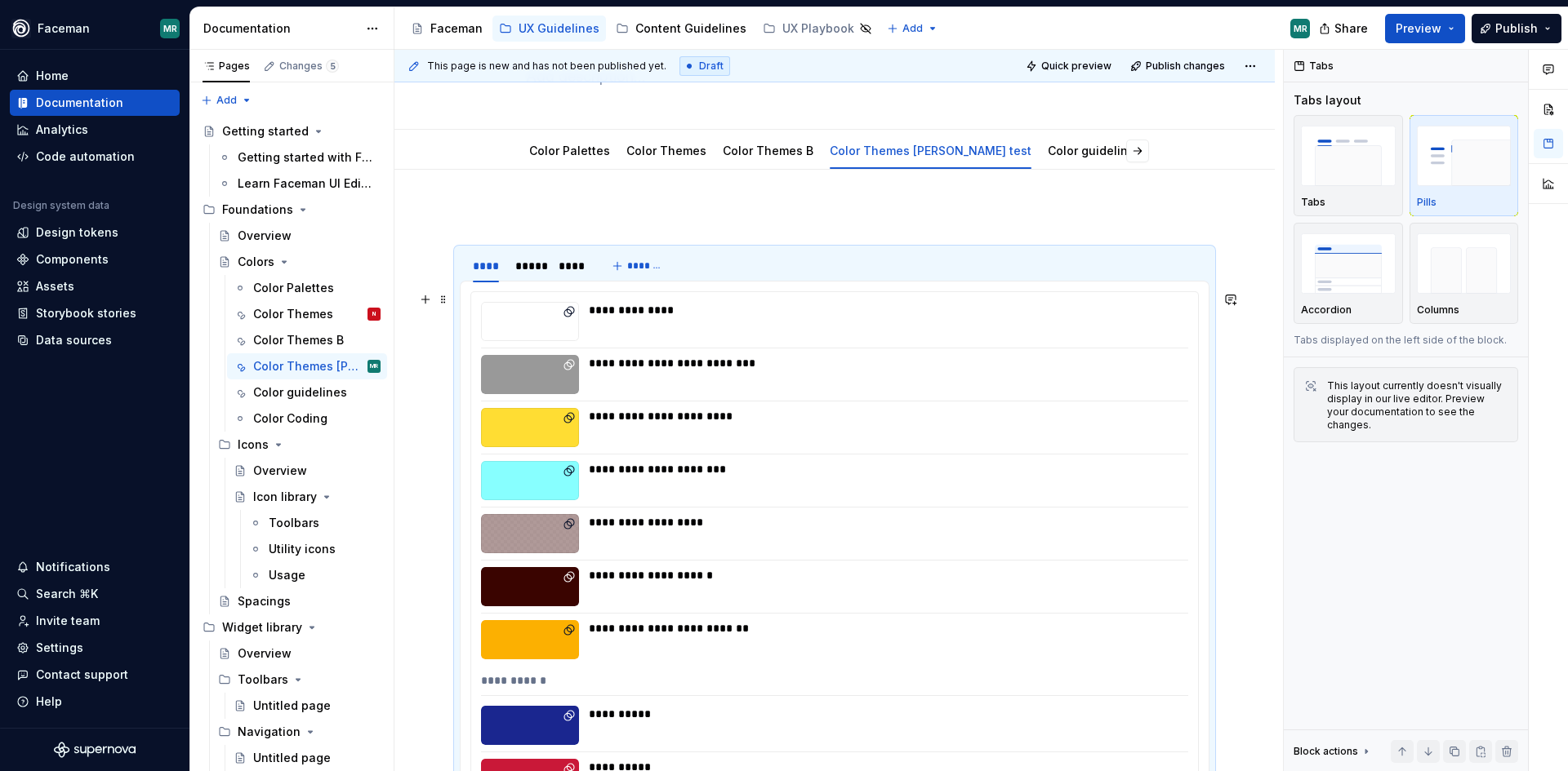
scroll to position [0, 0]
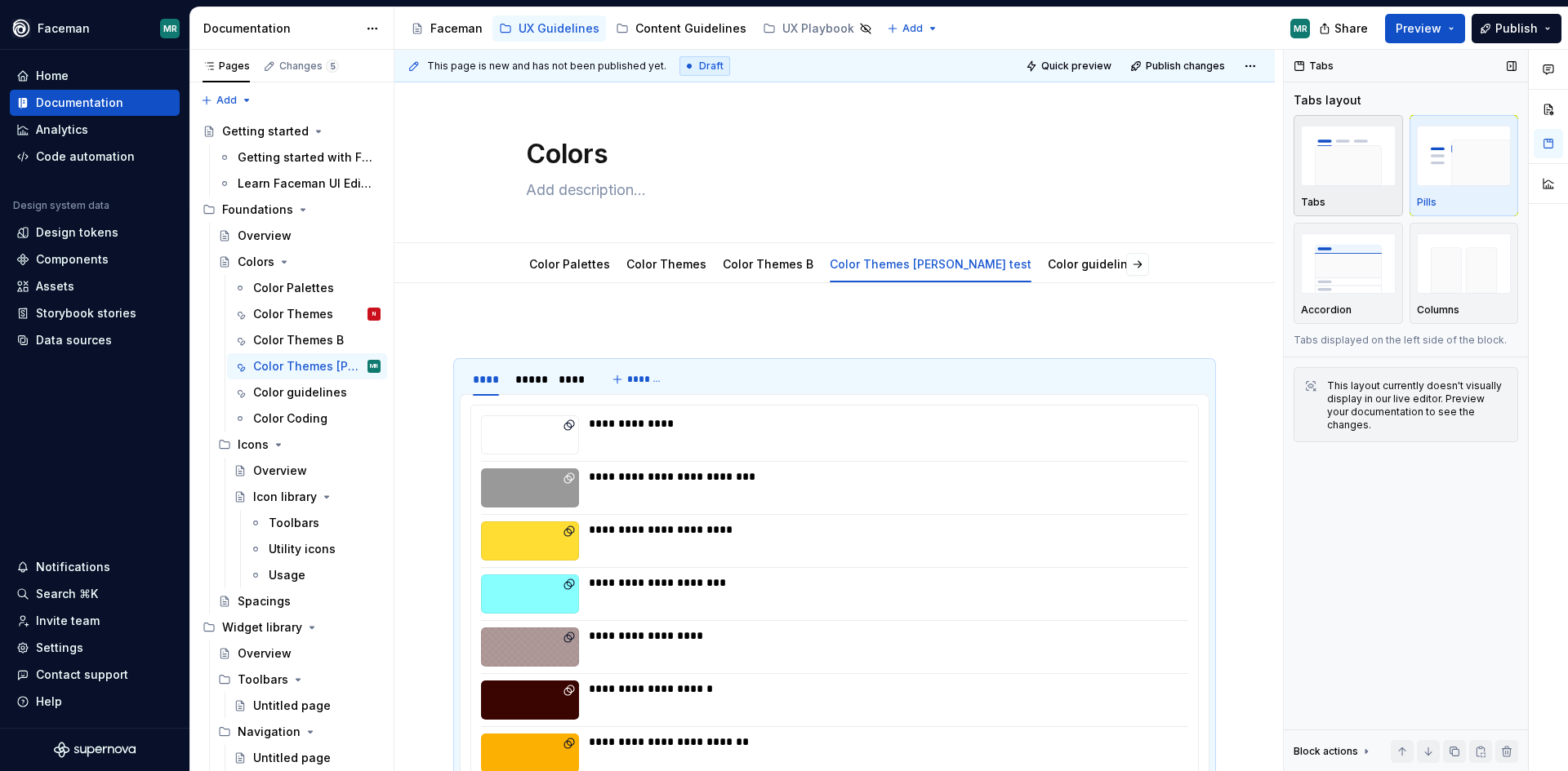
click at [1345, 176] on img "button" at bounding box center [1349, 156] width 95 height 60
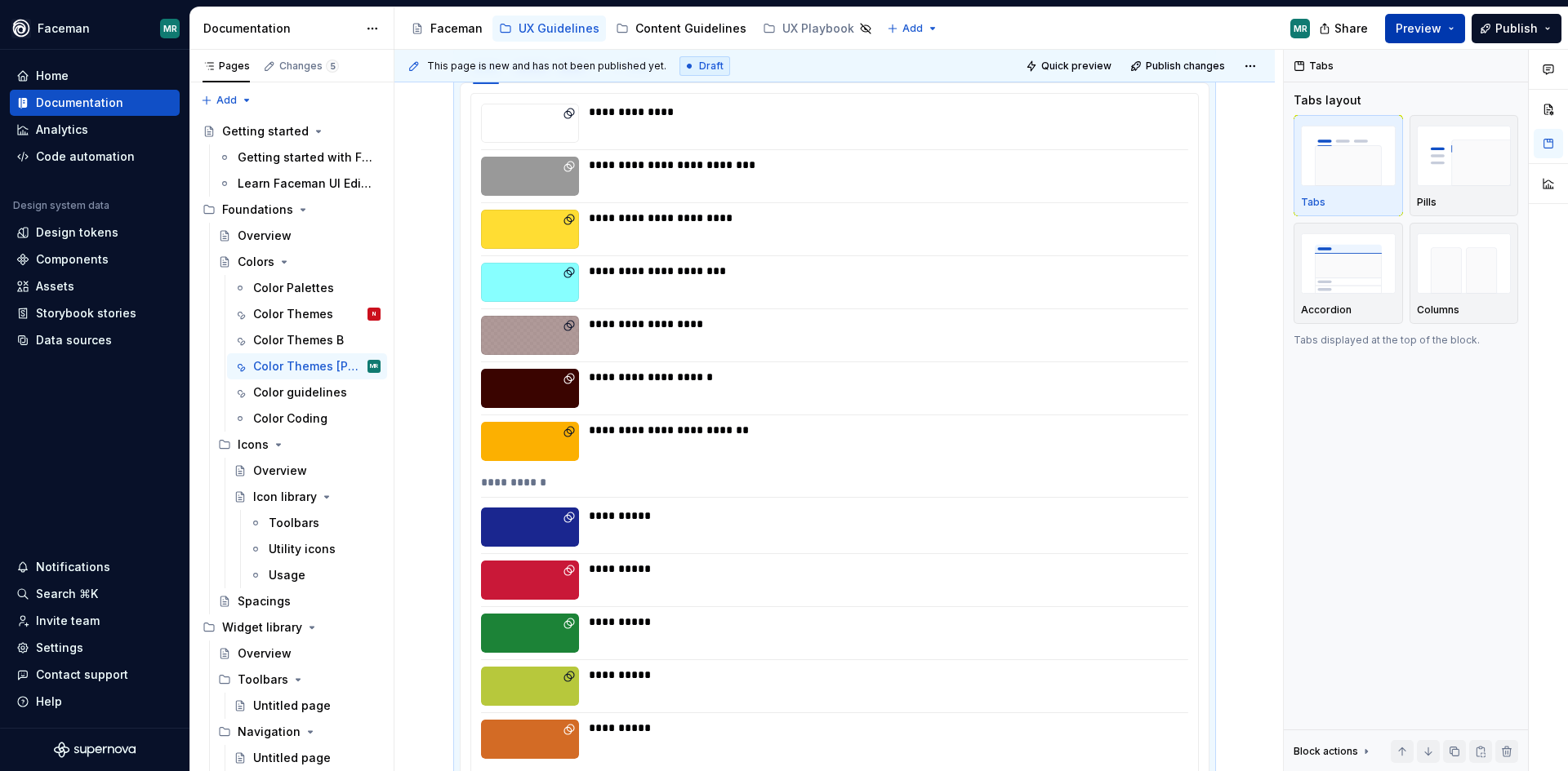
click at [1395, 34] on button "Preview" at bounding box center [1425, 28] width 80 height 29
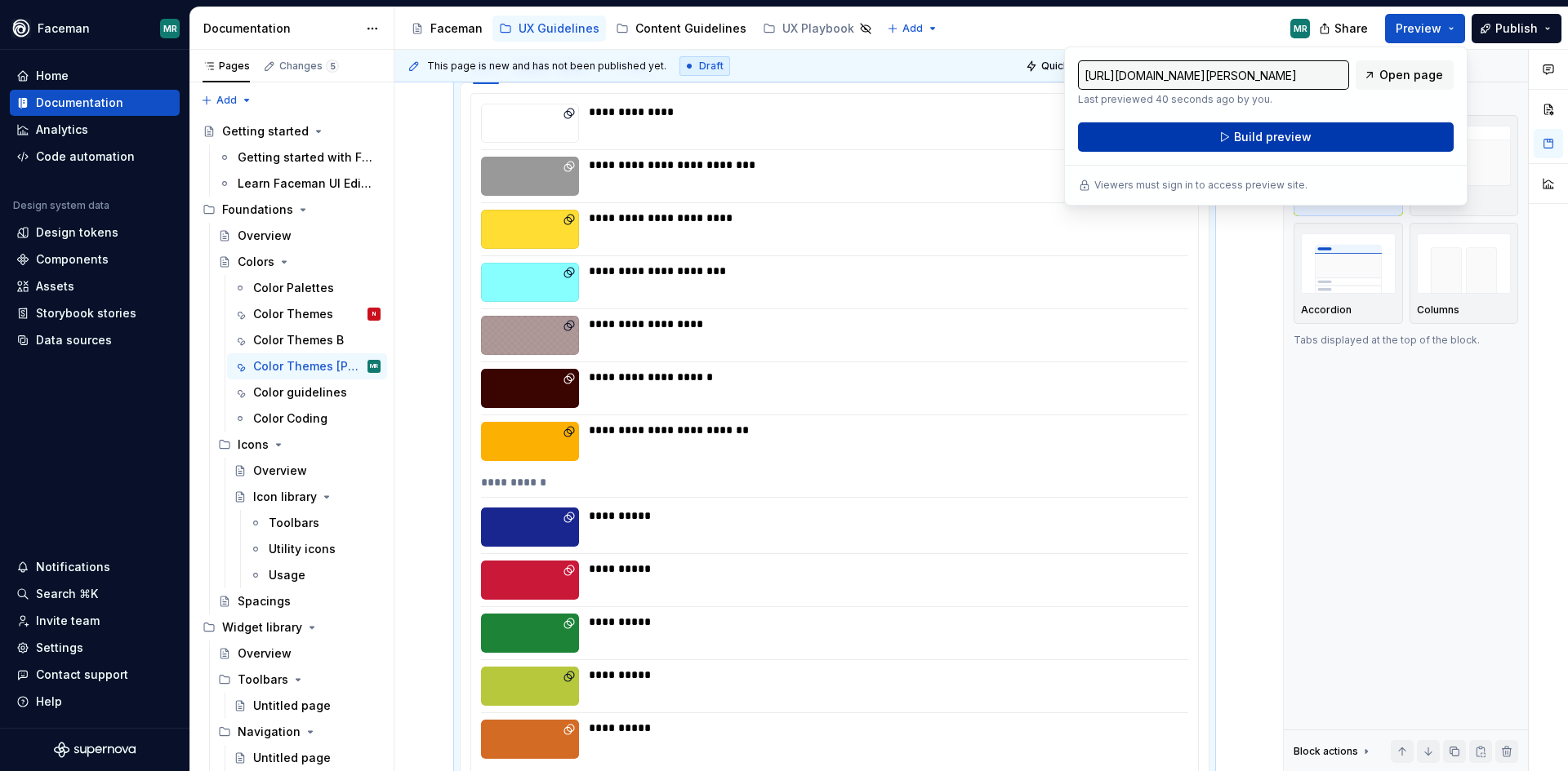
click at [1373, 133] on button "Build preview" at bounding box center [1265, 137] width 376 height 29
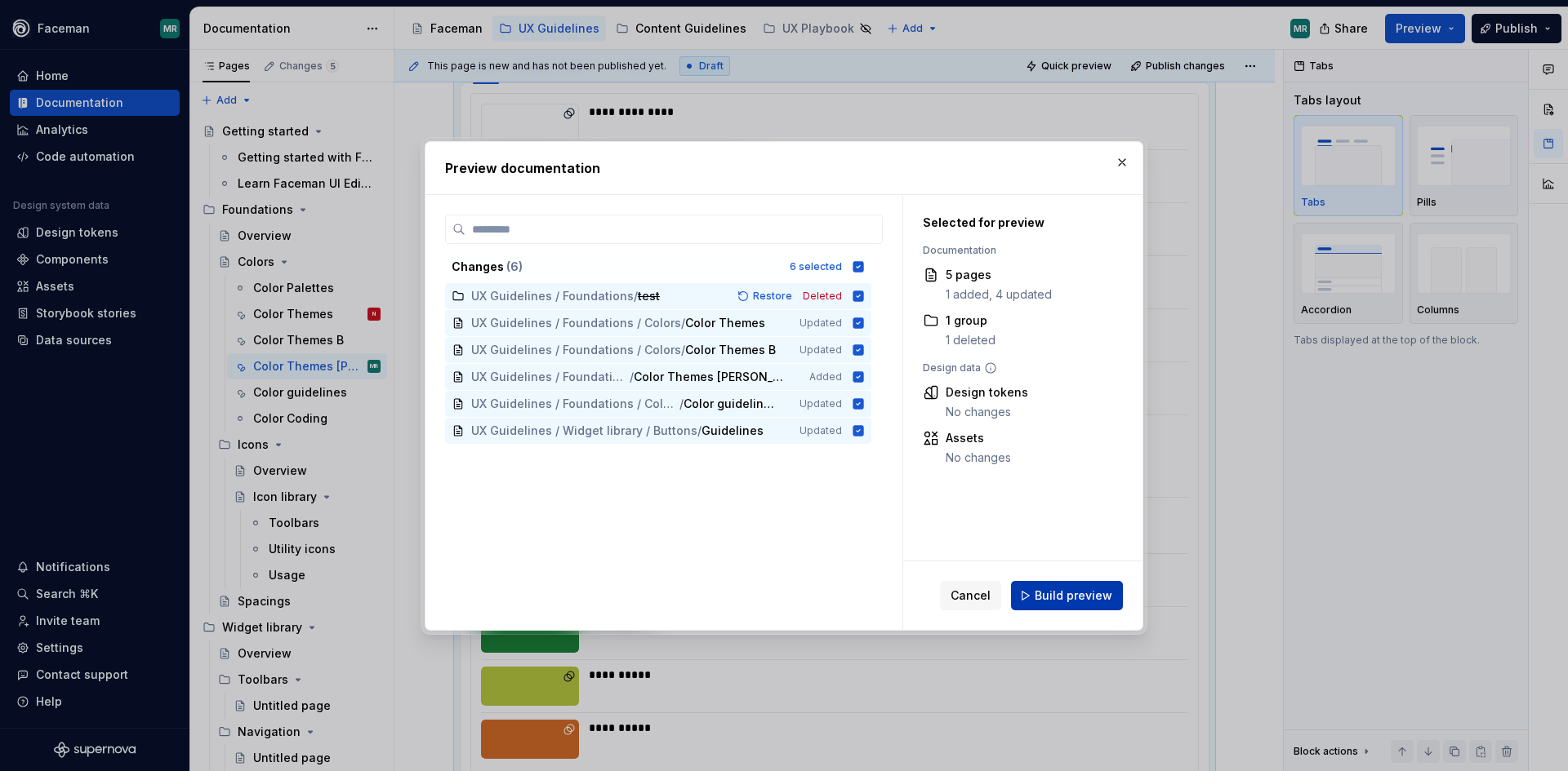
click at [1035, 596] on button "Build preview" at bounding box center [1067, 596] width 112 height 29
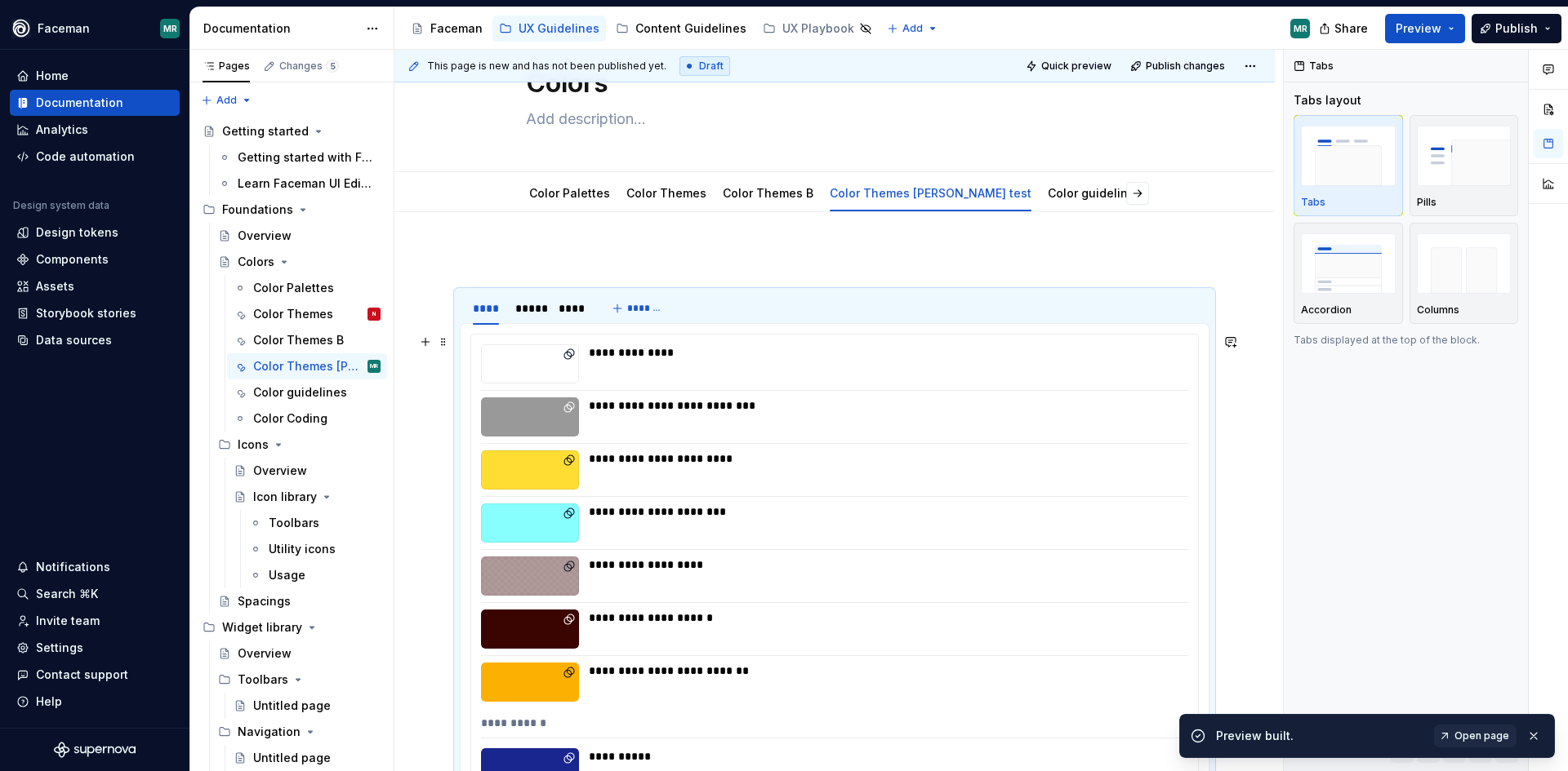
scroll to position [0, 0]
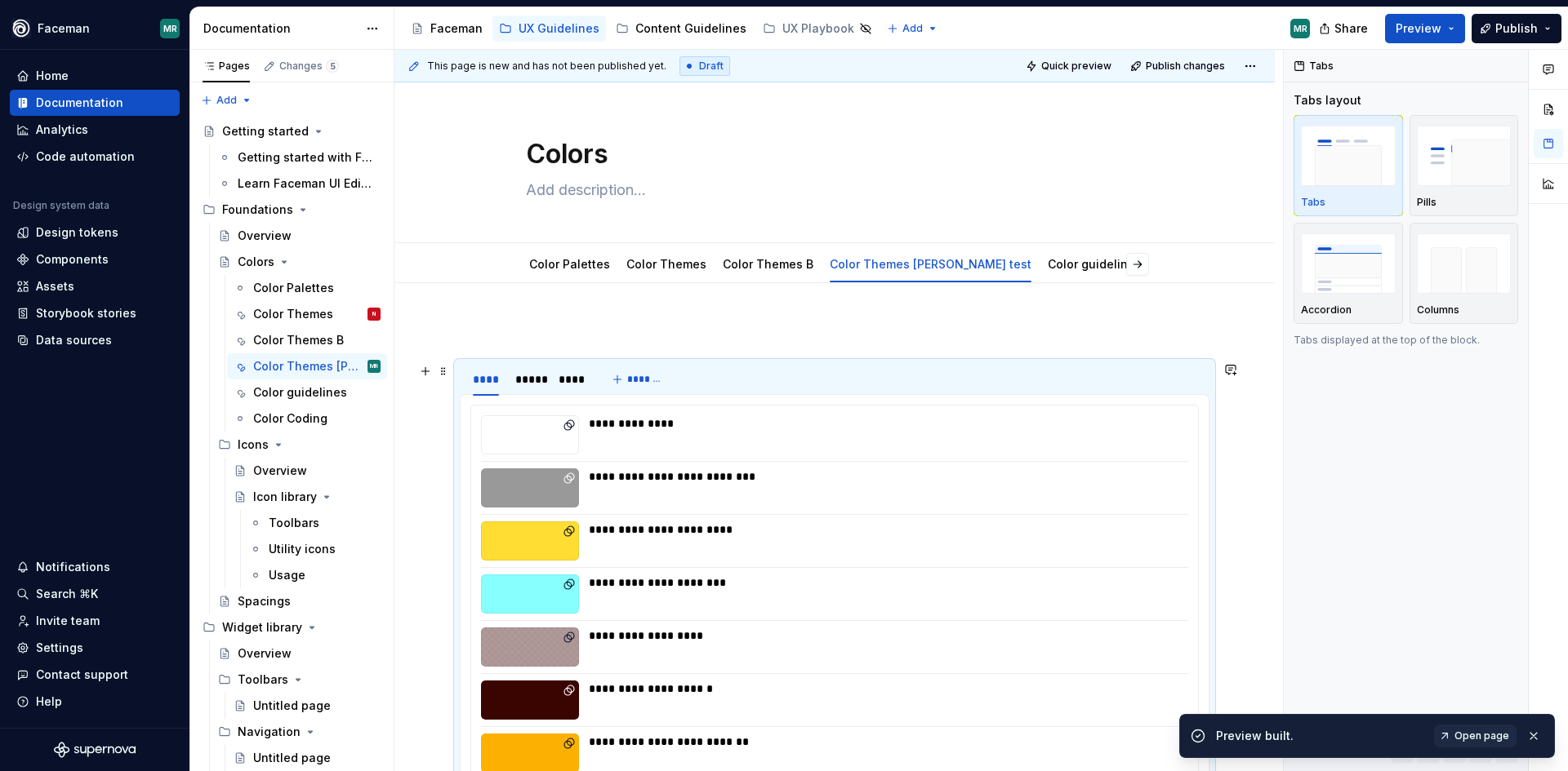
click at [550, 376] on div "**** ***** ****" at bounding box center [529, 384] width 137 height 41
click at [535, 377] on div "*****" at bounding box center [529, 379] width 27 height 16
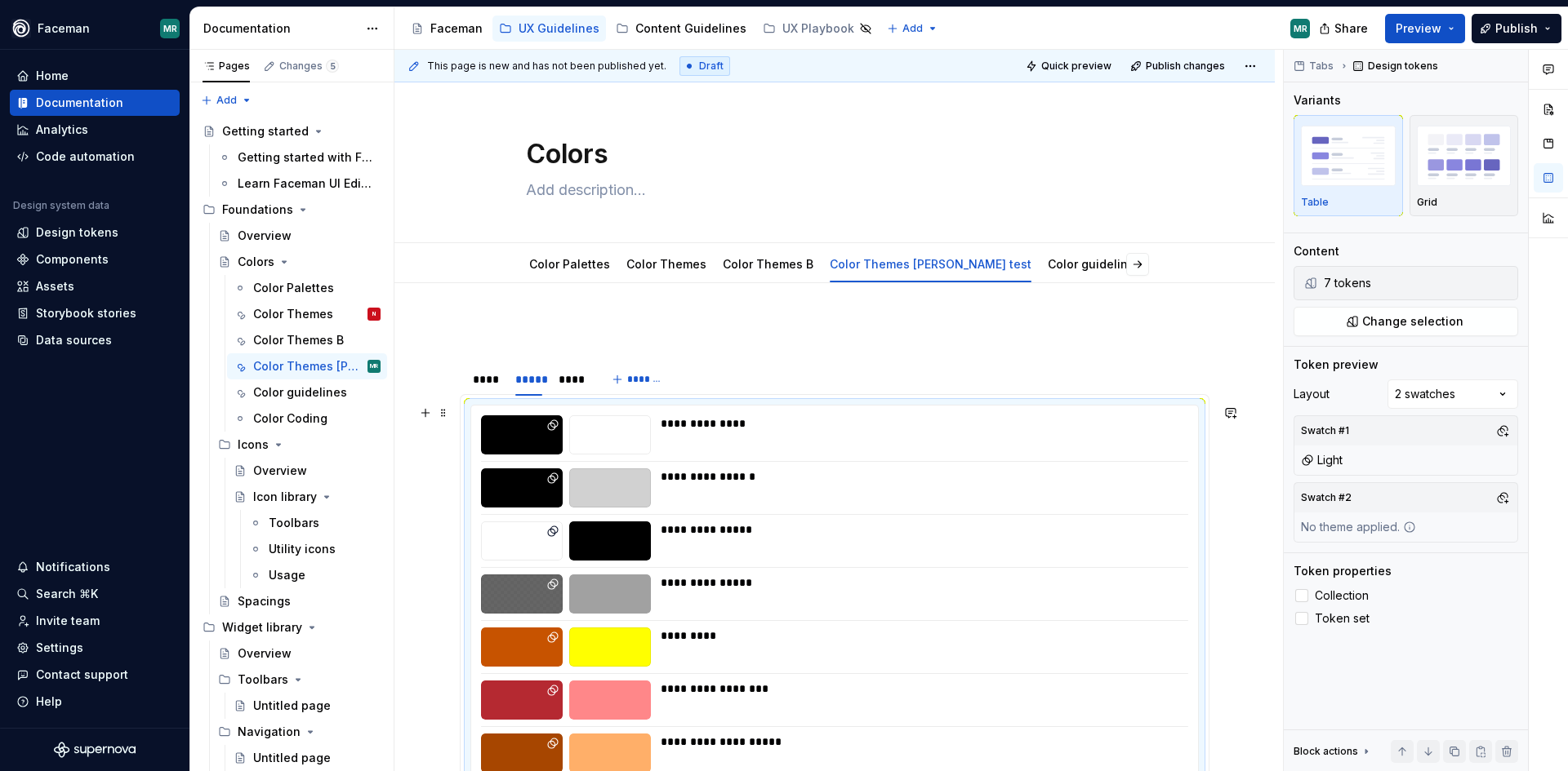
click at [801, 458] on div "**********" at bounding box center [834, 594] width 727 height 377
click at [1496, 393] on div "Comments Open comments No comments yet Select ‘Comment’ from the block context …" at bounding box center [1426, 412] width 284 height 723
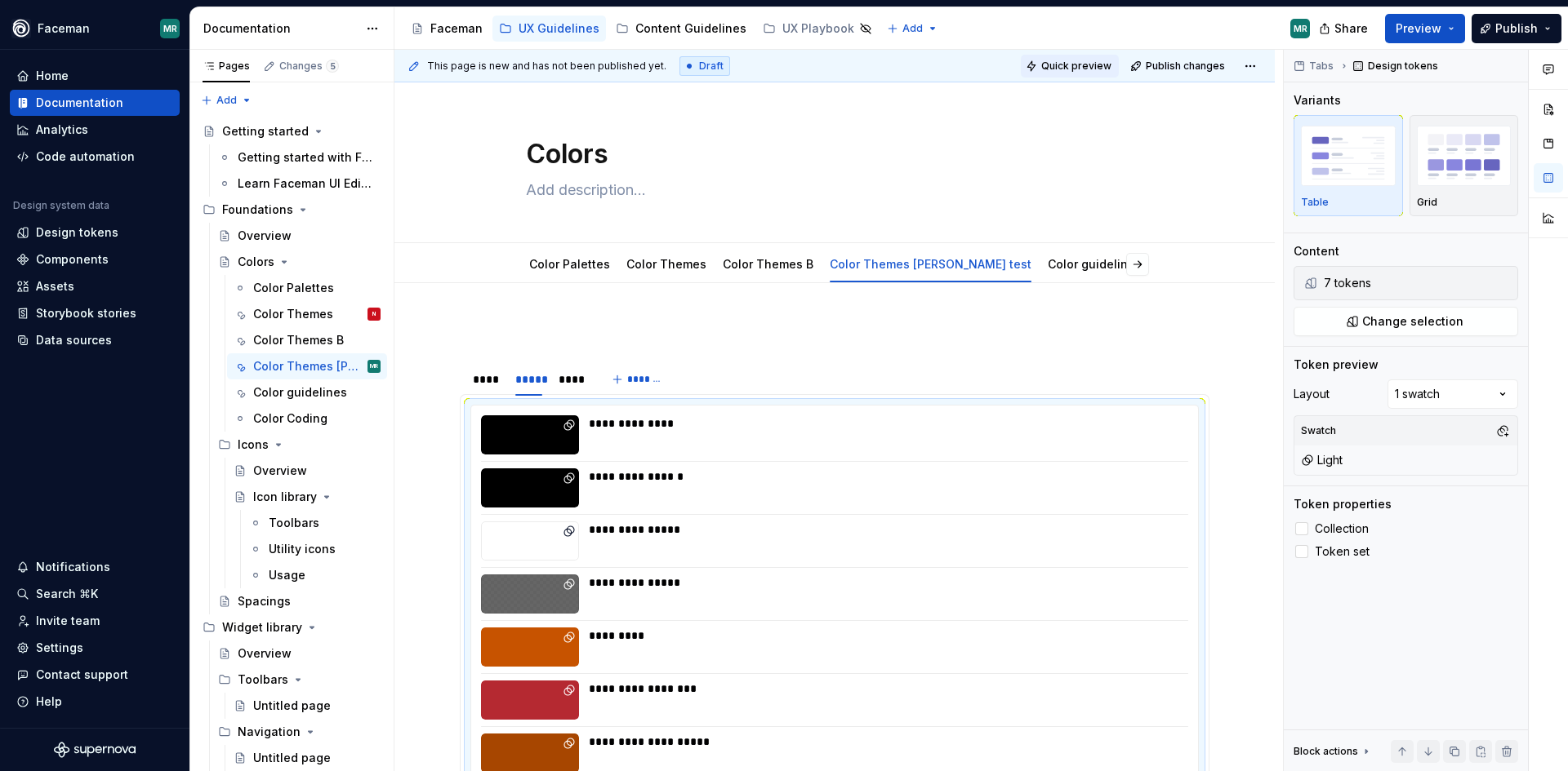
click at [1069, 69] on span "Quick preview" at bounding box center [1076, 67] width 71 height 14
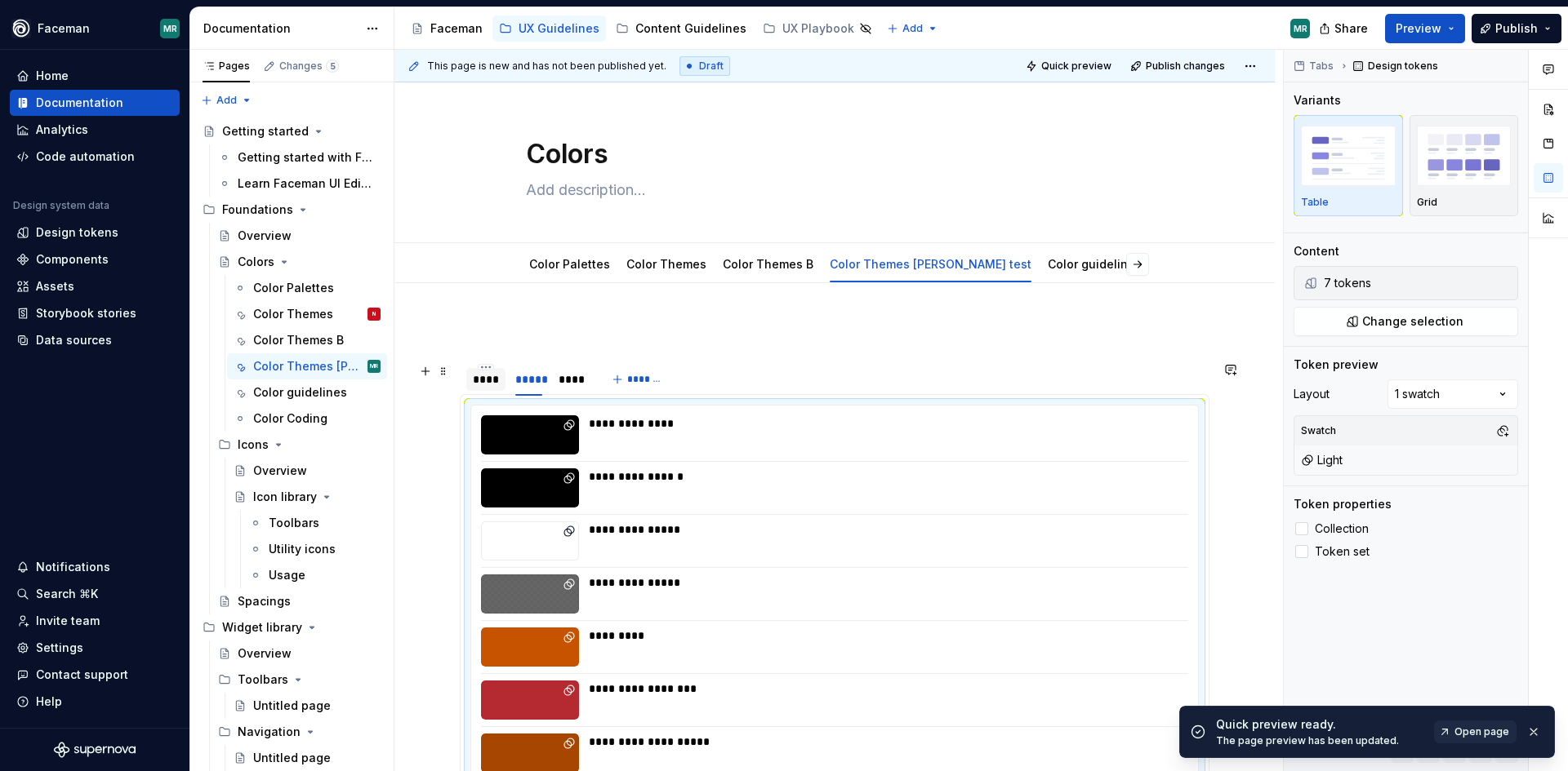
click at [504, 389] on div "****" at bounding box center [485, 380] width 40 height 23
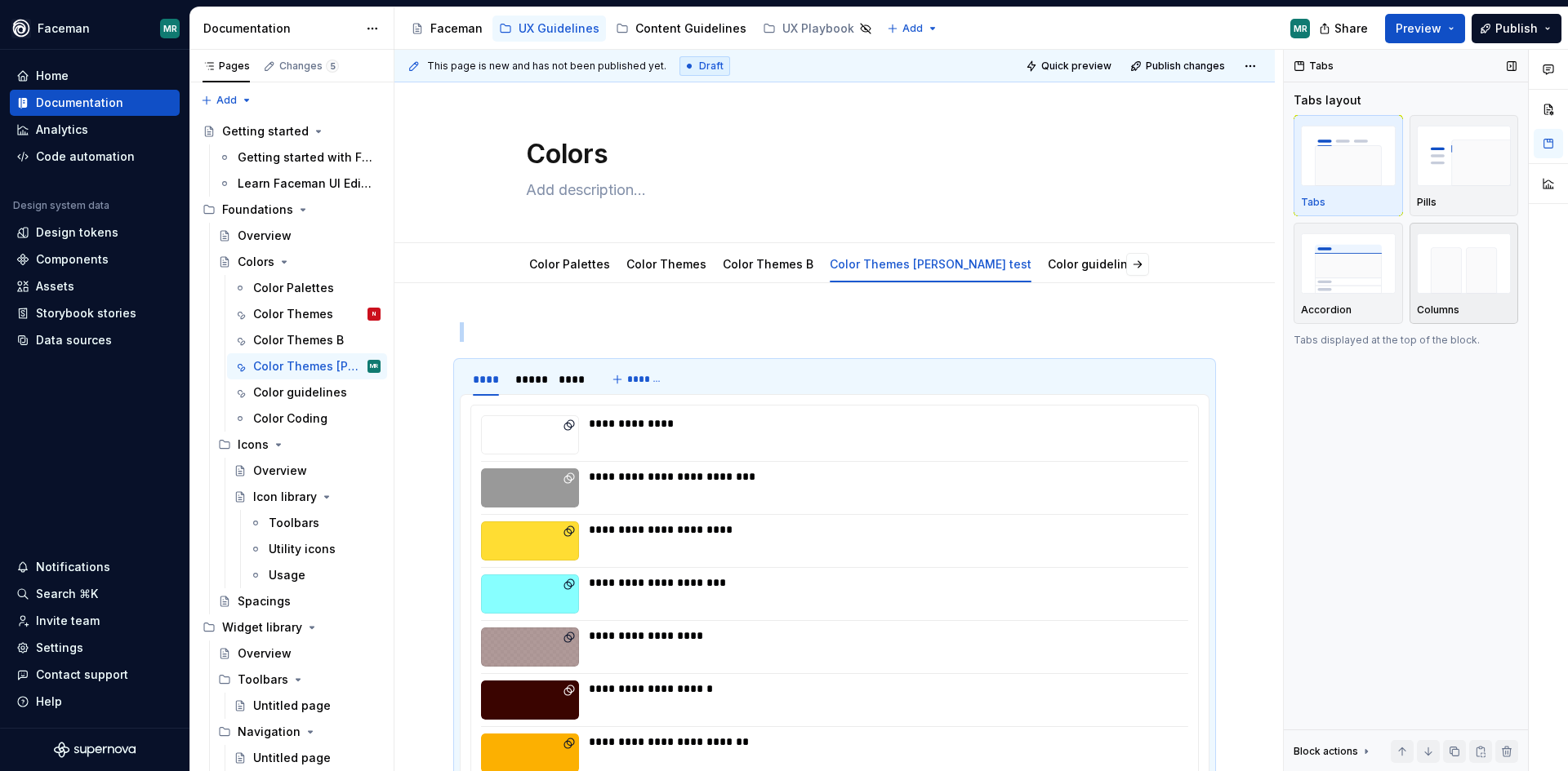
click at [1470, 257] on img "button" at bounding box center [1465, 264] width 95 height 60
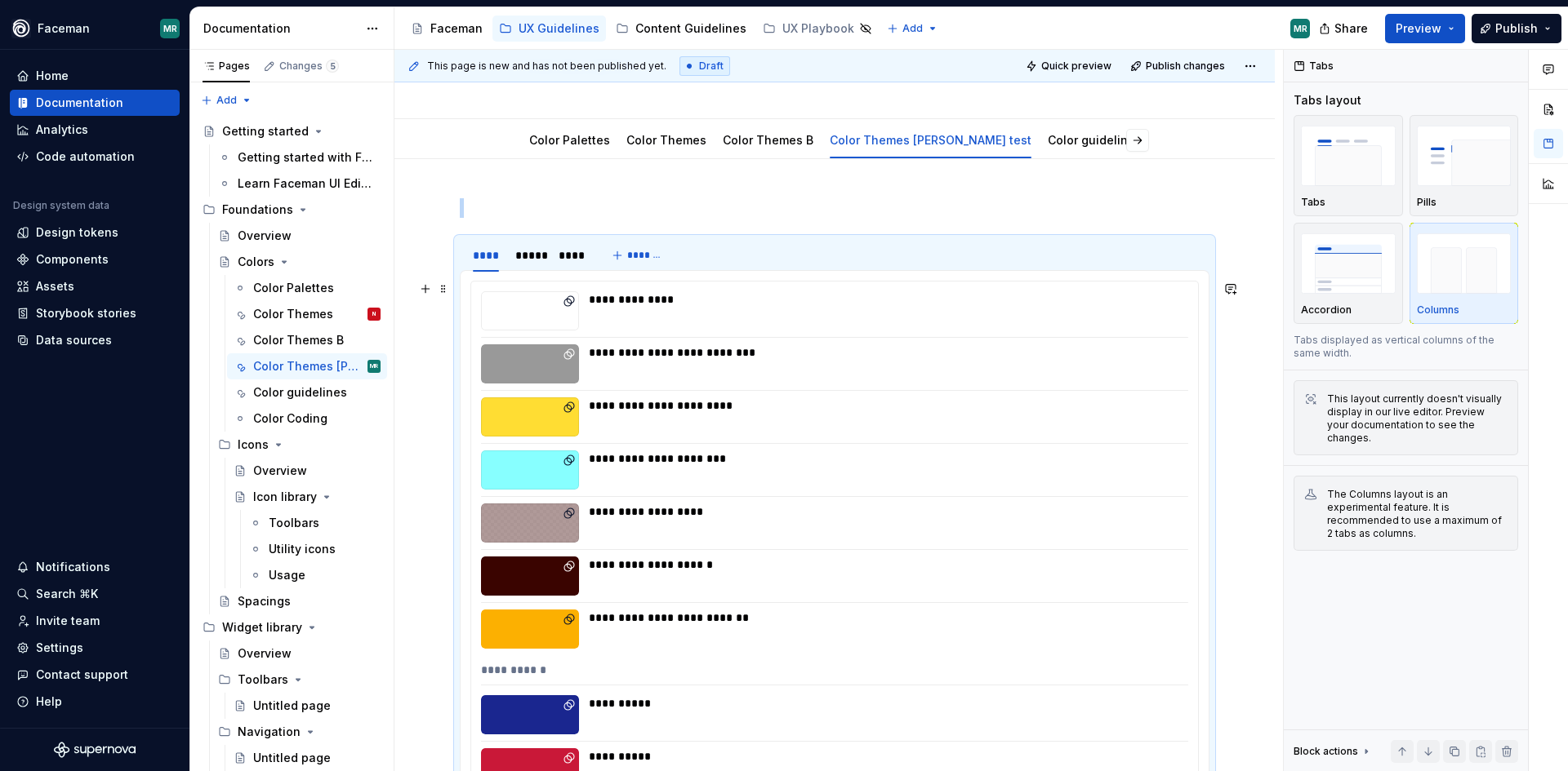
scroll to position [40, 0]
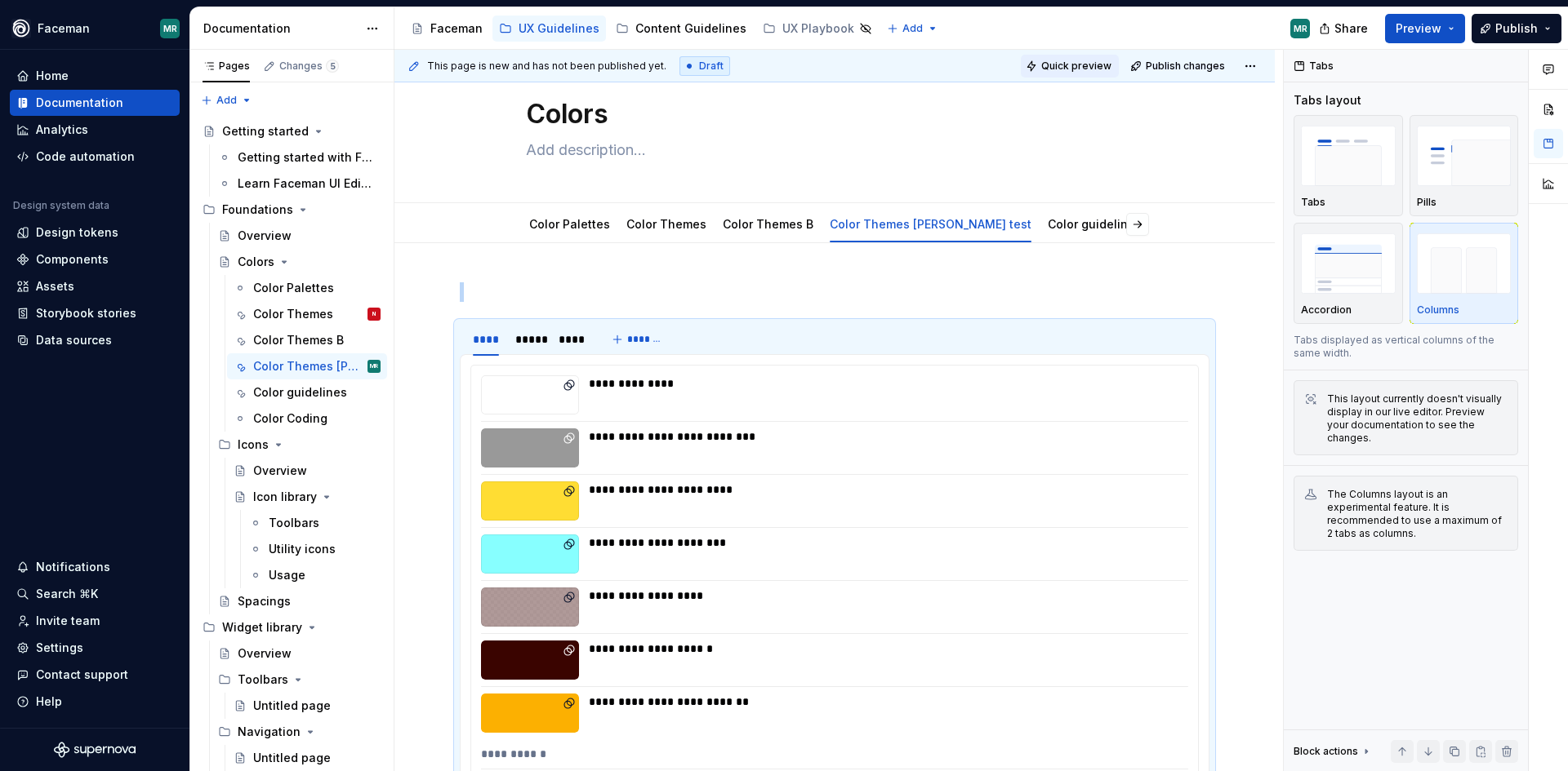
click at [1089, 66] on span "Quick preview" at bounding box center [1076, 67] width 71 height 14
click at [1350, 165] on img "button" at bounding box center [1349, 156] width 95 height 60
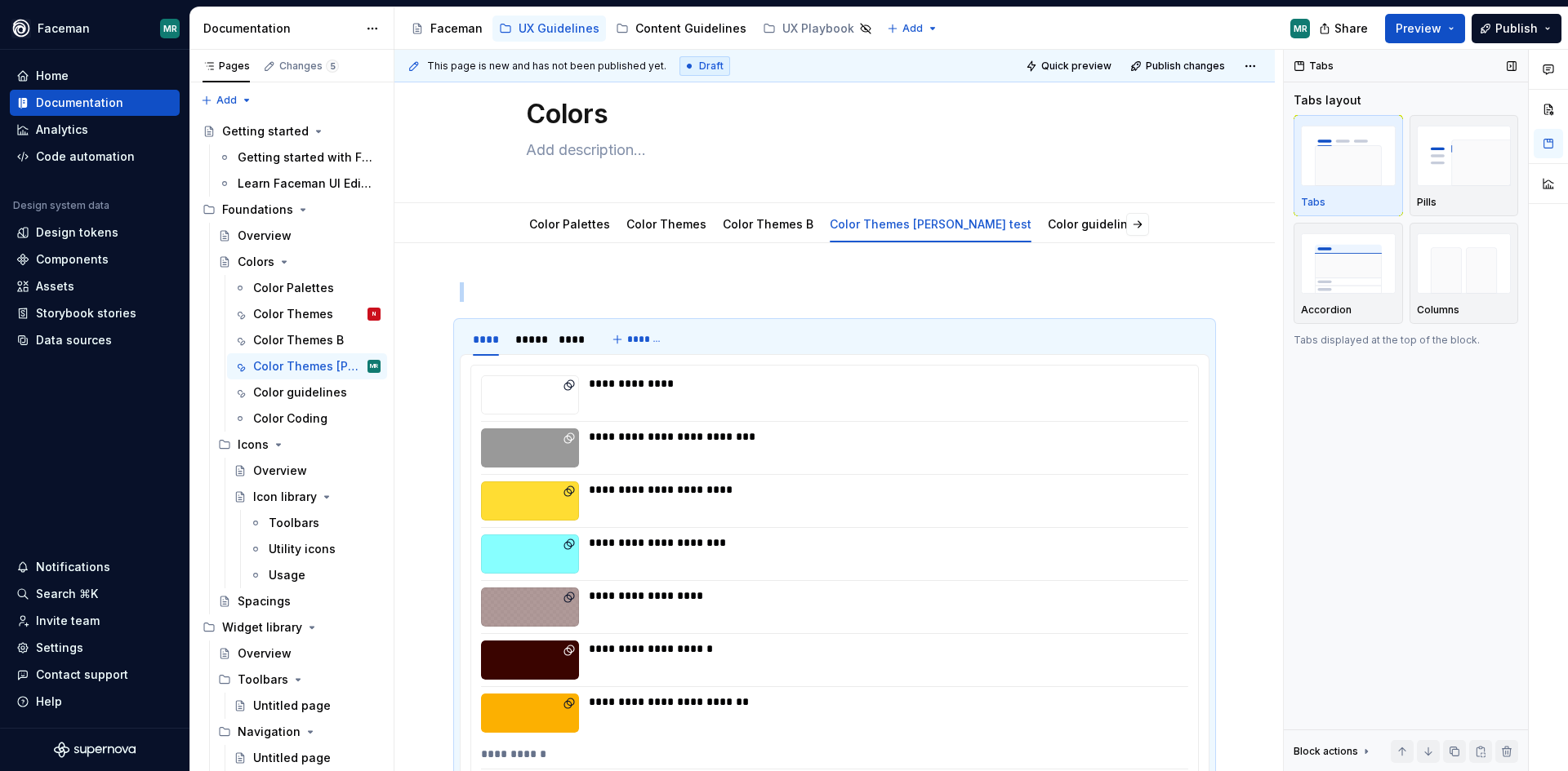
scroll to position [312, 0]
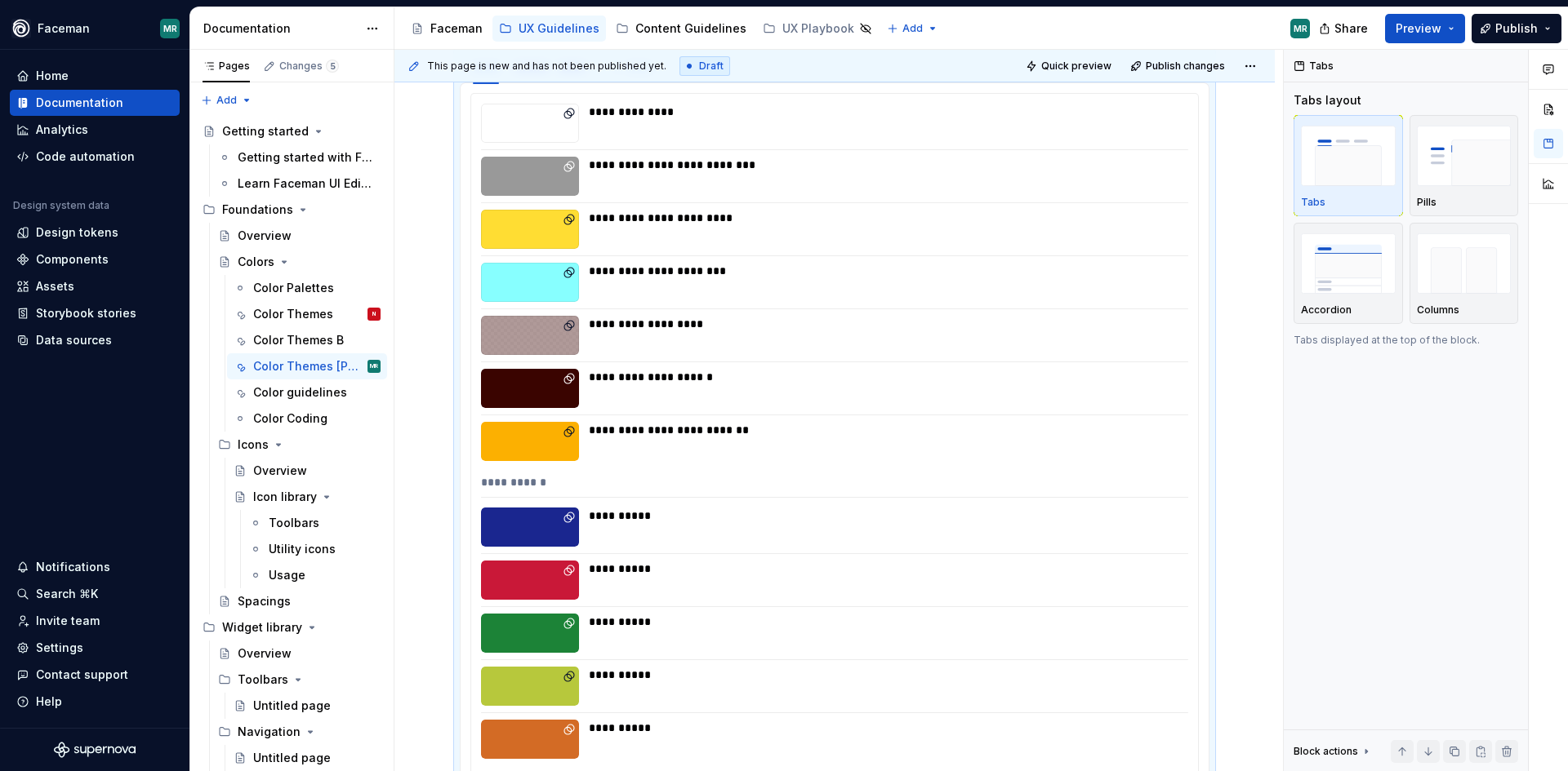
click at [1076, 55] on button "Quick preview" at bounding box center [1069, 67] width 98 height 23
click at [1062, 68] on div "Quick preview Publish changes" at bounding box center [1141, 67] width 241 height 23
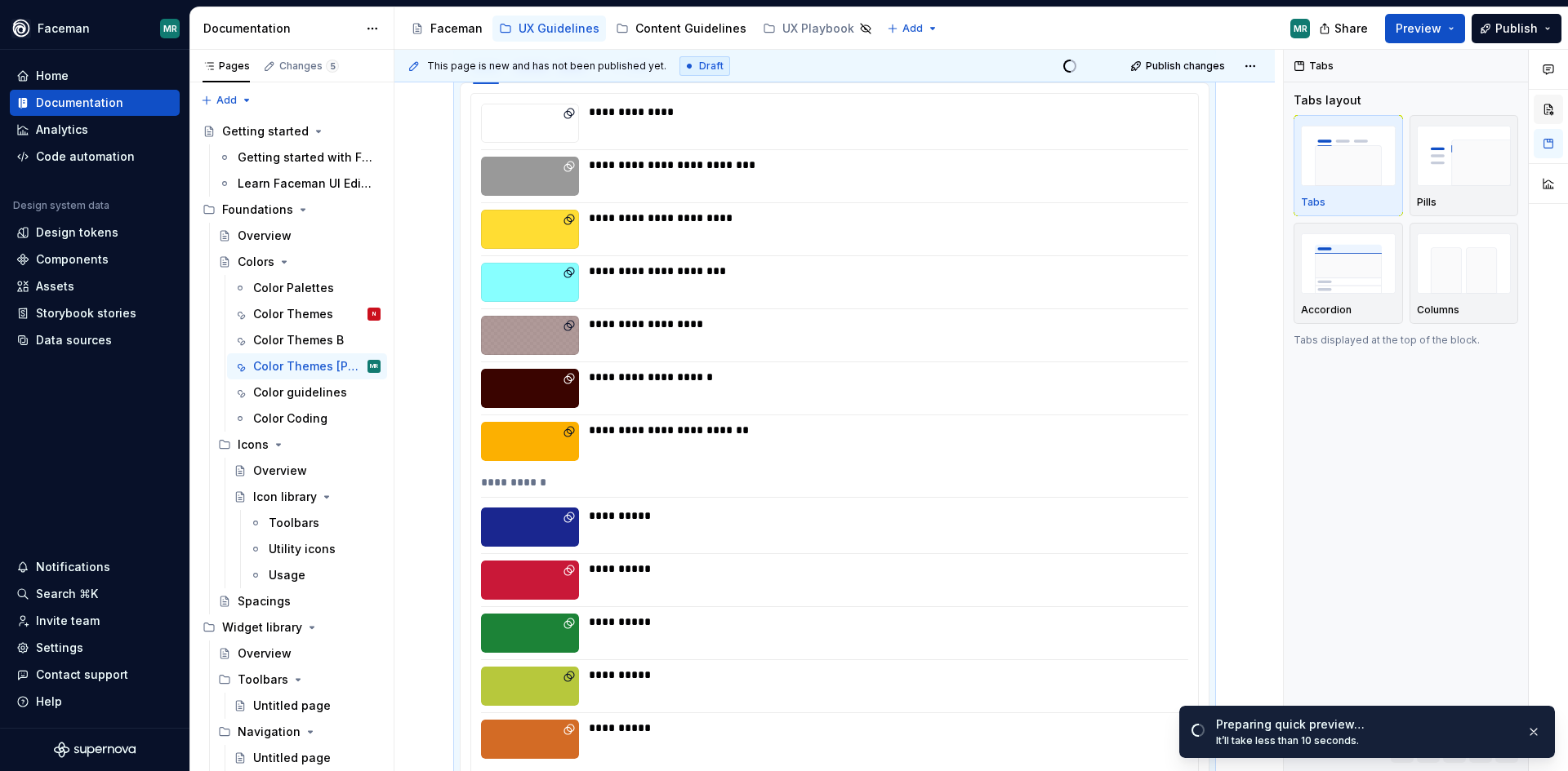
click at [1549, 108] on button "button" at bounding box center [1549, 109] width 29 height 29
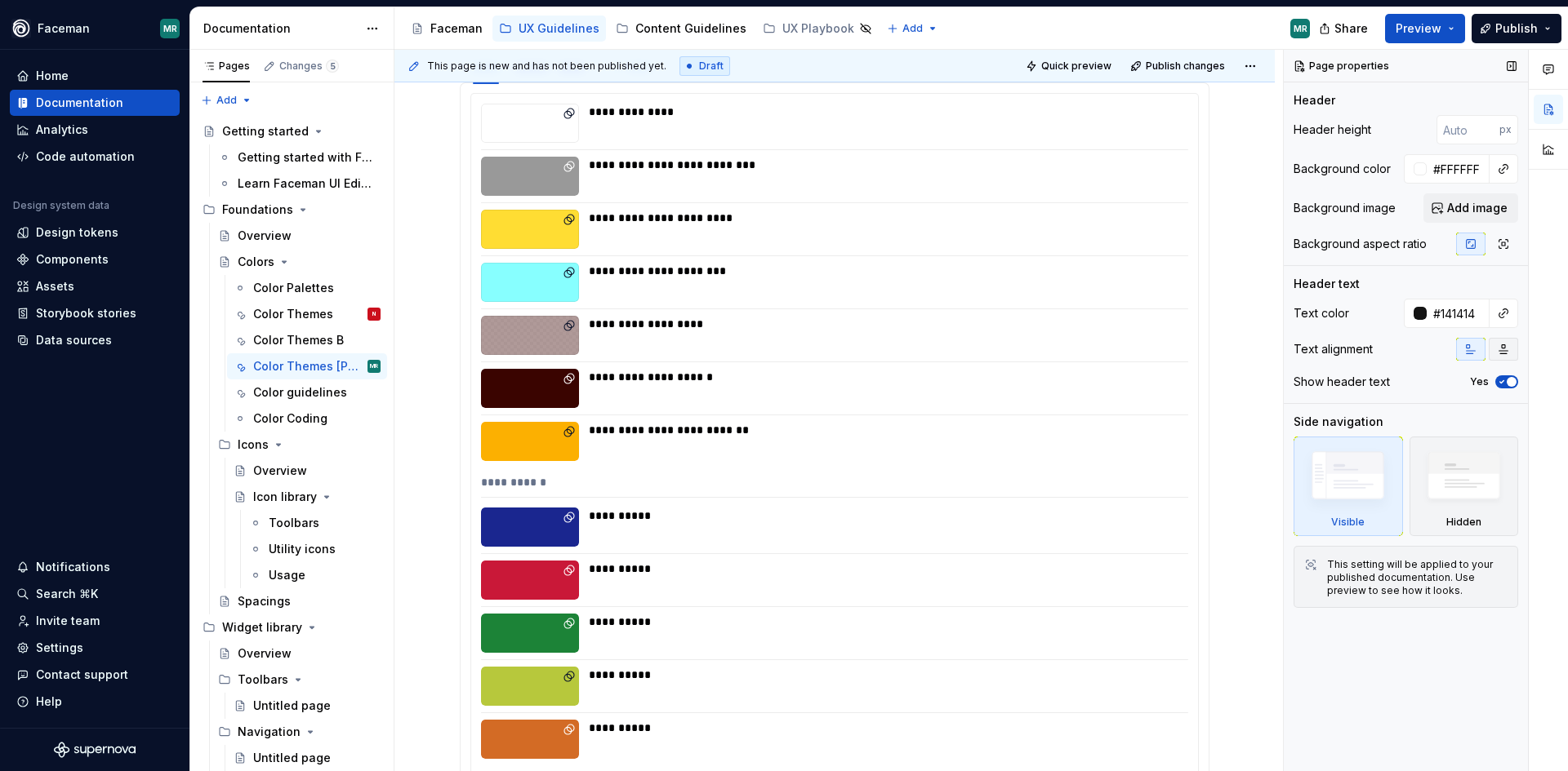
click at [1503, 350] on icon "button" at bounding box center [1504, 350] width 14 height 14
click at [1077, 71] on span "Quick preview" at bounding box center [1076, 67] width 71 height 14
click at [1473, 352] on icon "button" at bounding box center [1471, 350] width 14 height 14
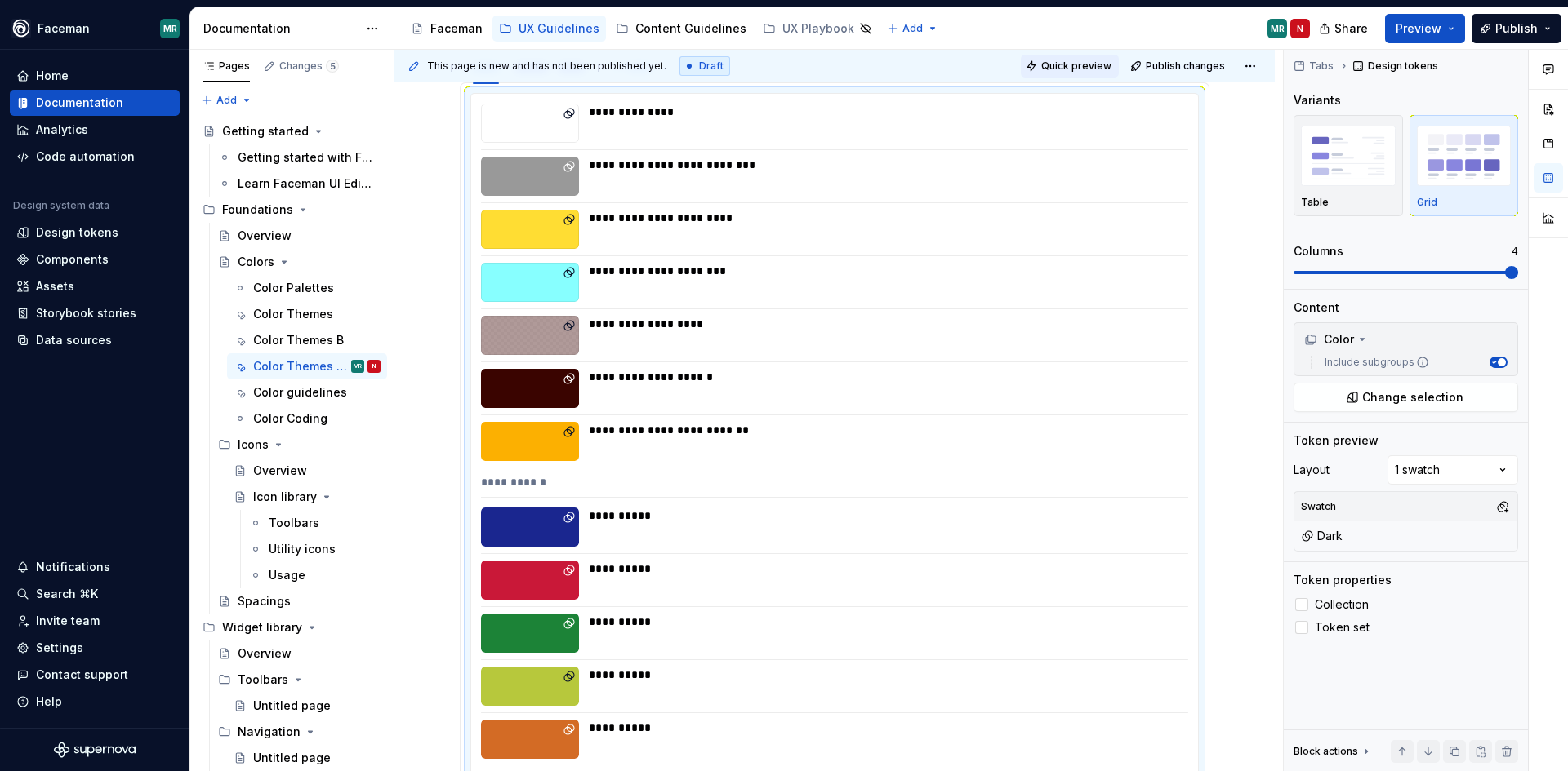
click at [1089, 61] on span "Quick preview" at bounding box center [1076, 67] width 71 height 14
click at [70, 645] on div "Settings" at bounding box center [59, 647] width 47 height 16
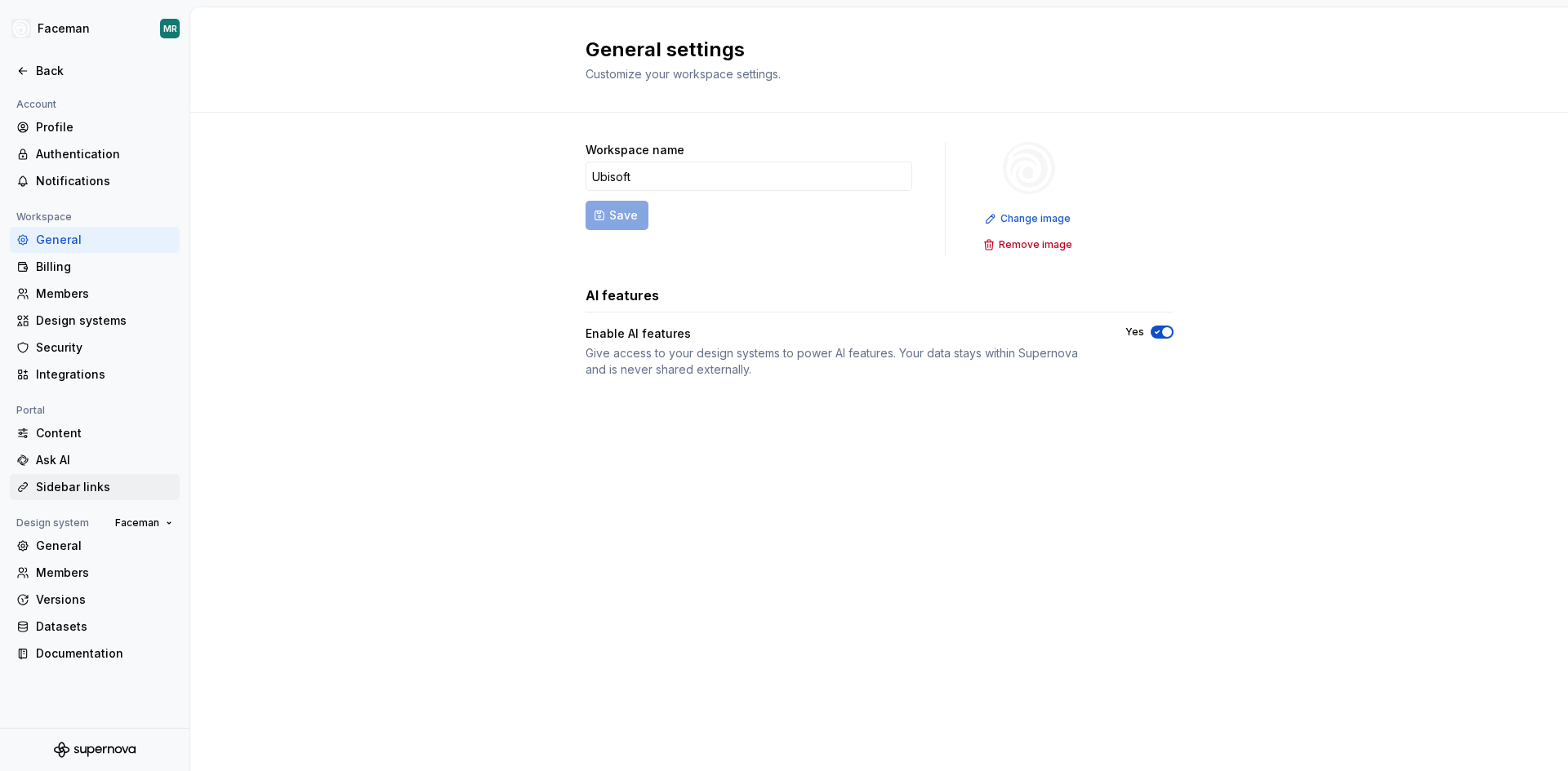
click at [74, 488] on div "Sidebar links" at bounding box center [104, 487] width 137 height 16
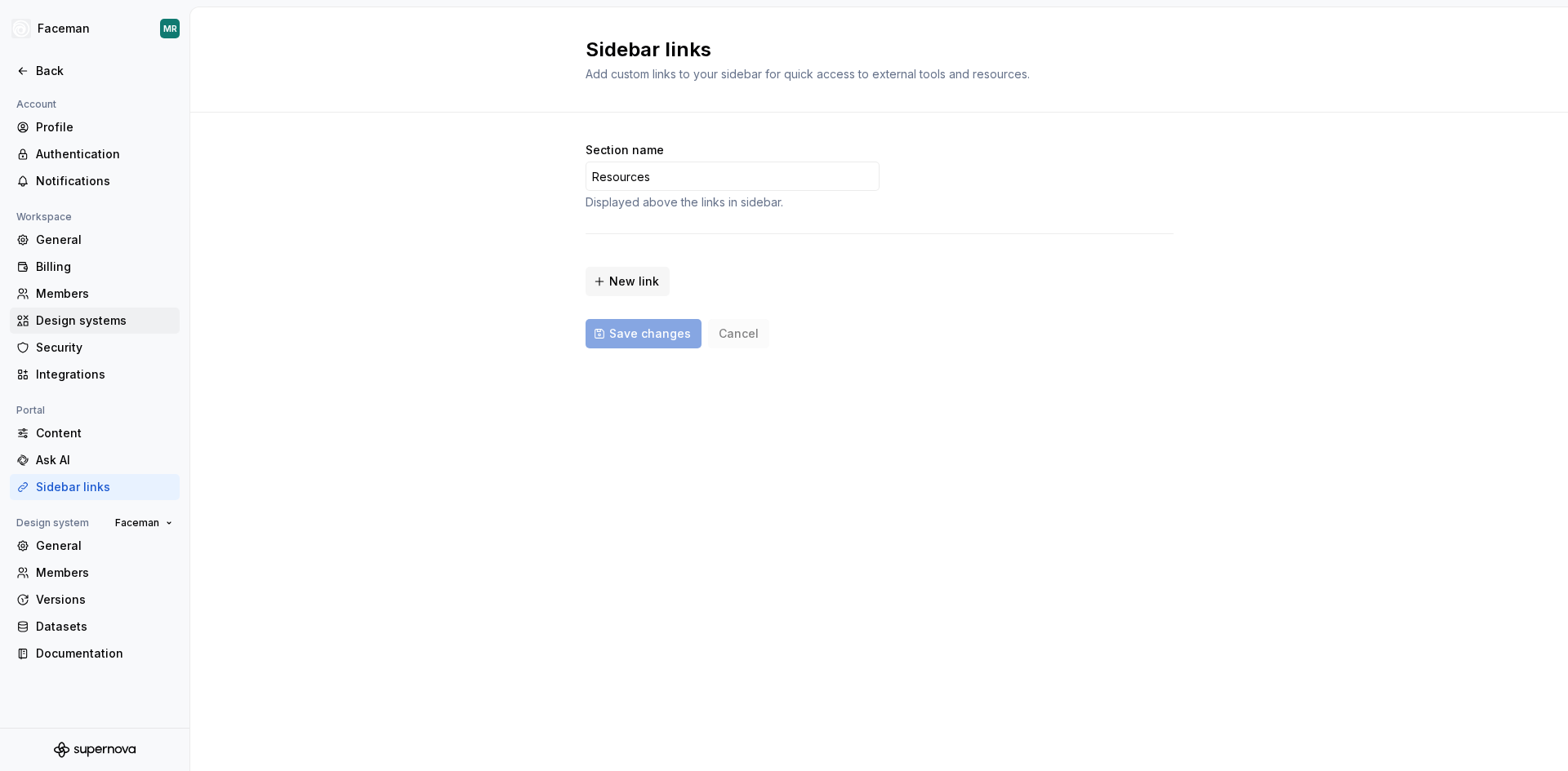
click at [73, 320] on div "Design systems" at bounding box center [104, 321] width 137 height 16
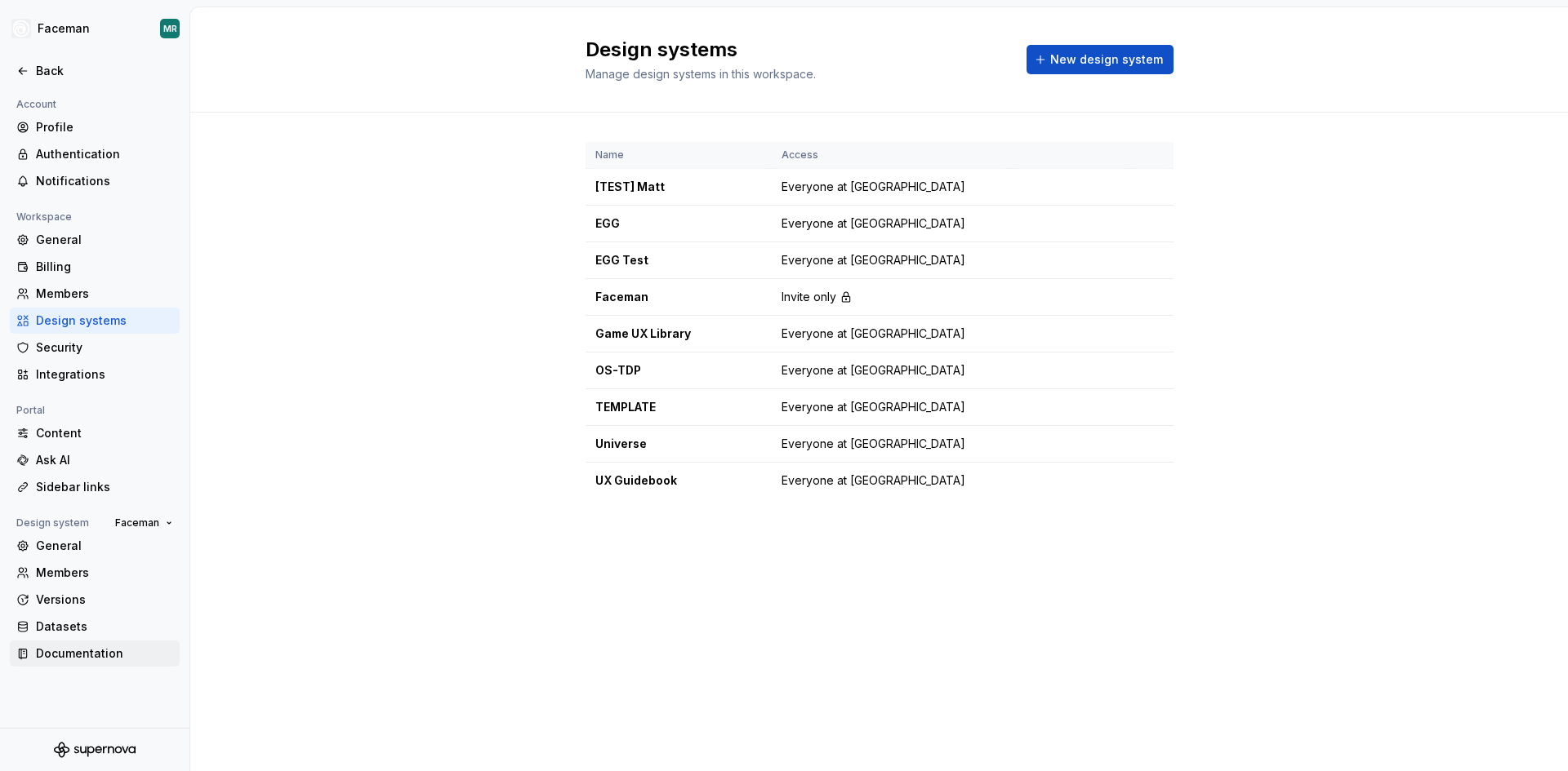
click at [73, 659] on div "Documentation" at bounding box center [104, 653] width 137 height 16
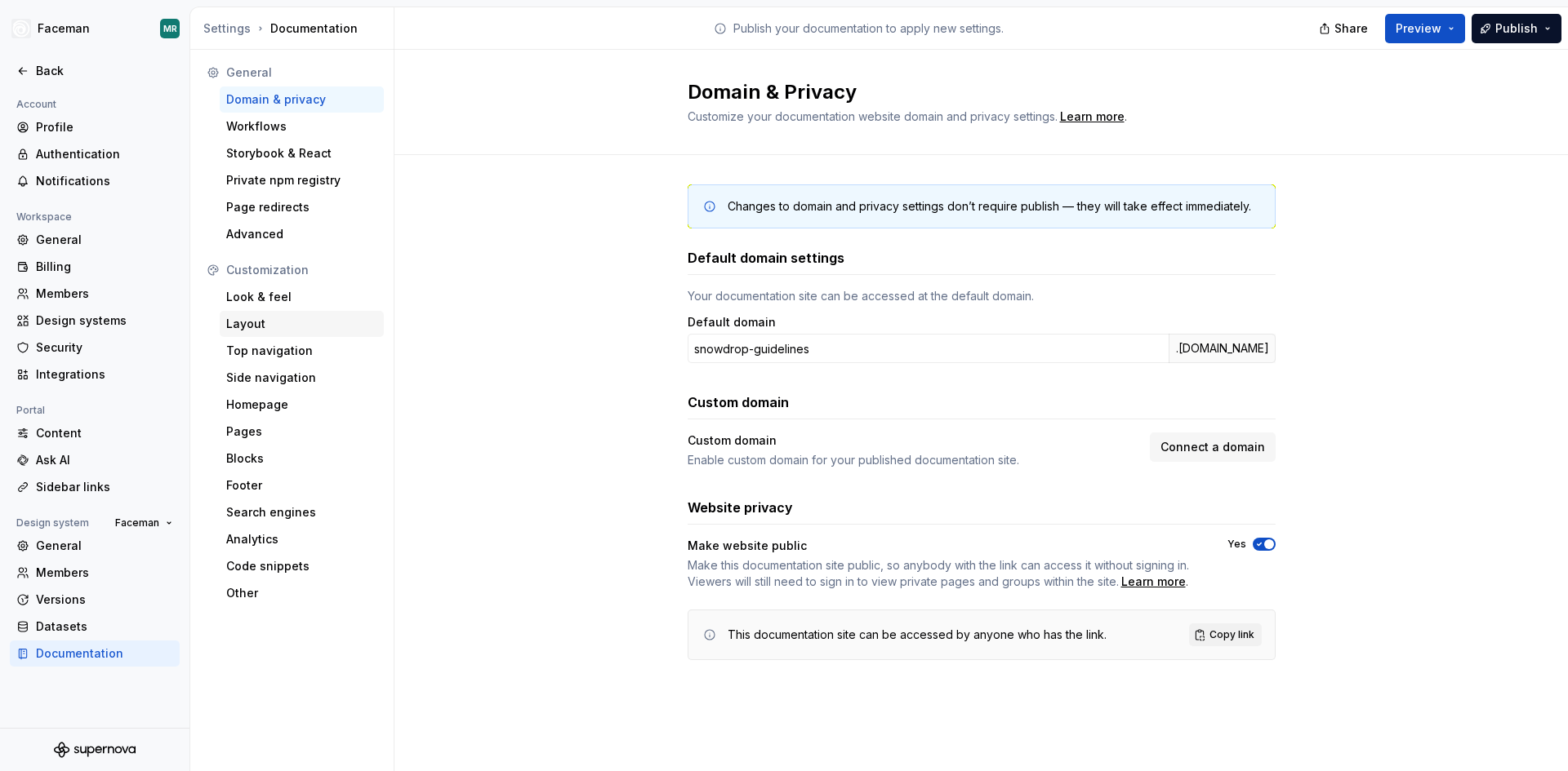
click at [247, 321] on div "Layout" at bounding box center [302, 324] width 151 height 16
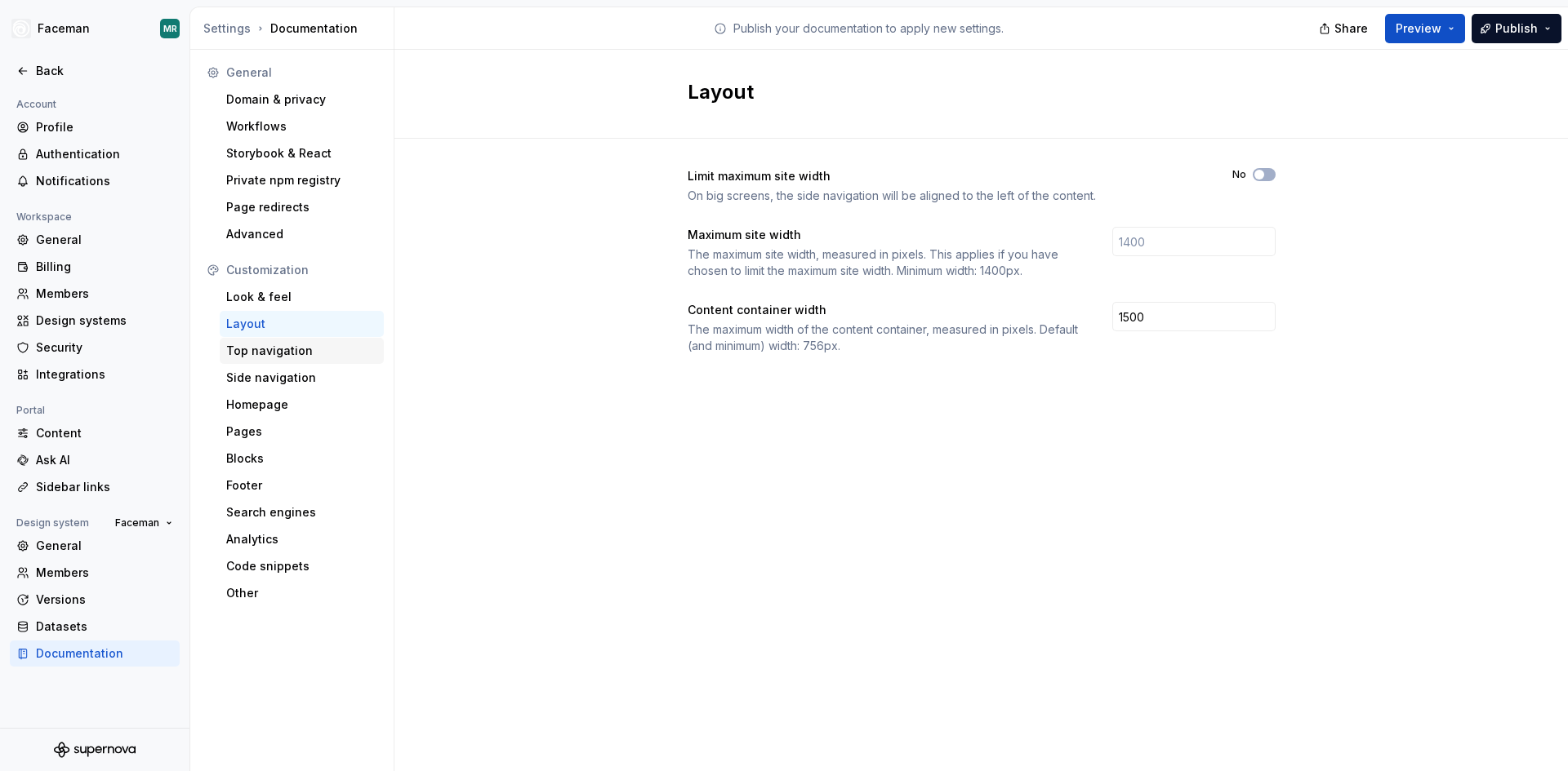
click at [250, 354] on div "Top navigation" at bounding box center [302, 351] width 151 height 16
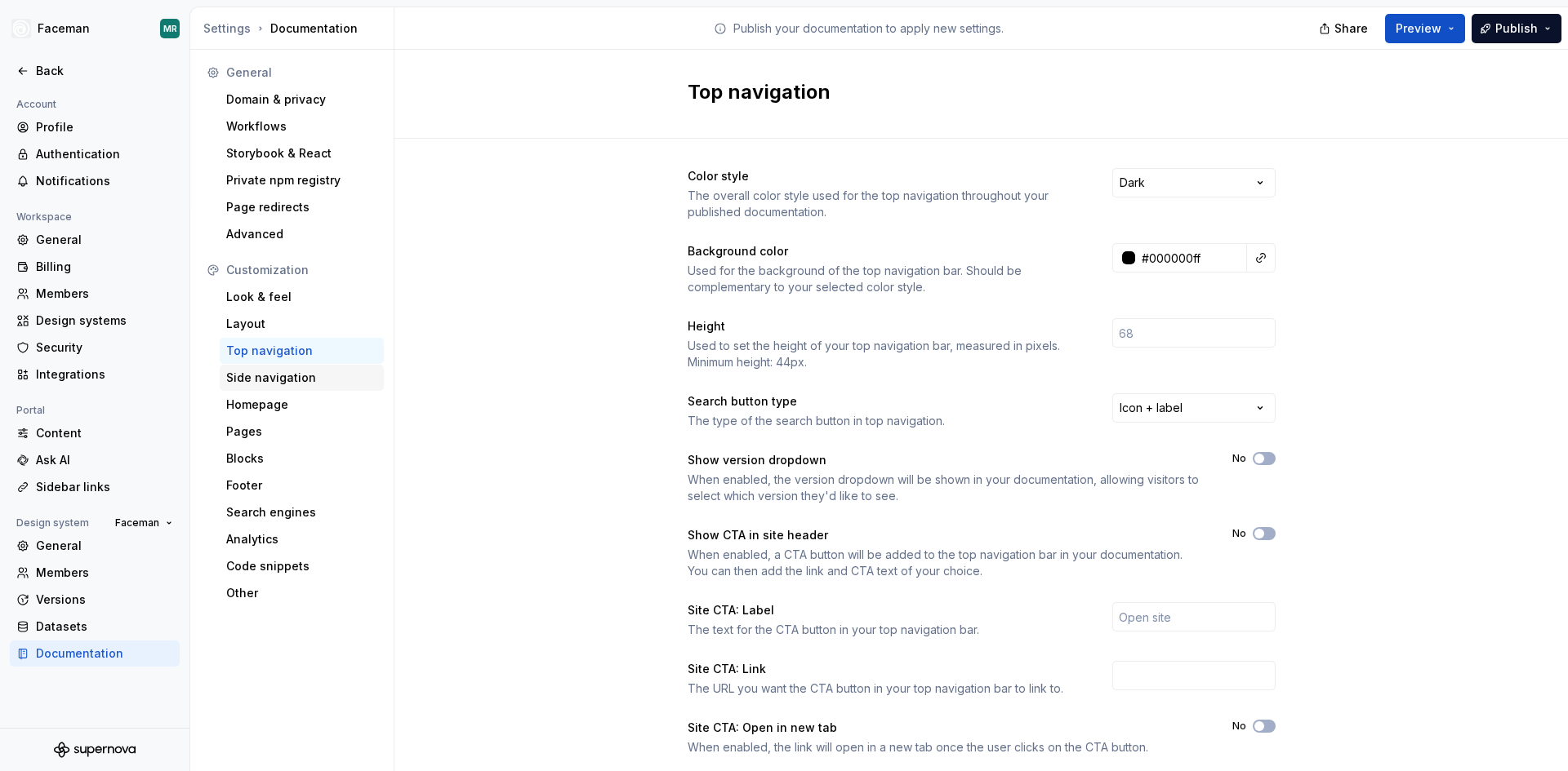
click at [248, 378] on div "Side navigation" at bounding box center [302, 378] width 151 height 16
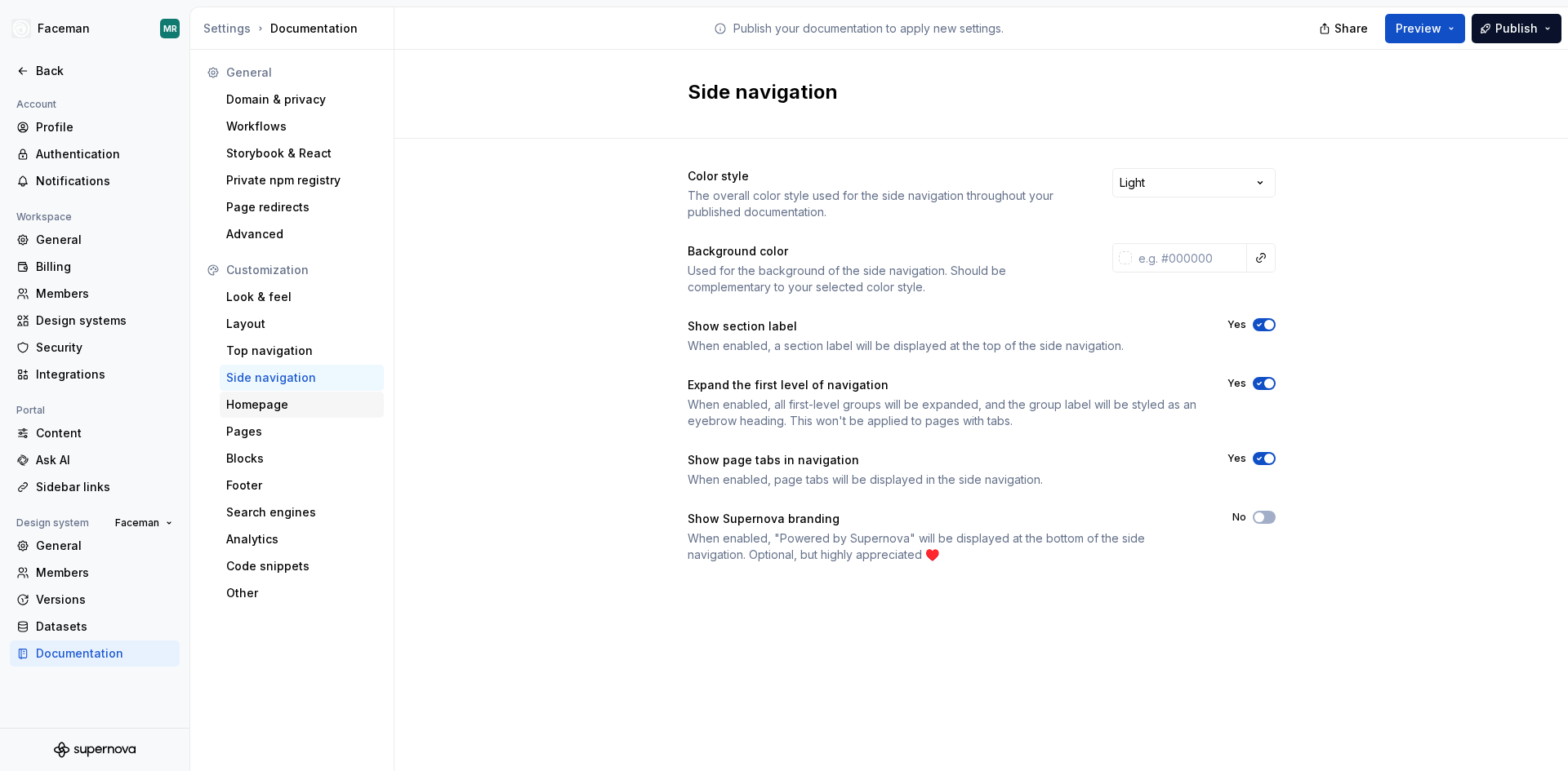
click at [252, 399] on div "Homepage" at bounding box center [302, 405] width 151 height 16
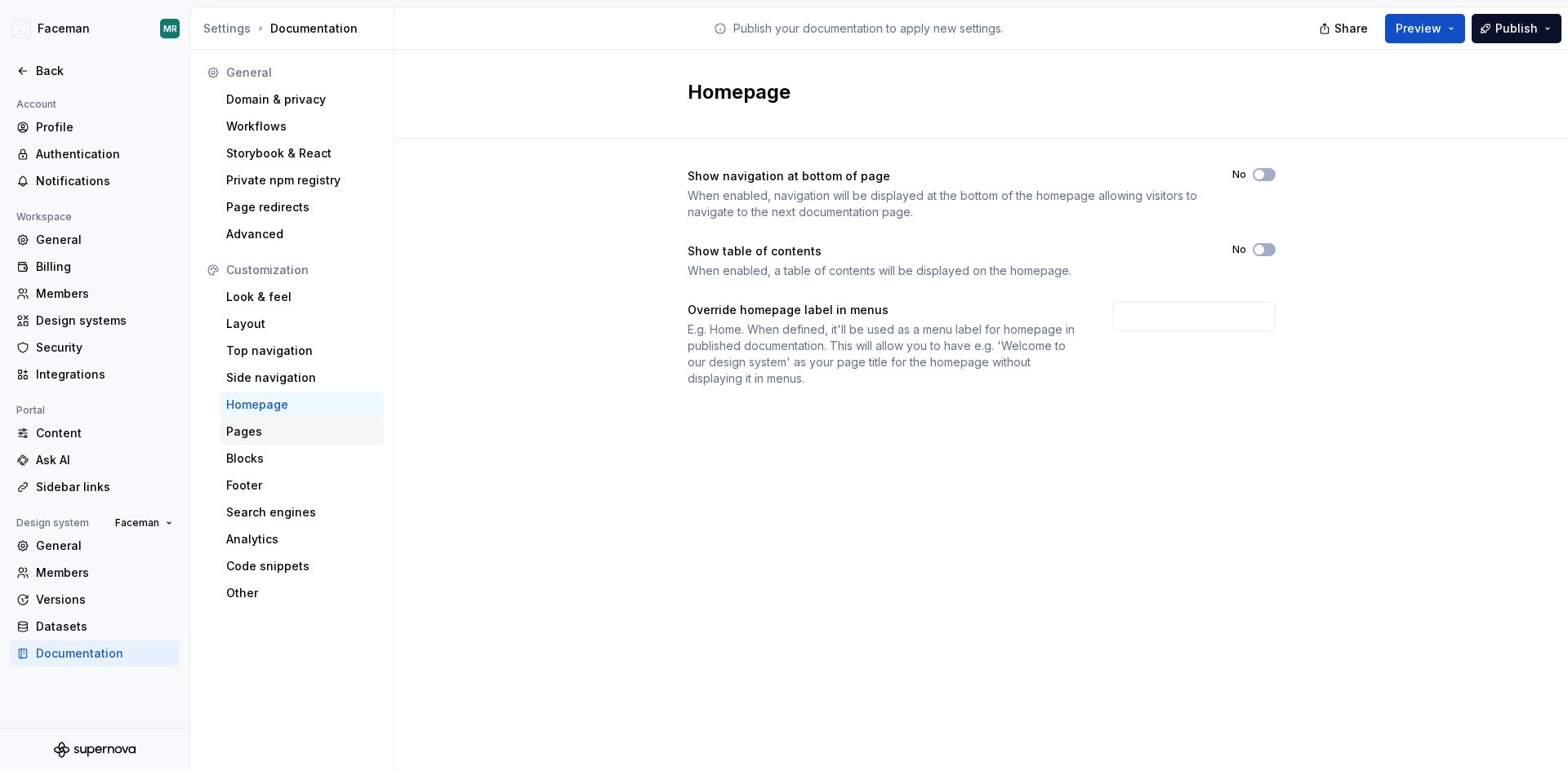
click at [250, 425] on div "Pages" at bounding box center [302, 431] width 151 height 16
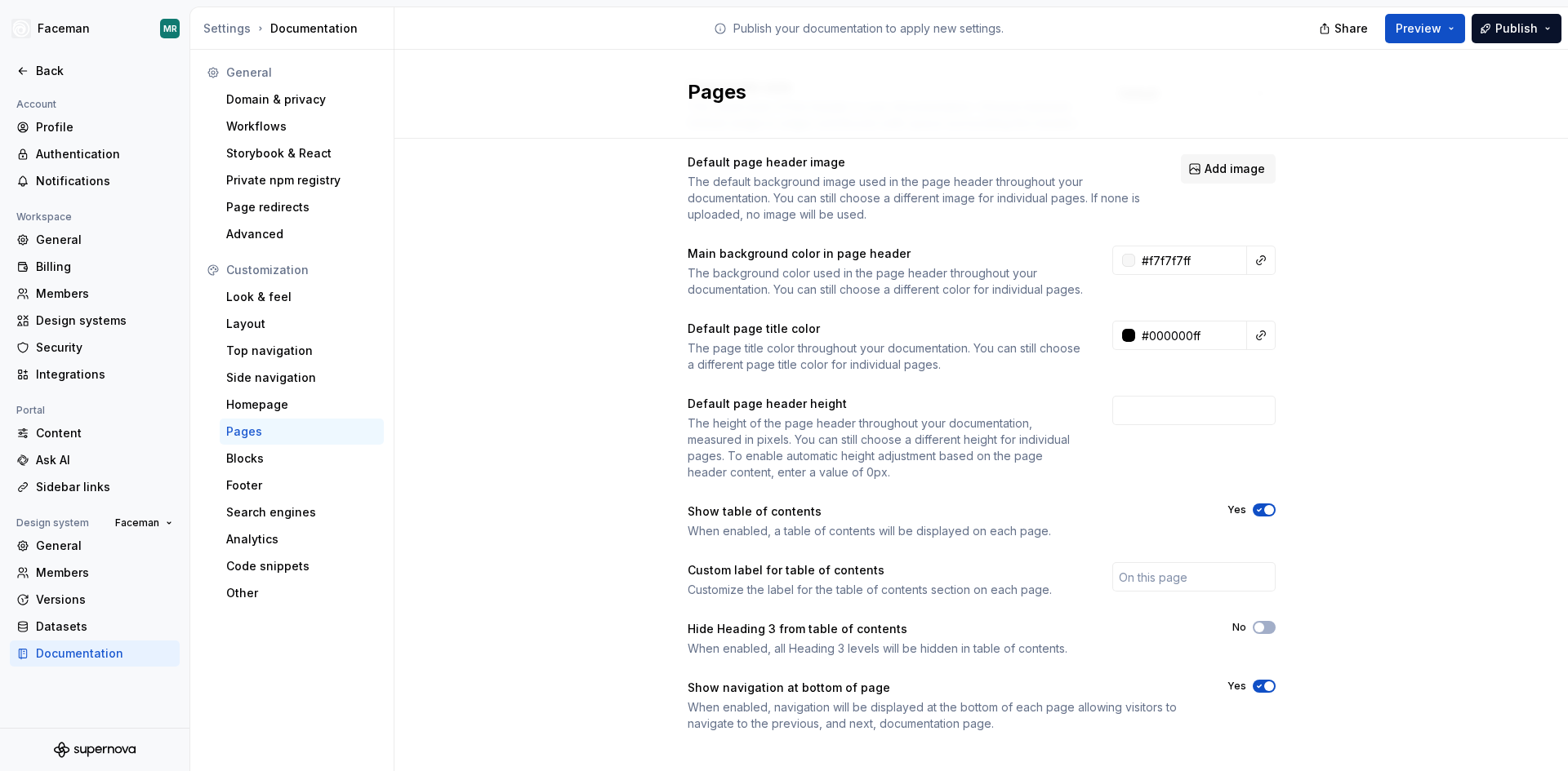
scroll to position [121, 0]
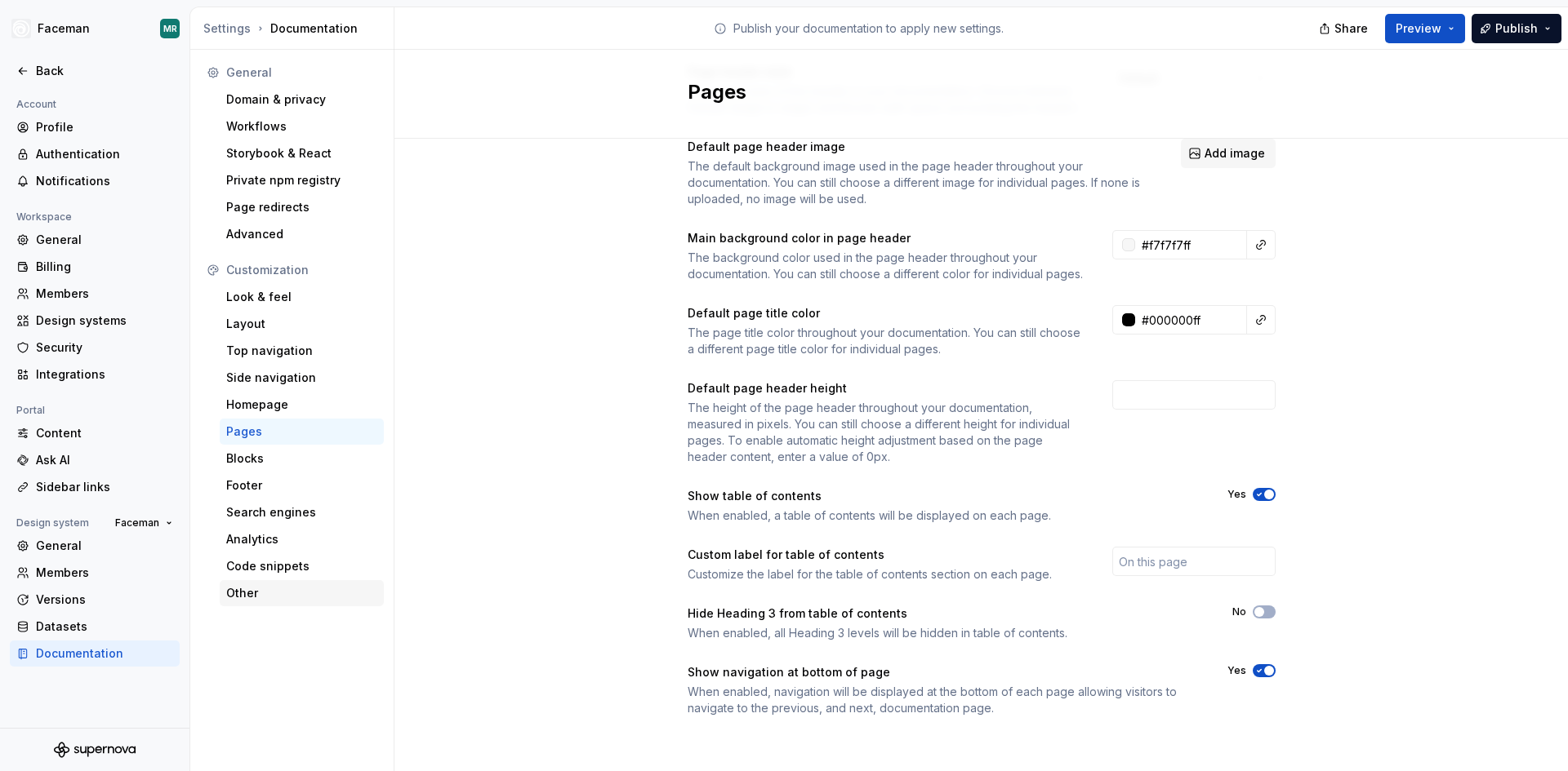
click at [254, 590] on div "Other" at bounding box center [302, 593] width 151 height 16
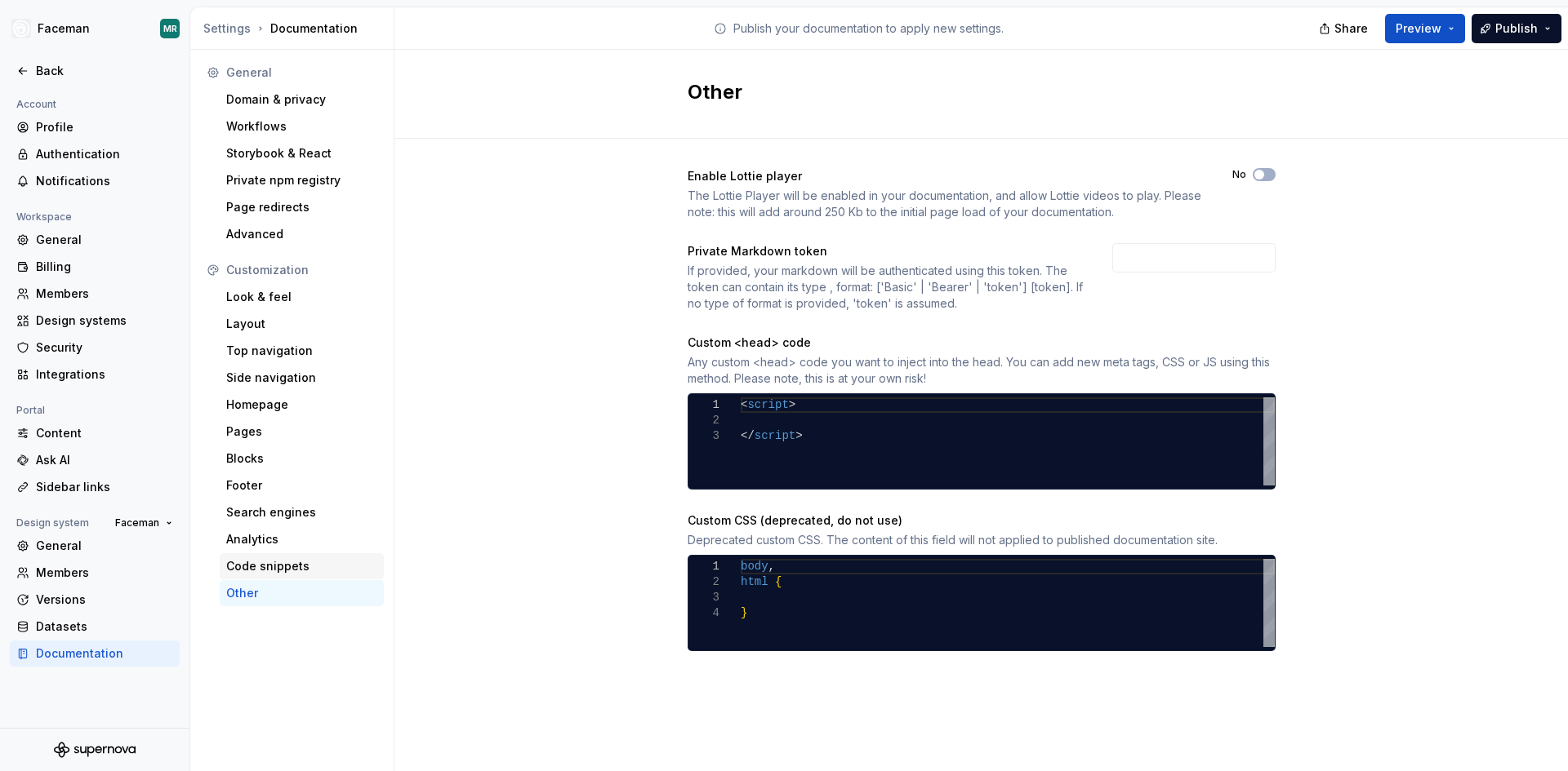
click at [261, 563] on div "Code snippets" at bounding box center [302, 566] width 151 height 16
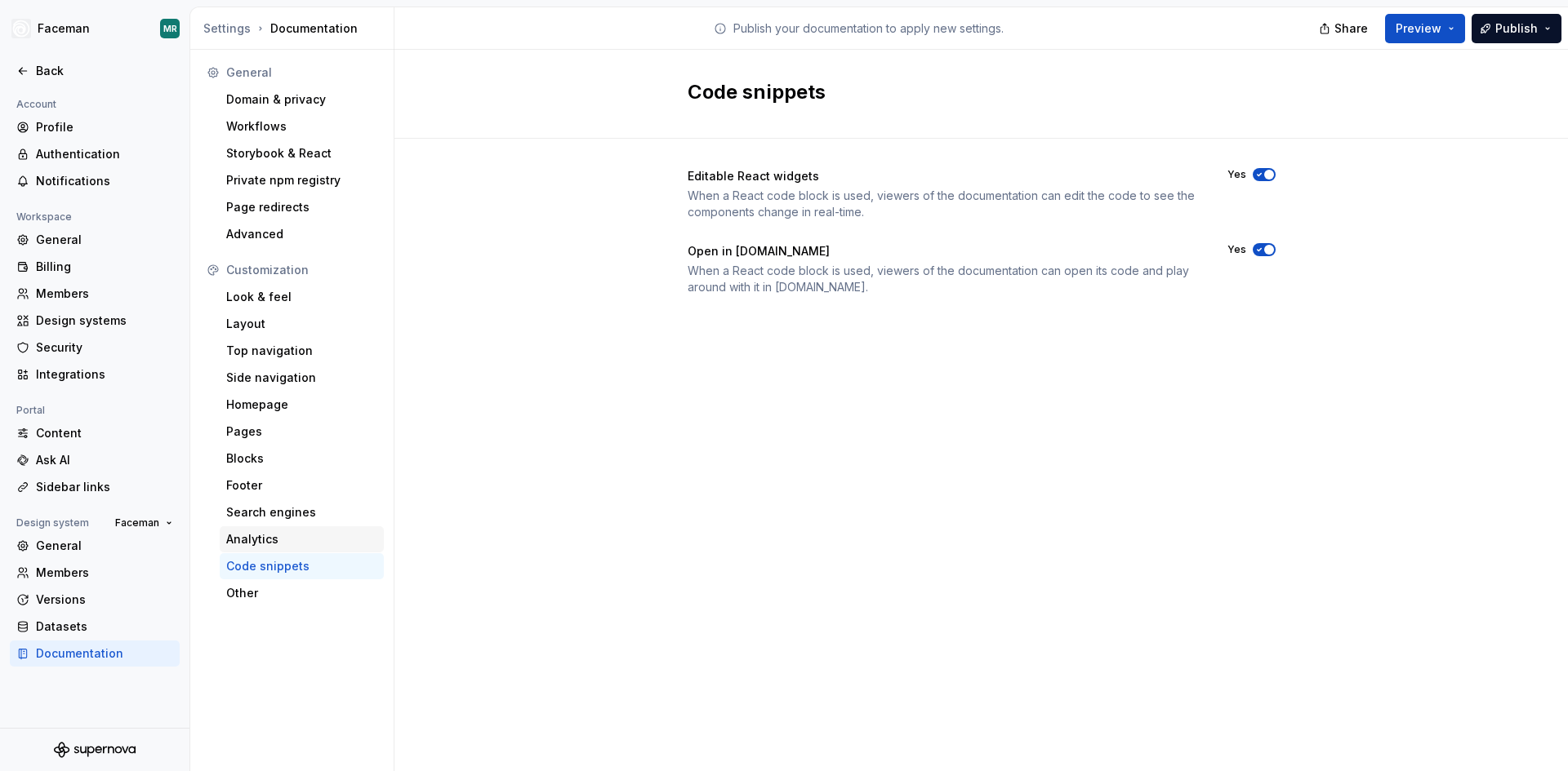
click at [255, 534] on div "Analytics" at bounding box center [302, 539] width 151 height 16
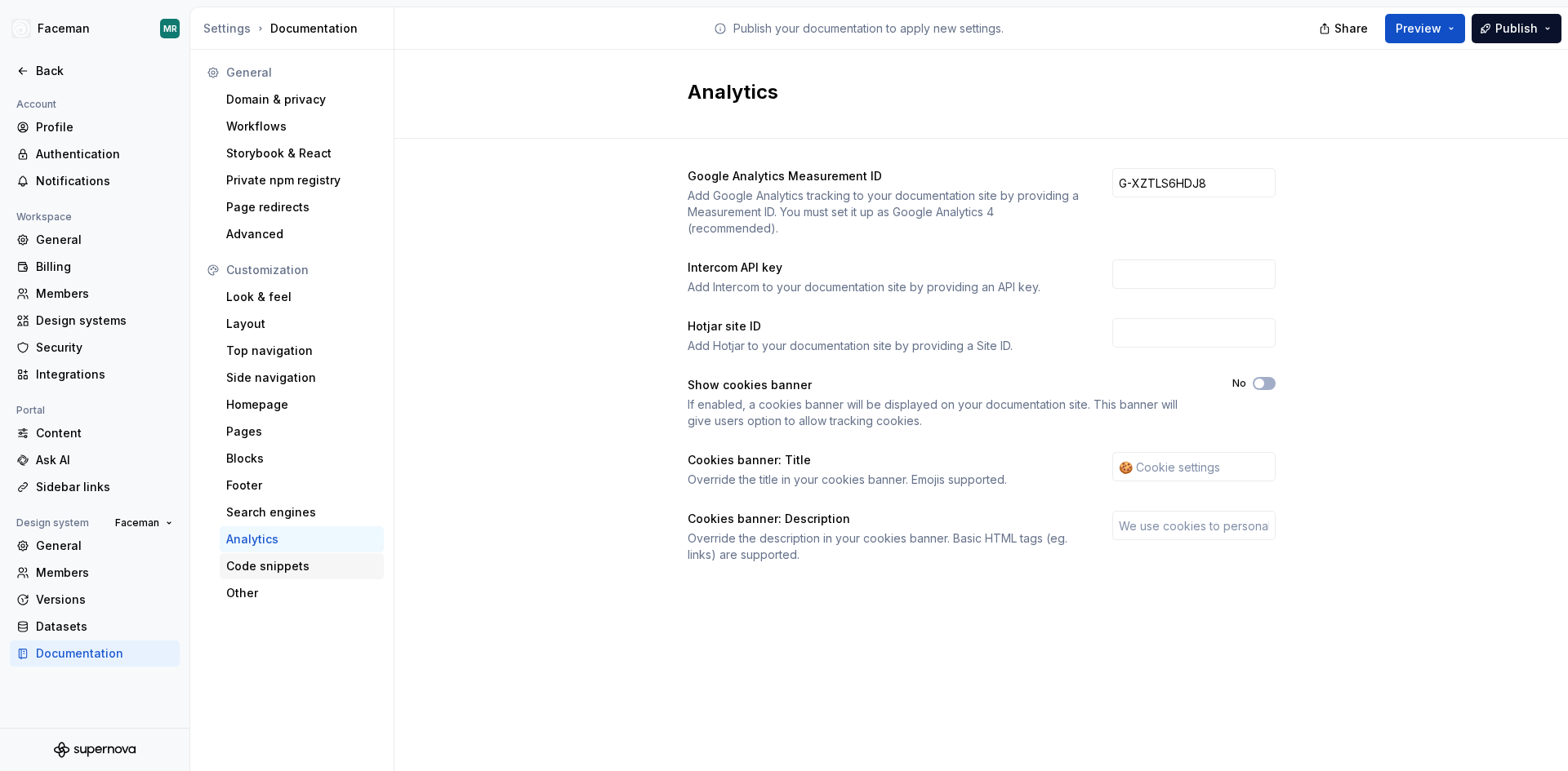
click at [265, 565] on div "Code snippets" at bounding box center [302, 566] width 151 height 16
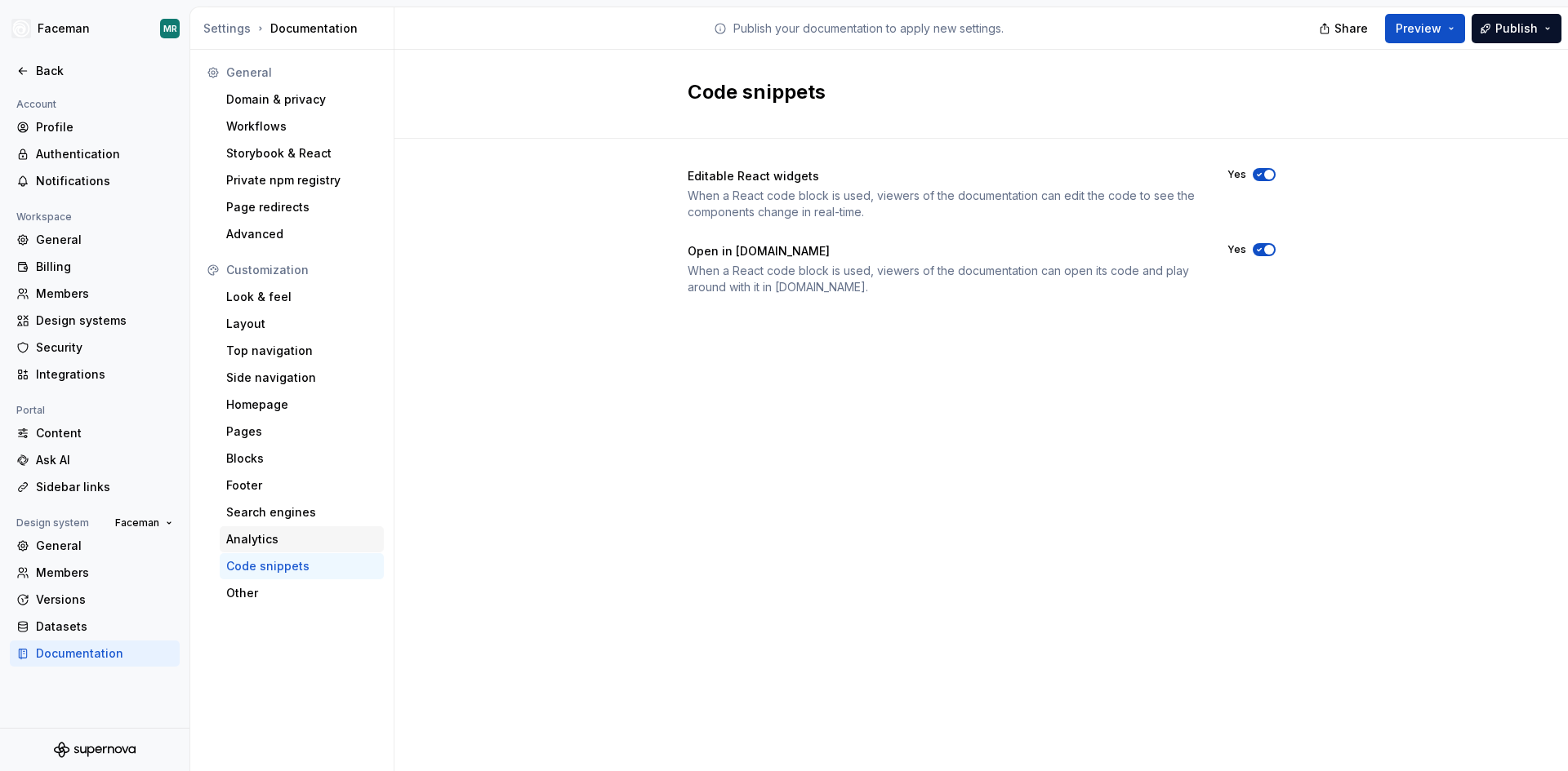
click at [251, 539] on div "Analytics" at bounding box center [302, 539] width 151 height 16
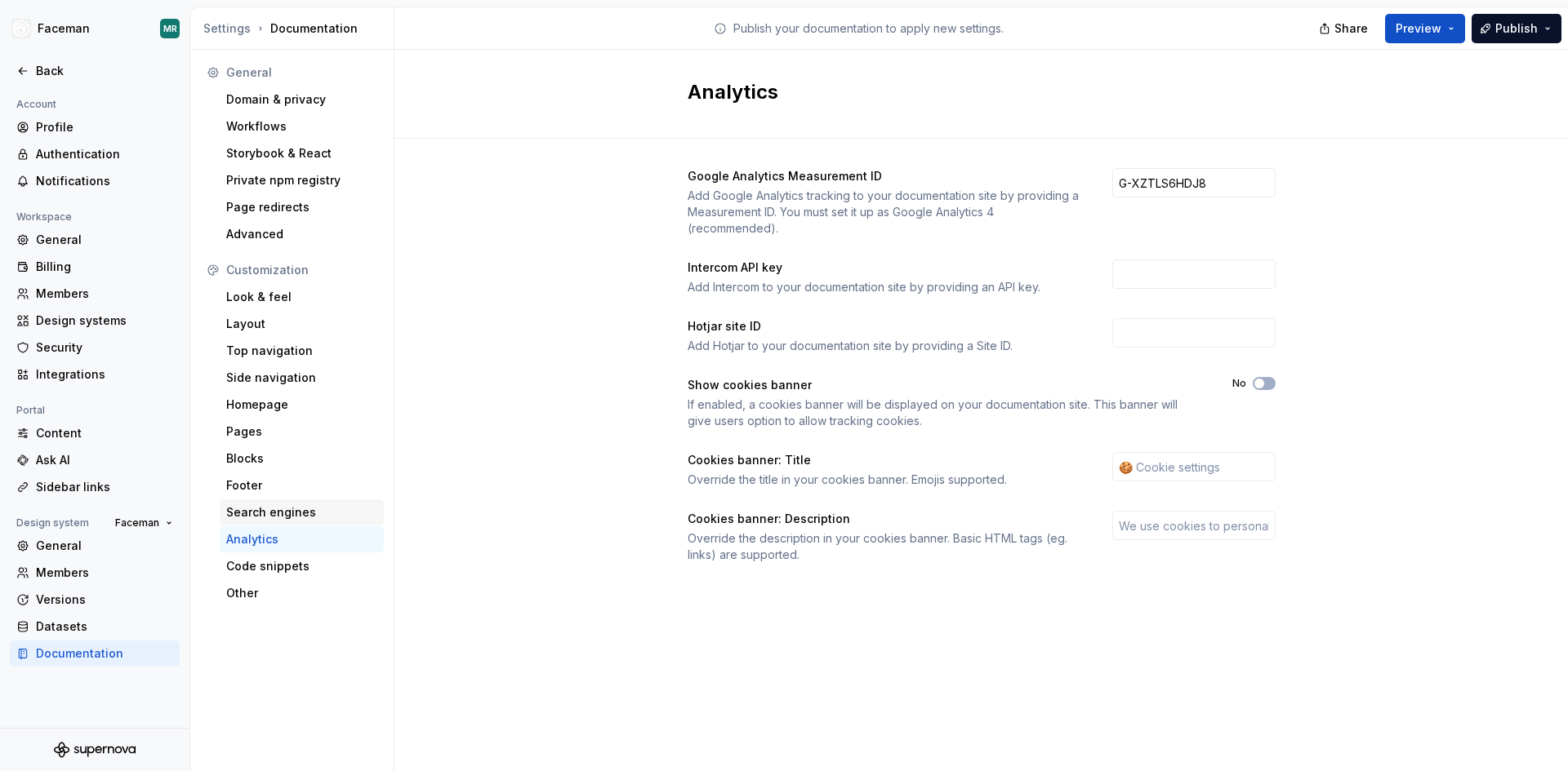
click at [260, 506] on div "Search engines" at bounding box center [302, 512] width 151 height 16
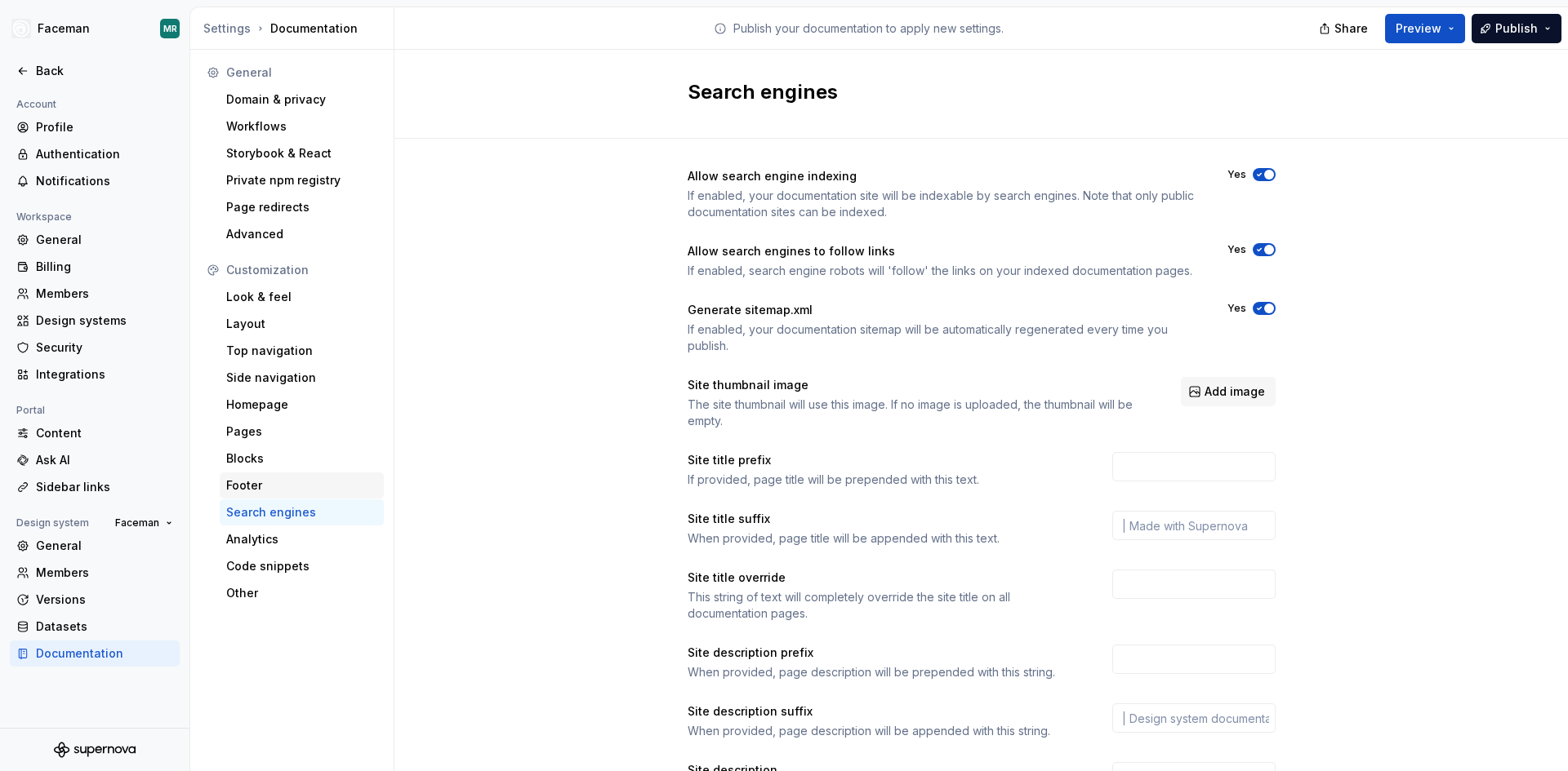
click at [249, 481] on div "Footer" at bounding box center [302, 485] width 151 height 16
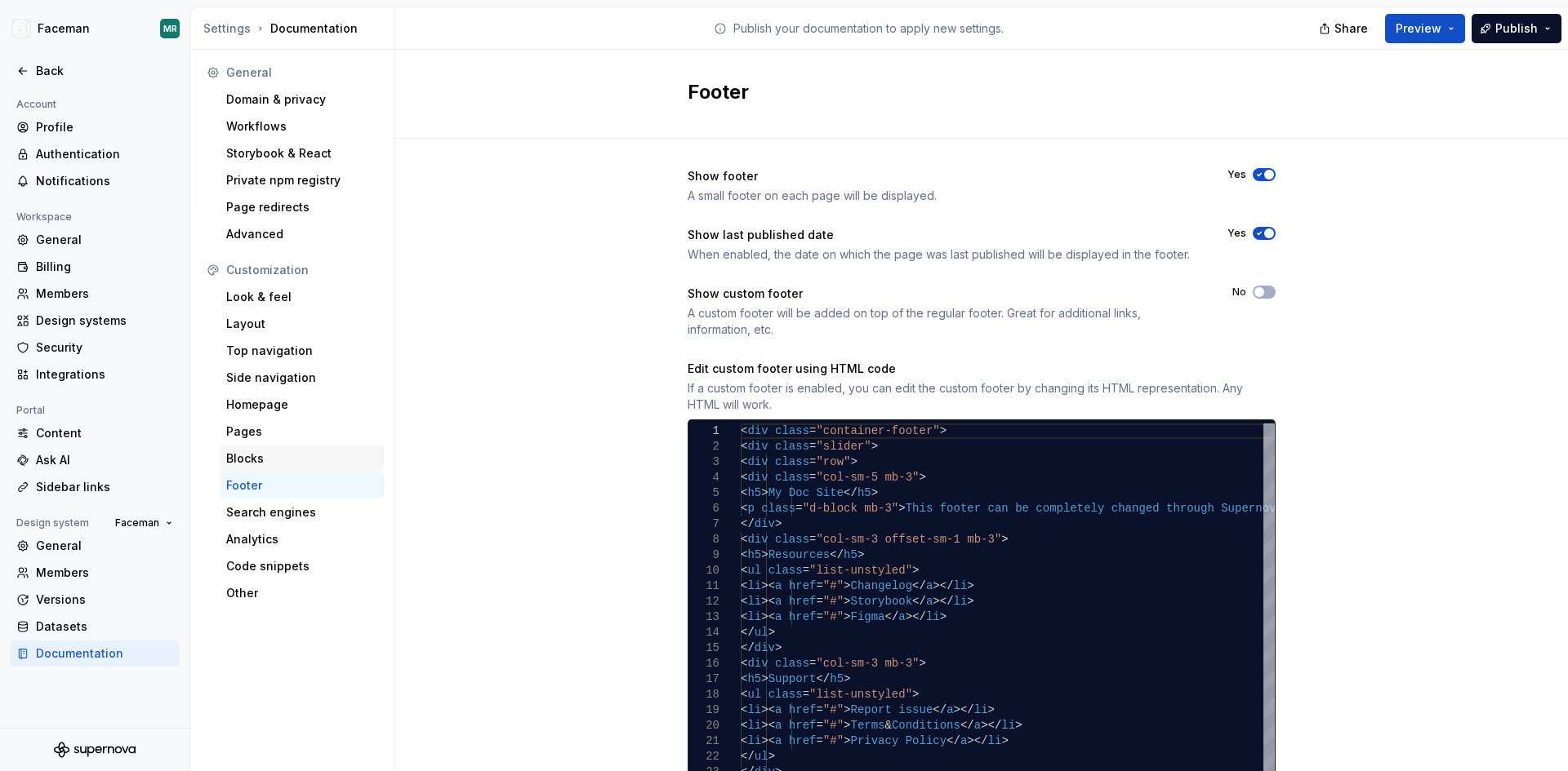
click at [247, 456] on div "Blocks" at bounding box center [302, 458] width 151 height 16
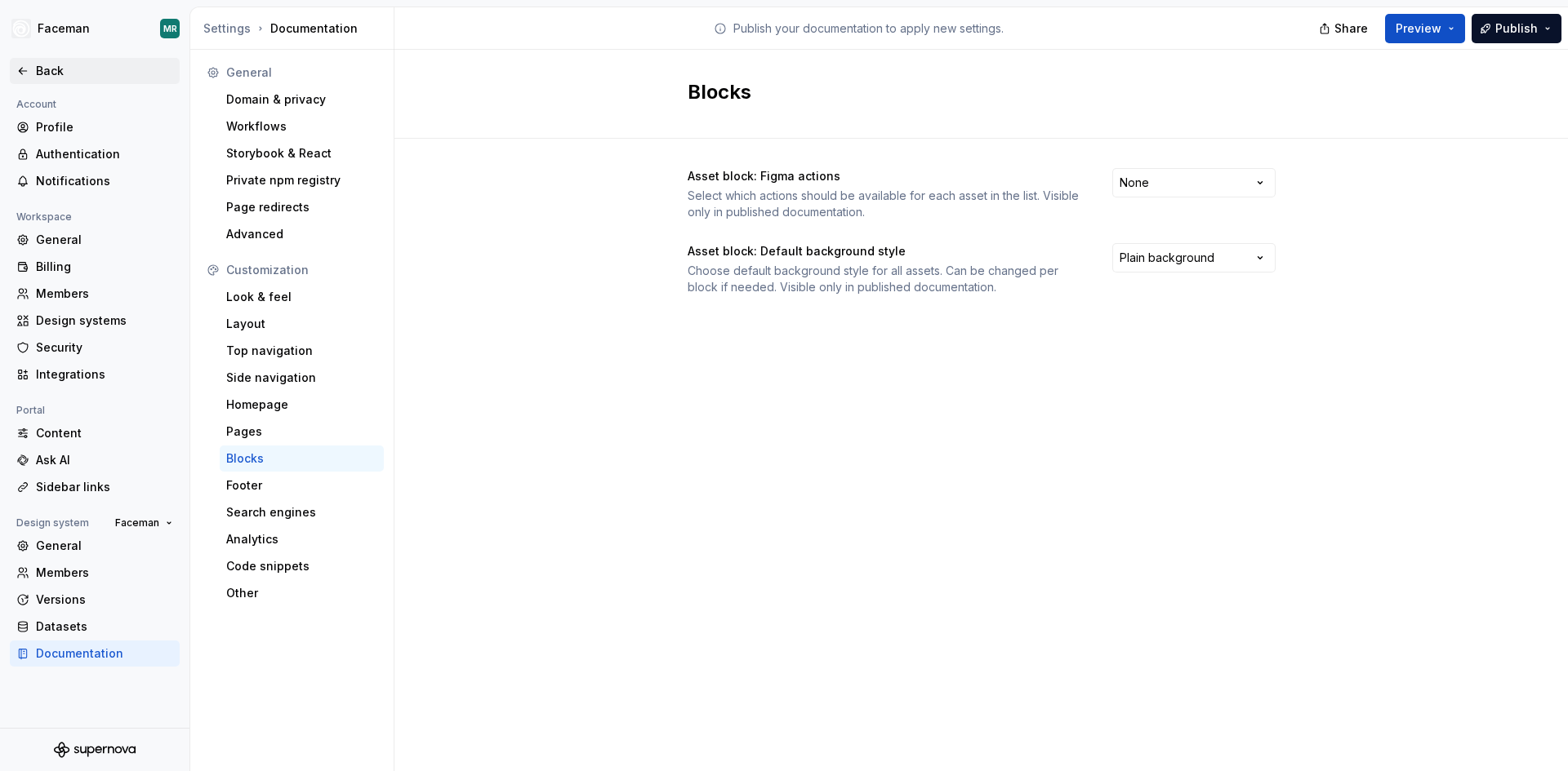
click at [49, 78] on div "Back" at bounding box center [104, 71] width 137 height 16
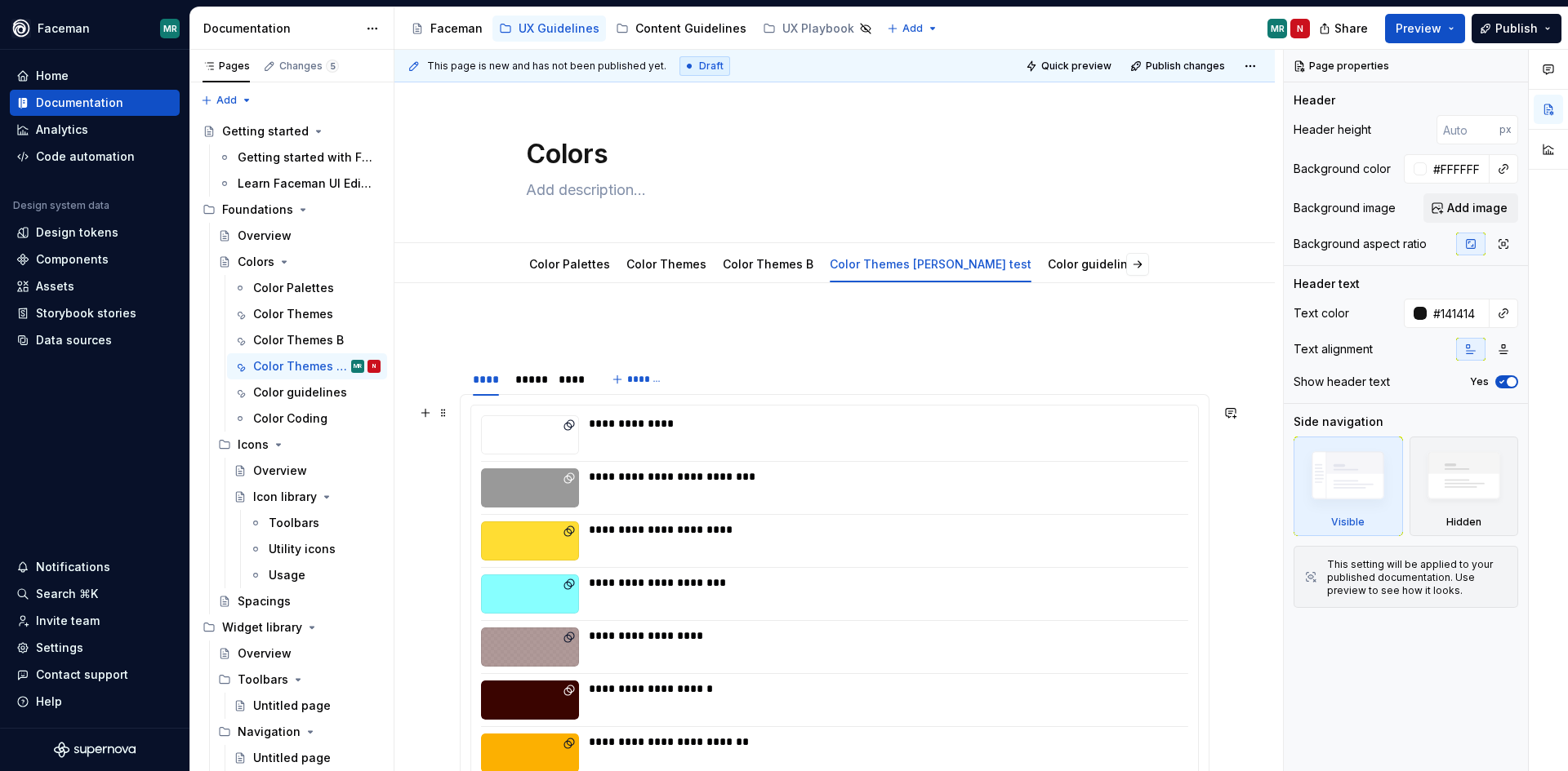
click at [800, 491] on div "**********" at bounding box center [884, 488] width 590 height 40
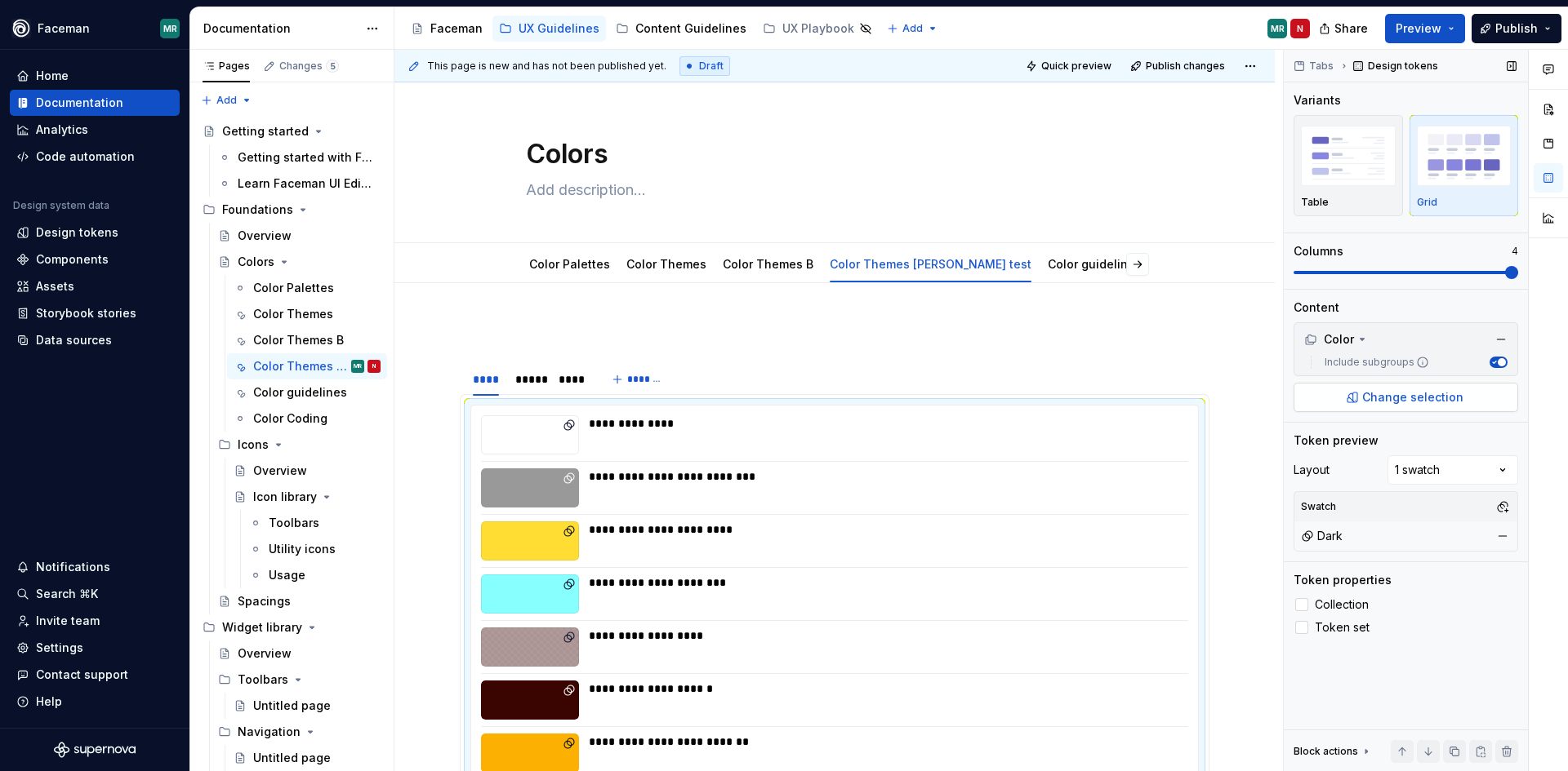
click at [1412, 403] on span "Change selection" at bounding box center [1412, 397] width 102 height 16
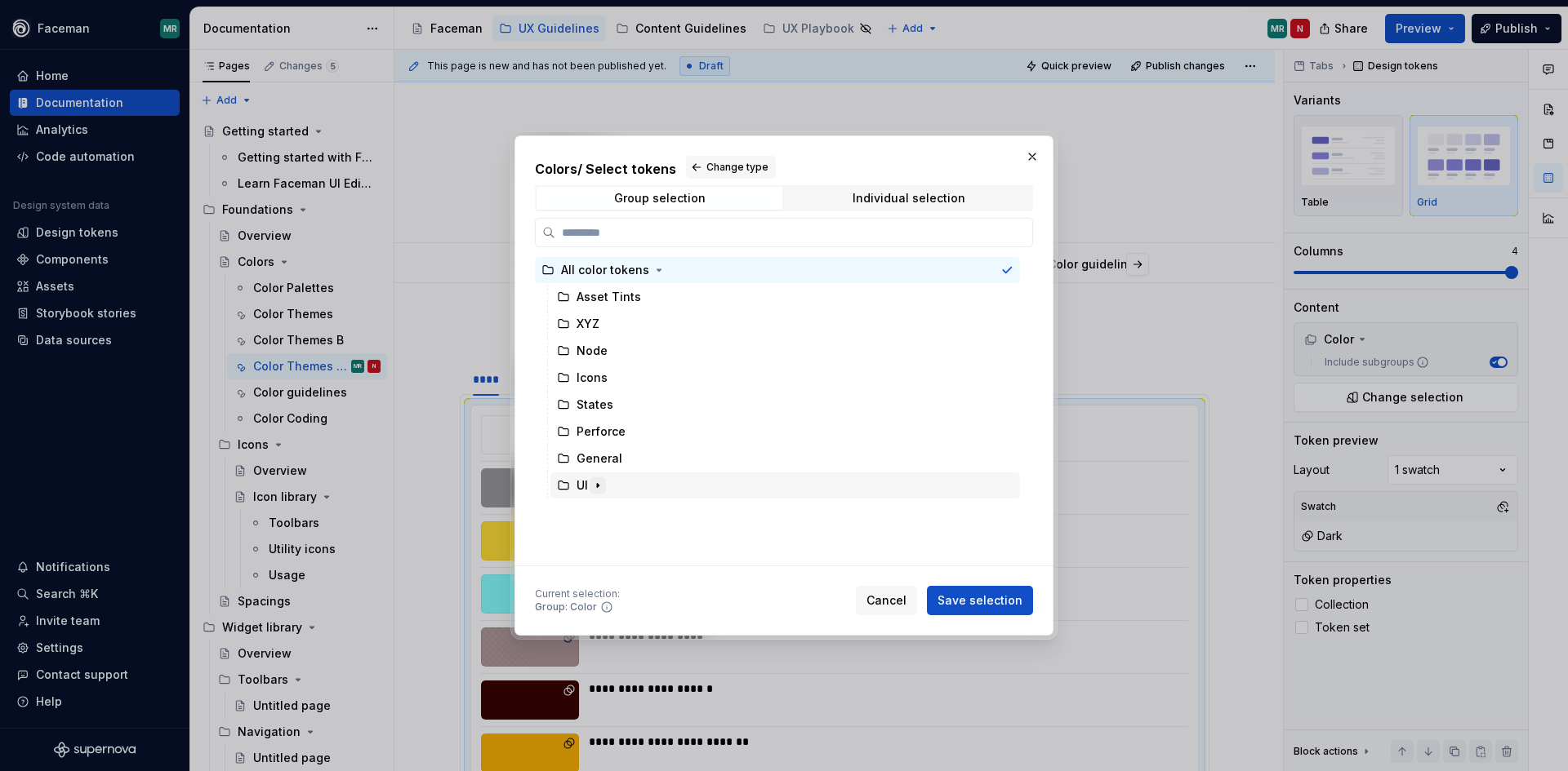
click at [602, 483] on icon "button" at bounding box center [598, 486] width 14 height 14
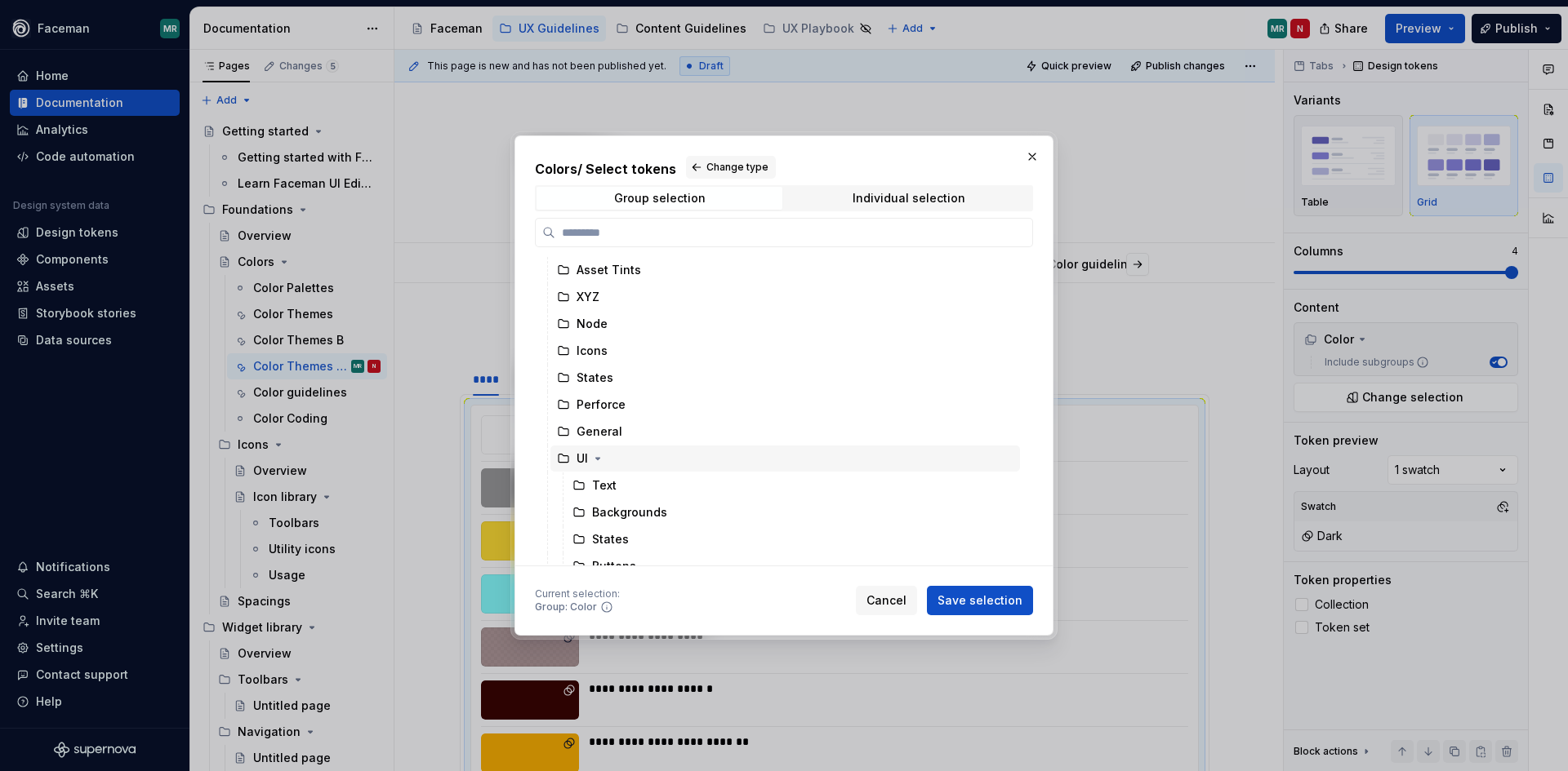
scroll to position [42, 0]
click at [597, 442] on icon "button" at bounding box center [598, 444] width 14 height 14
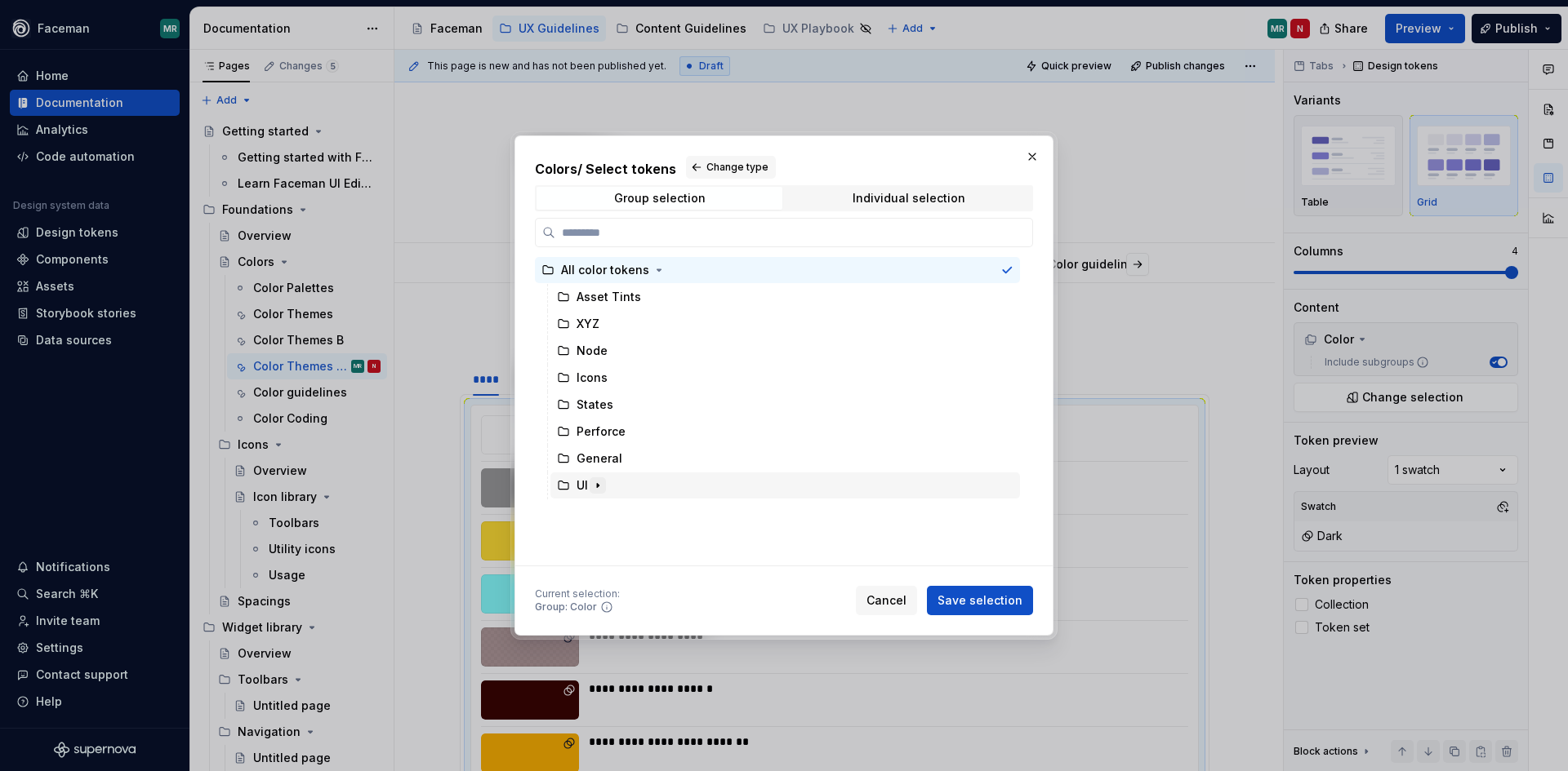
scroll to position [0, 0]
click at [899, 603] on span "Cancel" at bounding box center [886, 600] width 40 height 16
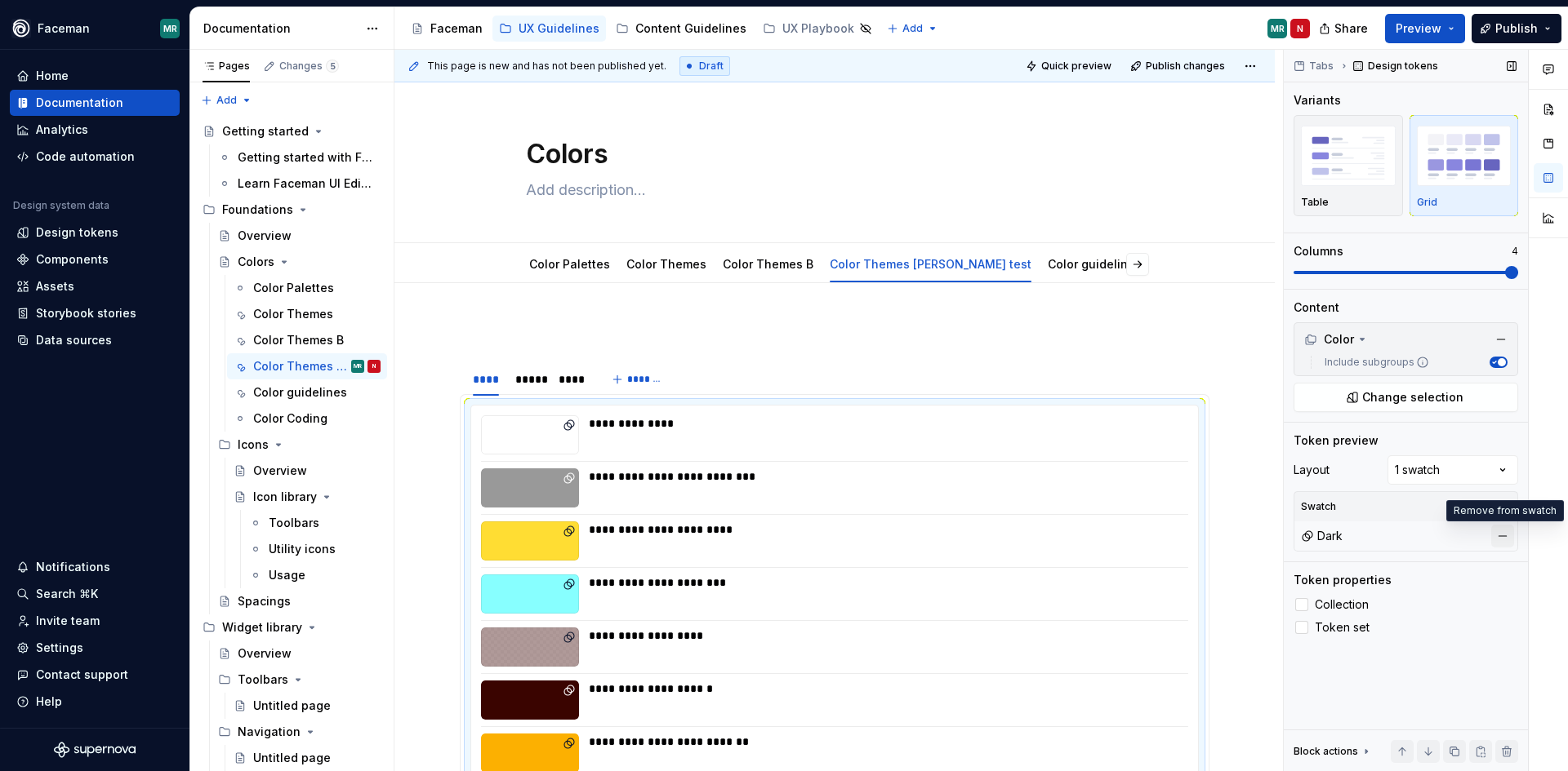
click at [1508, 531] on button "button" at bounding box center [1503, 536] width 23 height 23
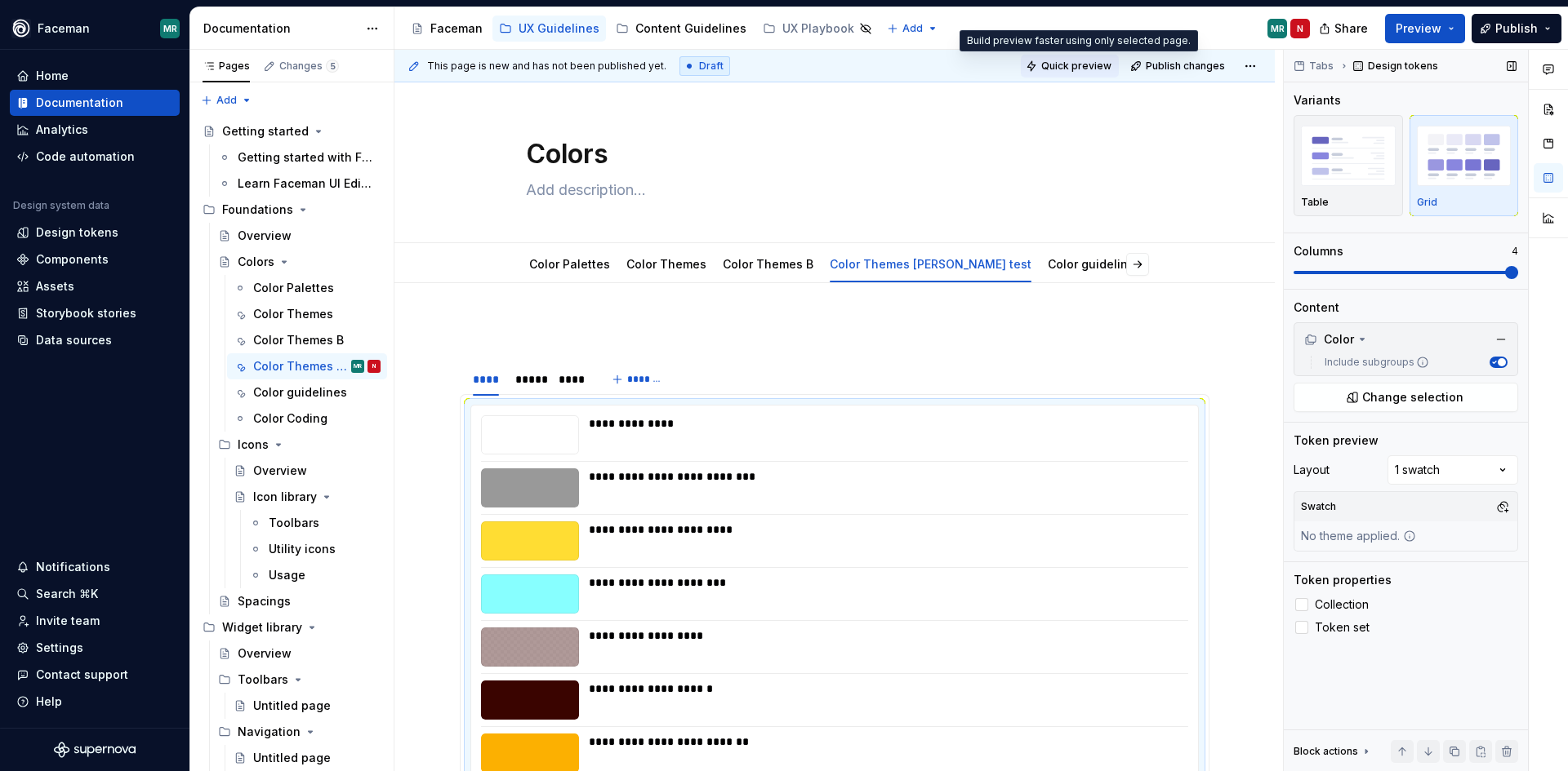
click at [1071, 68] on span "Quick preview" at bounding box center [1076, 67] width 71 height 14
click at [1343, 625] on span "Token set" at bounding box center [1342, 628] width 55 height 14
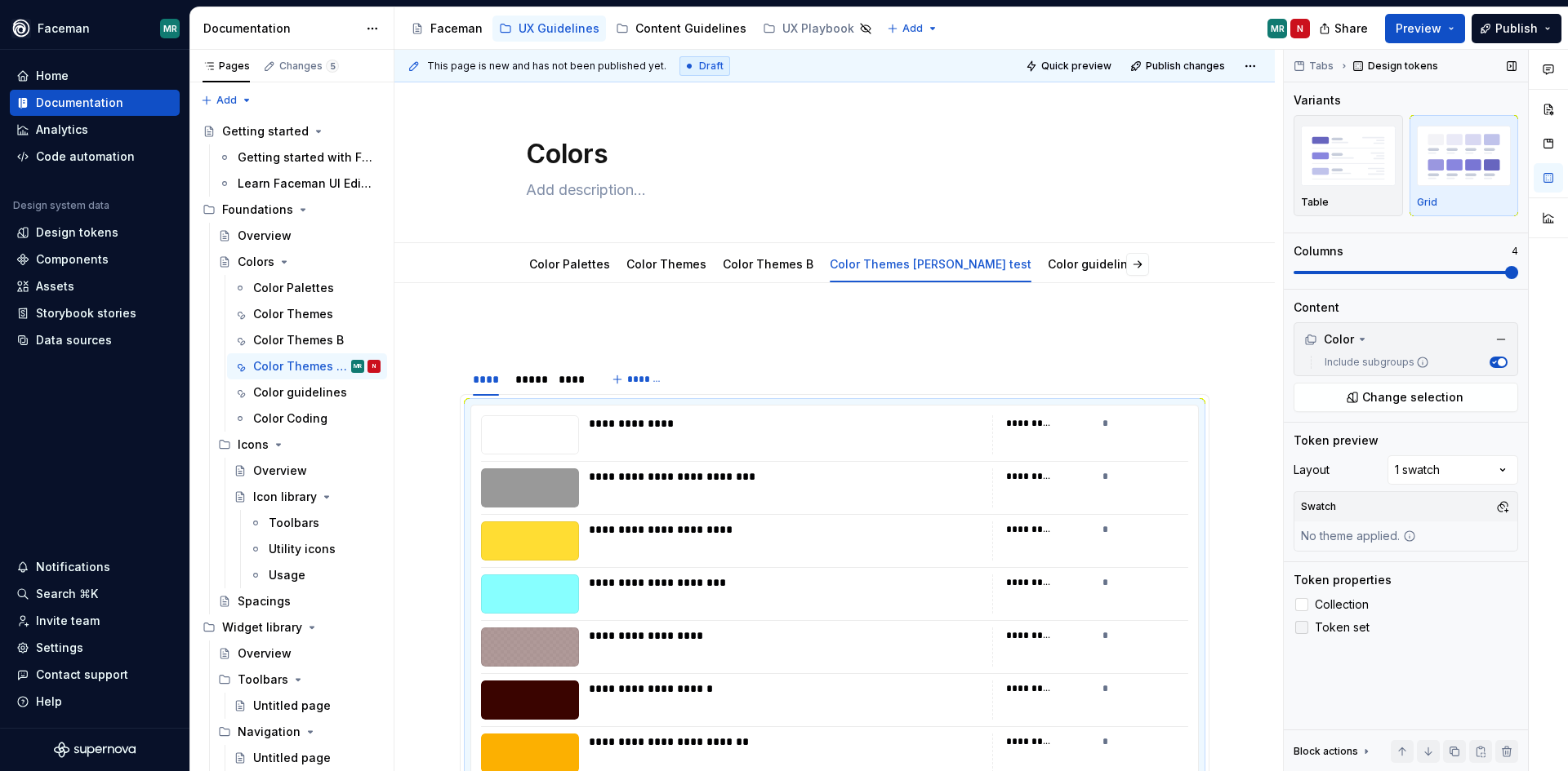
click at [1343, 625] on span "Token set" at bounding box center [1342, 628] width 55 height 14
click at [1348, 602] on span "Collection" at bounding box center [1342, 605] width 54 height 14
click at [1302, 605] on icon at bounding box center [1302, 605] width 0 height 0
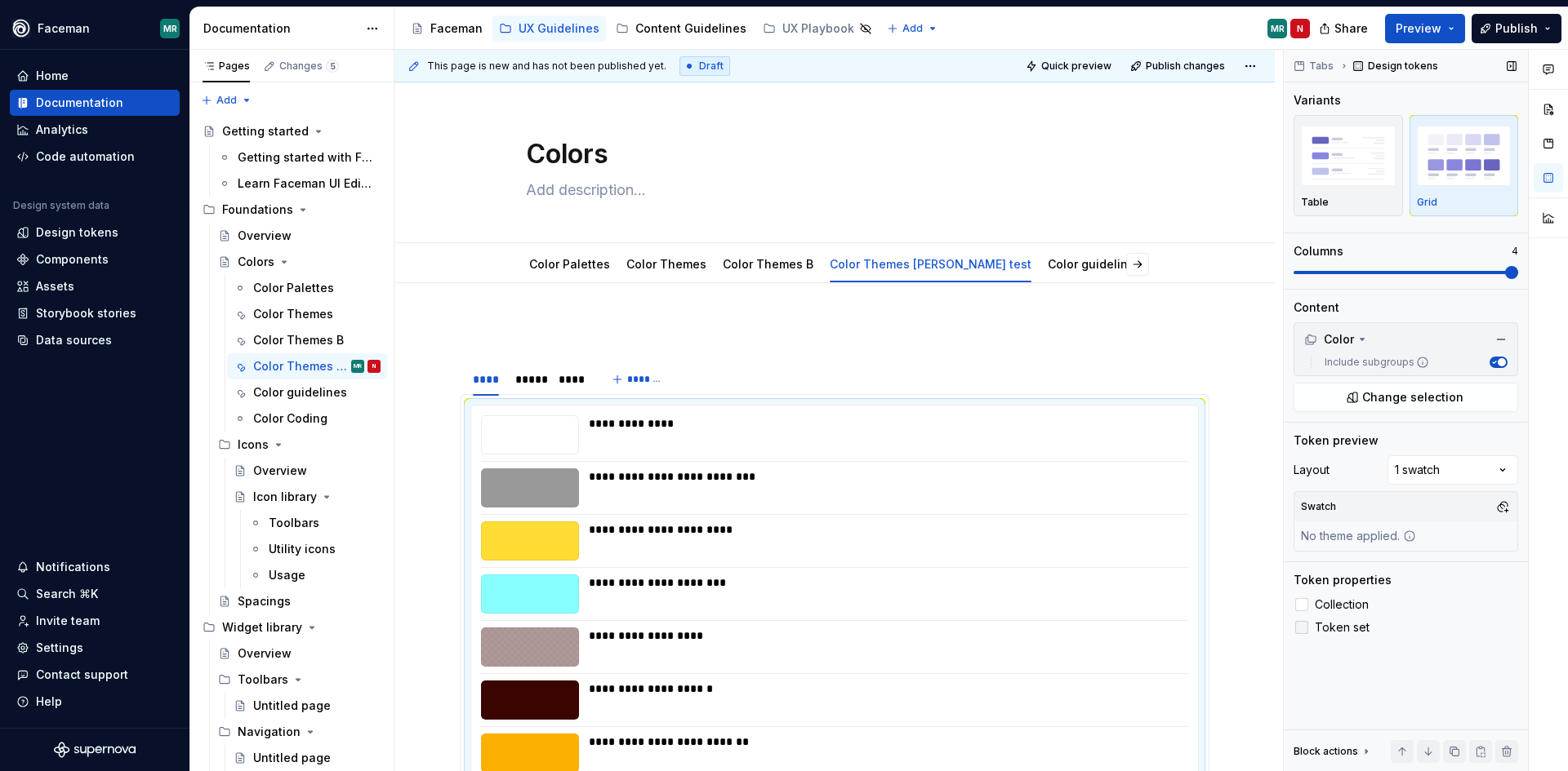
click at [1305, 629] on div at bounding box center [1302, 628] width 14 height 14
click at [1302, 628] on icon at bounding box center [1302, 628] width 0 height 0
click at [1304, 610] on div at bounding box center [1302, 605] width 14 height 14
click at [1302, 605] on icon at bounding box center [1302, 605] width 0 height 0
type textarea "*"
